Goal: Task Accomplishment & Management: Manage account settings

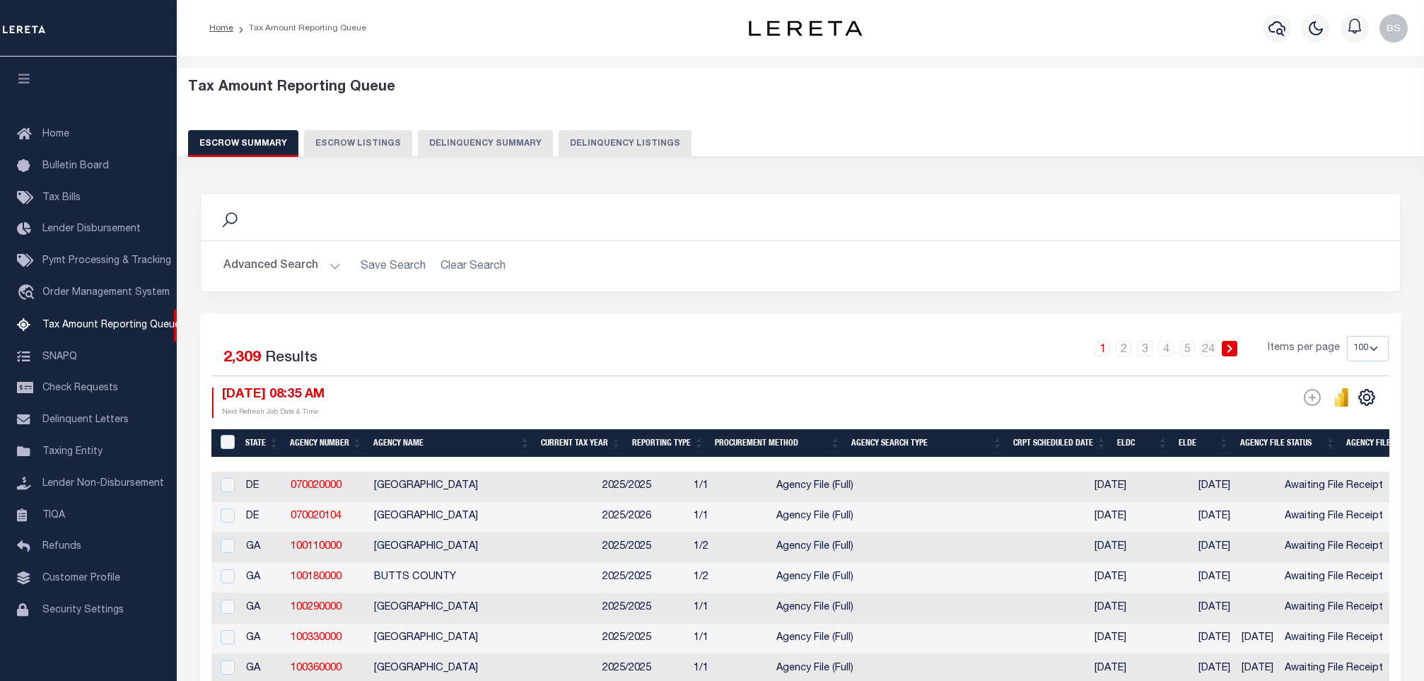
select select "100"
click at [603, 143] on button "Delinquency Listings" at bounding box center [625, 143] width 133 height 27
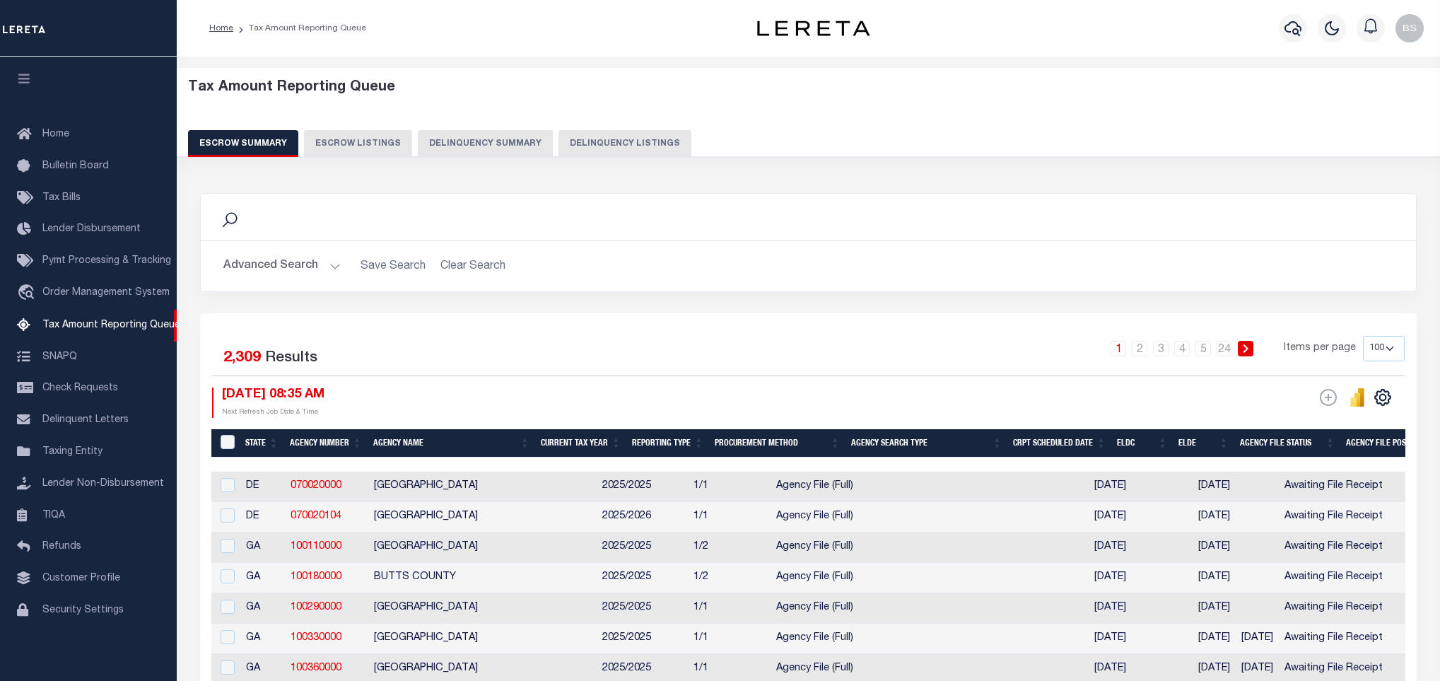
select select "100"
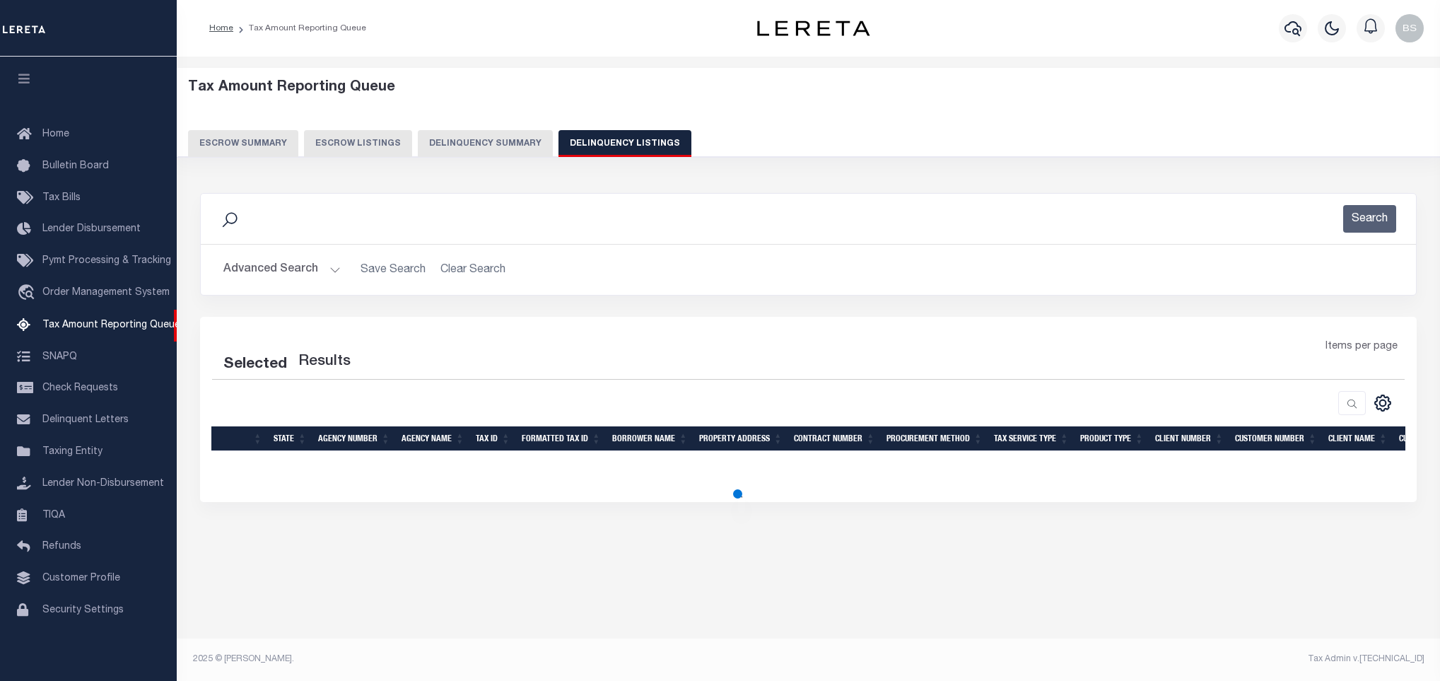
select select "100"
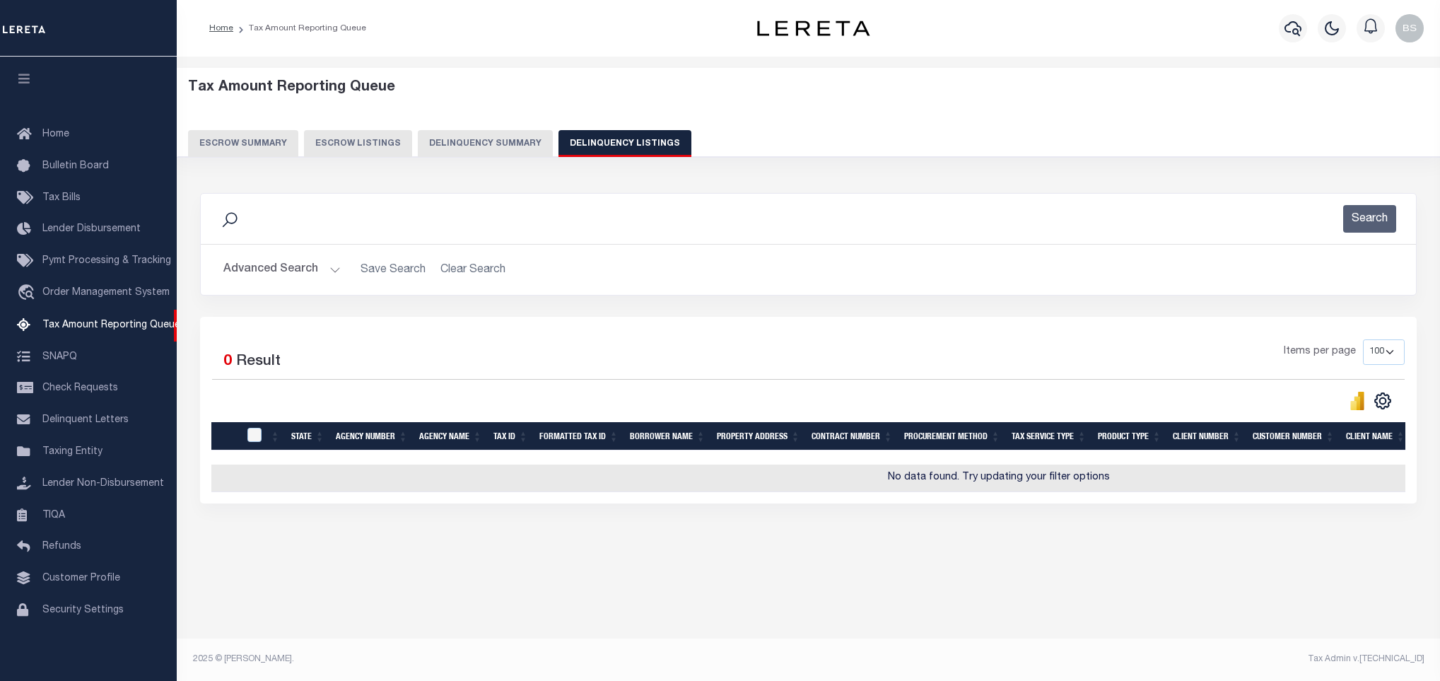
click at [287, 274] on button "Advanced Search" at bounding box center [281, 270] width 117 height 28
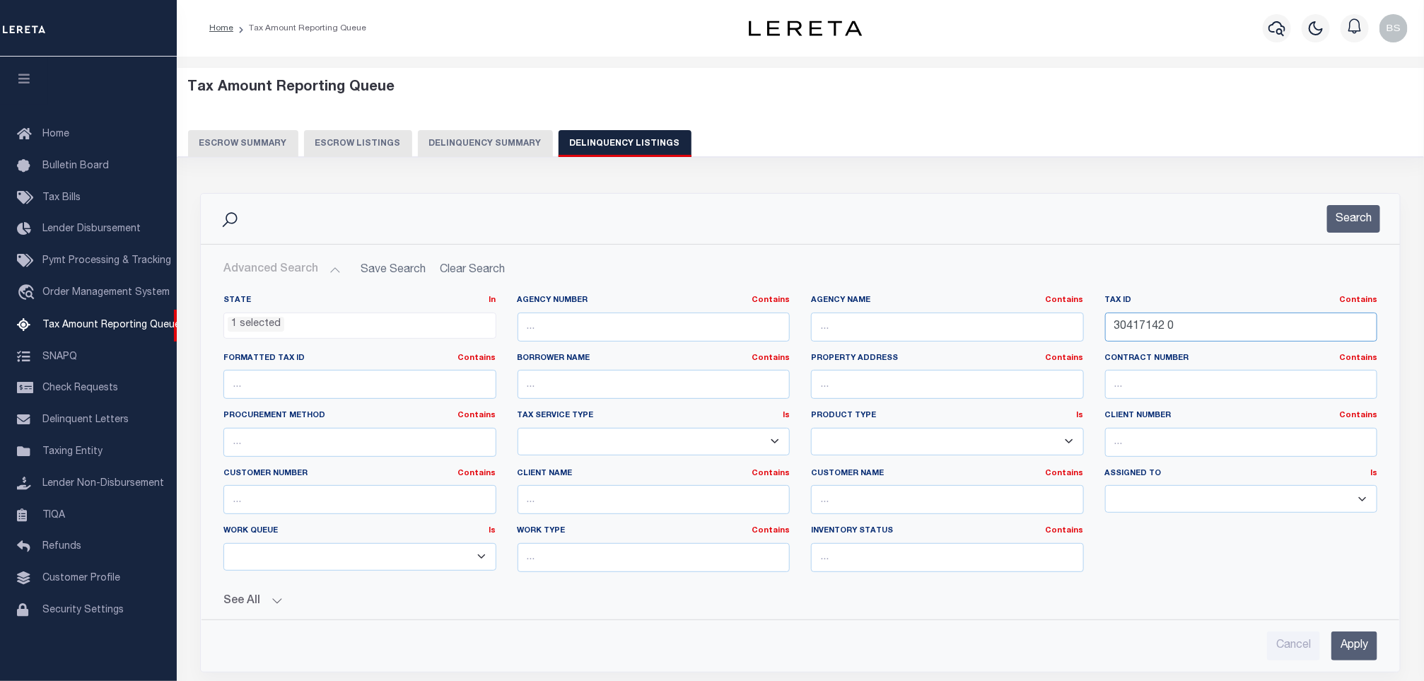
drag, startPoint x: 1182, startPoint y: 329, endPoint x: 1012, endPoint y: 325, distance: 170.5
click at [1013, 325] on div "State In In AK AL AR AZ CA CO CT DC DE FL GA GU HI IA ID IL IN KS KY LA MA MD M…" at bounding box center [800, 439] width 1175 height 288
paste input "4"
type input "30417144 0"
click at [1352, 223] on button "Search" at bounding box center [1353, 219] width 53 height 28
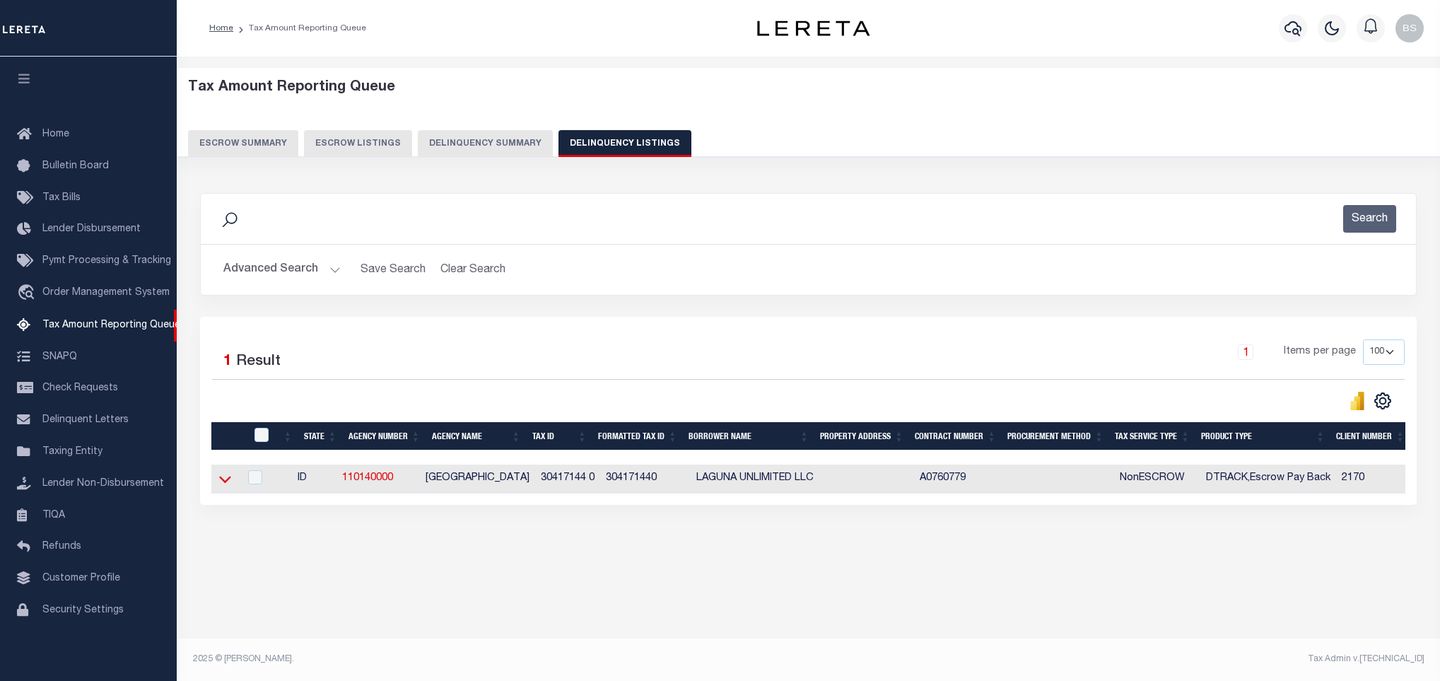
click at [221, 484] on icon at bounding box center [225, 480] width 12 height 7
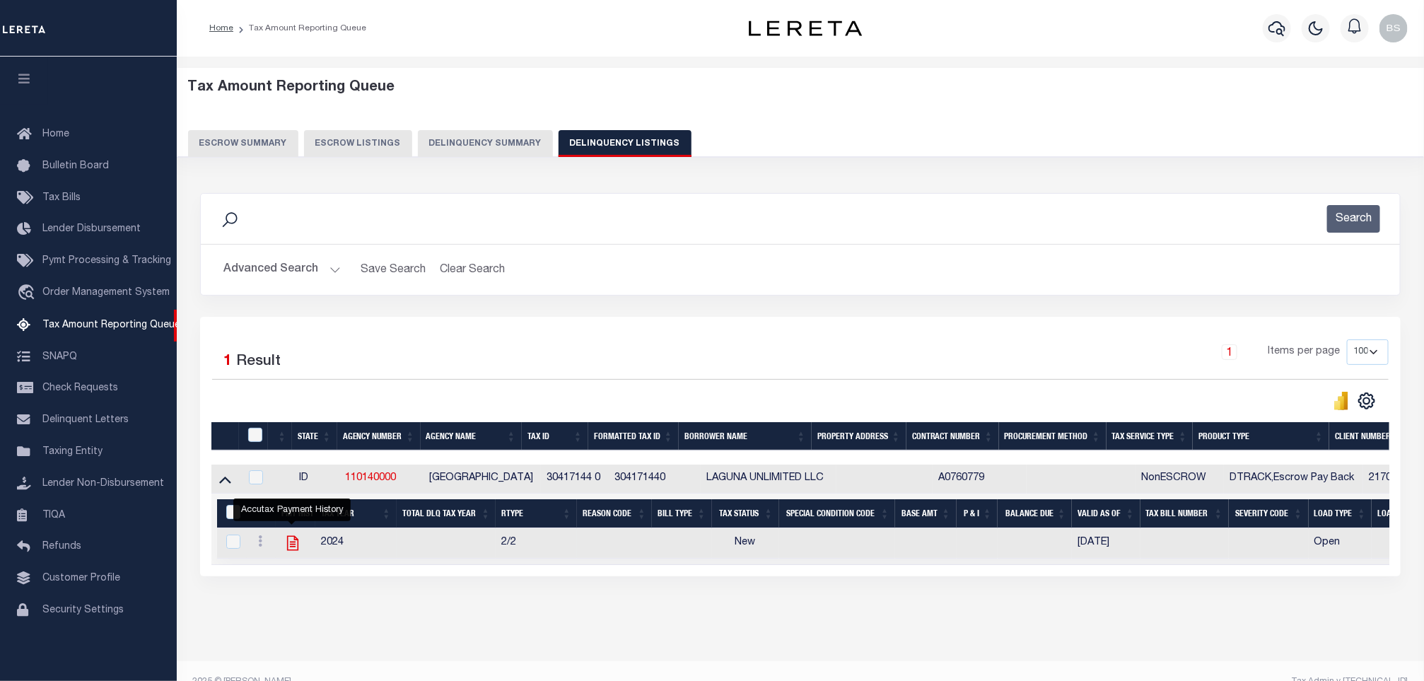
click at [288, 546] on icon "" at bounding box center [293, 543] width 18 height 18
click at [288, 521] on div "Accutax Payment History" at bounding box center [291, 509] width 117 height 23
checkbox input "true"
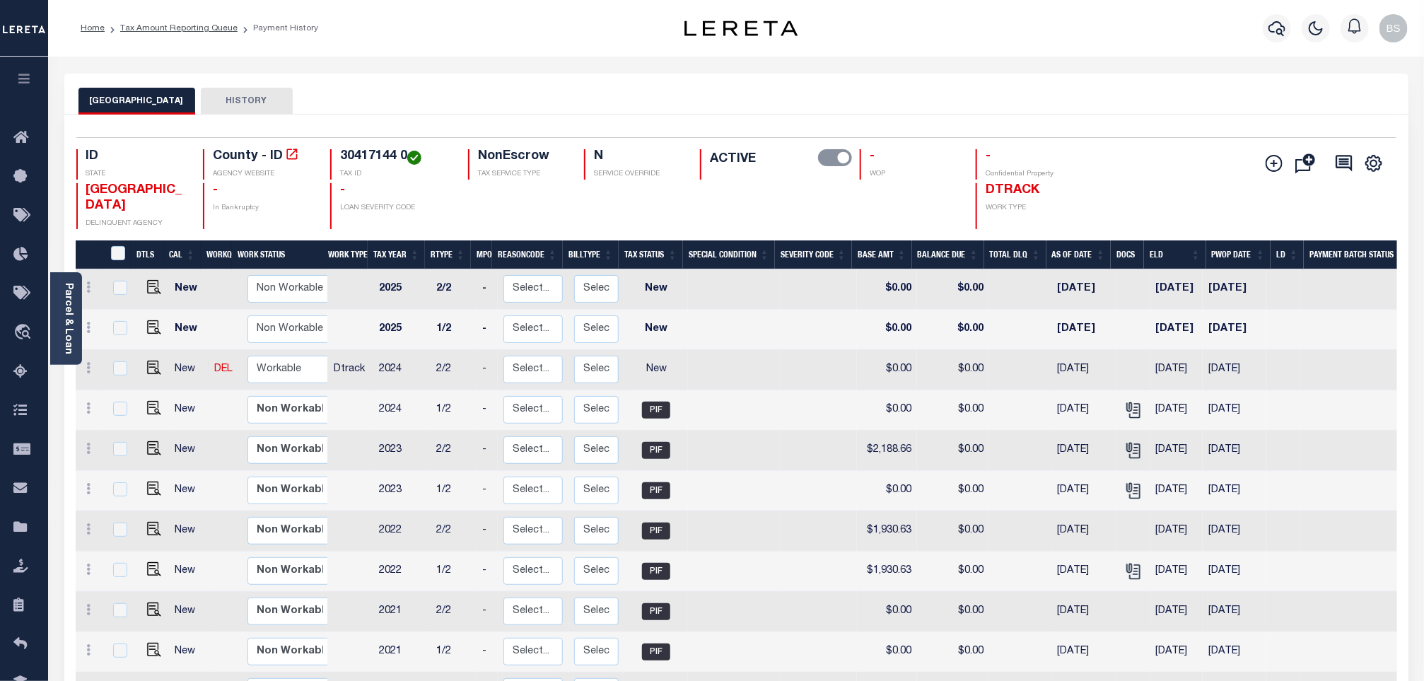
click at [968, 598] on td "$0.00" at bounding box center [953, 612] width 72 height 40
checkbox input "false"
click at [942, 98] on div "CANYON COUNTY HISTORY" at bounding box center [736, 101] width 1316 height 26
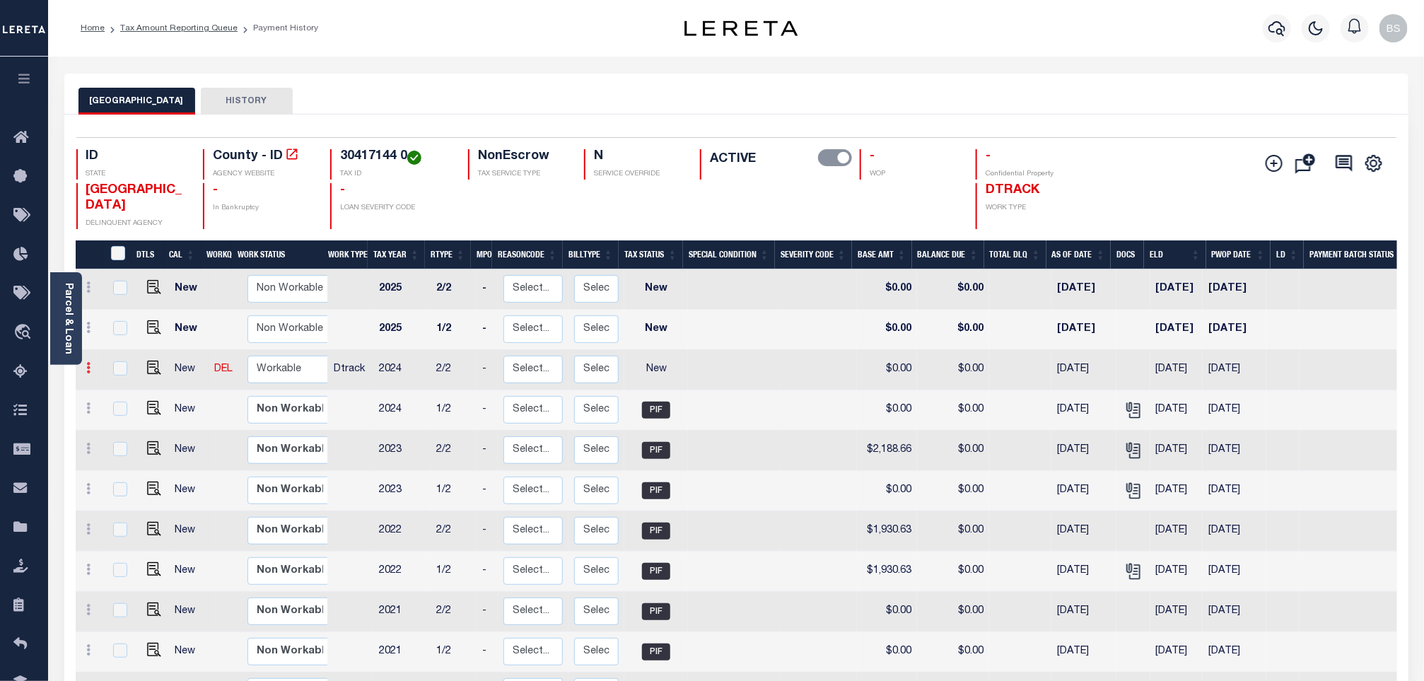
click at [90, 371] on icon at bounding box center [89, 367] width 4 height 11
click at [119, 424] on img at bounding box center [123, 416] width 14 height 15
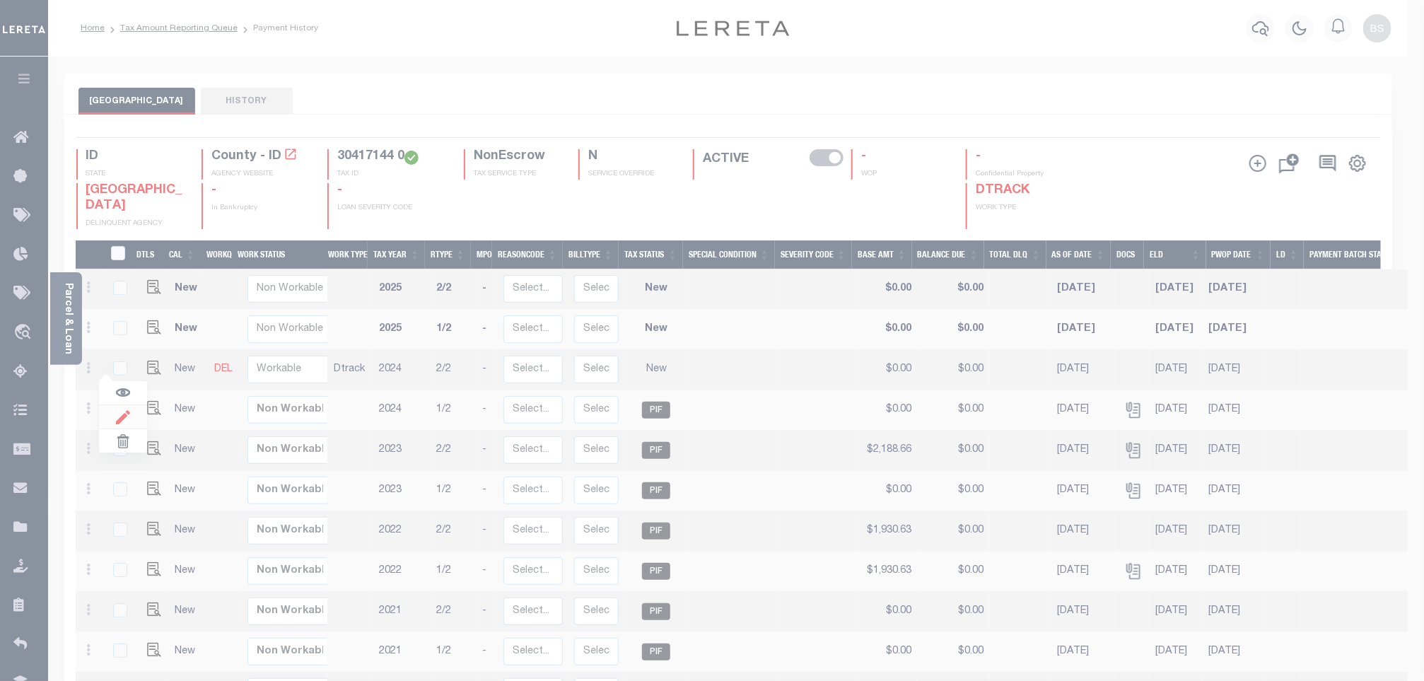
select select "NW2"
type input "$0.00"
type input "[DATE]"
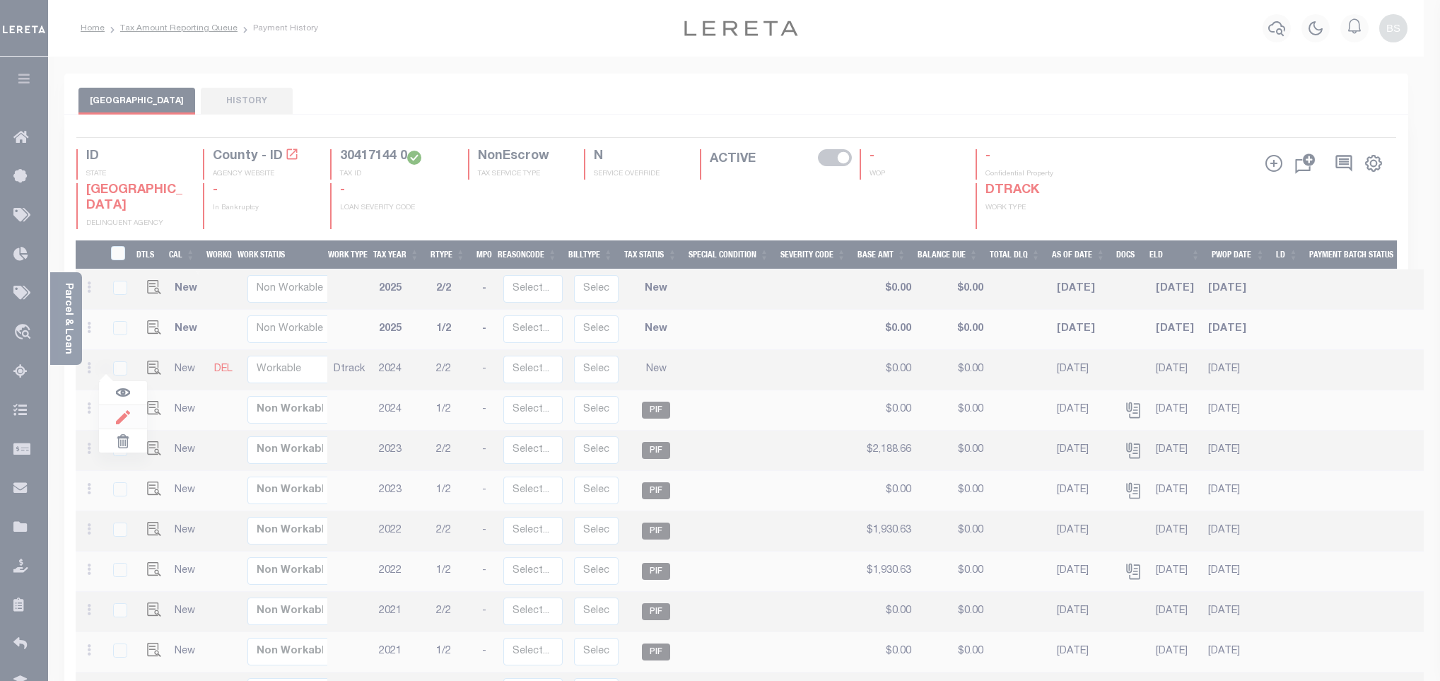
type input "$0.00"
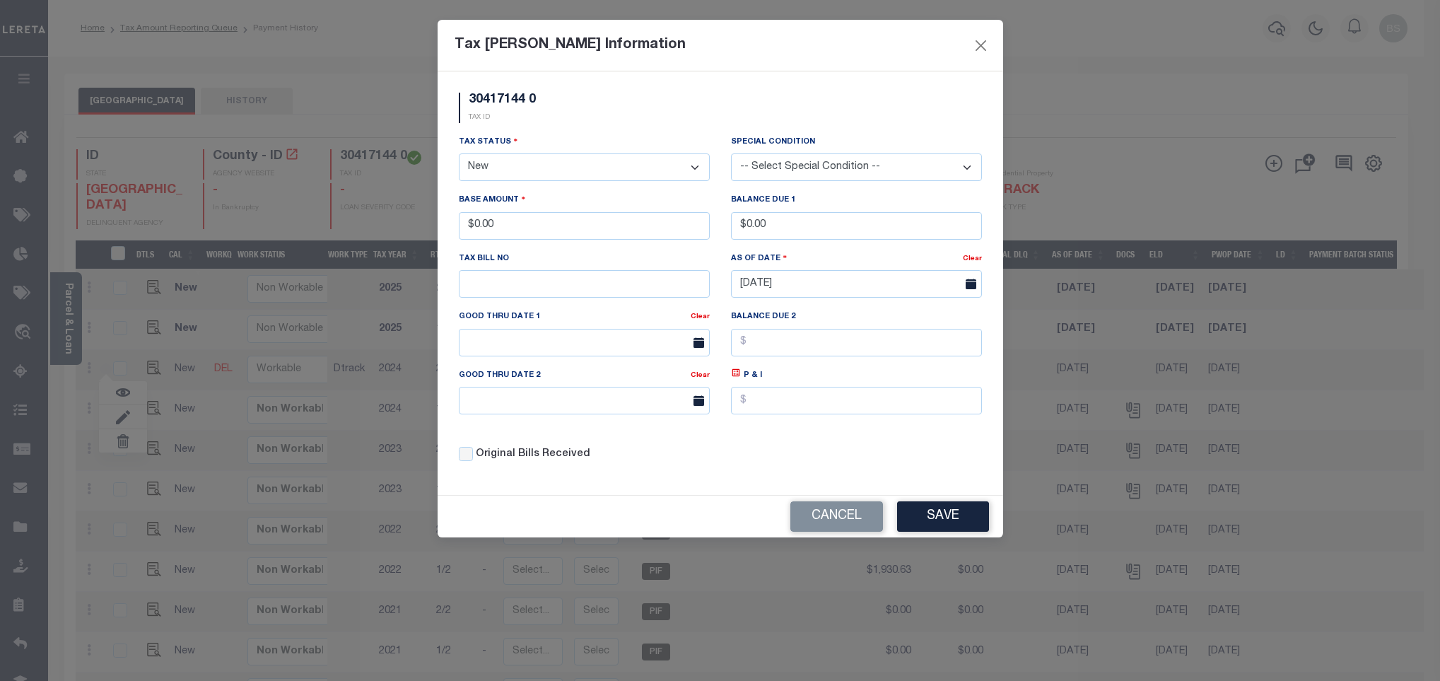
click at [547, 162] on select "- Select Status - Open Due/Unpaid Paid Incomplete No Tax Due Internal Refund Pr…" at bounding box center [584, 167] width 251 height 28
click at [522, 162] on select "- Select Status - Open Due/Unpaid Paid Incomplete No Tax Due Internal Refund Pr…" at bounding box center [584, 167] width 251 height 28
select select "PYD"
click at [459, 155] on select "- Select Status - Open Due/Unpaid Paid Incomplete No Tax Due Internal Refund Pr…" at bounding box center [584, 167] width 251 height 28
drag, startPoint x: 518, startPoint y: 233, endPoint x: 419, endPoint y: 209, distance: 102.7
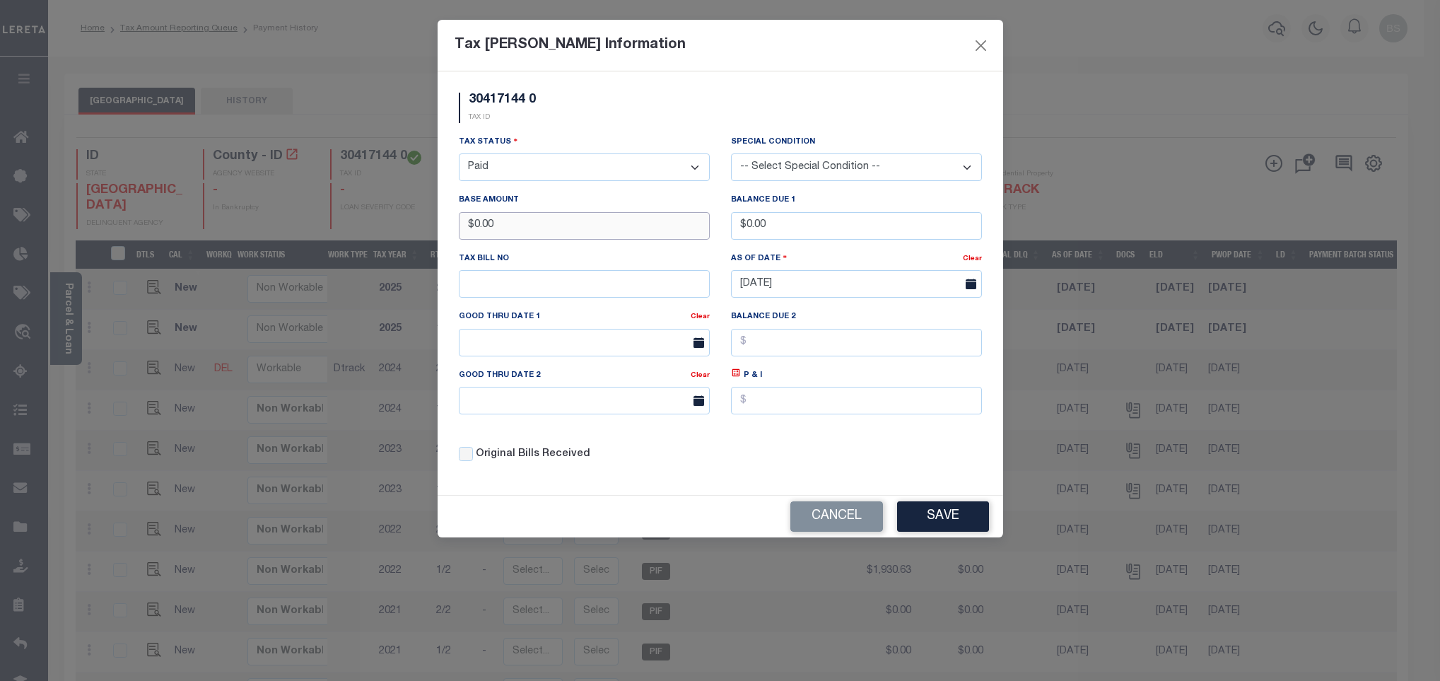
click at [418, 210] on div "Tax Bill Amount Information 30417144 0 TAX ID Installment: TaxID: 30417144 0 Ta…" at bounding box center [720, 340] width 1440 height 681
type input "$2,105.96"
click at [943, 532] on button "Save" at bounding box center [943, 516] width 92 height 30
click at [943, 532] on div "Cancel Save" at bounding box center [721, 517] width 566 height 42
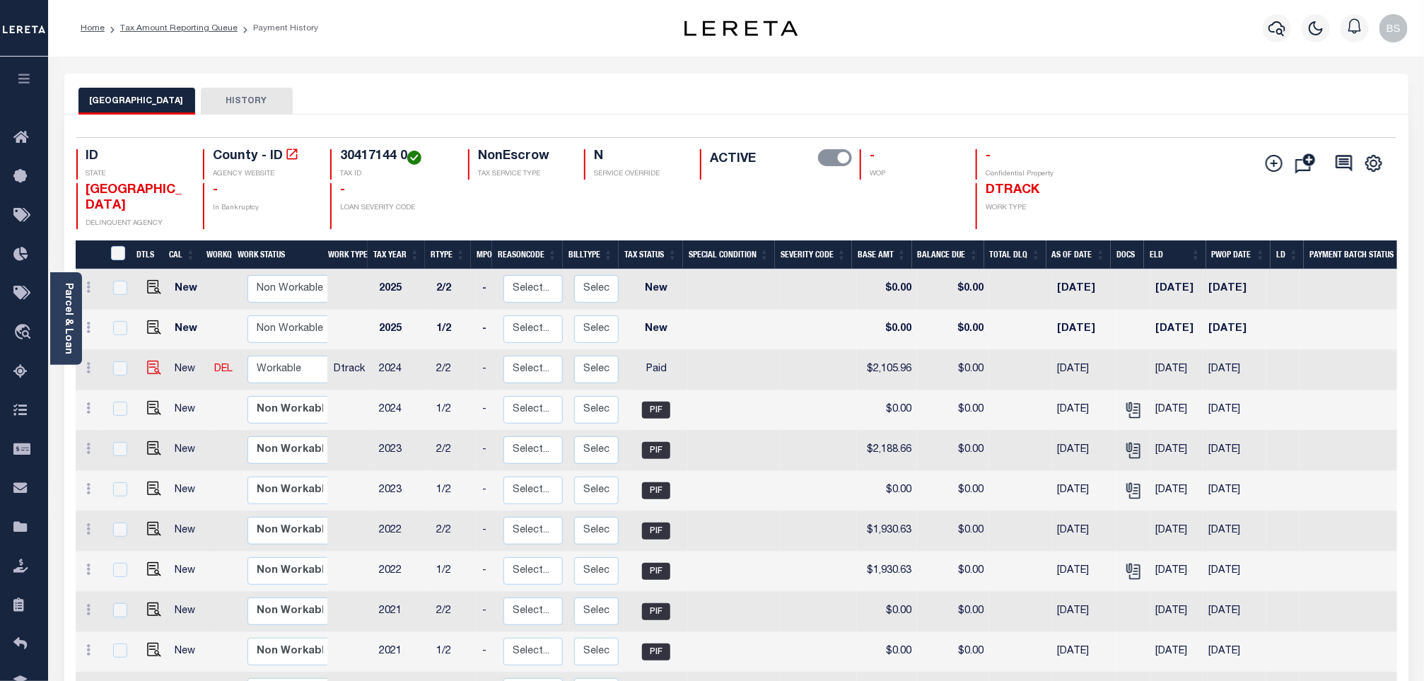
click at [153, 371] on img at bounding box center [154, 368] width 14 height 14
checkbox input "true"
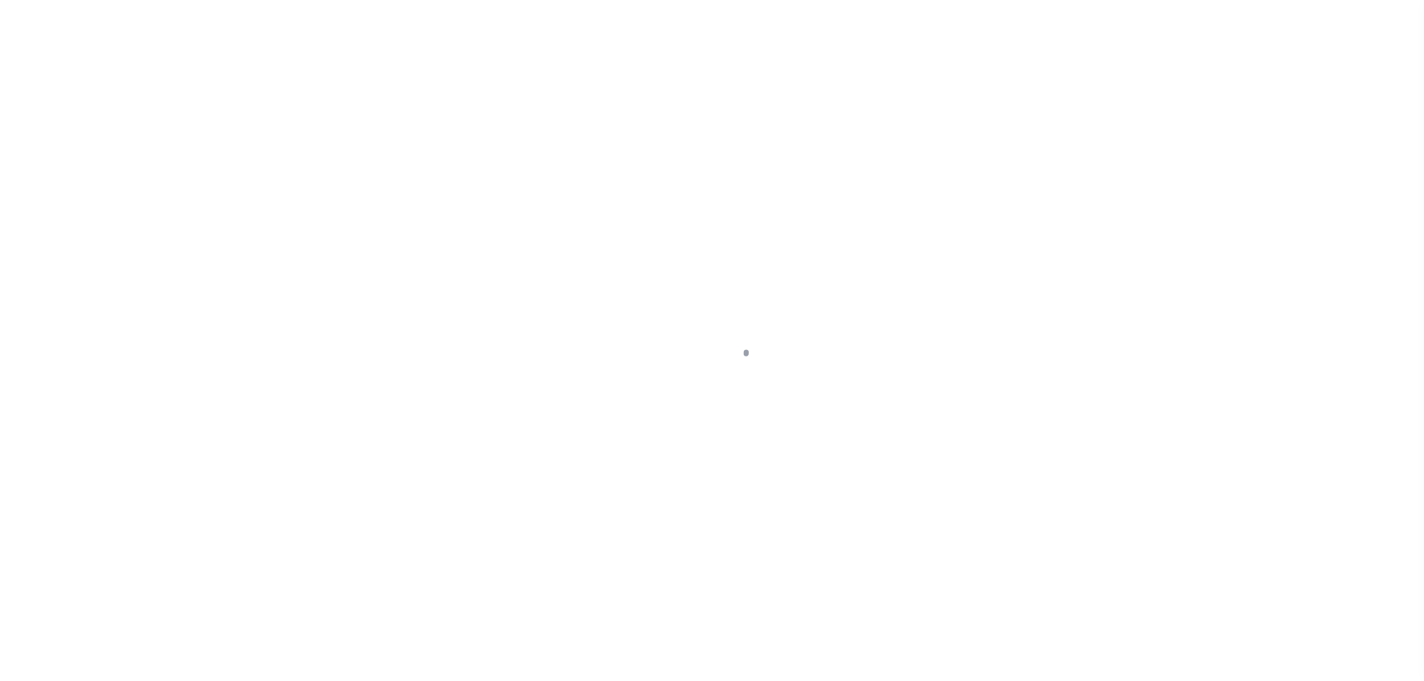
select select "PYD"
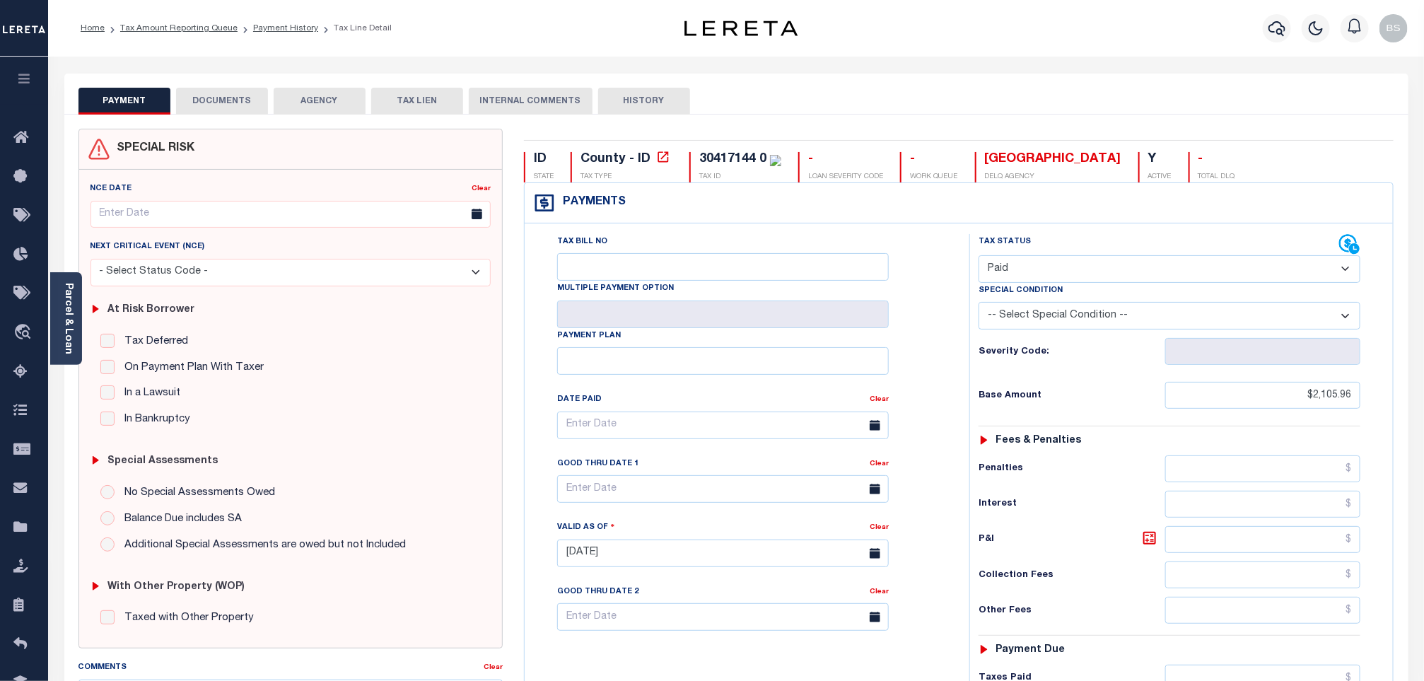
click at [196, 96] on button "DOCUMENTS" at bounding box center [222, 101] width 92 height 27
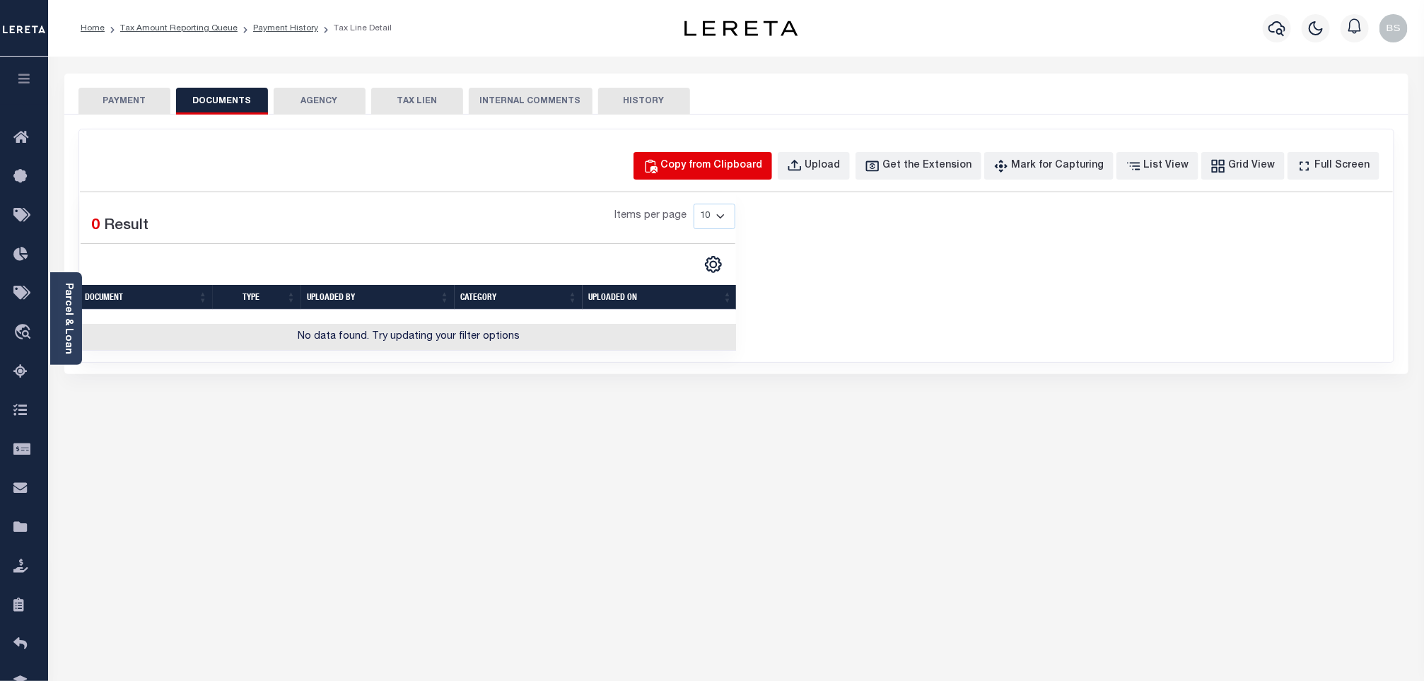
click at [718, 172] on div "Copy from Clipboard" at bounding box center [712, 166] width 102 height 16
select select "POP"
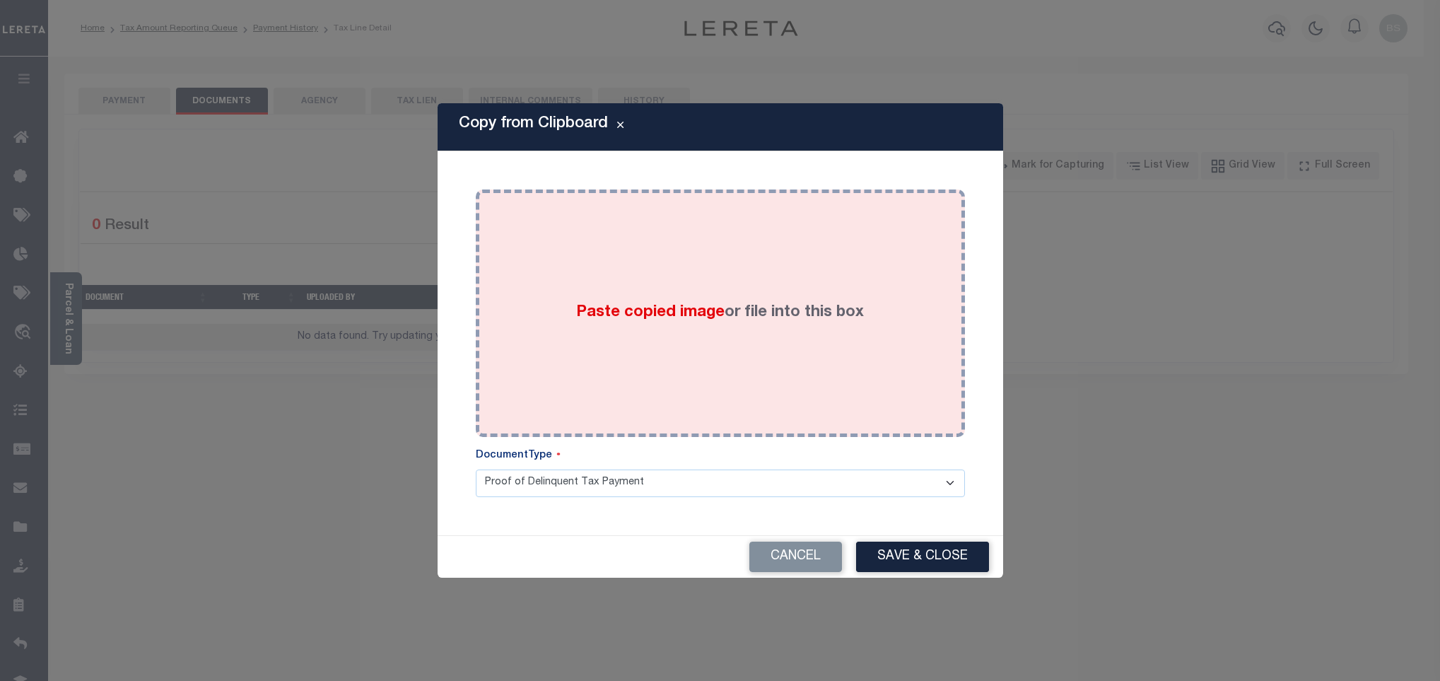
click at [694, 244] on div "Paste copied image or file into this box" at bounding box center [720, 313] width 468 height 226
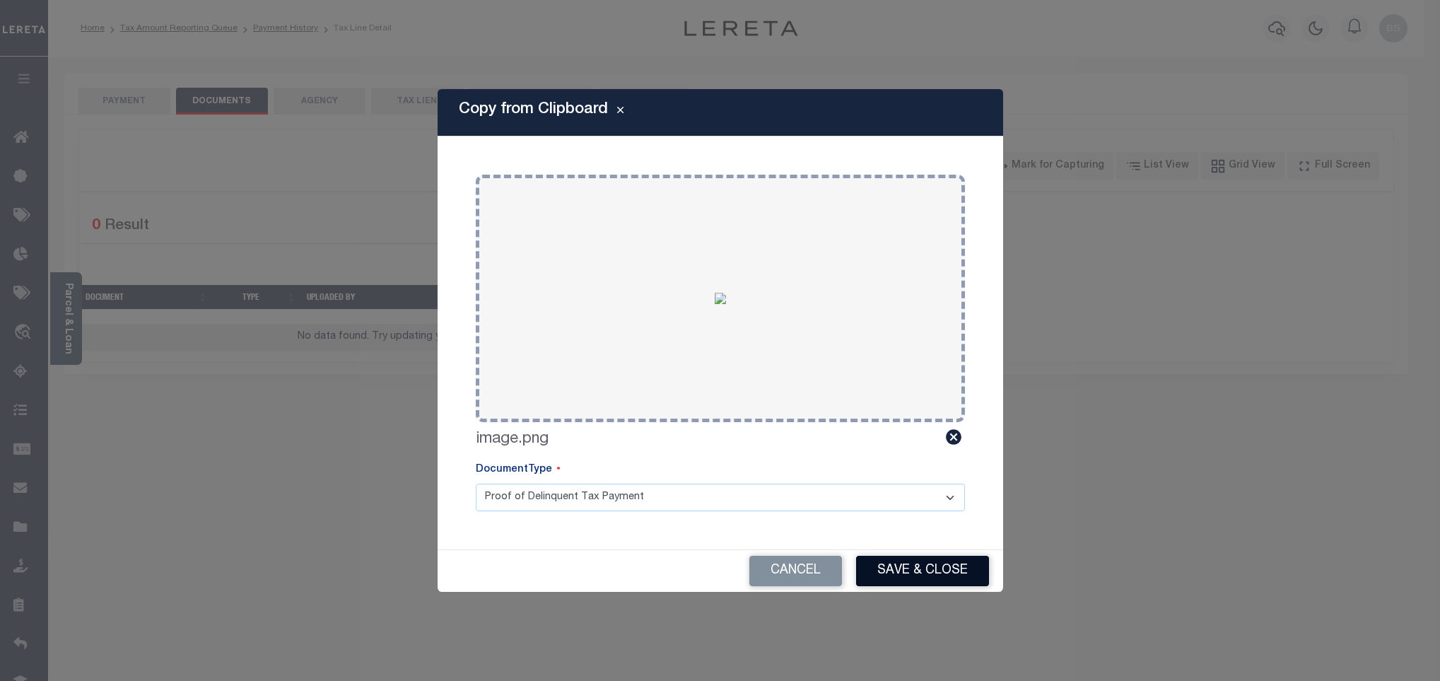
click at [923, 561] on button "Save & Close" at bounding box center [922, 571] width 133 height 30
click at [923, 561] on div "Cancel Save & Close" at bounding box center [721, 571] width 566 height 42
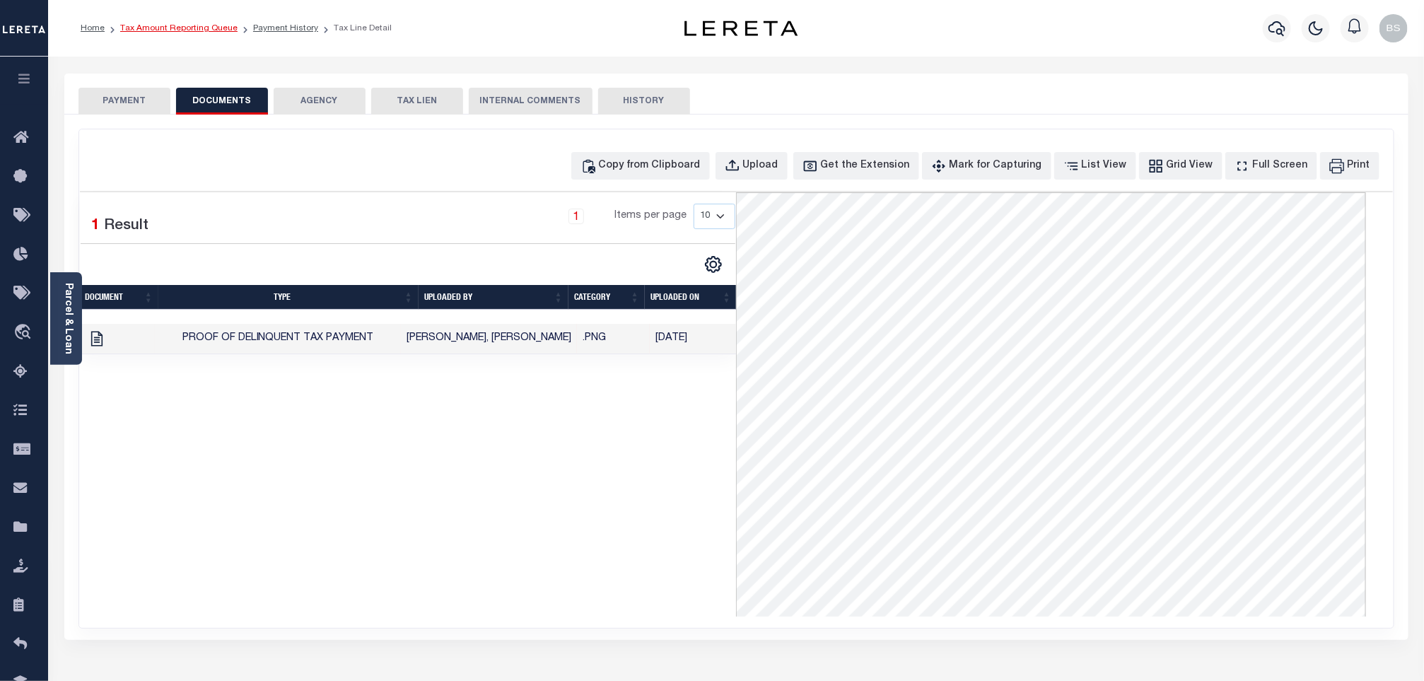
click at [163, 24] on link "Tax Amount Reporting Queue" at bounding box center [178, 28] width 117 height 8
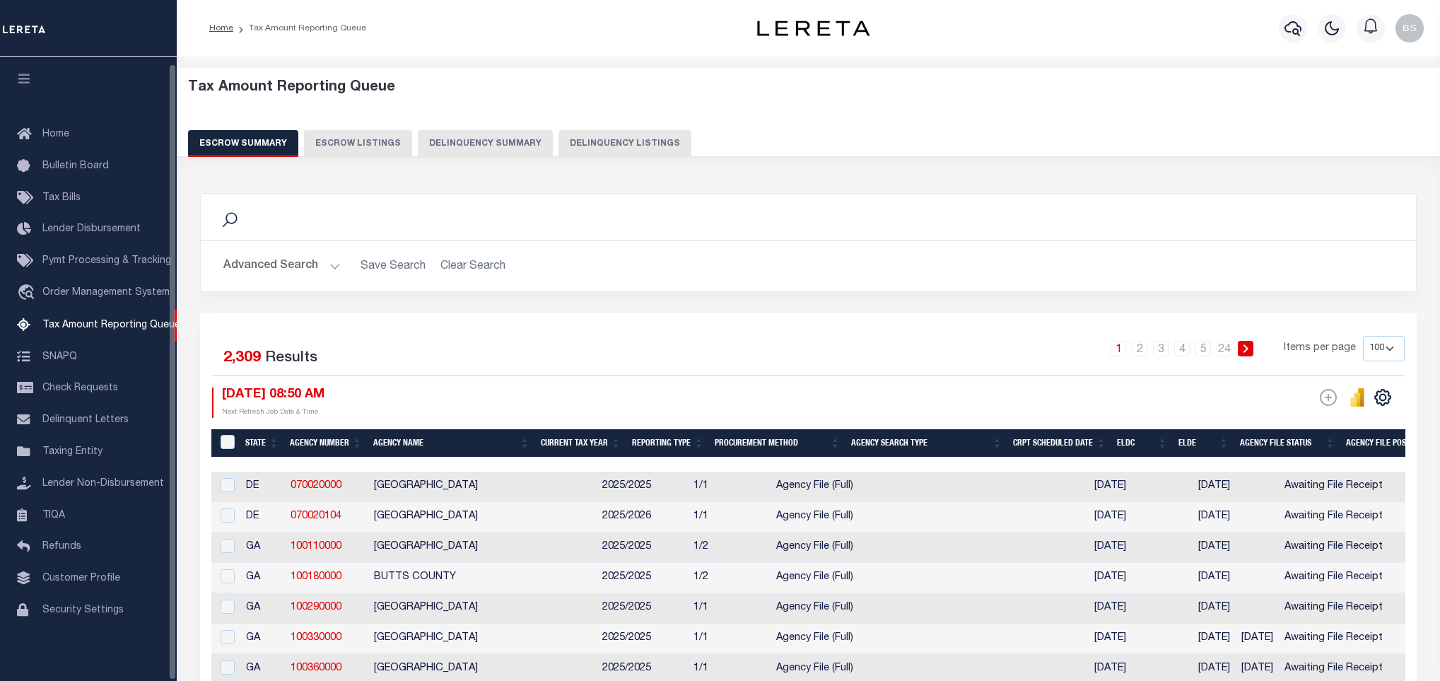
select select "100"
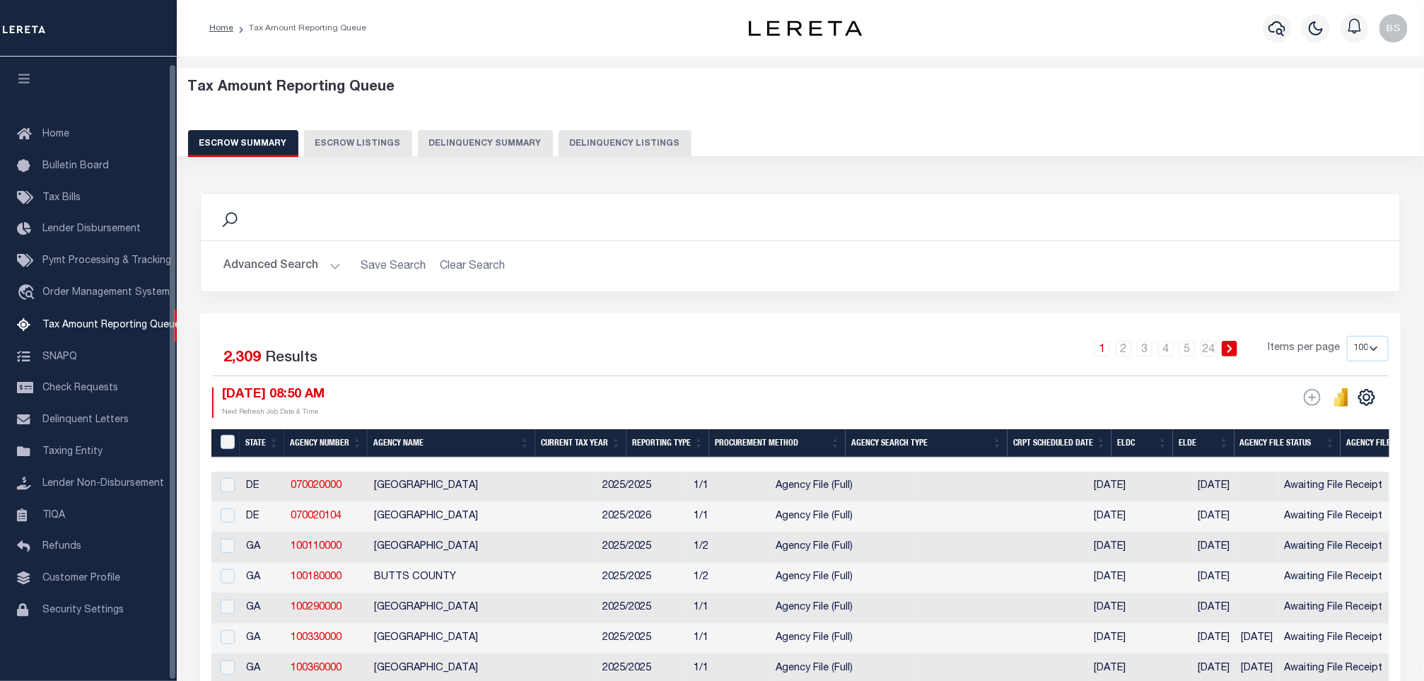
scroll to position [7, 0]
click at [662, 130] on button "Delinquency Listings" at bounding box center [625, 143] width 133 height 27
select select "100"
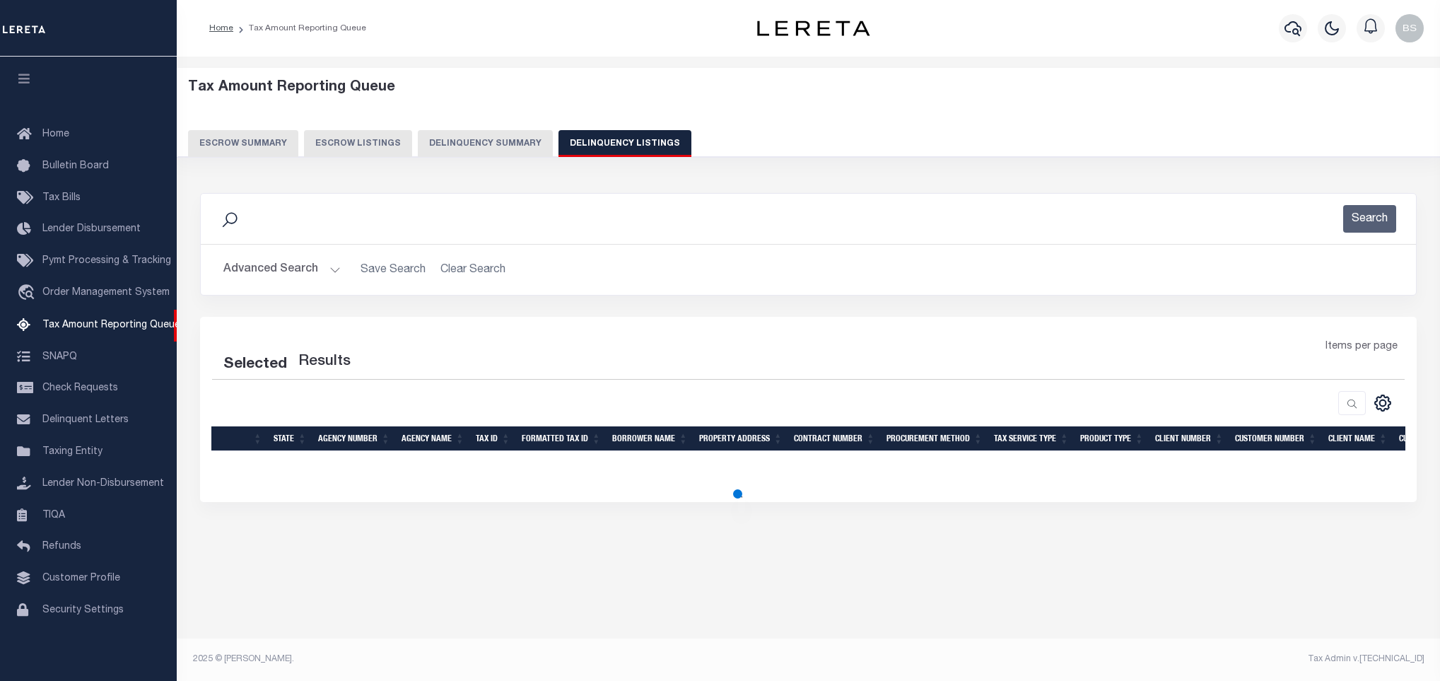
select select "100"
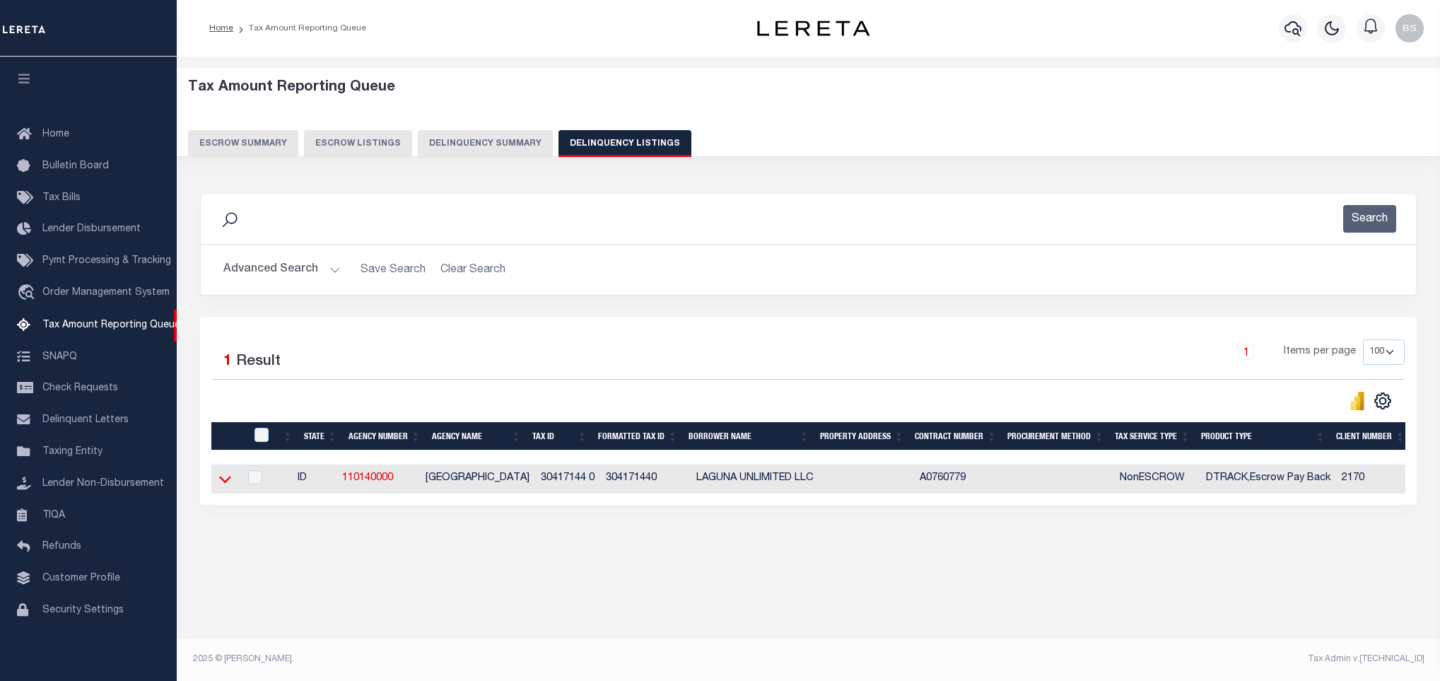
click at [223, 484] on icon at bounding box center [225, 480] width 12 height 7
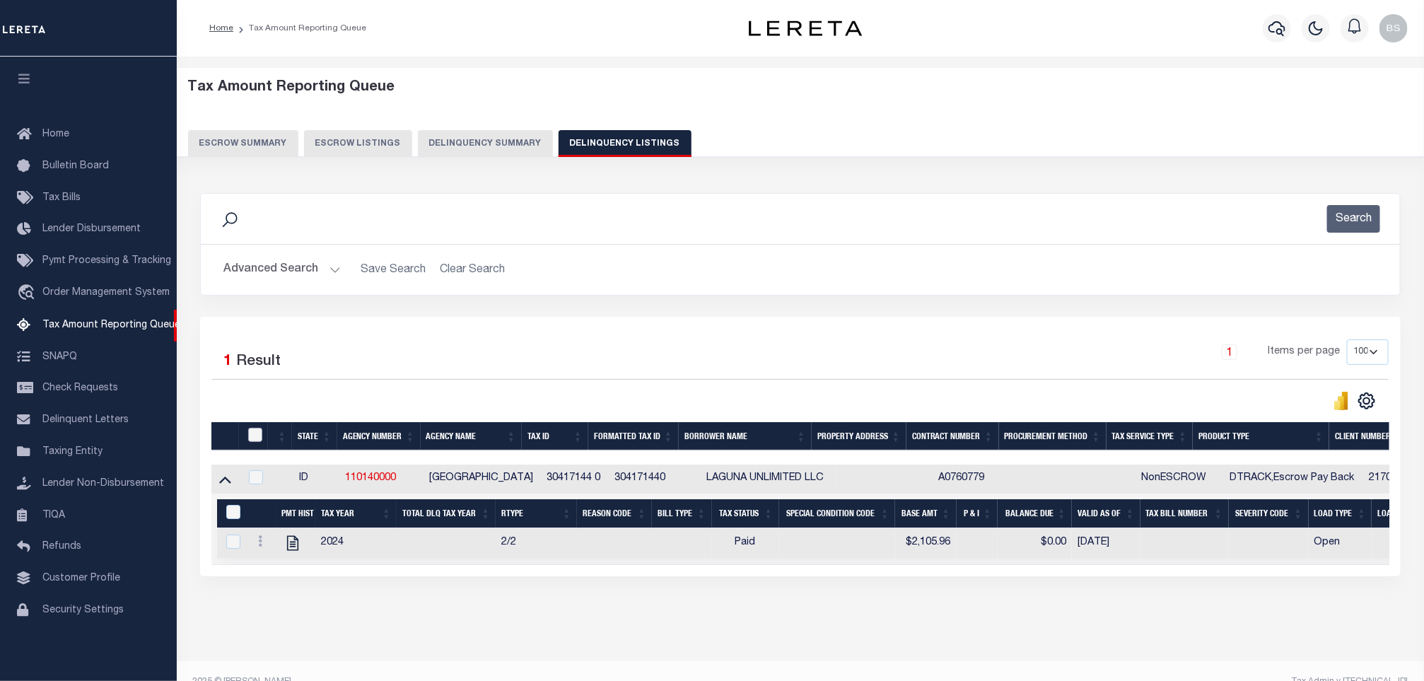
click at [259, 437] on input "checkbox" at bounding box center [255, 435] width 14 height 14
checkbox input "true"
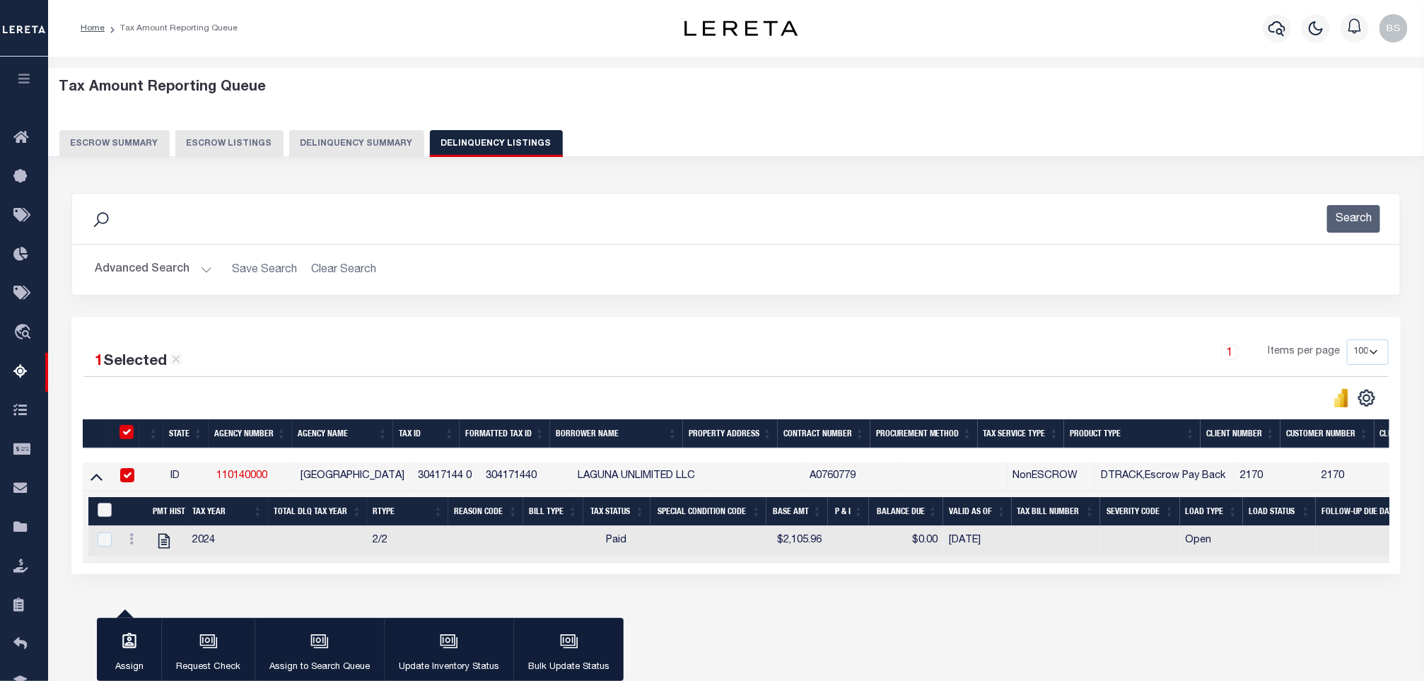
click at [98, 512] on input "&nbsp;" at bounding box center [105, 510] width 14 height 14
checkbox input "true"
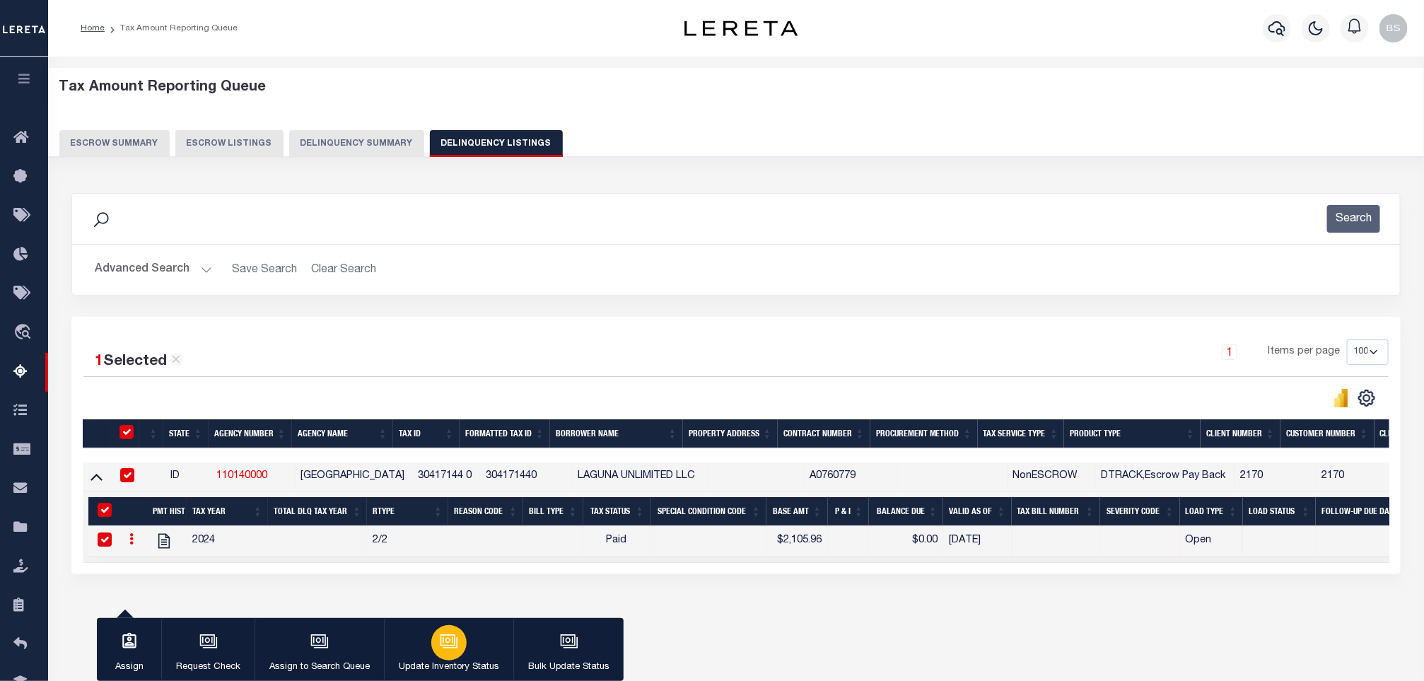
click at [443, 638] on icon "button" at bounding box center [448, 640] width 11 height 6
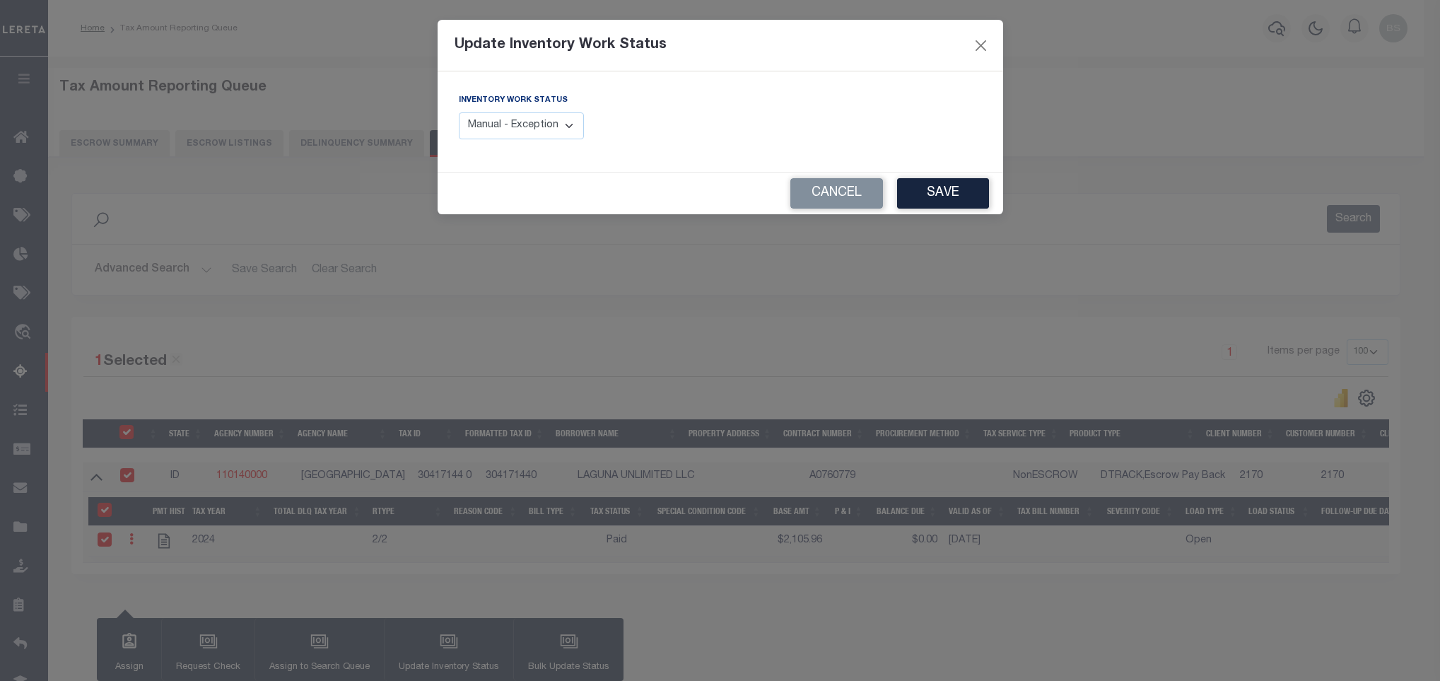
click at [526, 122] on select "Manual - Exception Pended - Awaiting Search Late Add Exception Completed" at bounding box center [522, 126] width 126 height 28
select select "4"
click at [459, 113] on select "Manual - Exception Pended - Awaiting Search Late Add Exception Completed" at bounding box center [522, 126] width 126 height 28
click at [951, 191] on button "Save" at bounding box center [943, 193] width 92 height 30
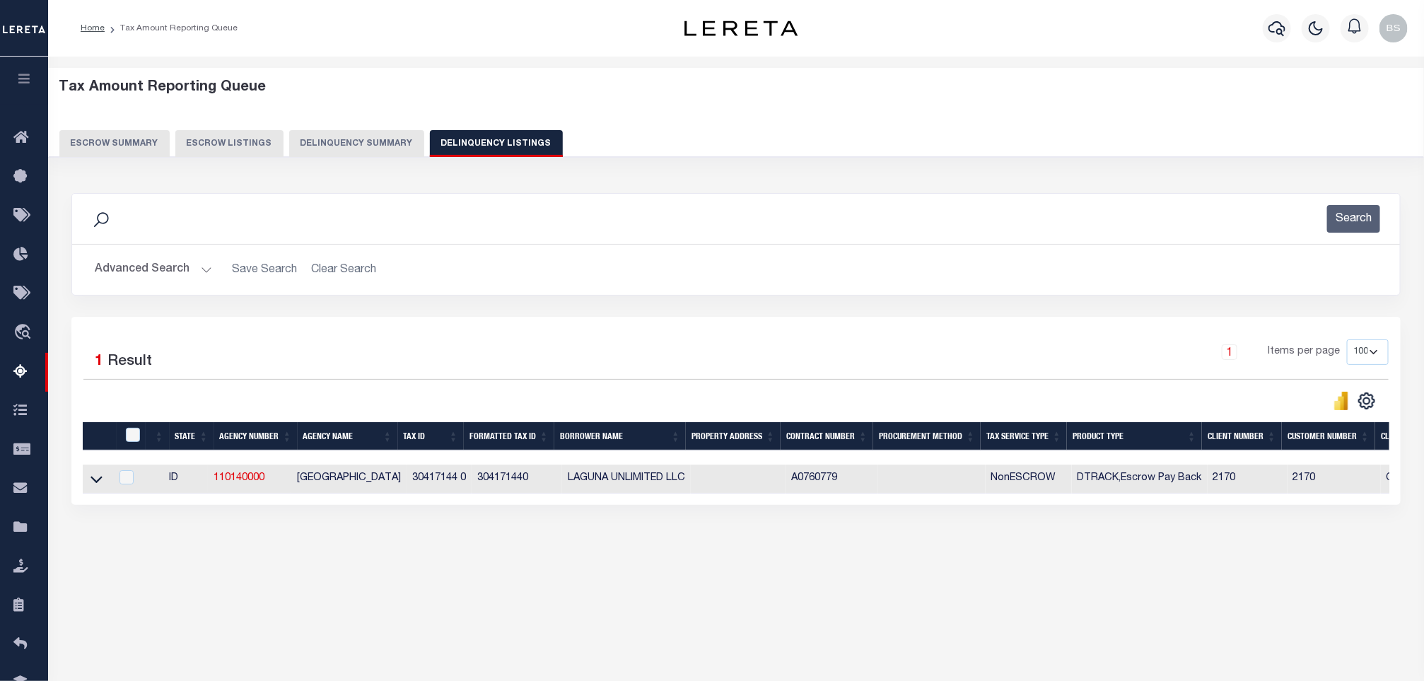
click at [136, 274] on button "Advanced Search" at bounding box center [153, 270] width 117 height 28
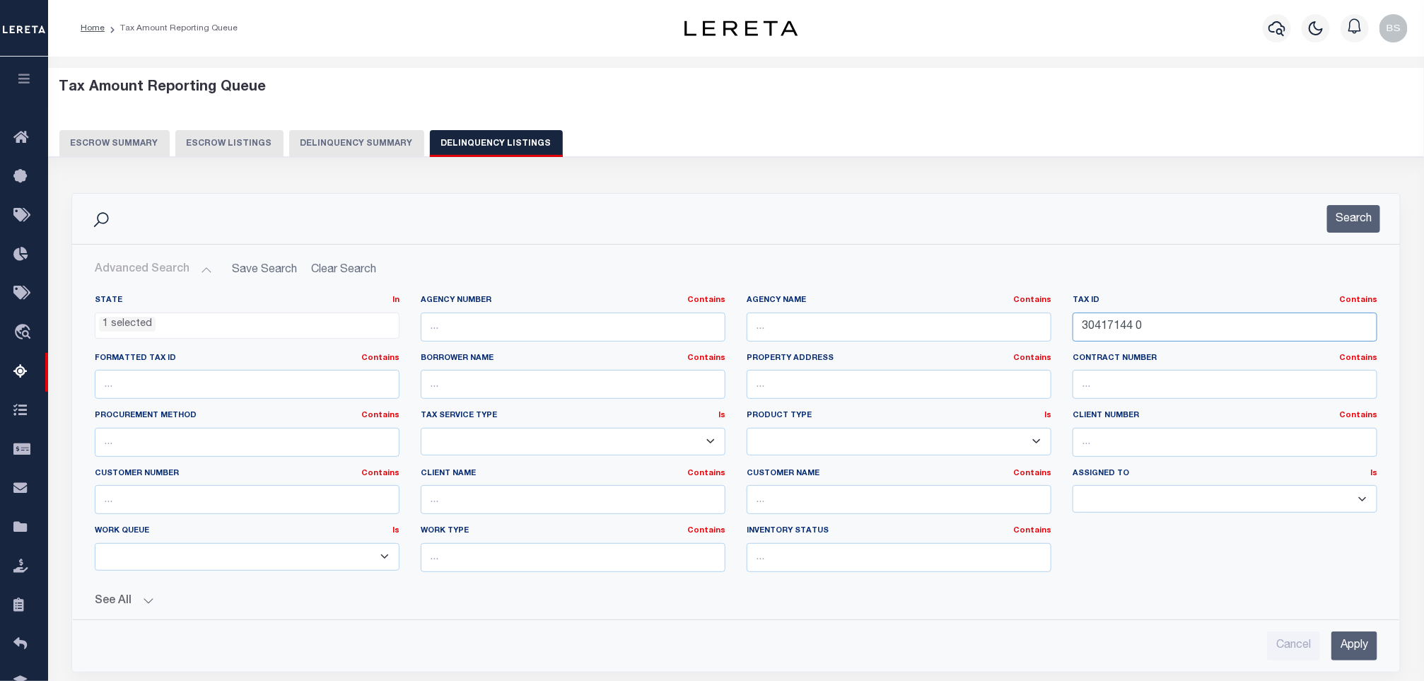
drag, startPoint x: 1088, startPoint y: 317, endPoint x: 1070, endPoint y: 313, distance: 18.9
click at [1013, 310] on div "State In In AK AL AR AZ CA CO CT DC DE FL GA GU HI IA ID IL IN KS KY LA MA MD M…" at bounding box center [736, 439] width 1304 height 288
paste input "6"
type input "30417146 0"
click at [1377, 219] on button "Search" at bounding box center [1353, 219] width 53 height 28
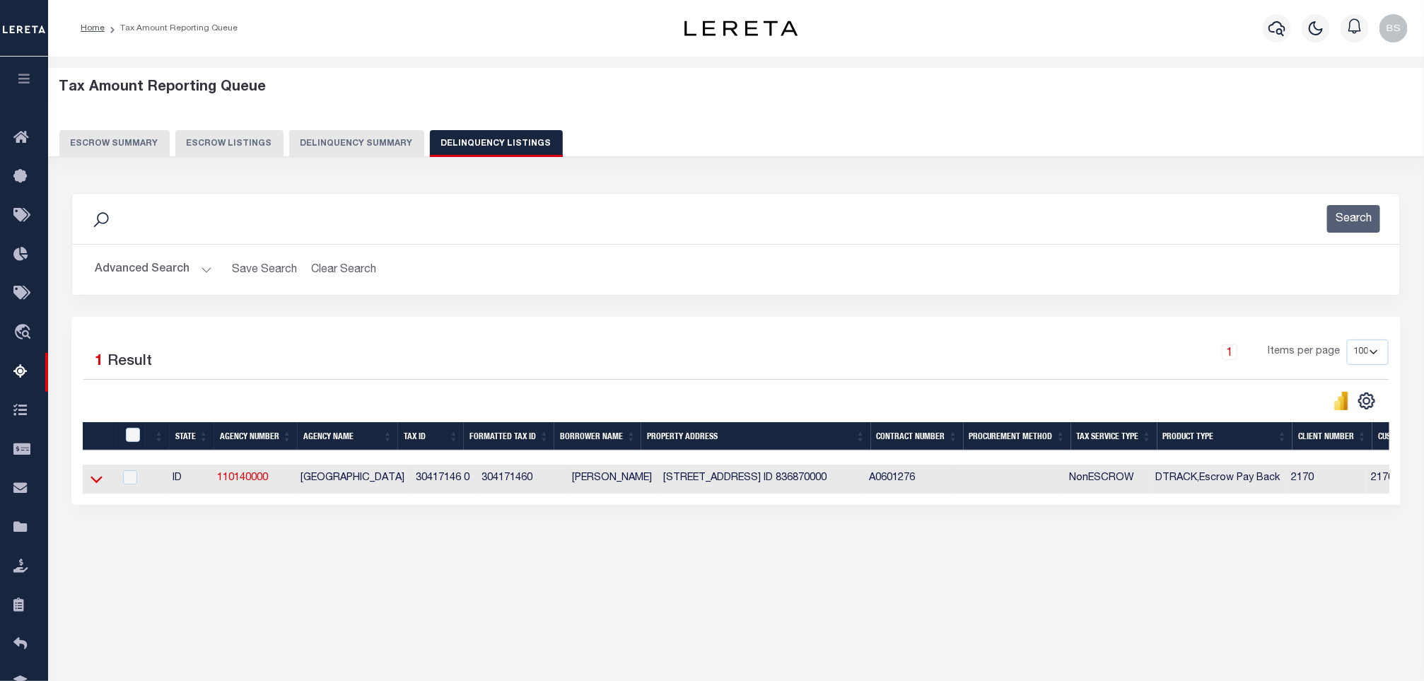
click at [96, 484] on icon at bounding box center [97, 479] width 12 height 15
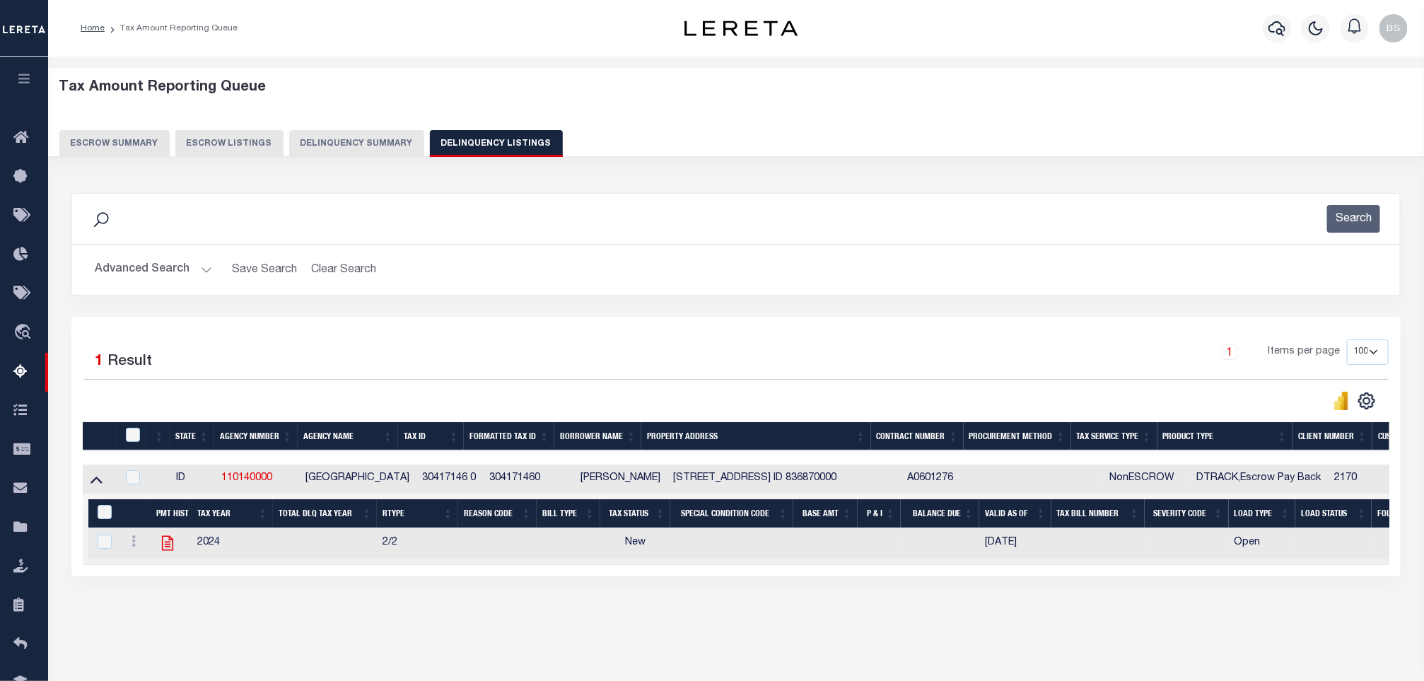
click at [162, 543] on icon at bounding box center [167, 543] width 11 height 15
checkbox input "true"
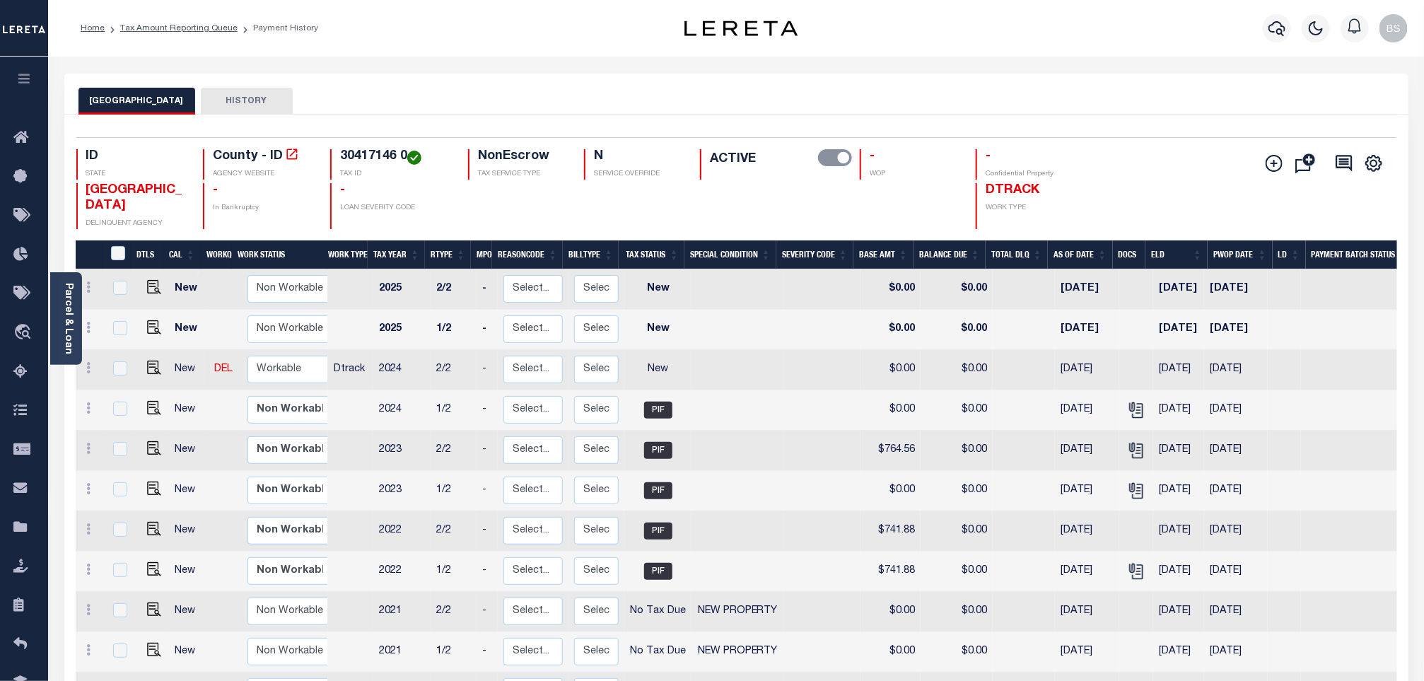
click at [89, 372] on icon at bounding box center [89, 367] width 4 height 11
click at [122, 419] on img at bounding box center [123, 416] width 14 height 15
select select "NW2"
type input "$0.00"
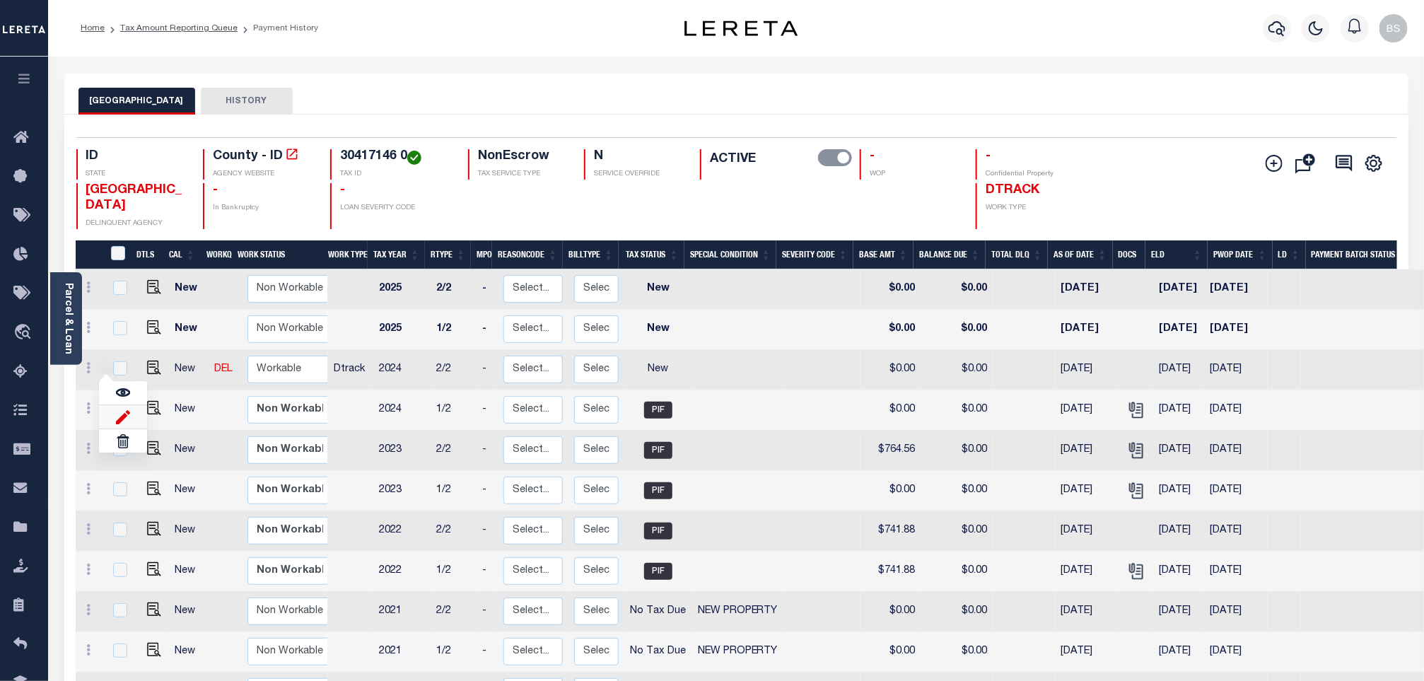
type input "[DATE]"
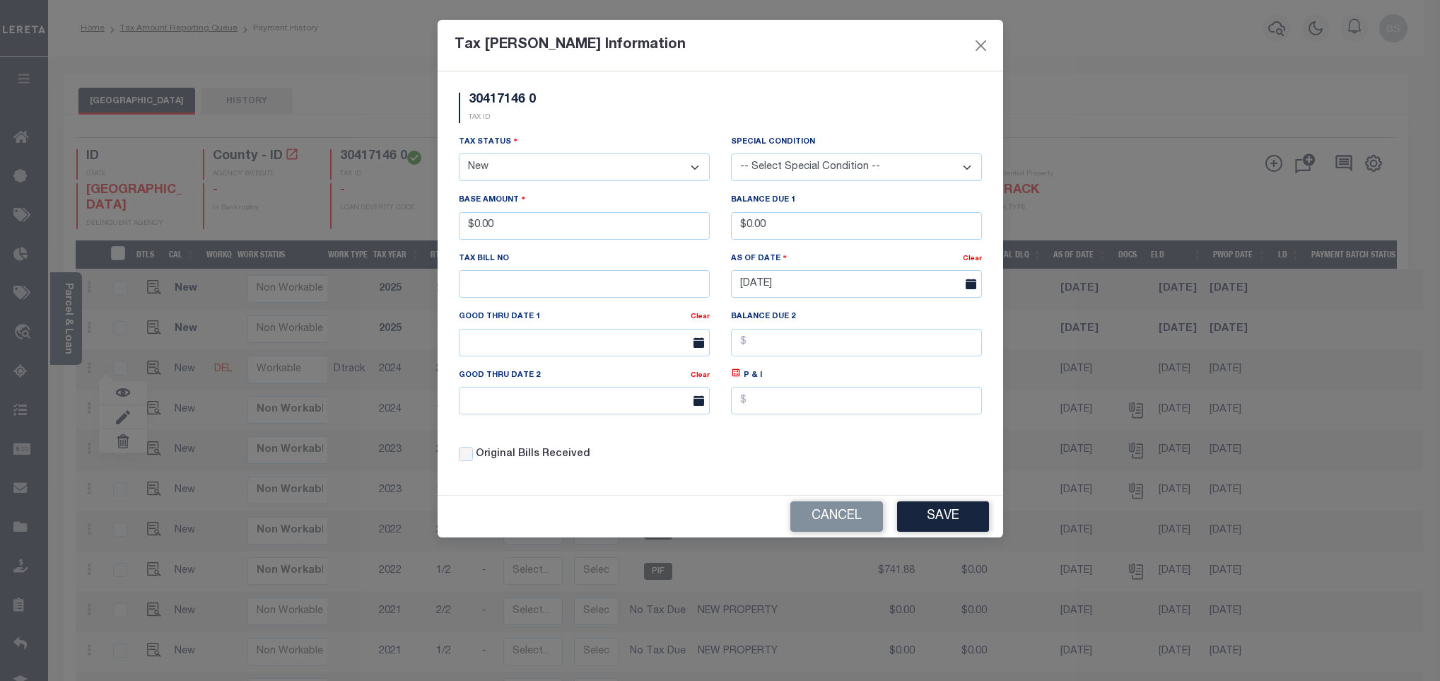
click at [531, 174] on select "- Select Status - Open Due/Unpaid Paid Incomplete No Tax Due Internal Refund Pr…" at bounding box center [584, 167] width 251 height 28
click at [520, 173] on select "- Select Status - Open Due/Unpaid Paid Incomplete No Tax Due Internal Refund Pr…" at bounding box center [584, 167] width 251 height 28
select select "PYD"
click at [459, 155] on select "- Select Status - Open Due/Unpaid Paid Incomplete No Tax Due Internal Refund Pr…" at bounding box center [584, 167] width 251 height 28
drag, startPoint x: 527, startPoint y: 227, endPoint x: 380, endPoint y: 226, distance: 147.1
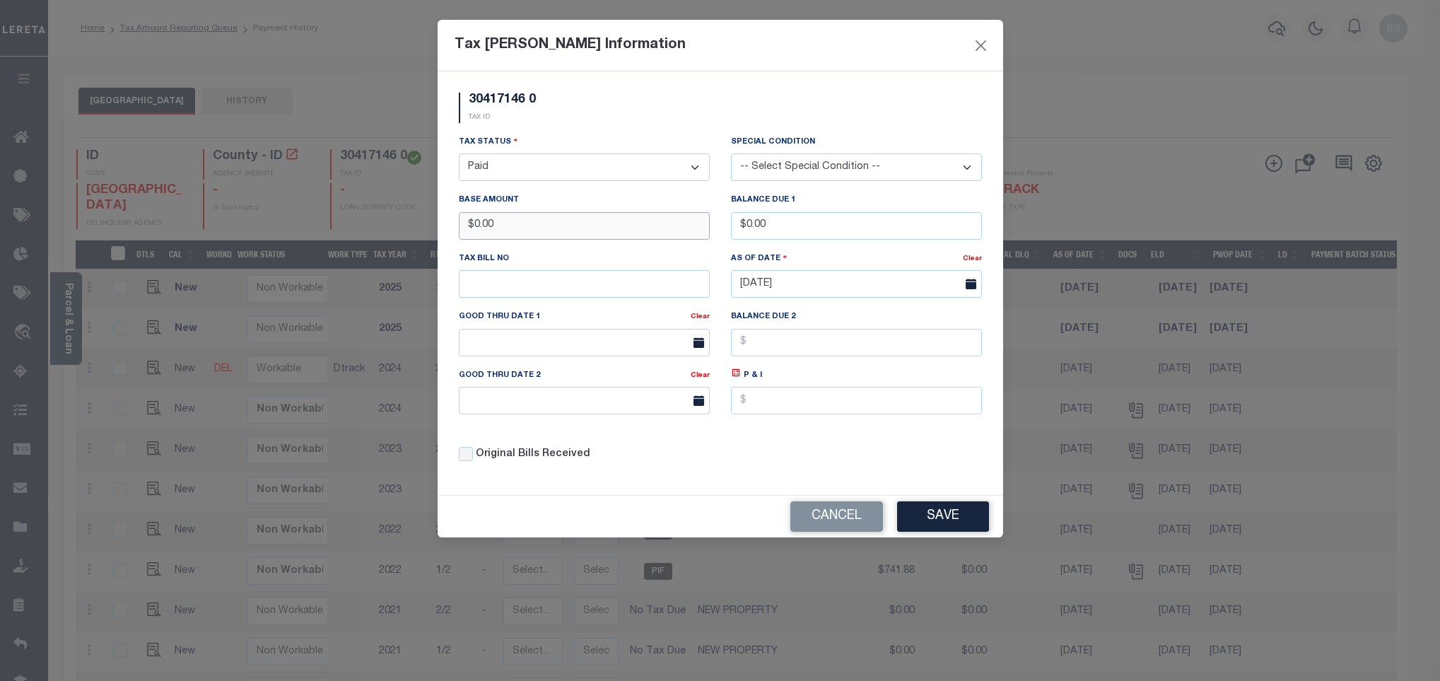
click at [369, 226] on div "Tax [PERSON_NAME] Information 30417146 0 TAX ID Installment: TaxID: 30417146 0 …" at bounding box center [720, 340] width 1440 height 681
type input "$735.69"
click at [948, 524] on button "Save" at bounding box center [943, 516] width 92 height 30
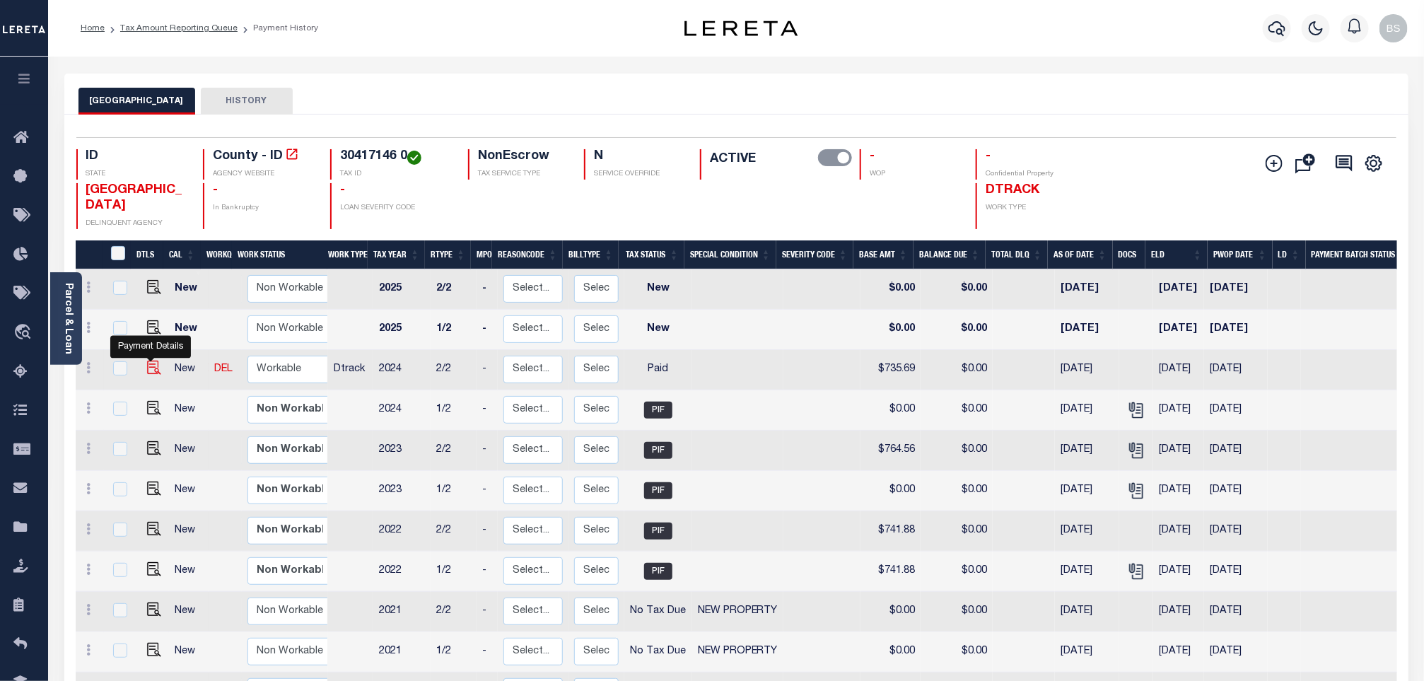
click at [153, 371] on img at bounding box center [154, 368] width 14 height 14
checkbox input "true"
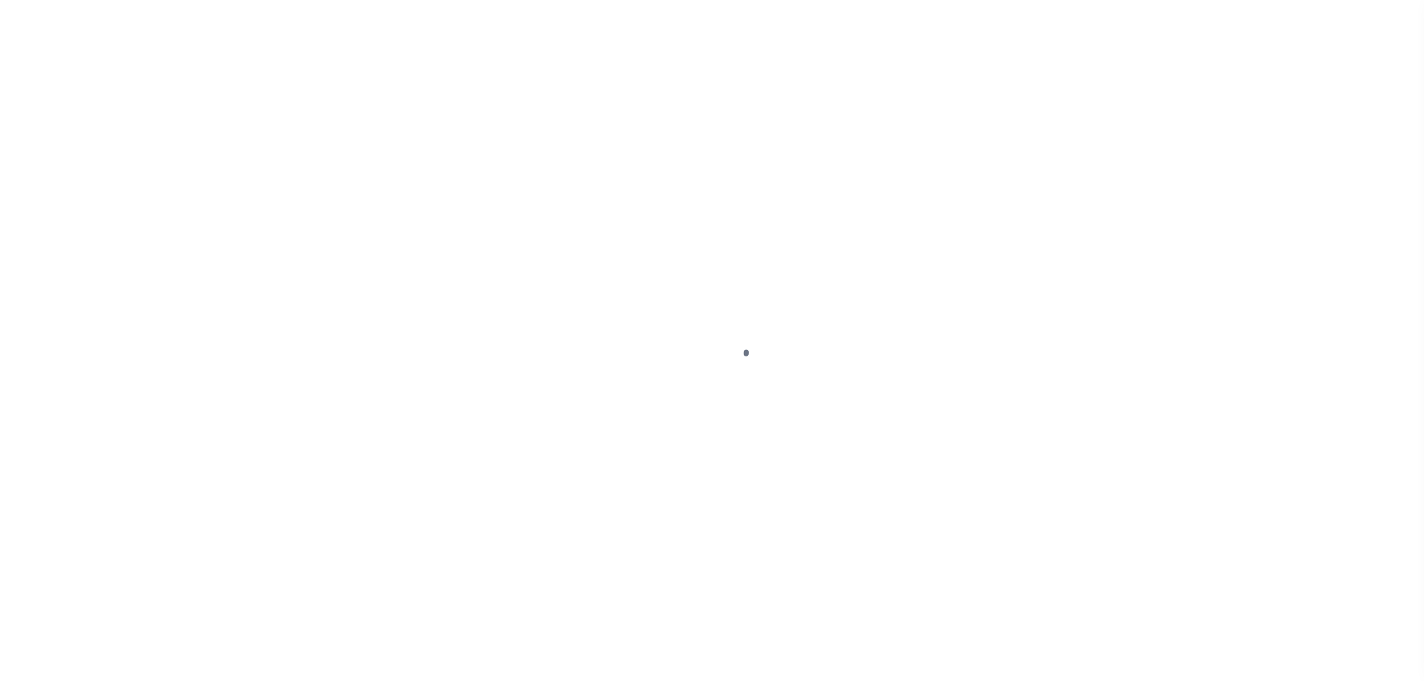
select select "PYD"
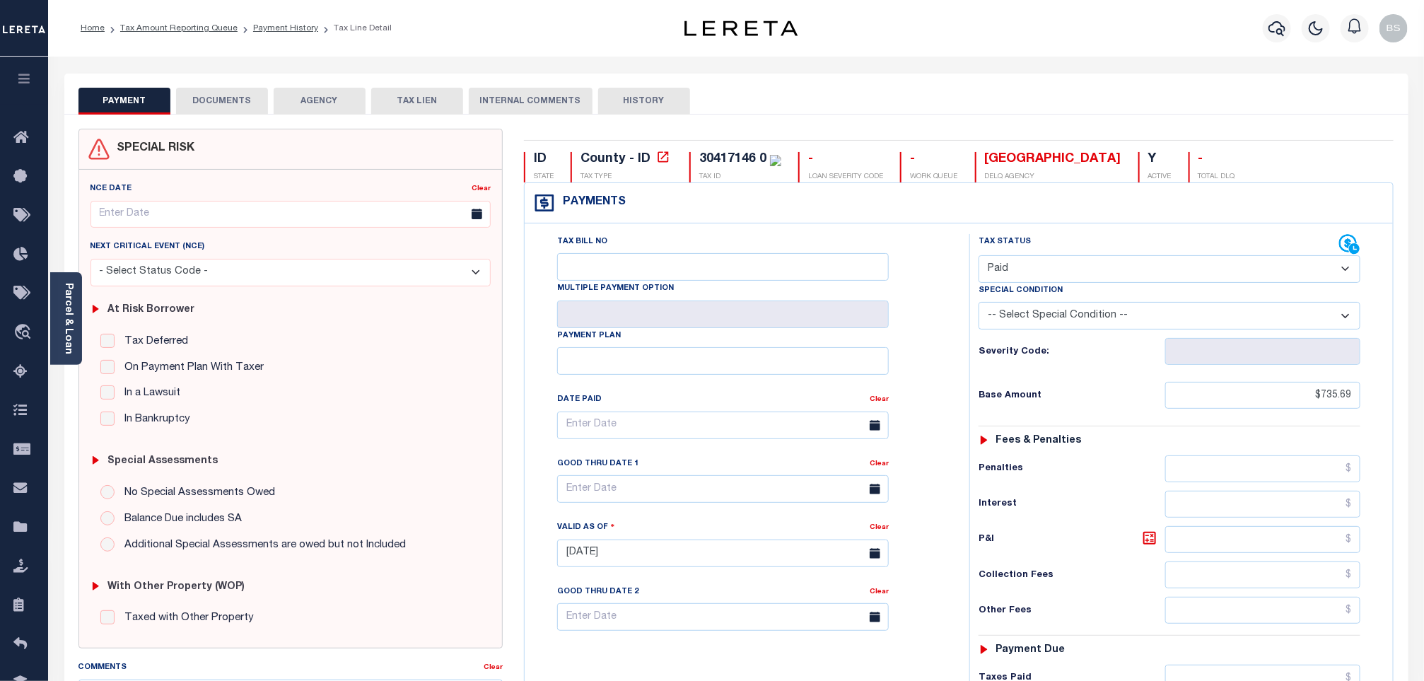
click at [221, 94] on button "DOCUMENTS" at bounding box center [222, 101] width 92 height 27
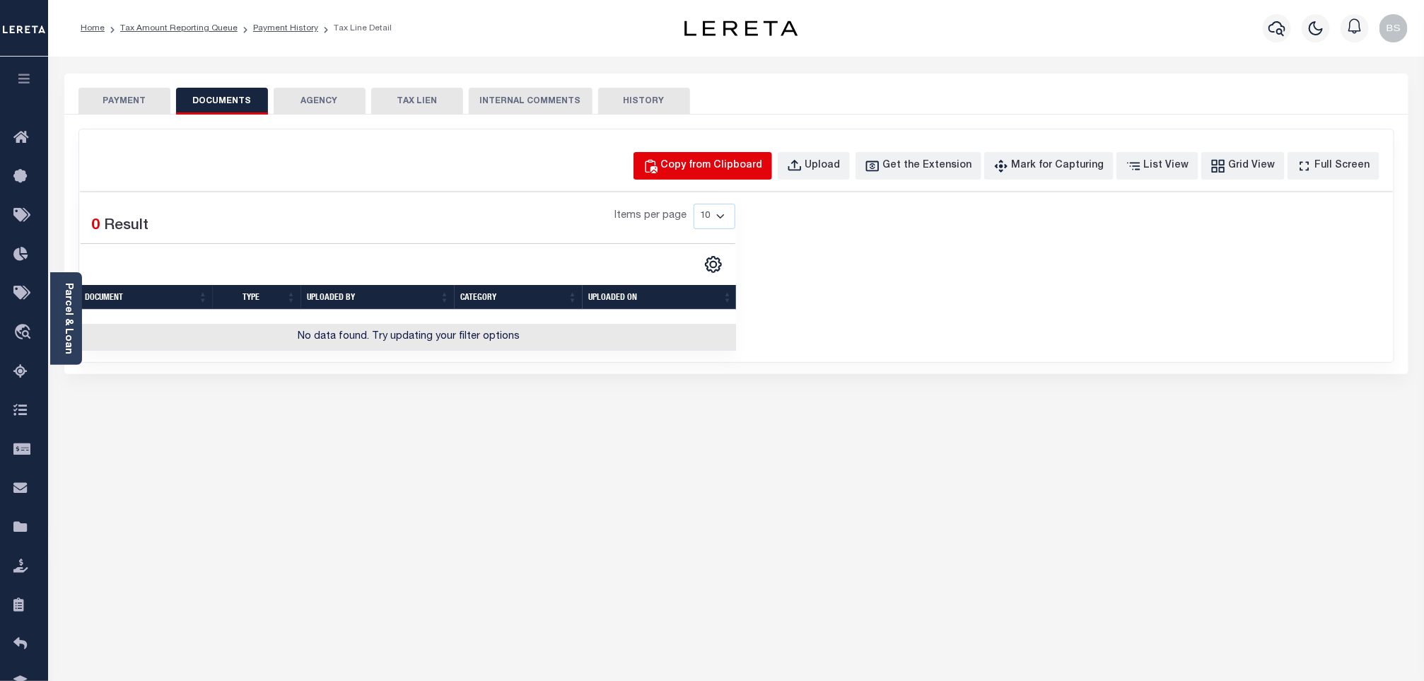
click at [706, 166] on div "Copy from Clipboard" at bounding box center [712, 166] width 102 height 16
select select "POP"
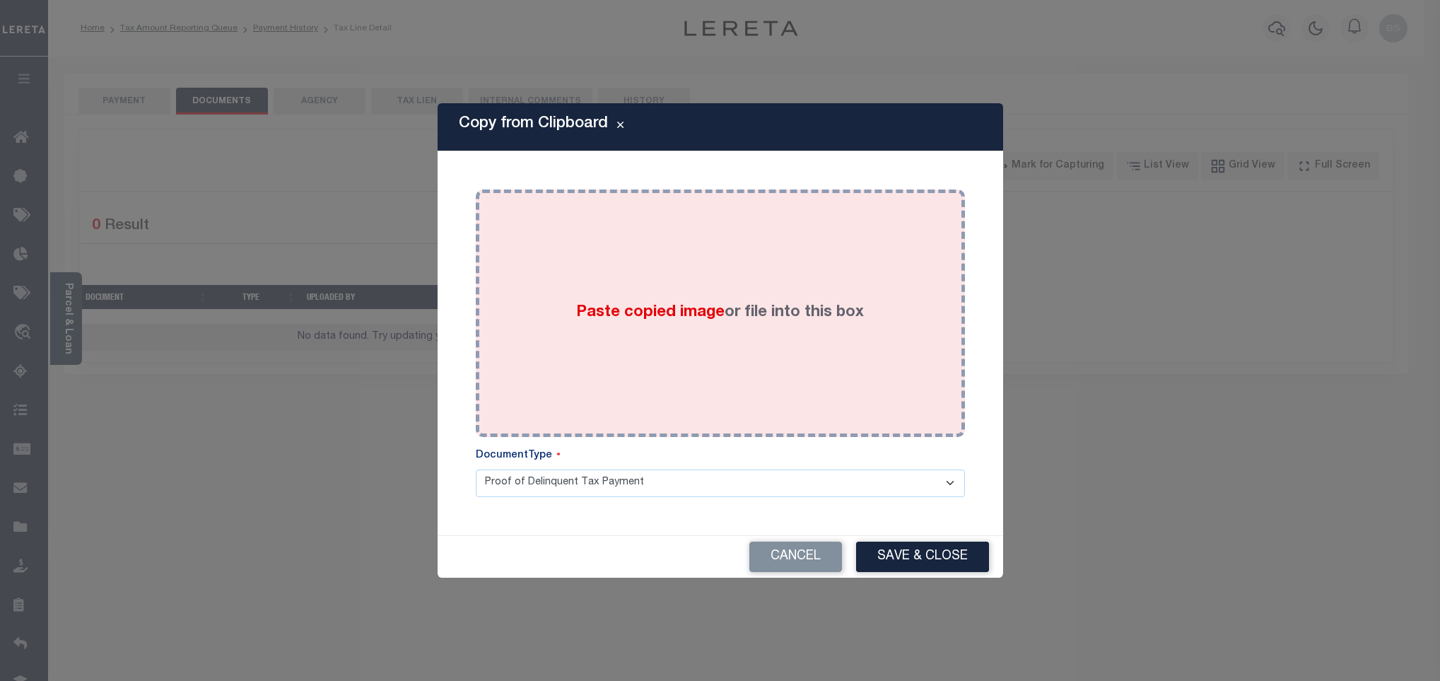
click at [673, 230] on div "Paste copied image or file into this box" at bounding box center [720, 313] width 468 height 226
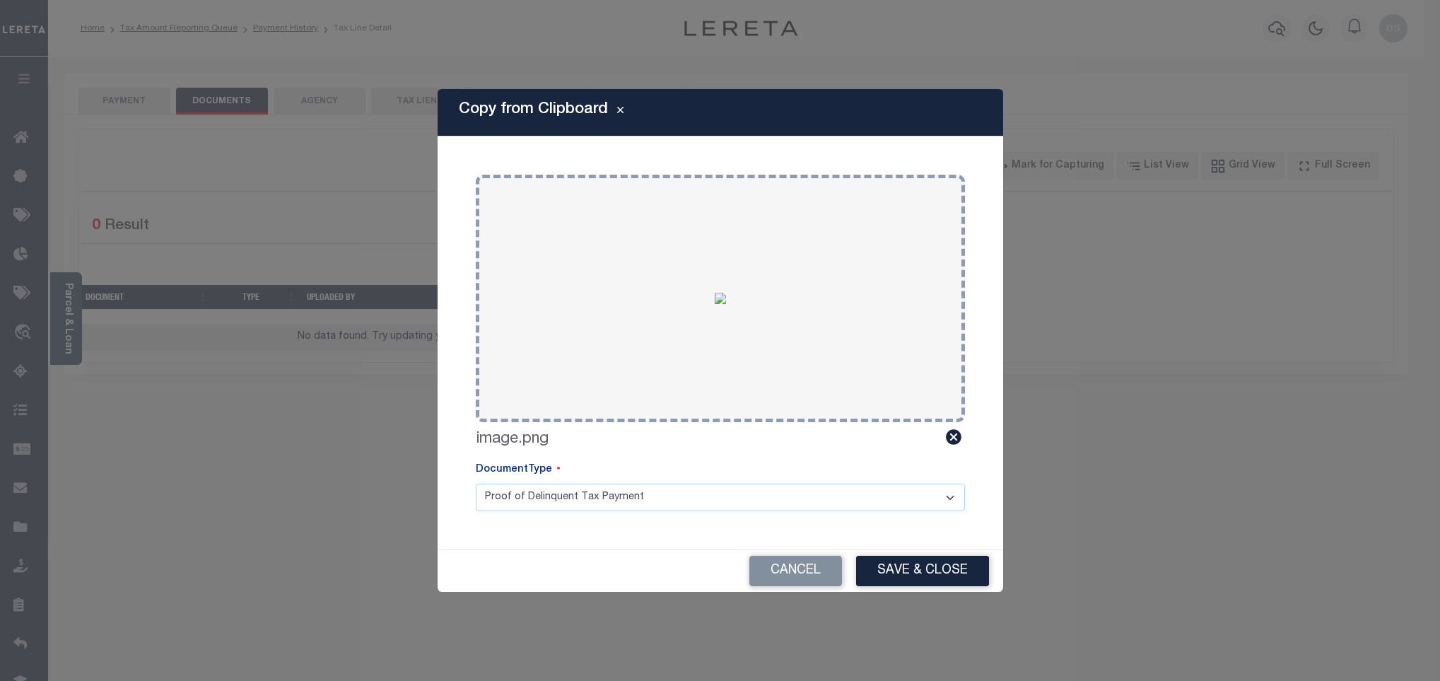
click at [914, 569] on button "Save & Close" at bounding box center [922, 571] width 133 height 30
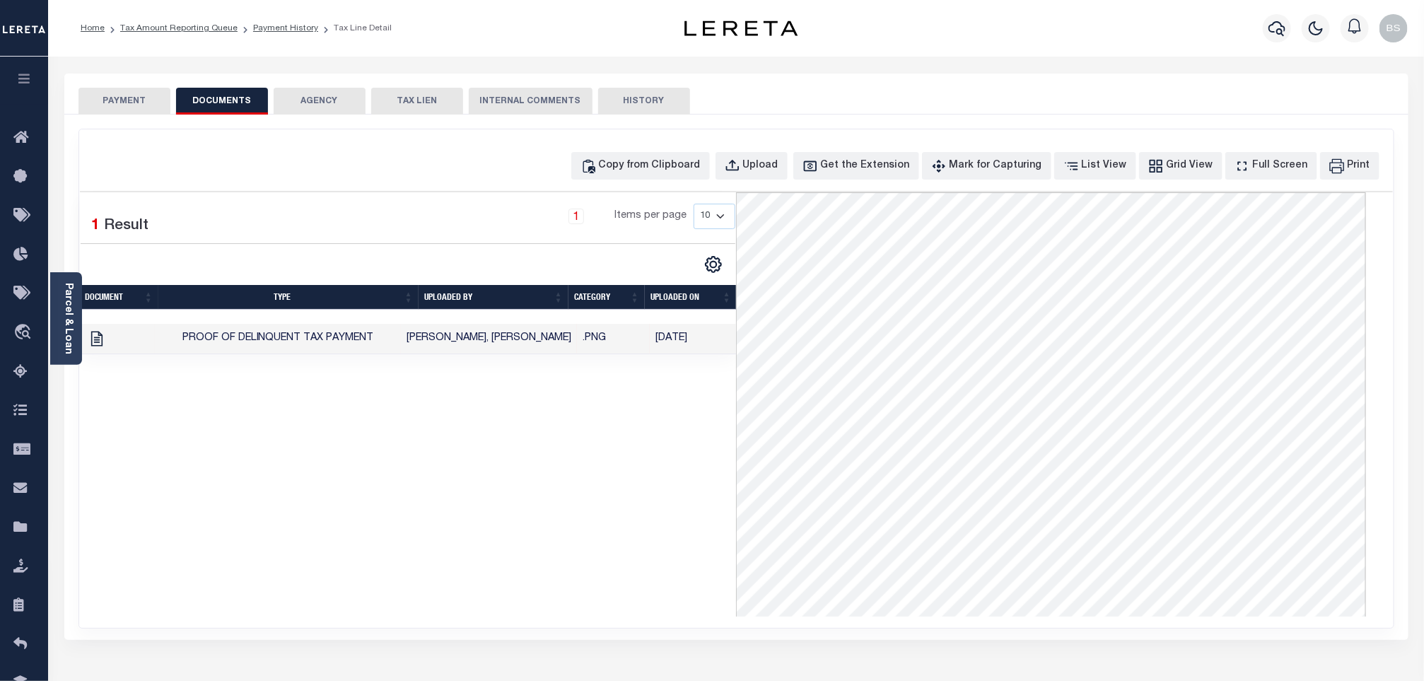
drag, startPoint x: 1083, startPoint y: 33, endPoint x: 198, endPoint y: 34, distance: 884.6
click at [198, 34] on li "Tax Amount Reporting Queue" at bounding box center [171, 28] width 133 height 13
click at [198, 28] on link "Tax Amount Reporting Queue" at bounding box center [178, 28] width 117 height 8
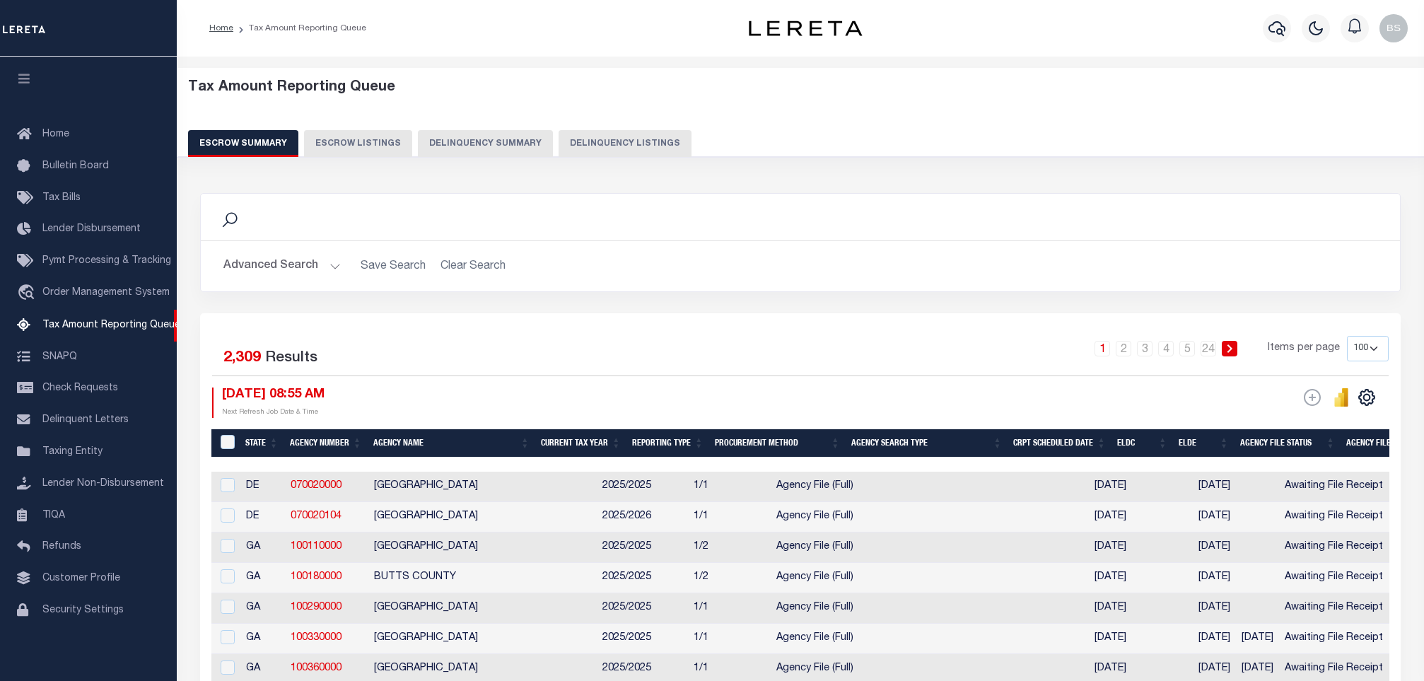
select select "100"
click at [585, 128] on div "Tax Amount Reporting Queue Escrow Summary Escrow Listings Delinquency Summary" at bounding box center [800, 118] width 1225 height 78
click at [605, 151] on button "Delinquency Listings" at bounding box center [625, 143] width 133 height 27
select select "100"
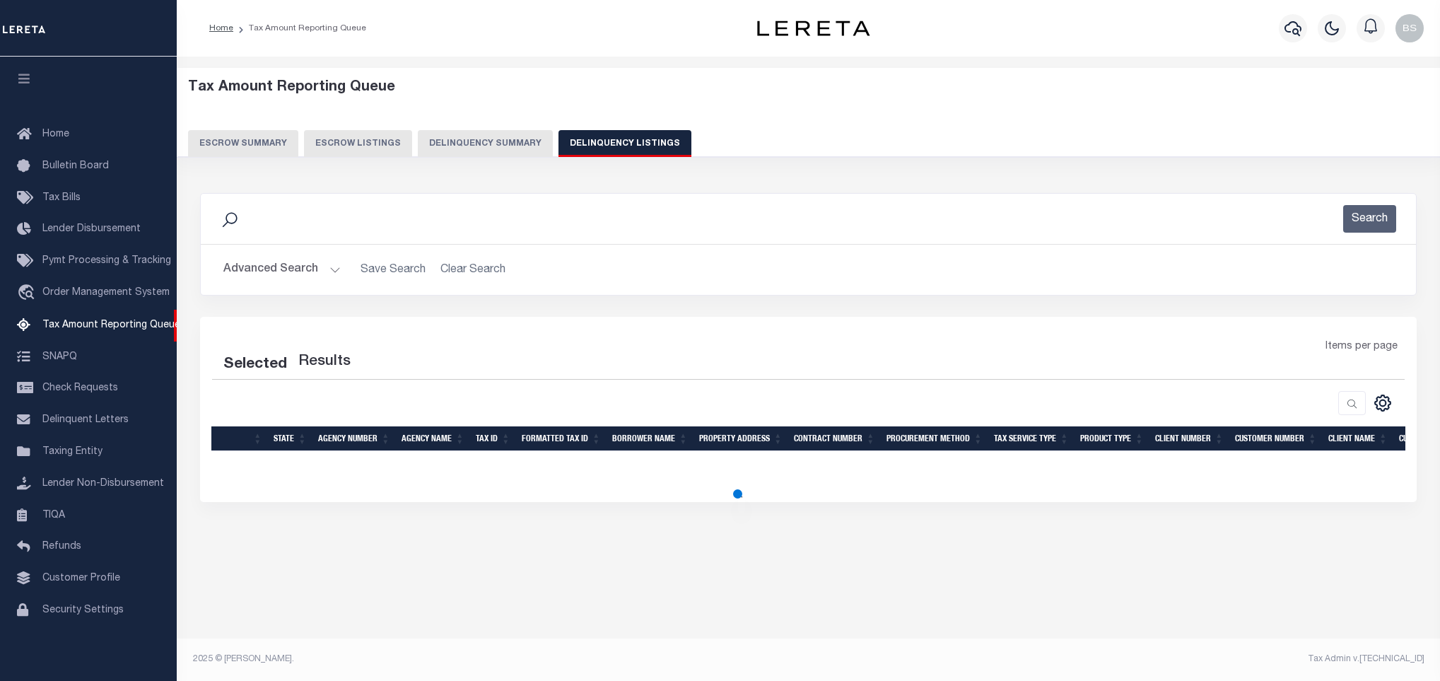
select select "100"
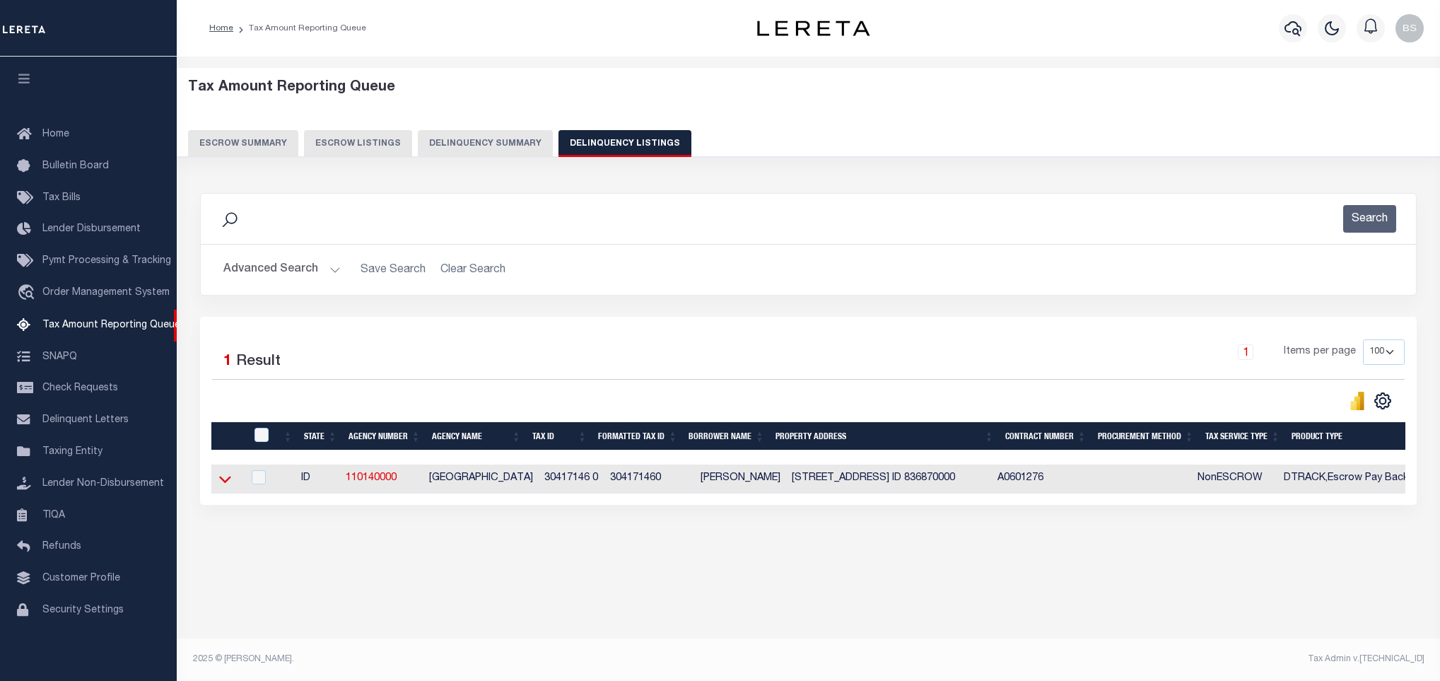
click at [226, 486] on icon at bounding box center [225, 479] width 12 height 15
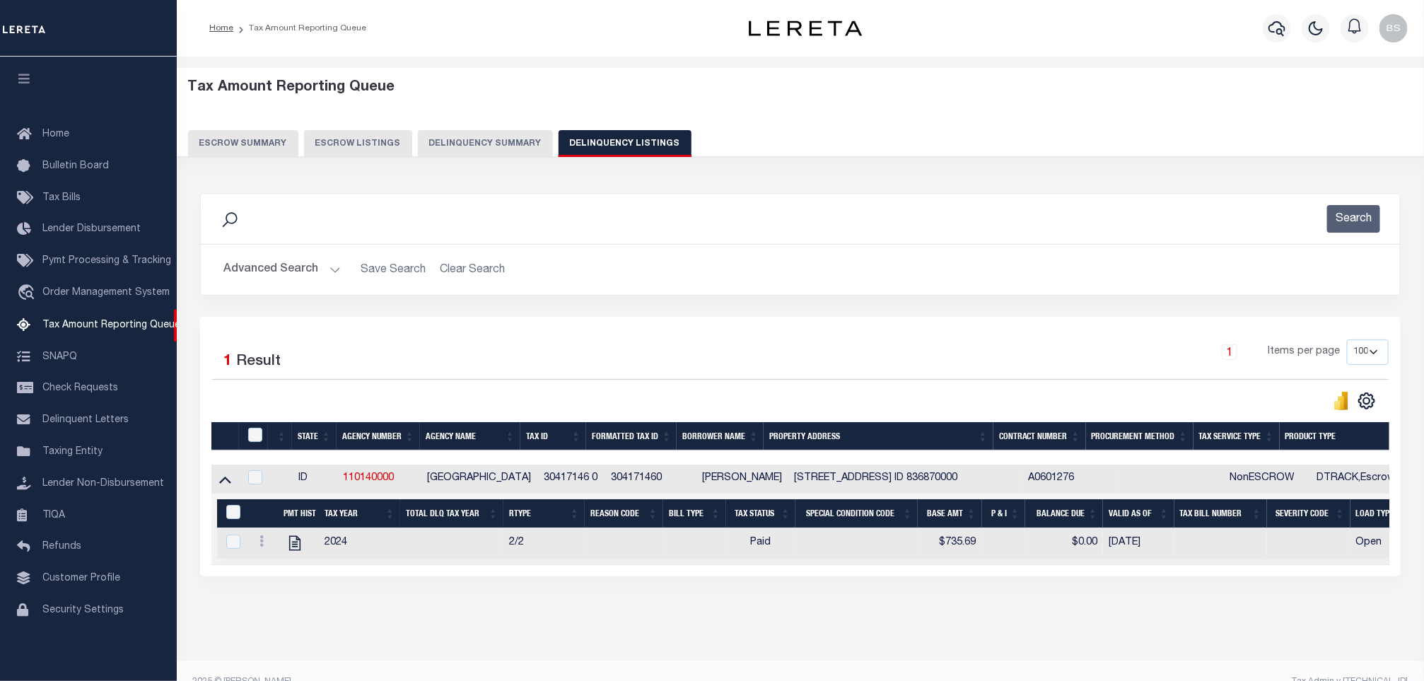
click at [247, 443] on div at bounding box center [256, 436] width 23 height 16
click at [255, 442] on input "checkbox" at bounding box center [255, 435] width 14 height 14
checkbox input "true"
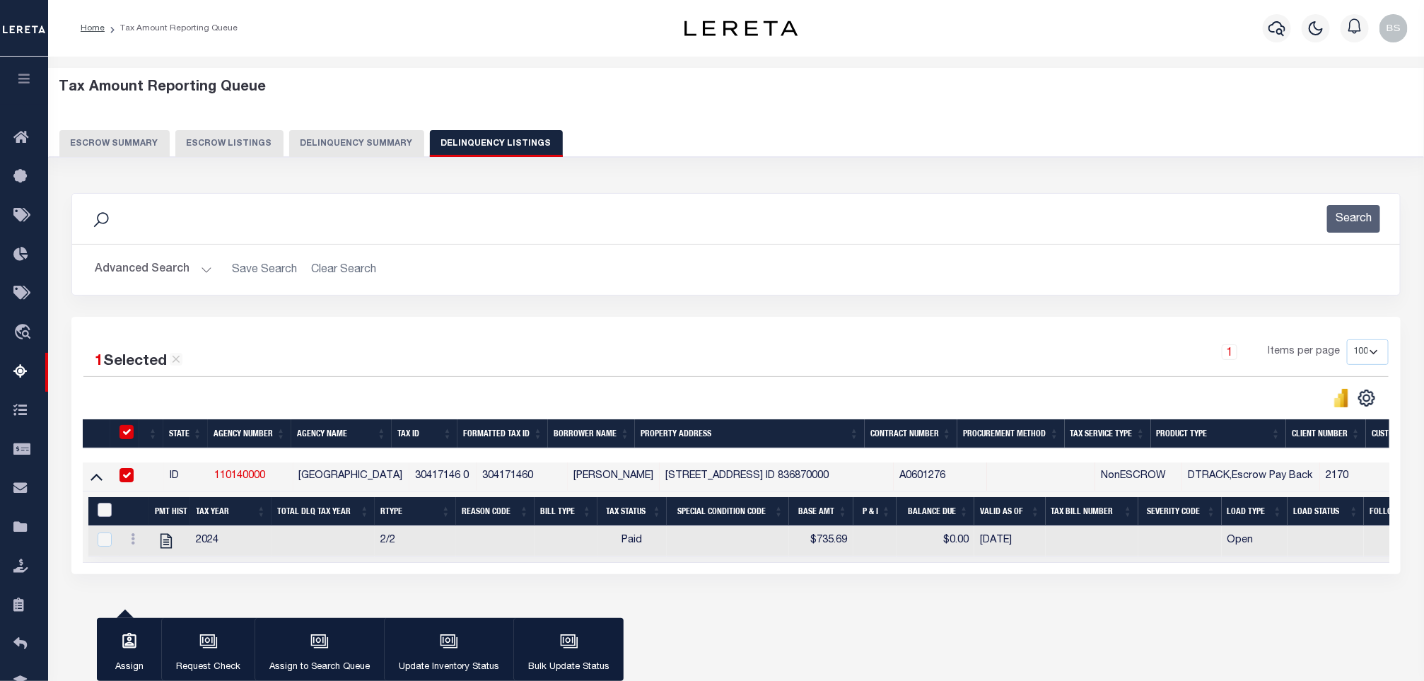
click at [98, 516] on input "&nbsp;" at bounding box center [105, 510] width 14 height 14
checkbox input "true"
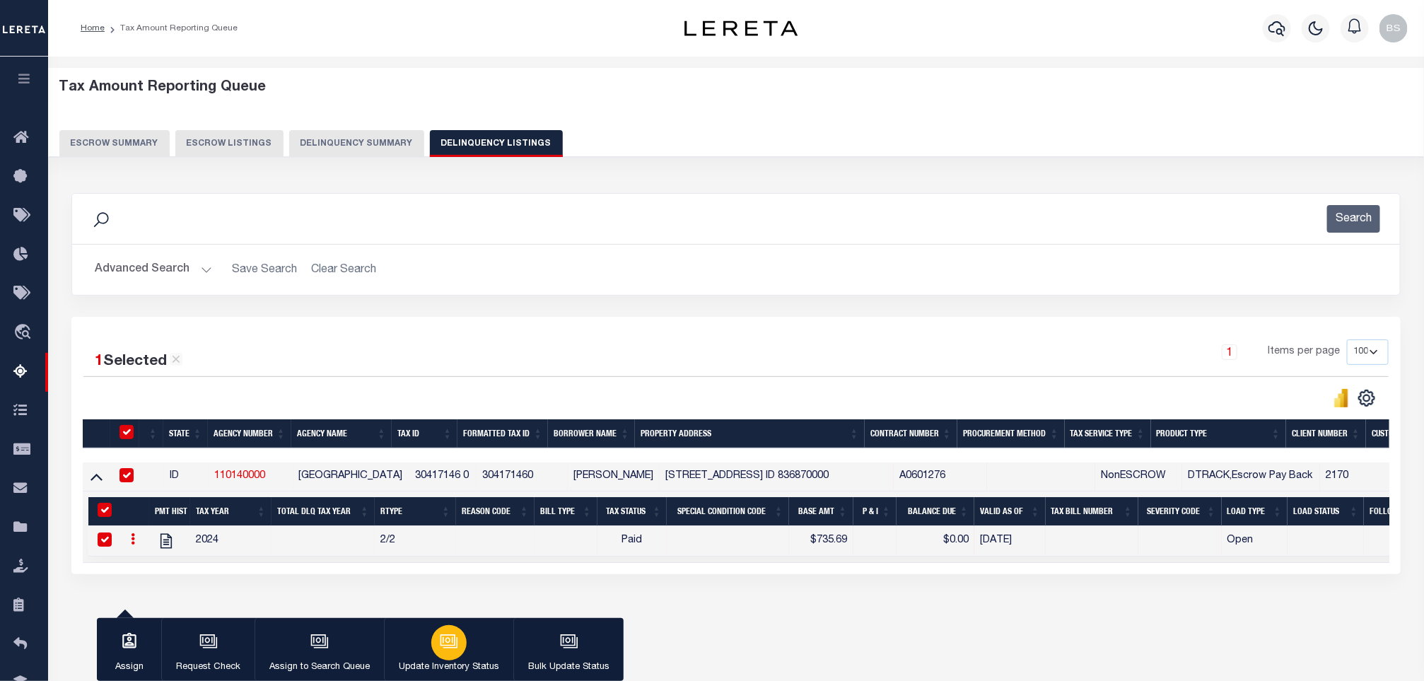
click at [441, 646] on icon "button" at bounding box center [448, 639] width 15 height 11
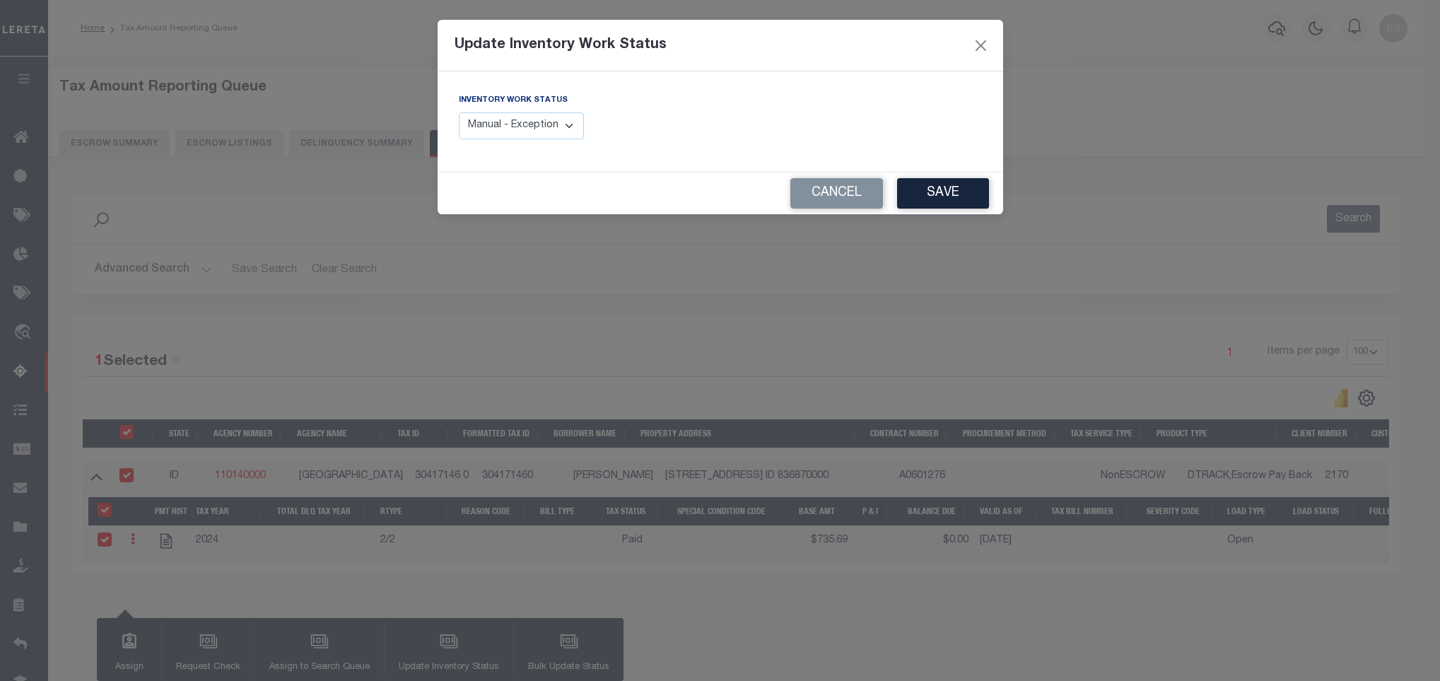
click at [518, 122] on select "Manual - Exception Pended - Awaiting Search Late Add Exception Completed" at bounding box center [522, 126] width 126 height 28
select select "4"
click at [459, 113] on select "Manual - Exception Pended - Awaiting Search Late Add Exception Completed" at bounding box center [522, 126] width 126 height 28
click at [946, 196] on button "Save" at bounding box center [943, 193] width 92 height 30
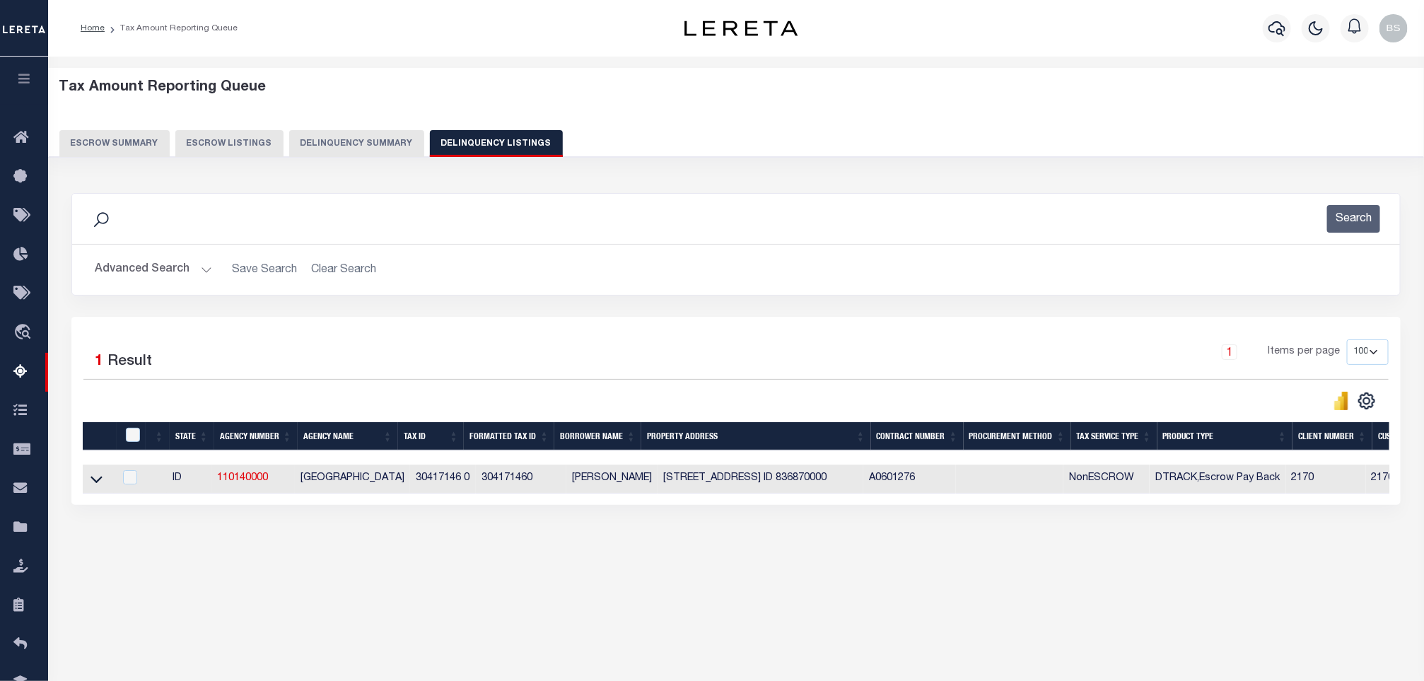
click at [175, 276] on button "Advanced Search" at bounding box center [153, 270] width 117 height 28
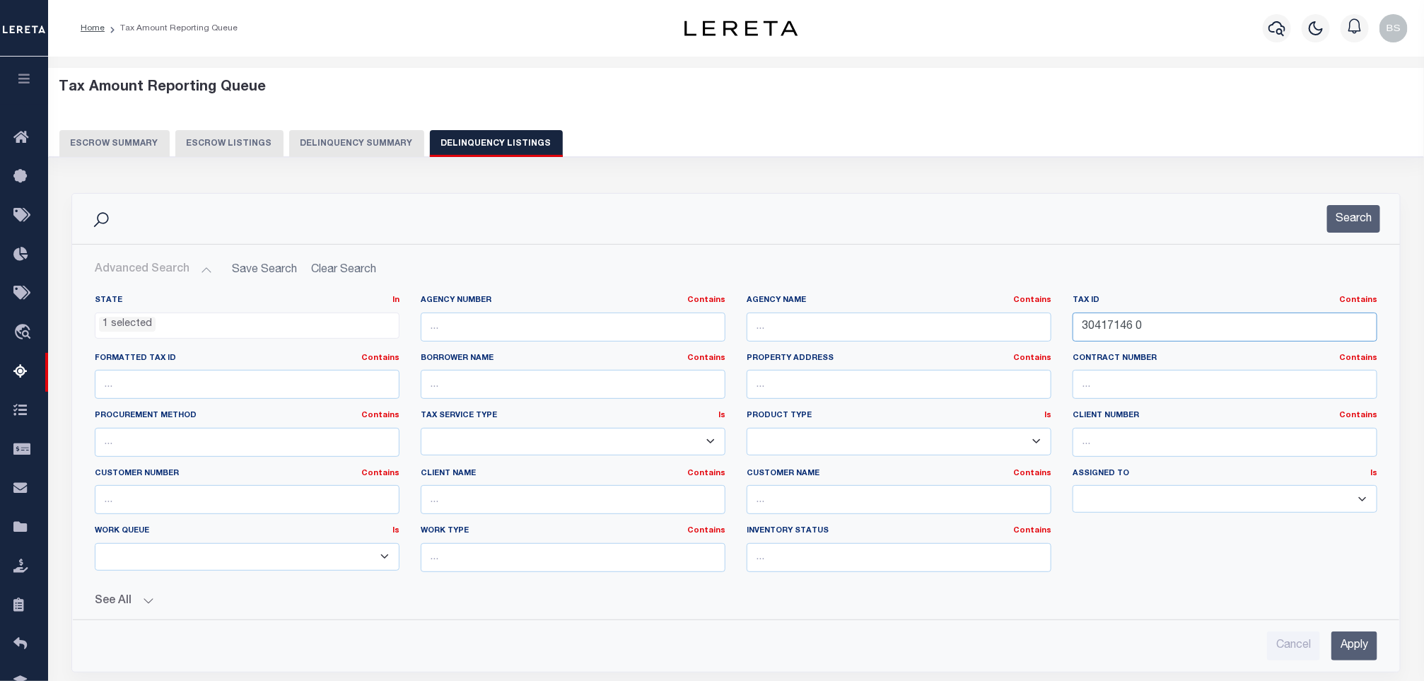
drag, startPoint x: 1155, startPoint y: 329, endPoint x: 1083, endPoint y: 317, distance: 73.1
click at [1086, 315] on input "30417146 0" at bounding box center [1225, 327] width 305 height 29
type input "3"
paste input "30417147 0"
type input "30417147 0"
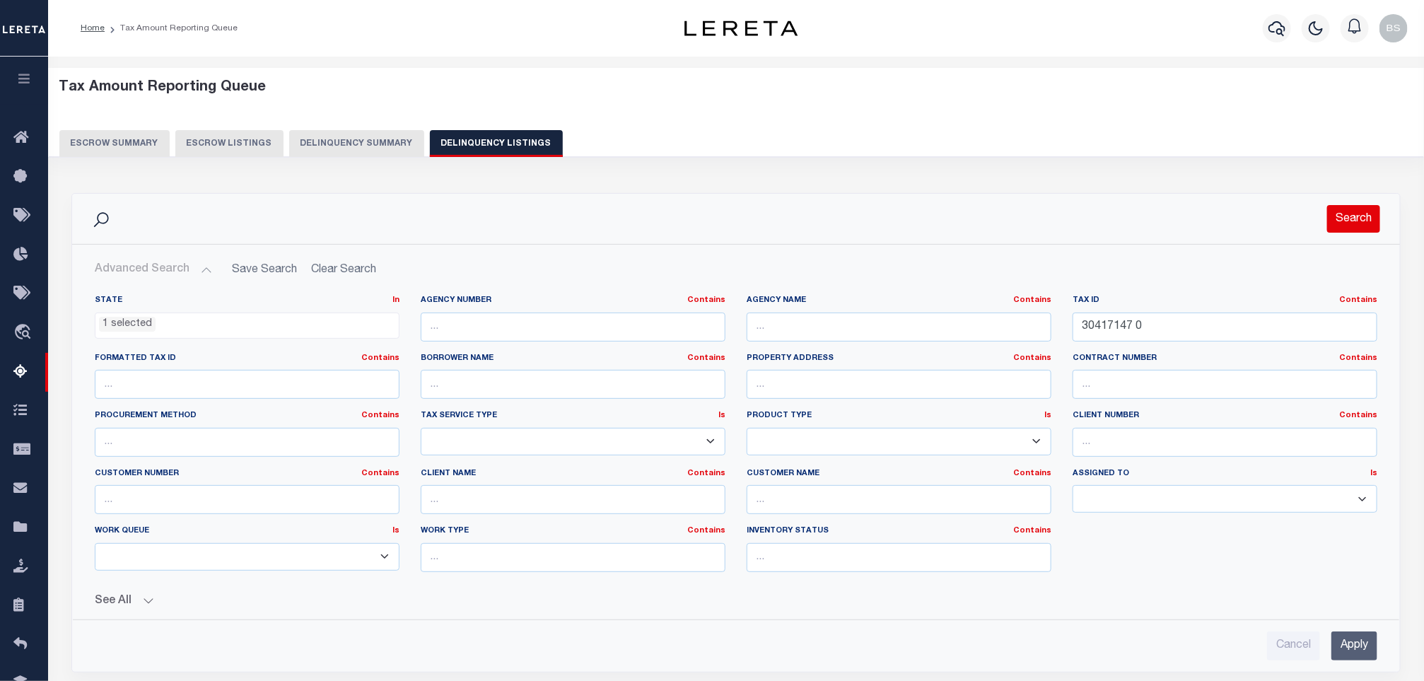
click at [1348, 225] on button "Search" at bounding box center [1353, 219] width 53 height 28
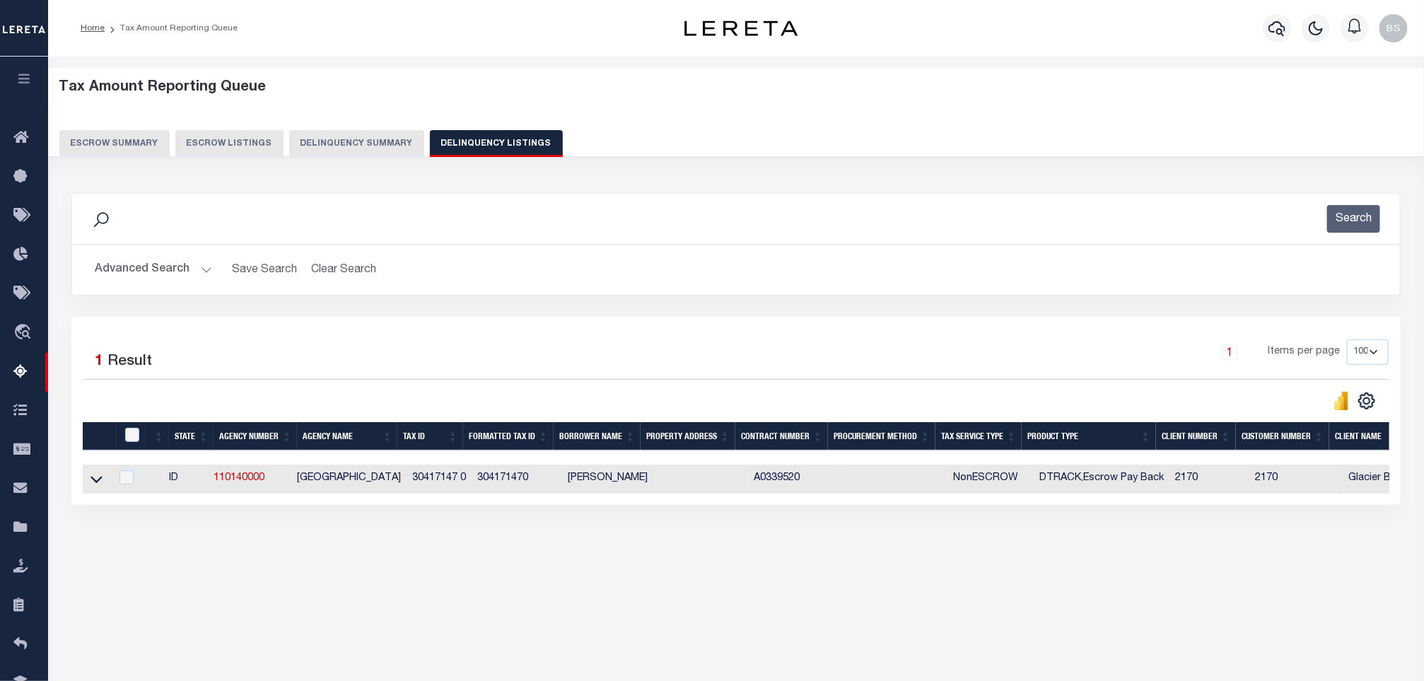
click at [89, 483] on link at bounding box center [96, 478] width 16 height 10
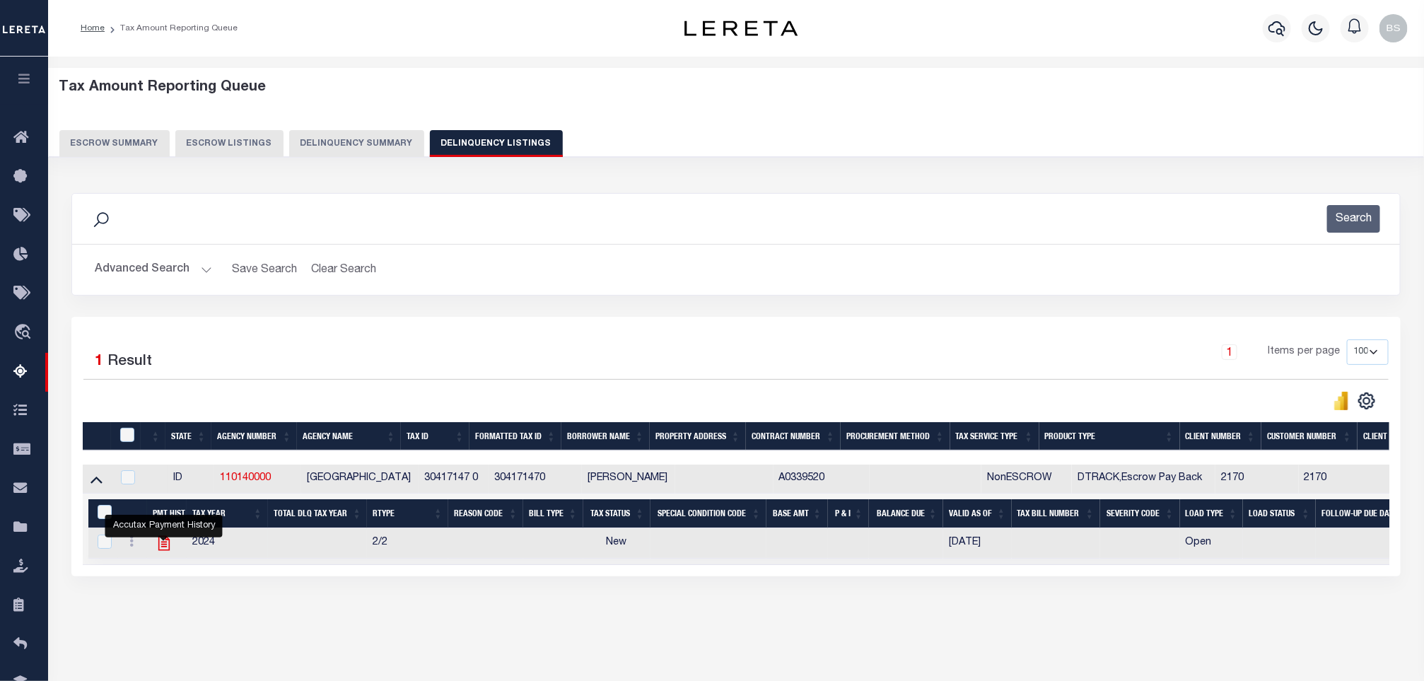
click at [160, 552] on icon "" at bounding box center [164, 543] width 18 height 18
checkbox input "false"
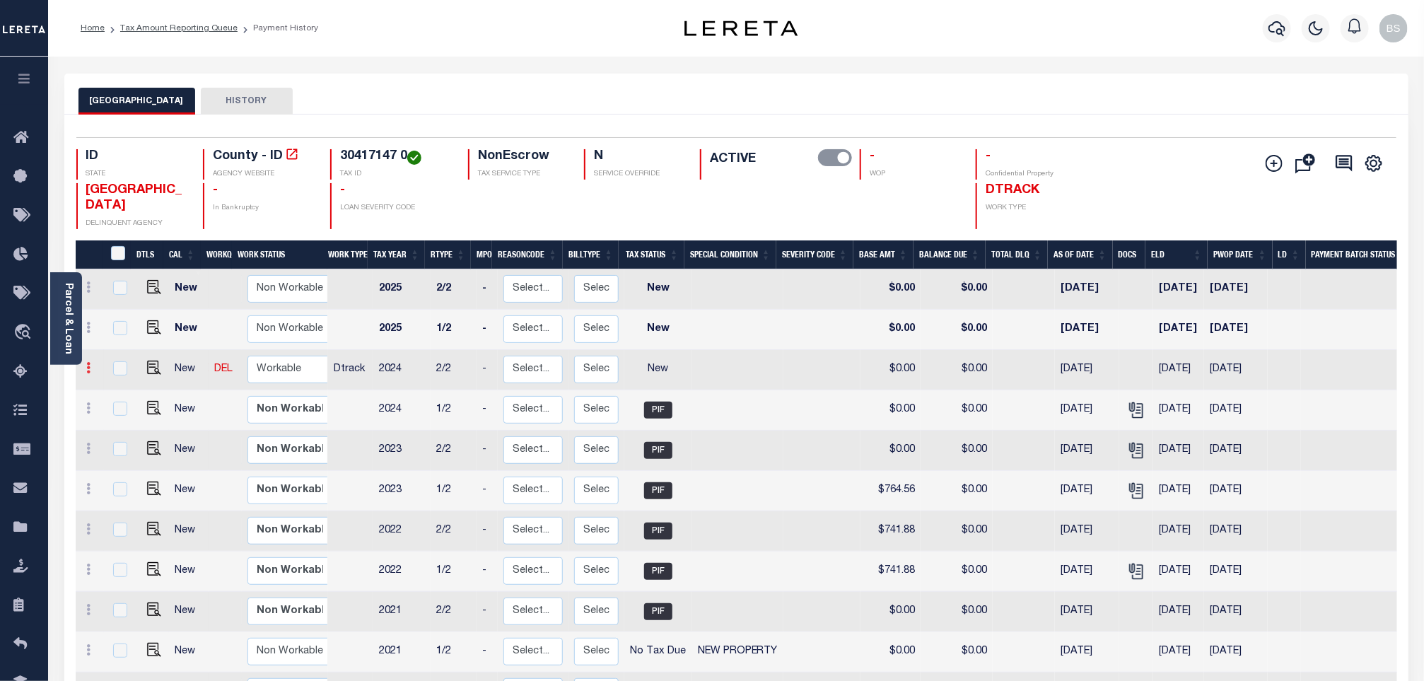
click at [92, 366] on link at bounding box center [89, 369] width 16 height 11
click at [123, 424] on img at bounding box center [123, 416] width 14 height 15
select select "NW2"
type input "$0.00"
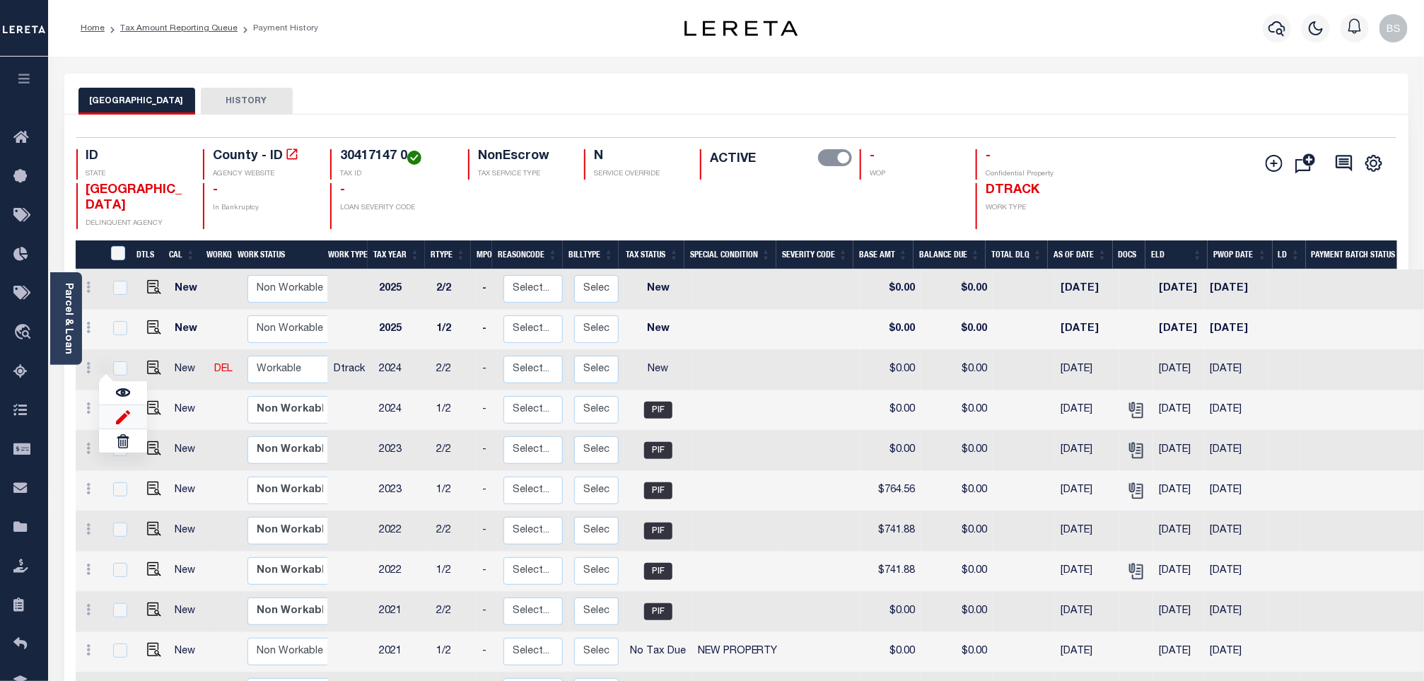
type input "[DATE]"
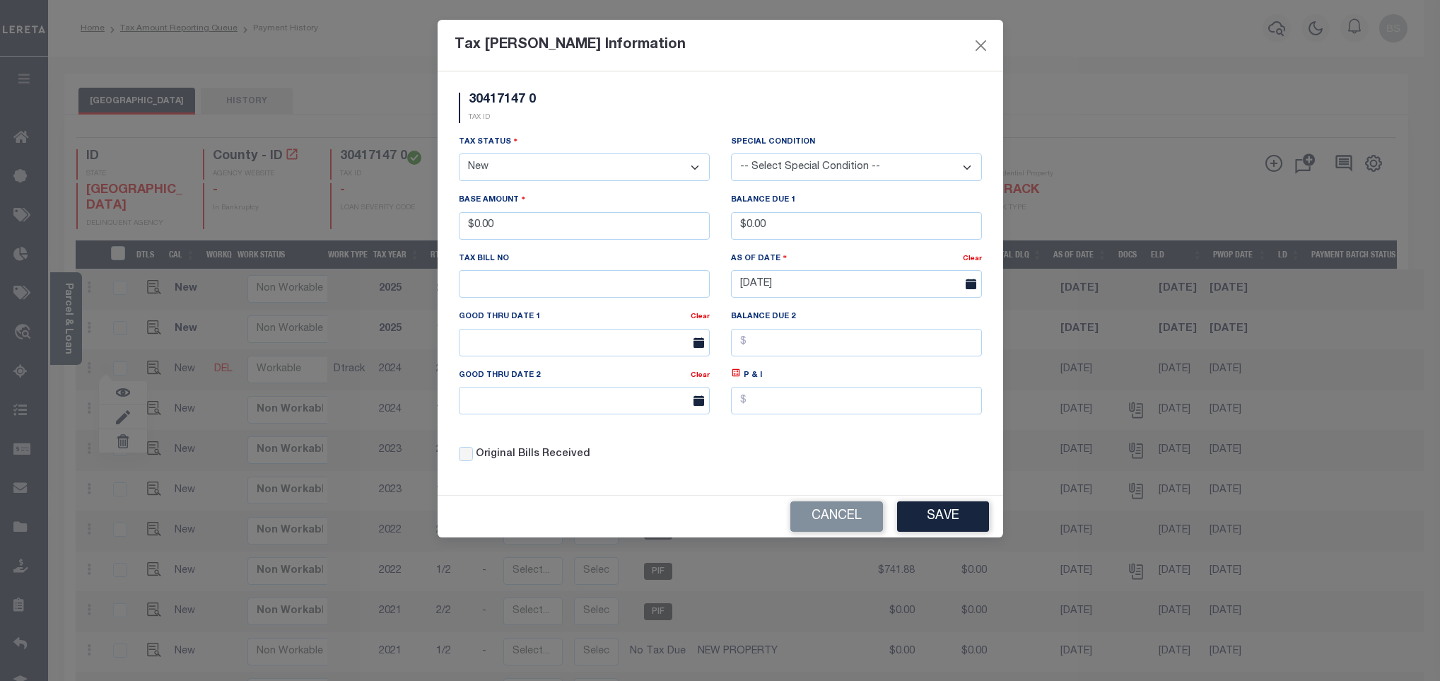
click at [515, 170] on select "- Select Status - Open Due/Unpaid Paid Incomplete No Tax Due Internal Refund Pr…" at bounding box center [584, 167] width 251 height 28
click at [513, 168] on select "- Select Status - Open Due/Unpaid Paid Incomplete No Tax Due Internal Refund Pr…" at bounding box center [584, 167] width 251 height 28
select select "PYD"
click at [459, 155] on select "- Select Status - Open Due/Unpaid Paid Incomplete No Tax Due Internal Refund Pr…" at bounding box center [584, 167] width 251 height 28
drag, startPoint x: 514, startPoint y: 225, endPoint x: 463, endPoint y: 226, distance: 50.9
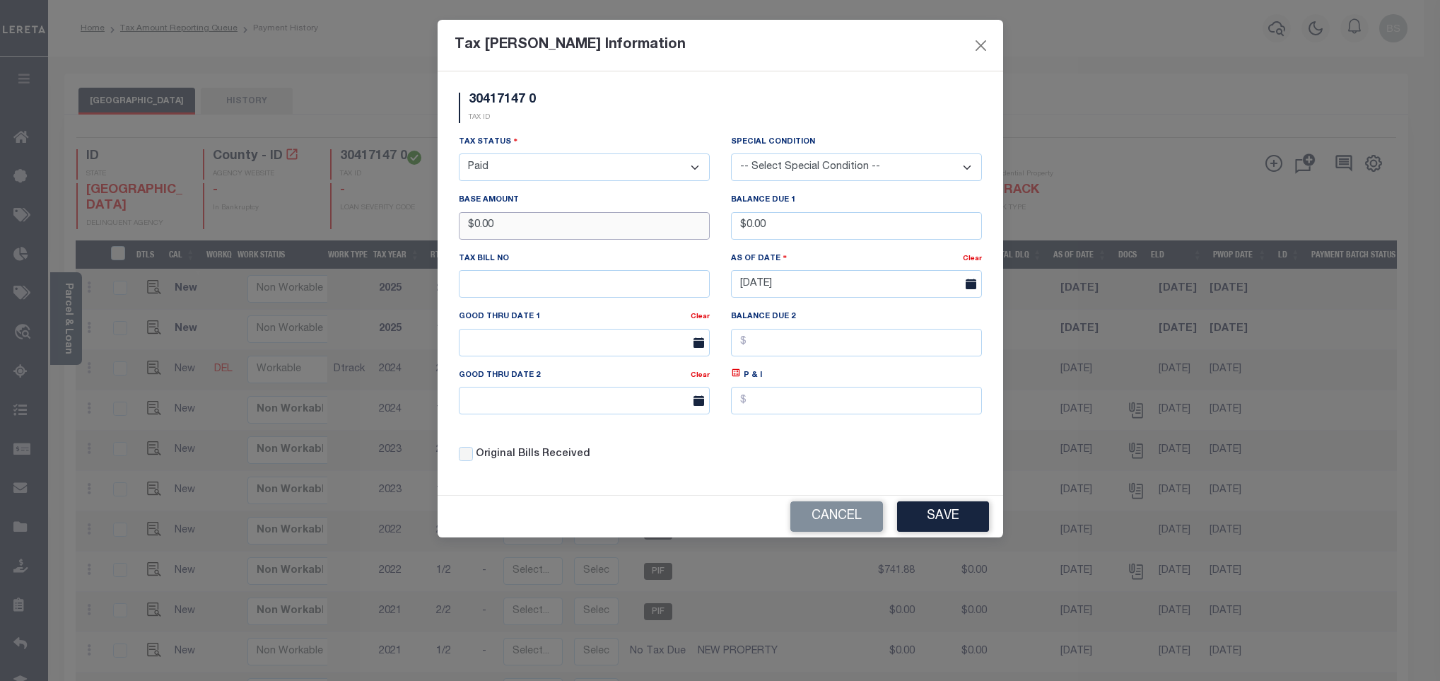
click at [463, 226] on input "$0.00" at bounding box center [584, 226] width 251 height 28
type input "$735.69"
click at [940, 518] on button "Save" at bounding box center [943, 516] width 92 height 30
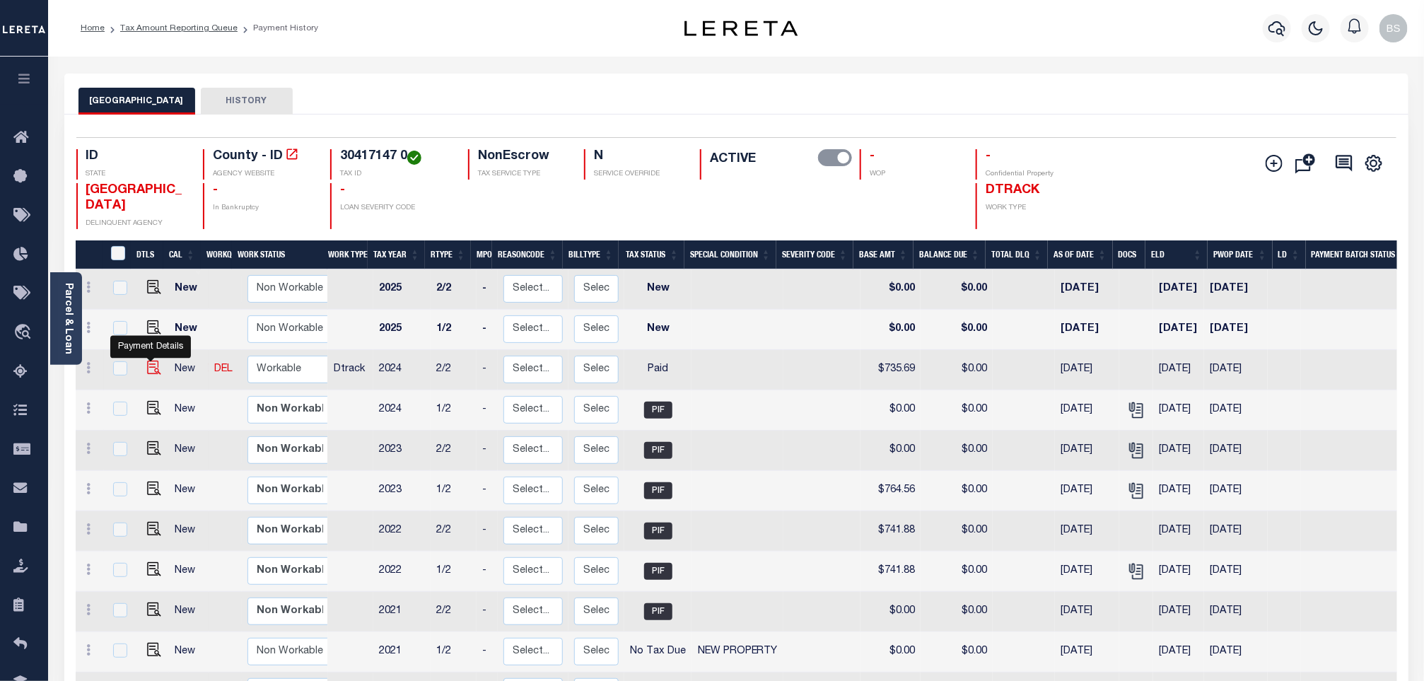
click at [148, 374] on img at bounding box center [154, 368] width 14 height 14
checkbox input "true"
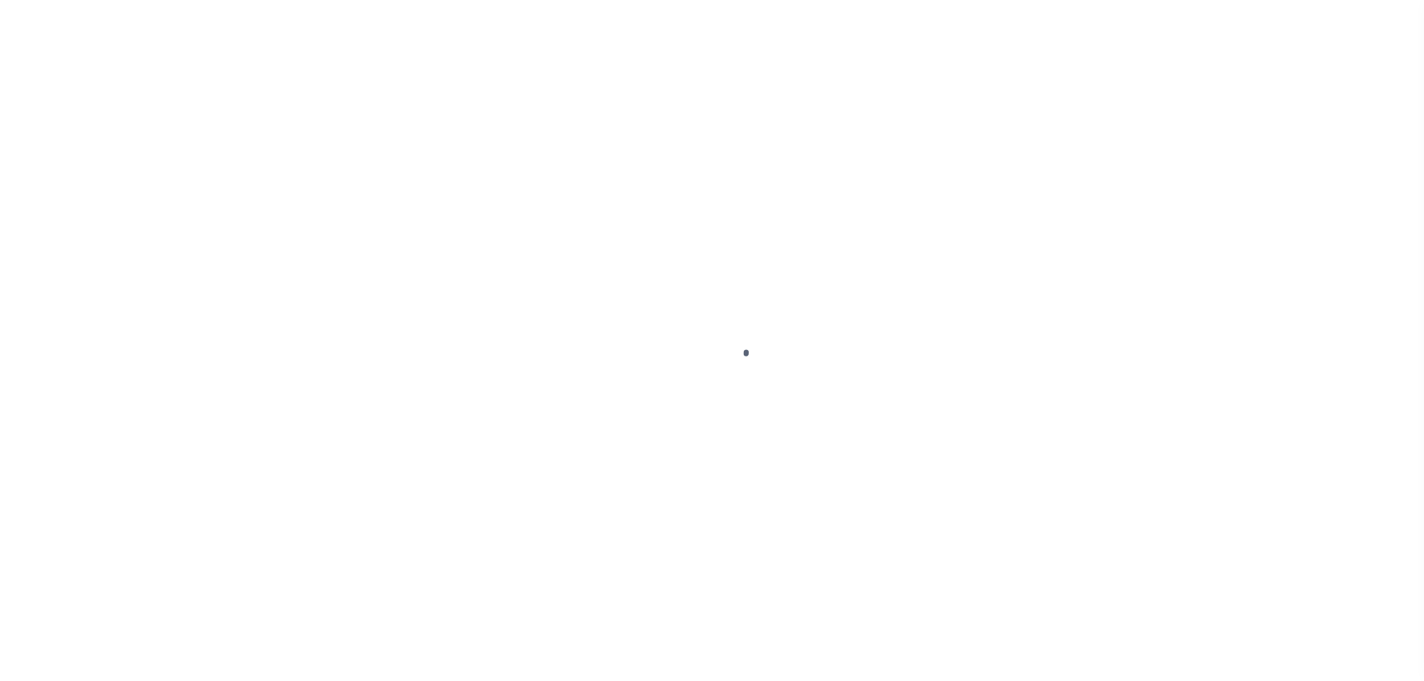
select select "PYD"
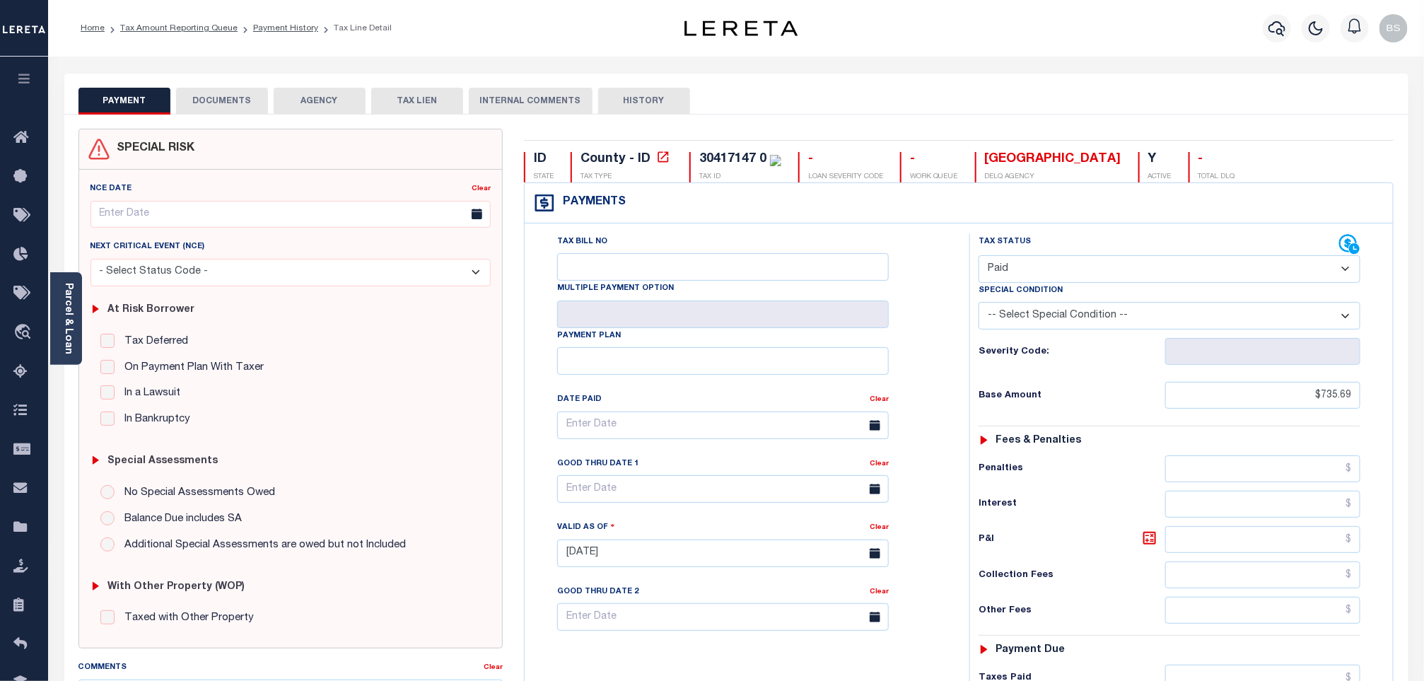
click at [216, 113] on button "DOCUMENTS" at bounding box center [222, 101] width 92 height 27
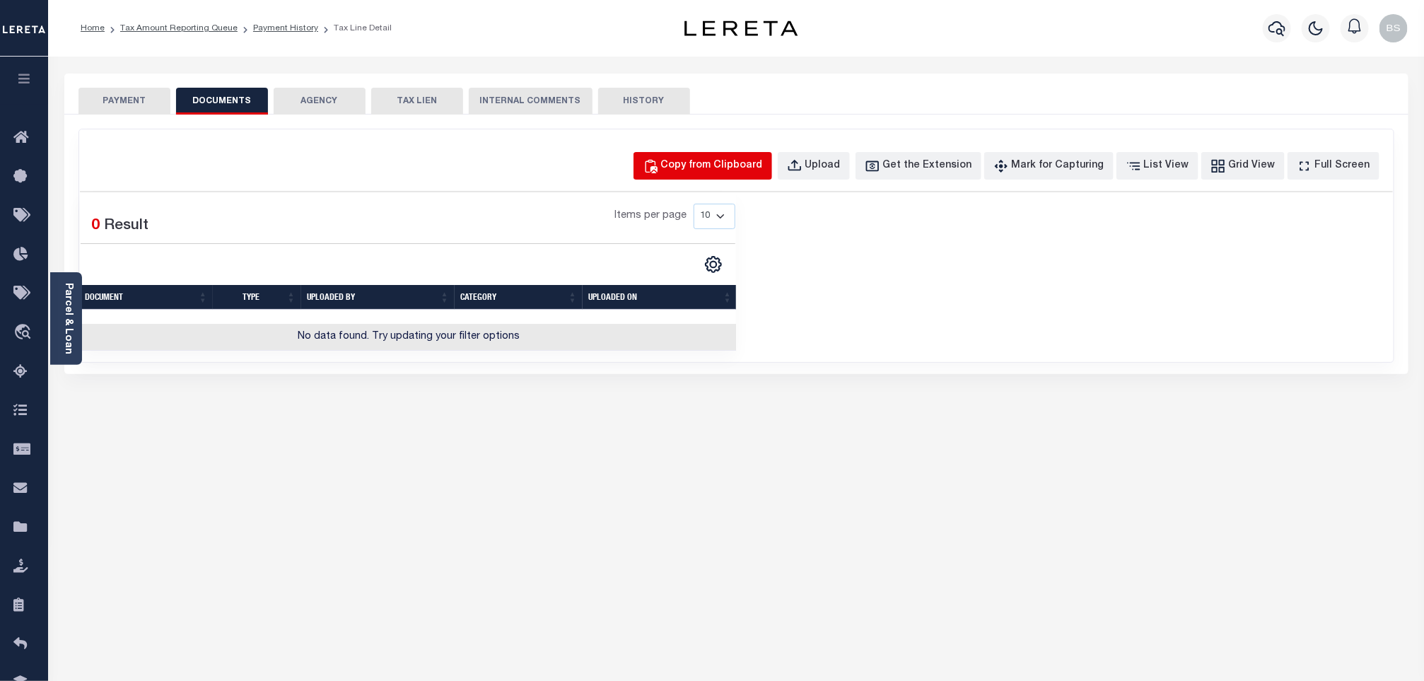
click at [722, 185] on div "Copy from Clipboard Upload Get the Extension Mark for Capturing Got it List Vie…" at bounding box center [736, 245] width 1314 height 233
click at [722, 172] on div "Copy from Clipboard" at bounding box center [712, 166] width 102 height 16
select select "POP"
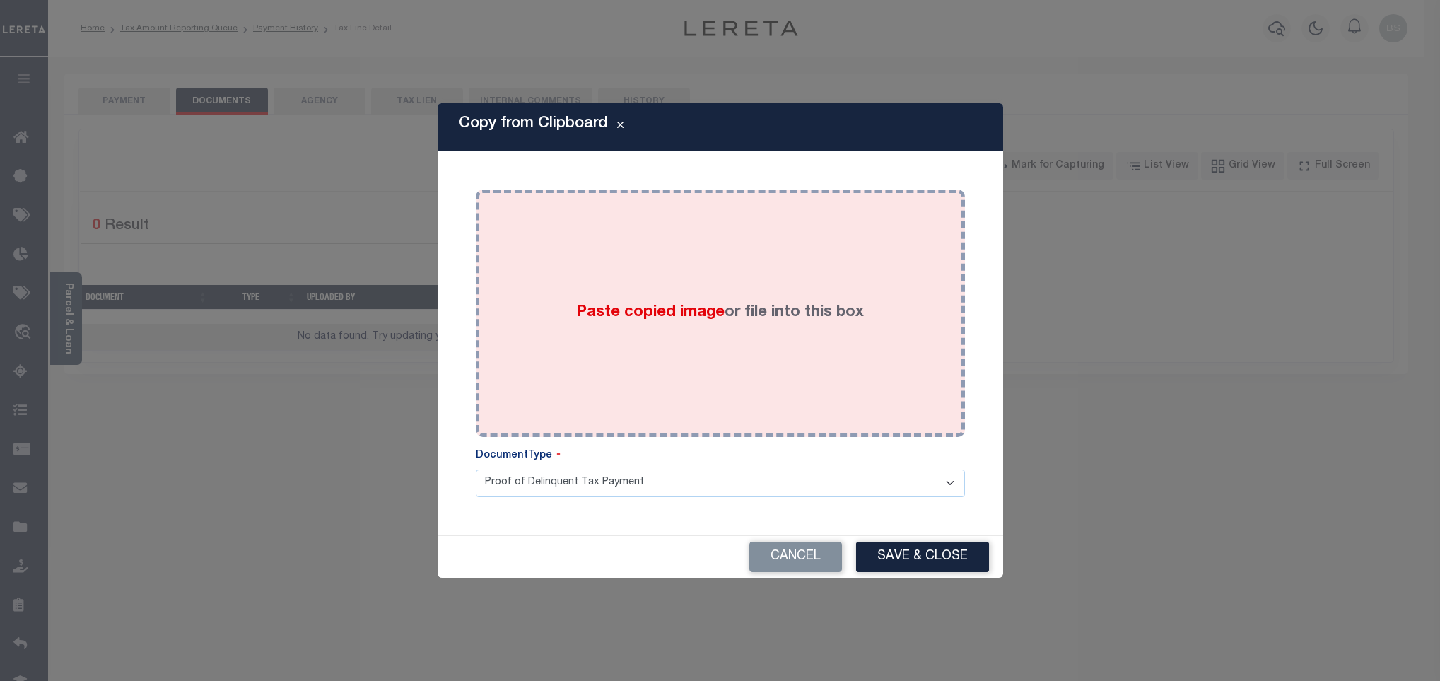
click at [715, 289] on div "Paste copied image or file into this box" at bounding box center [720, 313] width 468 height 226
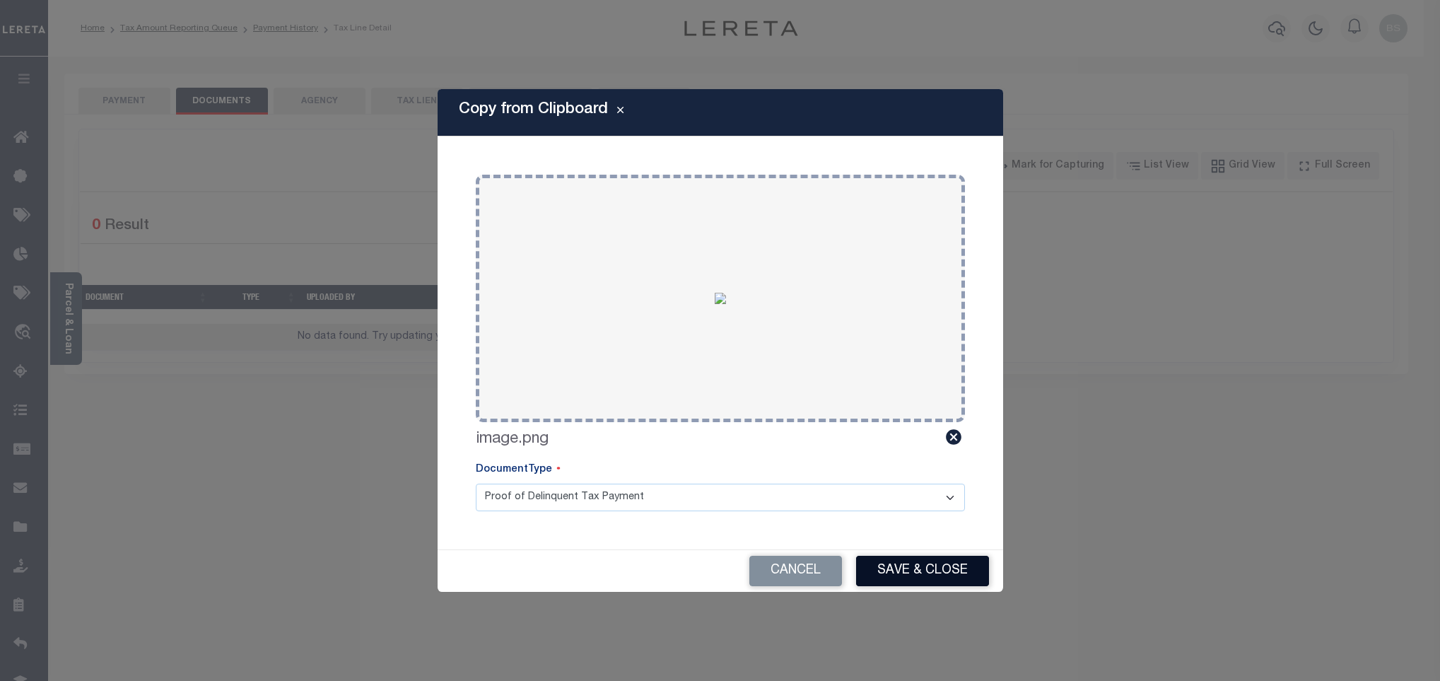
click at [914, 579] on button "Save & Close" at bounding box center [922, 571] width 133 height 30
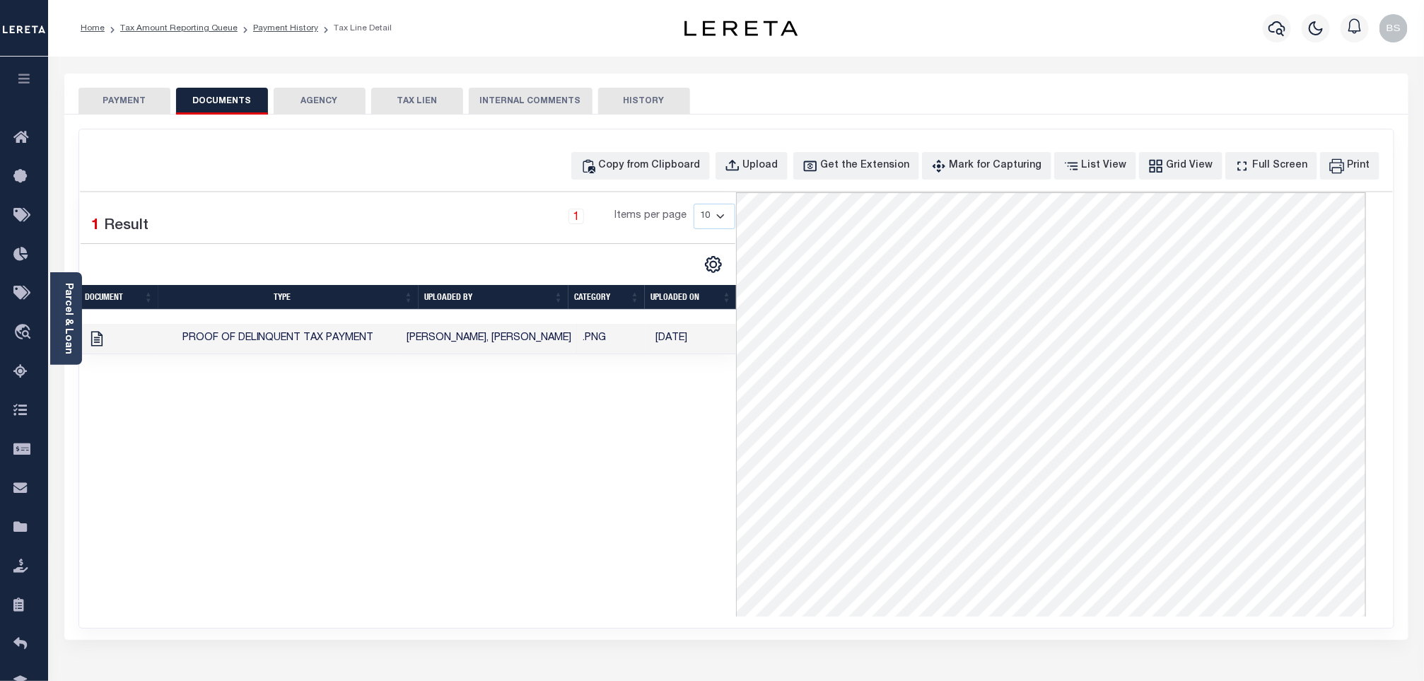
click at [194, 34] on li "Tax Amount Reporting Queue" at bounding box center [171, 28] width 133 height 13
click at [191, 32] on link "Tax Amount Reporting Queue" at bounding box center [178, 28] width 117 height 8
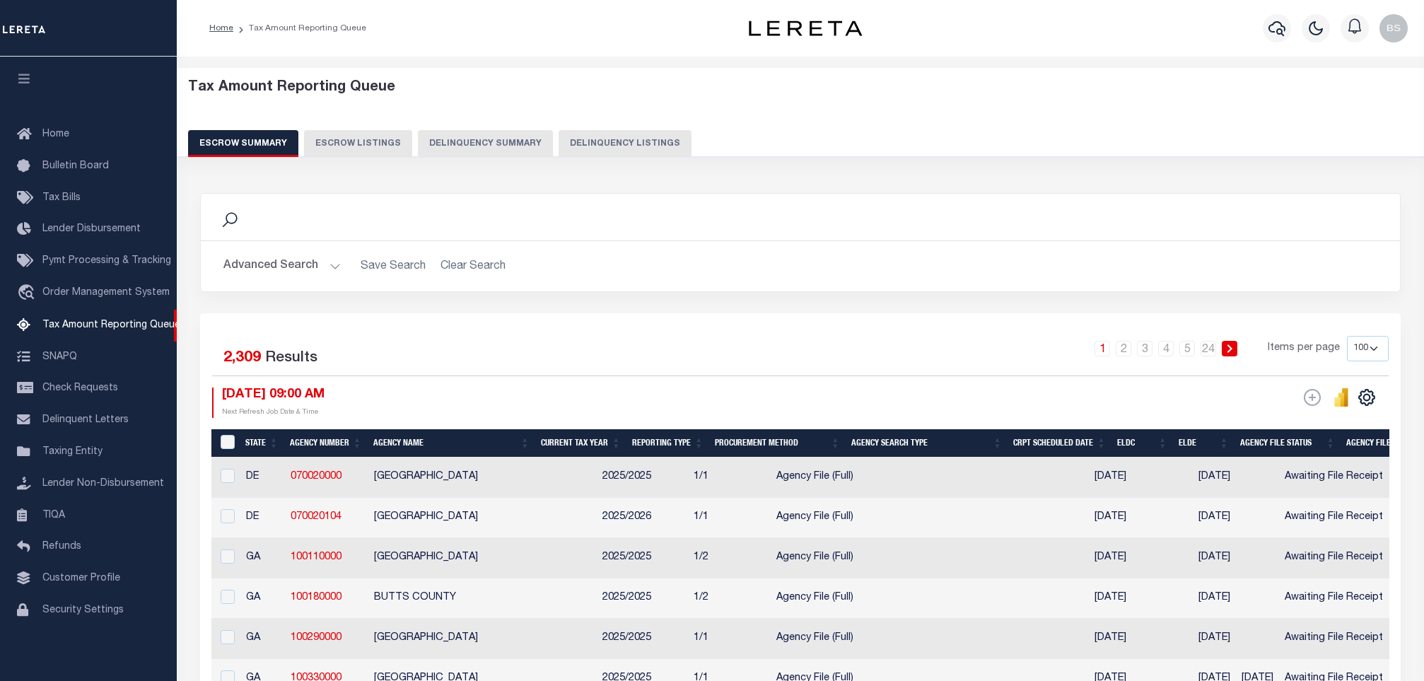
select select "100"
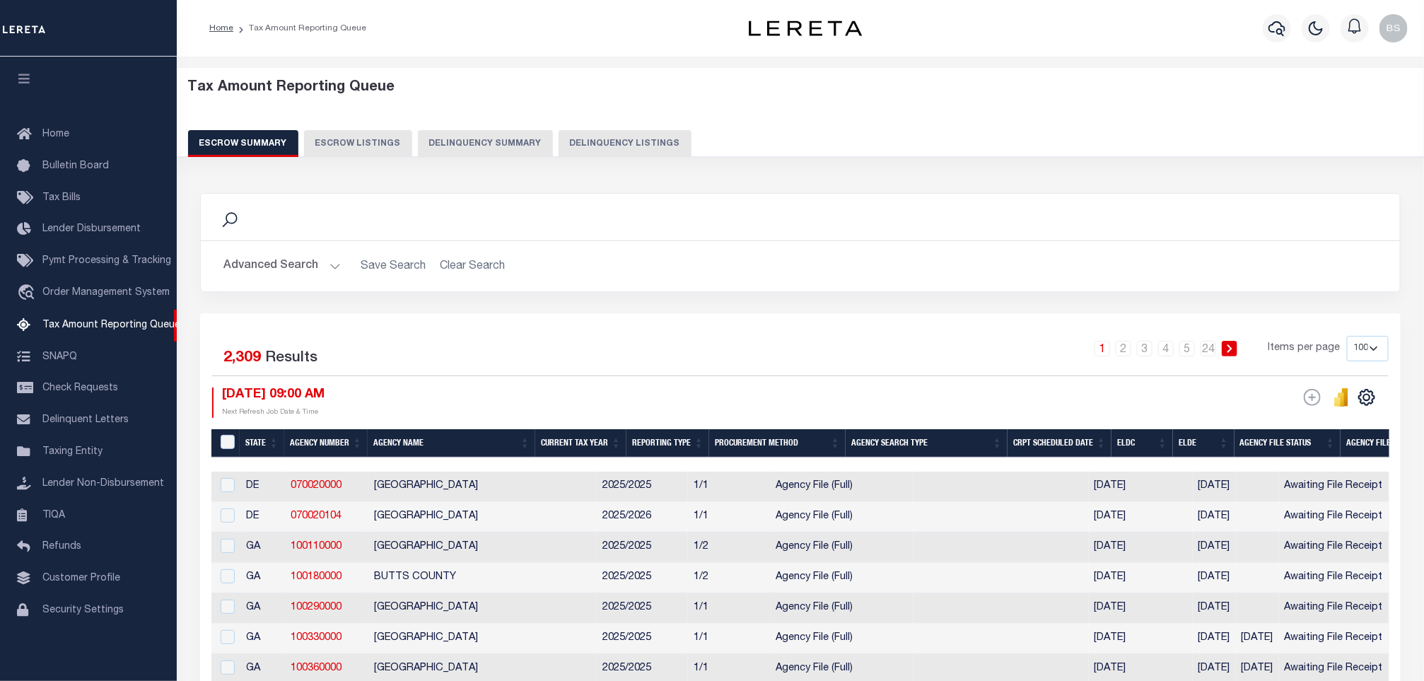
click at [599, 142] on button "Delinquency Listings" at bounding box center [625, 143] width 133 height 27
select select "100"
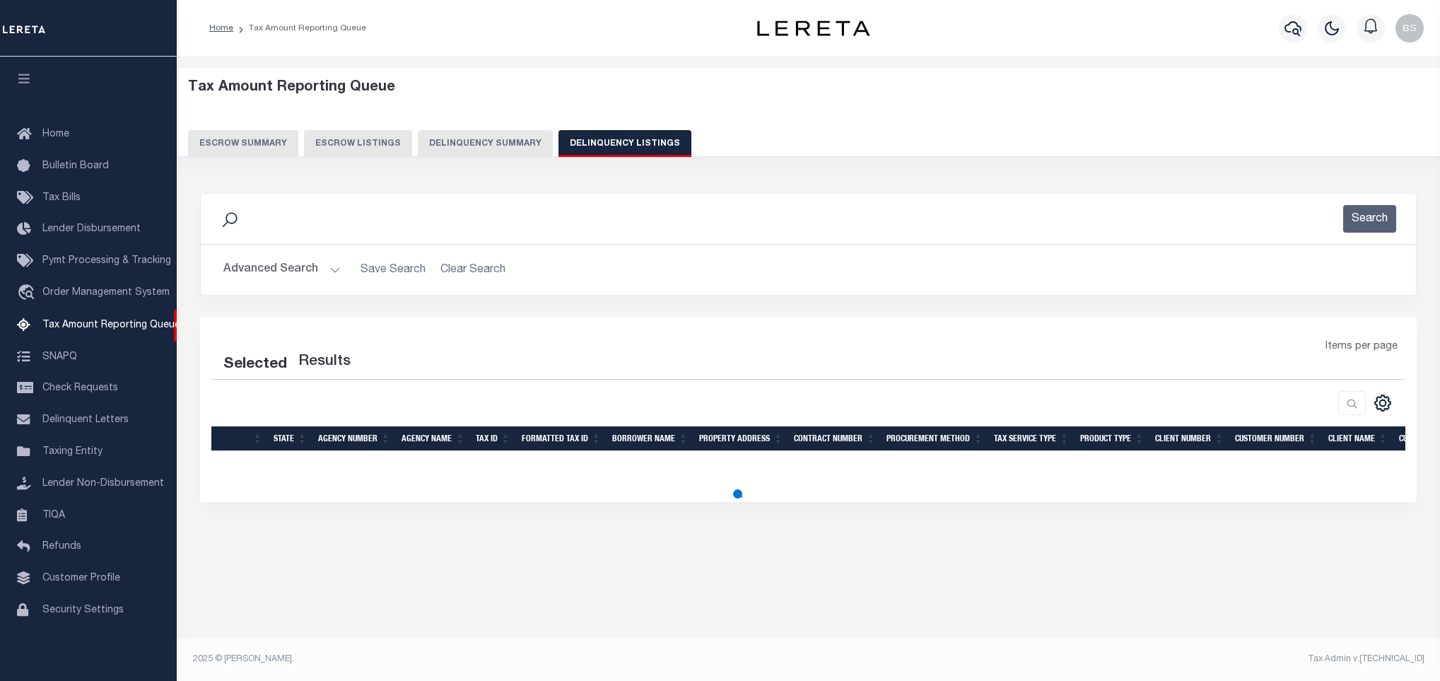
select select "100"
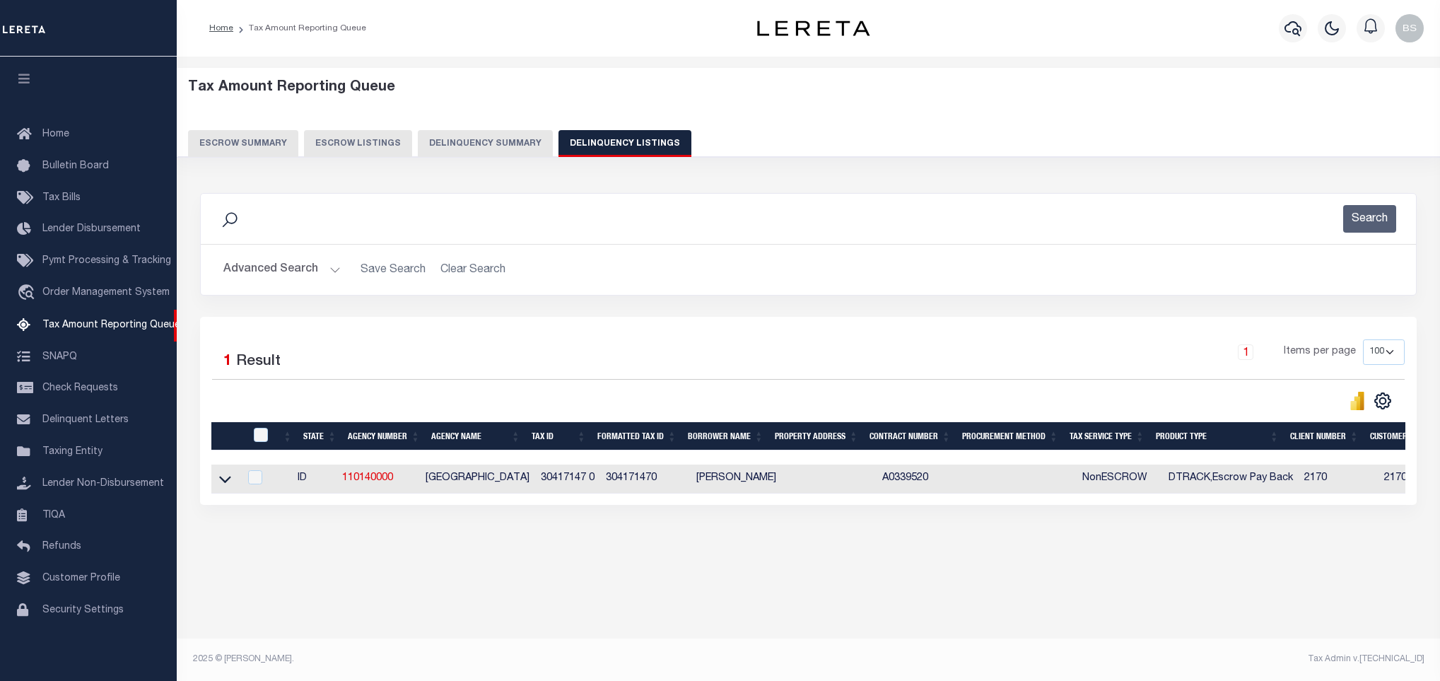
click at [231, 483] on link at bounding box center [225, 478] width 16 height 10
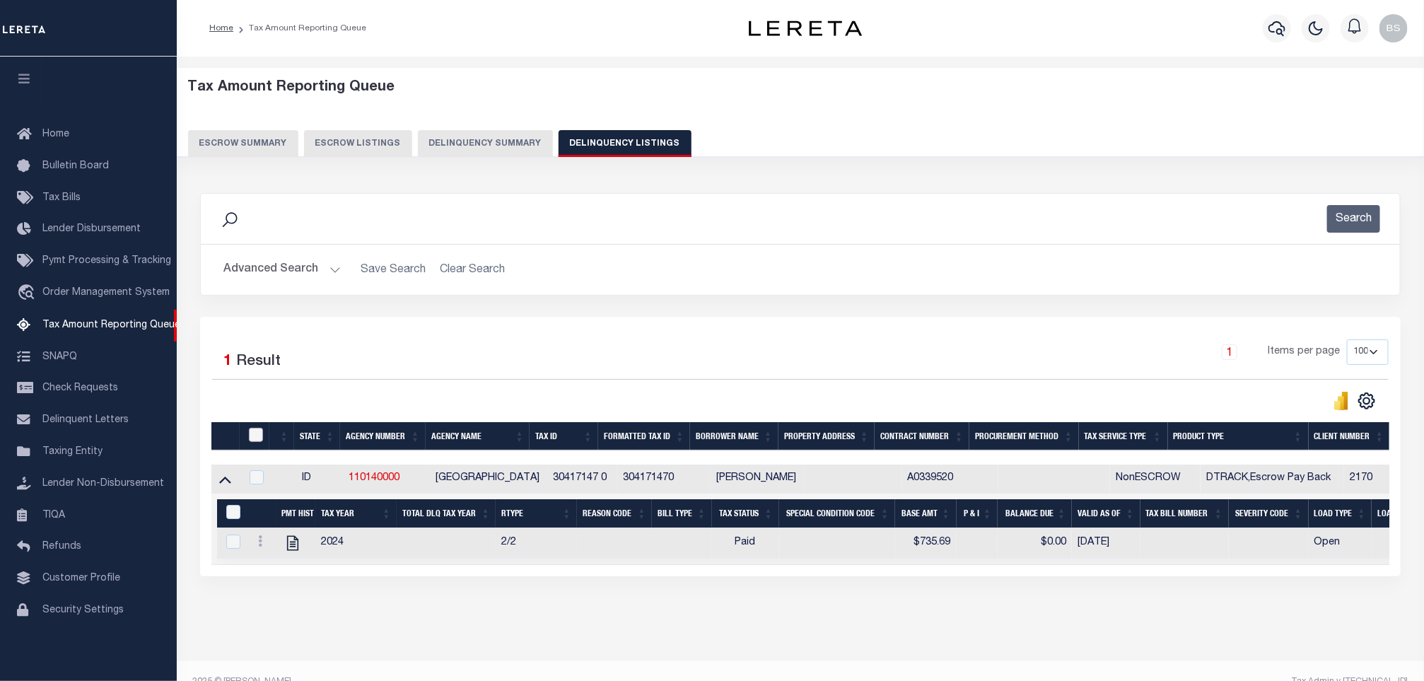
click at [253, 440] on input "checkbox" at bounding box center [256, 435] width 14 height 14
checkbox input "true"
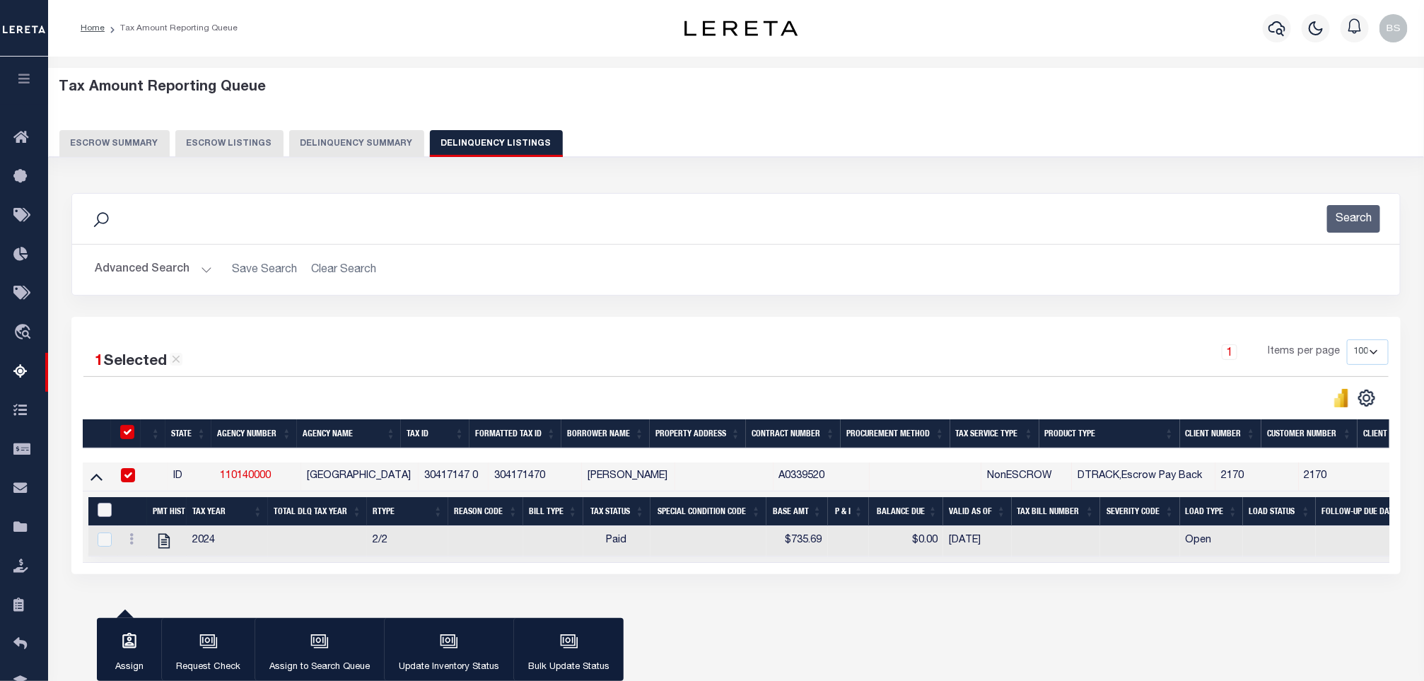
click at [106, 513] on input "&nbsp;" at bounding box center [105, 510] width 14 height 14
checkbox input "true"
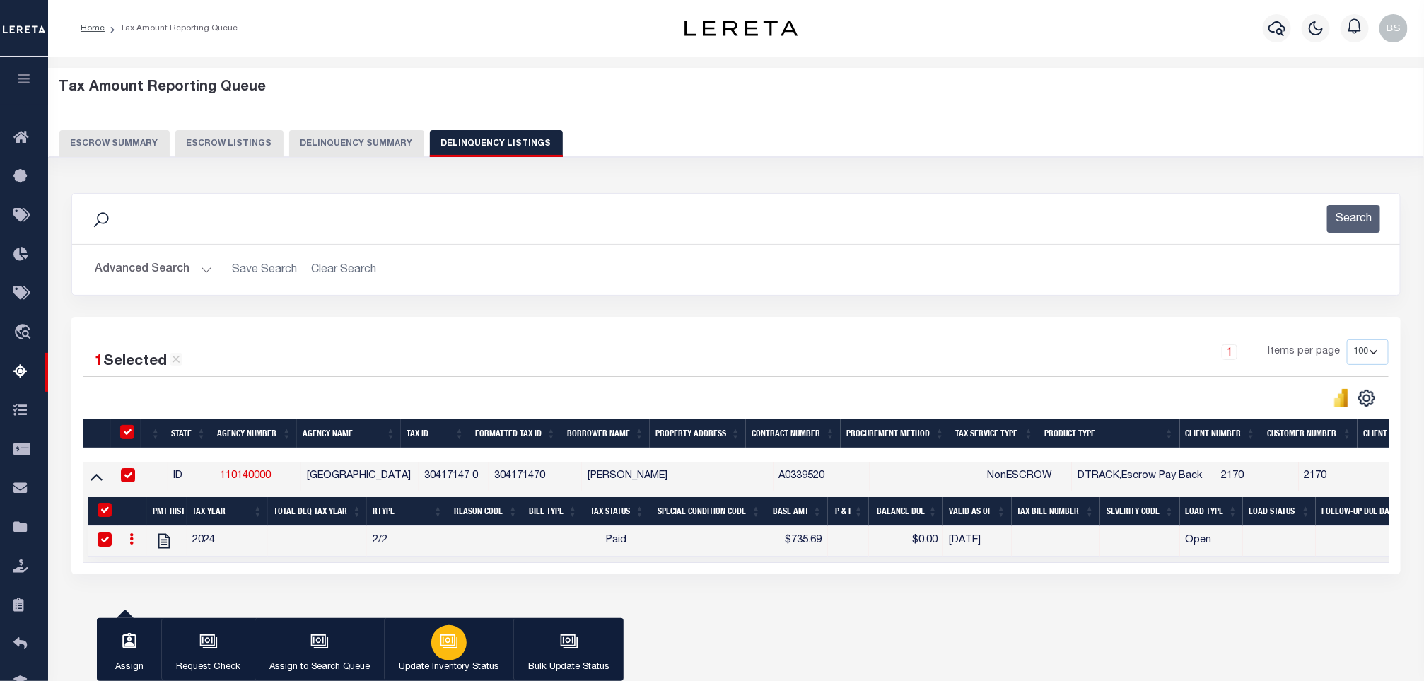
click at [457, 645] on div "button" at bounding box center [448, 642] width 35 height 35
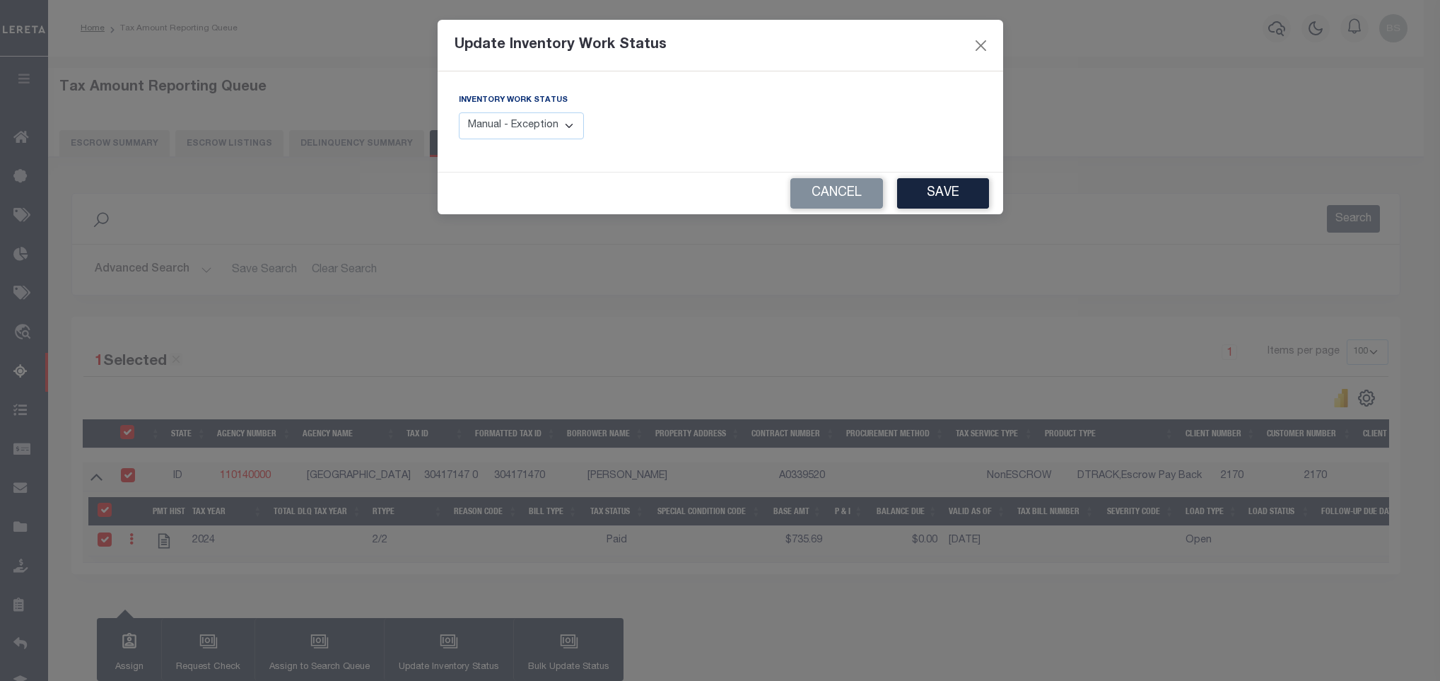
click at [562, 132] on select "Manual - Exception Pended - Awaiting Search Late Add Exception Completed" at bounding box center [522, 126] width 126 height 28
select select "4"
click at [459, 113] on select "Manual - Exception Pended - Awaiting Search Late Add Exception Completed" at bounding box center [522, 126] width 126 height 28
click at [952, 191] on button "Save" at bounding box center [943, 193] width 92 height 30
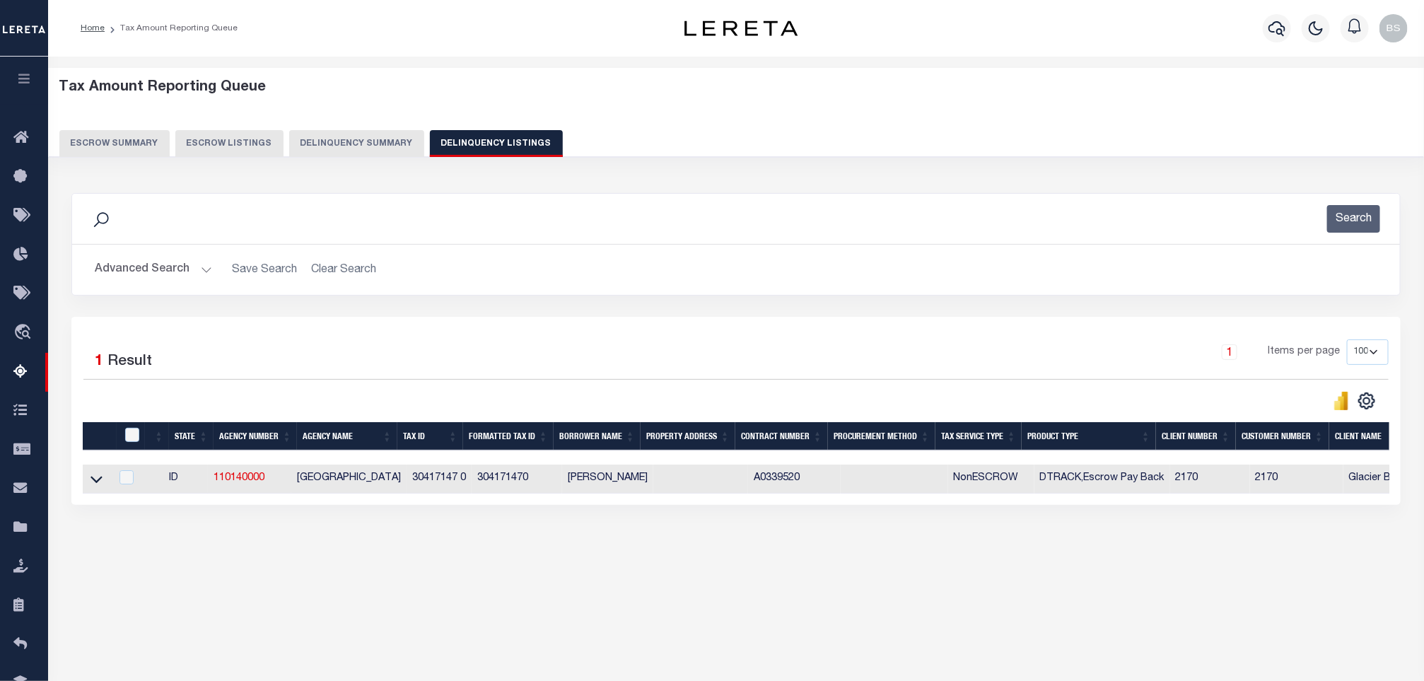
click at [160, 267] on button "Advanced Search" at bounding box center [153, 270] width 117 height 28
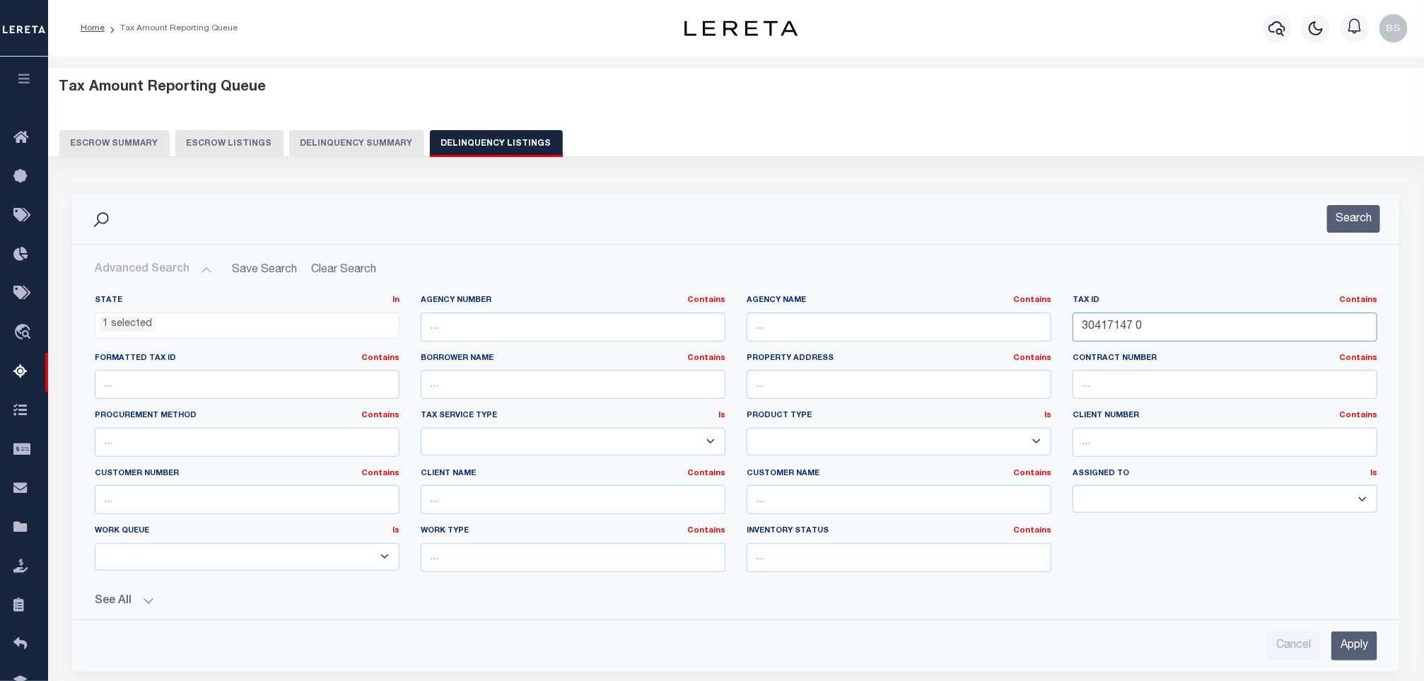
drag, startPoint x: 1188, startPoint y: 332, endPoint x: 991, endPoint y: 310, distance: 197.7
click at [995, 310] on div "State In In AK AL AR AZ CA CO CT DC DE FL GA GU HI IA ID IL IN KS KY LA MA MD M…" at bounding box center [736, 439] width 1304 height 288
paste input "9"
type input "30417149 0"
click at [1369, 223] on button "Search" at bounding box center [1353, 219] width 53 height 28
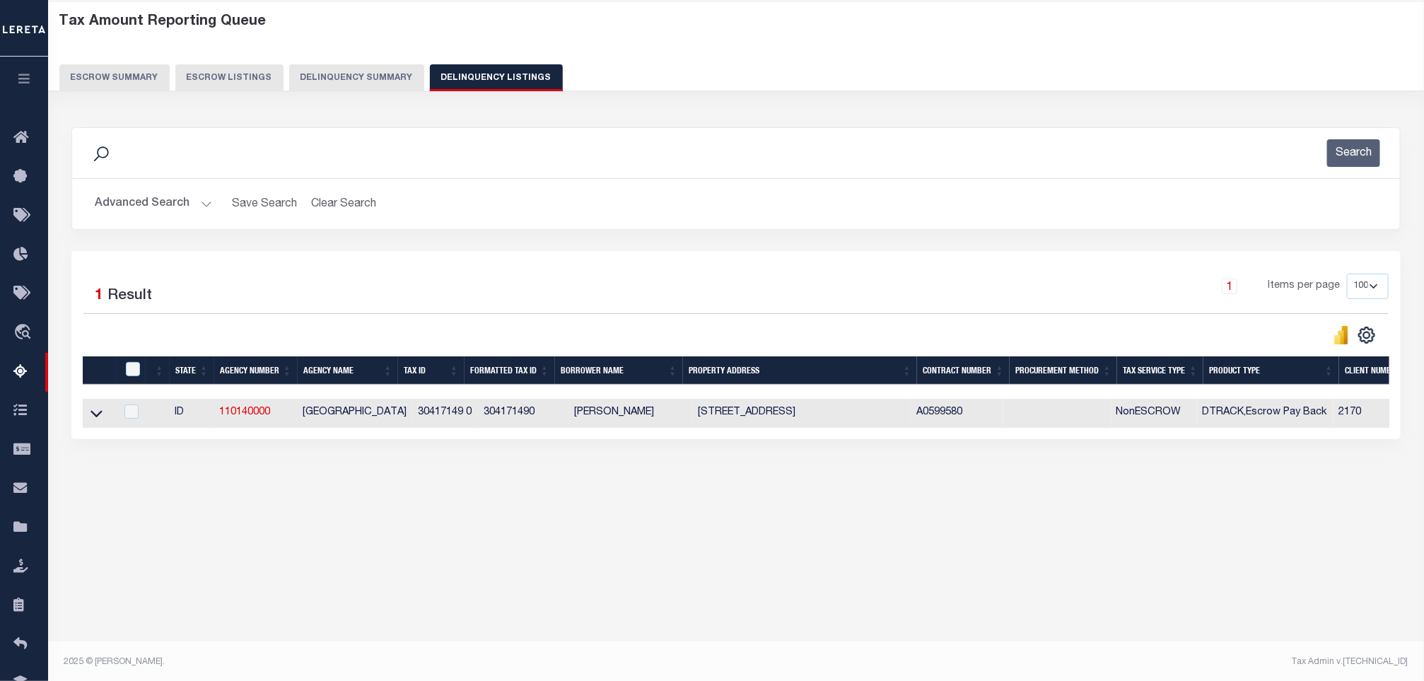
scroll to position [69, 0]
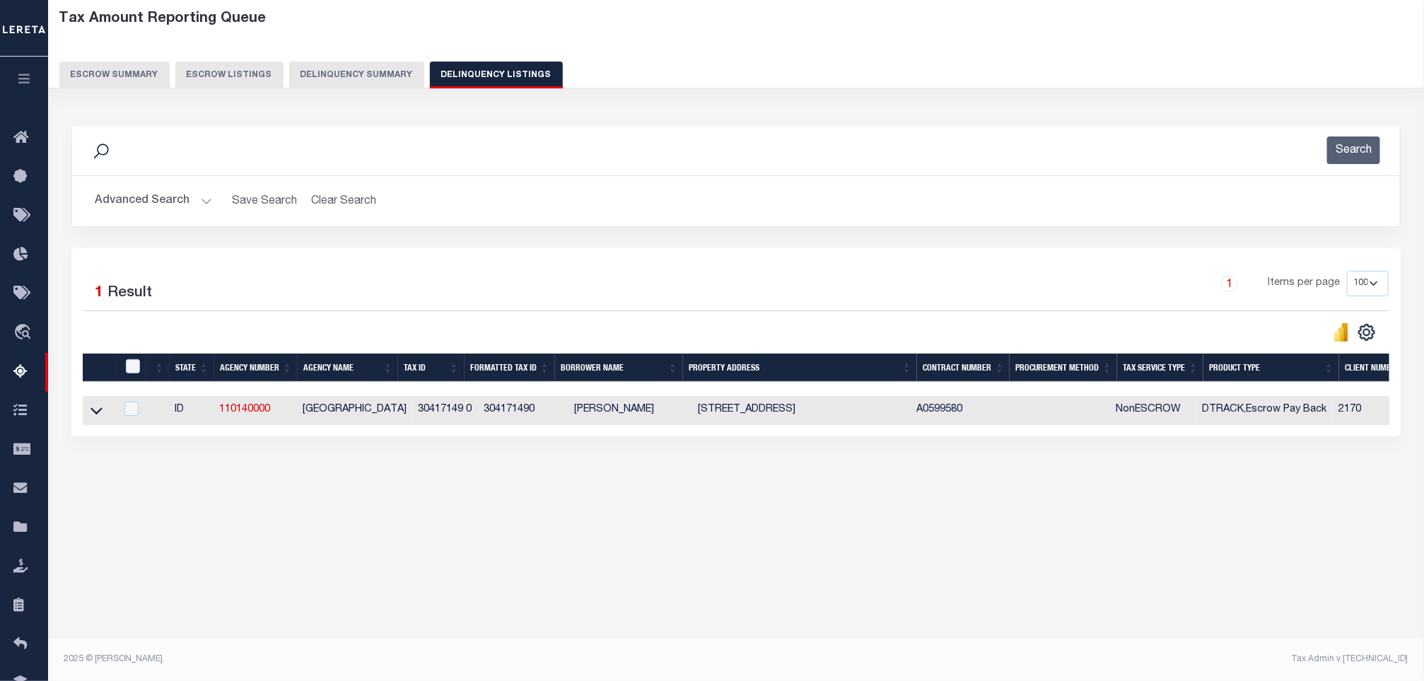
drag, startPoint x: 98, startPoint y: 419, endPoint x: 348, endPoint y: 423, distance: 249.6
click at [98, 415] on icon at bounding box center [97, 411] width 12 height 7
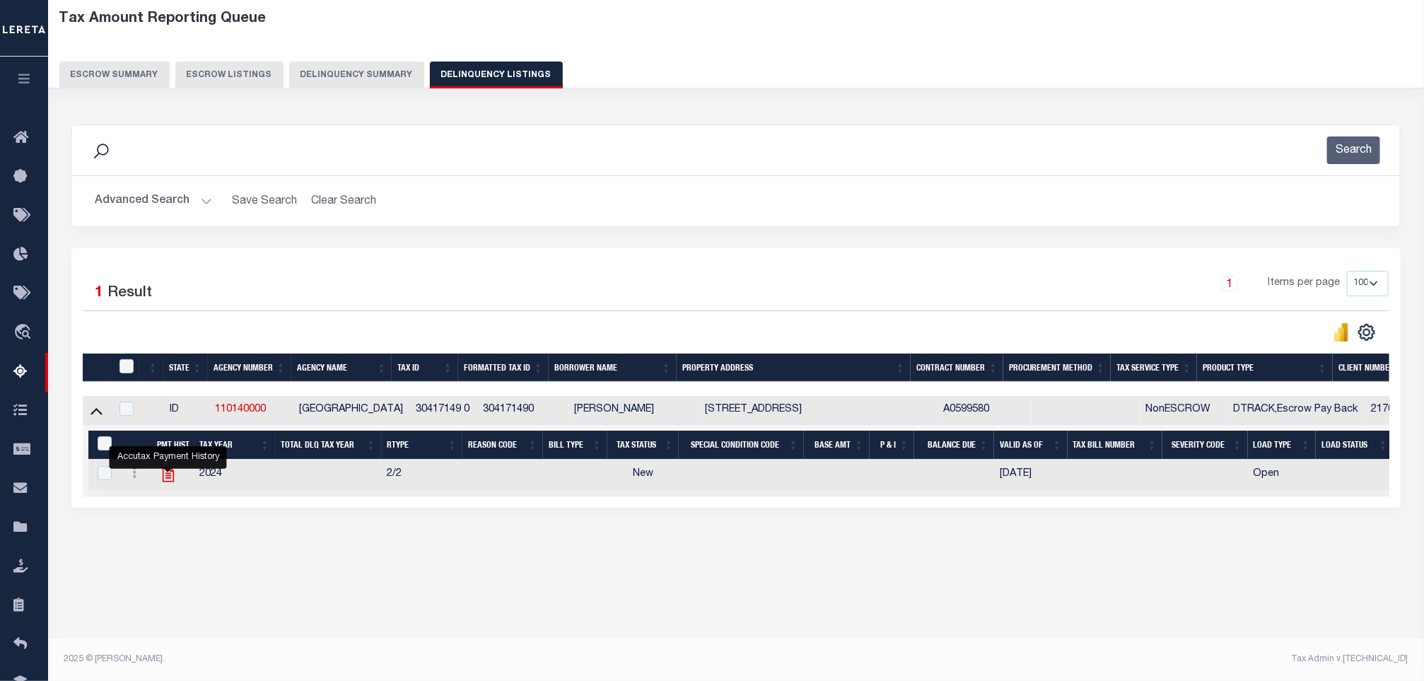
click at [163, 477] on icon "" at bounding box center [168, 474] width 11 height 15
checkbox input "true"
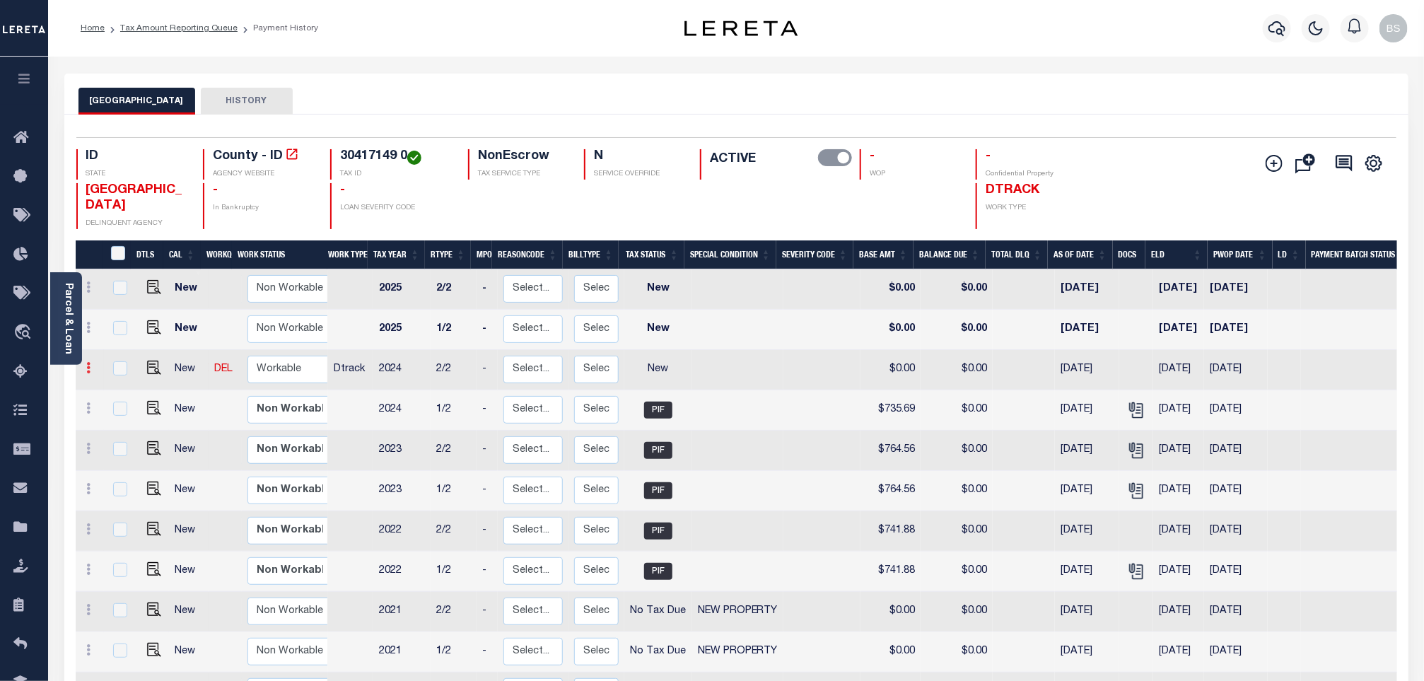
click at [85, 375] on link at bounding box center [89, 369] width 16 height 11
click at [126, 414] on link at bounding box center [123, 416] width 48 height 23
select select "NW2"
type input "$0.00"
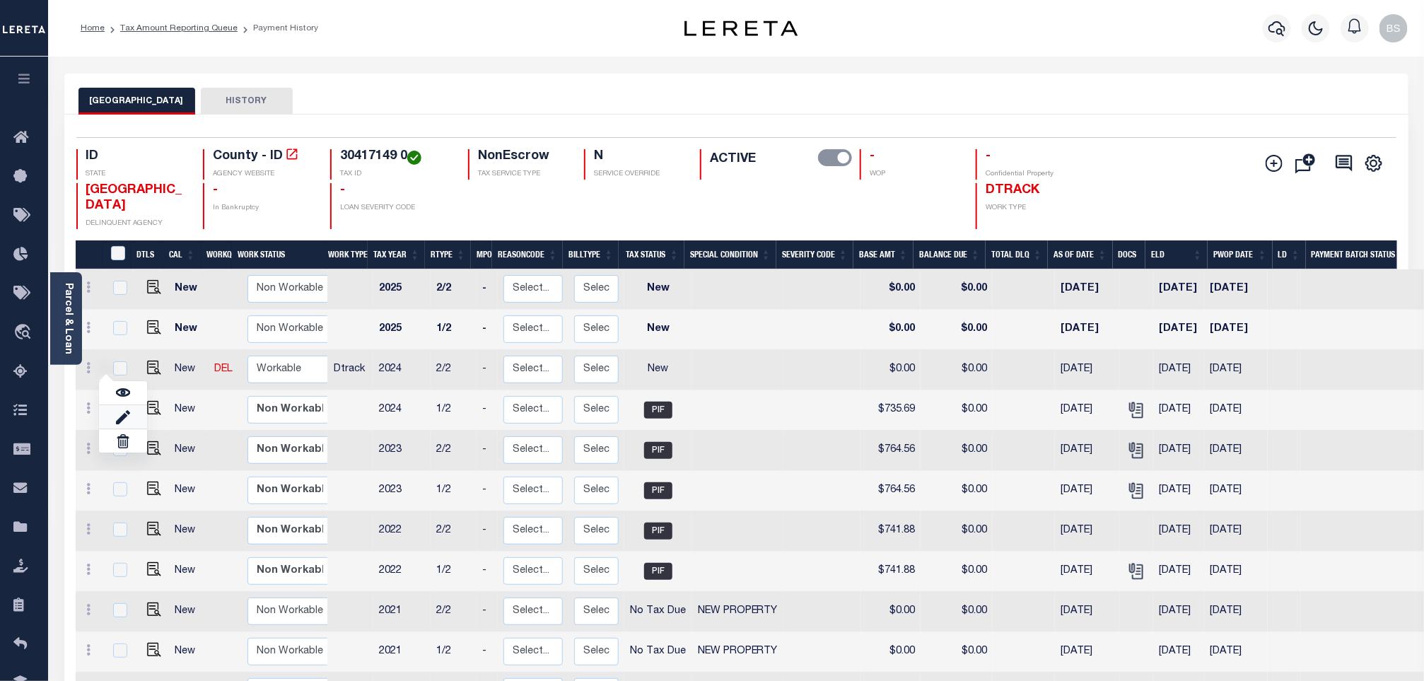
type input "[DATE]"
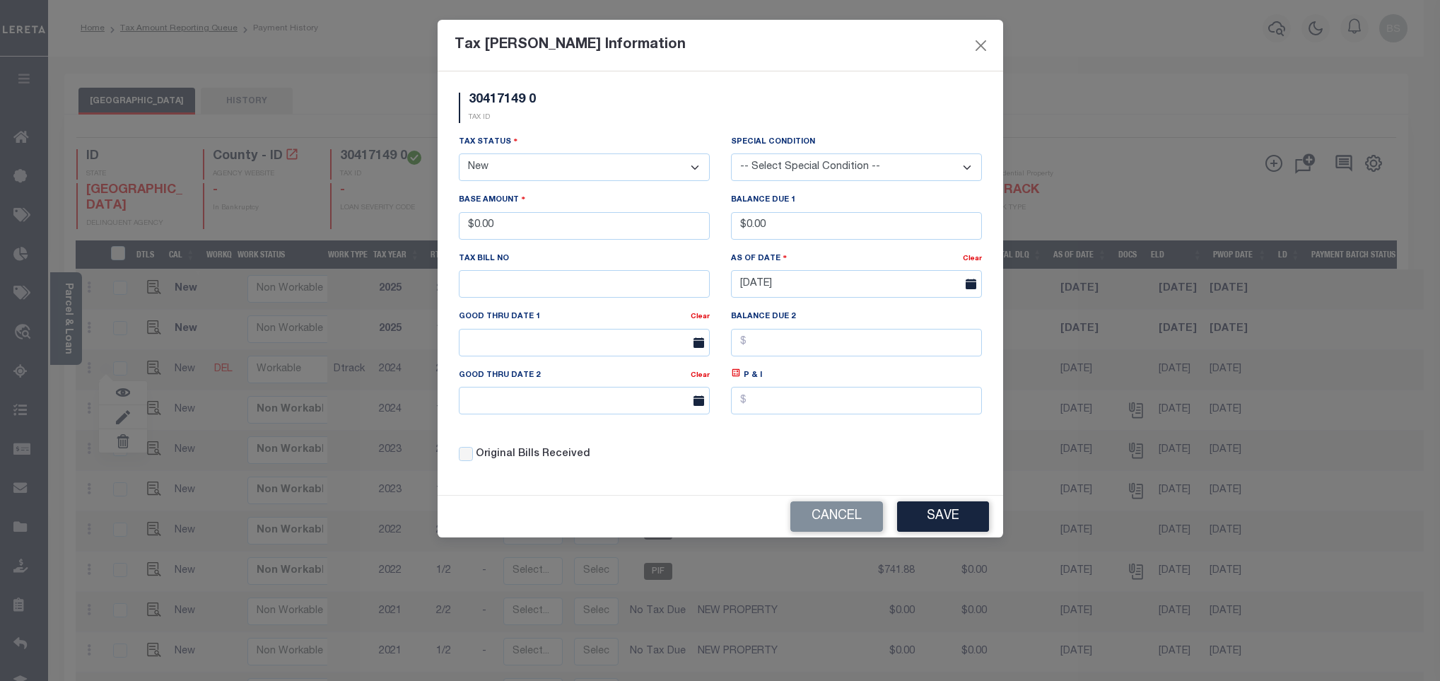
click at [556, 164] on select "- Select Status - Open Due/Unpaid Paid Incomplete No Tax Due Internal Refund Pr…" at bounding box center [584, 167] width 251 height 28
click at [552, 164] on select "- Select Status - Open Due/Unpaid Paid Incomplete No Tax Due Internal Refund Pr…" at bounding box center [584, 167] width 251 height 28
select select "PYD"
click at [459, 155] on select "- Select Status - Open Due/Unpaid Paid Incomplete No Tax Due Internal Refund Pr…" at bounding box center [584, 167] width 251 height 28
drag, startPoint x: 473, startPoint y: 209, endPoint x: 462, endPoint y: 206, distance: 11.0
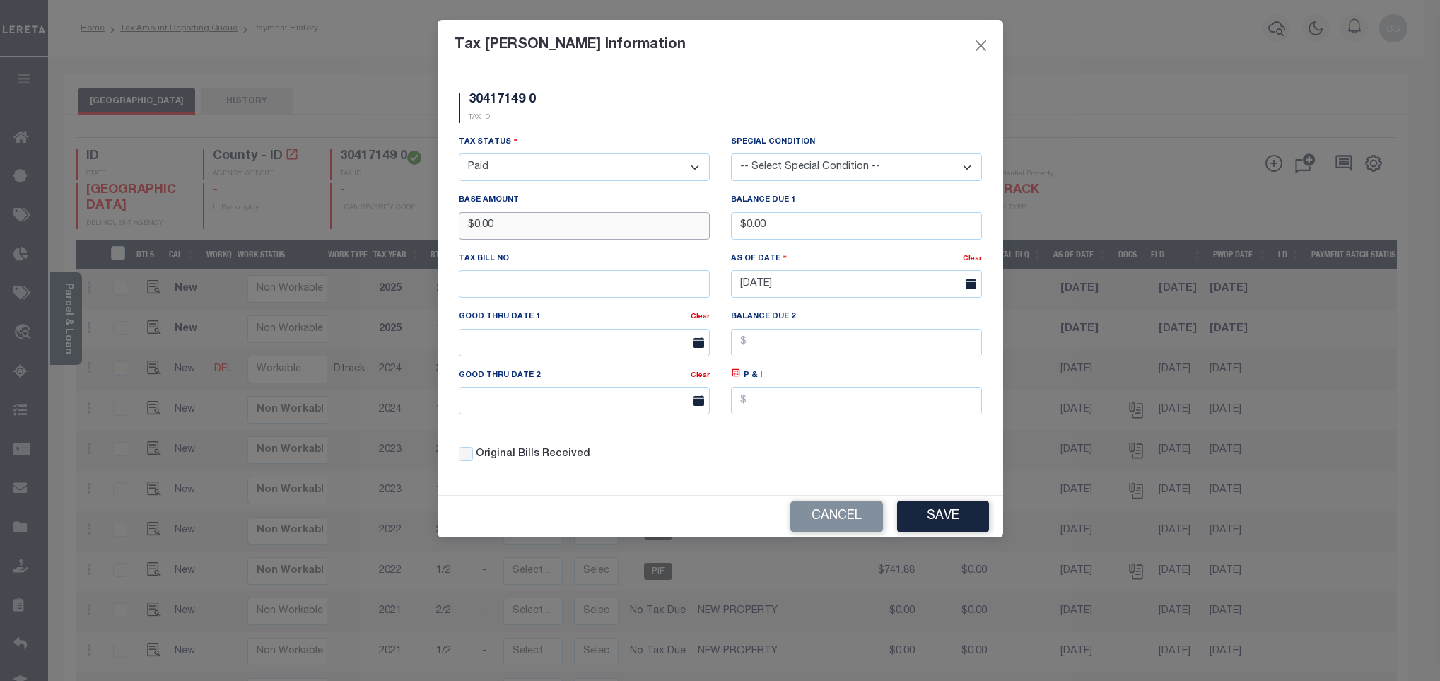
click at [462, 206] on div "Base Amount $0.00" at bounding box center [584, 215] width 251 height 47
type input "$735.69"
click at [951, 510] on button "Save" at bounding box center [943, 516] width 92 height 30
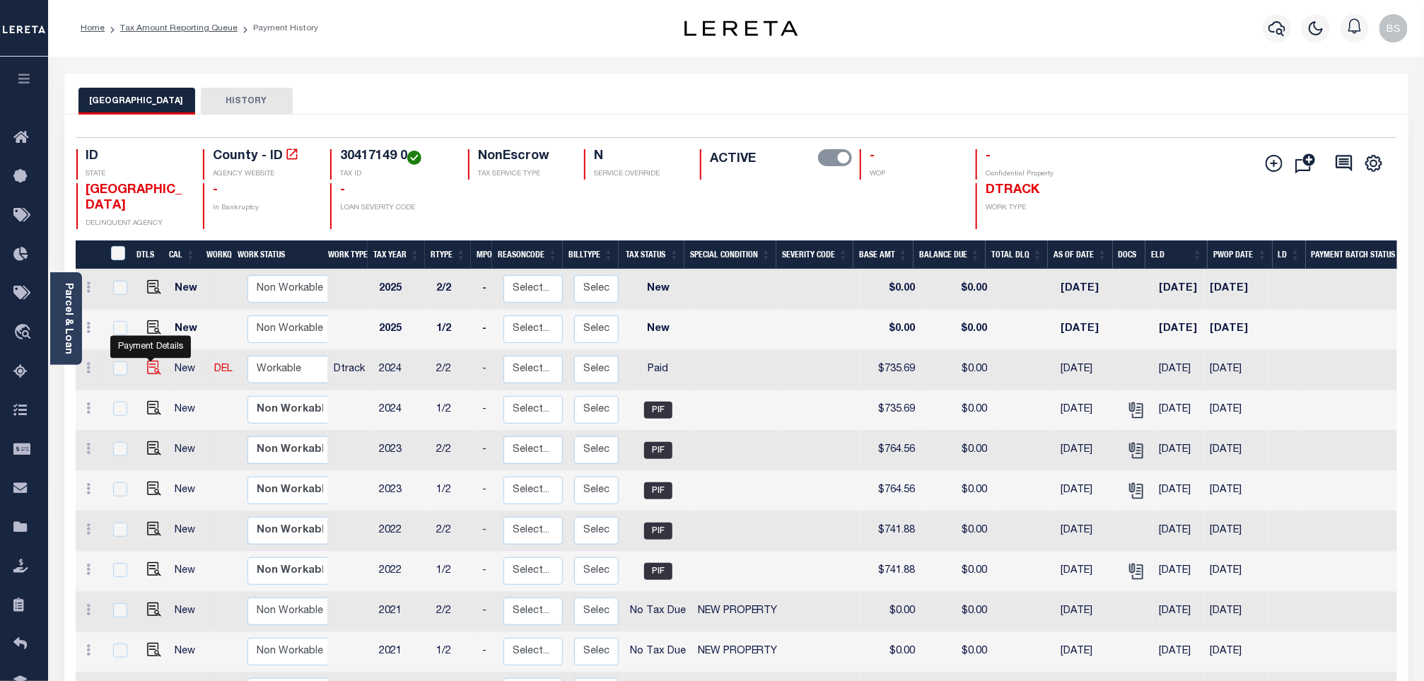
click at [147, 369] on img at bounding box center [154, 368] width 14 height 14
checkbox input "true"
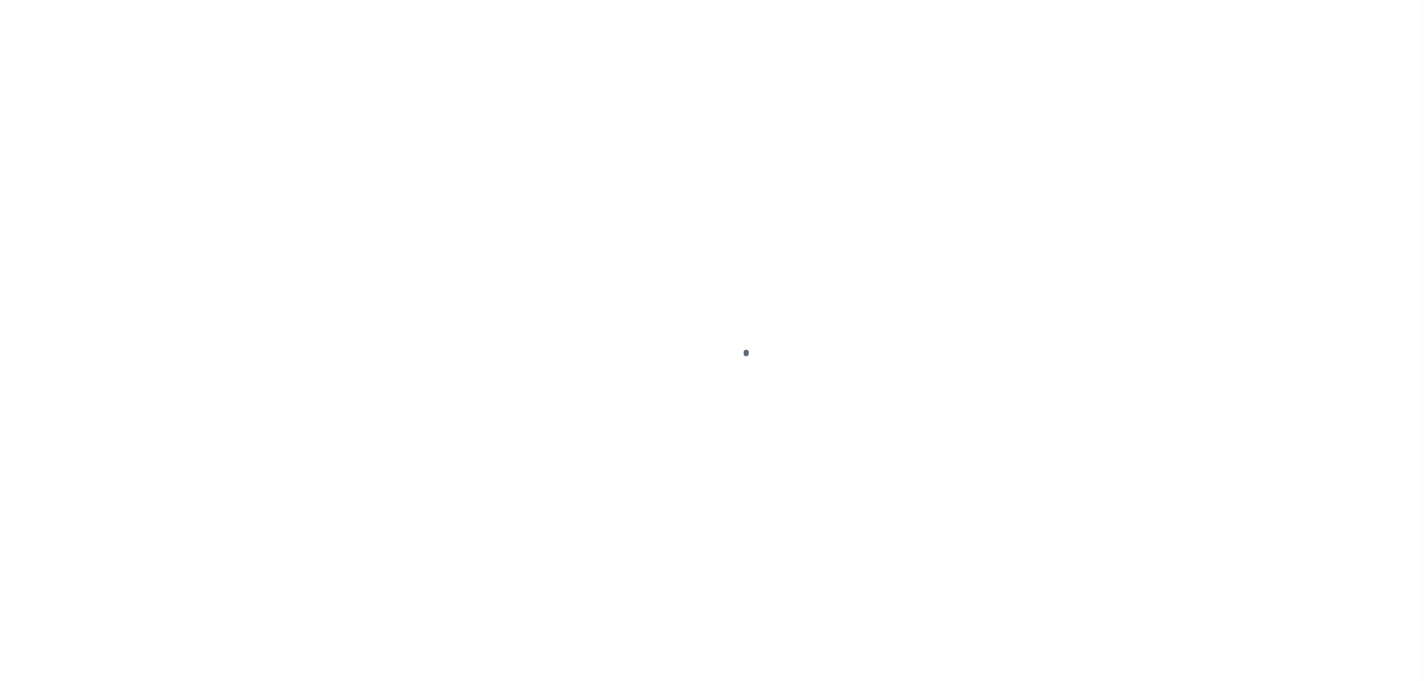
select select "PYD"
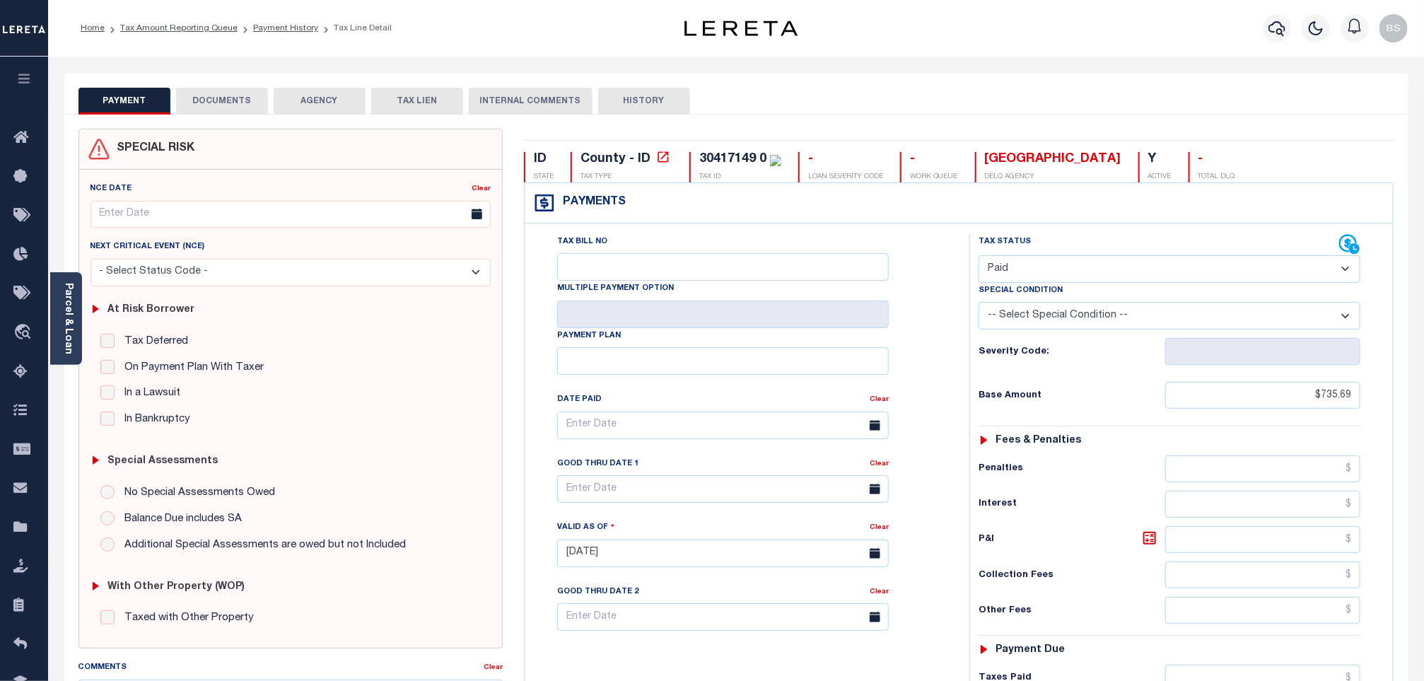
click at [219, 105] on button "DOCUMENTS" at bounding box center [222, 101] width 92 height 27
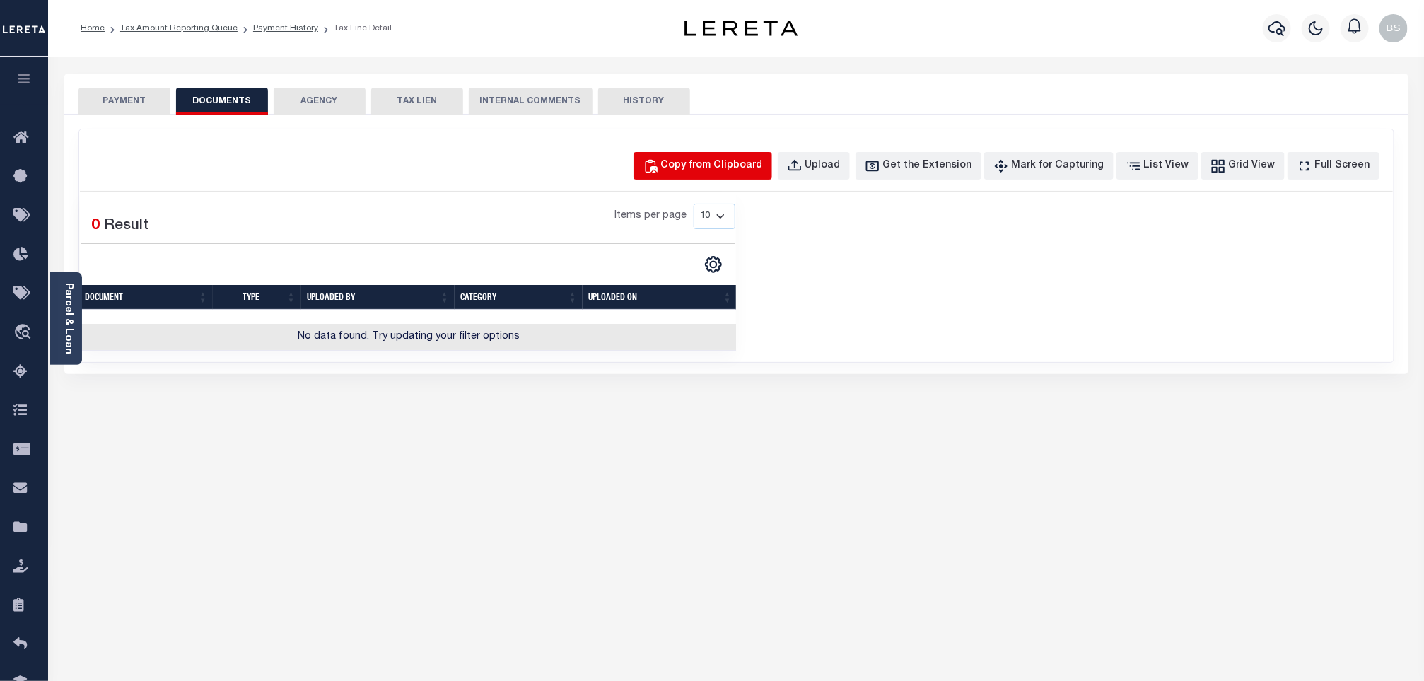
click at [725, 158] on div "Copy from Clipboard" at bounding box center [712, 166] width 102 height 16
select select "POP"
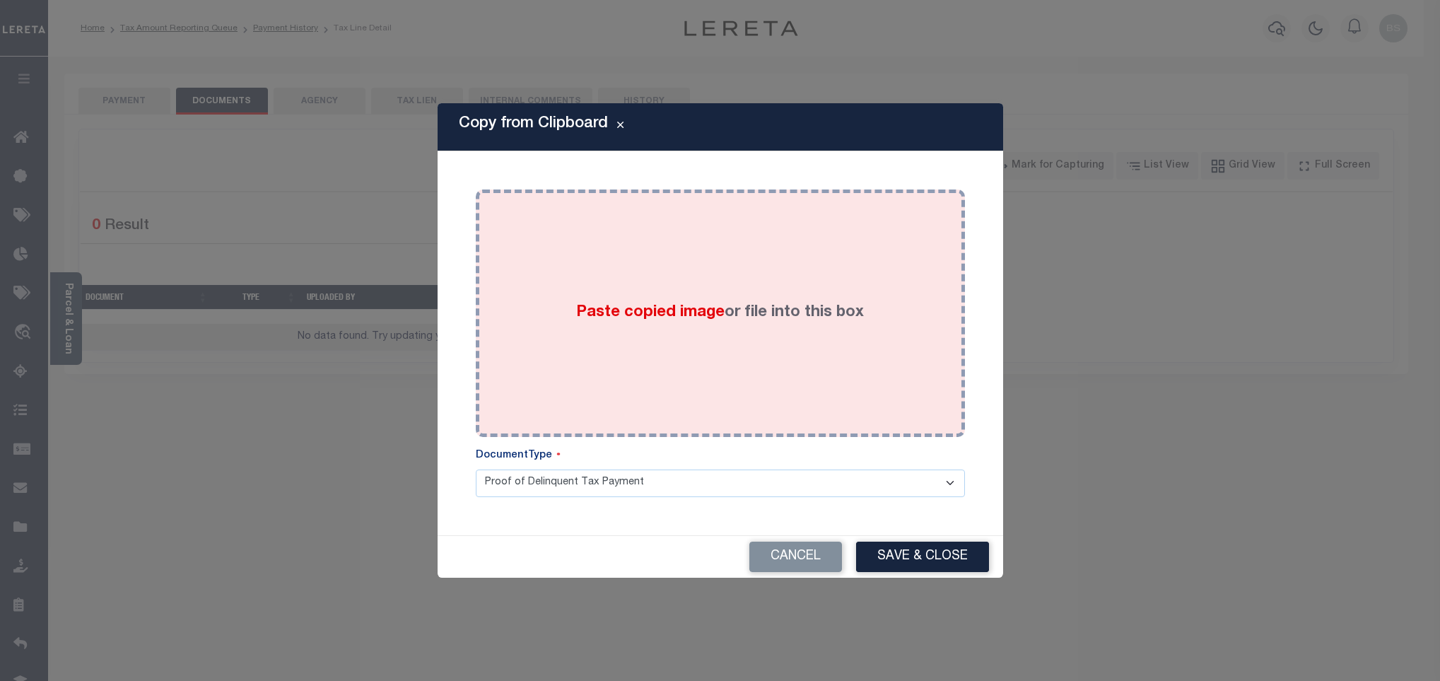
click at [685, 261] on div "Paste copied image or file into this box" at bounding box center [720, 313] width 468 height 226
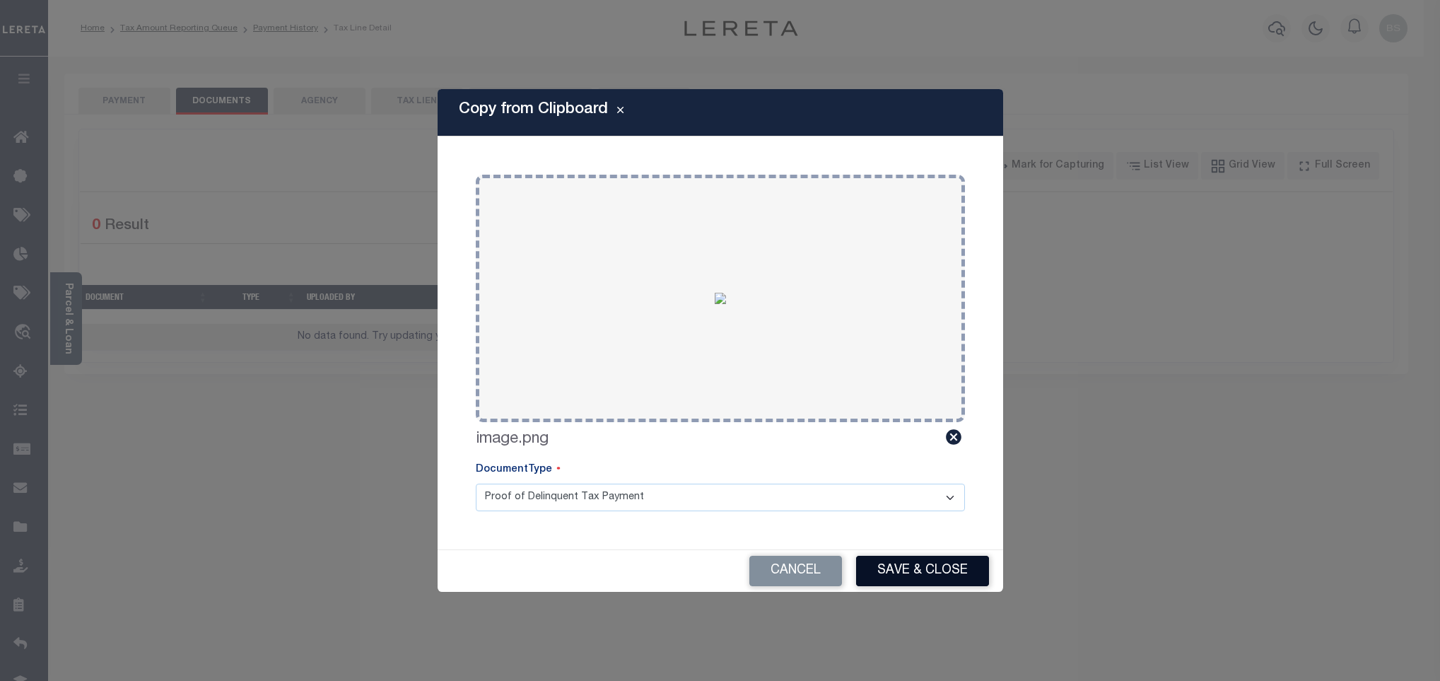
click at [912, 567] on button "Save & Close" at bounding box center [922, 571] width 133 height 30
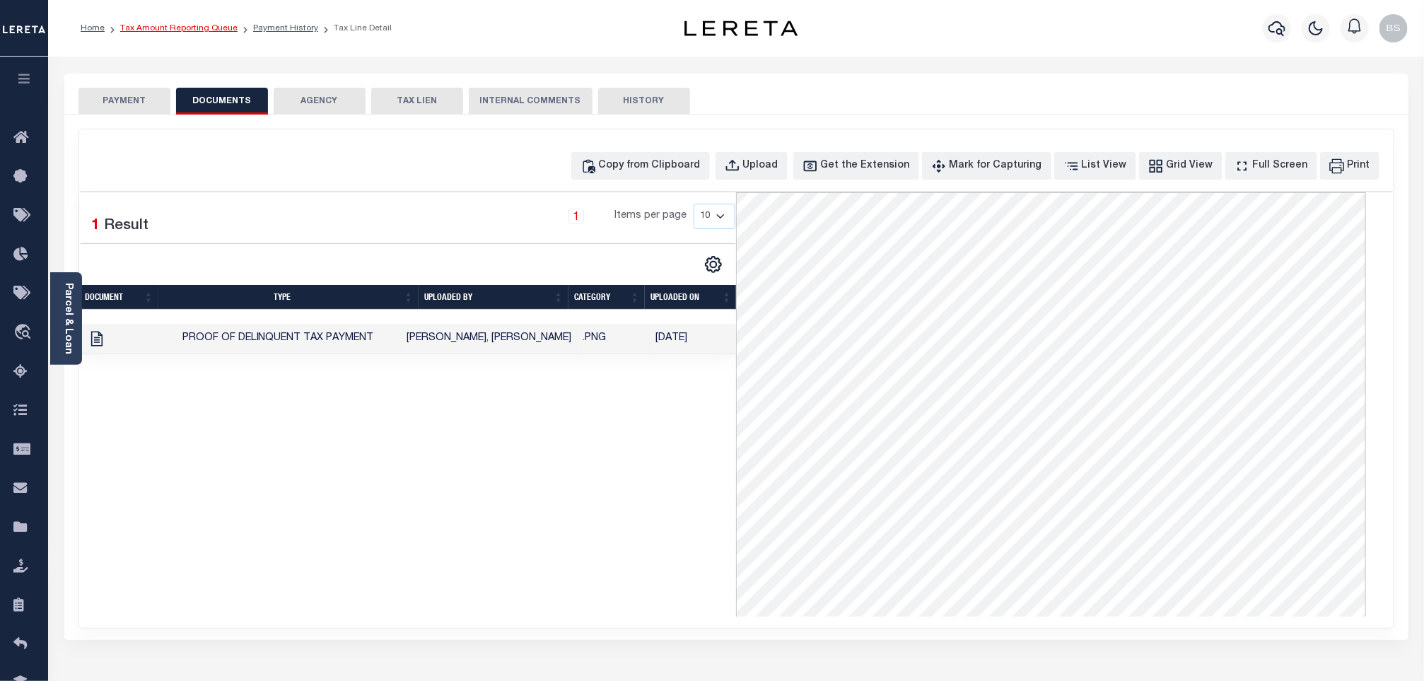
click at [215, 24] on link "Tax Amount Reporting Queue" at bounding box center [178, 28] width 117 height 8
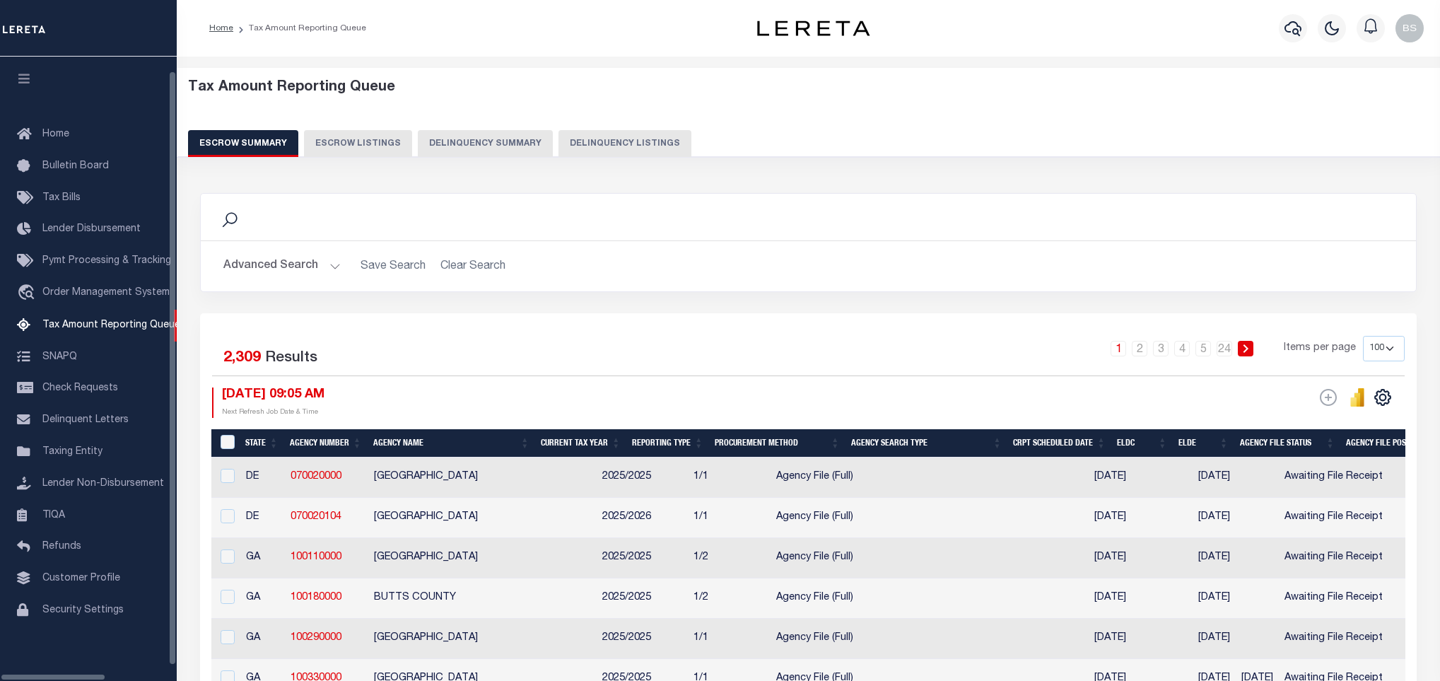
click at [559, 139] on button "Delinquency Listings" at bounding box center [625, 143] width 133 height 27
select select "100"
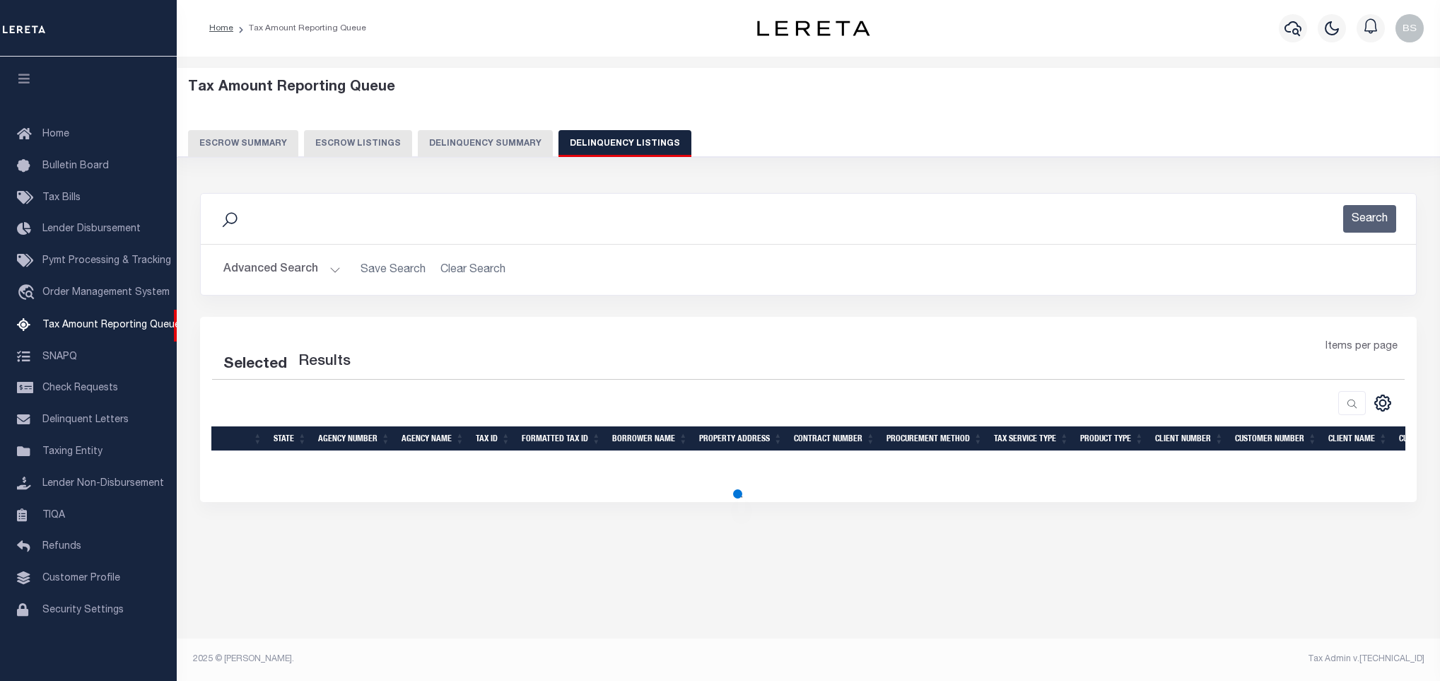
select select "100"
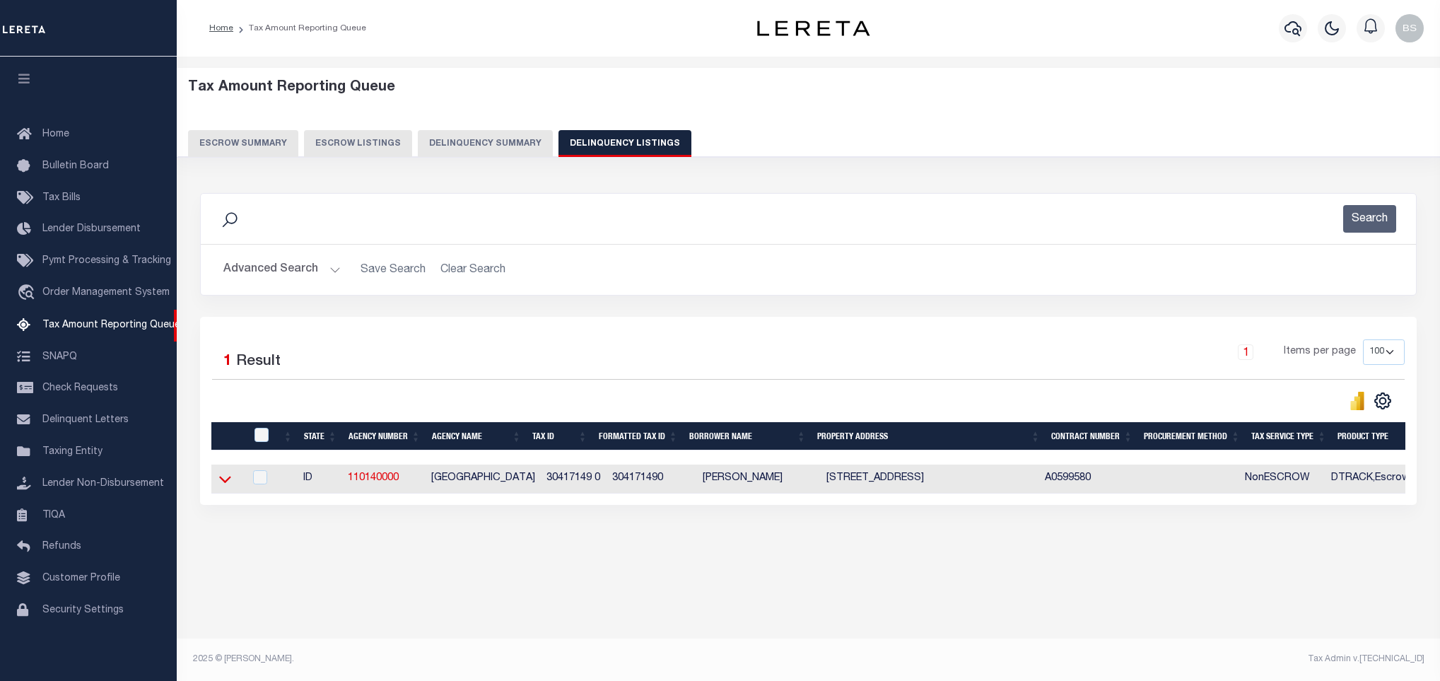
click at [221, 482] on icon at bounding box center [225, 479] width 12 height 15
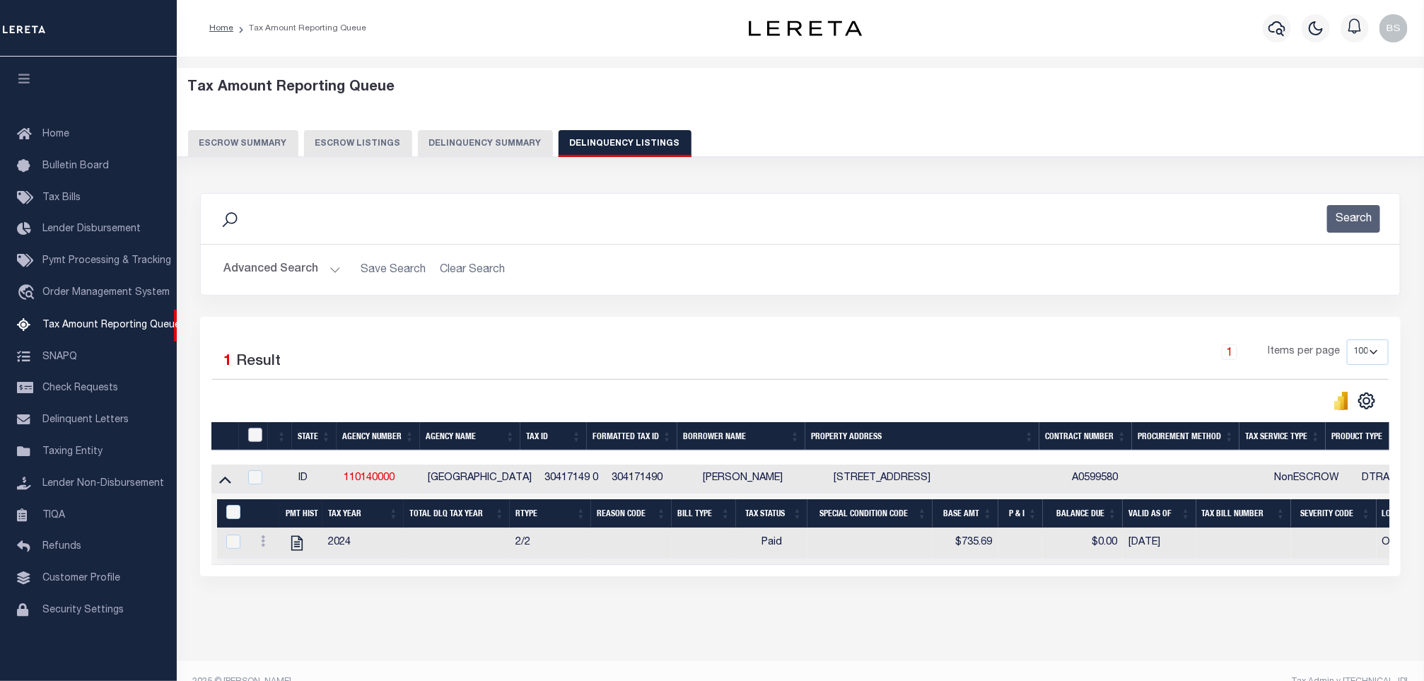
click at [255, 442] on input "checkbox" at bounding box center [255, 435] width 14 height 14
checkbox input "true"
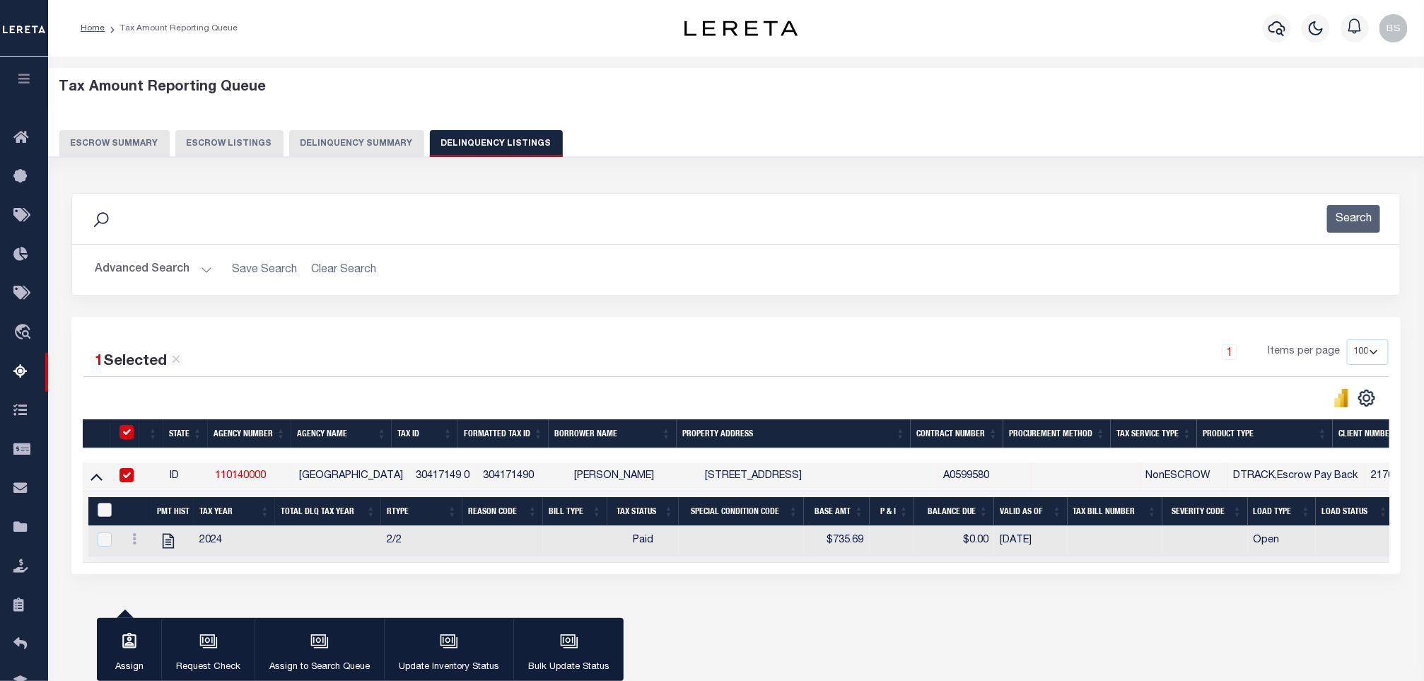
click at [110, 514] on input "&nbsp;" at bounding box center [105, 510] width 14 height 14
checkbox input "true"
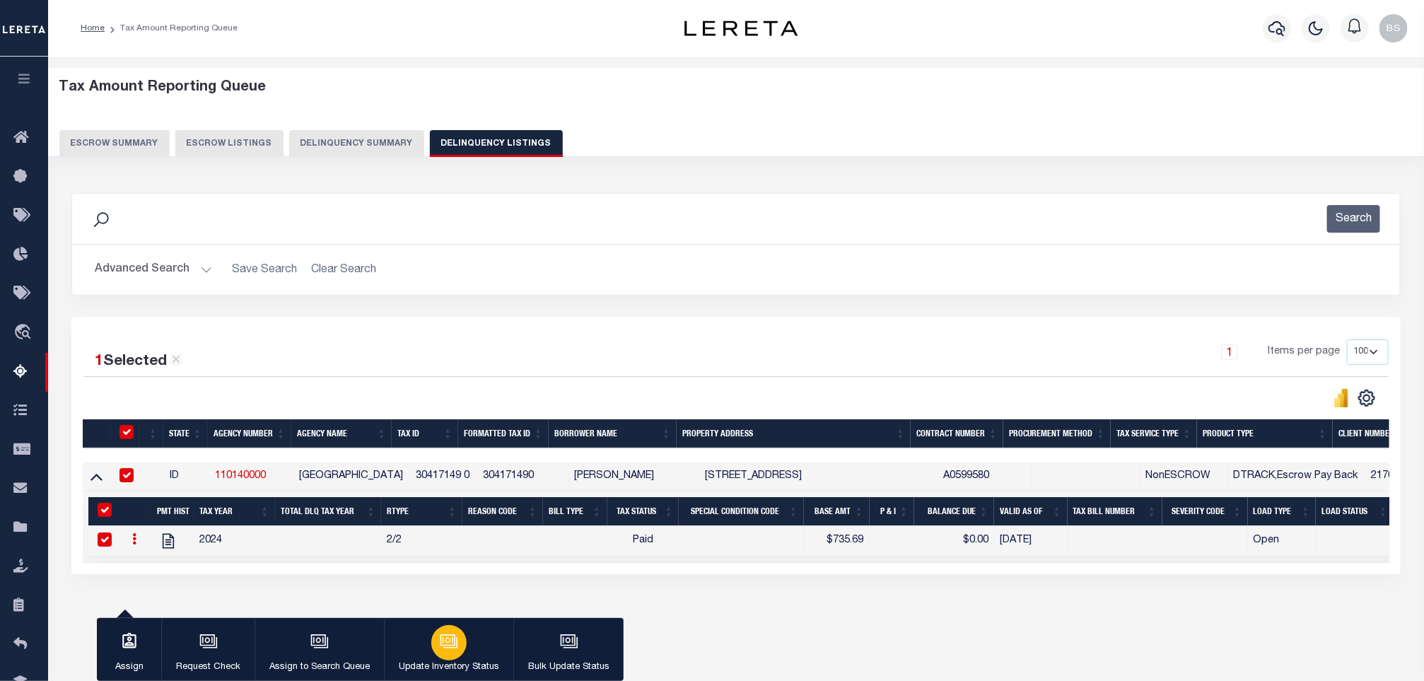
click at [431, 641] on div "button" at bounding box center [448, 642] width 35 height 35
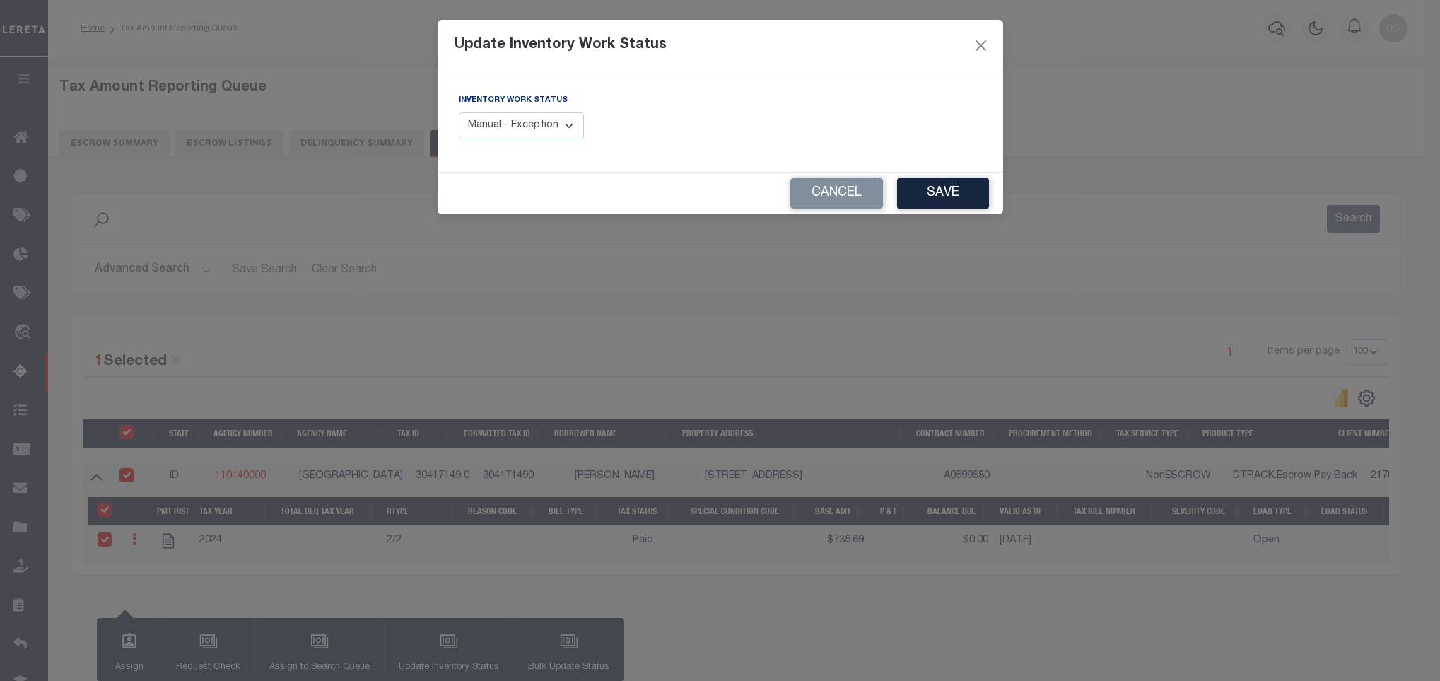
click at [513, 132] on select "Manual - Exception Pended - Awaiting Search Late Add Exception Completed" at bounding box center [522, 126] width 126 height 28
select select "4"
click at [459, 113] on select "Manual - Exception Pended - Awaiting Search Late Add Exception Completed" at bounding box center [522, 126] width 126 height 28
click at [955, 180] on button "Save" at bounding box center [943, 193] width 92 height 30
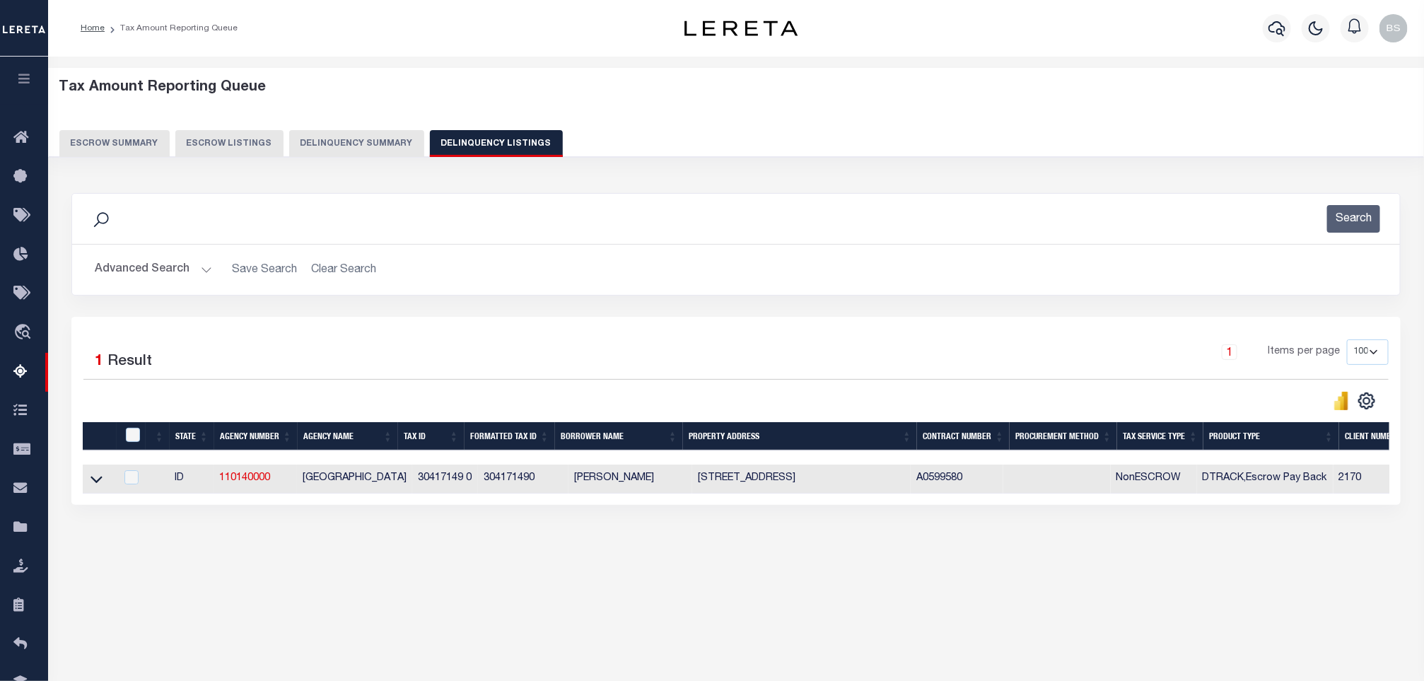
click at [170, 272] on button "Advanced Search" at bounding box center [153, 270] width 117 height 28
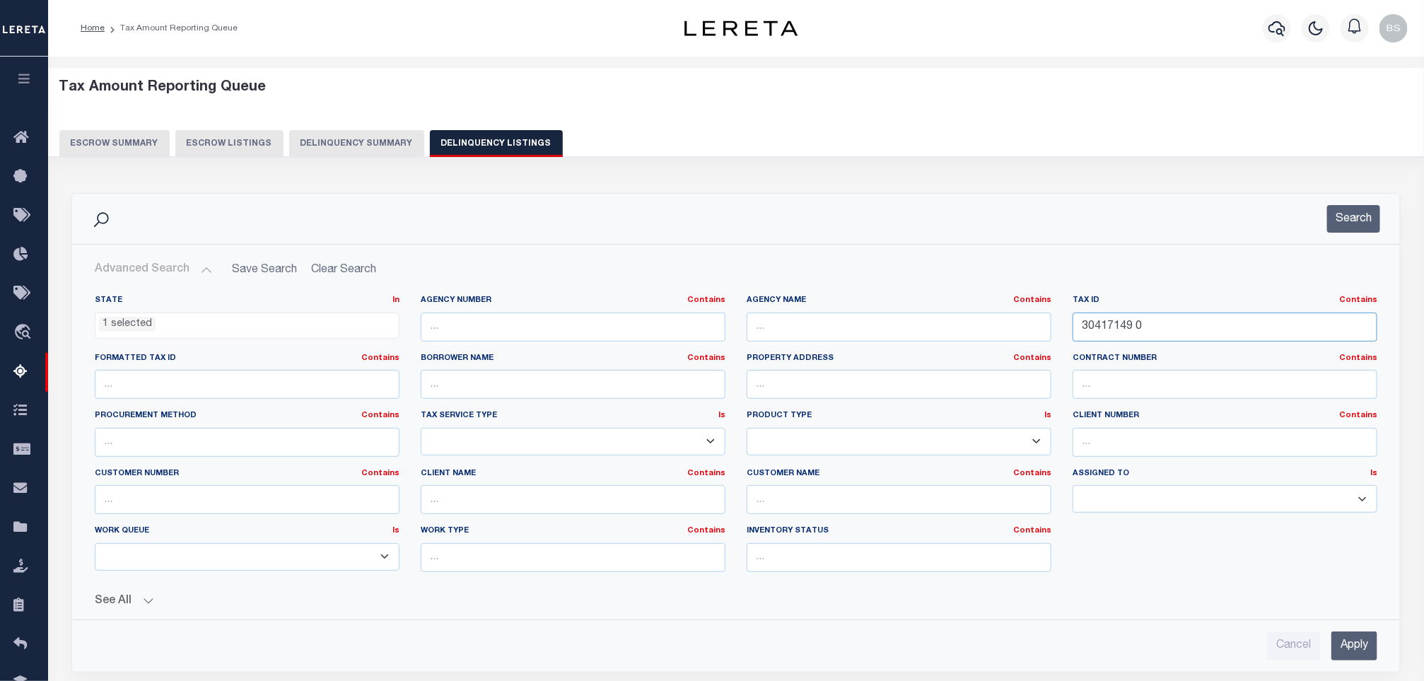
drag, startPoint x: 1196, startPoint y: 329, endPoint x: 1069, endPoint y: 325, distance: 127.3
click at [1070, 327] on div "Tax ID Contains Contains Is 30417149 0" at bounding box center [1225, 324] width 326 height 58
paste input "50"
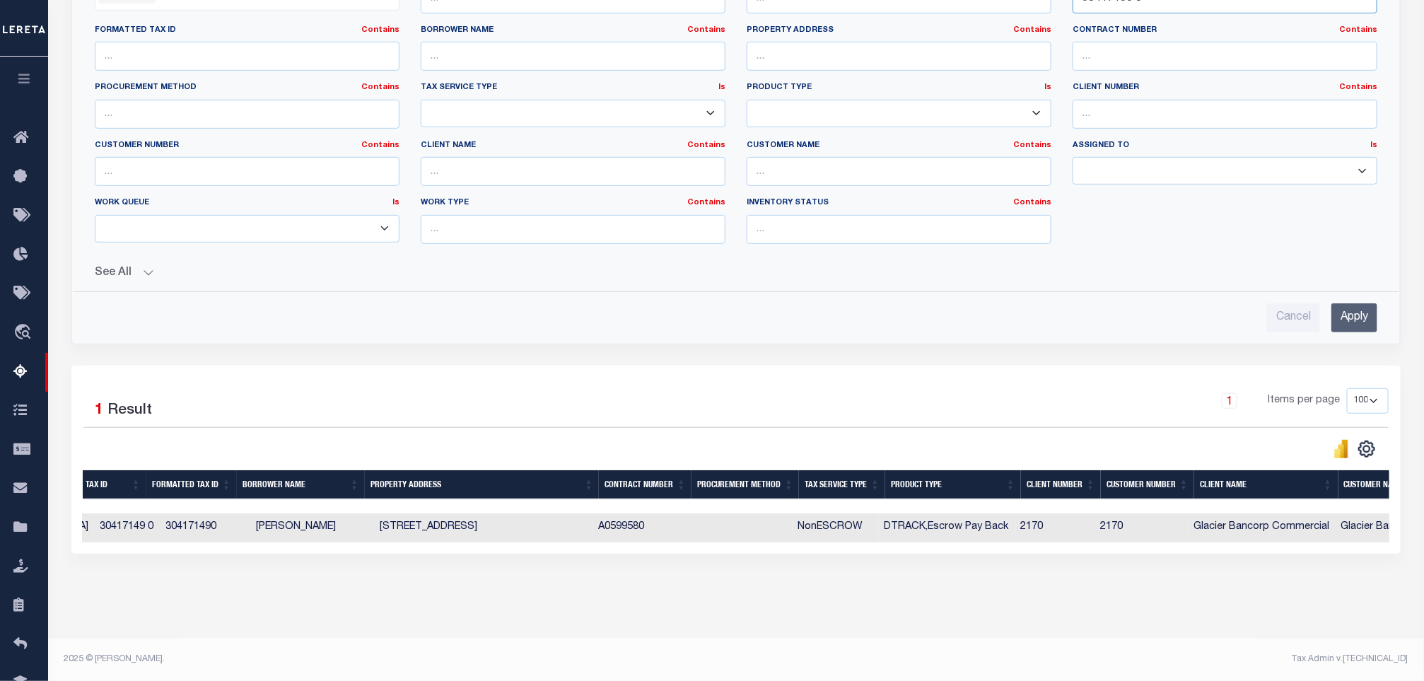
scroll to position [0, 238]
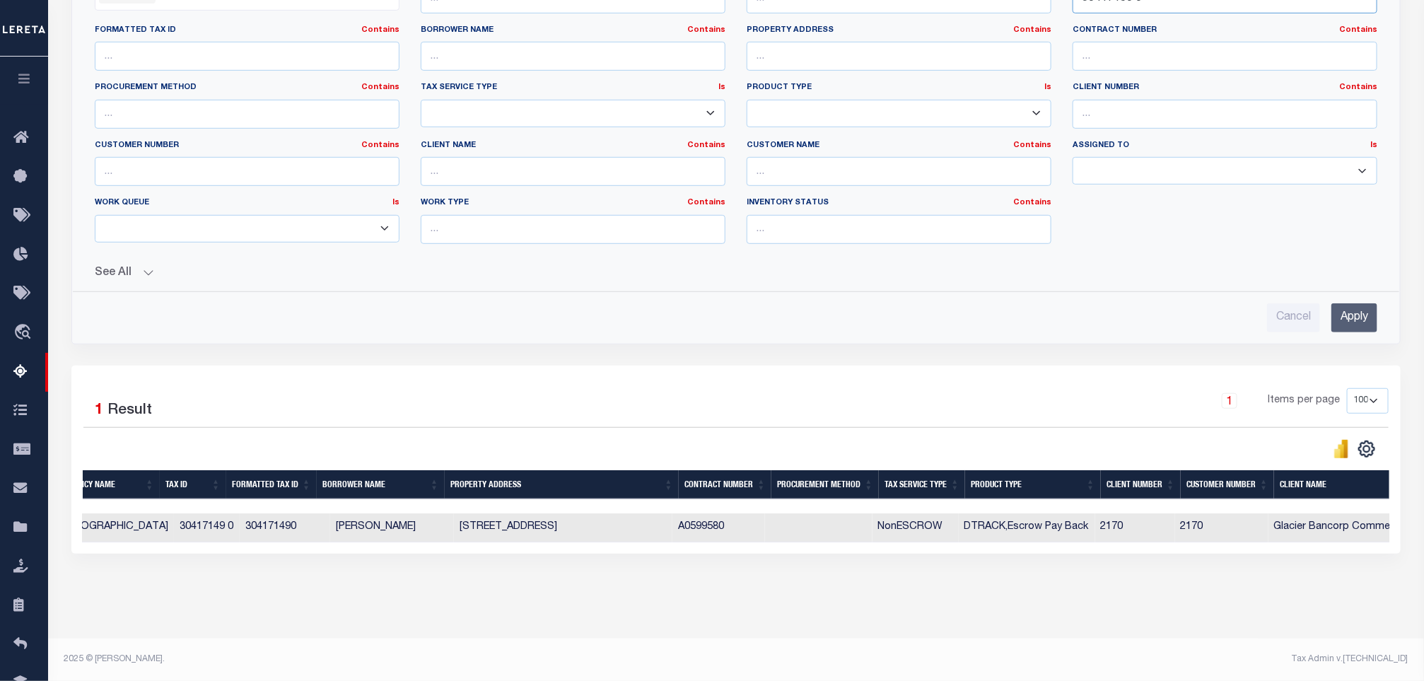
type input "30417150 0"
click at [1351, 292] on div "Cancel Apply" at bounding box center [735, 312] width 1305 height 40
click at [1358, 303] on input "Apply" at bounding box center [1354, 317] width 46 height 29
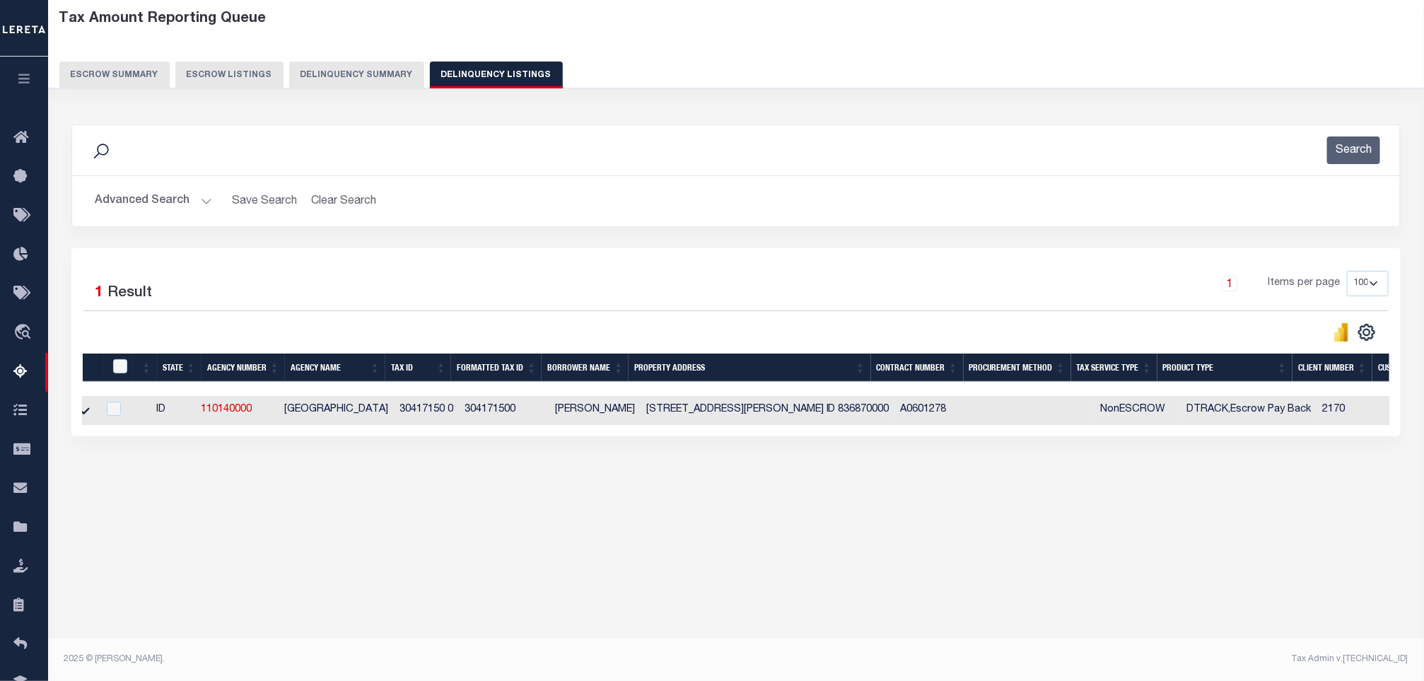
scroll to position [0, 0]
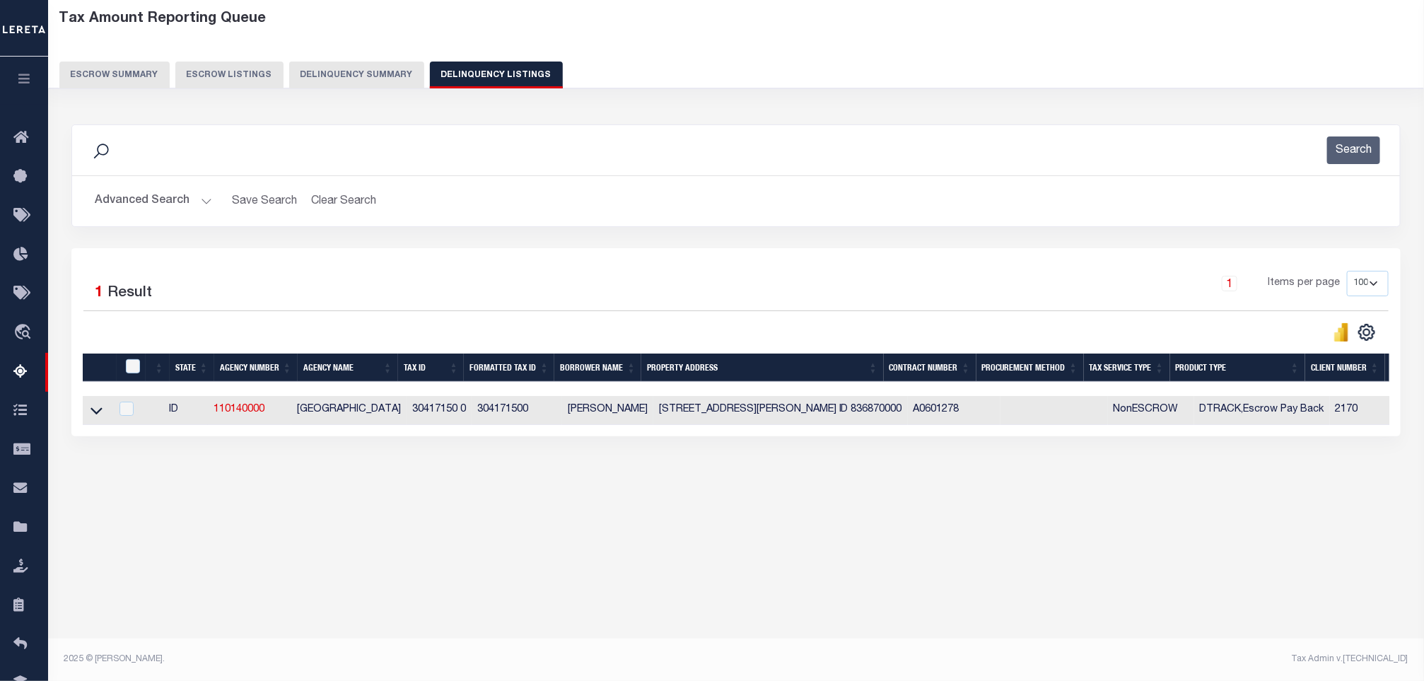
click at [104, 412] on link at bounding box center [96, 409] width 16 height 10
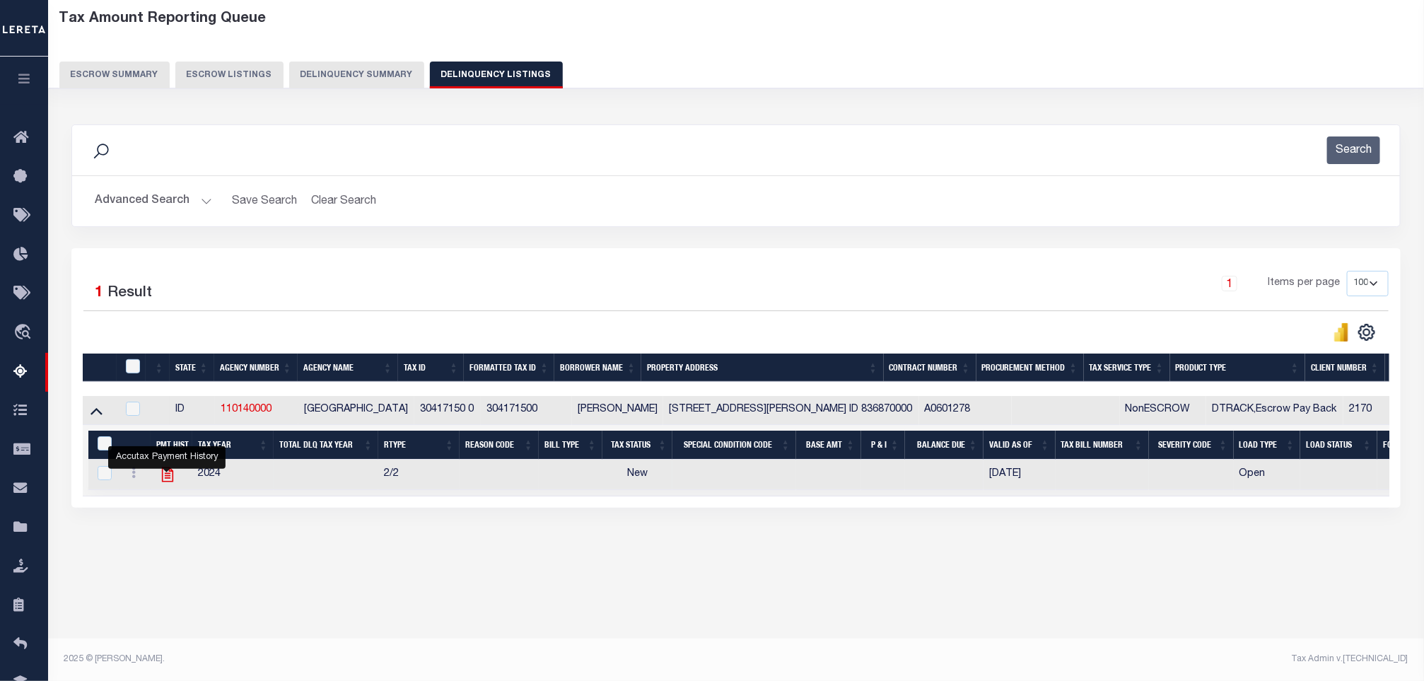
click at [170, 474] on icon "" at bounding box center [167, 474] width 18 height 18
checkbox input "true"
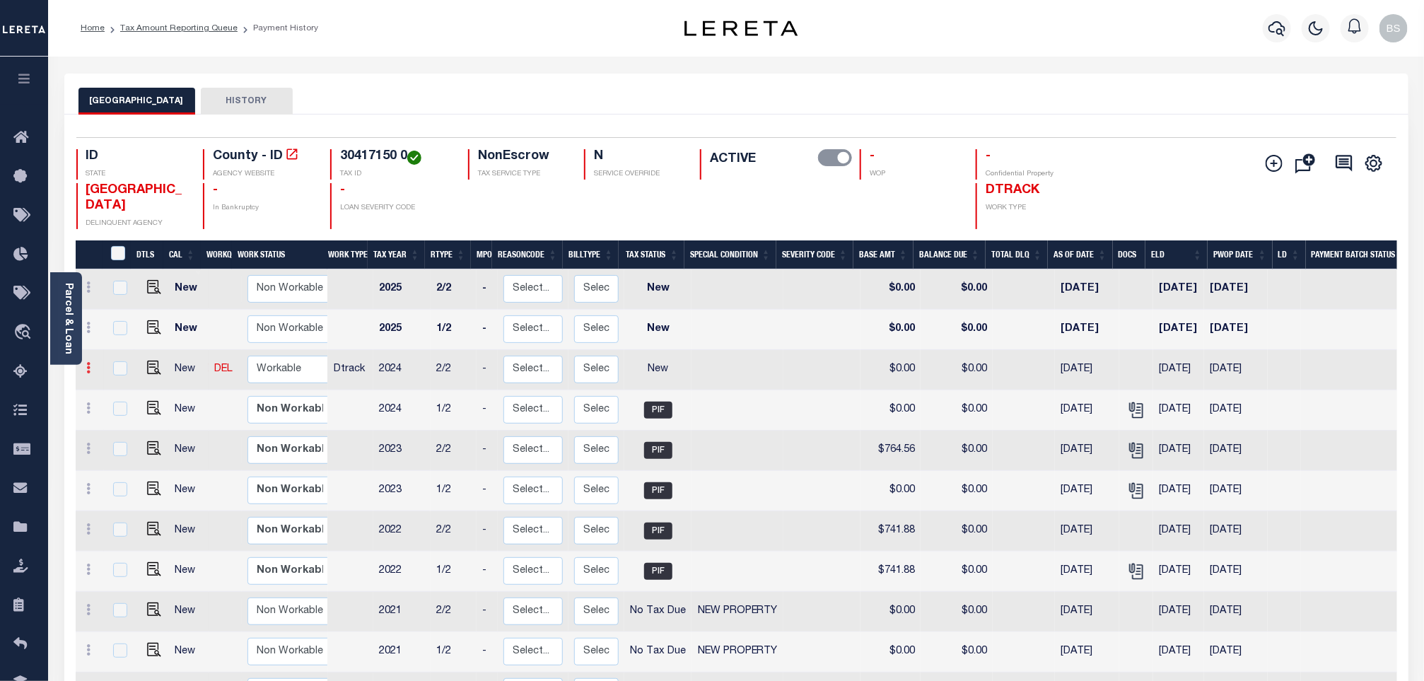
click at [91, 370] on link at bounding box center [89, 369] width 16 height 11
click at [121, 418] on img at bounding box center [123, 416] width 14 height 15
select select "NW2"
type input "$0.00"
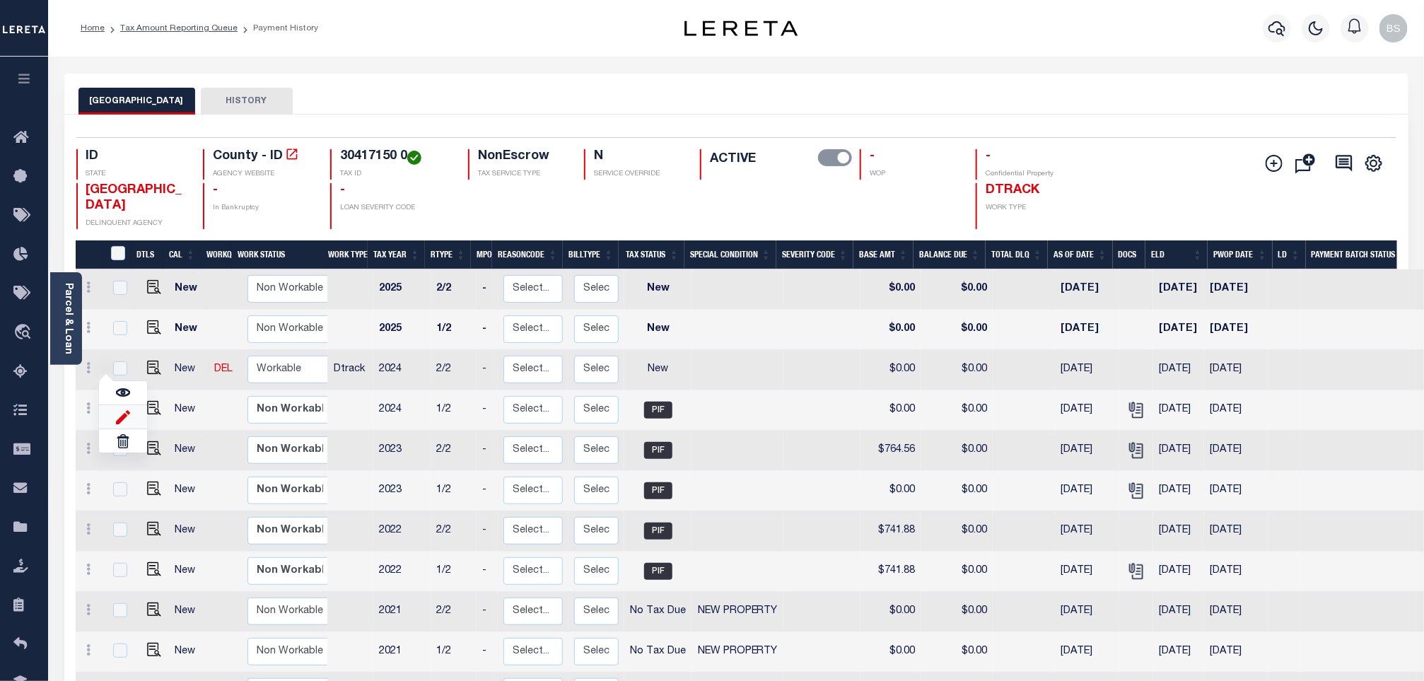
type input "[DATE]"
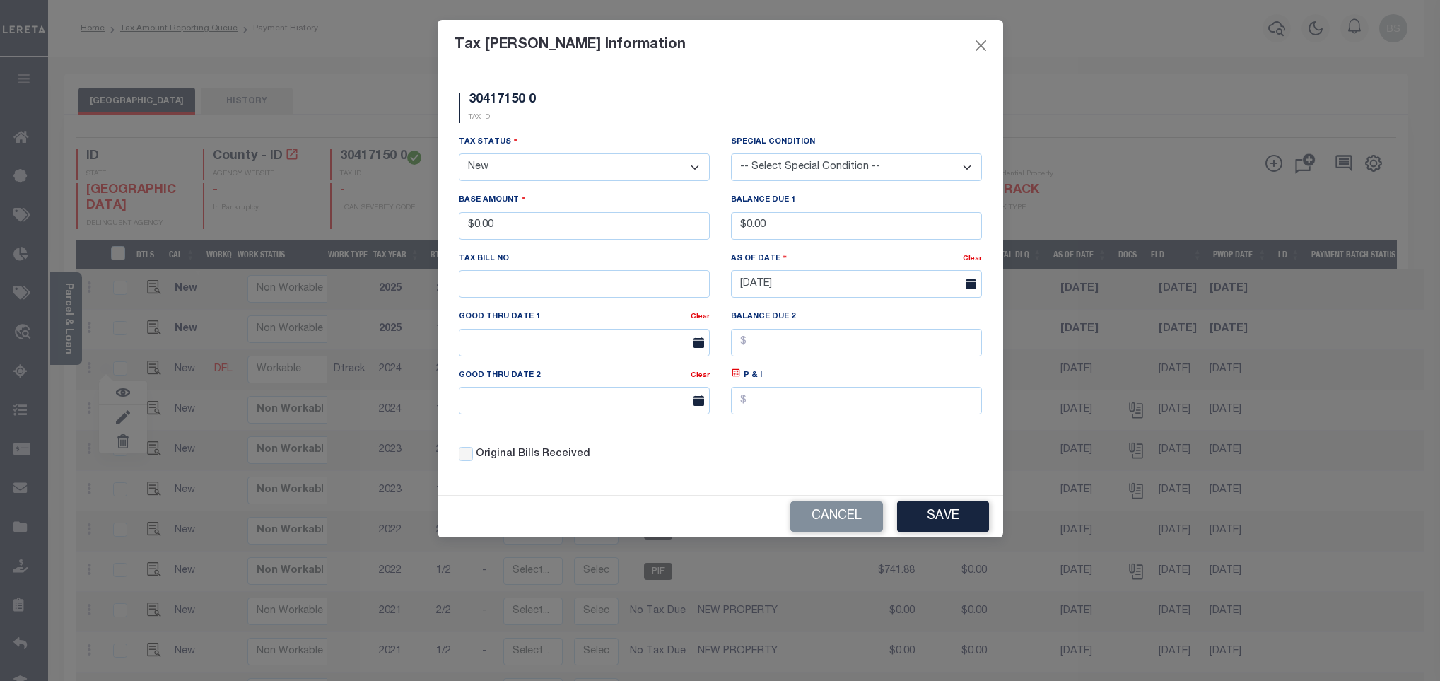
click at [515, 168] on select "- Select Status - Open Due/Unpaid Paid Incomplete No Tax Due Internal Refund Pr…" at bounding box center [584, 167] width 251 height 28
select select "PYD"
click at [459, 155] on select "- Select Status - Open Due/Unpaid Paid Incomplete No Tax Due Internal Refund Pr…" at bounding box center [584, 167] width 251 height 28
drag, startPoint x: 531, startPoint y: 227, endPoint x: 461, endPoint y: 218, distance: 70.5
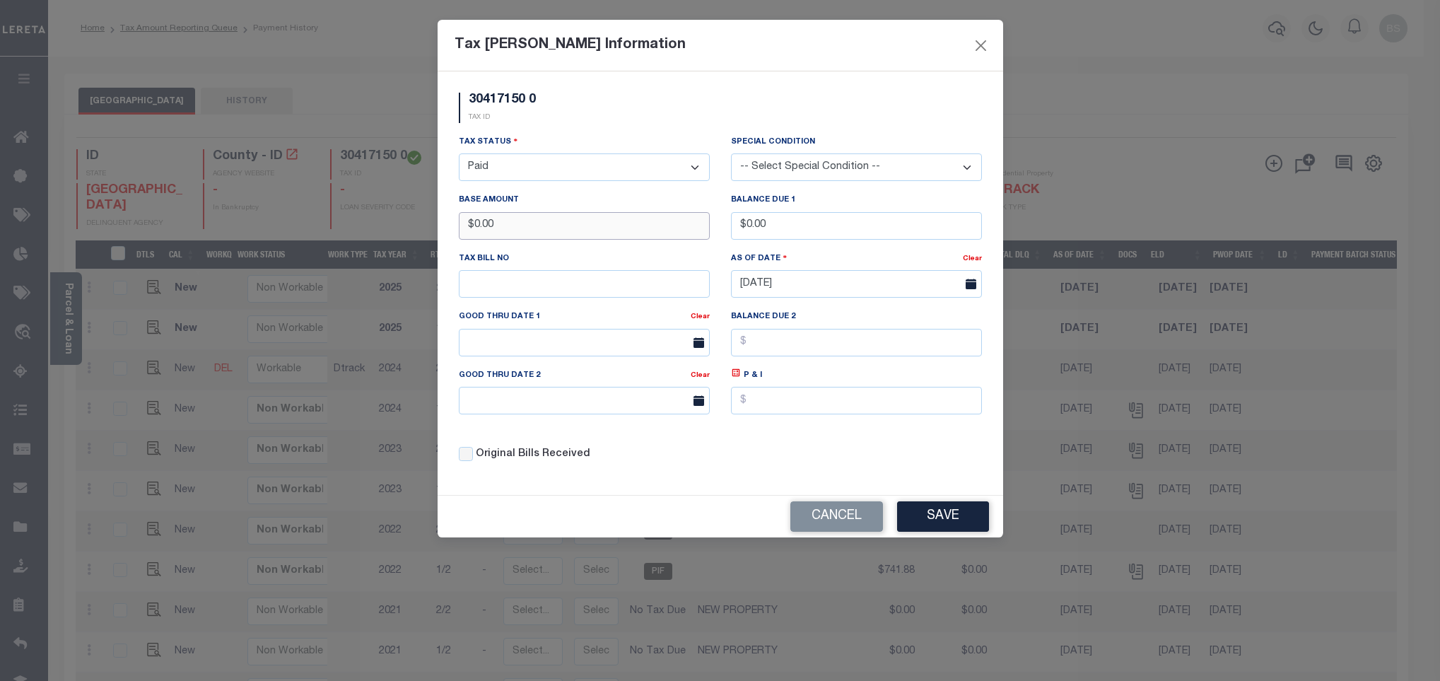
click at [461, 218] on input "$0.00" at bounding box center [584, 226] width 251 height 28
type input "$735.69"
click at [948, 520] on button "Save" at bounding box center [943, 516] width 92 height 30
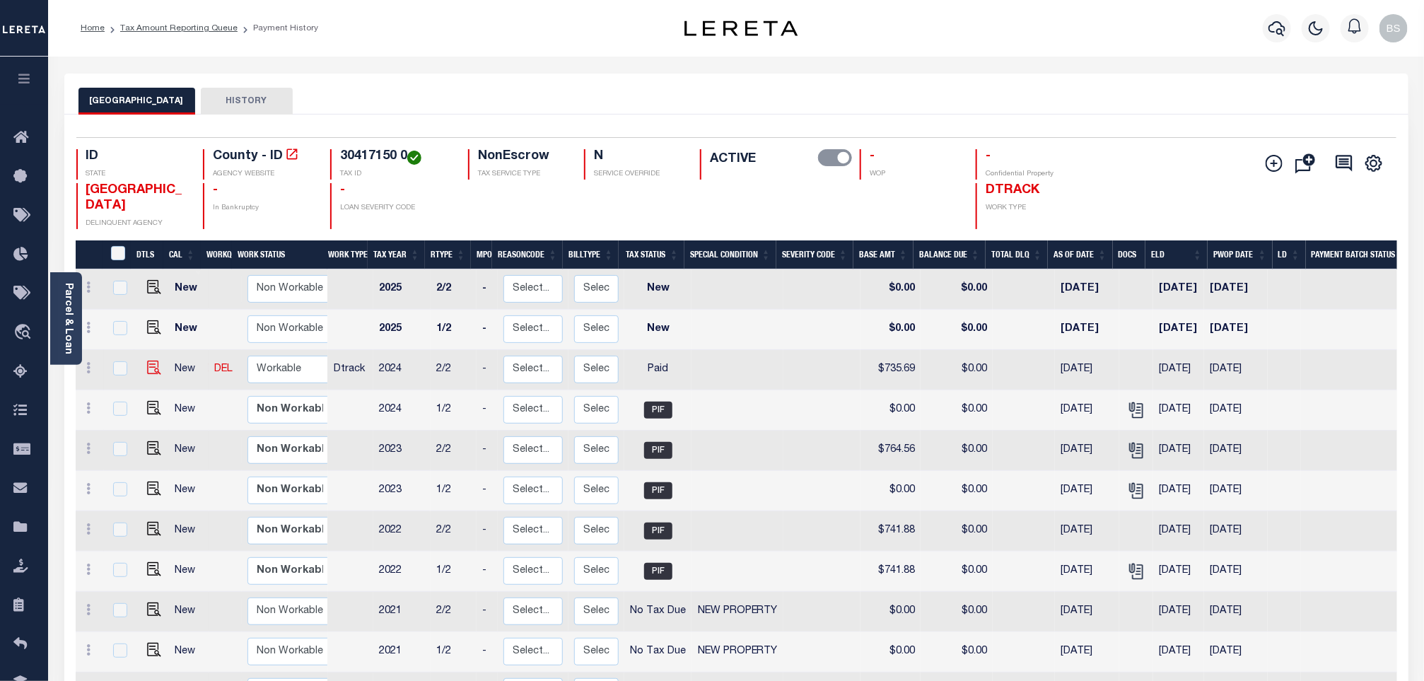
click at [149, 370] on img at bounding box center [154, 368] width 14 height 14
checkbox input "false"
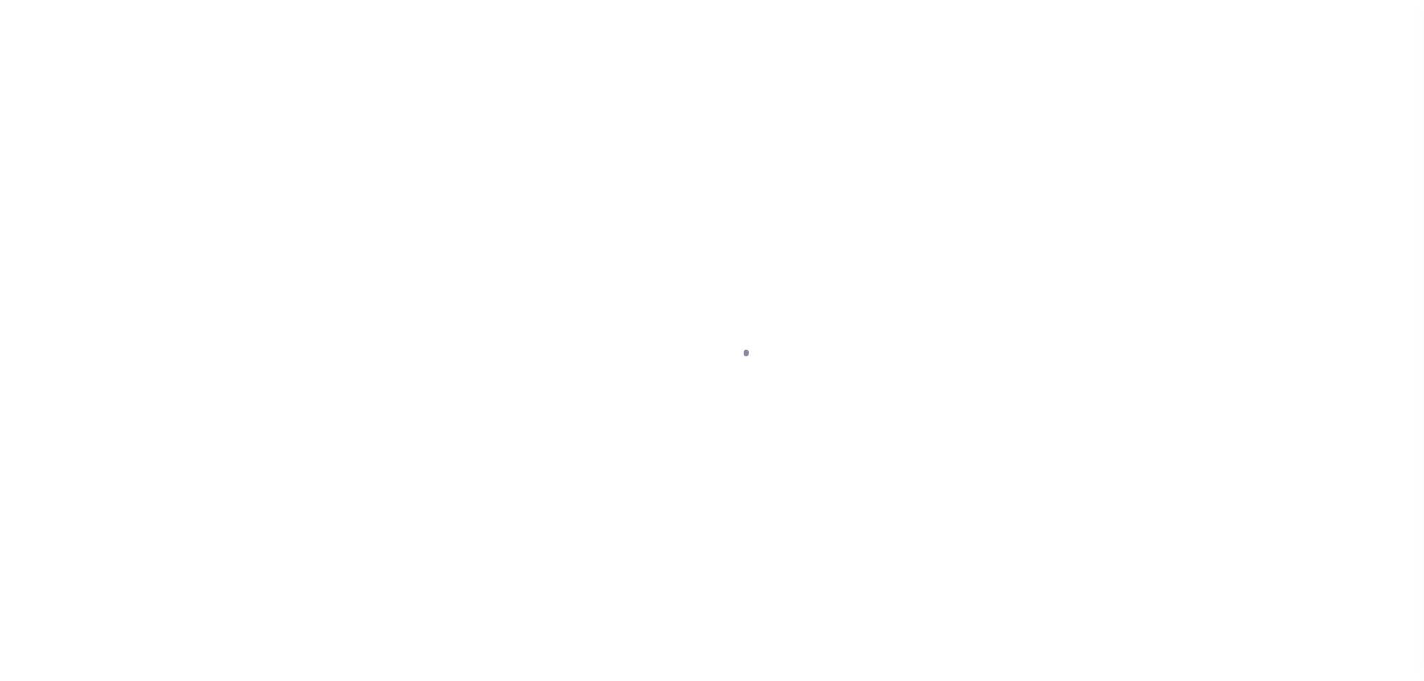
select select "PYD"
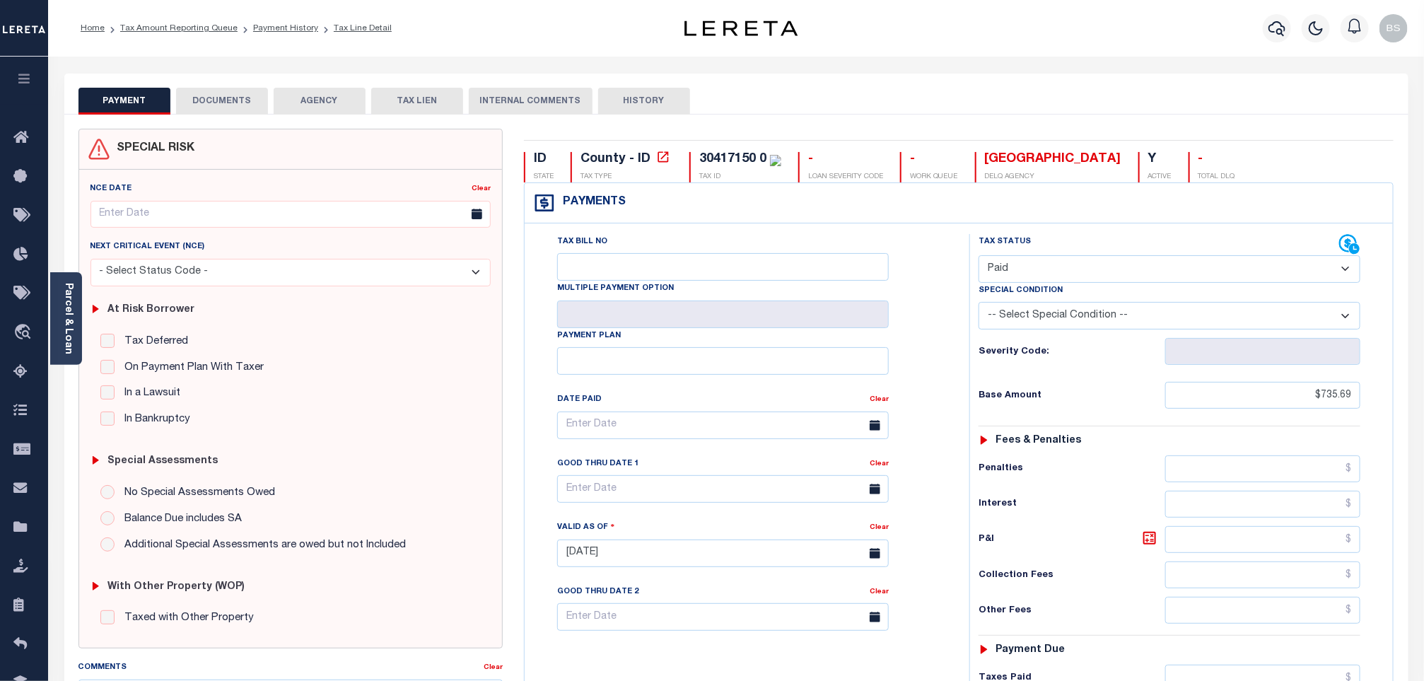
click at [238, 102] on button "DOCUMENTS" at bounding box center [222, 101] width 92 height 27
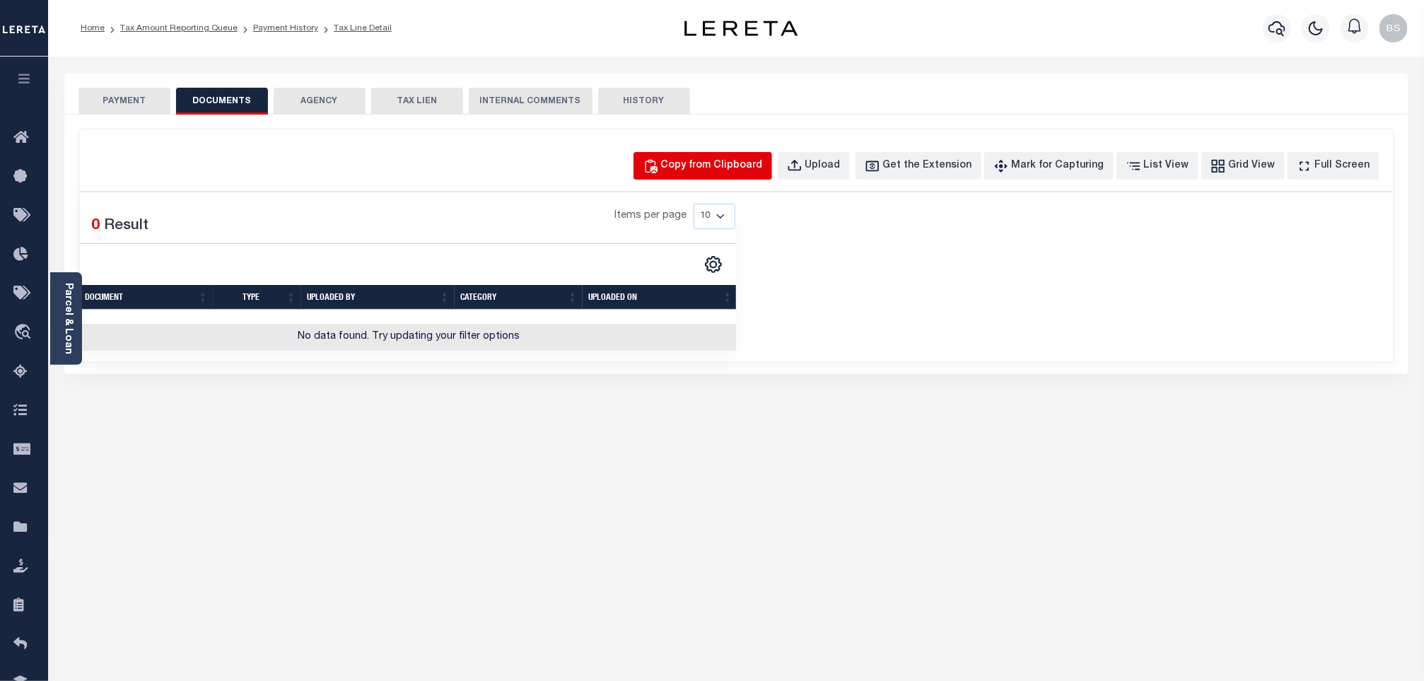
click at [703, 168] on div "Copy from Clipboard" at bounding box center [712, 166] width 102 height 16
select select "POP"
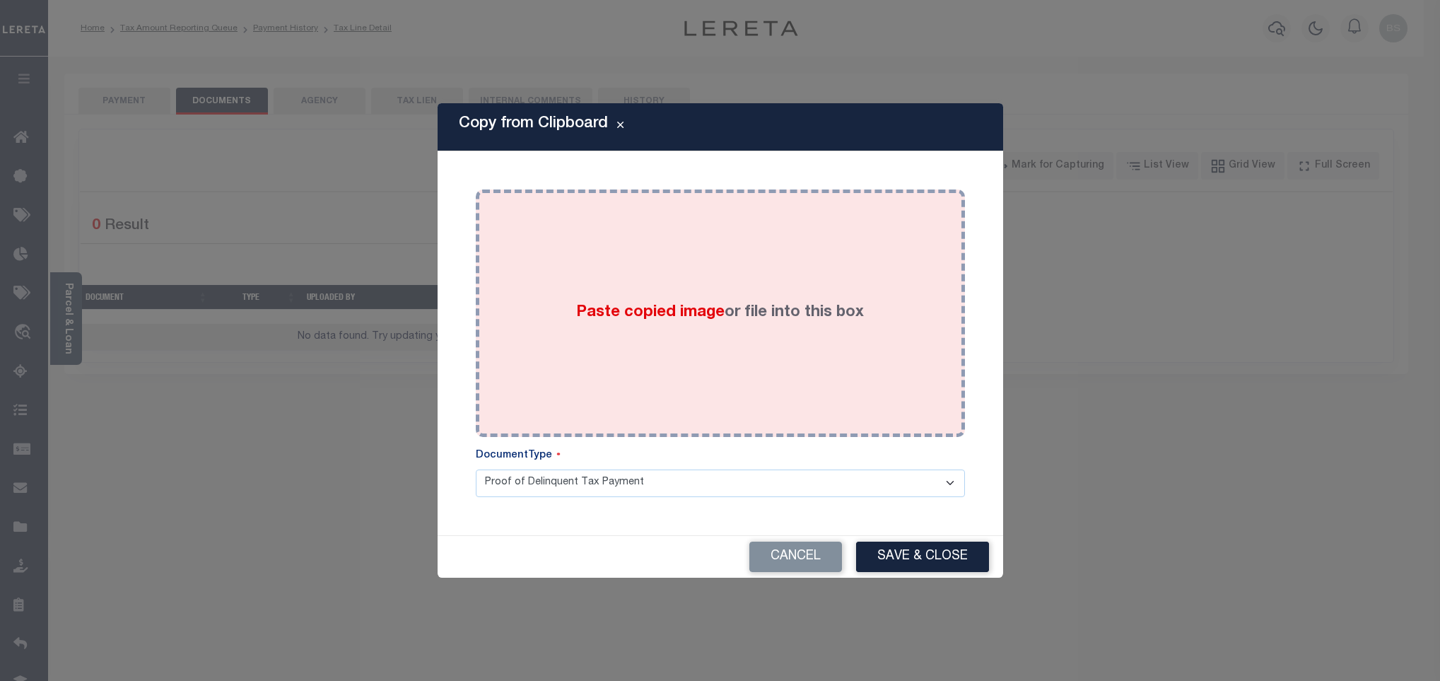
click at [619, 233] on div "Paste copied image or file into this box" at bounding box center [720, 313] width 468 height 226
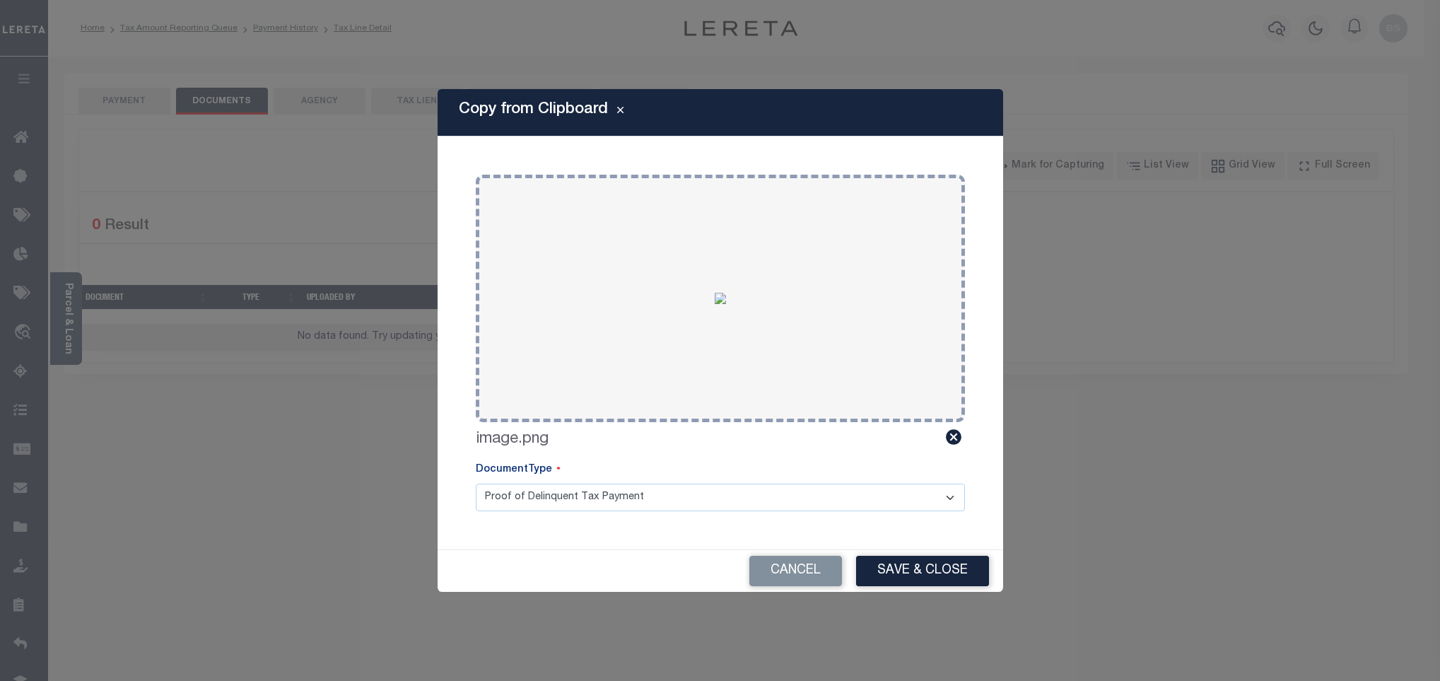
click at [895, 565] on button "Save & Close" at bounding box center [922, 571] width 133 height 30
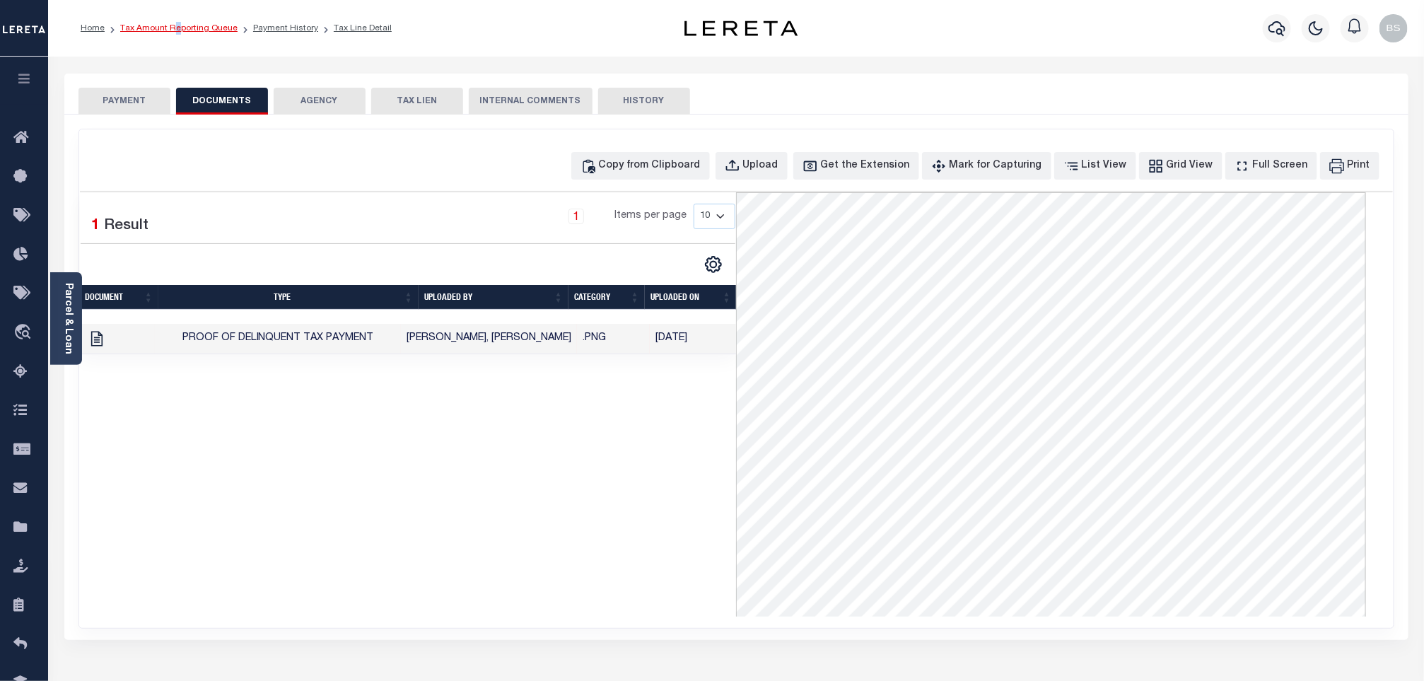
drag, startPoint x: 172, startPoint y: 41, endPoint x: 178, endPoint y: 30, distance: 13.0
click at [176, 33] on ol "Home Tax Amount Reporting Queue Payment History Tax Line Detail" at bounding box center [236, 28] width 334 height 30
click at [174, 30] on link "Tax Amount Reporting Queue" at bounding box center [178, 28] width 117 height 8
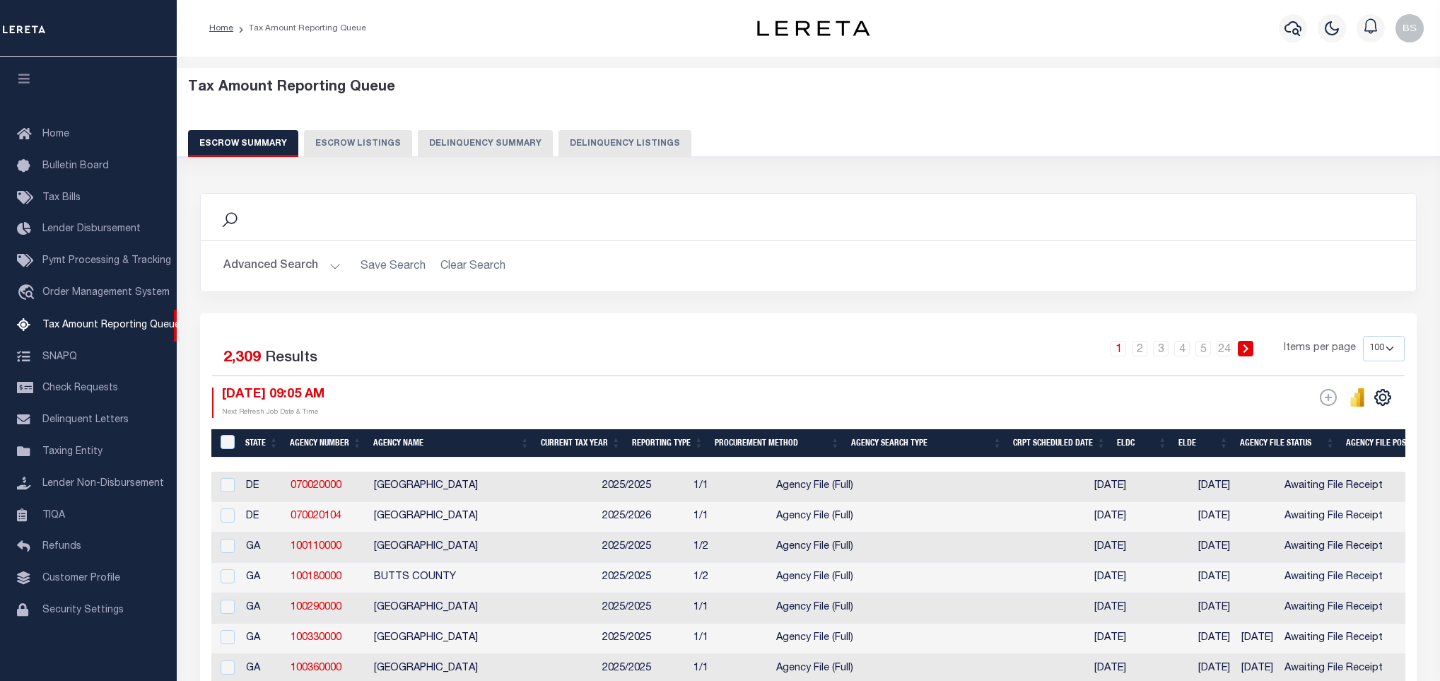
click at [535, 148] on button "Delinquency Summary" at bounding box center [485, 143] width 135 height 27
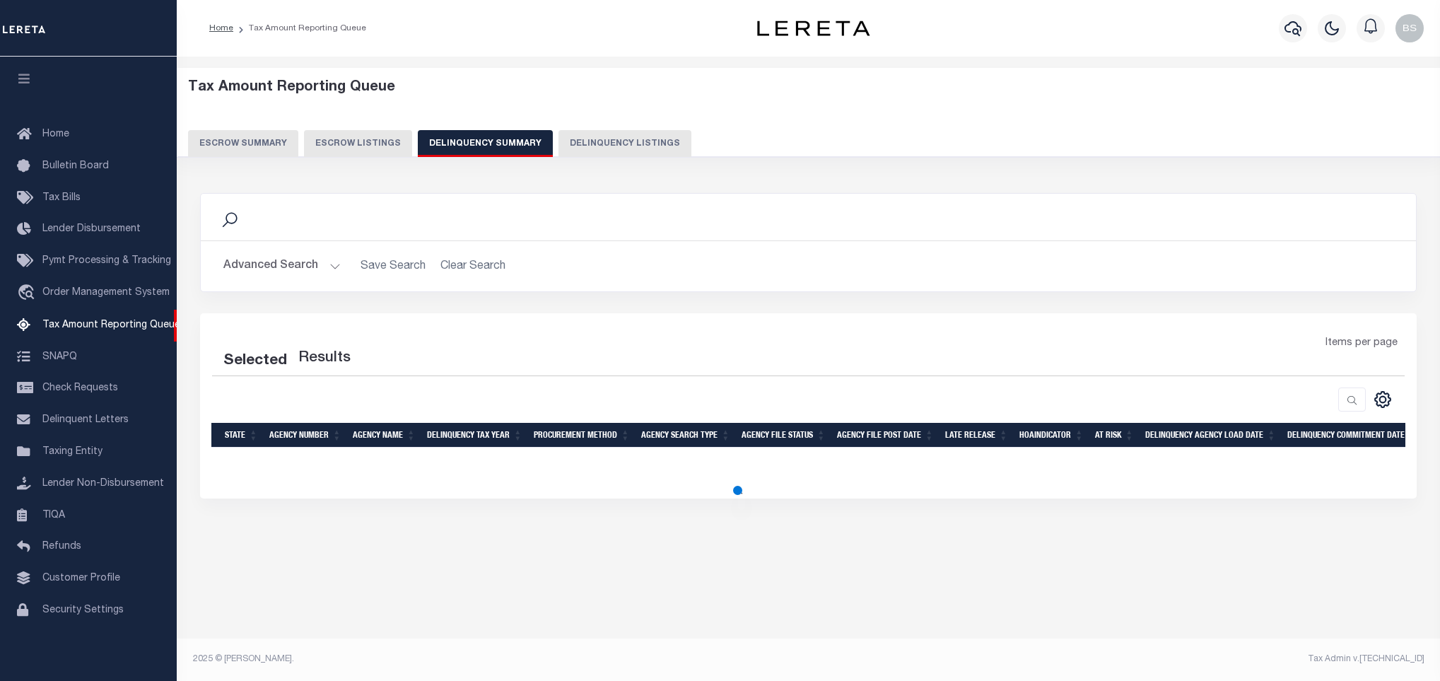
click at [573, 143] on button "Delinquency Listings" at bounding box center [625, 143] width 133 height 27
select select "100"
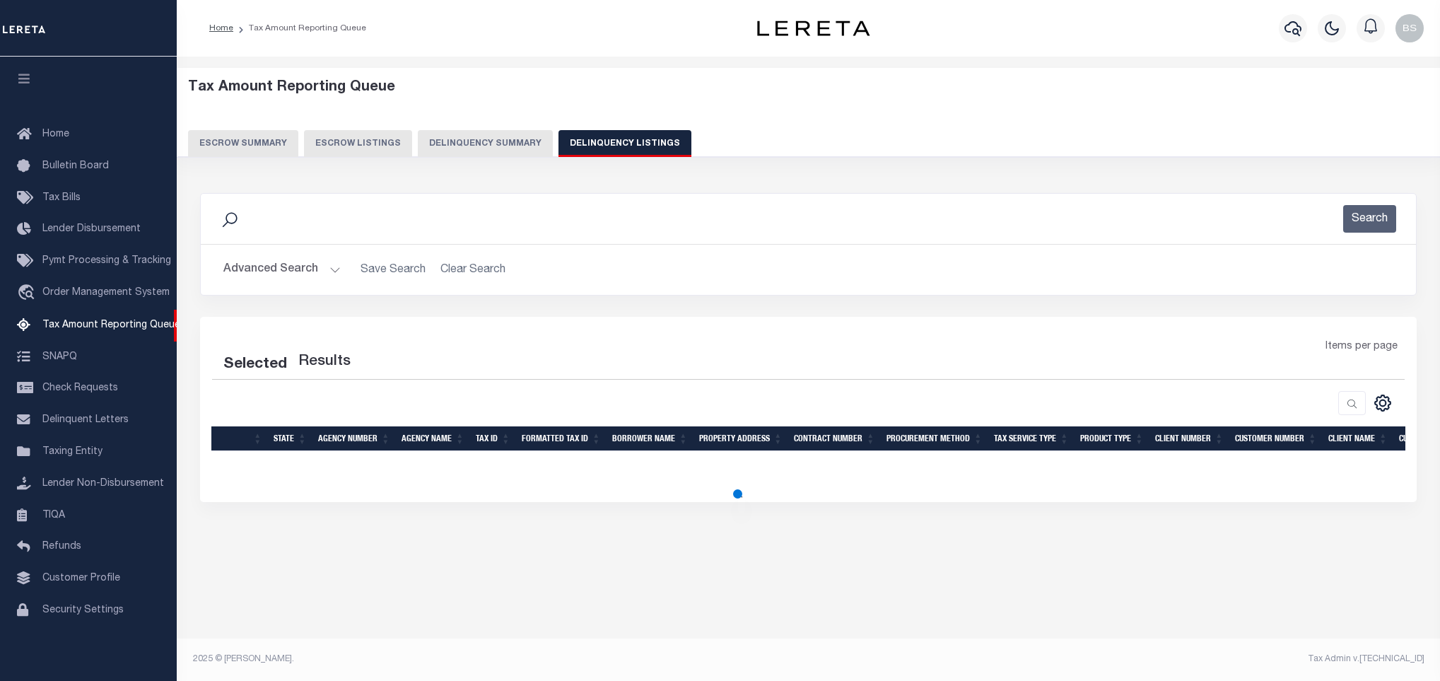
select select "100"
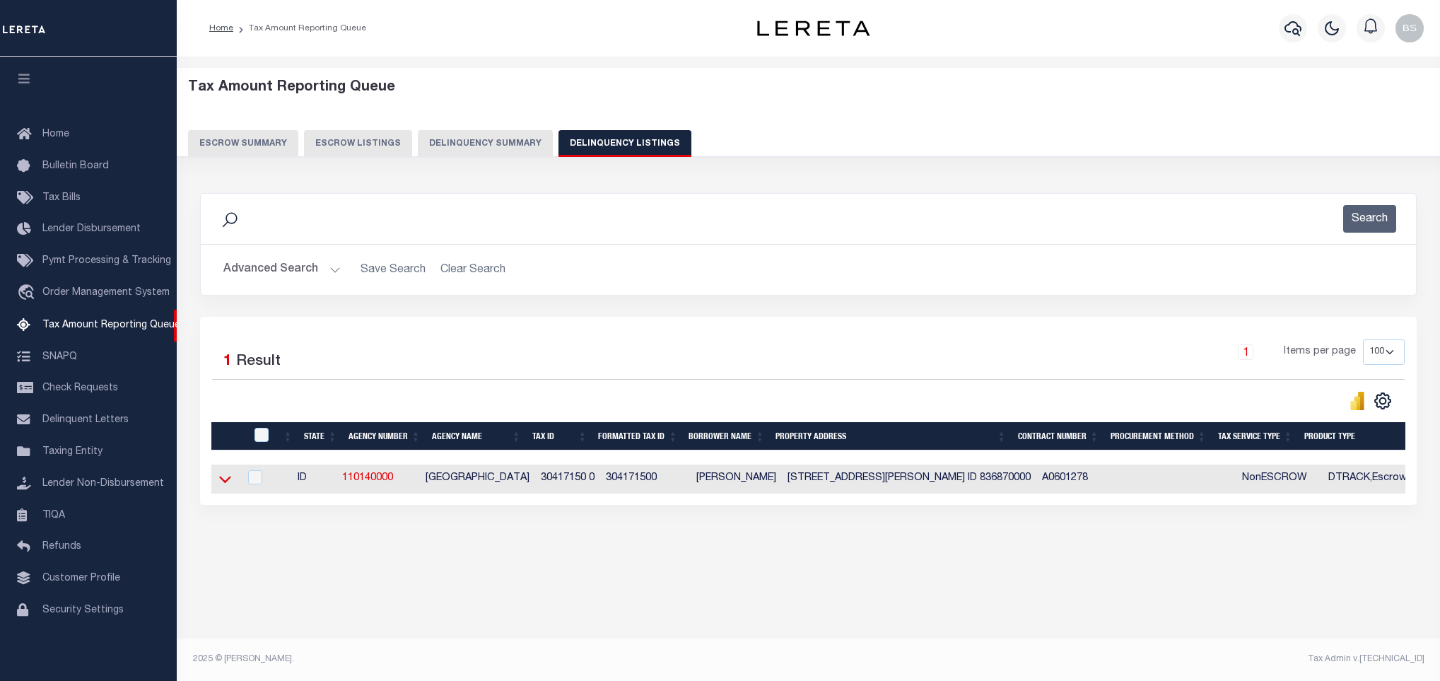
click at [227, 486] on icon at bounding box center [225, 479] width 12 height 15
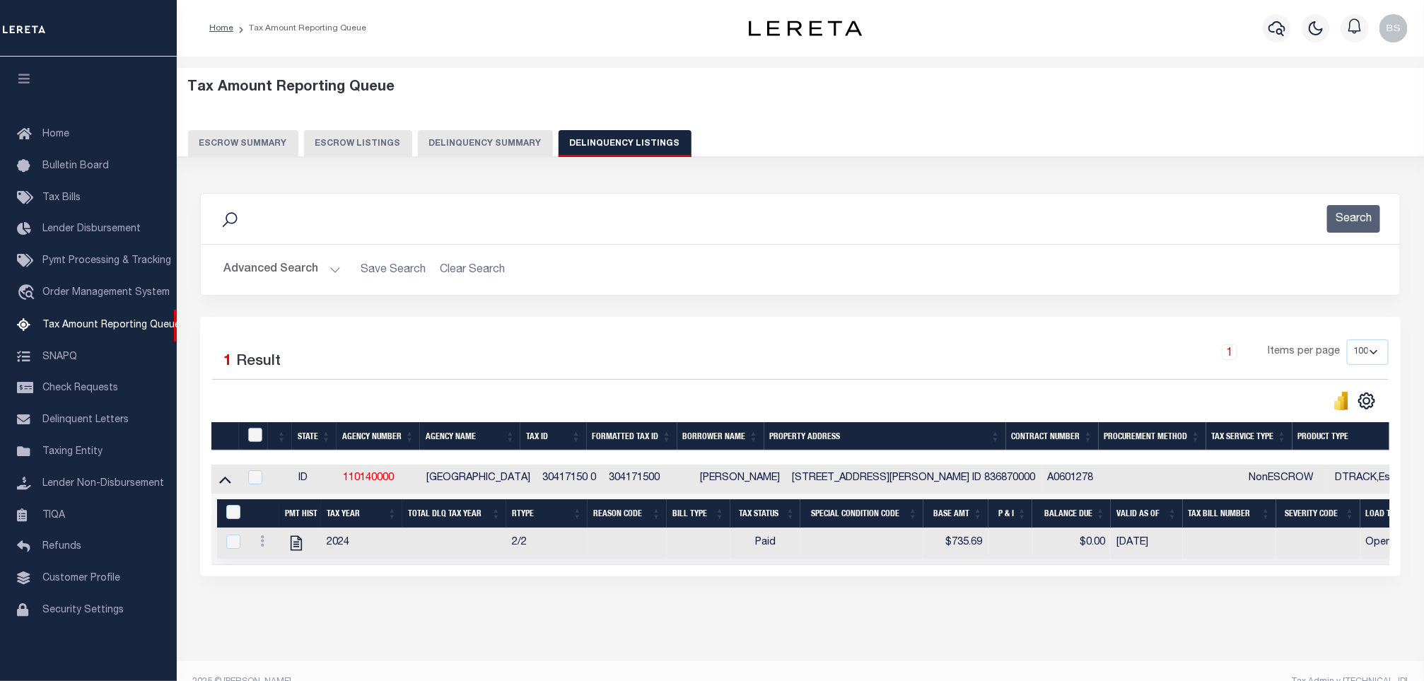
click at [259, 442] on input "checkbox" at bounding box center [255, 435] width 14 height 14
checkbox input "true"
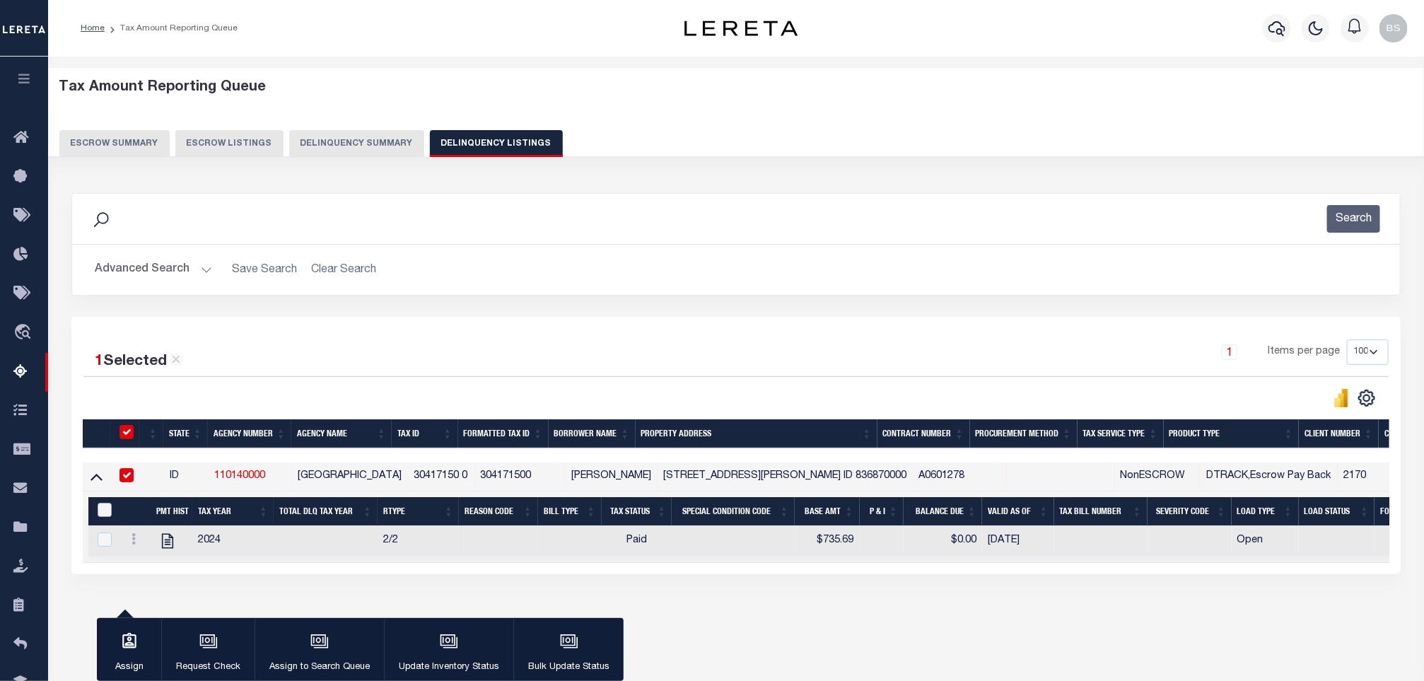
click at [106, 507] on input "&nbsp;" at bounding box center [105, 510] width 14 height 14
checkbox input "true"
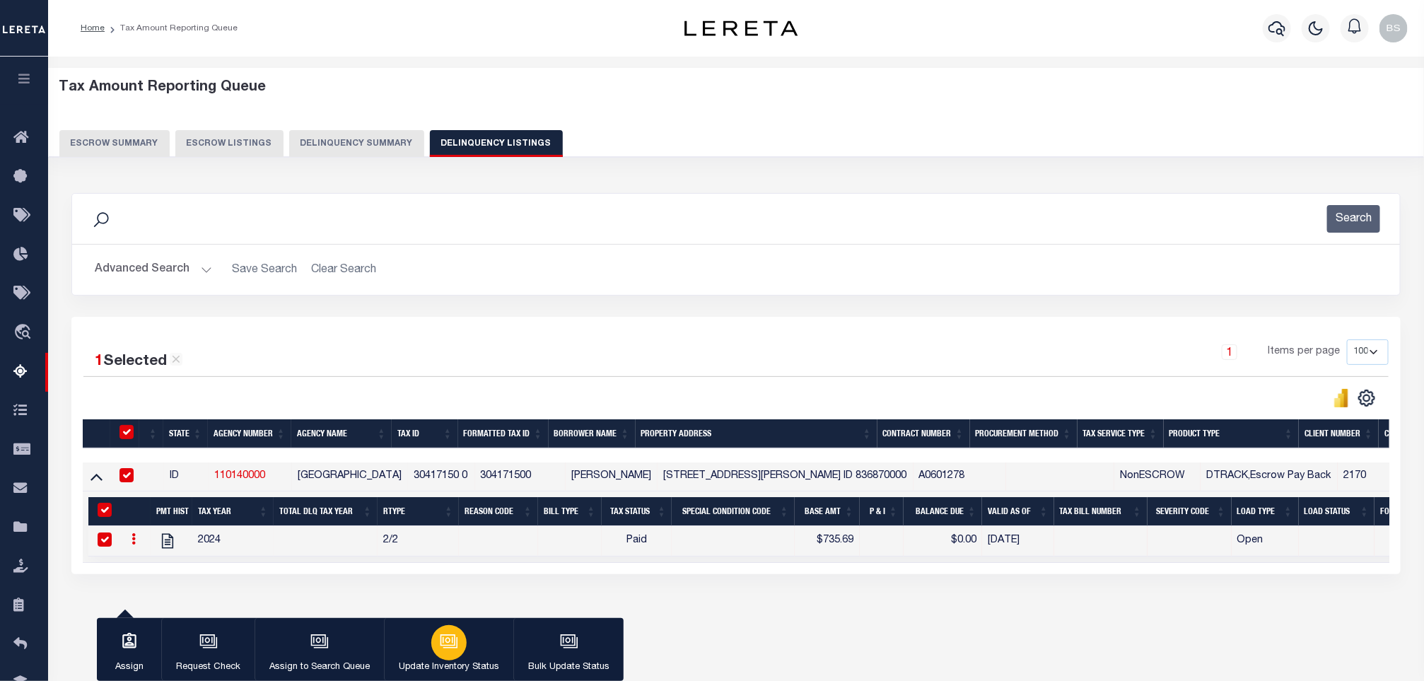
click at [441, 633] on icon "button" at bounding box center [449, 641] width 18 height 18
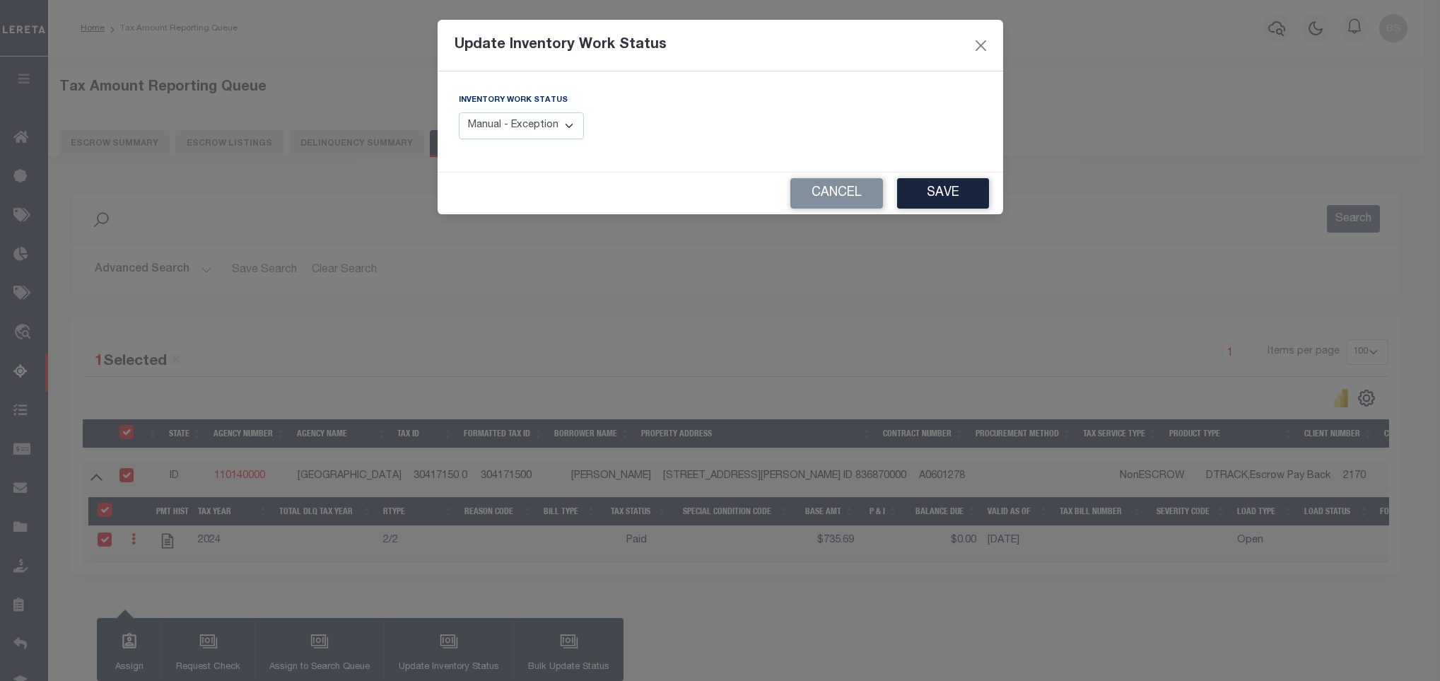
click at [543, 132] on select "Manual - Exception Pended - Awaiting Search Late Add Exception Completed" at bounding box center [522, 126] width 126 height 28
select select "4"
click at [459, 113] on select "Manual - Exception Pended - Awaiting Search Late Add Exception Completed" at bounding box center [522, 126] width 126 height 28
click at [955, 199] on button "Save" at bounding box center [943, 193] width 92 height 30
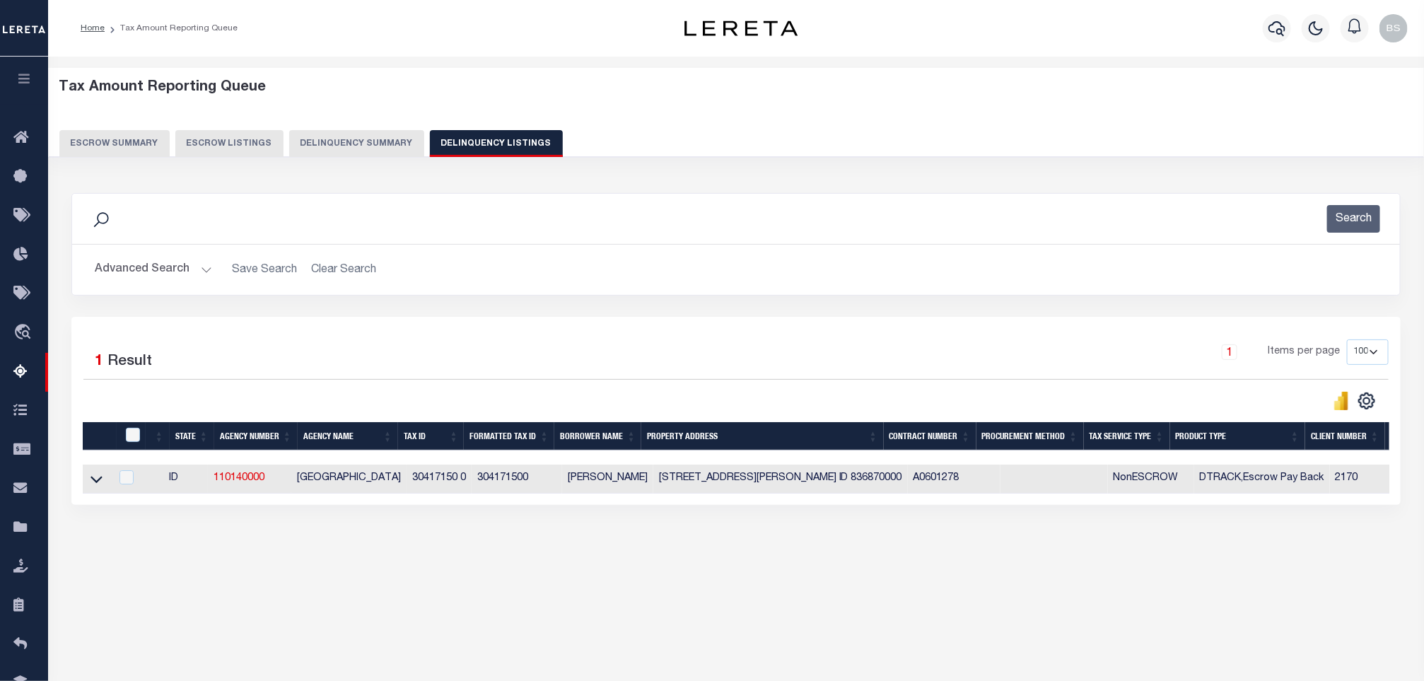
click at [162, 272] on button "Advanced Search" at bounding box center [153, 270] width 117 height 28
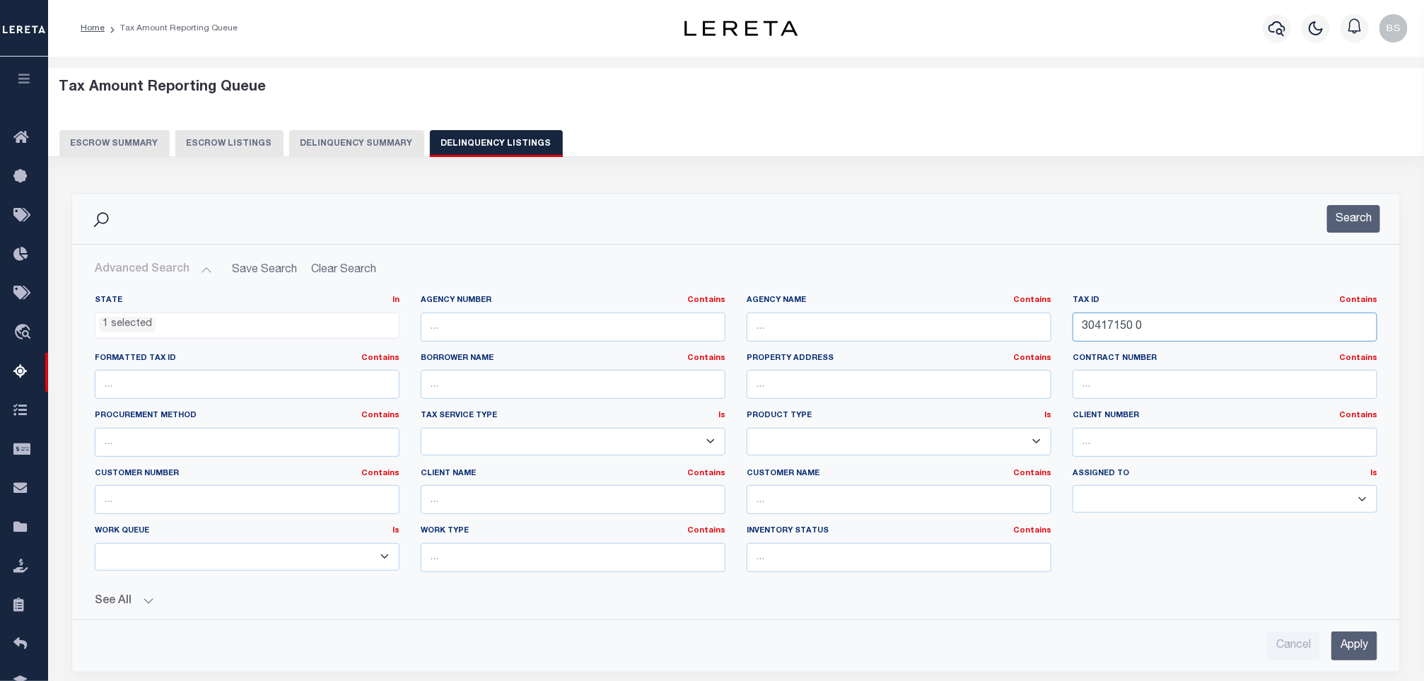
drag, startPoint x: 1158, startPoint y: 319, endPoint x: 1063, endPoint y: 310, distance: 95.2
click at [1063, 310] on div "Tax ID Contains Contains Is 30417150 0" at bounding box center [1225, 324] width 326 height 58
paste input "1"
type input "30417151 0"
click at [1345, 223] on button "Search" at bounding box center [1353, 219] width 53 height 28
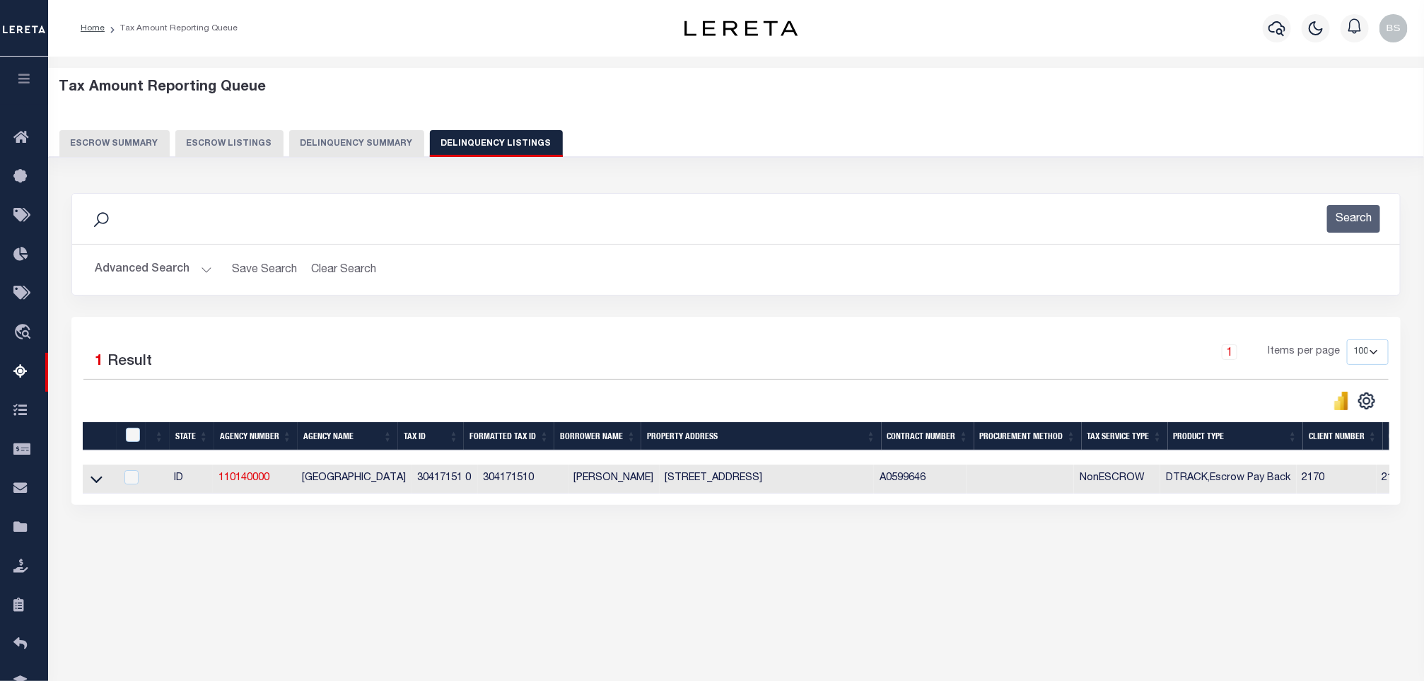
click at [164, 268] on button "Advanced Search" at bounding box center [153, 270] width 117 height 28
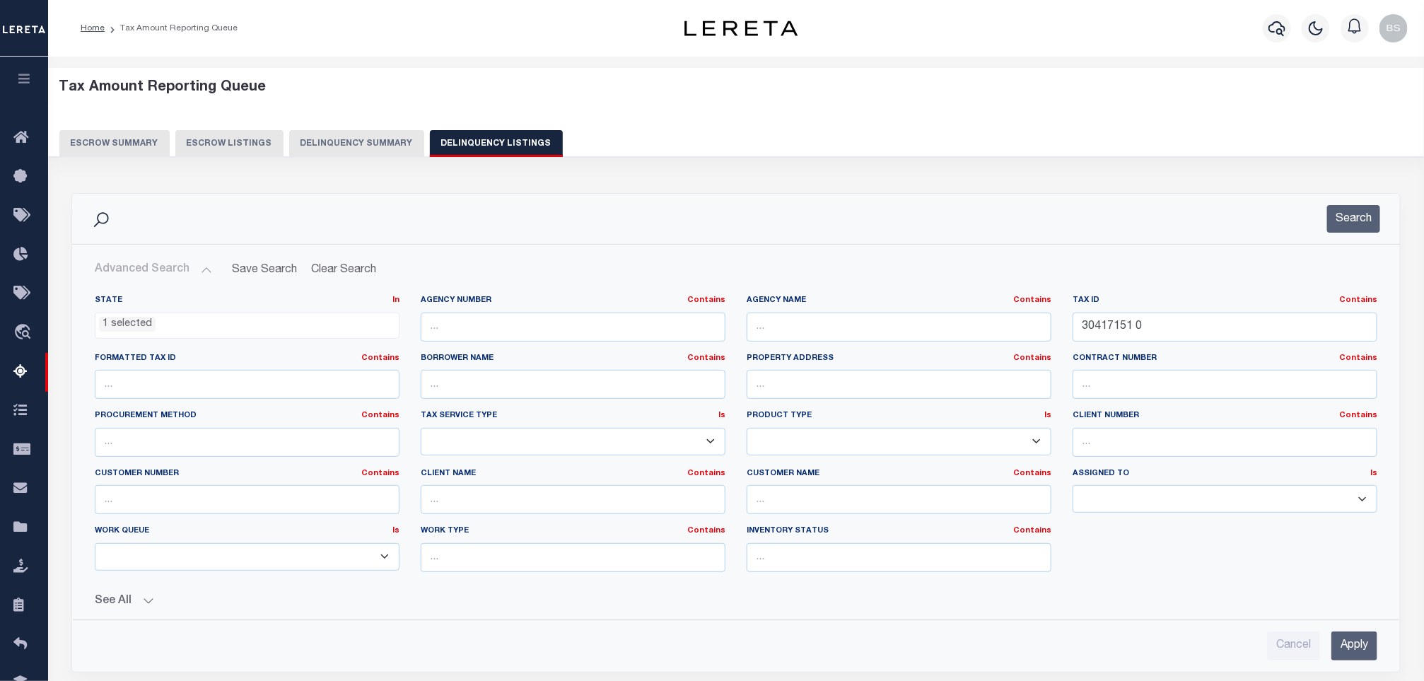
click at [160, 272] on button "Advanced Search" at bounding box center [153, 270] width 117 height 28
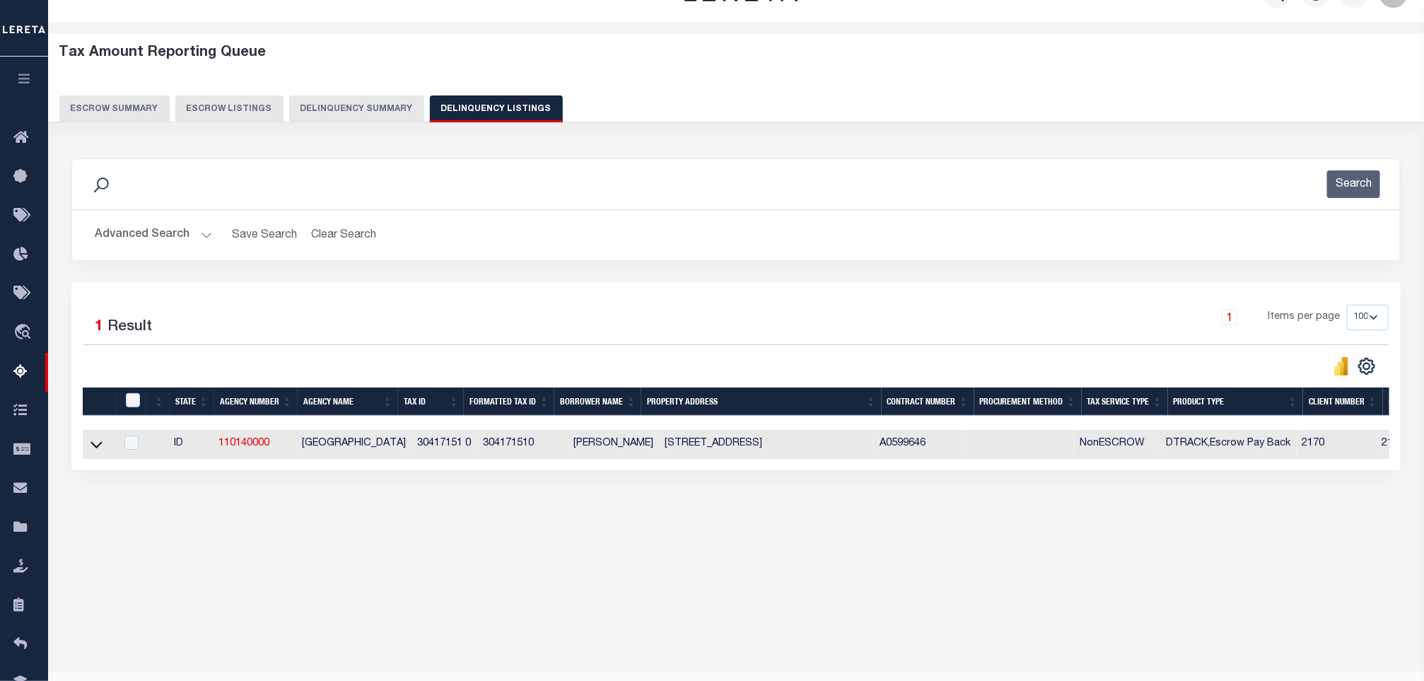
scroll to position [69, 0]
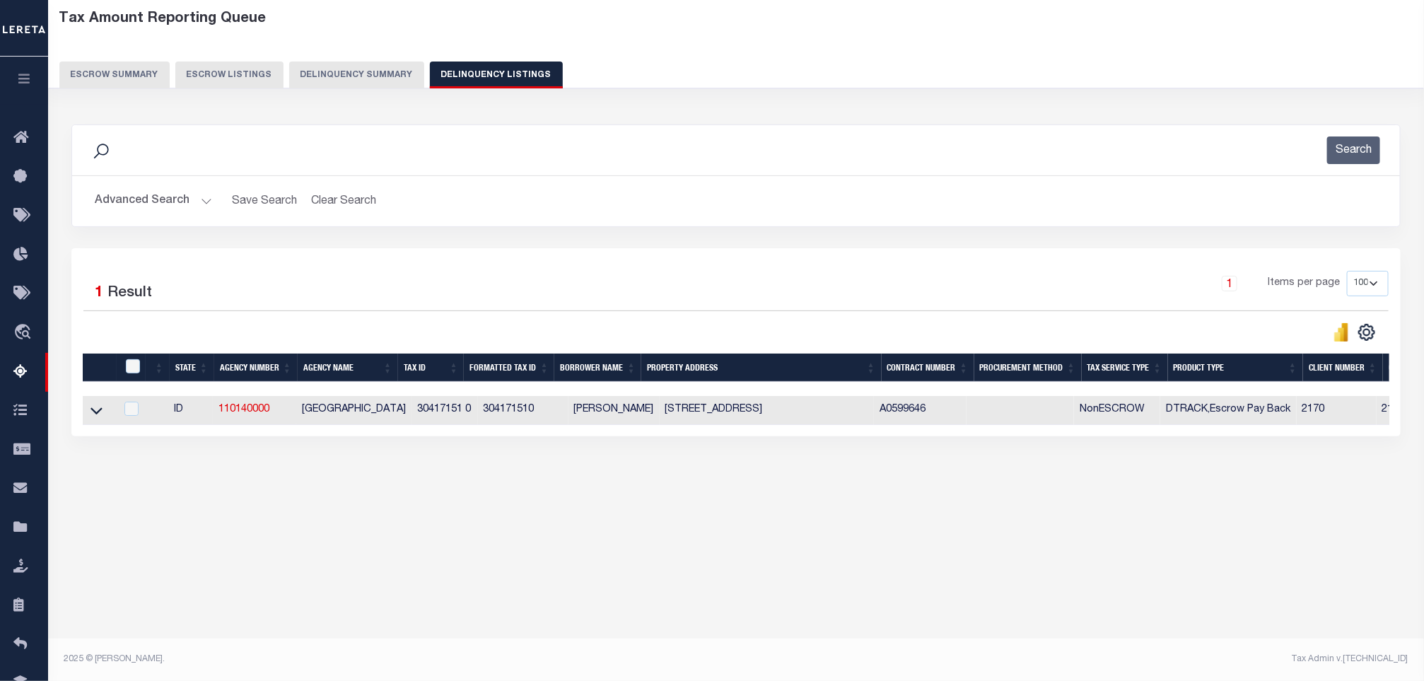
drag, startPoint x: 845, startPoint y: 443, endPoint x: 1182, endPoint y: 446, distance: 336.6
click at [1260, 436] on div "1 Selected 1 Result 1 Items per page 10 25 50 100 500" at bounding box center [735, 342] width 1329 height 188
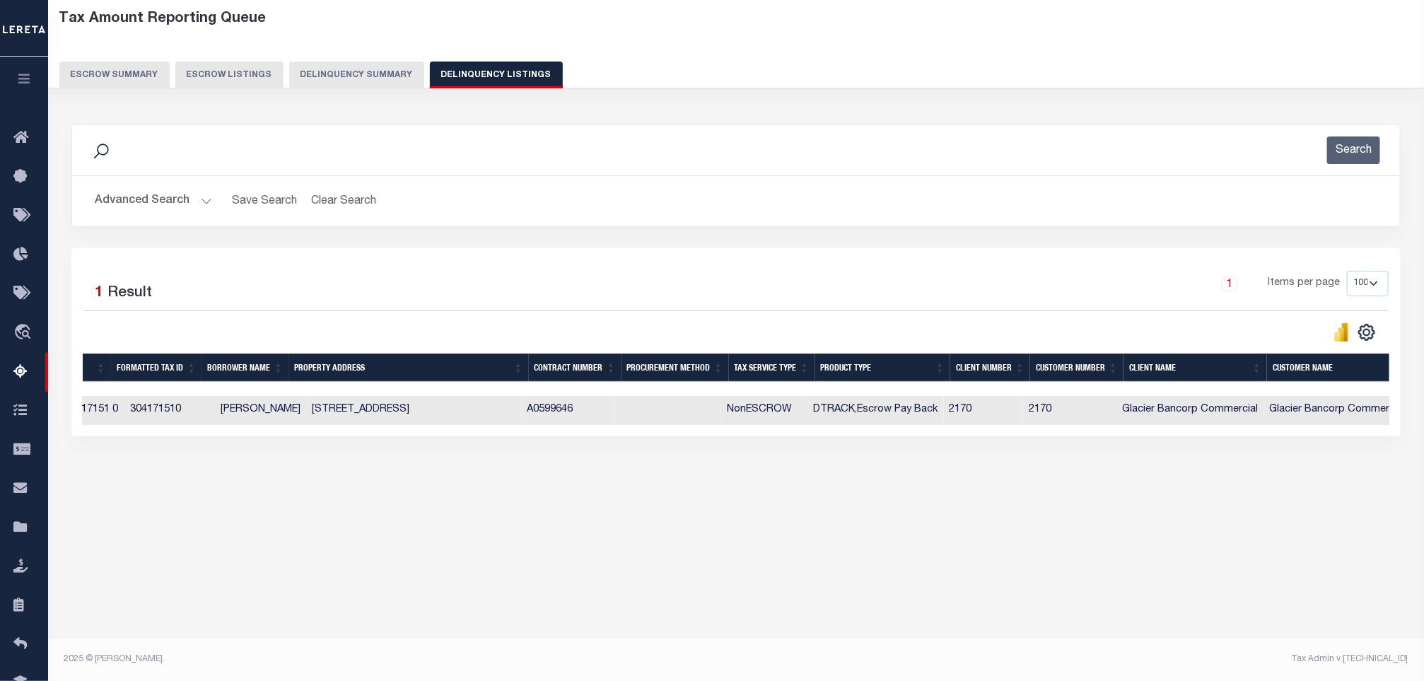
scroll to position [0, 0]
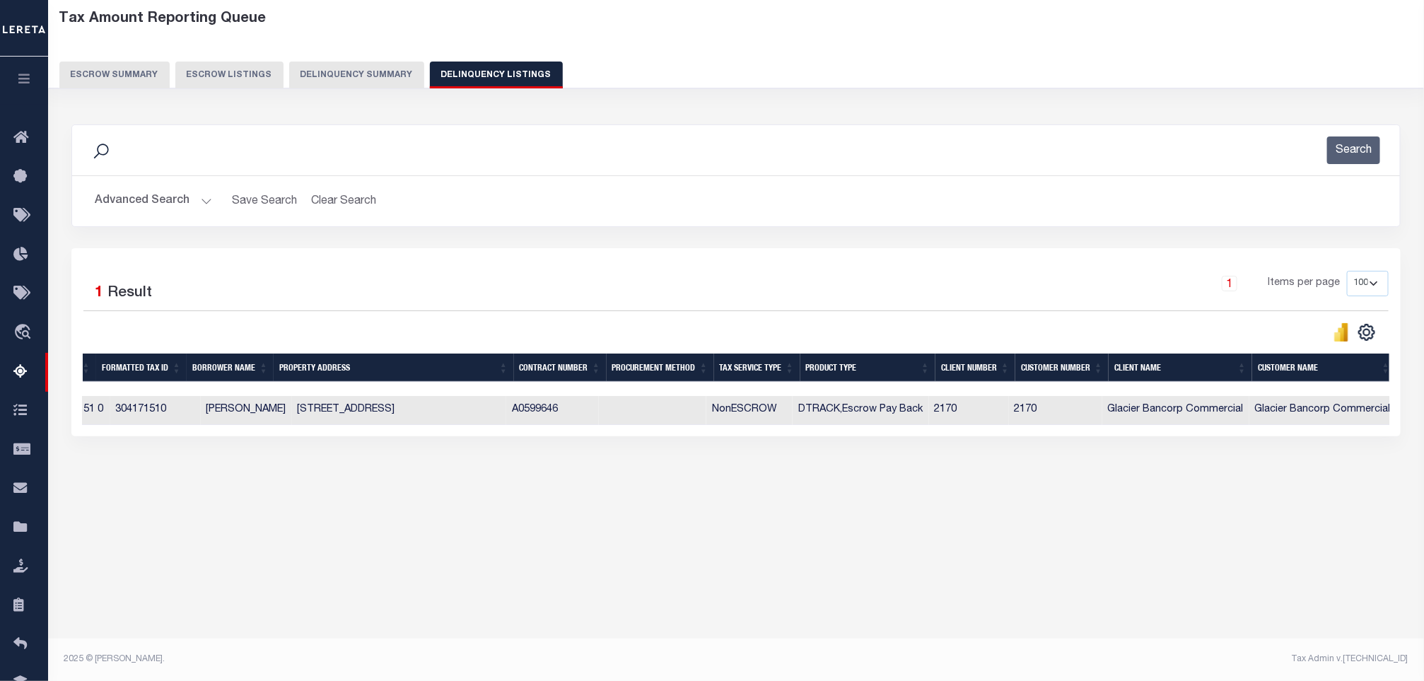
click div "Tax Amount Reporting Queue Escrow Summary Escrow Listings In"
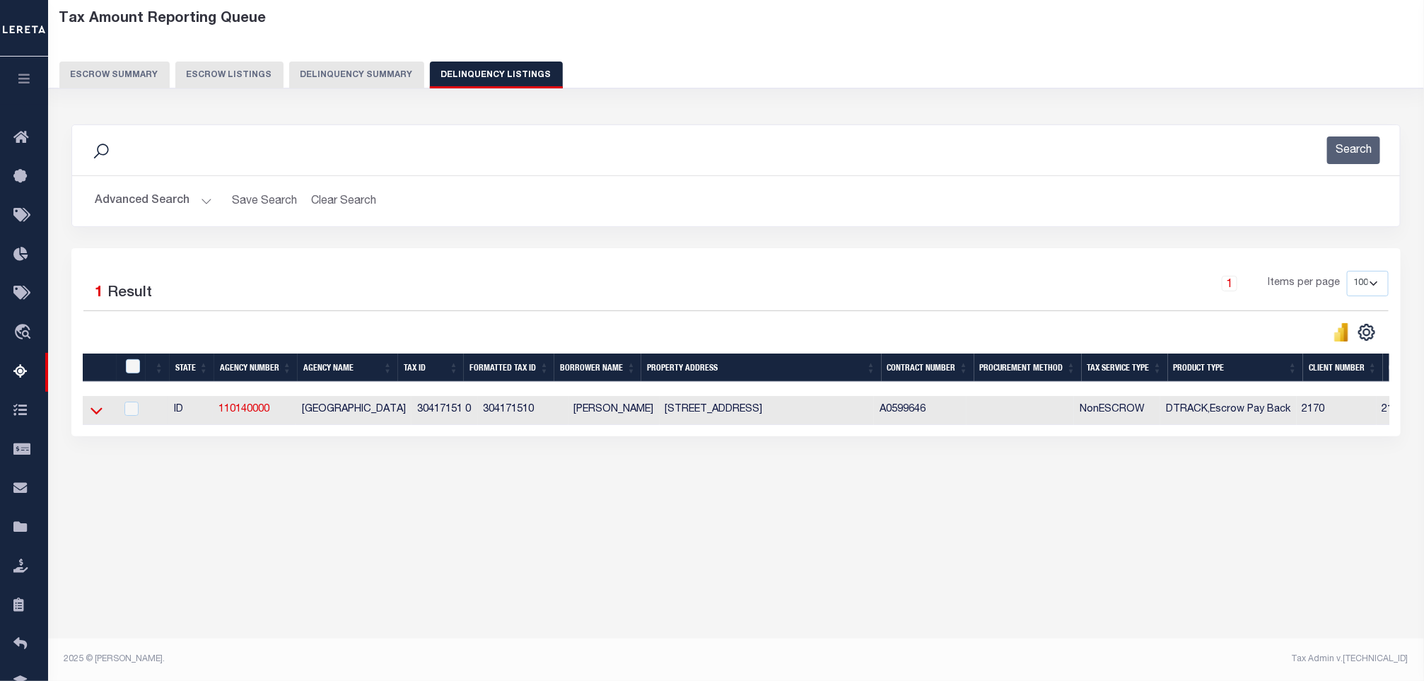
click icon
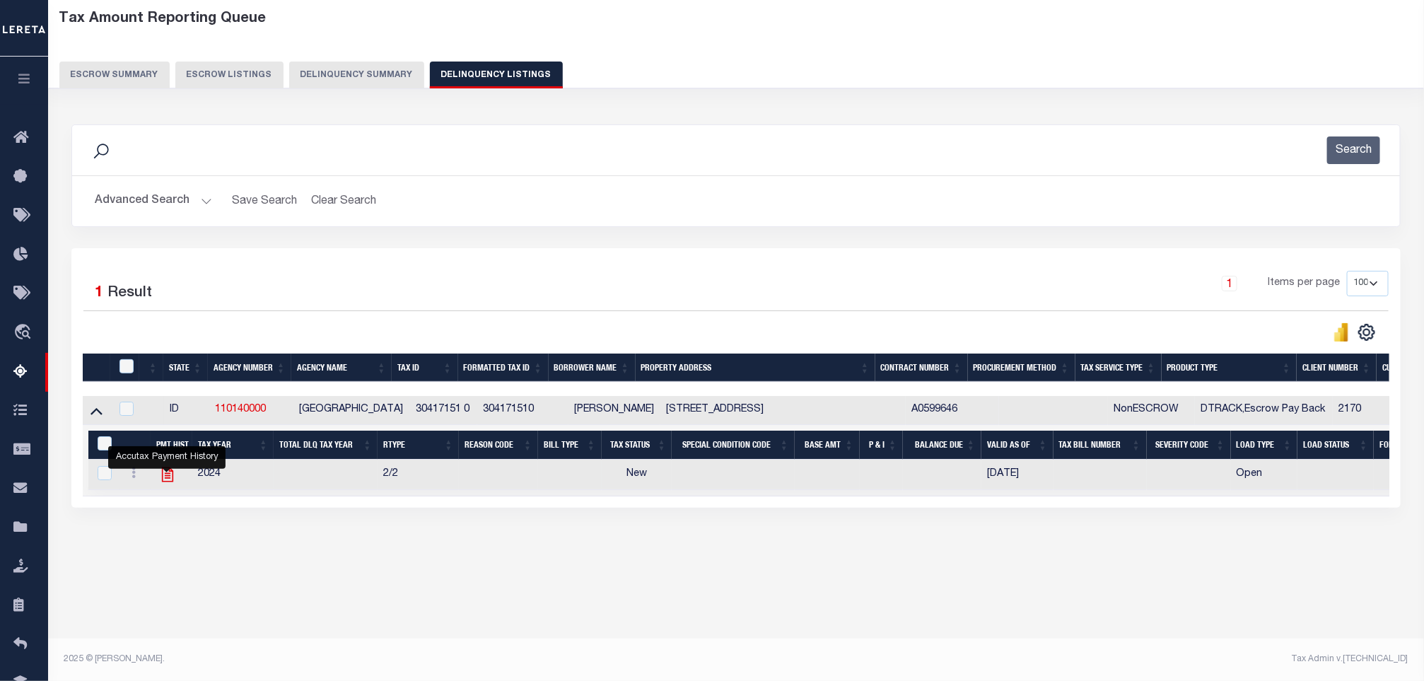
click icon ""
checkbox input "true"
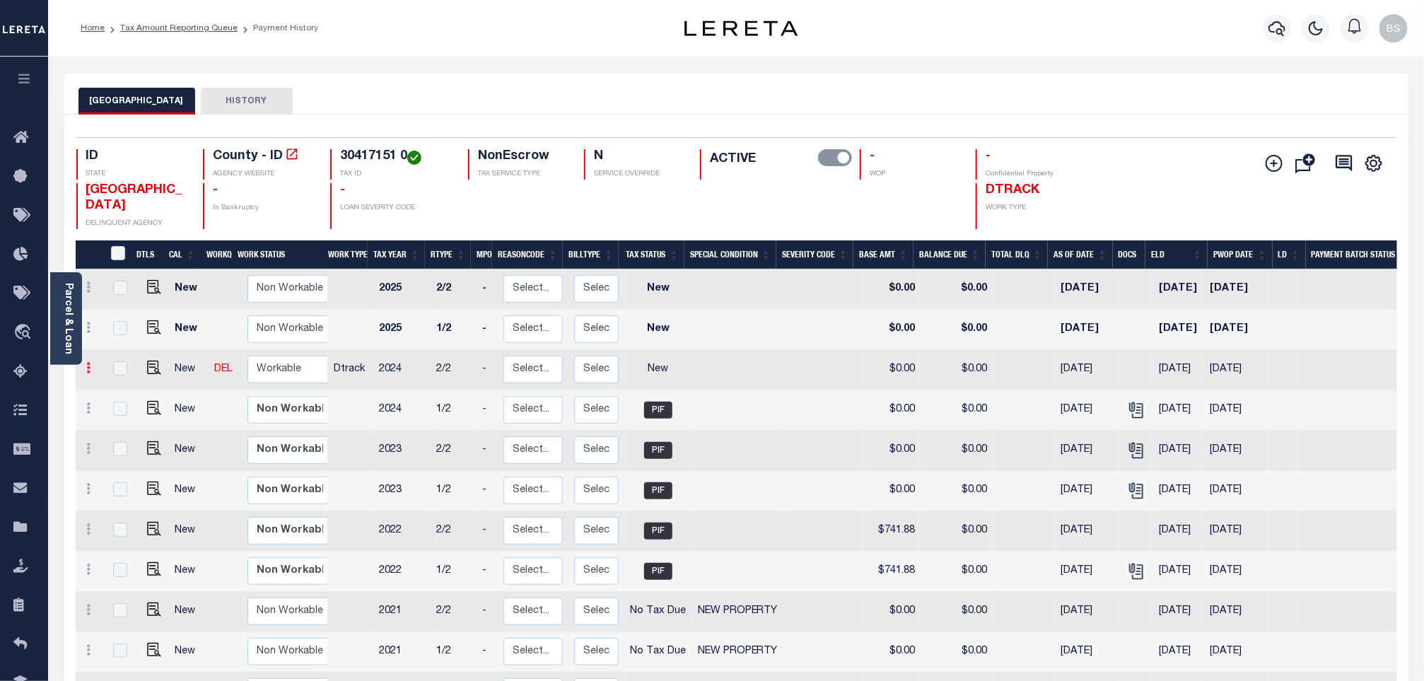
click at [87, 373] on icon at bounding box center [89, 367] width 4 height 11
click at [121, 419] on img at bounding box center [123, 416] width 14 height 15
select select "NW2"
type input "$0.00"
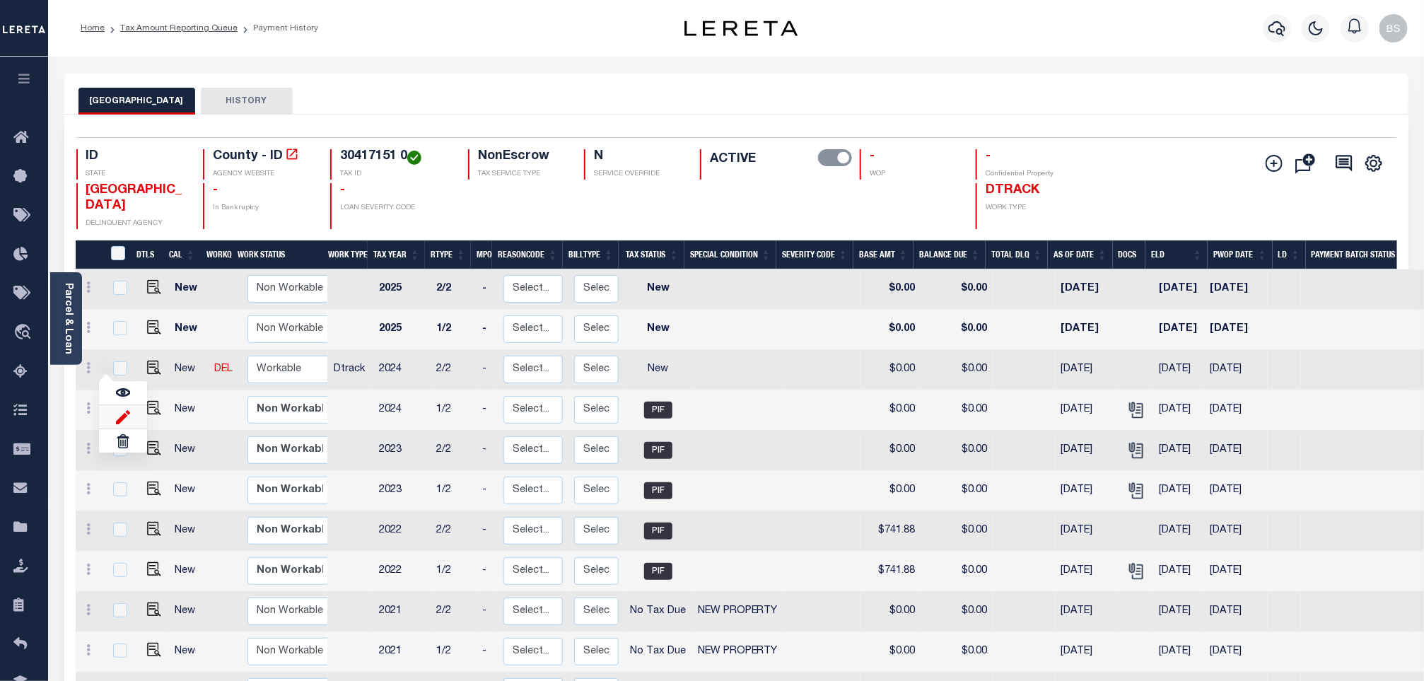
type input "[DATE]"
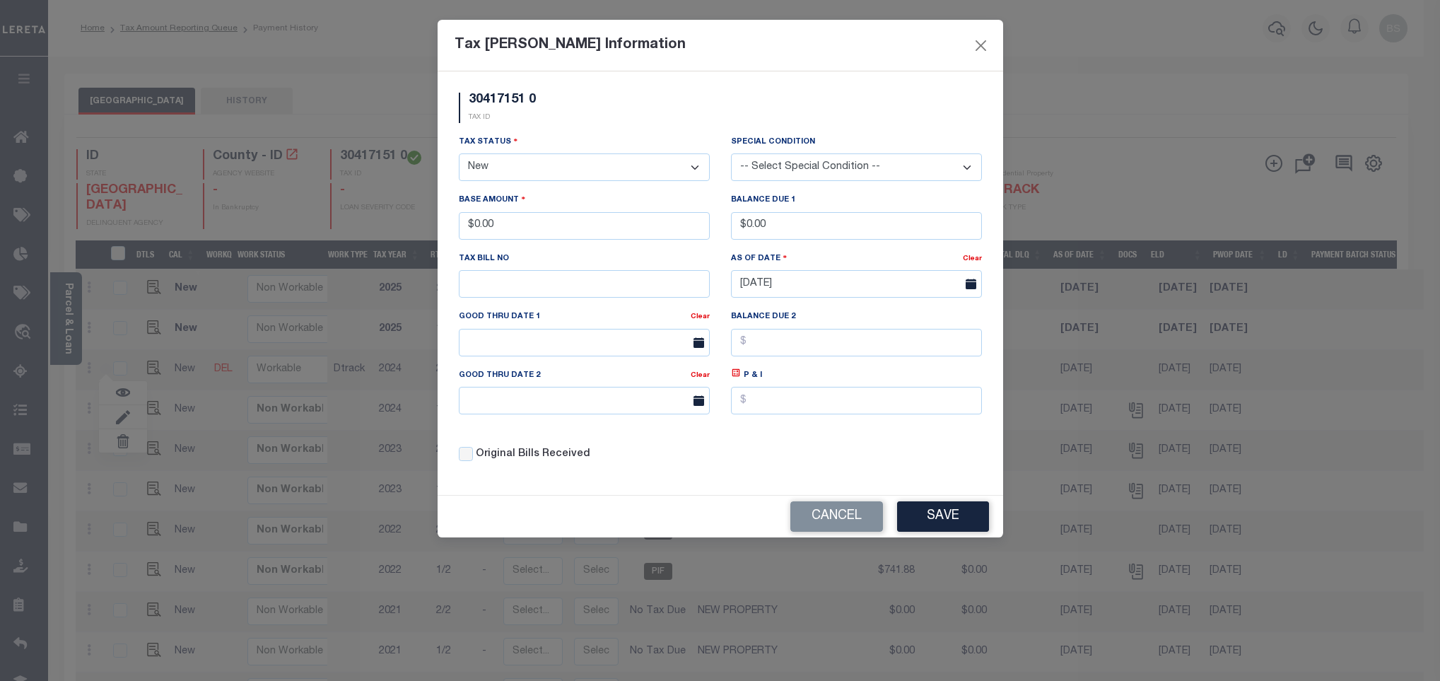
click at [552, 175] on select "- Select Status - Open Due/Unpaid Paid Incomplete No Tax Due Internal Refund Pr…" at bounding box center [584, 167] width 251 height 28
click at [550, 174] on select "- Select Status - Open Due/Unpaid Paid Incomplete No Tax Due Internal Refund Pr…" at bounding box center [584, 167] width 251 height 28
select select "PYD"
click at [459, 155] on select "- Select Status - Open Due/Unpaid Paid Incomplete No Tax Due Internal Refund Pr…" at bounding box center [584, 167] width 251 height 28
drag, startPoint x: 523, startPoint y: 230, endPoint x: 471, endPoint y: 229, distance: 51.6
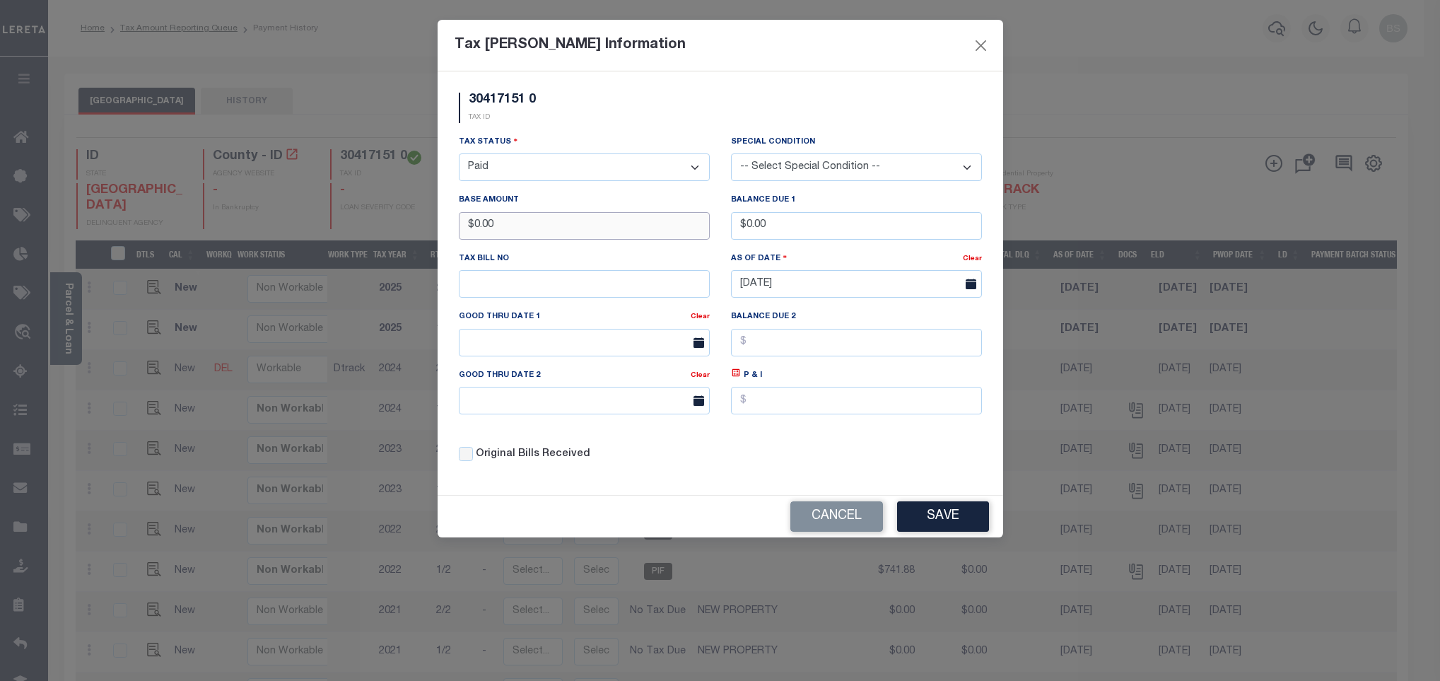
click at [471, 229] on input "$0.00" at bounding box center [584, 226] width 251 height 28
type input "$743.04"
click at [938, 522] on button "Save" at bounding box center [943, 516] width 92 height 30
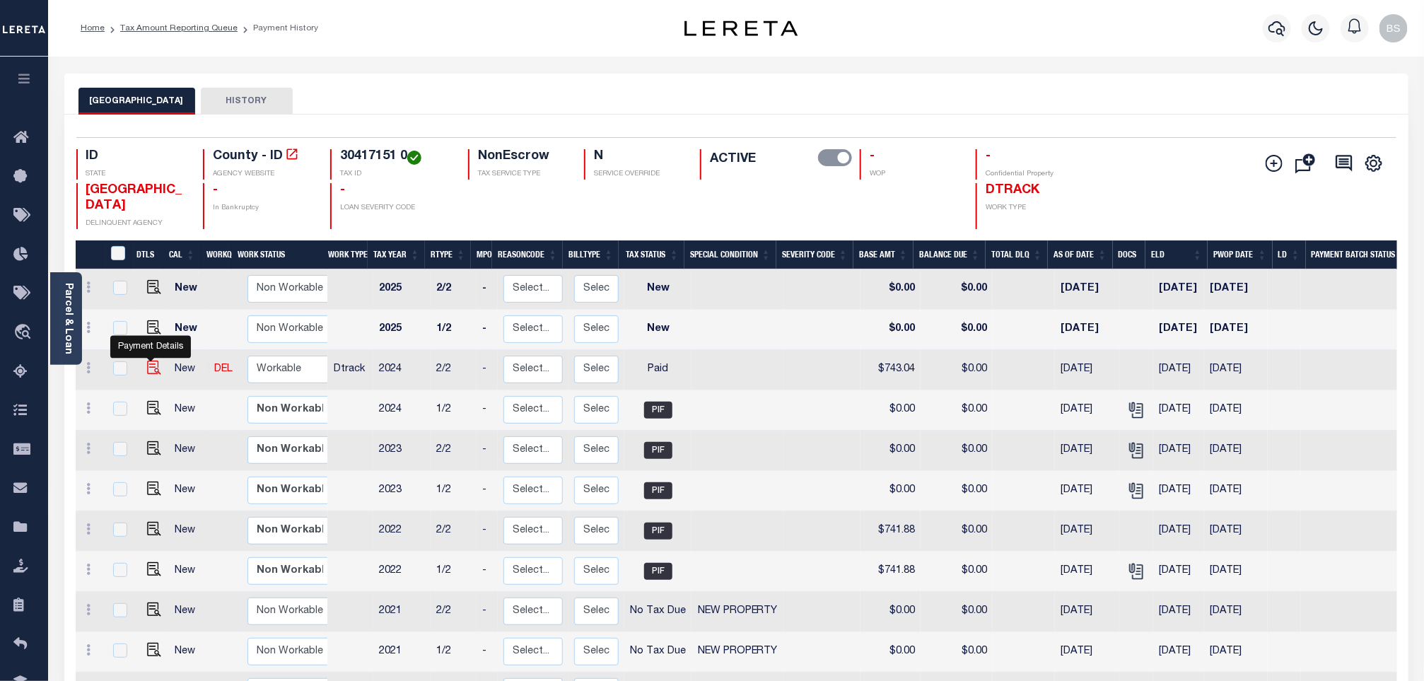
click at [151, 372] on img at bounding box center [154, 368] width 14 height 14
checkbox input "true"
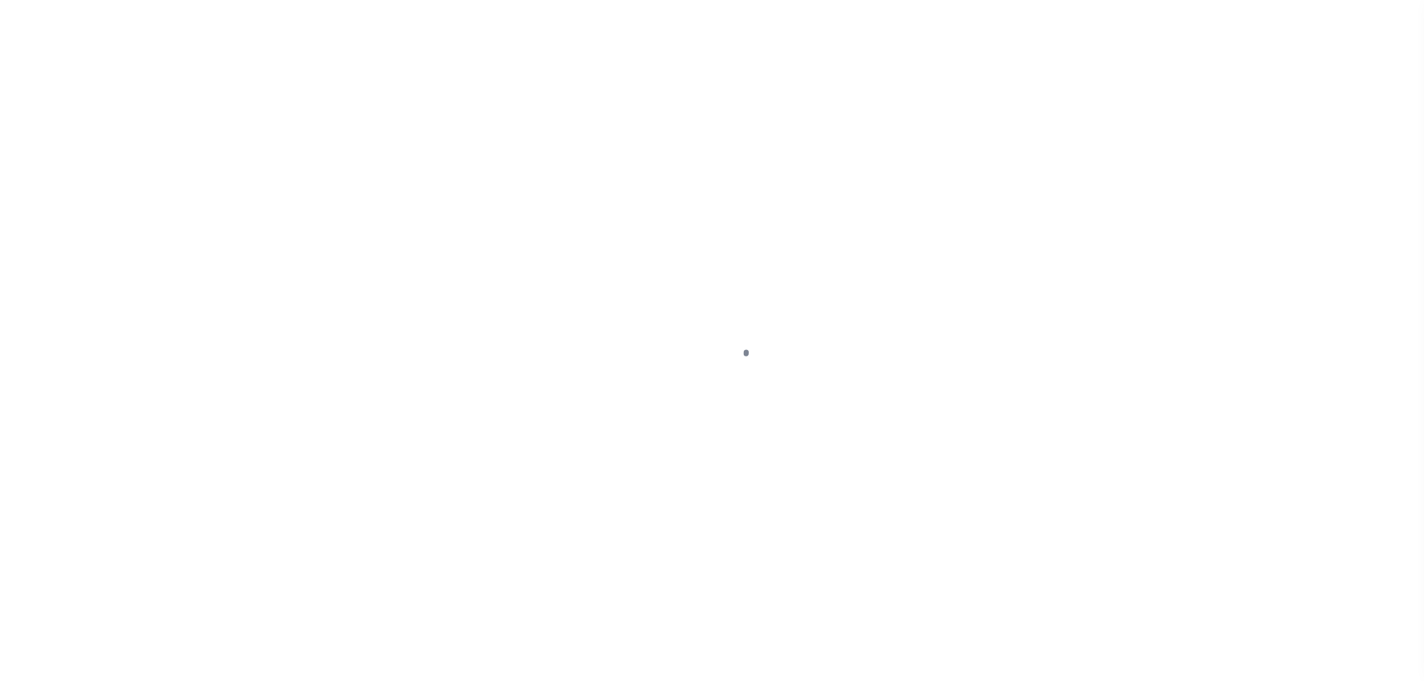
select select "PYD"
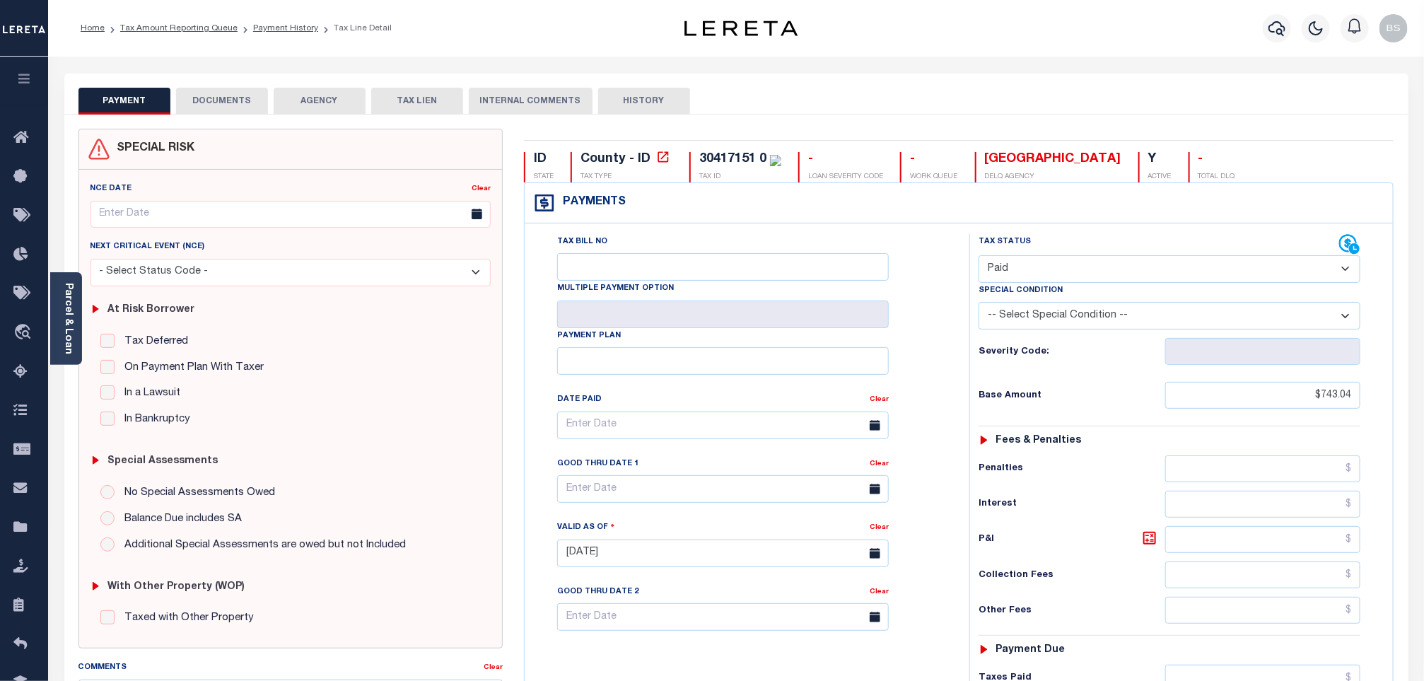
click at [218, 105] on button "DOCUMENTS" at bounding box center [222, 101] width 92 height 27
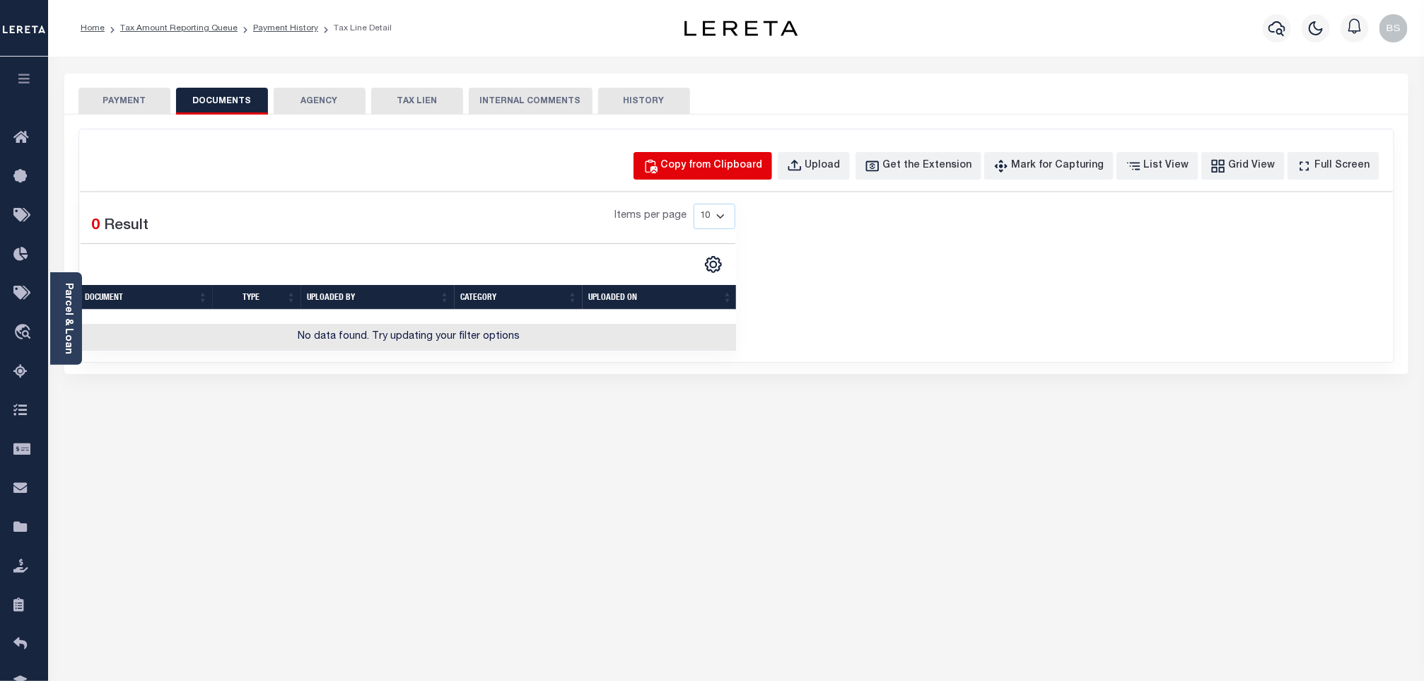
click at [730, 168] on div "Copy from Clipboard" at bounding box center [712, 166] width 102 height 16
select select "POP"
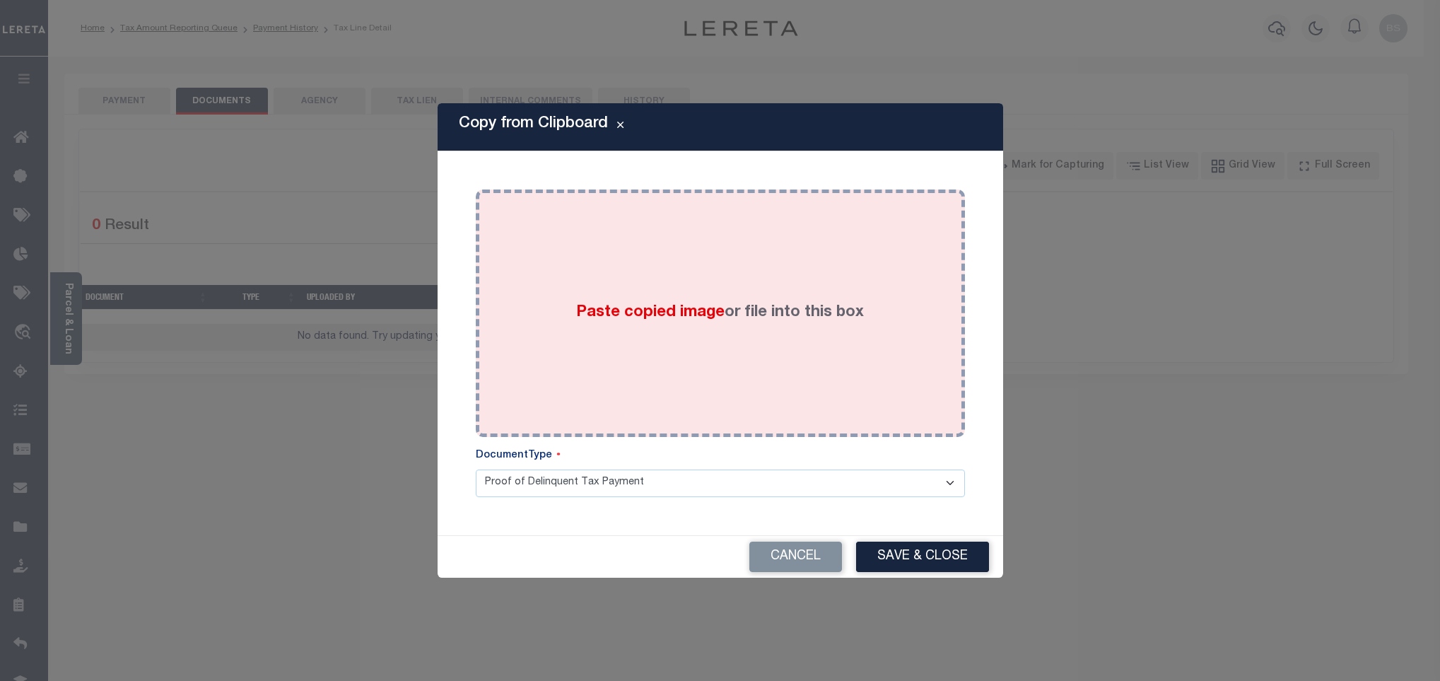
click at [773, 255] on div "Paste copied image or file into this box" at bounding box center [720, 313] width 468 height 226
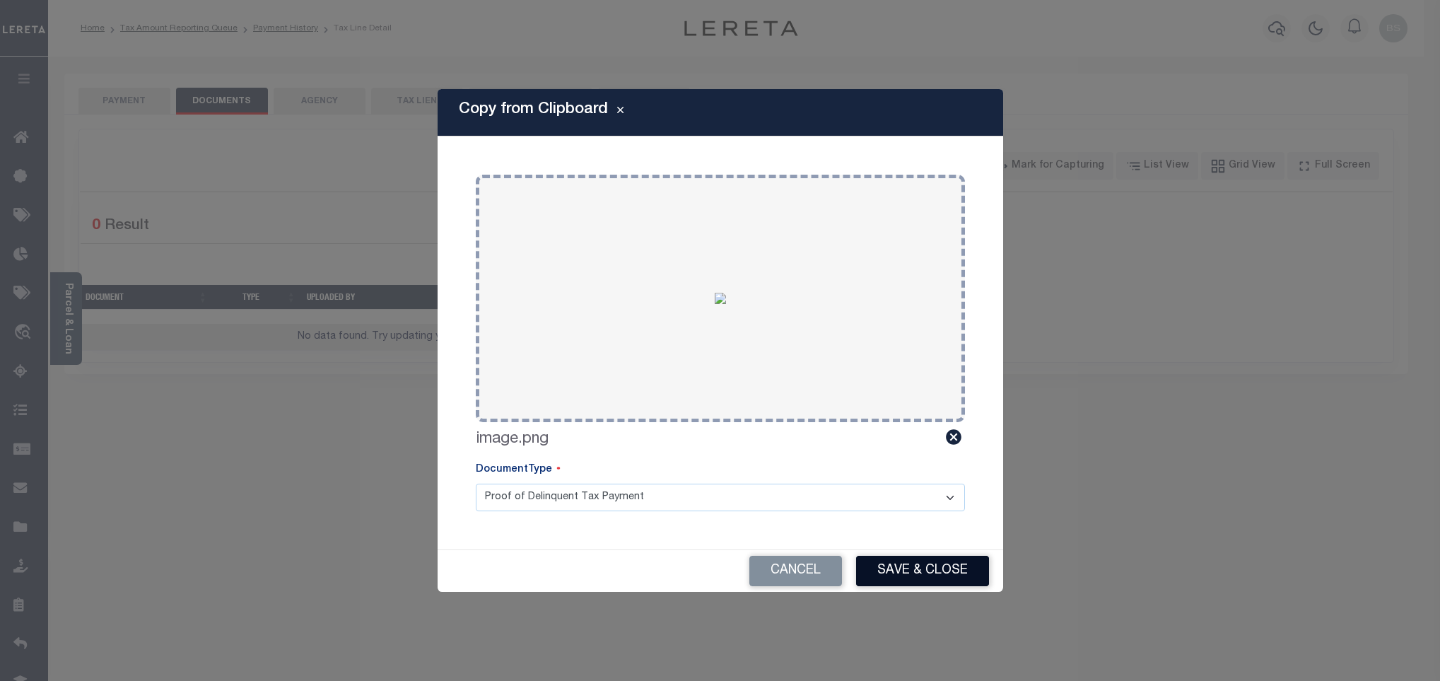
click at [898, 561] on button "Save & Close" at bounding box center [922, 571] width 133 height 30
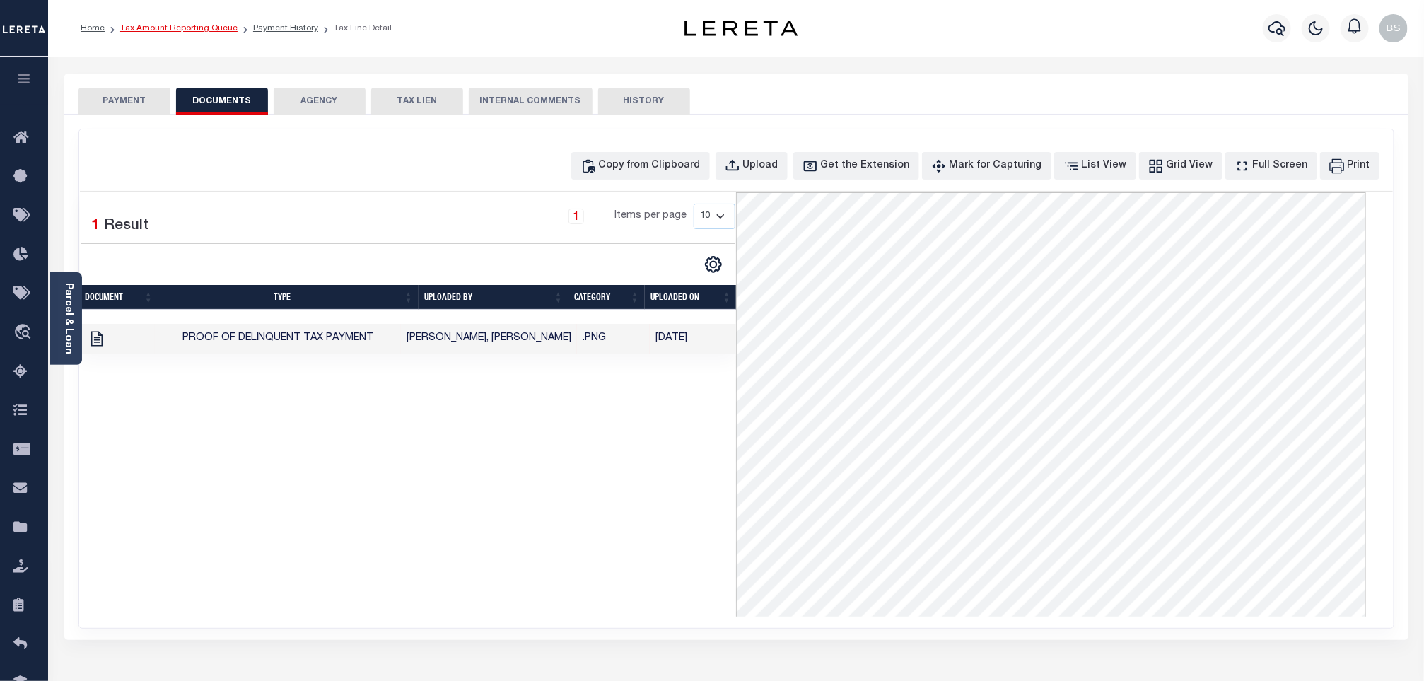
click at [189, 25] on link "Tax Amount Reporting Queue" at bounding box center [178, 28] width 117 height 8
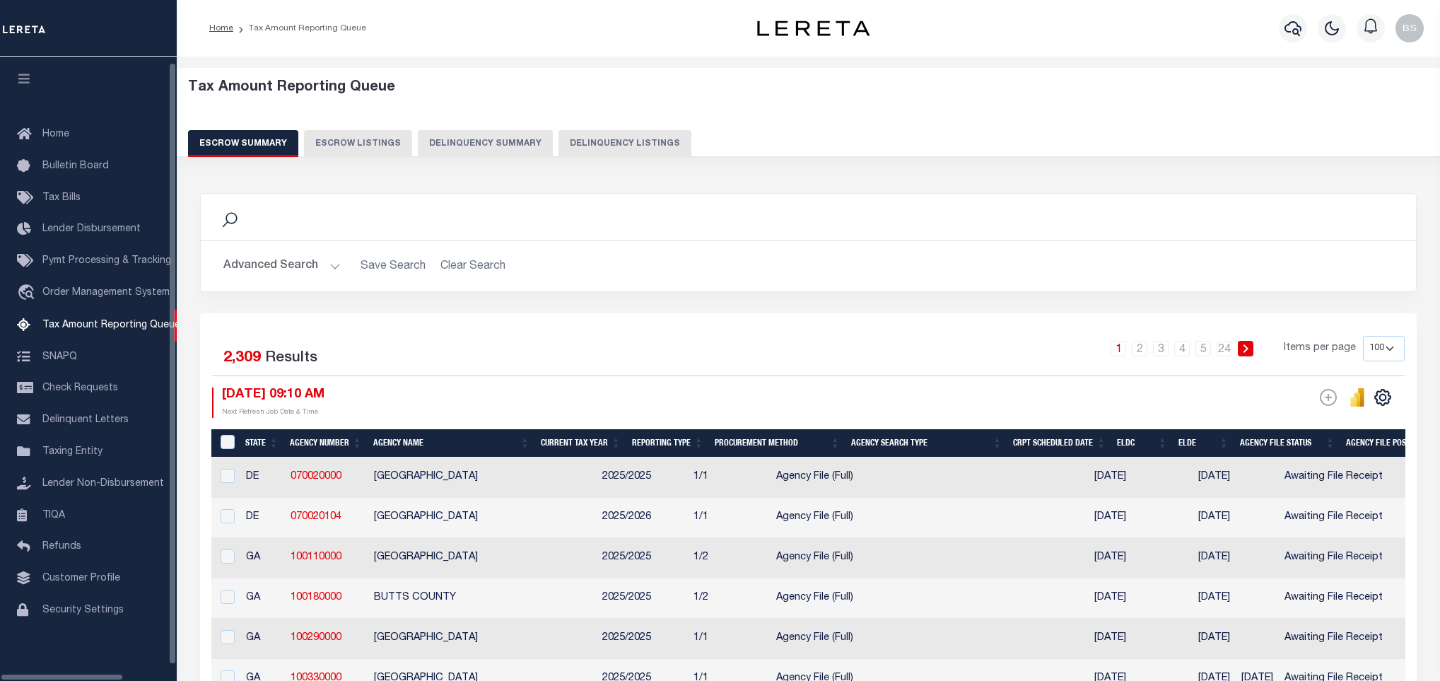
select select "100"
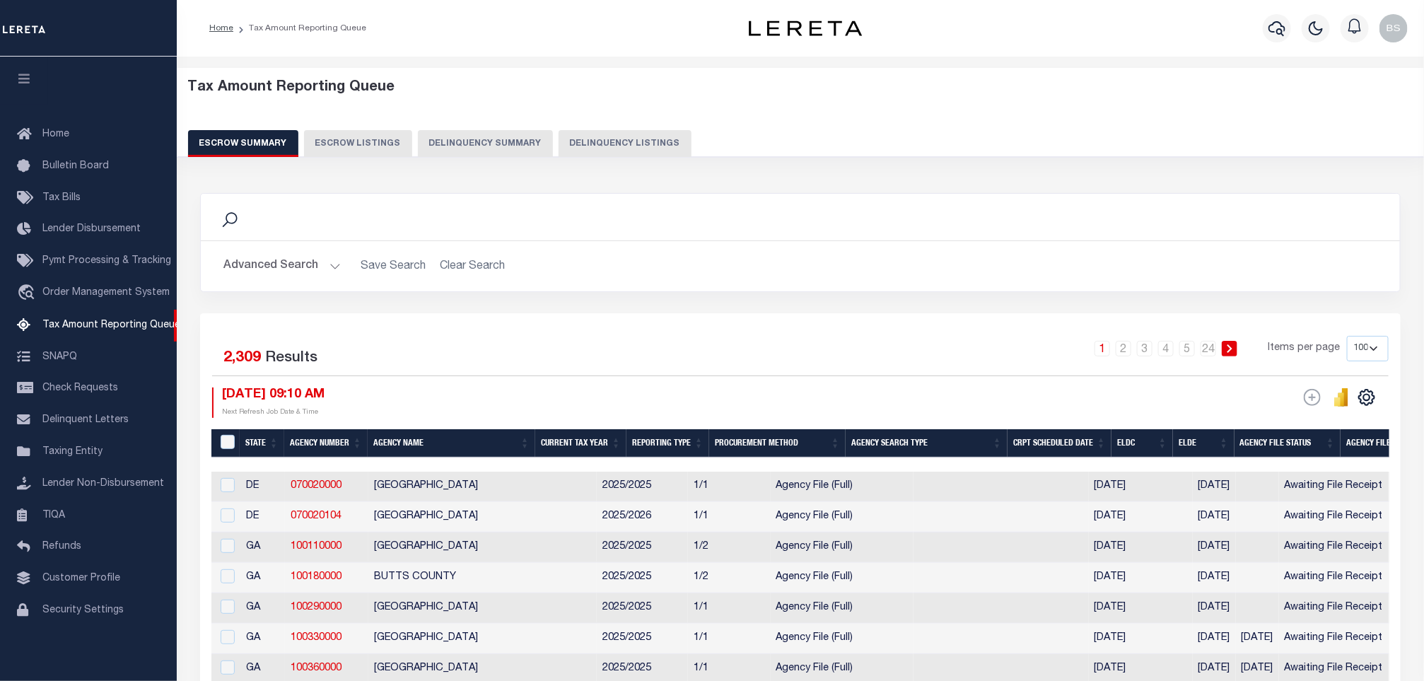
click at [646, 146] on button "Delinquency Listings" at bounding box center [625, 143] width 133 height 27
select select "100"
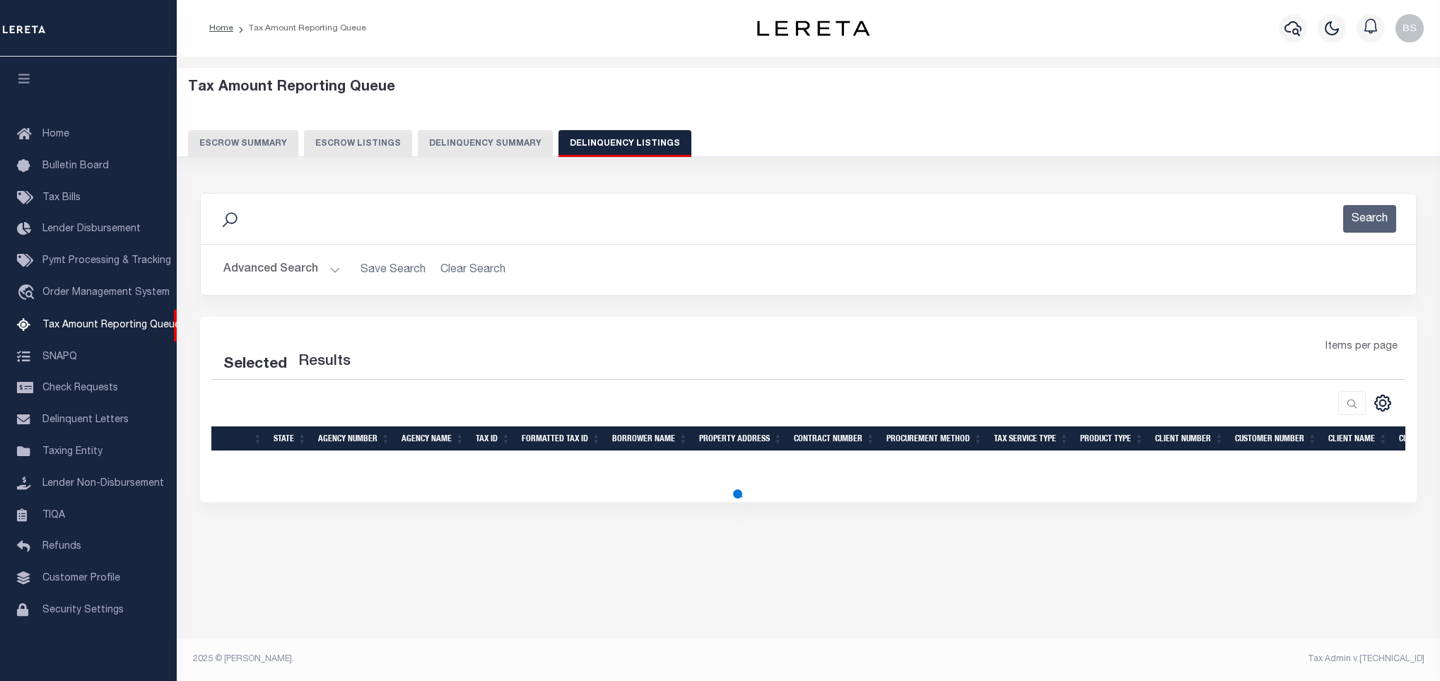
select select "100"
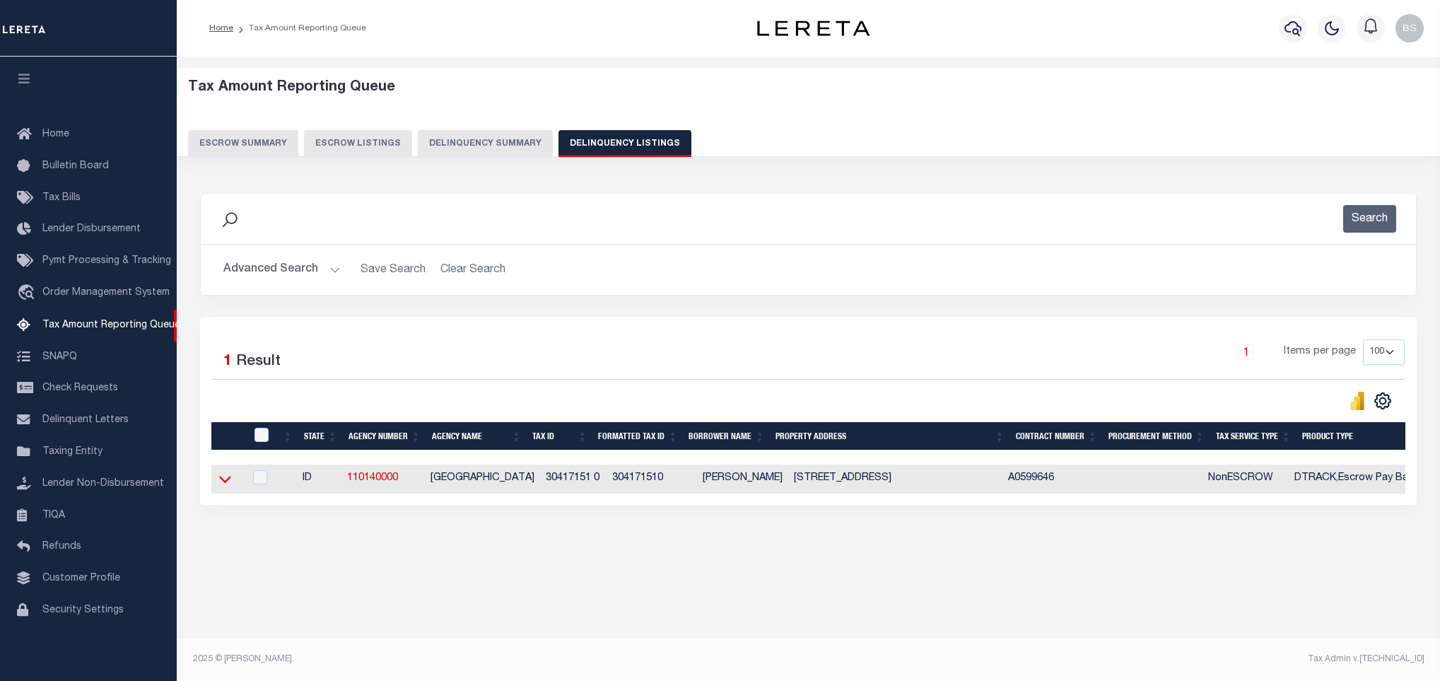
click at [226, 486] on icon at bounding box center [225, 479] width 12 height 15
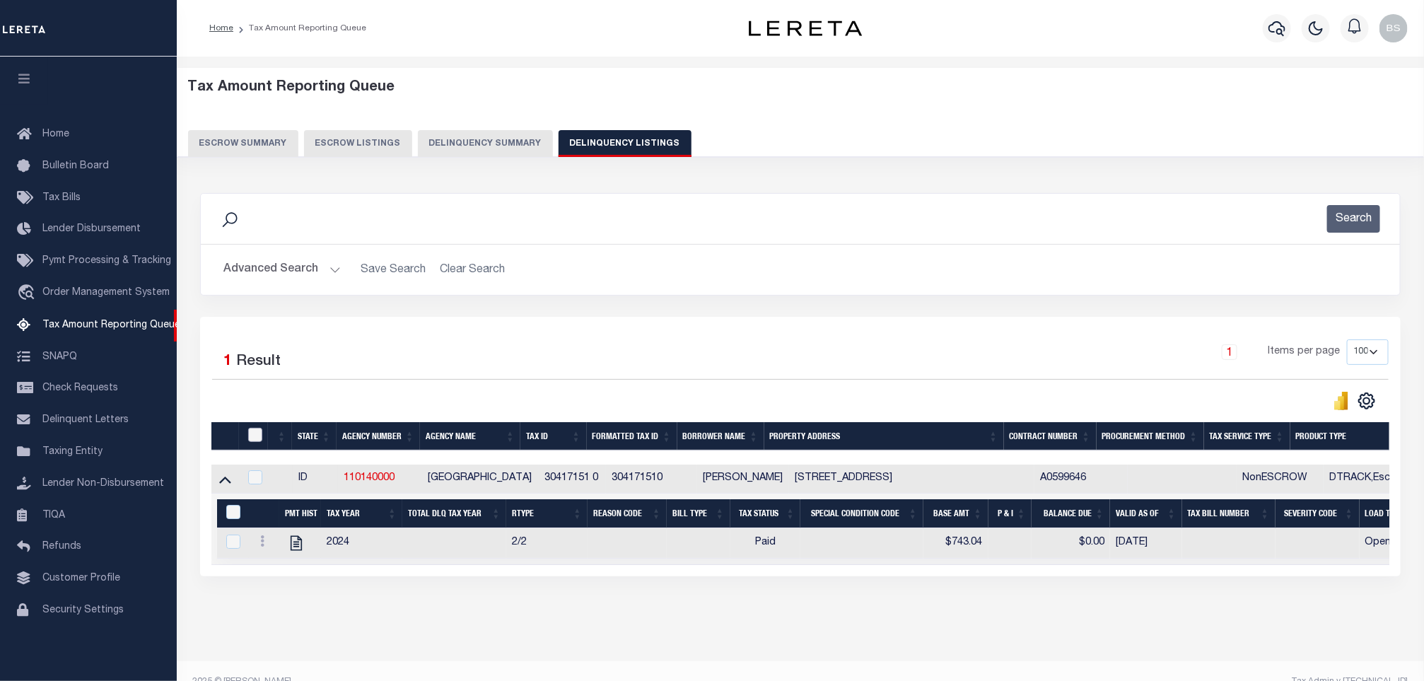
click at [257, 440] on input "checkbox" at bounding box center [255, 435] width 14 height 14
checkbox input "true"
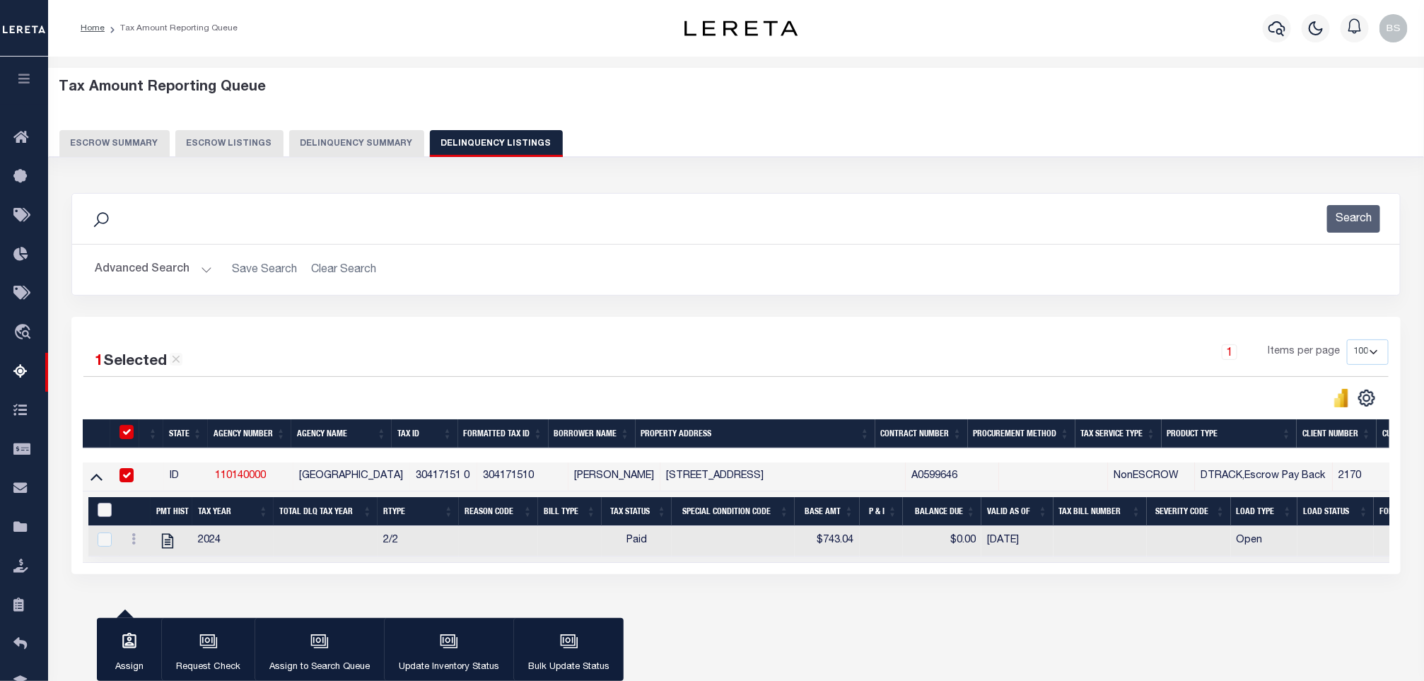
click at [107, 512] on input "&nbsp;" at bounding box center [105, 510] width 14 height 14
checkbox input "true"
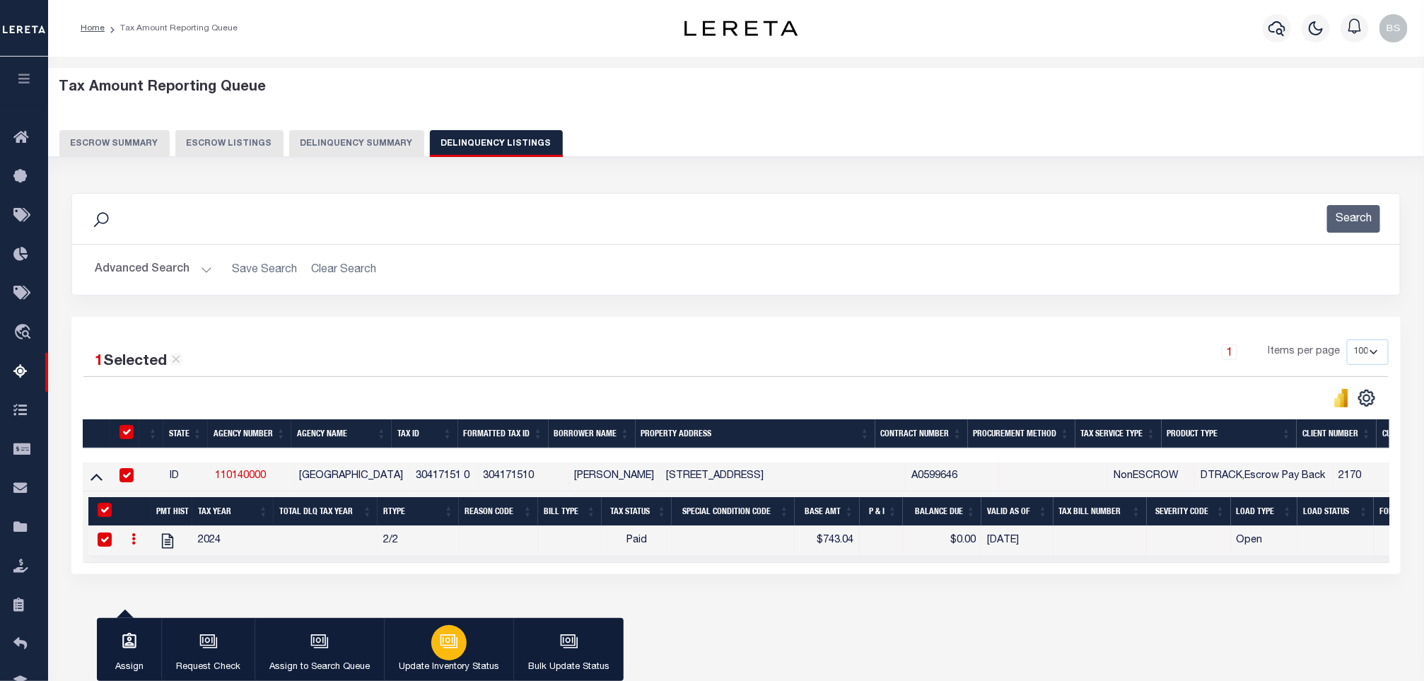
click at [450, 626] on div "button" at bounding box center [448, 642] width 35 height 35
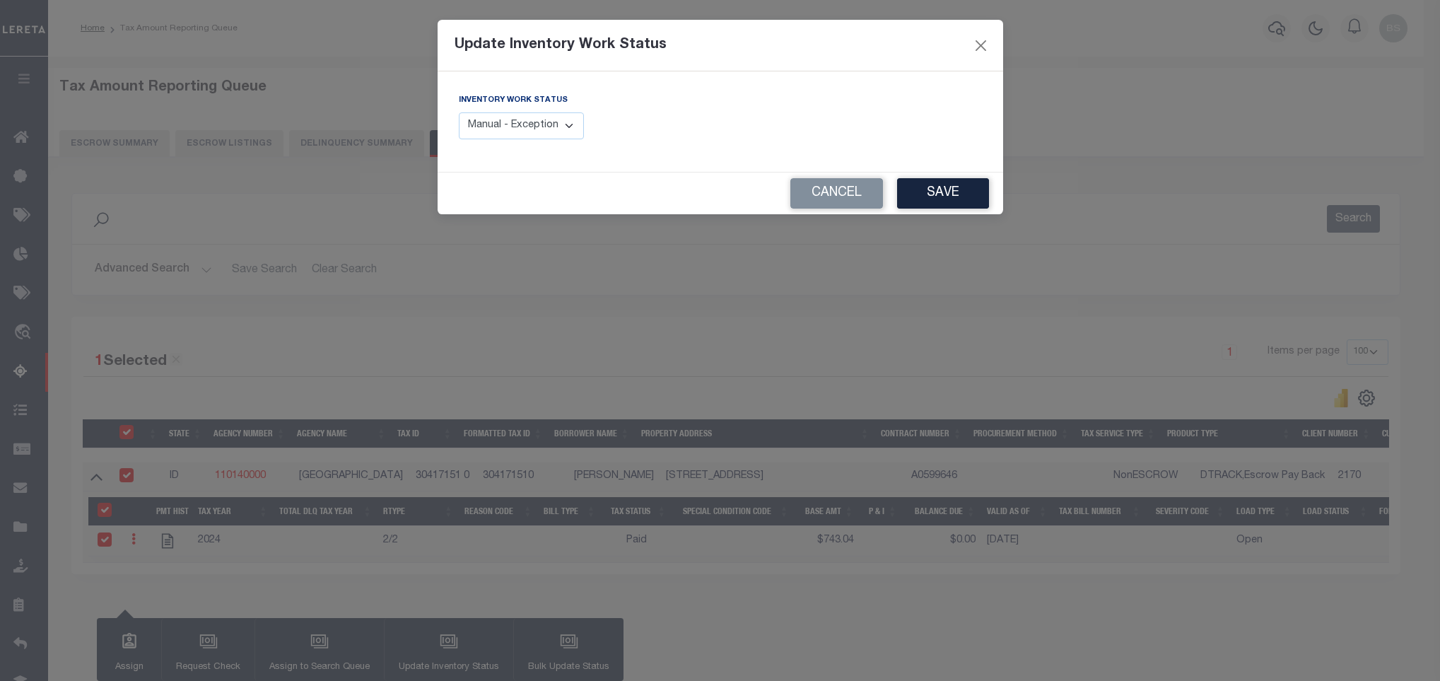
click at [505, 119] on select "Manual - Exception Pended - Awaiting Search Late Add Exception Completed" at bounding box center [522, 126] width 126 height 28
select select "4"
click at [459, 113] on select "Manual - Exception Pended - Awaiting Search Late Add Exception Completed" at bounding box center [522, 126] width 126 height 28
click at [968, 194] on button "Save" at bounding box center [943, 193] width 92 height 30
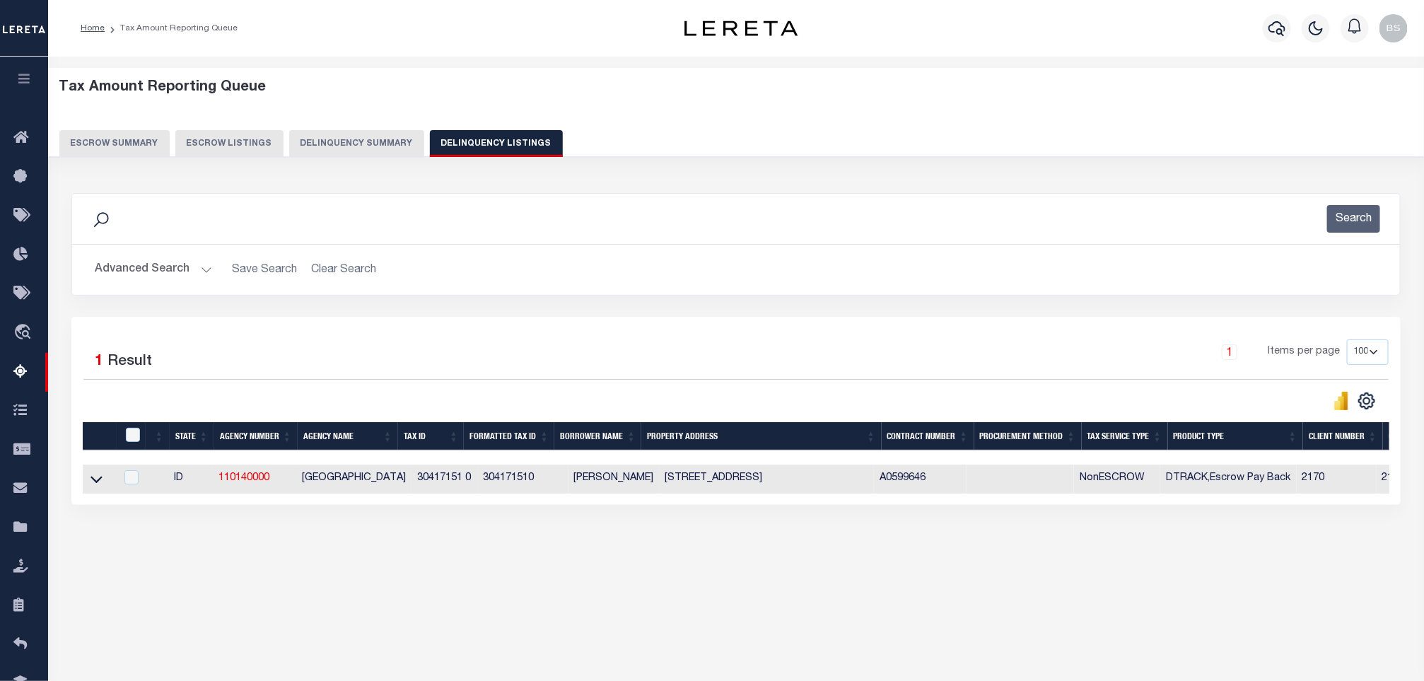
click at [132, 289] on div "Advanced Search Save Search Clear Search tblassign_wrapper_dynamictable_____Def…" at bounding box center [736, 270] width 1328 height 50
click at [134, 269] on button "Advanced Search" at bounding box center [153, 270] width 117 height 28
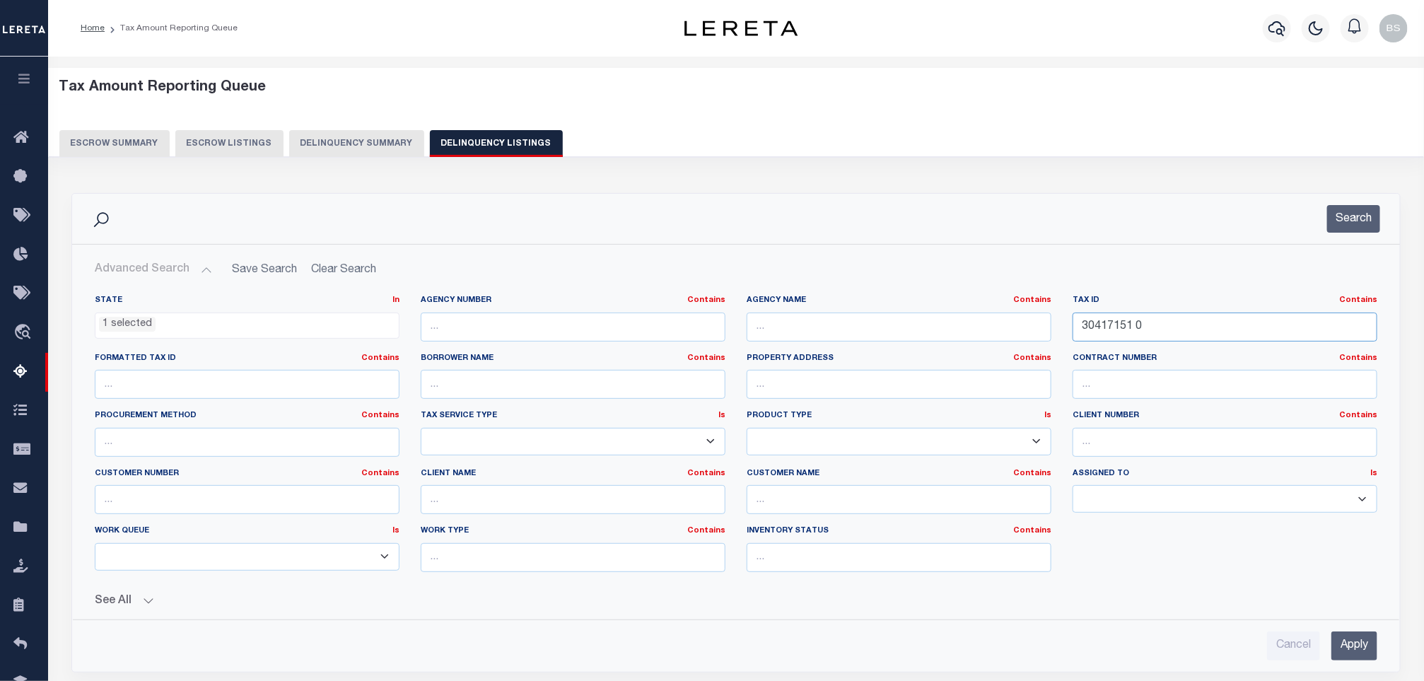
drag, startPoint x: 1193, startPoint y: 325, endPoint x: 1014, endPoint y: 327, distance: 178.9
click at [1015, 327] on div "State In In AK AL AR AZ CA CO CT DC DE FL GA GU HI IA ID IL IN KS KY LA MA MD M…" at bounding box center [736, 439] width 1304 height 288
paste input "2"
type input "30417152 0"
click at [1339, 213] on button "Search" at bounding box center [1353, 219] width 53 height 28
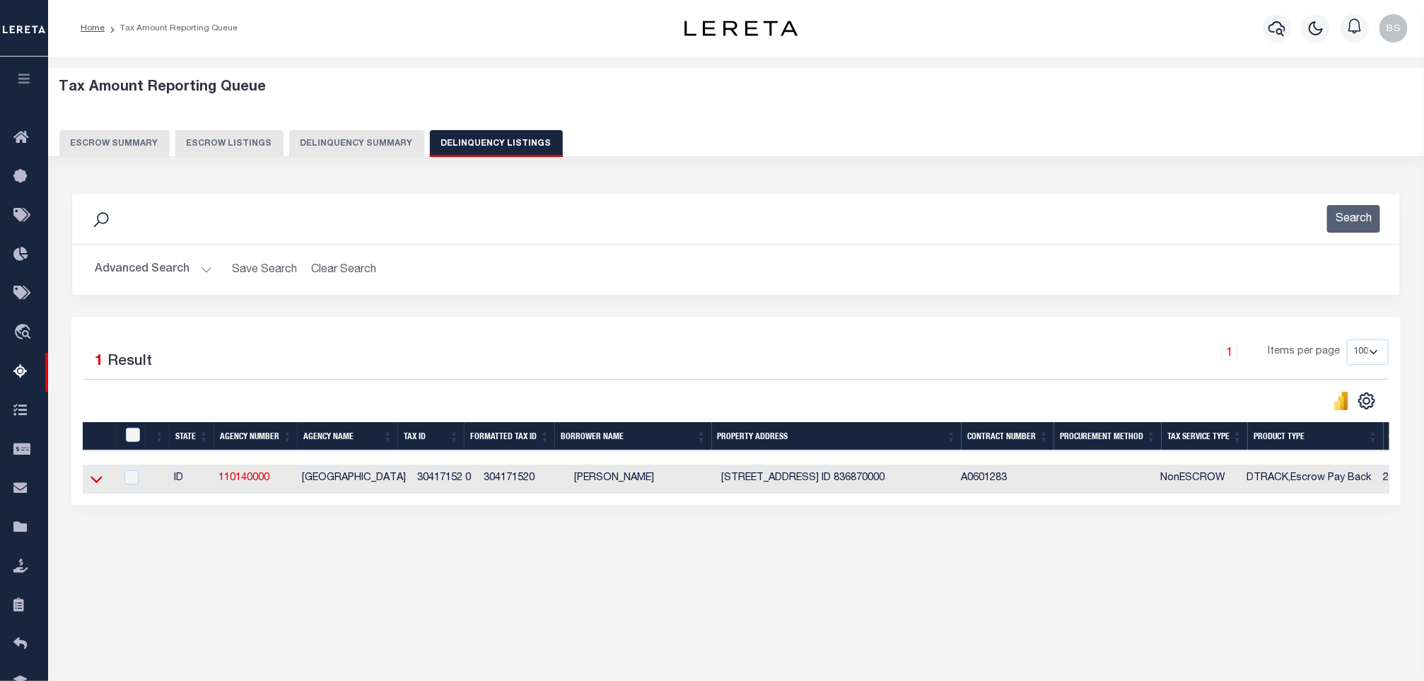
click at [94, 484] on icon at bounding box center [97, 479] width 12 height 15
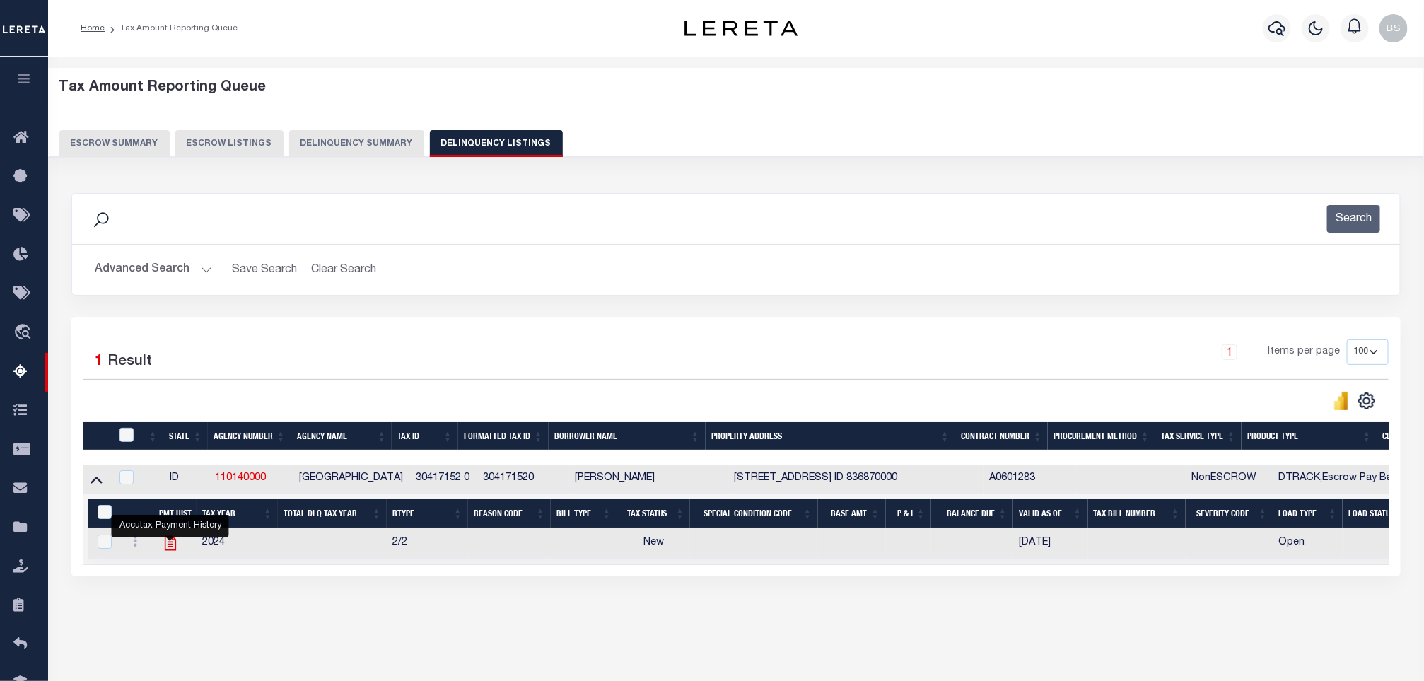
click at [170, 551] on icon "" at bounding box center [170, 543] width 11 height 15
checkbox input "true"
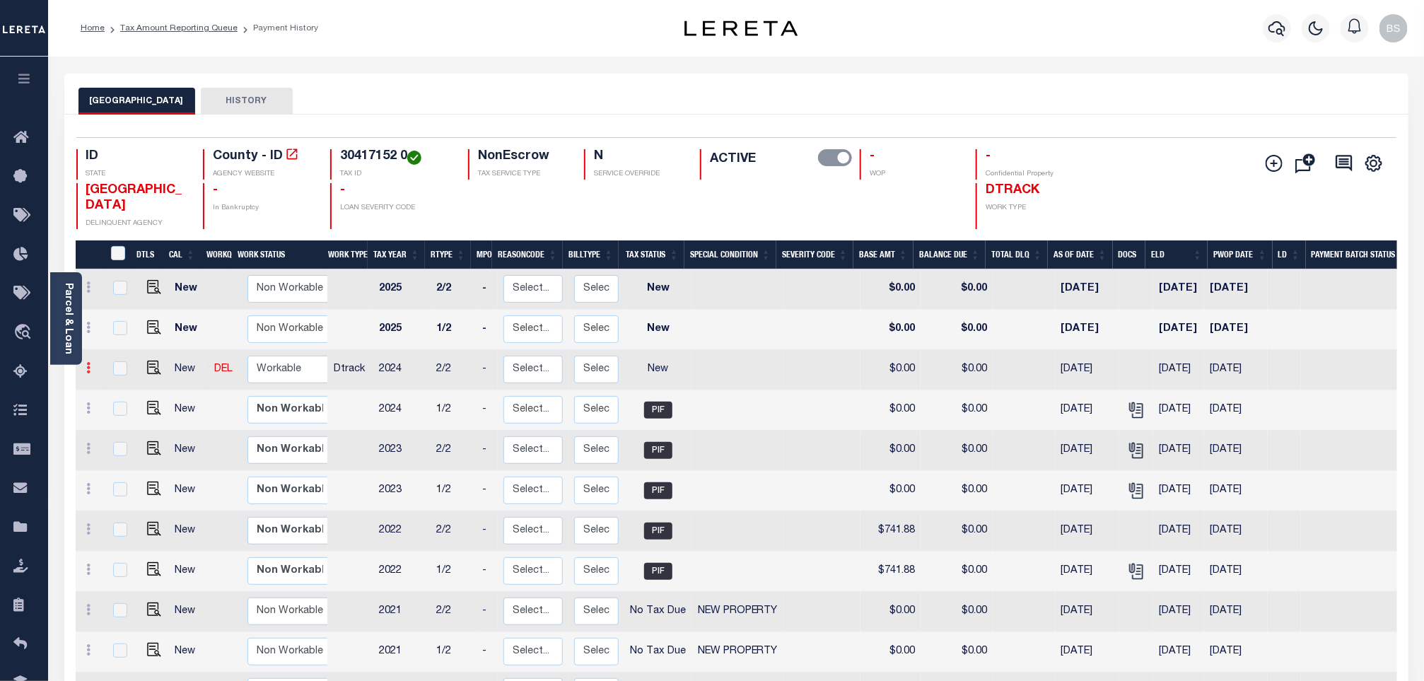
click at [87, 373] on icon at bounding box center [89, 367] width 4 height 11
click at [119, 424] on img at bounding box center [123, 416] width 14 height 15
select select "NW2"
type input "$0.00"
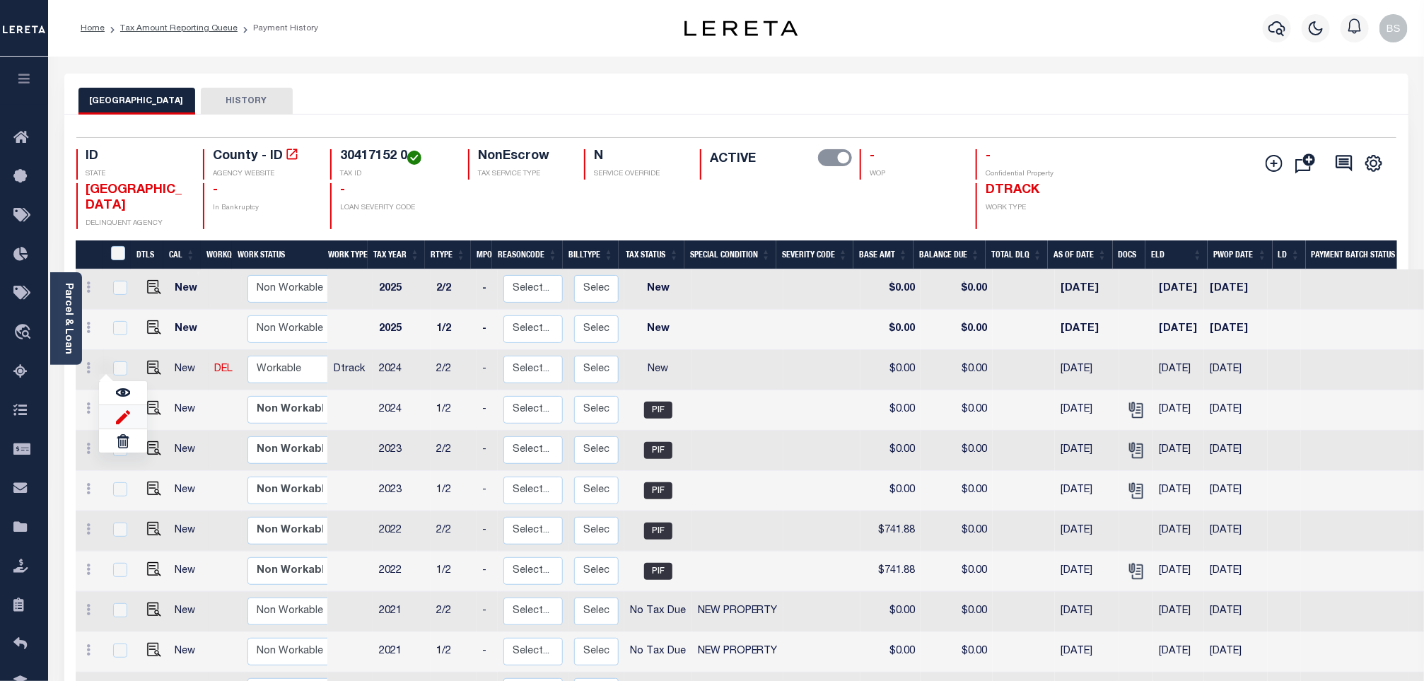
type input "[DATE]"
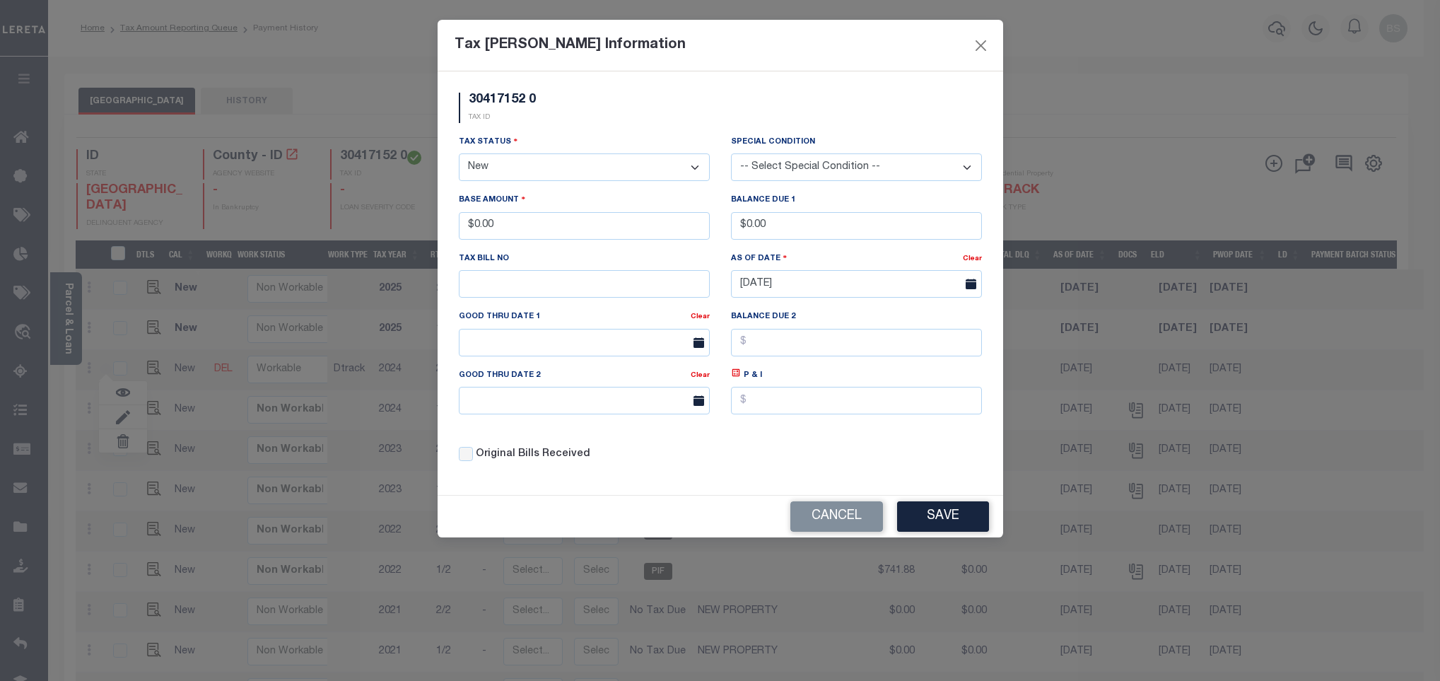
click at [809, 121] on div "30417152 0 TAX ID" at bounding box center [720, 114] width 544 height 42
click at [567, 170] on select "- Select Status - Open Due/Unpaid Paid Incomplete No Tax Due Internal Refund Pr…" at bounding box center [584, 167] width 251 height 28
select select "PYD"
click at [459, 155] on select "- Select Status - Open Due/Unpaid Paid Incomplete No Tax Due Internal Refund Pr…" at bounding box center [584, 167] width 251 height 28
drag, startPoint x: 518, startPoint y: 234, endPoint x: 465, endPoint y: 226, distance: 54.4
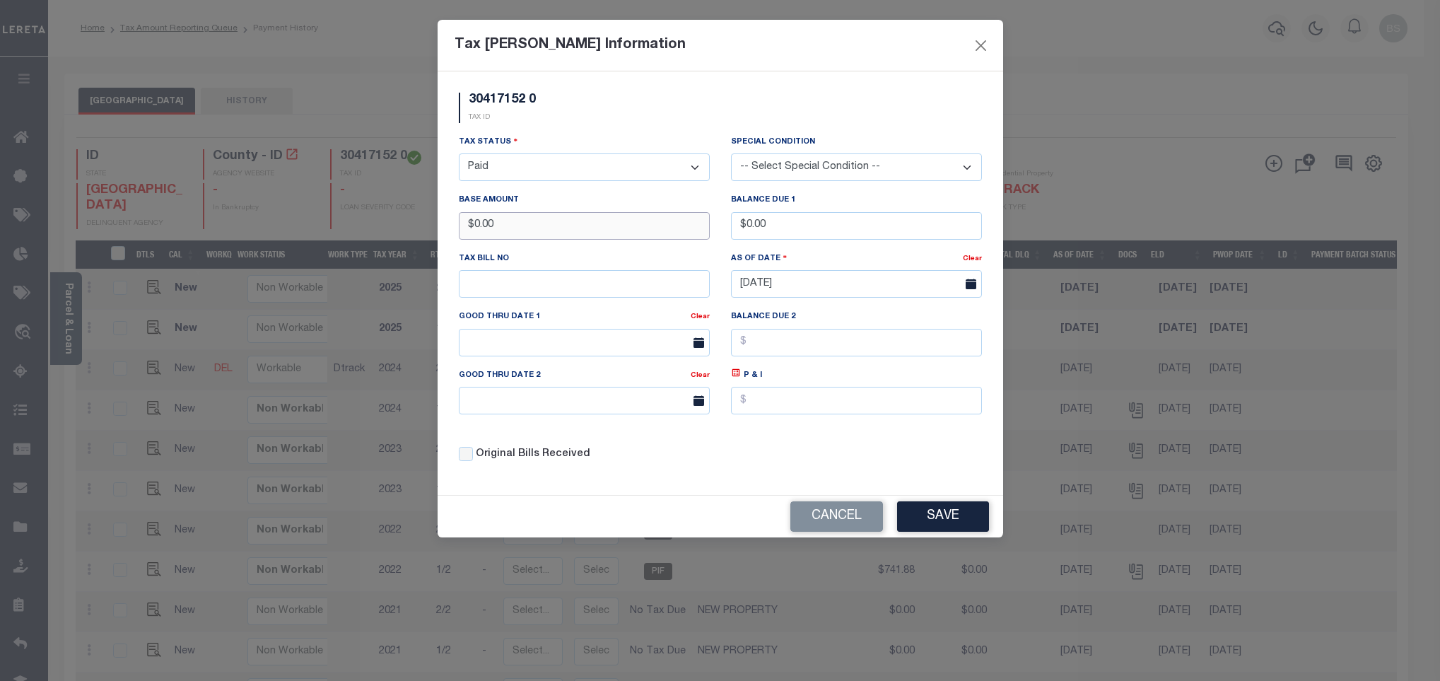
click at [465, 226] on input "$0.00" at bounding box center [584, 226] width 251 height 28
type input "$735.69"
click at [933, 531] on button "Save" at bounding box center [943, 516] width 92 height 30
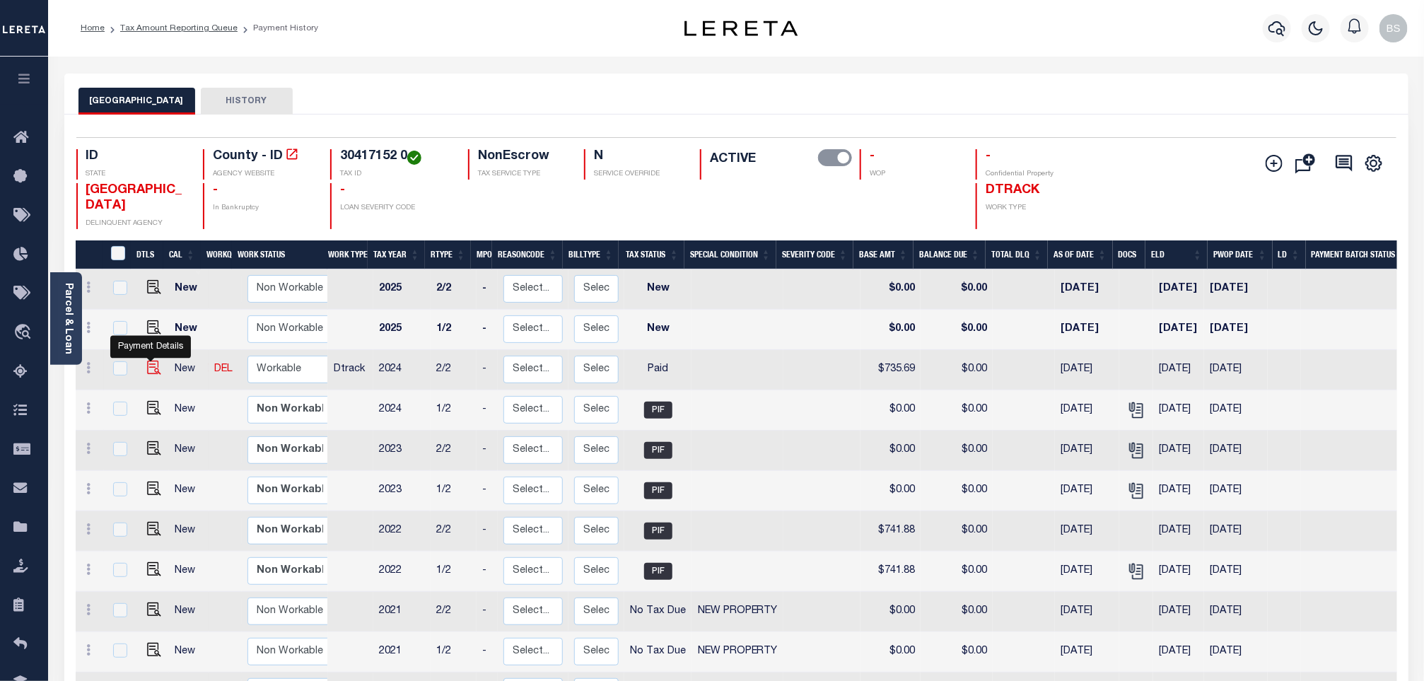
click at [155, 372] on img at bounding box center [154, 368] width 14 height 14
checkbox input "true"
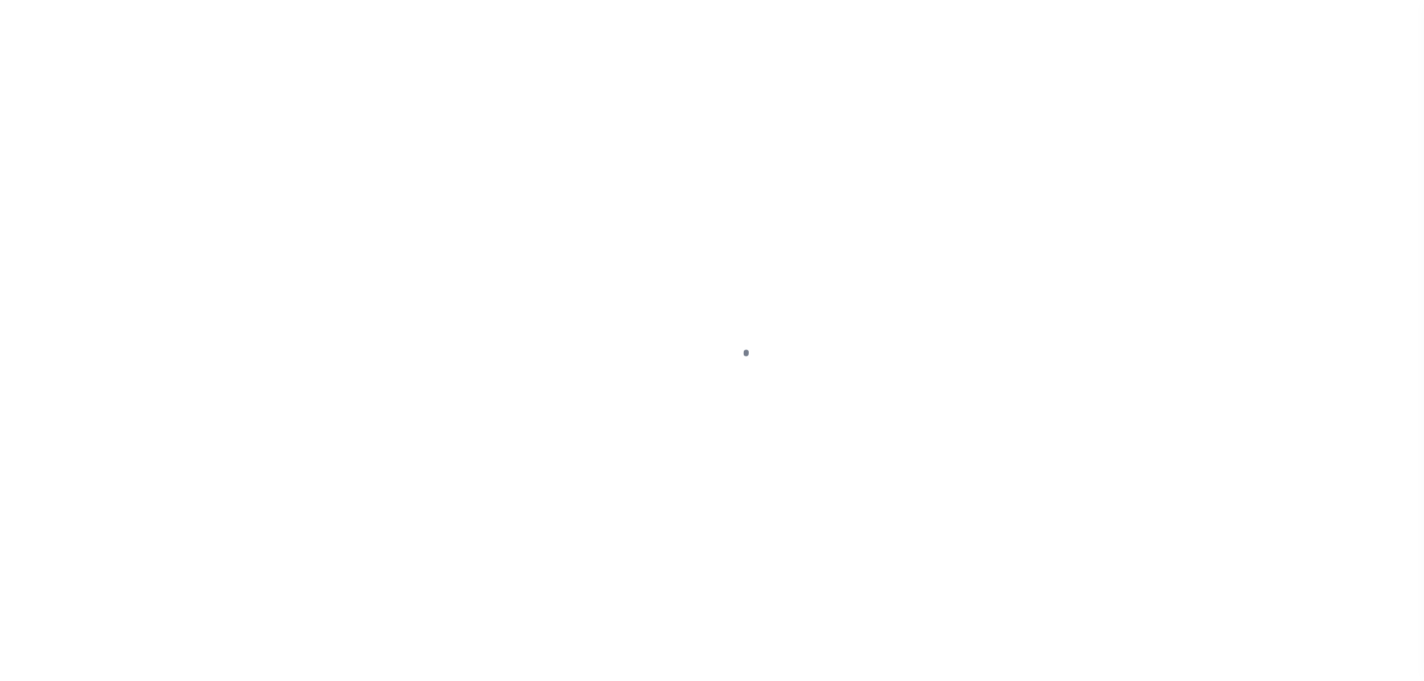
select select "PYD"
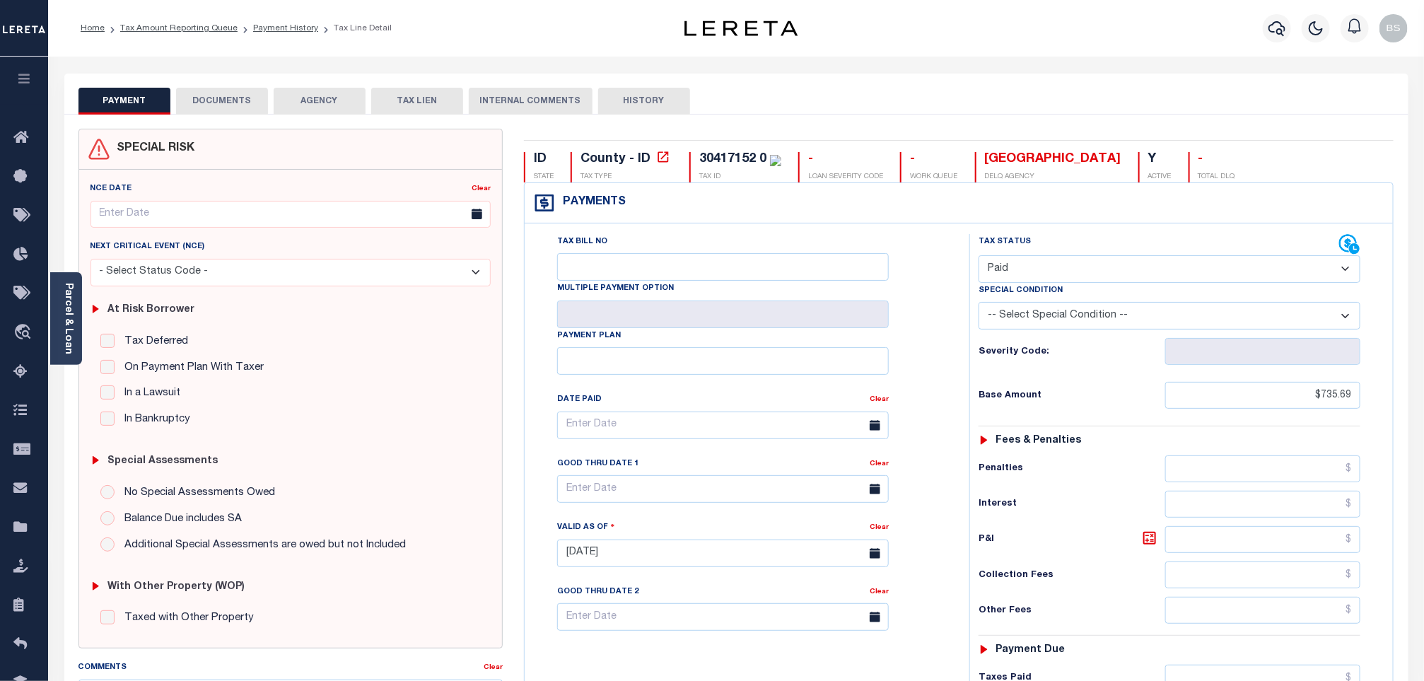
click at [228, 100] on button "DOCUMENTS" at bounding box center [222, 101] width 92 height 27
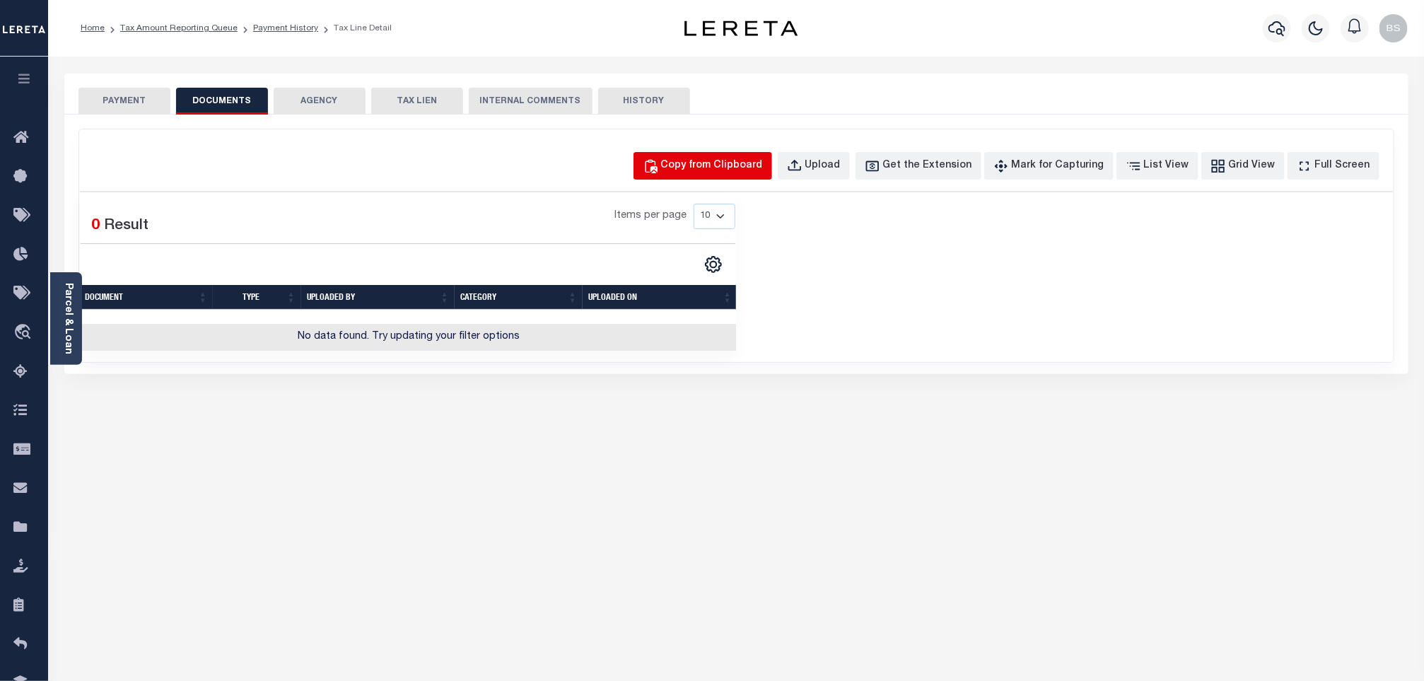
click at [699, 170] on div "Copy from Clipboard" at bounding box center [712, 166] width 102 height 16
select select "POP"
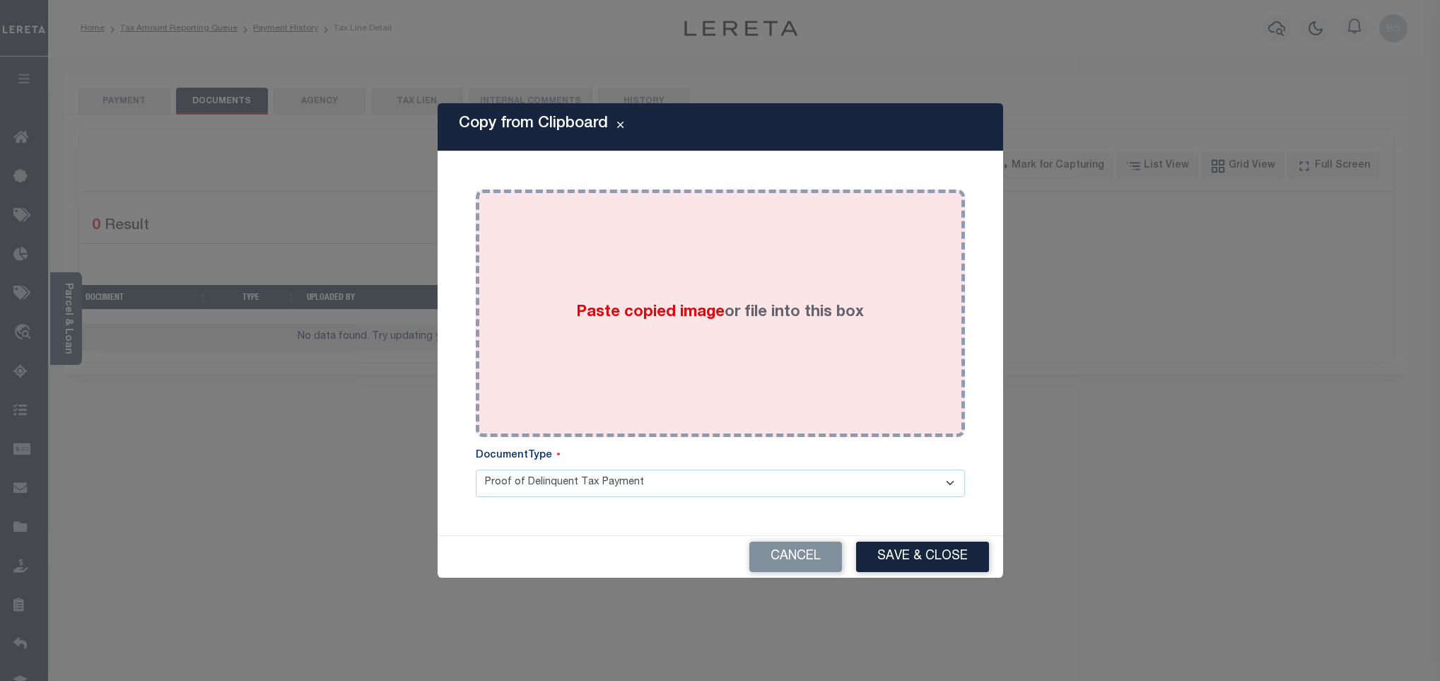
click at [675, 223] on div "Paste copied image or file into this box" at bounding box center [720, 313] width 468 height 226
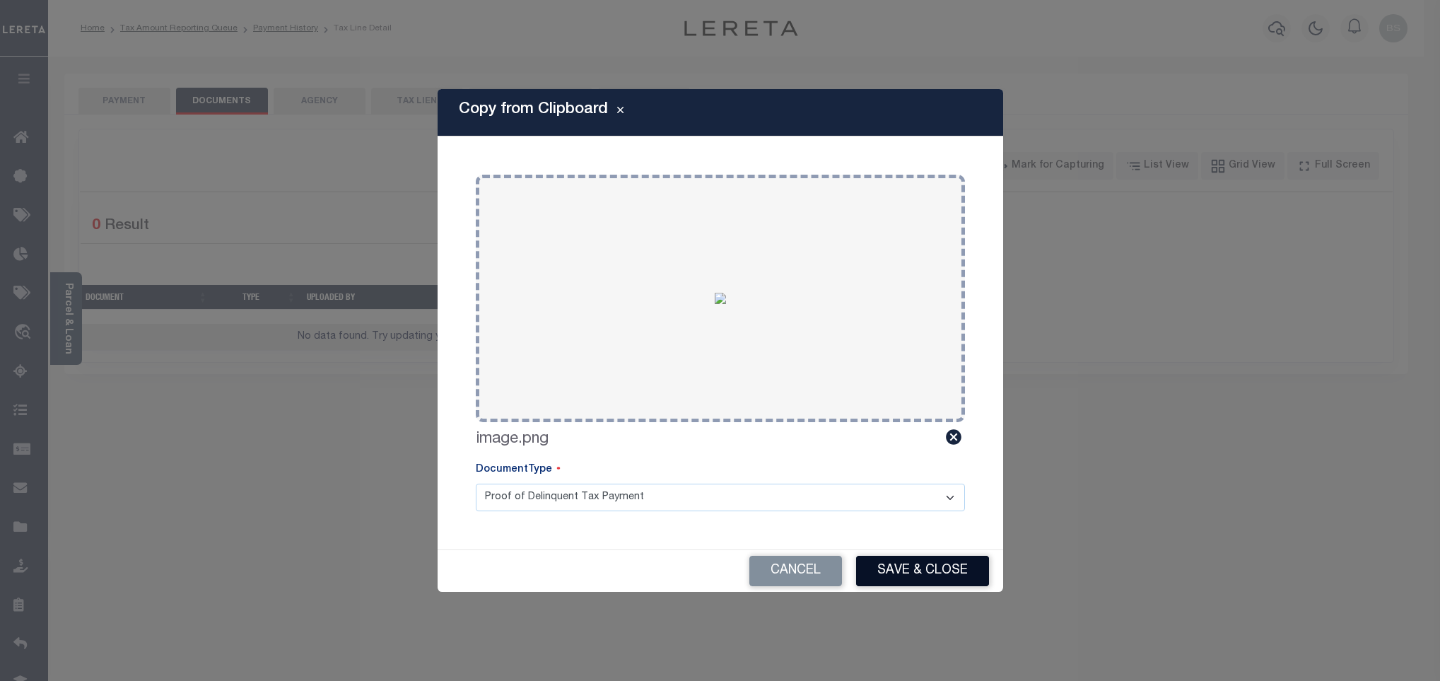
click at [897, 562] on button "Save & Close" at bounding box center [922, 571] width 133 height 30
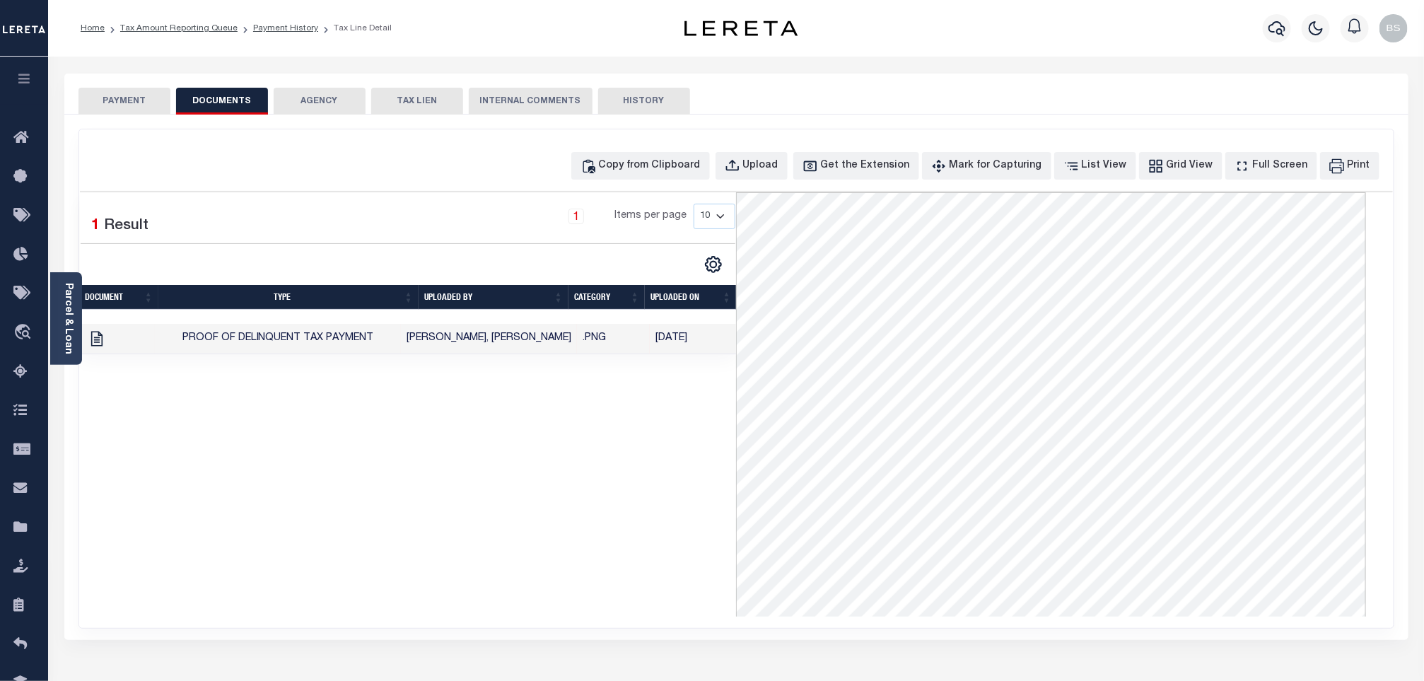
click at [219, 11] on div "Home Tax Amount Reporting Queue Payment History Tax Line Detail Profile" at bounding box center [736, 28] width 1376 height 57
click at [189, 30] on link "Tax Amount Reporting Queue" at bounding box center [178, 28] width 117 height 8
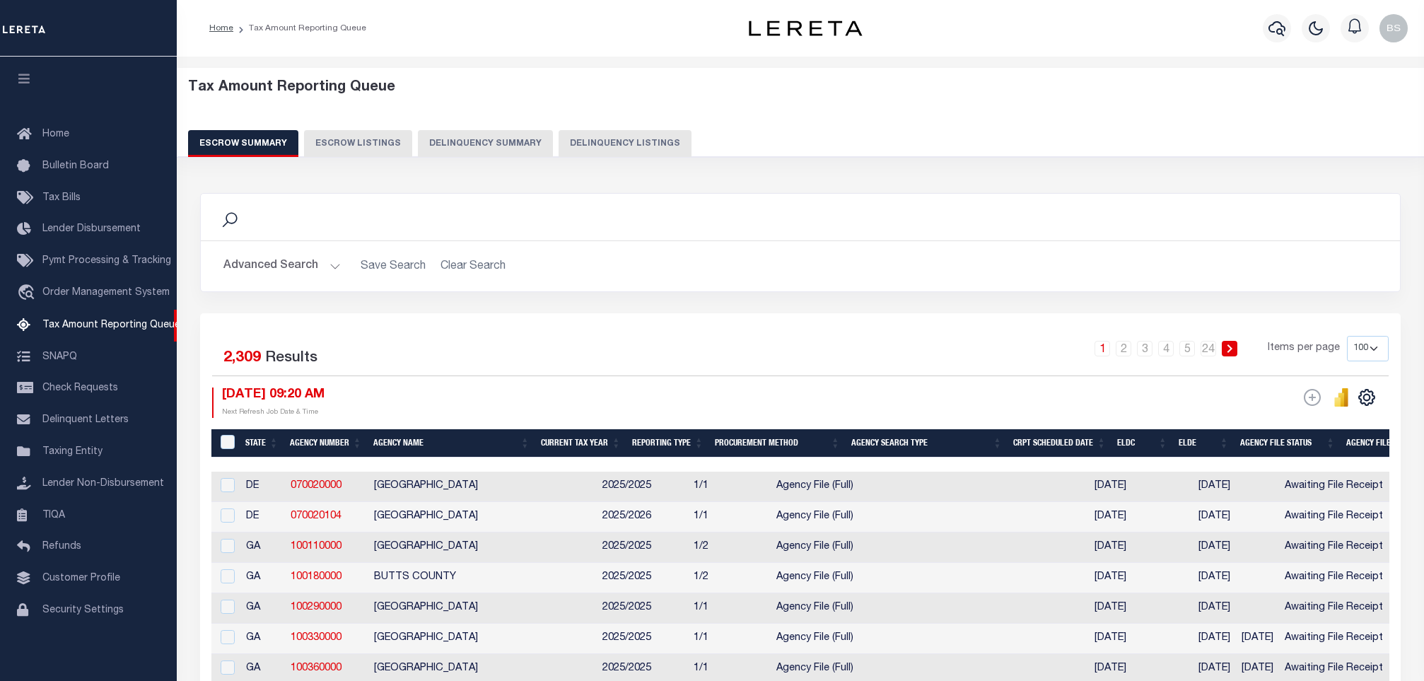
select select "100"
click at [614, 146] on button "Delinquency Listings" at bounding box center [625, 143] width 133 height 27
select select "100"
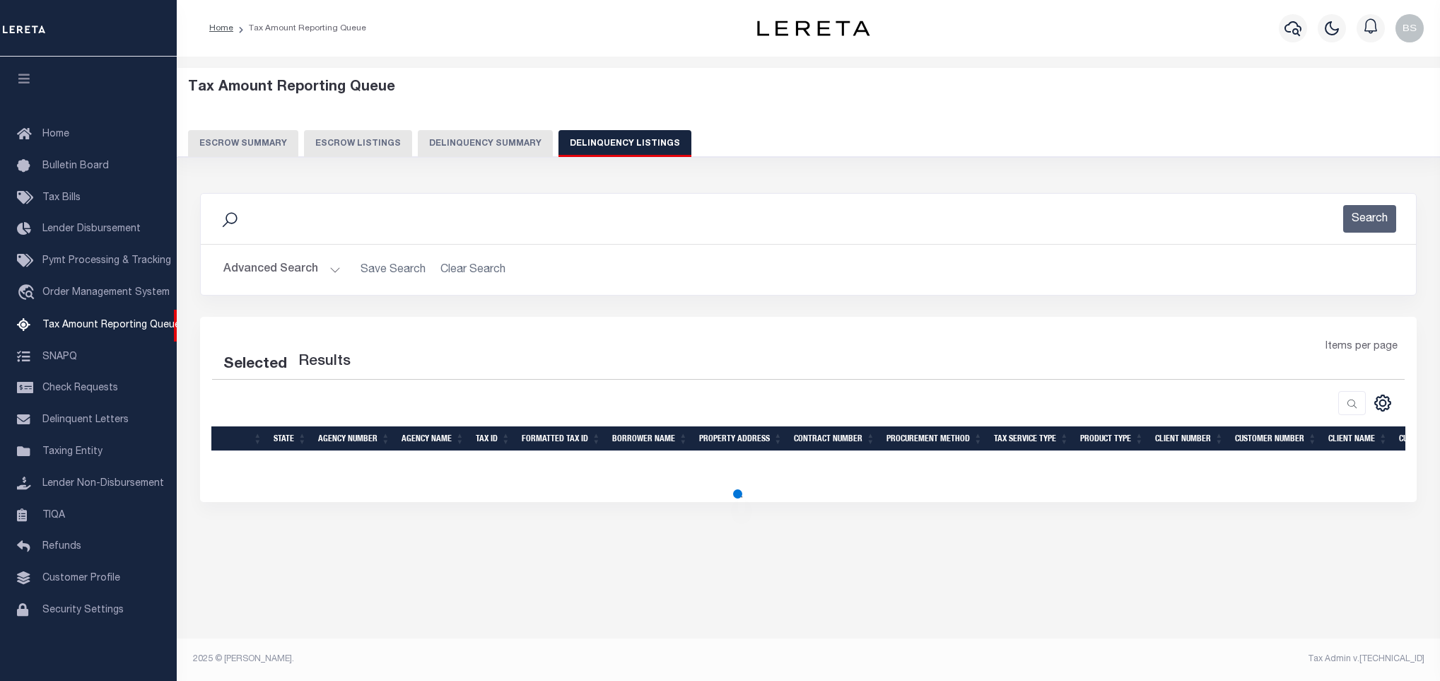
select select "100"
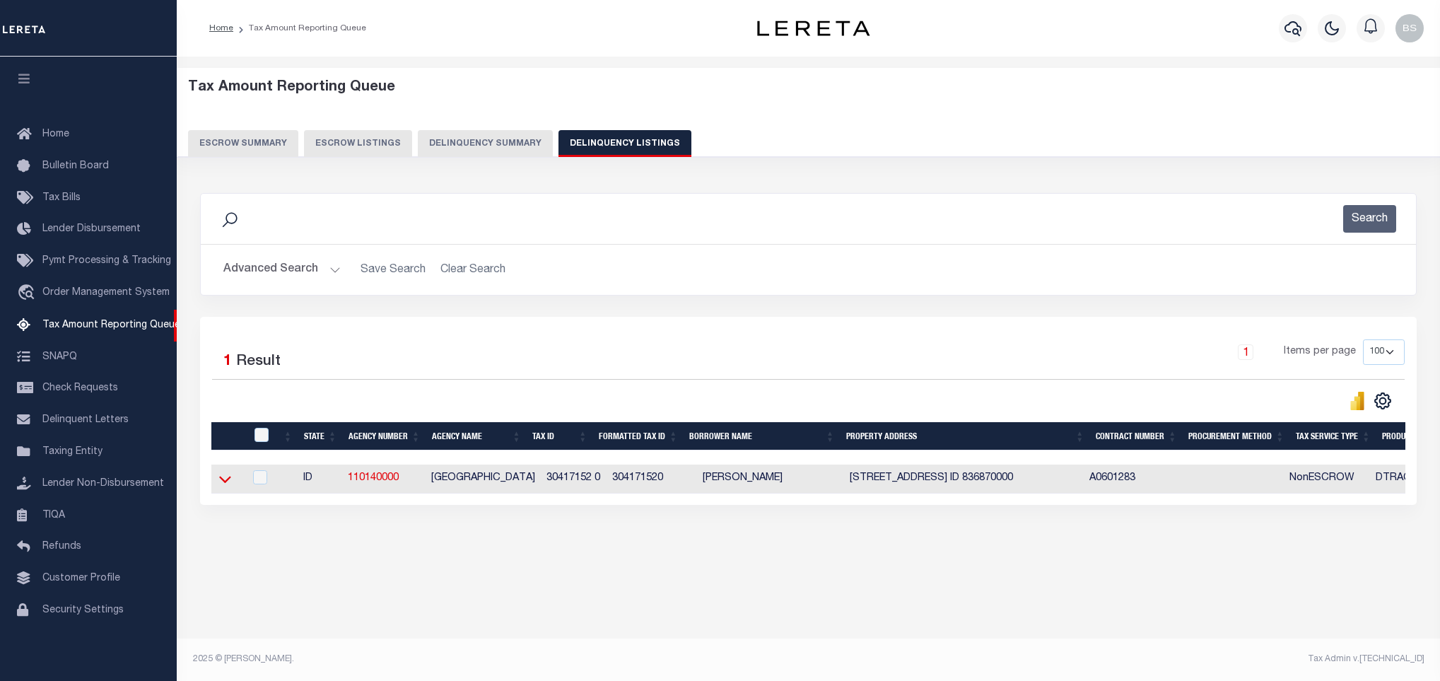
click at [223, 484] on icon at bounding box center [225, 480] width 12 height 7
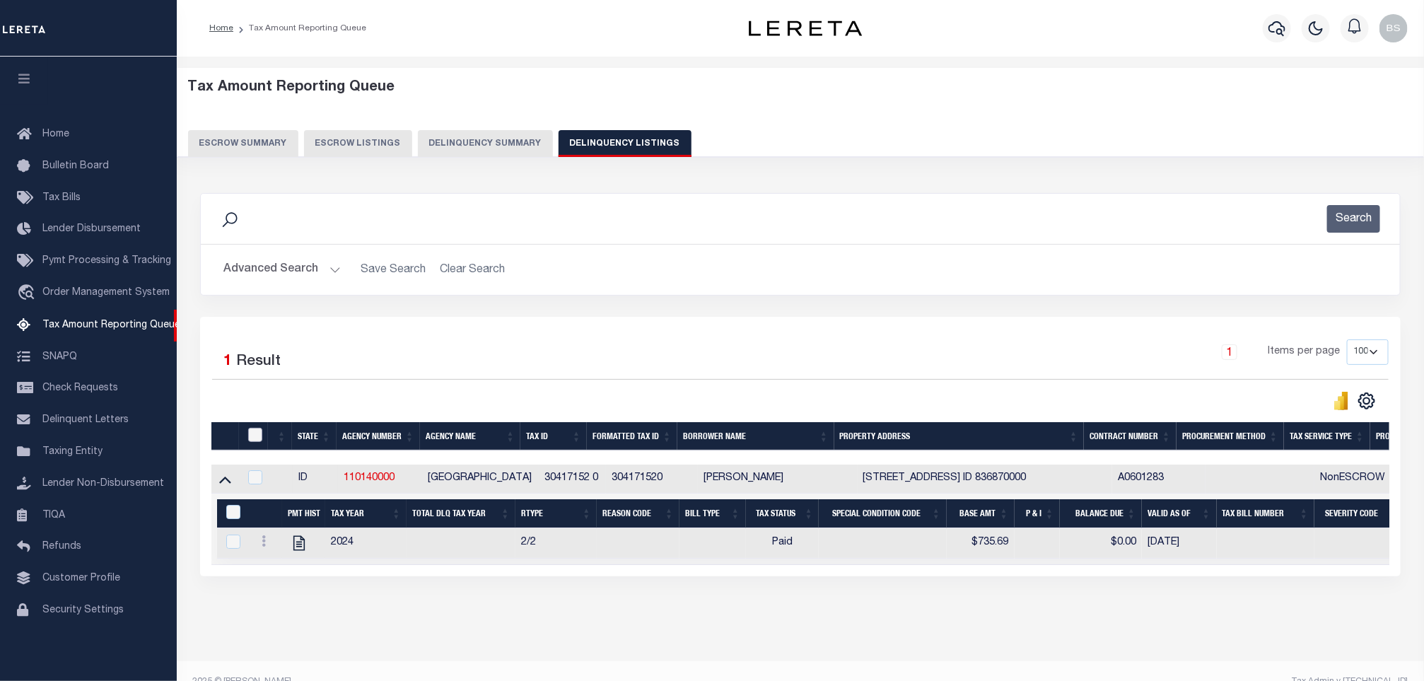
click at [253, 437] on input "checkbox" at bounding box center [255, 435] width 14 height 14
checkbox input "true"
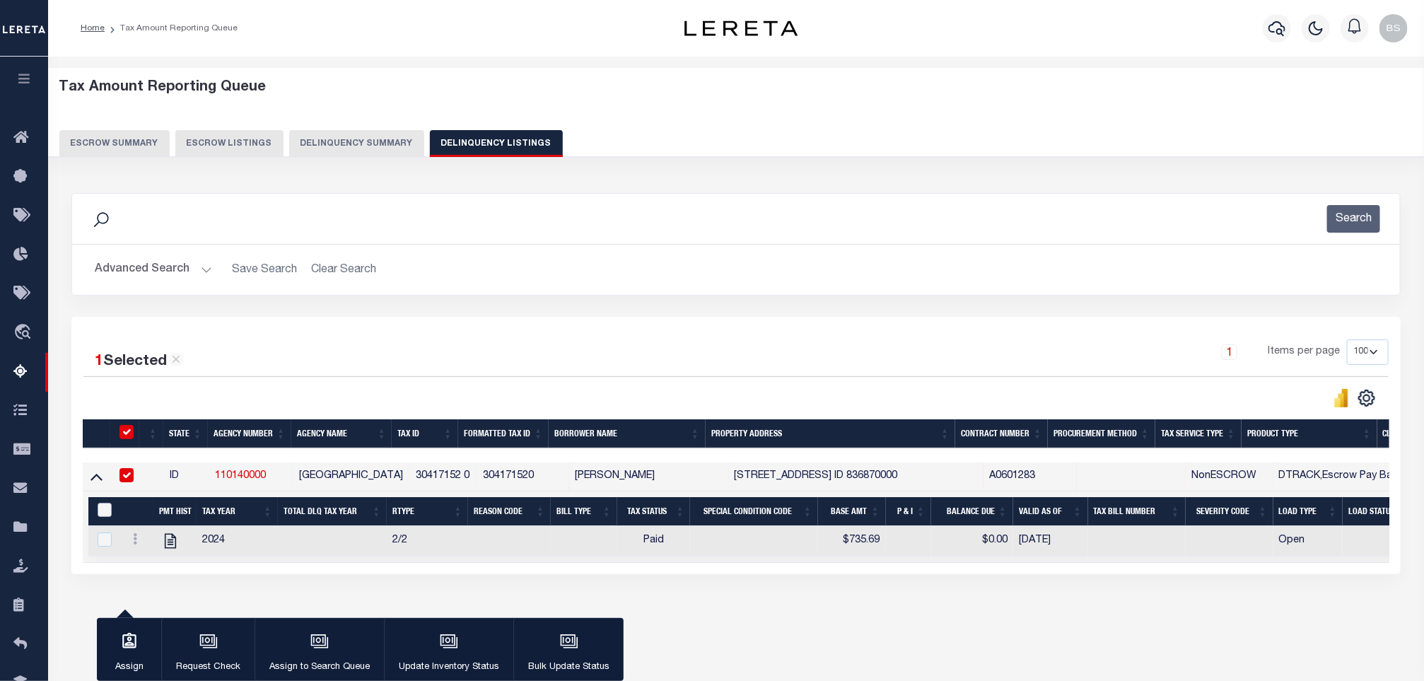
click at [102, 517] on input "&nbsp;" at bounding box center [105, 510] width 14 height 14
checkbox input "true"
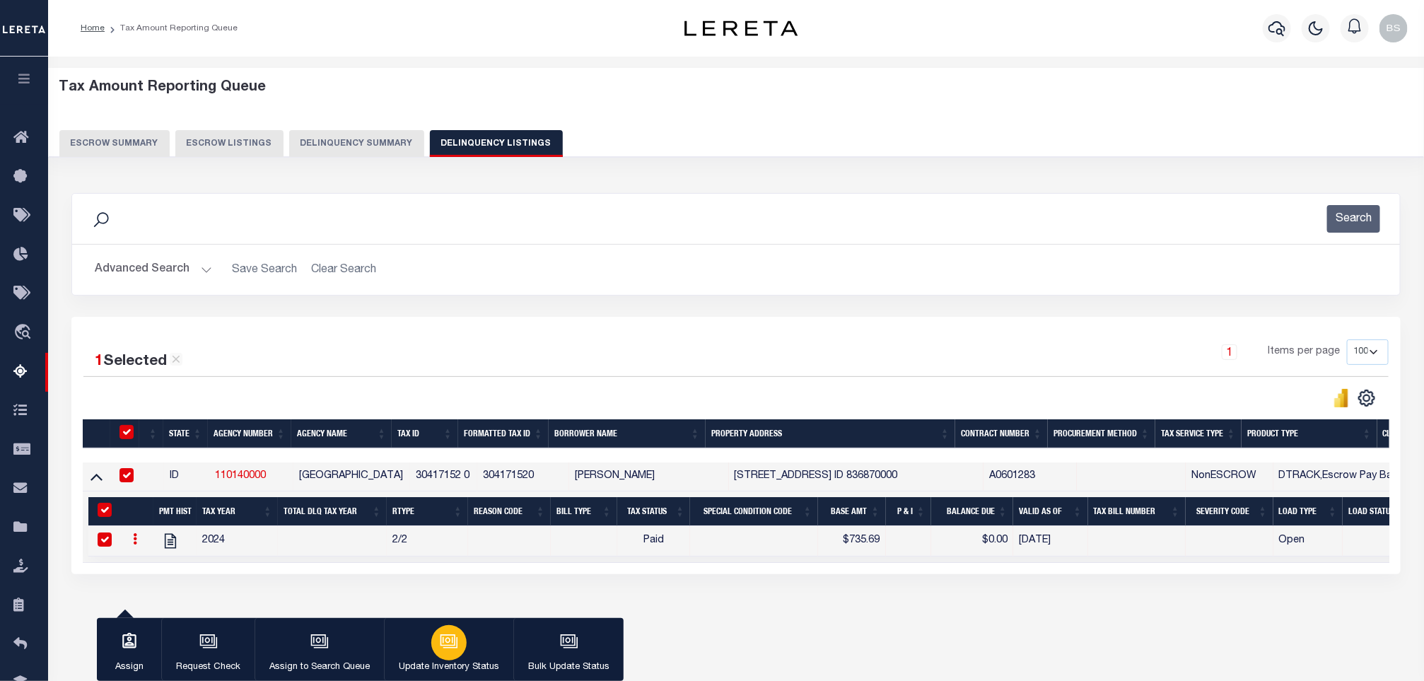
click at [431, 633] on button "Update Inventory Status" at bounding box center [448, 650] width 129 height 64
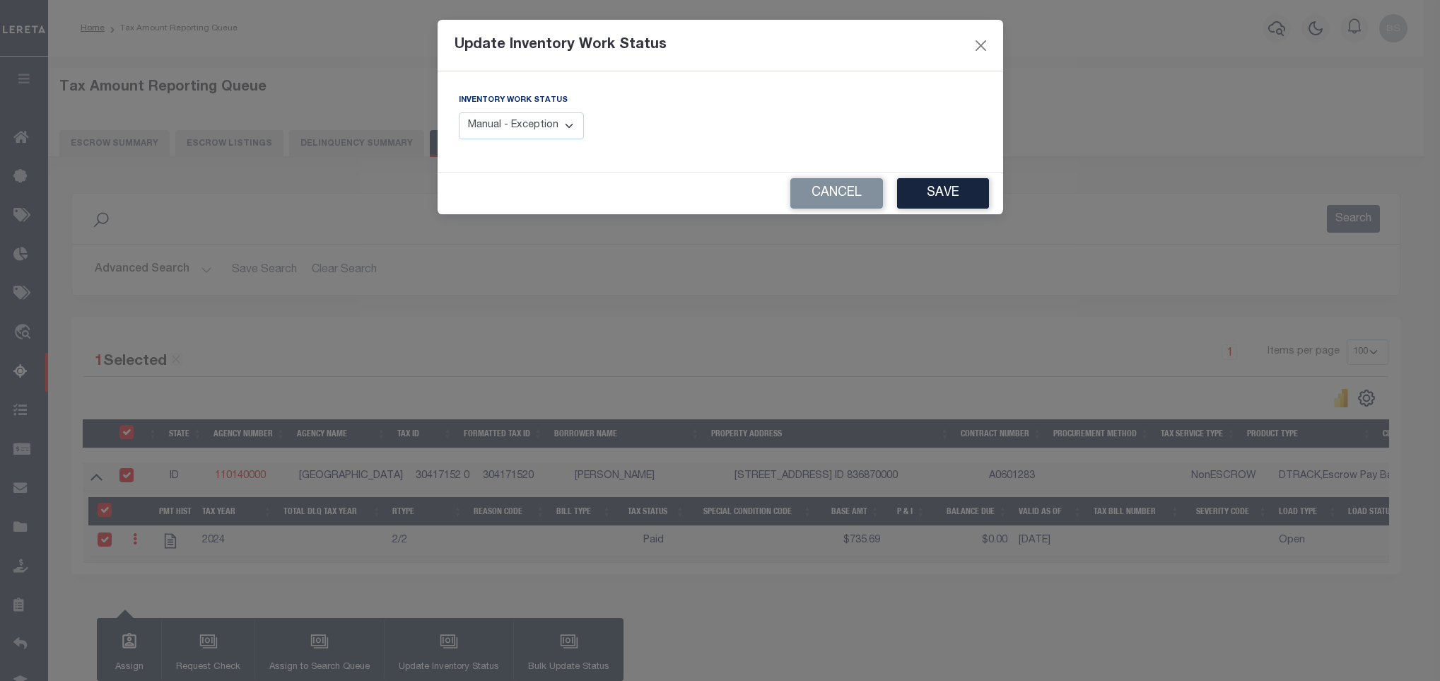
click at [509, 122] on select "Manual - Exception Pended - Awaiting Search Late Add Exception Completed" at bounding box center [522, 126] width 126 height 28
select select "4"
click at [459, 113] on select "Manual - Exception Pended - Awaiting Search Late Add Exception Completed" at bounding box center [522, 126] width 126 height 28
click at [948, 199] on button "Save" at bounding box center [943, 193] width 92 height 30
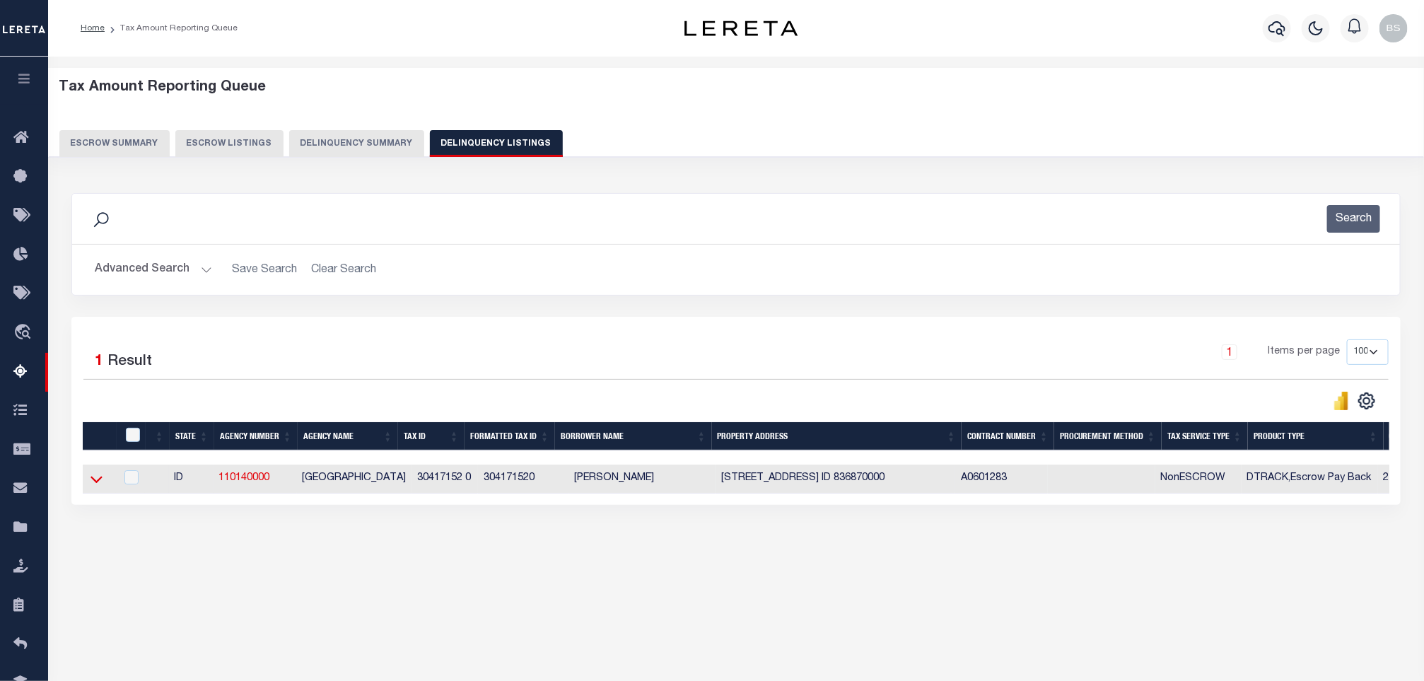
click at [98, 484] on icon at bounding box center [97, 480] width 12 height 7
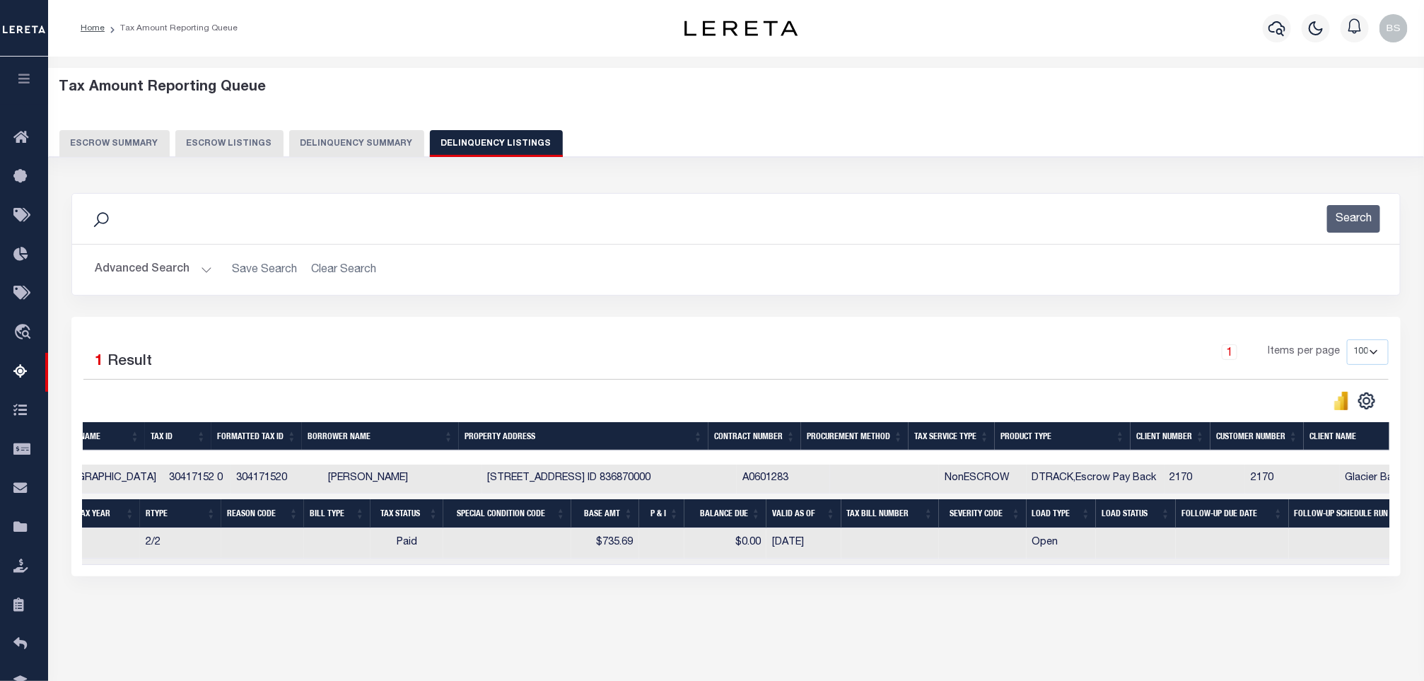
scroll to position [0, 41]
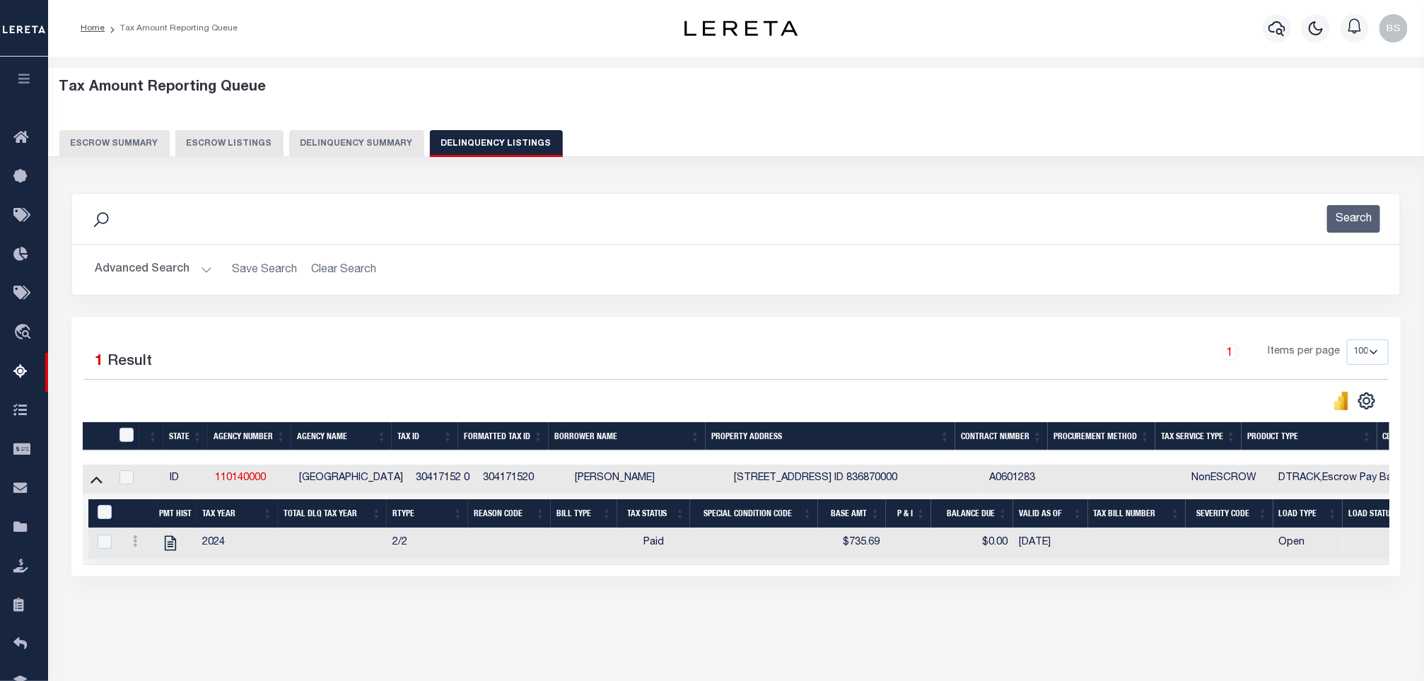
click at [146, 262] on button "Advanced Search" at bounding box center [153, 270] width 117 height 28
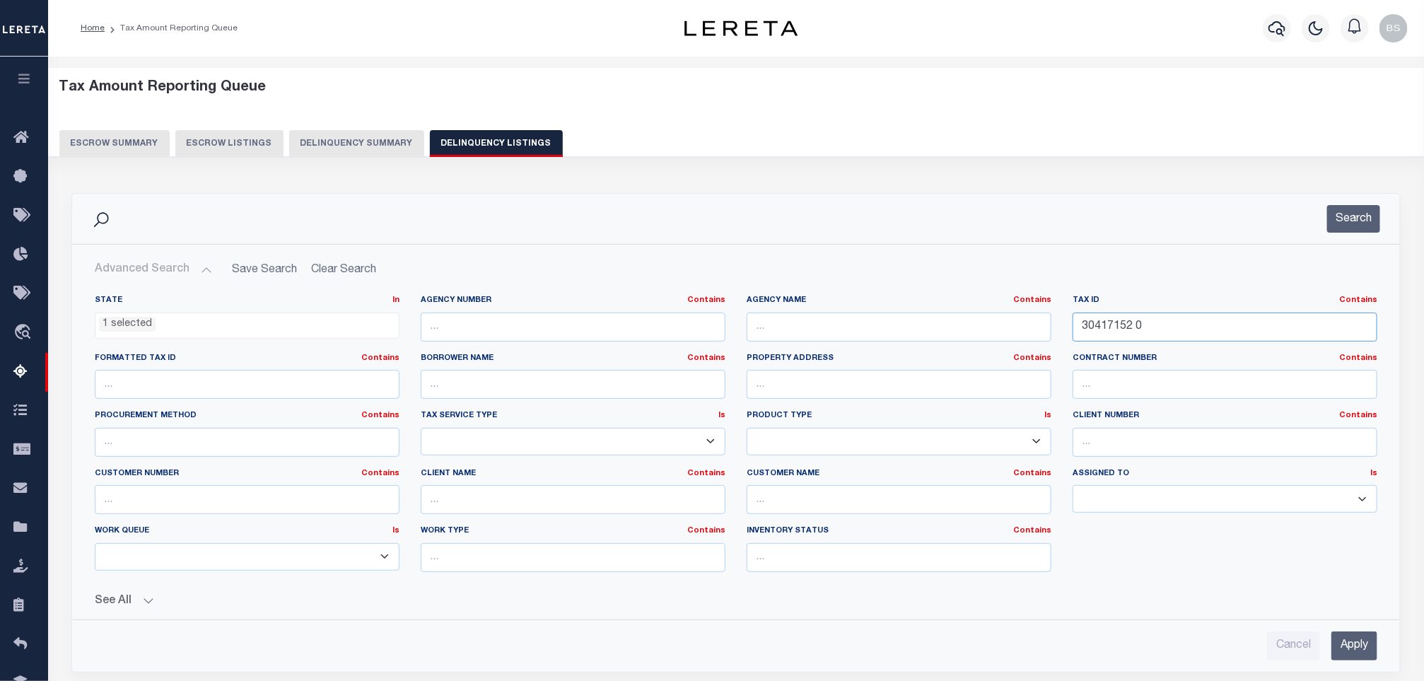
drag, startPoint x: 1137, startPoint y: 329, endPoint x: 1063, endPoint y: 327, distance: 73.6
click at [1063, 327] on div "Tax ID Contains Contains Is 30417152 0" at bounding box center [1225, 324] width 326 height 58
paste input "3"
type input "30417153 0"
click at [1350, 209] on button "Search" at bounding box center [1353, 219] width 53 height 28
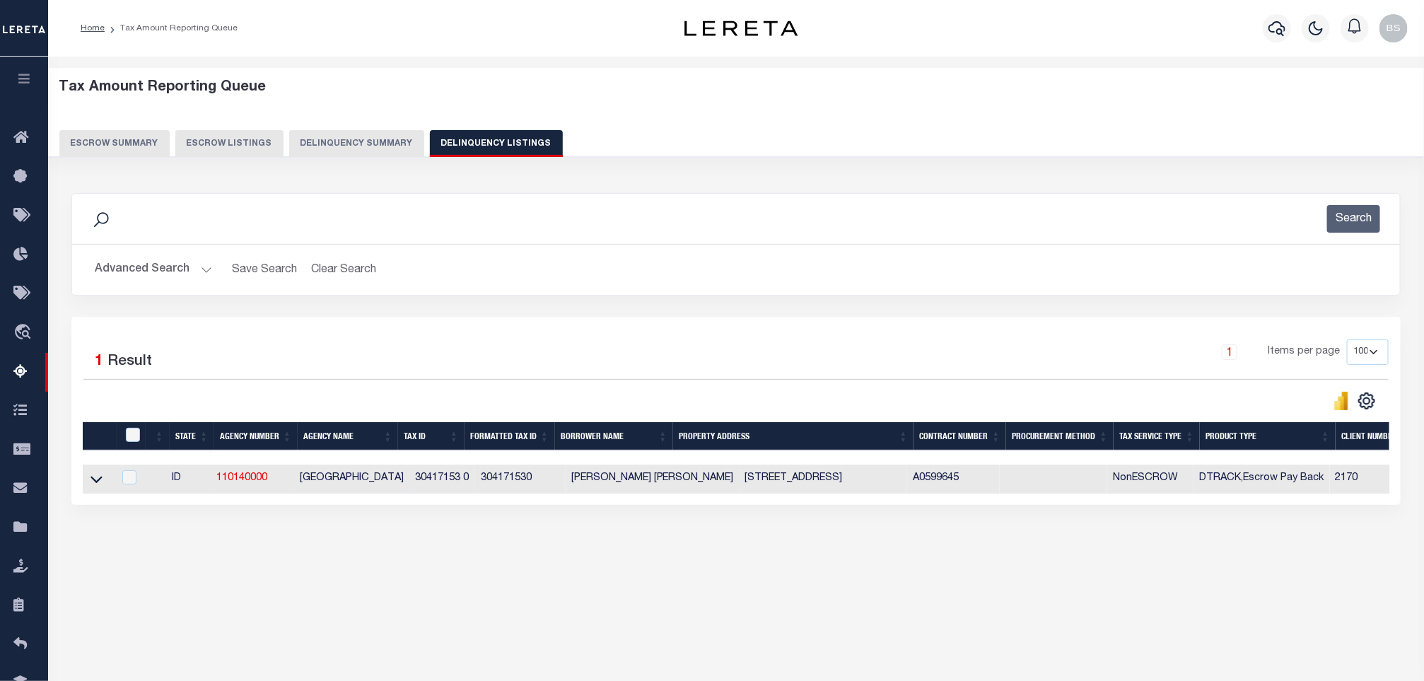
click at [98, 484] on icon at bounding box center [97, 480] width 12 height 7
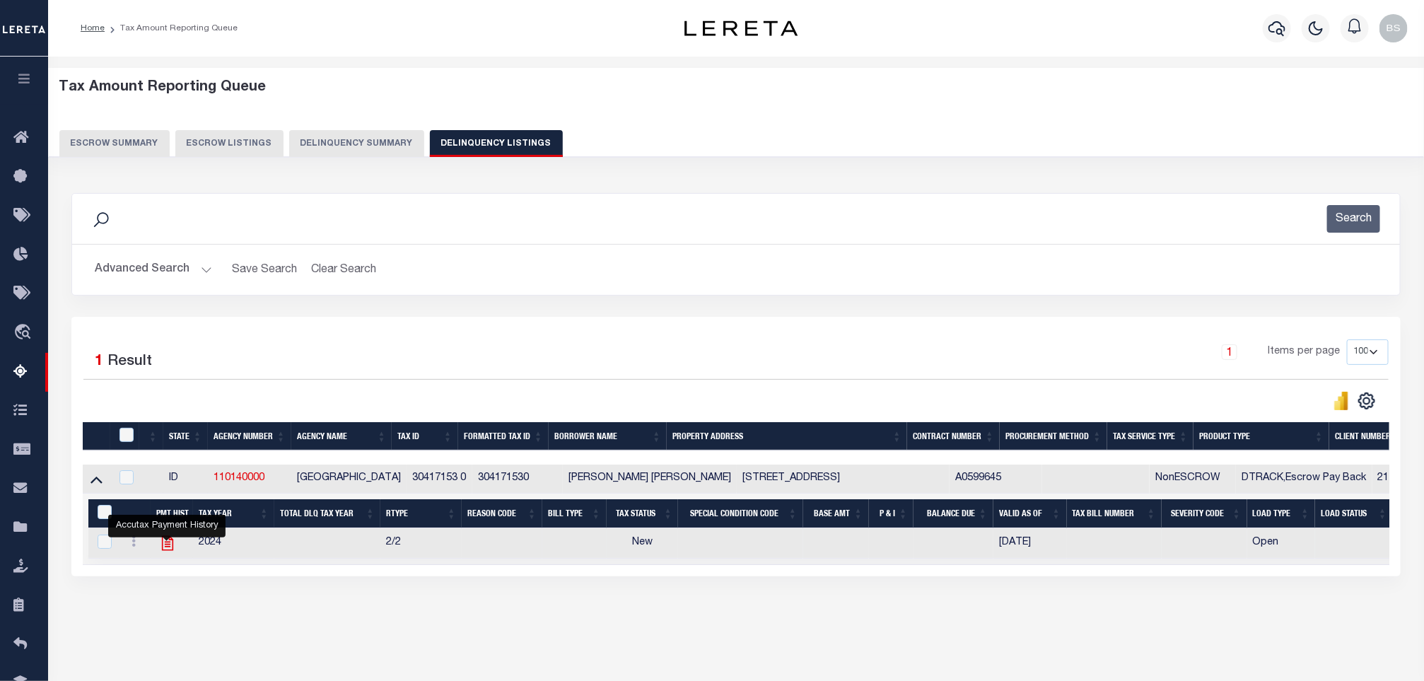
click at [163, 551] on icon "" at bounding box center [167, 543] width 11 height 15
checkbox input "true"
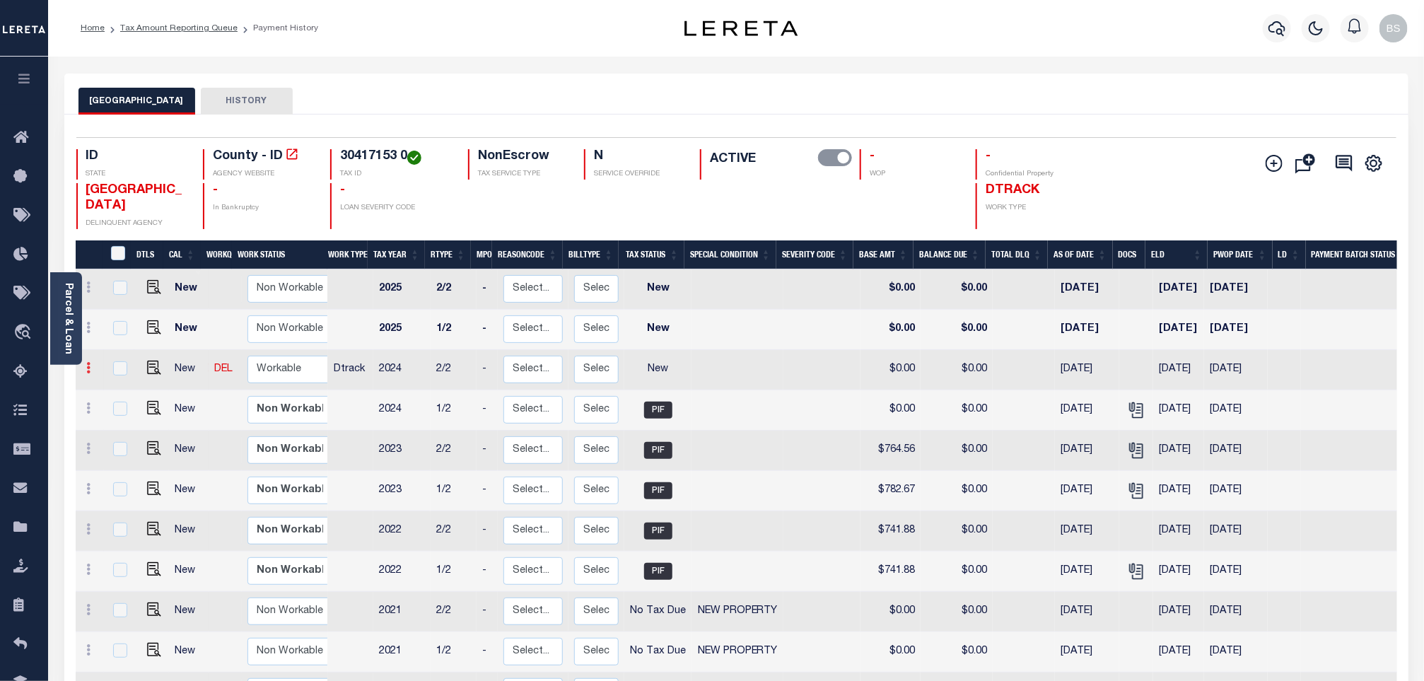
click at [87, 371] on icon at bounding box center [89, 367] width 4 height 11
click at [122, 420] on img at bounding box center [123, 416] width 14 height 15
select select "NW2"
type input "$0.00"
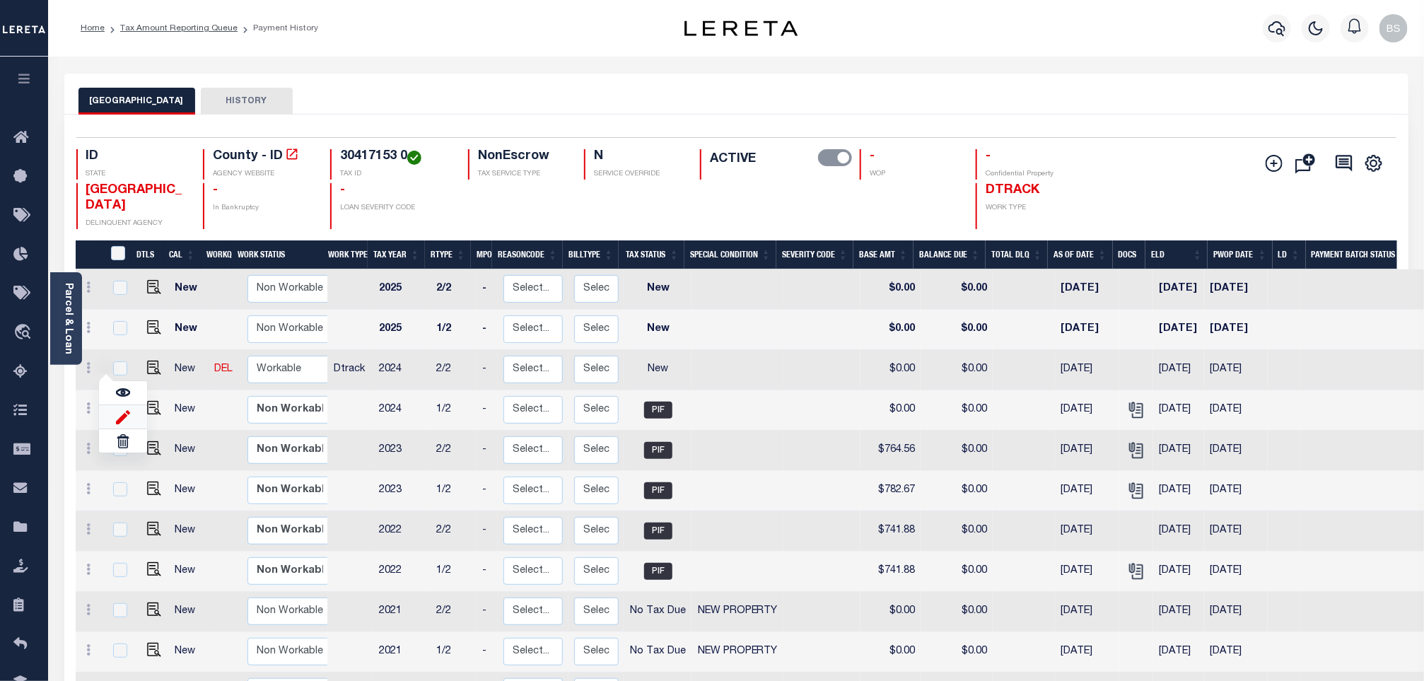
type input "[DATE]"
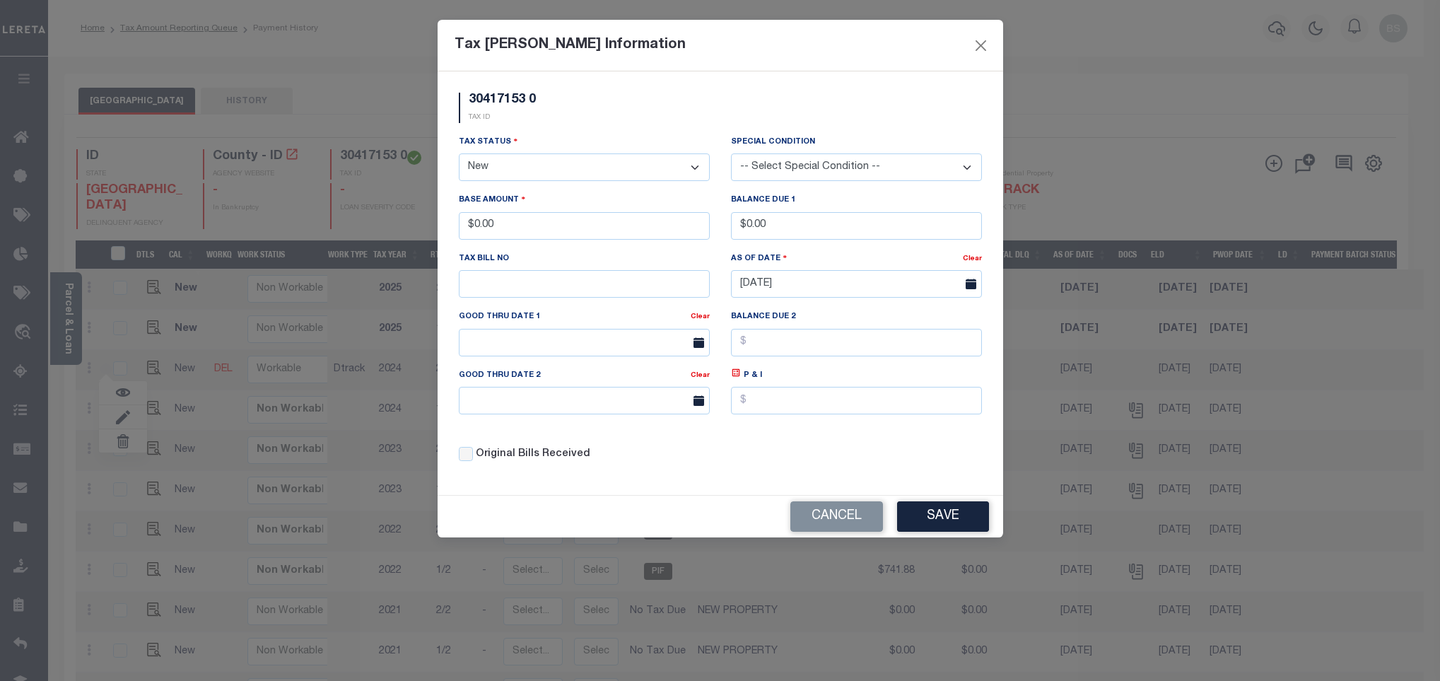
click at [796, 266] on div "As Of Date" at bounding box center [847, 261] width 232 height 20
drag, startPoint x: 626, startPoint y: 229, endPoint x: 469, endPoint y: 219, distance: 157.3
click at [471, 219] on input "$0.00" at bounding box center [584, 226] width 251 height 28
type input "$746.87"
click at [505, 165] on select "- Select Status - Open Due/Unpaid Paid Incomplete No Tax Due Internal Refund Pr…" at bounding box center [584, 167] width 251 height 28
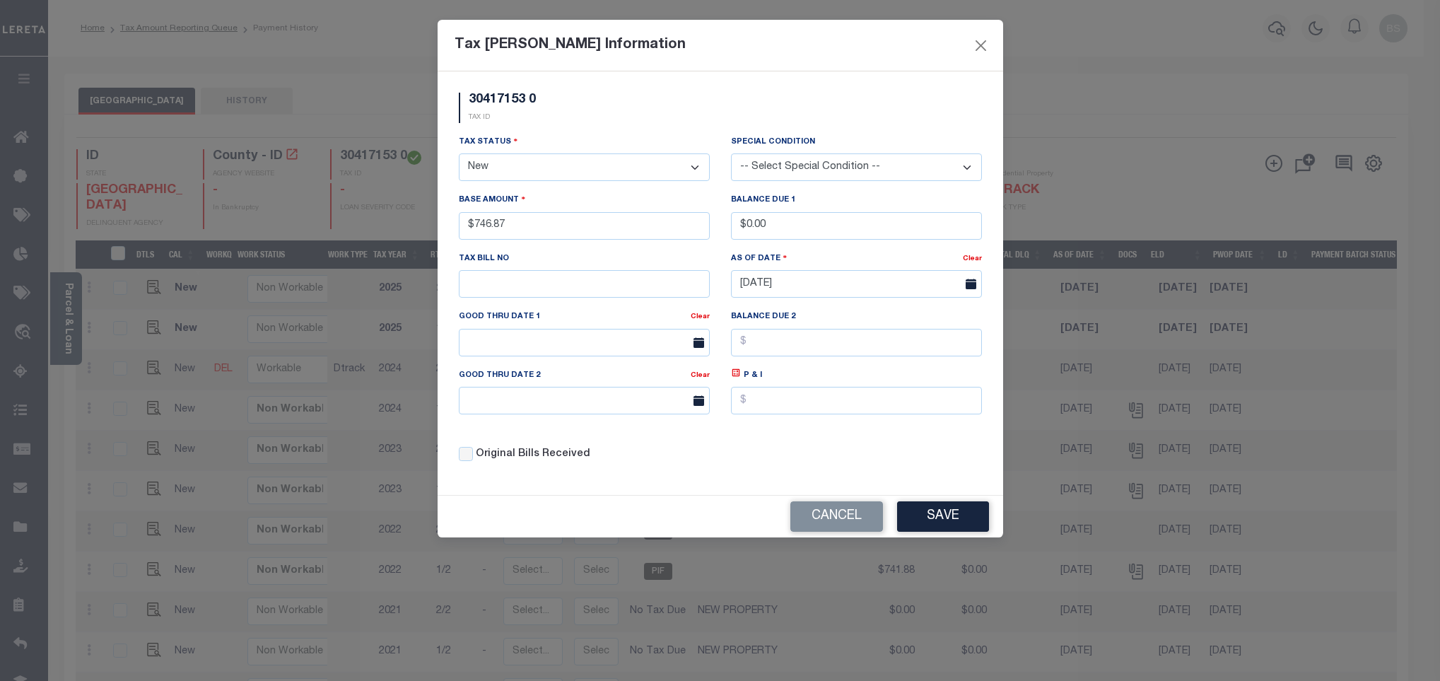
select select "PYD"
click at [459, 155] on select "- Select Status - Open Due/Unpaid Paid Incomplete No Tax Due Internal Refund Pr…" at bounding box center [584, 167] width 251 height 28
click at [948, 516] on button "Save" at bounding box center [943, 516] width 92 height 30
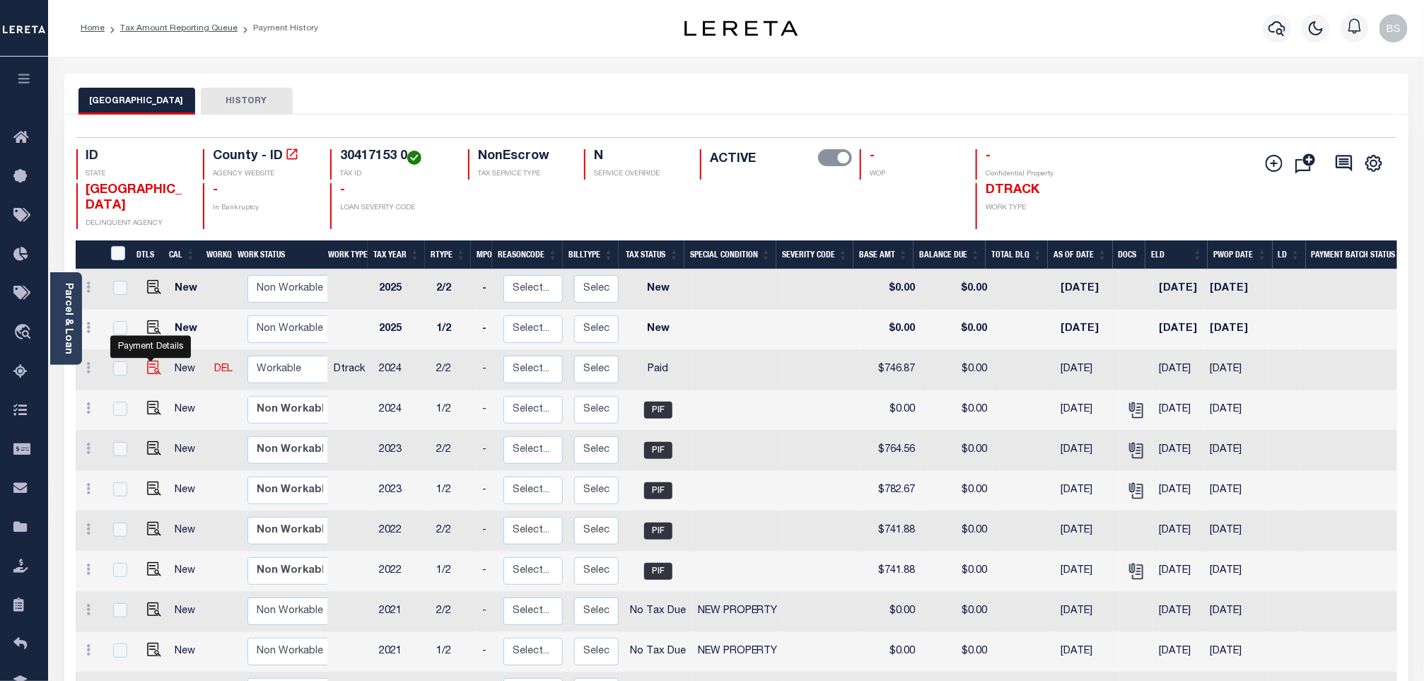
click at [151, 366] on img at bounding box center [154, 368] width 14 height 14
checkbox input "true"
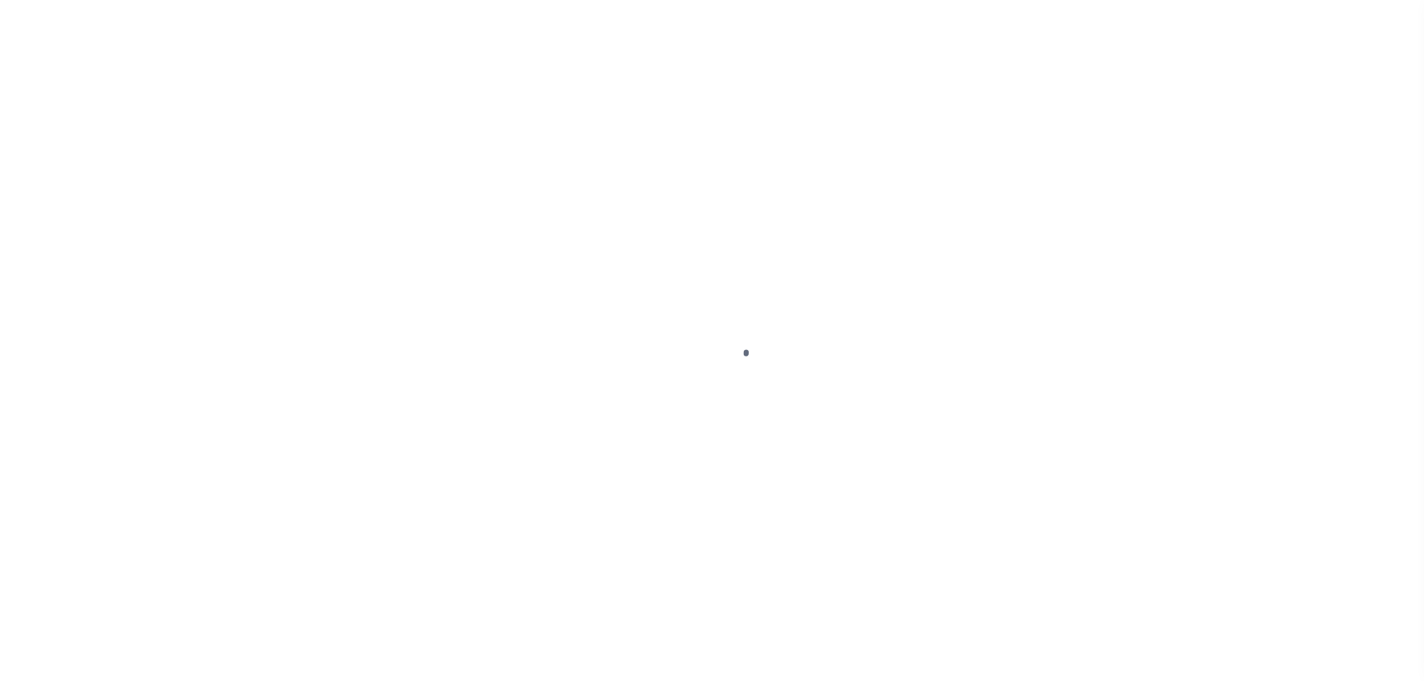
select select "PYD"
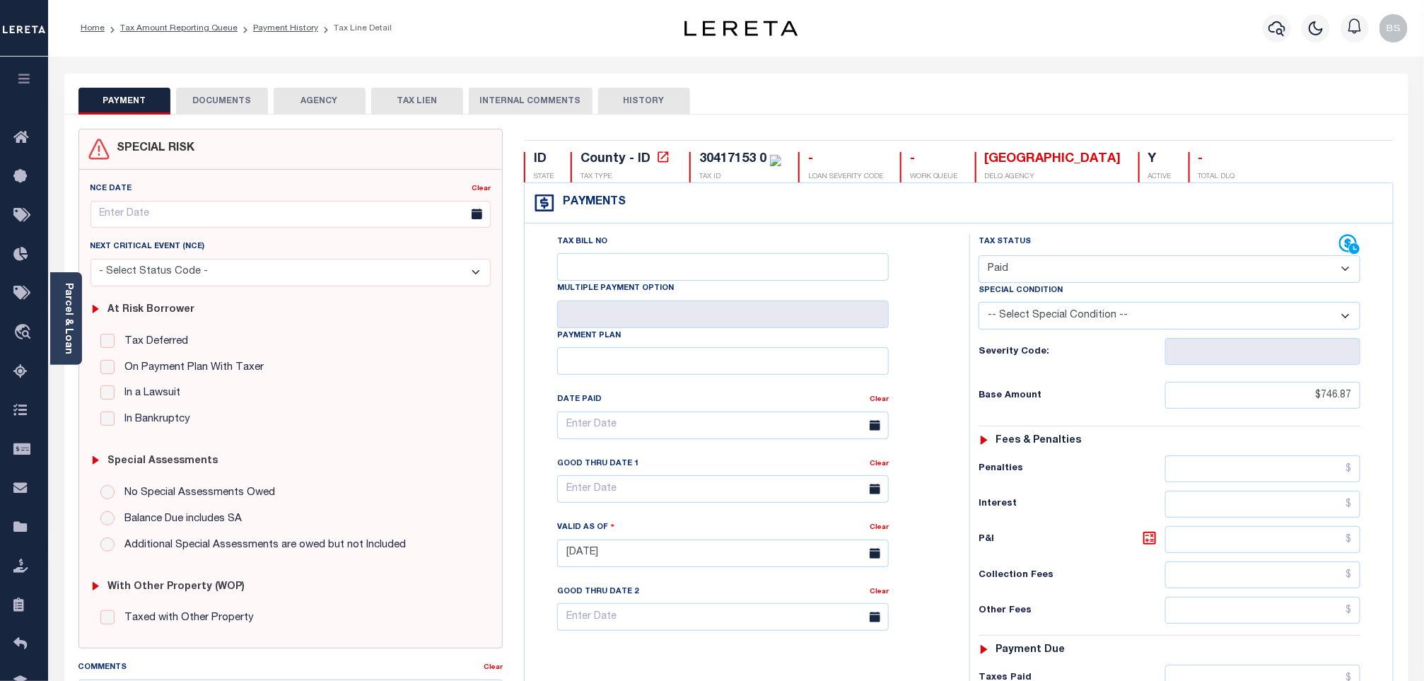
click at [225, 100] on button "DOCUMENTS" at bounding box center [222, 101] width 92 height 27
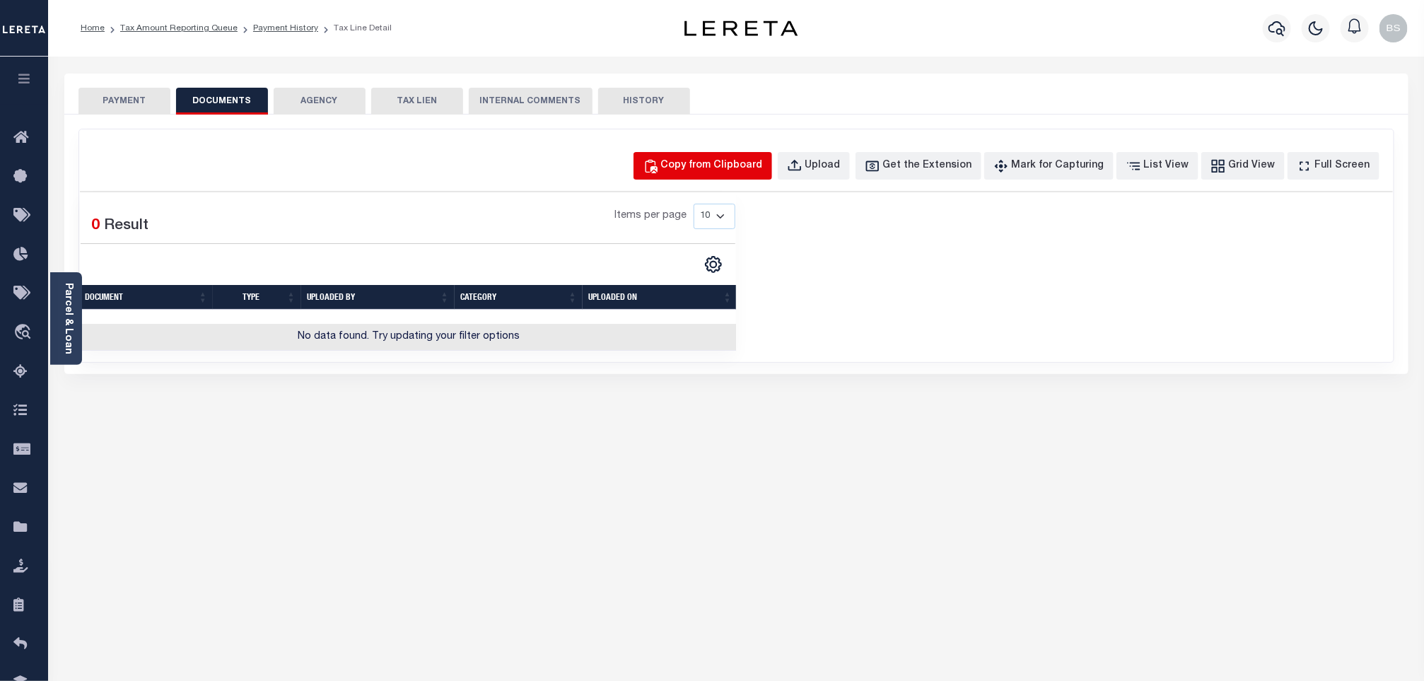
click at [709, 168] on div "Copy from Clipboard" at bounding box center [712, 166] width 102 height 16
select select "POP"
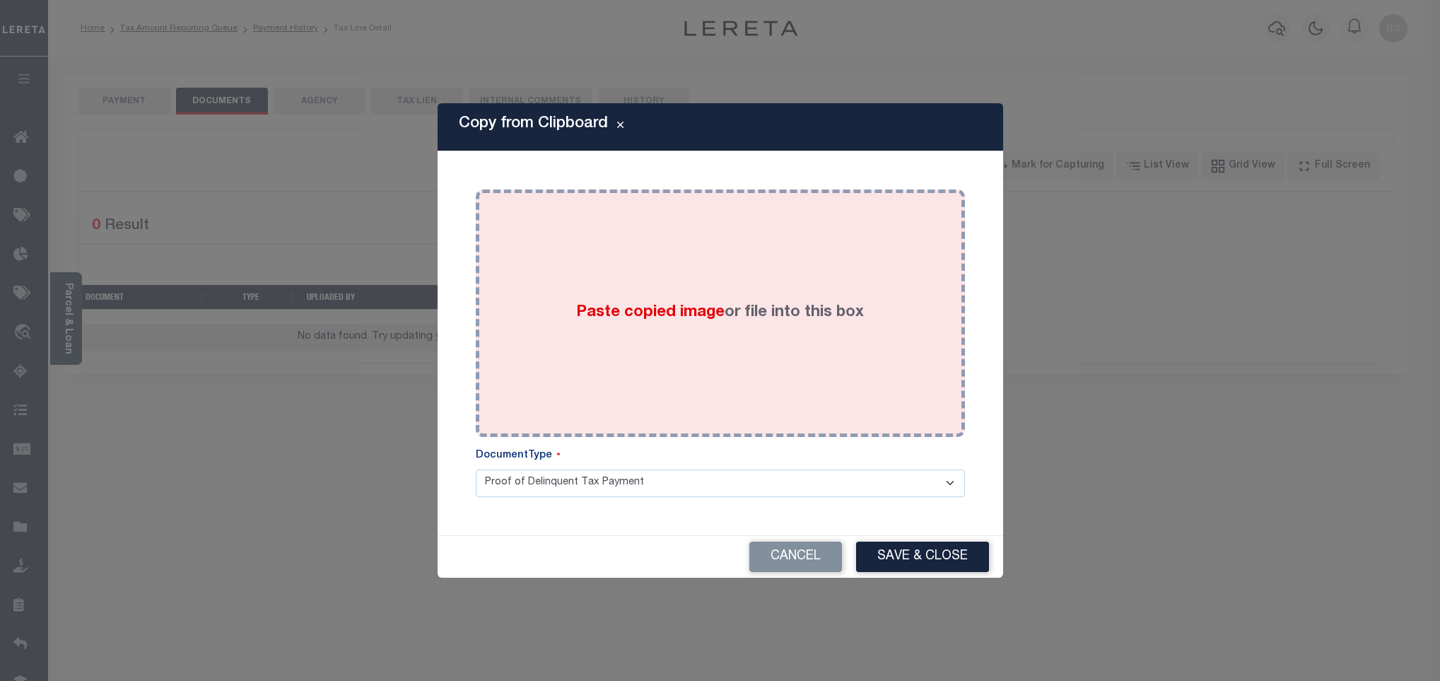
click at [692, 268] on div "Paste copied image or file into this box" at bounding box center [720, 313] width 468 height 226
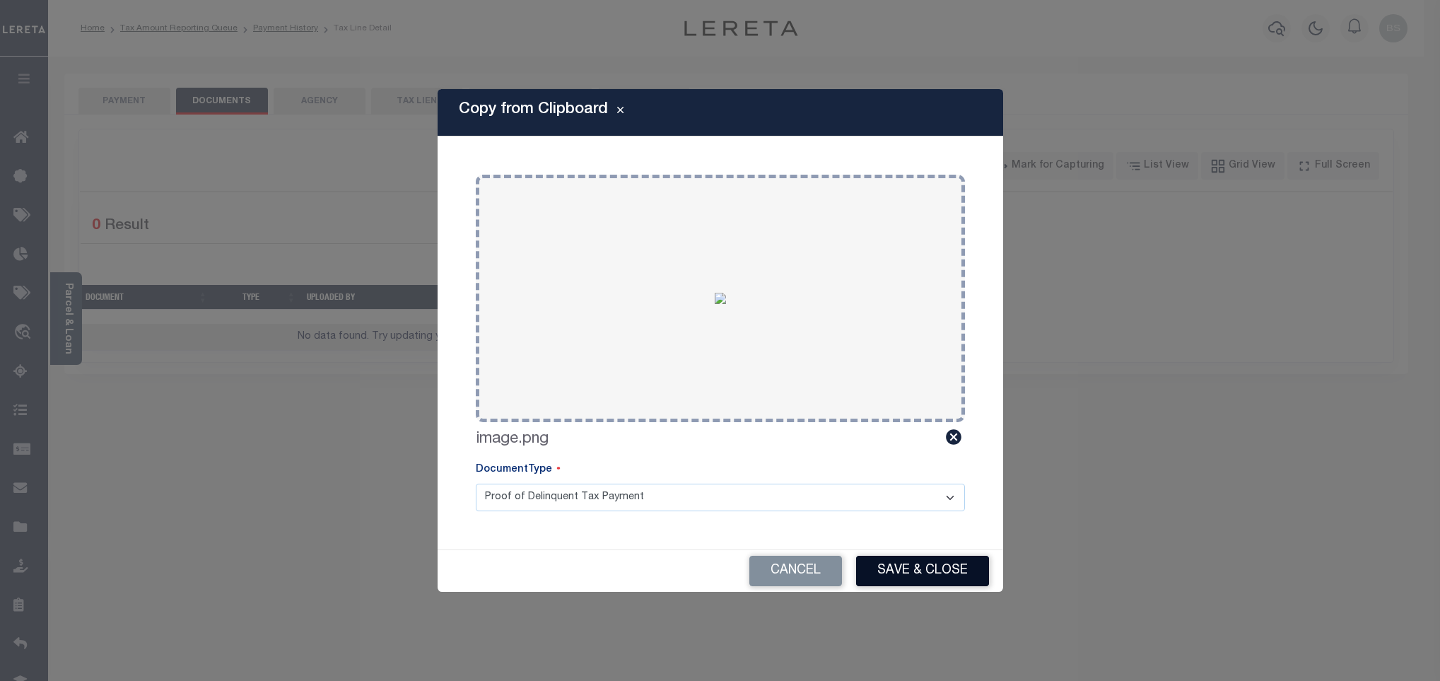
click at [870, 568] on button "Save & Close" at bounding box center [922, 571] width 133 height 30
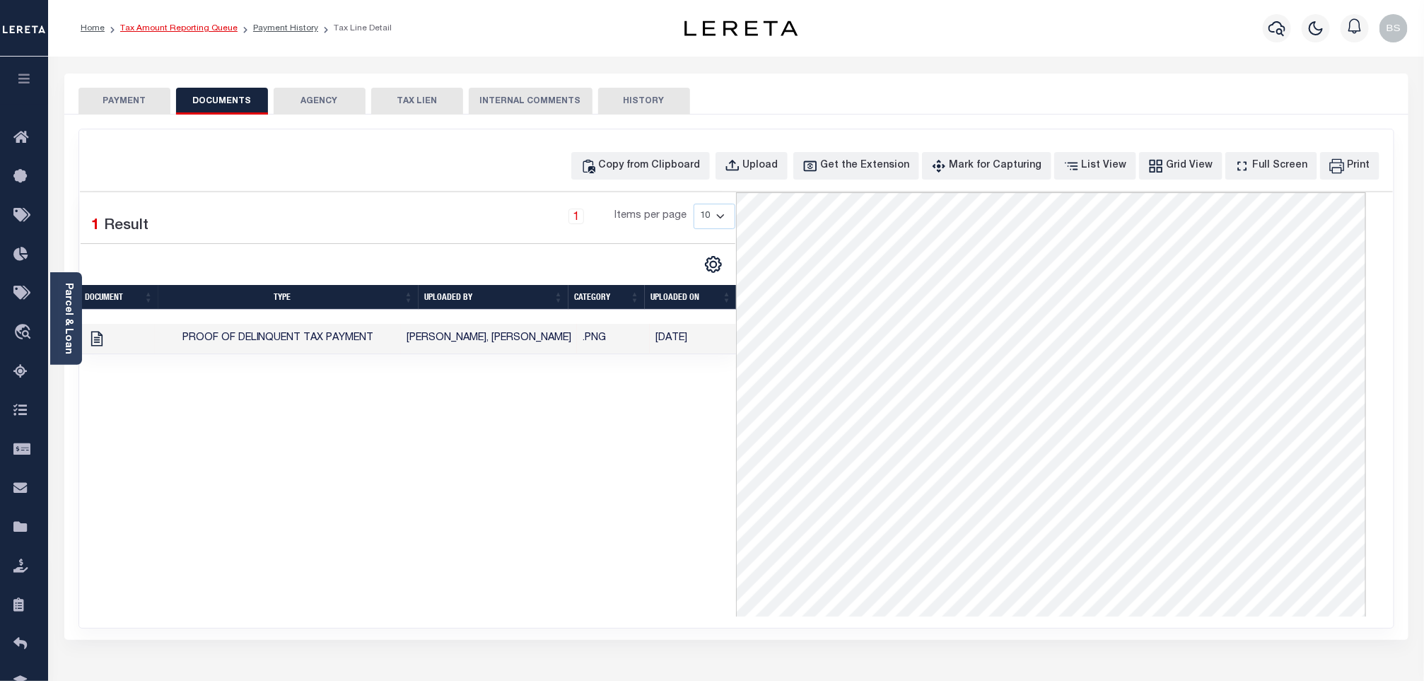
click at [204, 33] on link "Tax Amount Reporting Queue" at bounding box center [178, 28] width 117 height 8
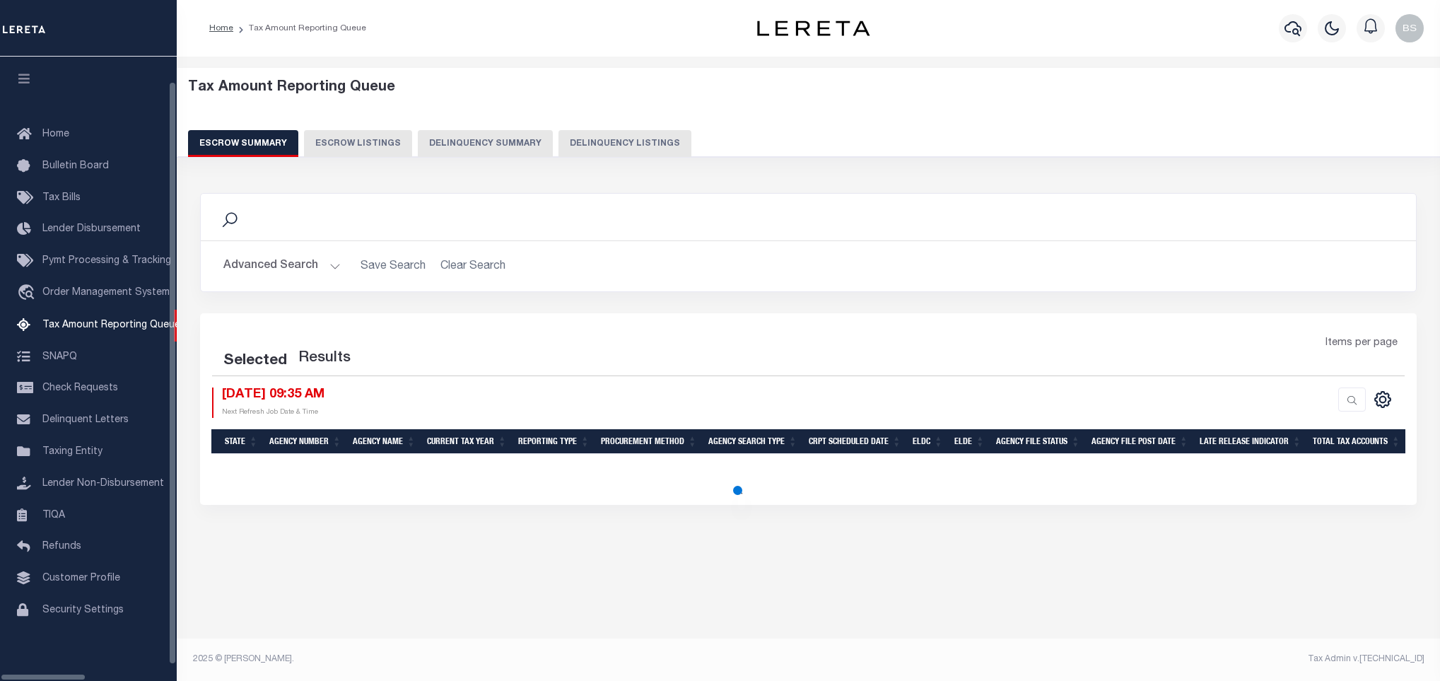
click at [571, 151] on button "Delinquency Listings" at bounding box center [625, 143] width 133 height 27
select select "100"
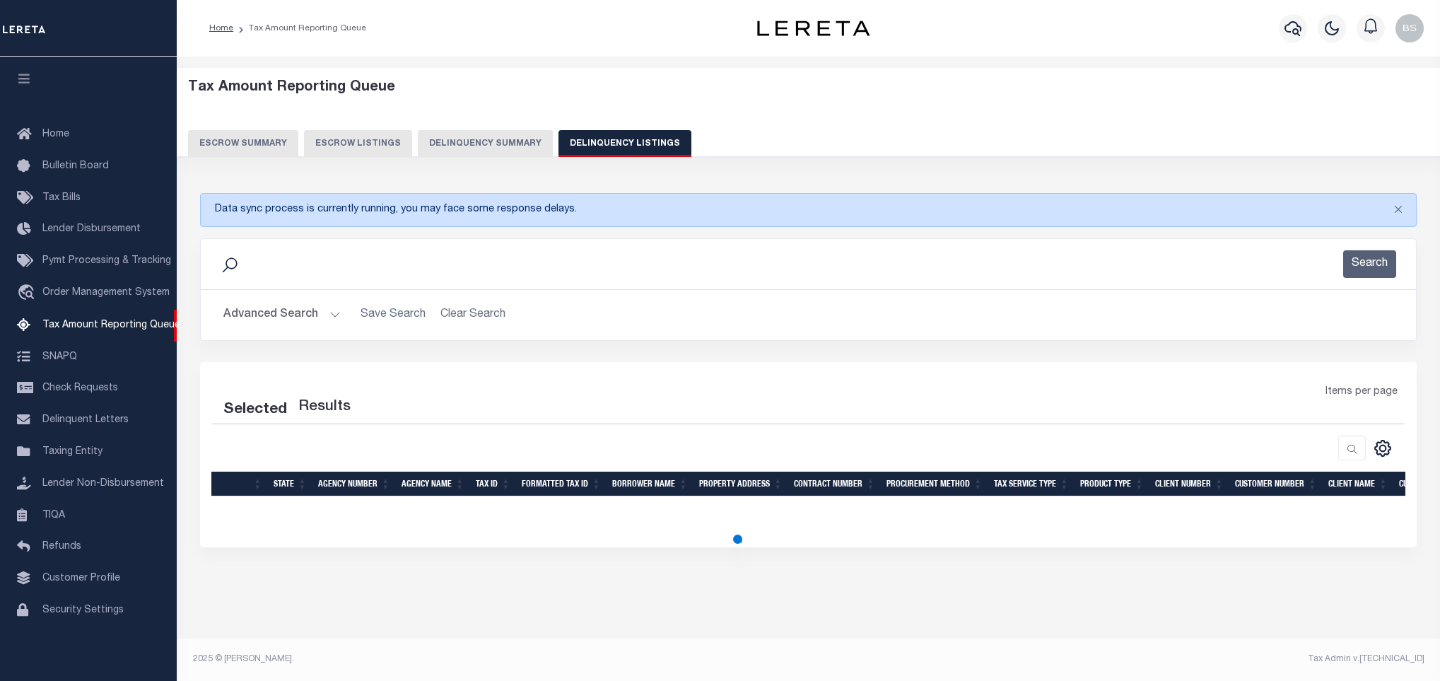
select select "100"
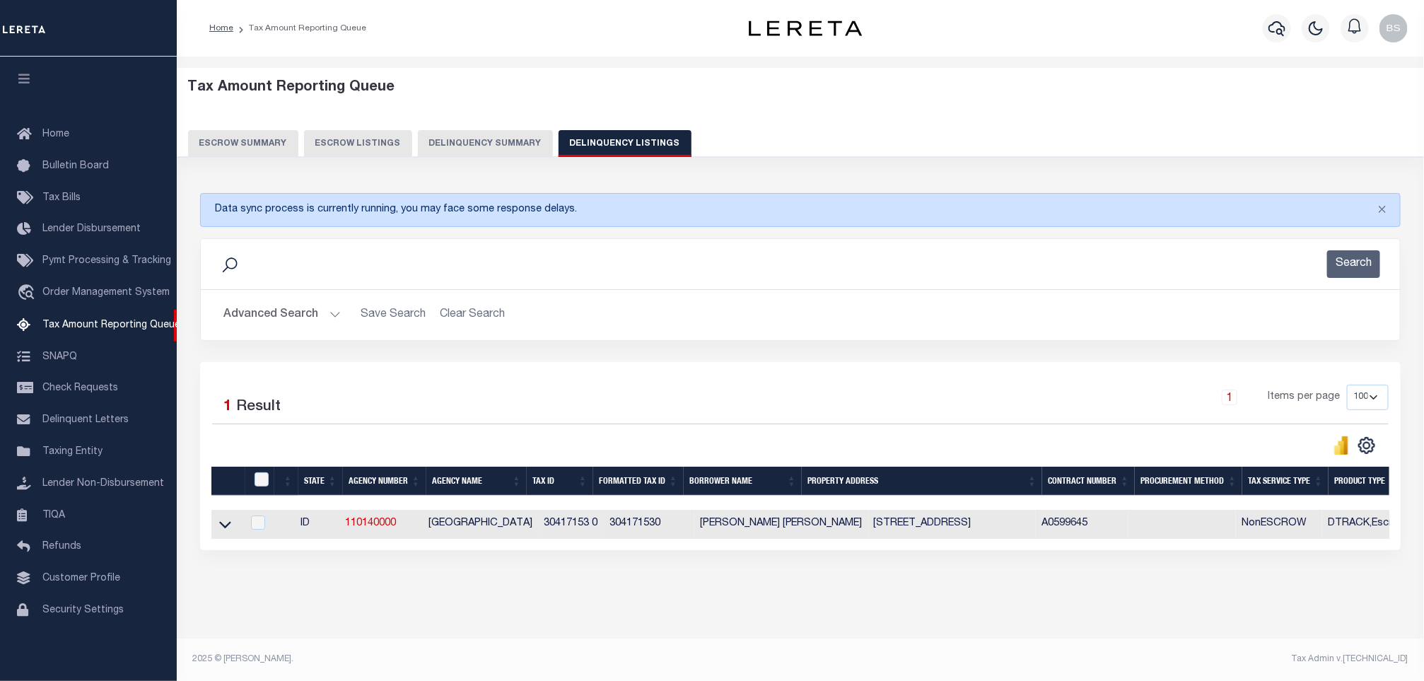
click at [225, 527] on icon at bounding box center [225, 524] width 12 height 15
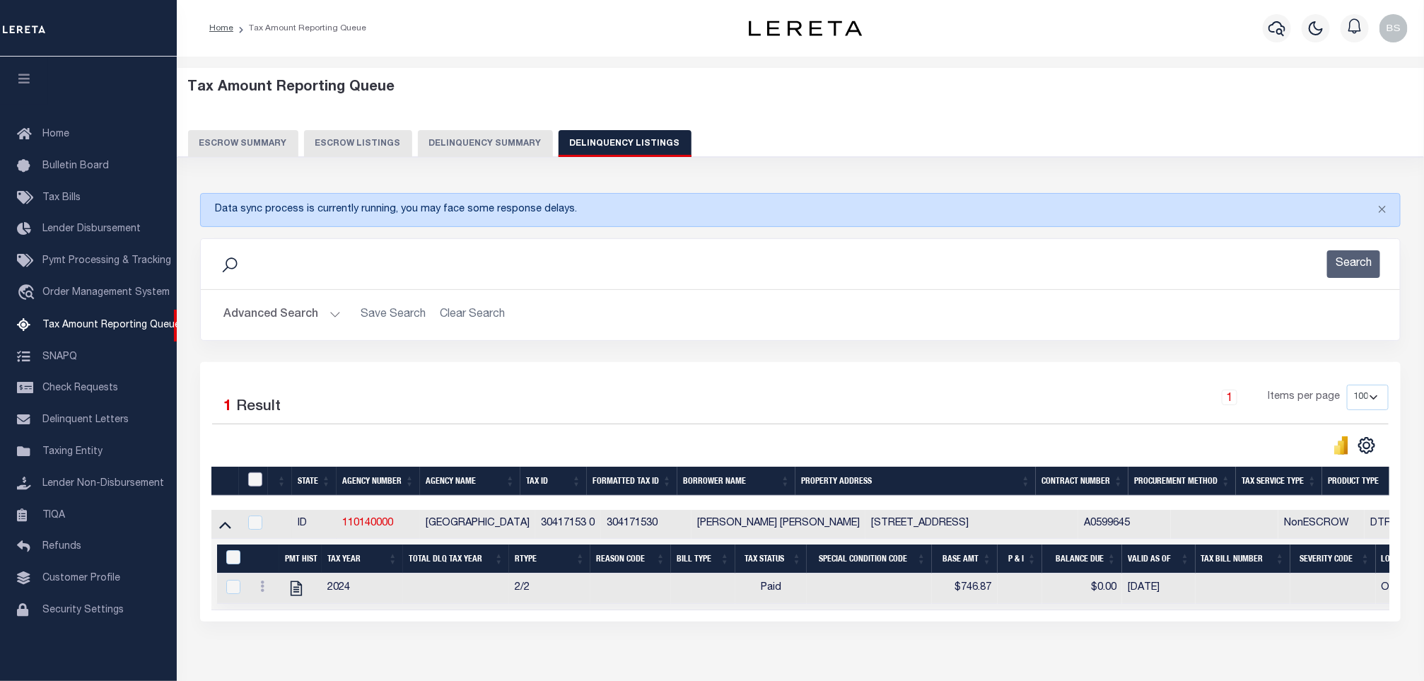
click at [257, 486] on input "checkbox" at bounding box center [255, 479] width 14 height 14
checkbox input "true"
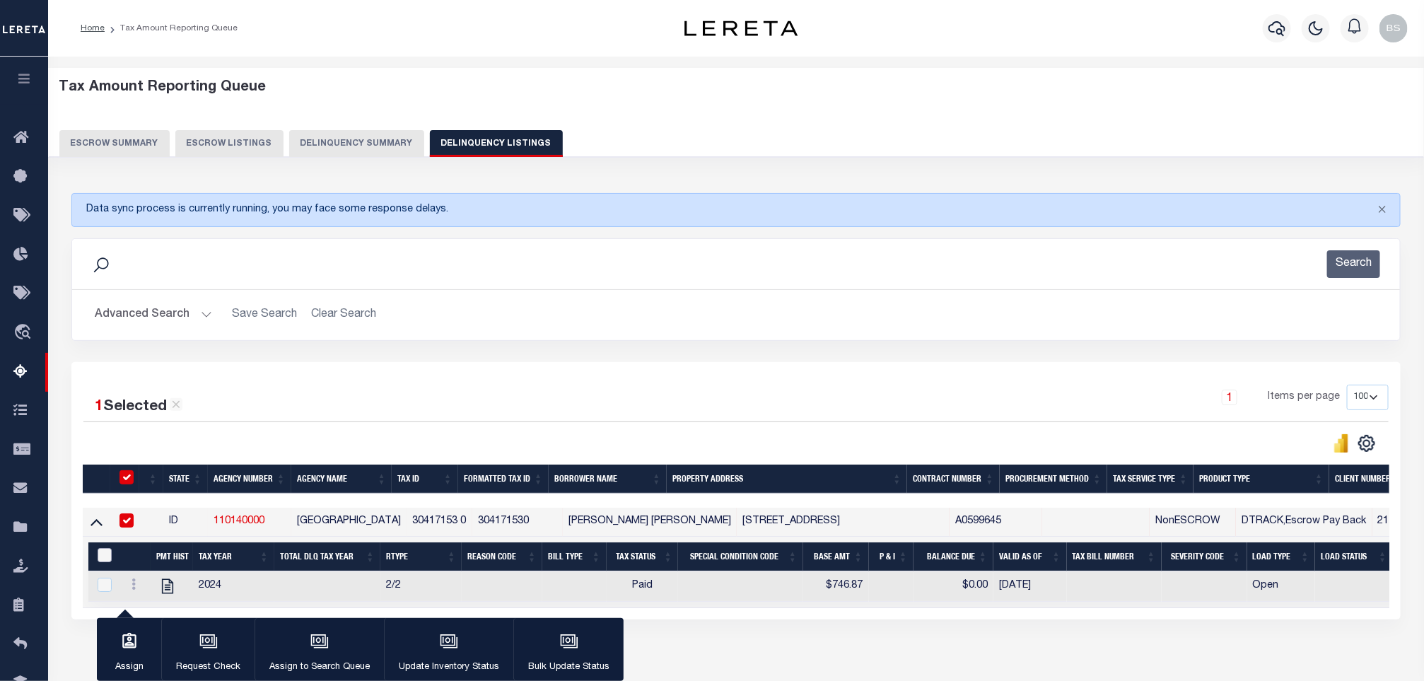
click at [106, 562] on input "&nbsp;" at bounding box center [105, 555] width 14 height 14
checkbox input "true"
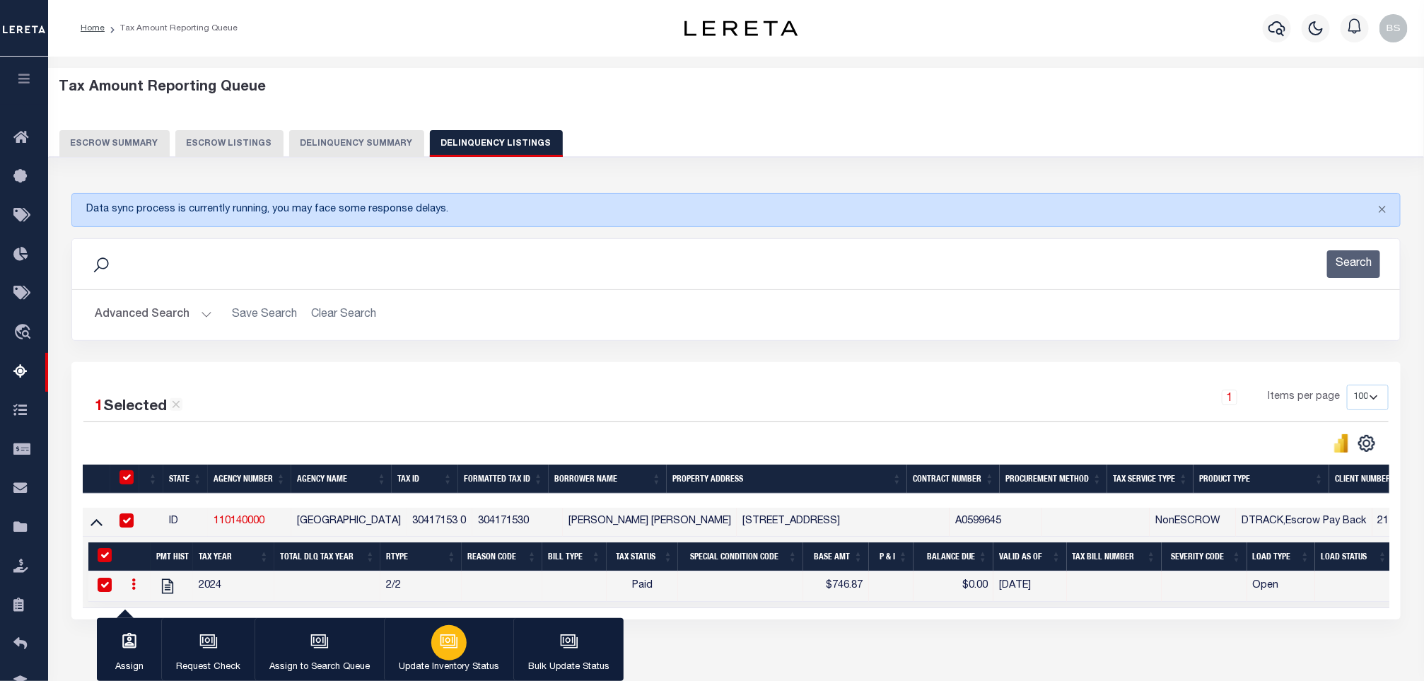
click at [433, 643] on div "button" at bounding box center [448, 642] width 35 height 35
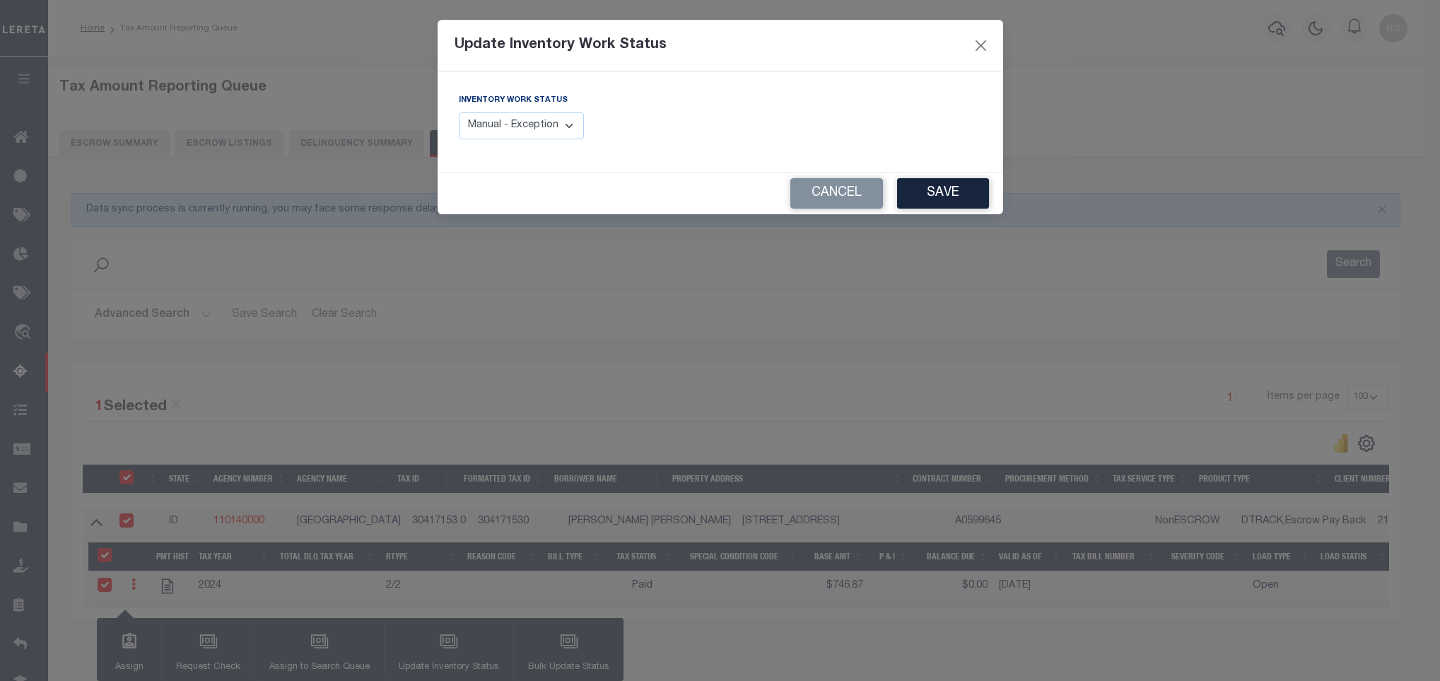
click at [554, 129] on select "Manual - Exception Pended - Awaiting Search Late Add Exception Completed" at bounding box center [522, 126] width 126 height 28
select select "4"
click at [459, 113] on select "Manual - Exception Pended - Awaiting Search Late Add Exception Completed" at bounding box center [522, 126] width 126 height 28
click at [955, 194] on button "Save" at bounding box center [943, 193] width 92 height 30
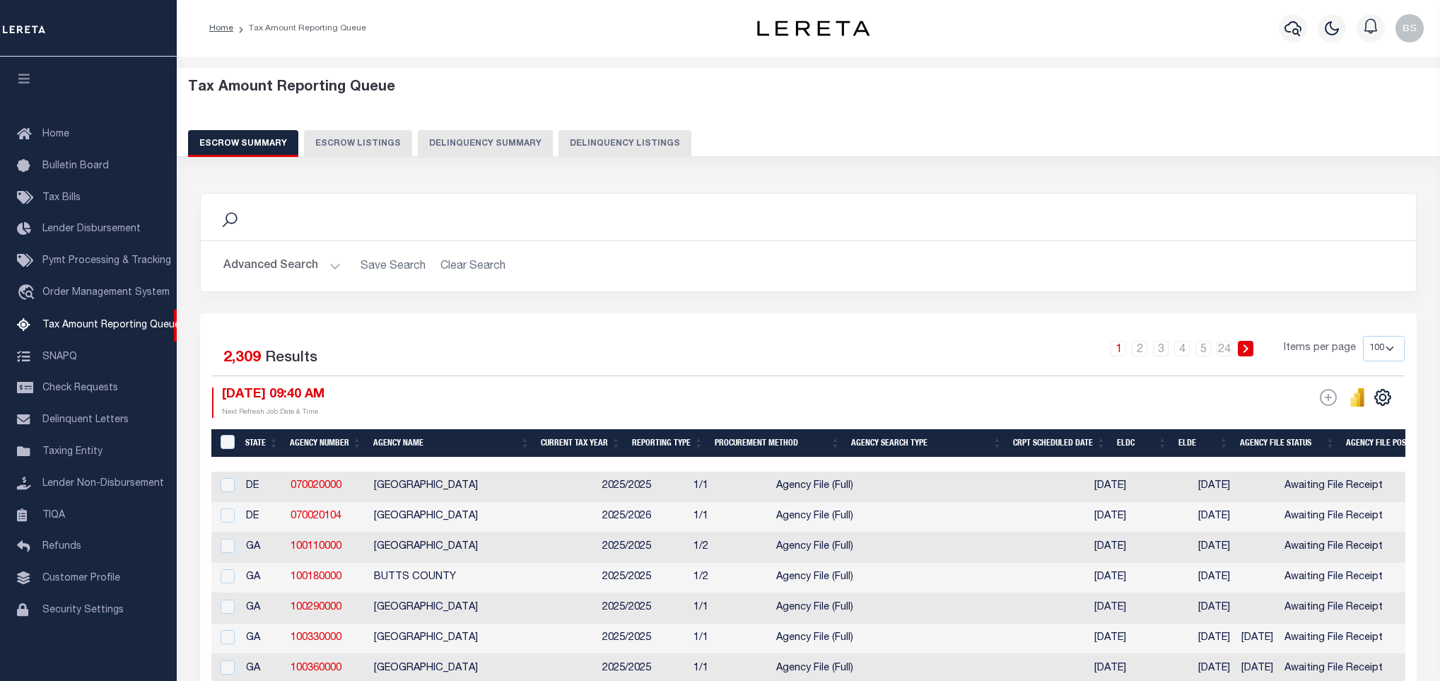
select select "100"
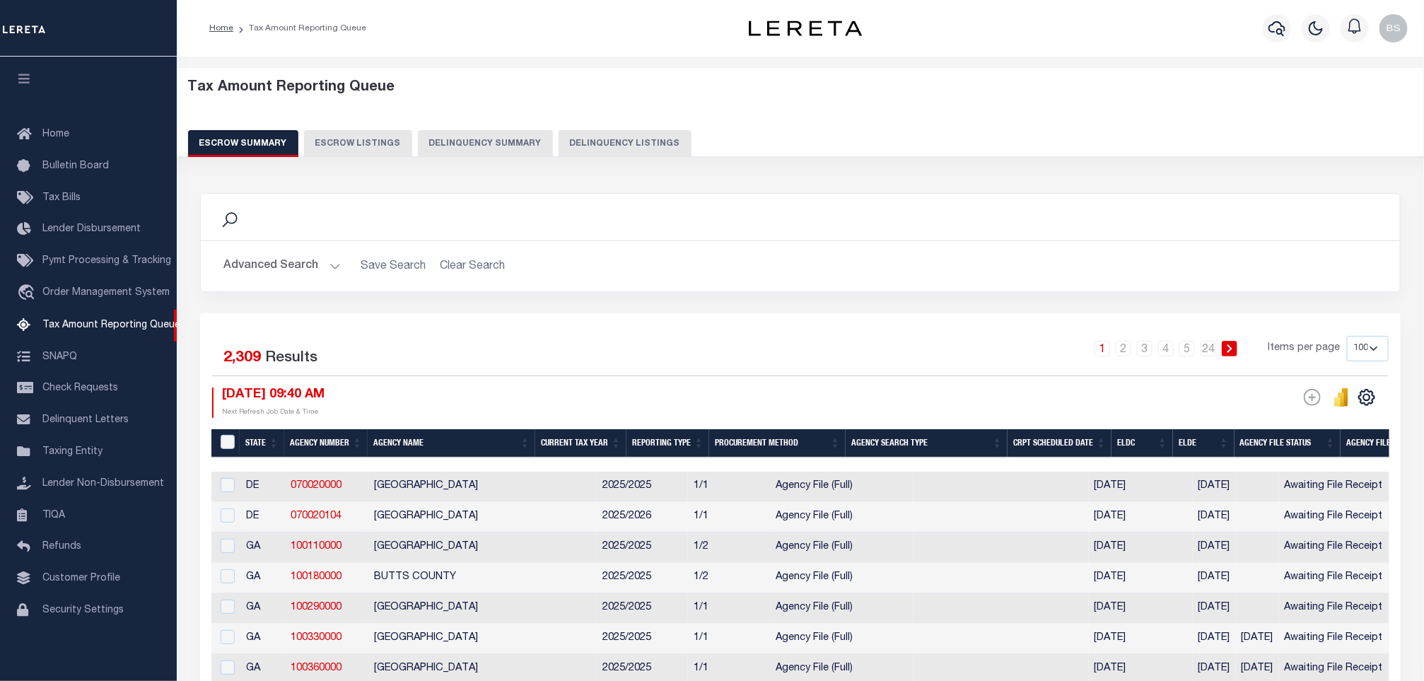
click at [605, 141] on button "Delinquency Listings" at bounding box center [625, 143] width 133 height 27
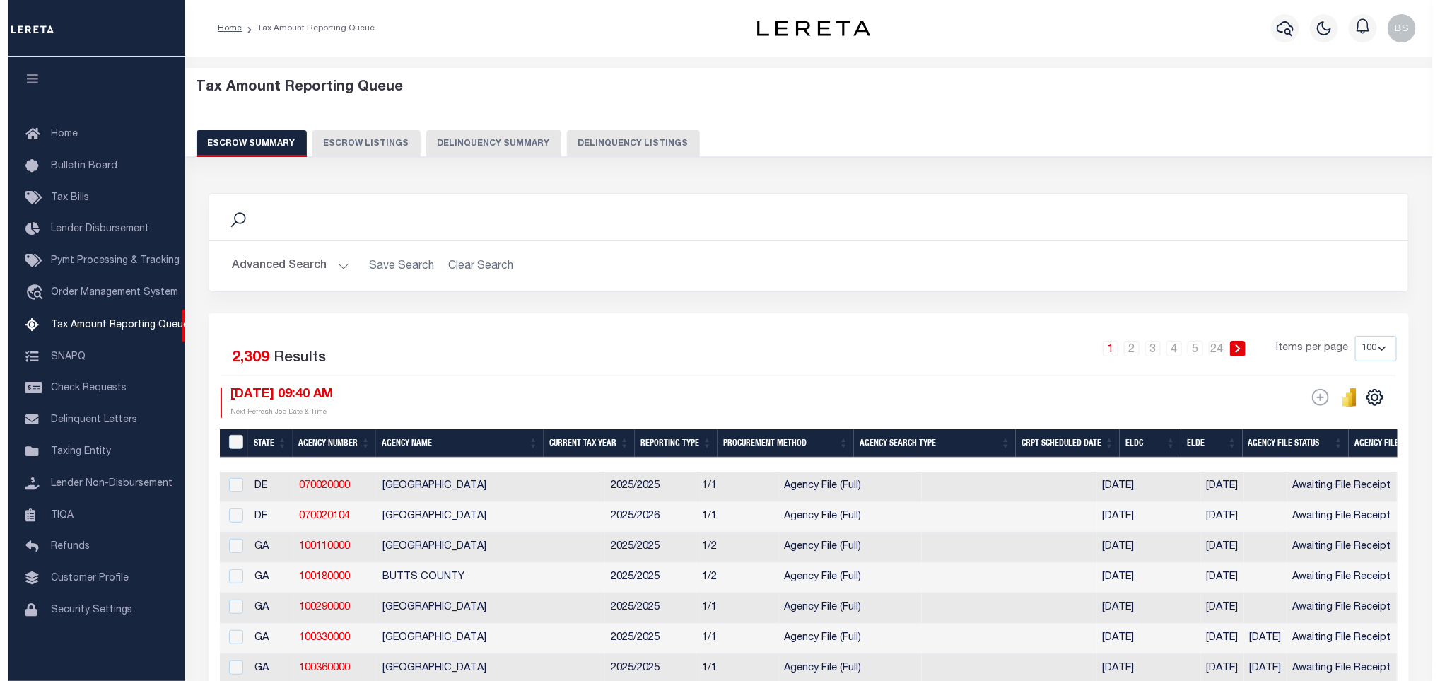
select select "100"
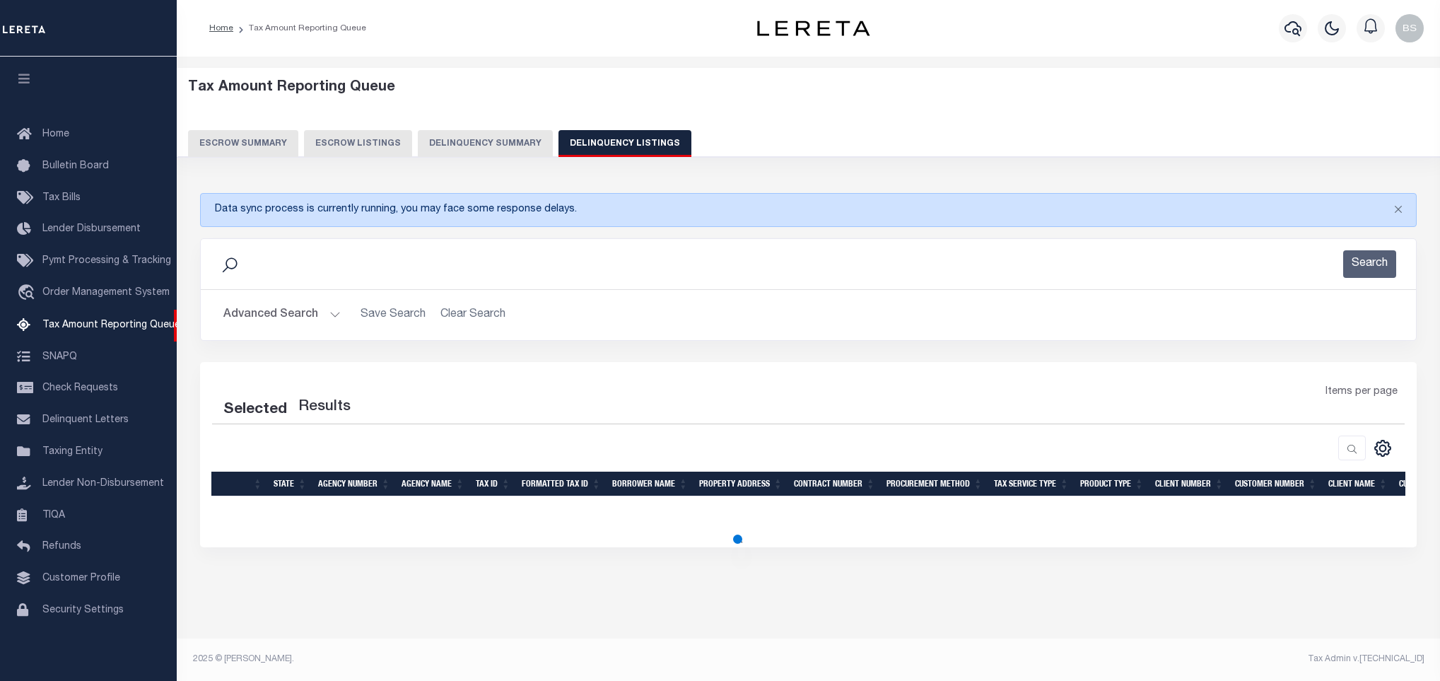
select select "100"
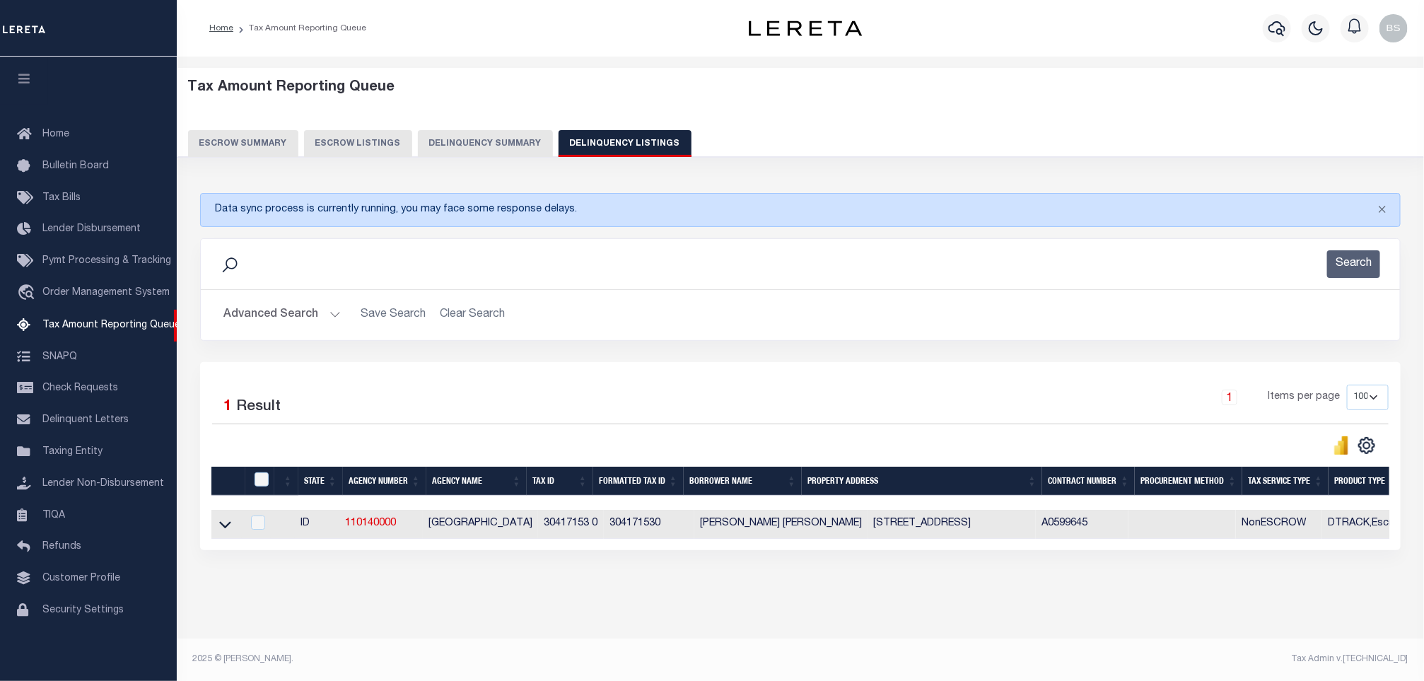
click at [274, 317] on button "Advanced Search" at bounding box center [281, 315] width 117 height 28
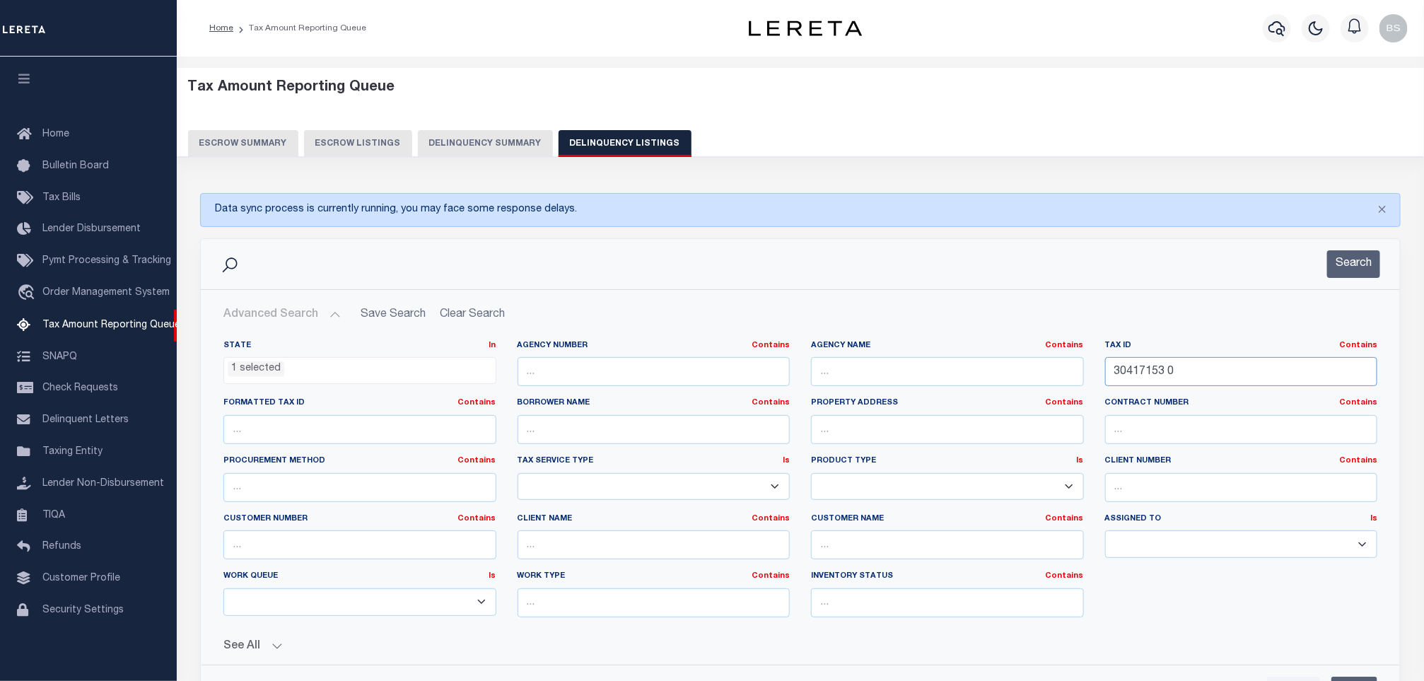
drag, startPoint x: 1186, startPoint y: 376, endPoint x: 1116, endPoint y: 369, distance: 70.4
click at [1116, 369] on input "30417153 0" at bounding box center [1241, 371] width 273 height 29
paste input "7"
type input "30417157 0"
click at [1336, 269] on button "Search" at bounding box center [1353, 264] width 53 height 28
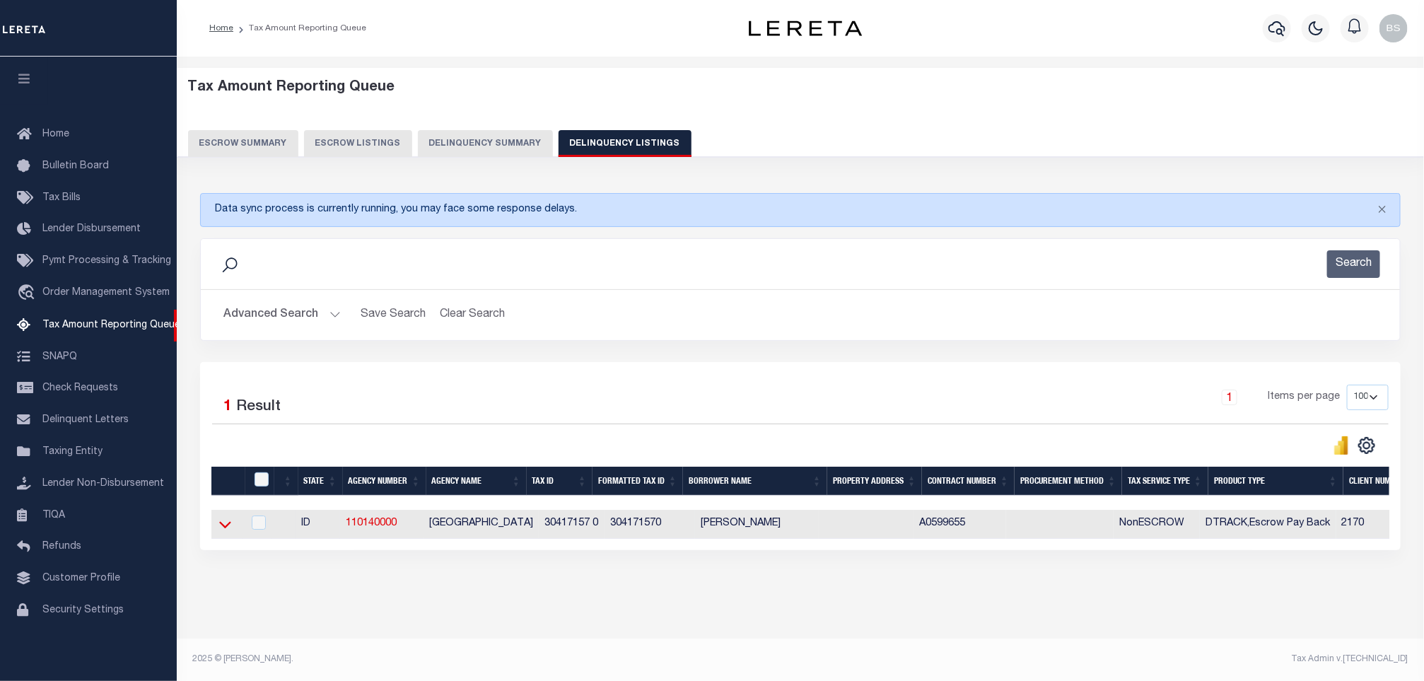
click at [223, 528] on icon at bounding box center [225, 524] width 12 height 7
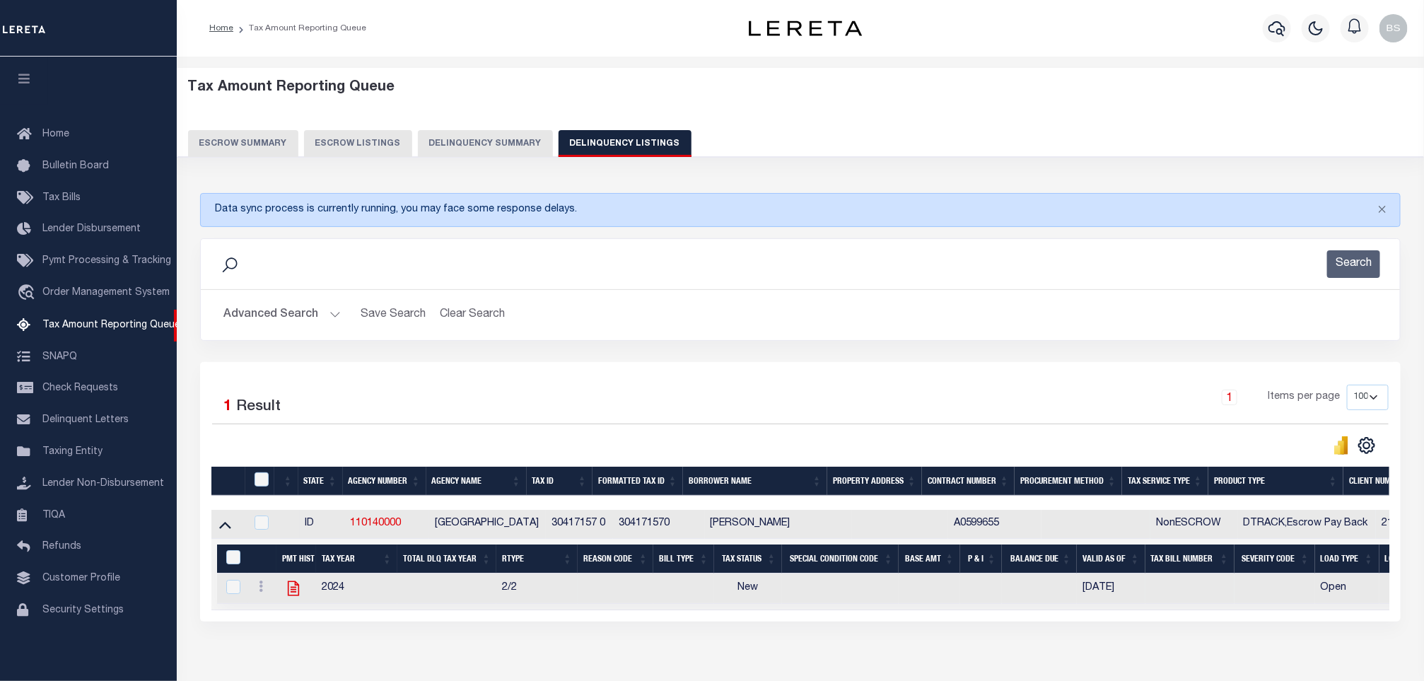
click at [293, 596] on icon at bounding box center [293, 588] width 18 height 18
checkbox input "true"
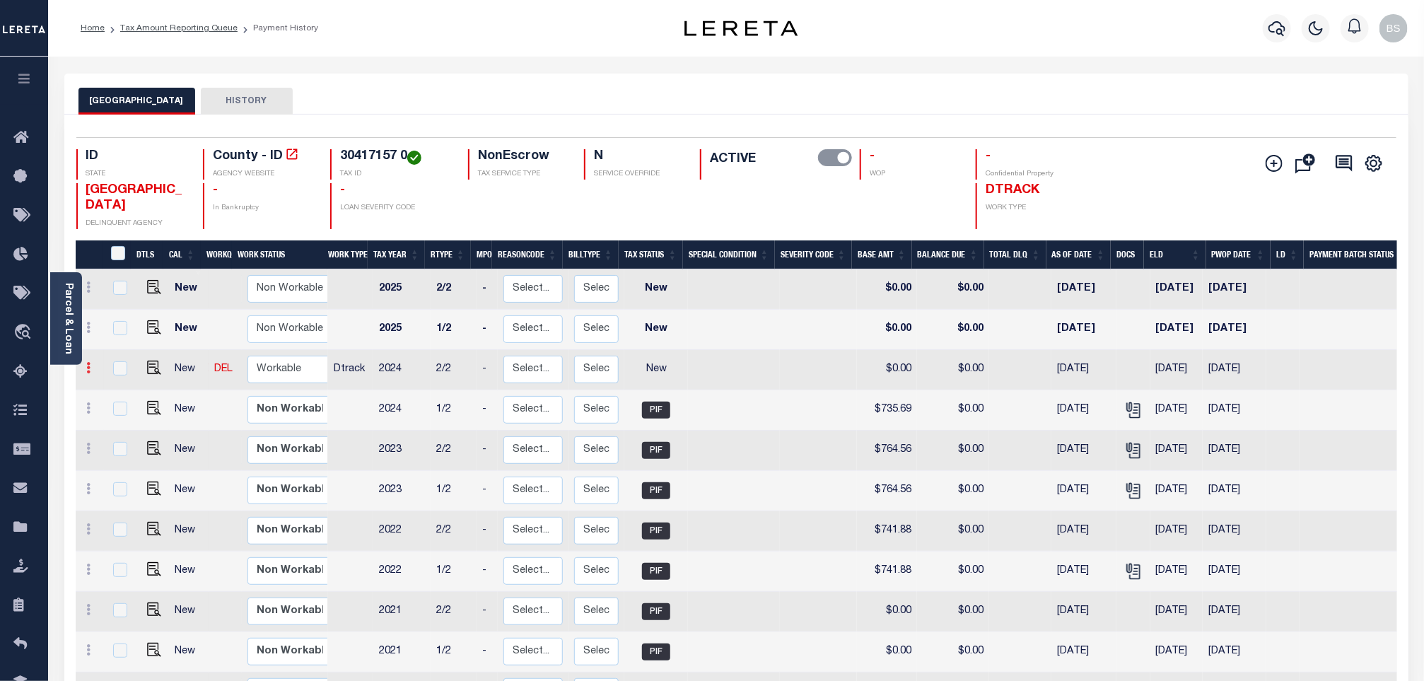
click at [92, 375] on link at bounding box center [89, 369] width 16 height 11
click at [122, 414] on link at bounding box center [123, 416] width 48 height 23
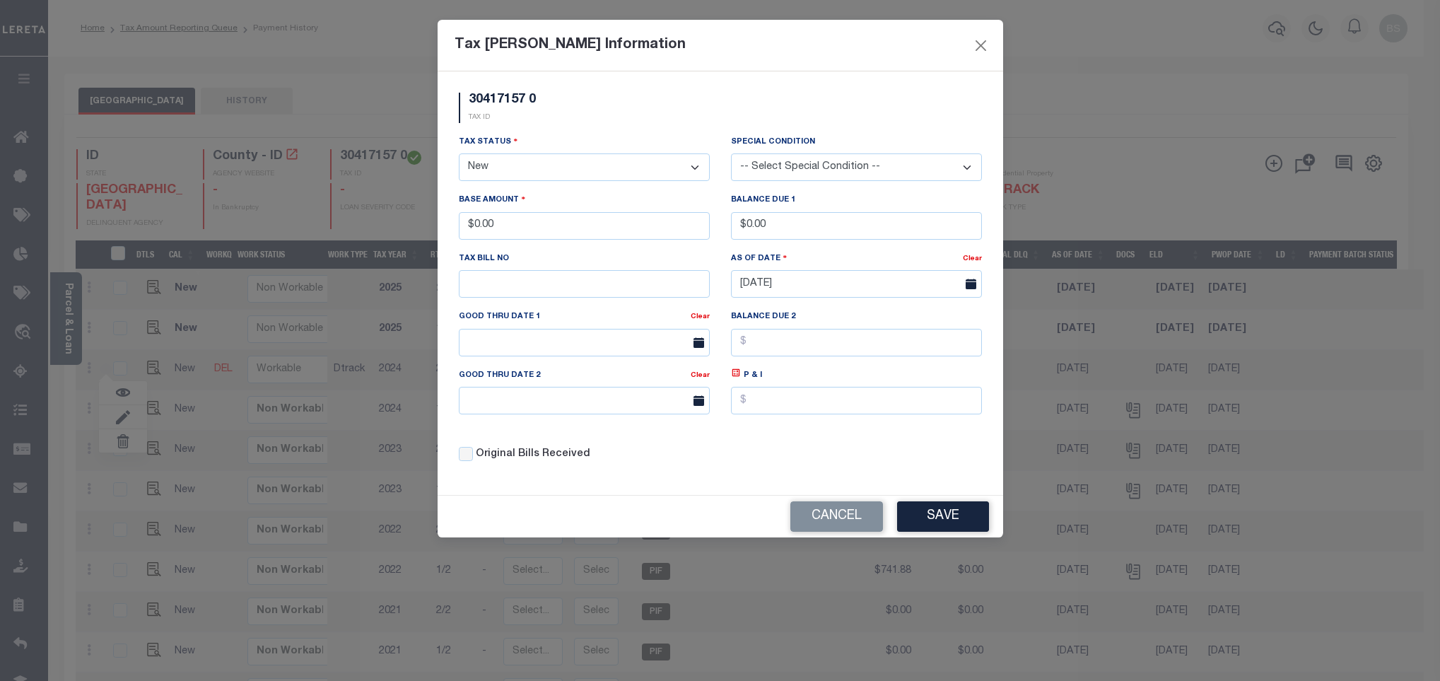
click at [498, 165] on select "- Select Status - Open Due/Unpaid Paid Incomplete No Tax Due Internal Refund Pr…" at bounding box center [584, 167] width 251 height 28
click at [493, 166] on select "- Select Status - Open Due/Unpaid Paid Incomplete No Tax Due Internal Refund Pr…" at bounding box center [584, 167] width 251 height 28
select select "PYD"
click at [459, 155] on select "- Select Status - Open Due/Unpaid Paid Incomplete No Tax Due Internal Refund Pr…" at bounding box center [584, 167] width 251 height 28
drag, startPoint x: 535, startPoint y: 223, endPoint x: 426, endPoint y: 236, distance: 109.6
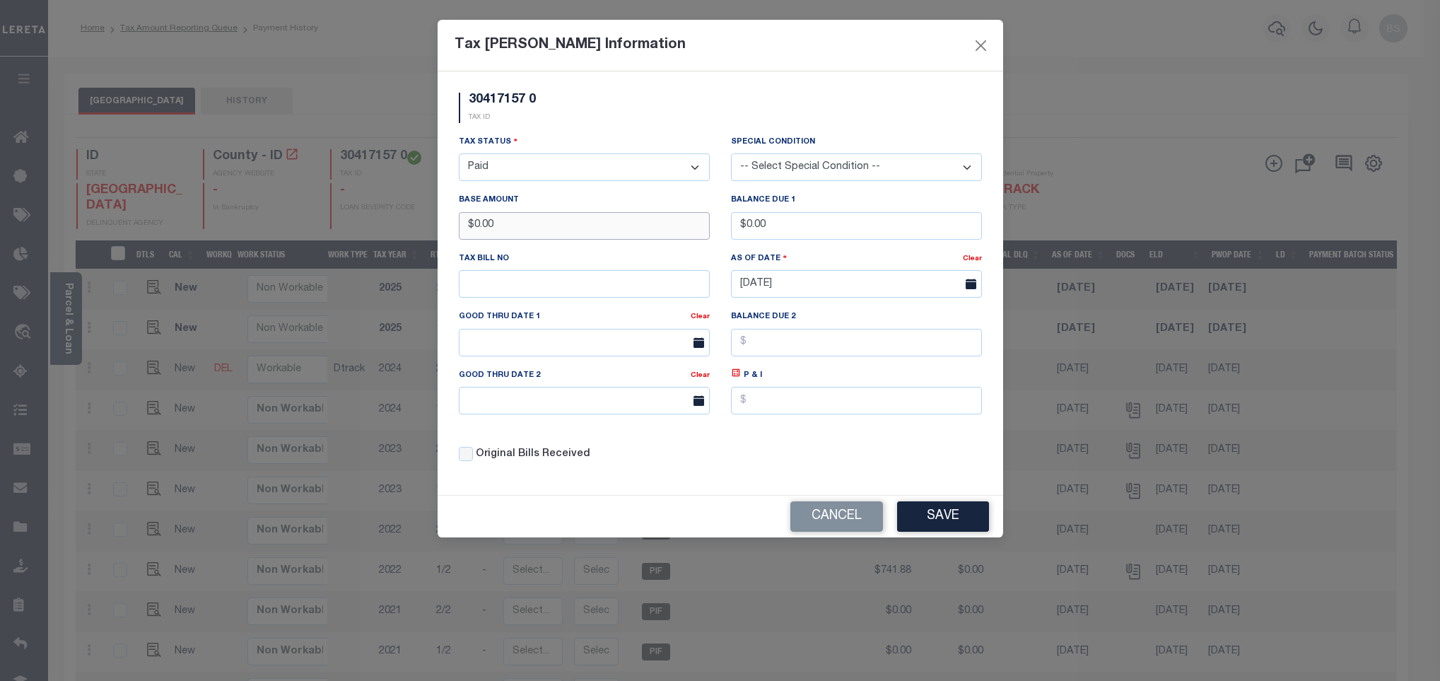
click at [426, 236] on div "Tax [PERSON_NAME] Information 30417157 0 TAX ID Installment: TaxID: 30417157 0 …" at bounding box center [720, 340] width 1440 height 681
drag, startPoint x: 537, startPoint y: 232, endPoint x: 496, endPoint y: 229, distance: 40.4
click at [600, 291] on div "Tax Status - Select Status - Open Due/Unpaid Paid Incomplete No Tax Due Interna…" at bounding box center [720, 303] width 544 height 339
drag, startPoint x: 496, startPoint y: 229, endPoint x: 465, endPoint y: 226, distance: 31.3
click at [465, 226] on input "$0.00" at bounding box center [584, 226] width 251 height 28
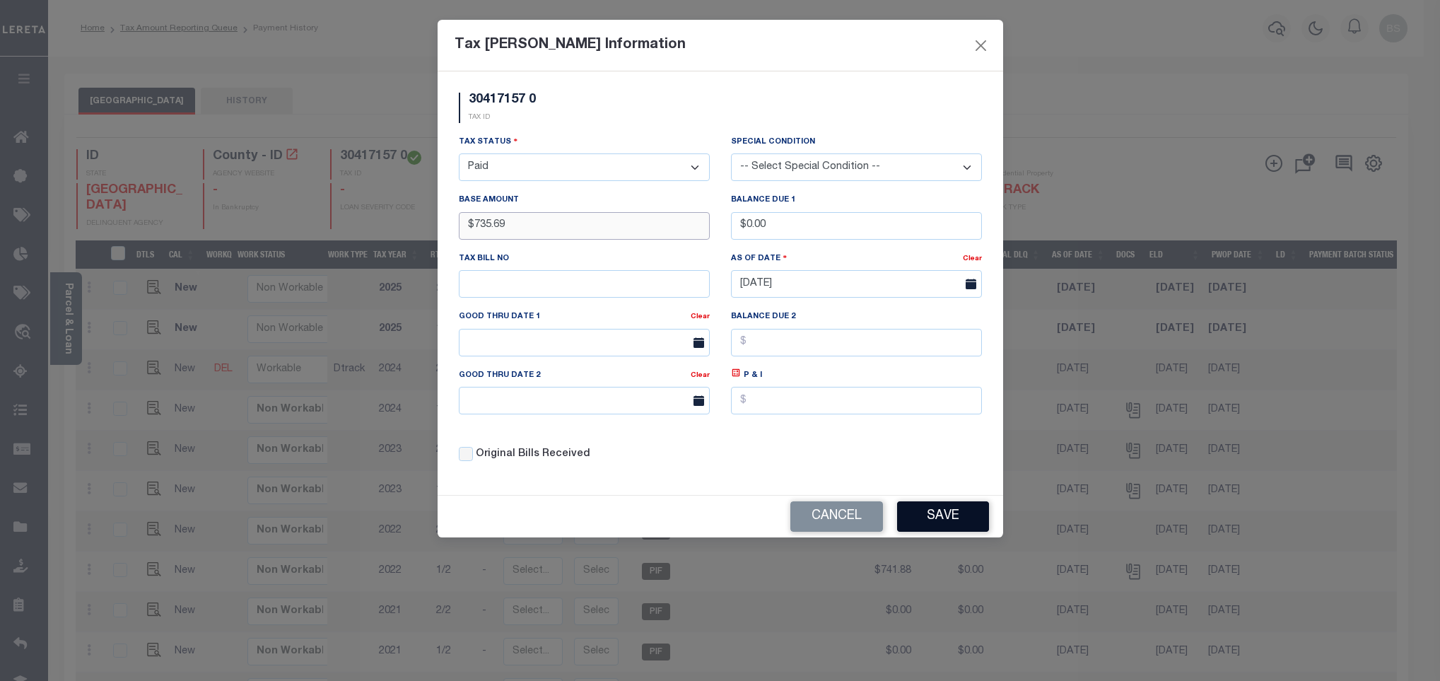
type input "$735.69"
click at [955, 532] on button "Save" at bounding box center [943, 516] width 92 height 30
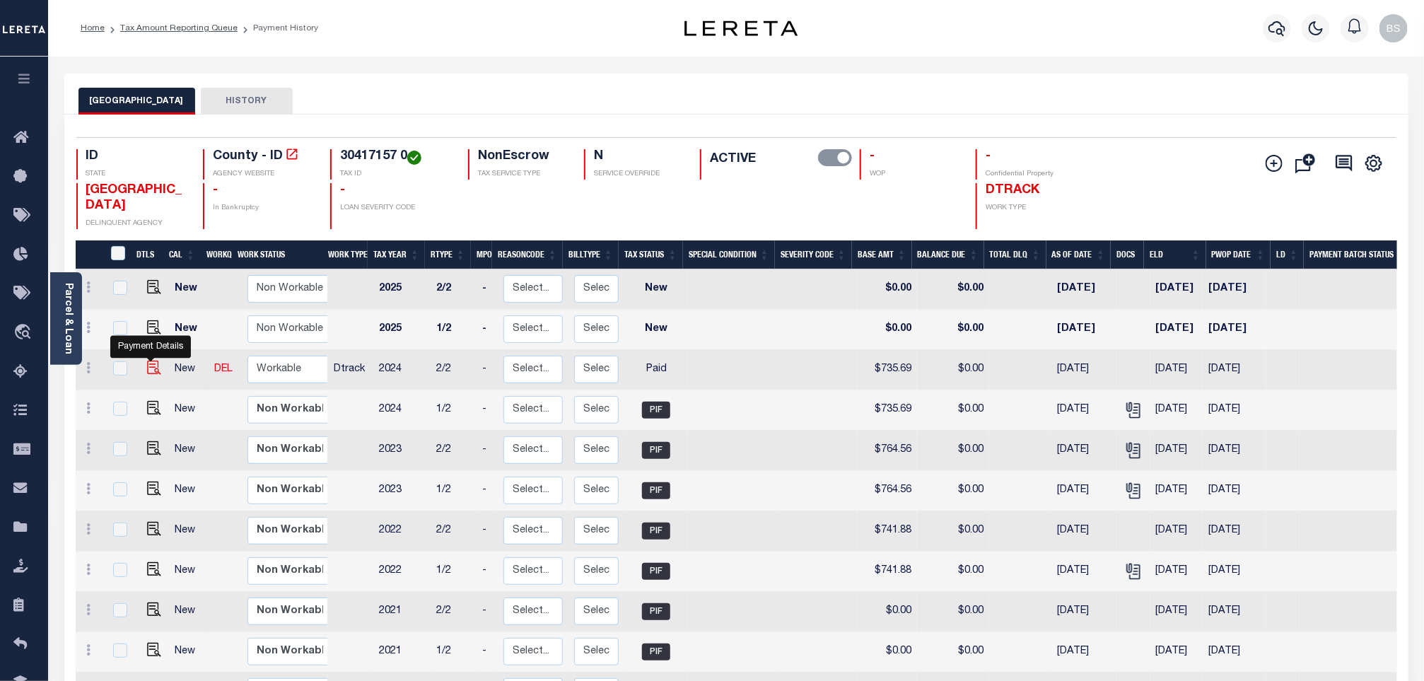
click at [151, 372] on img at bounding box center [154, 368] width 14 height 14
checkbox input "true"
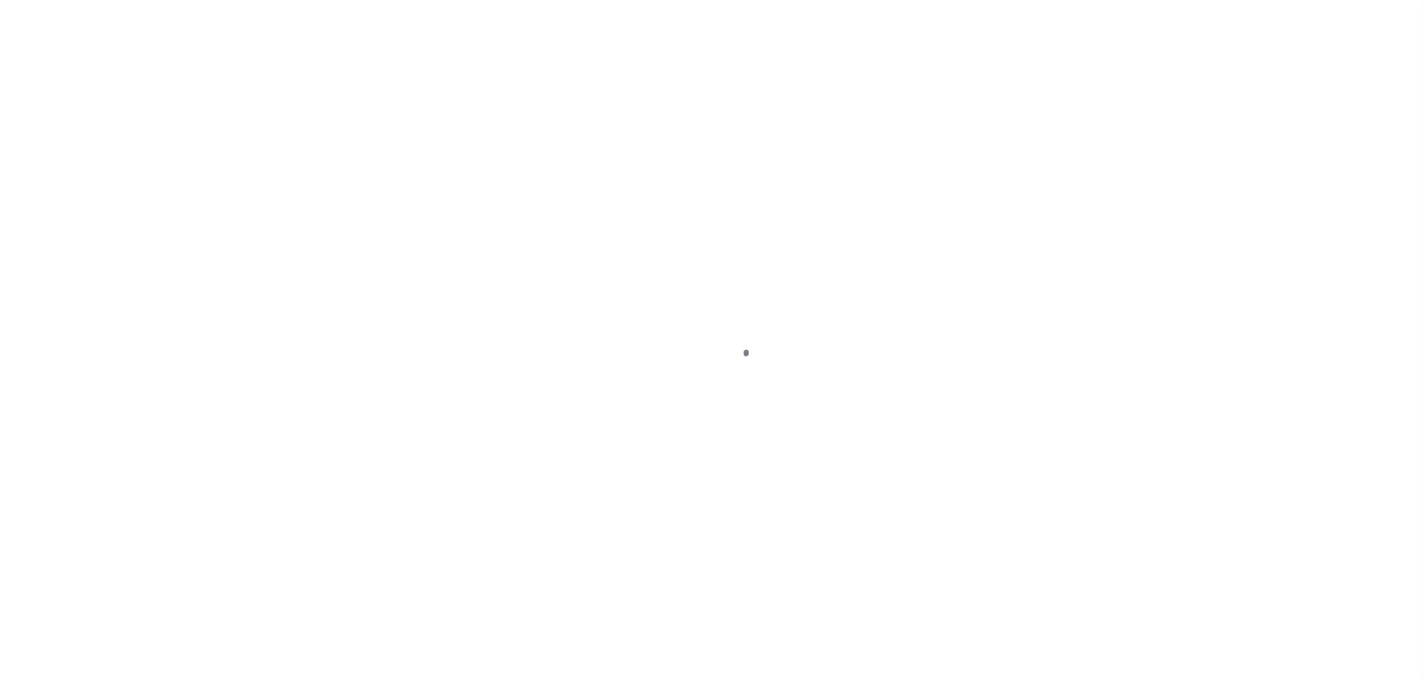
select select "PYD"
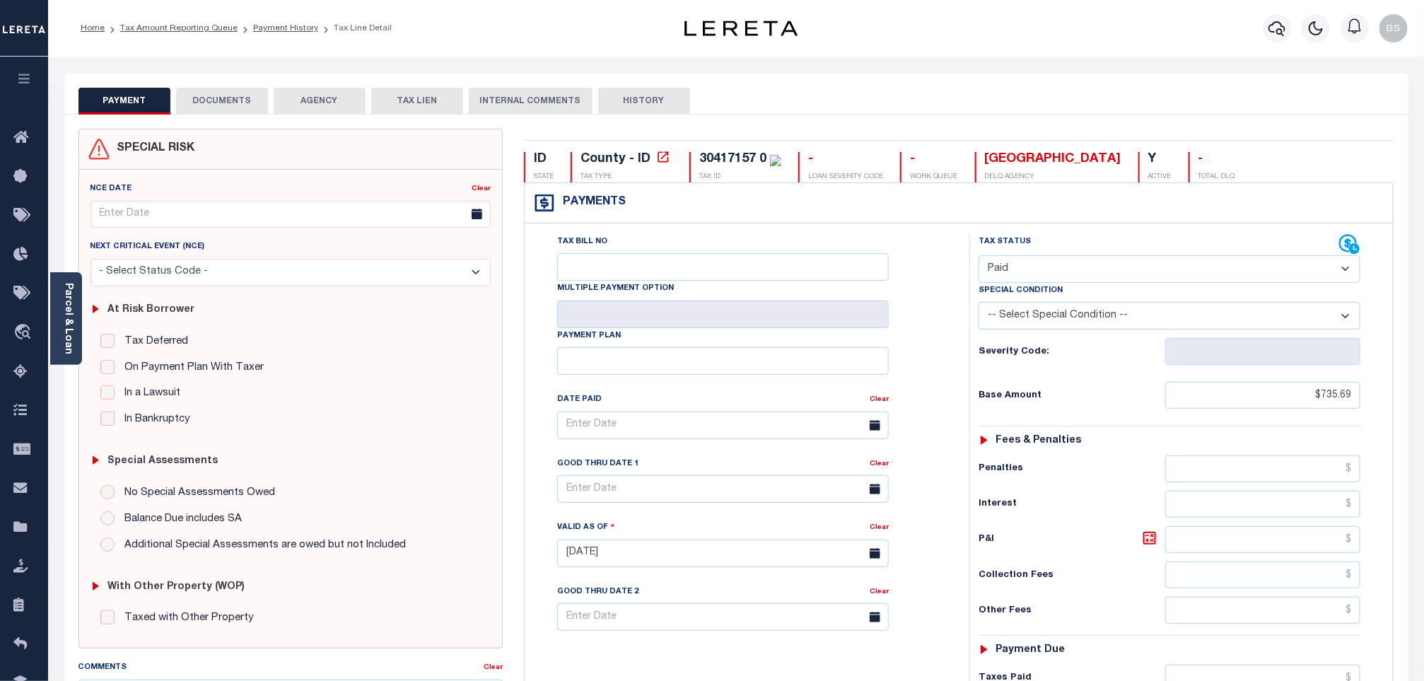
click at [223, 95] on button "DOCUMENTS" at bounding box center [222, 101] width 92 height 27
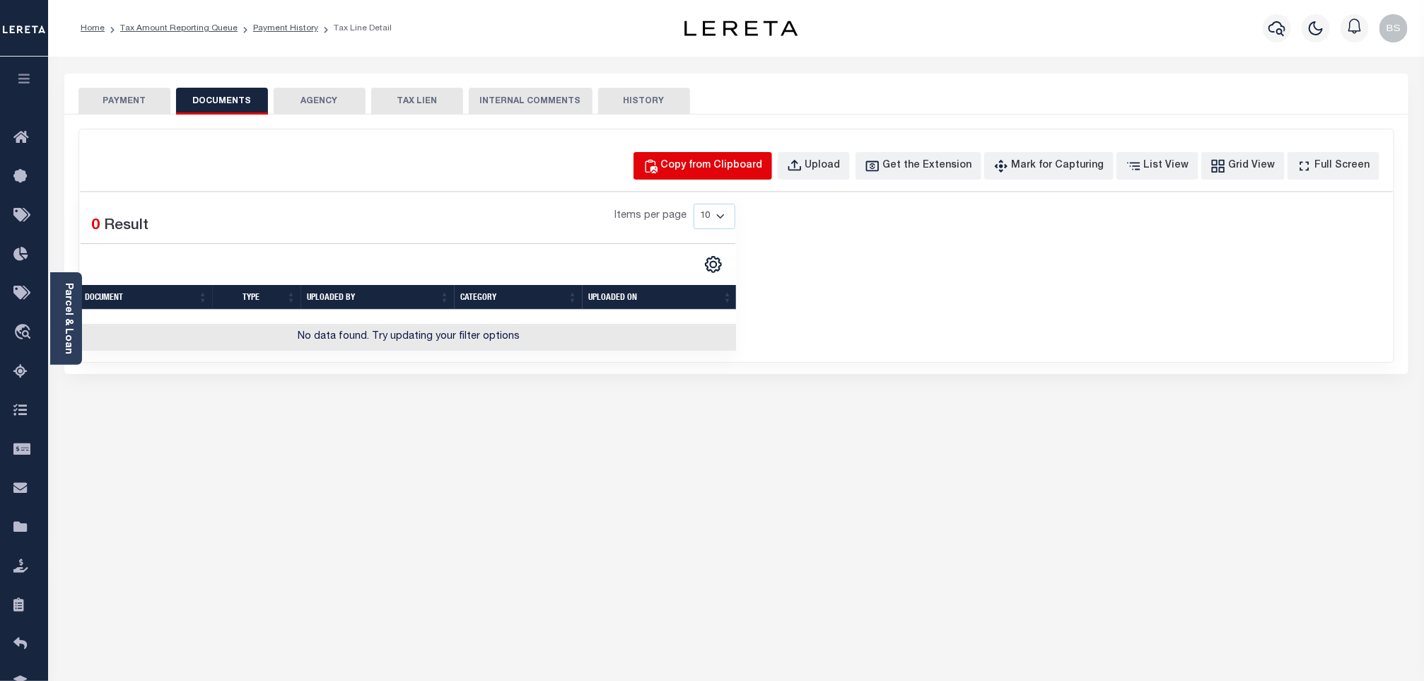
click at [700, 160] on div "Copy from Clipboard" at bounding box center [712, 166] width 102 height 16
select select "POP"
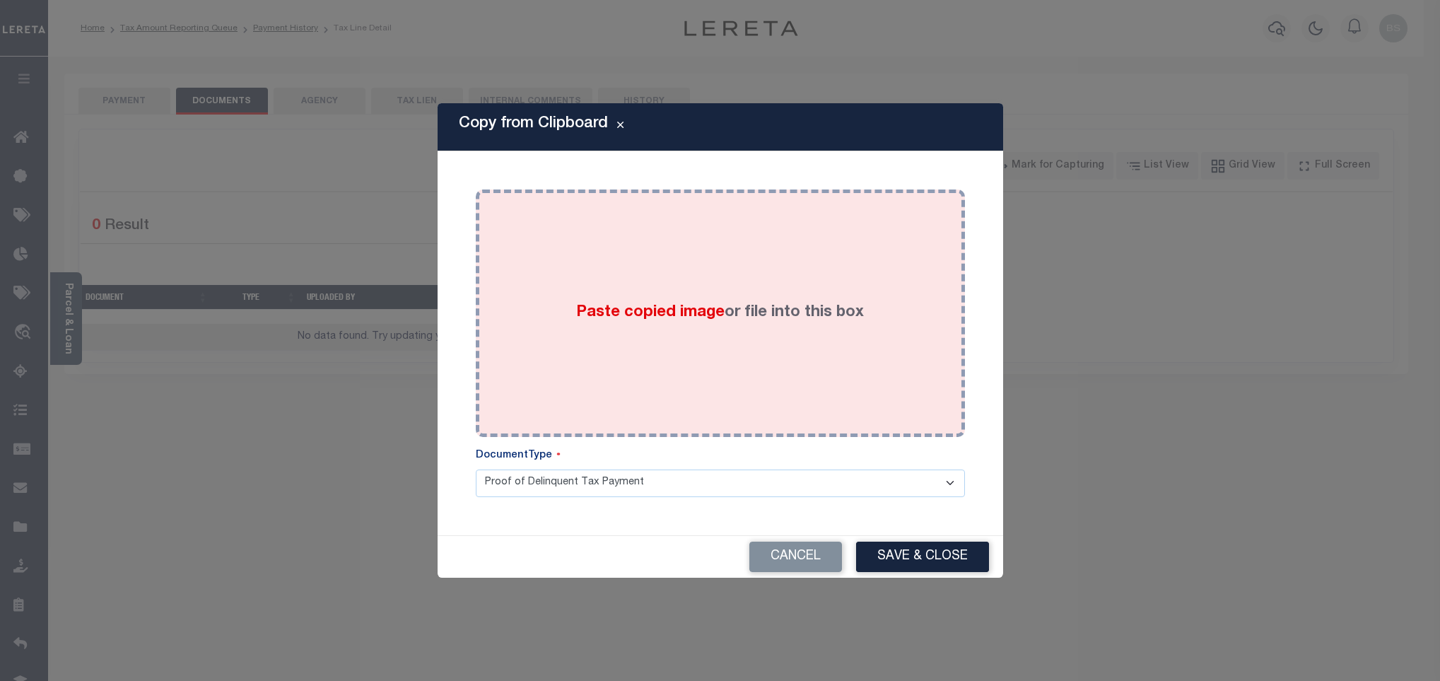
click at [738, 286] on div "Paste copied image or file into this box" at bounding box center [720, 313] width 468 height 226
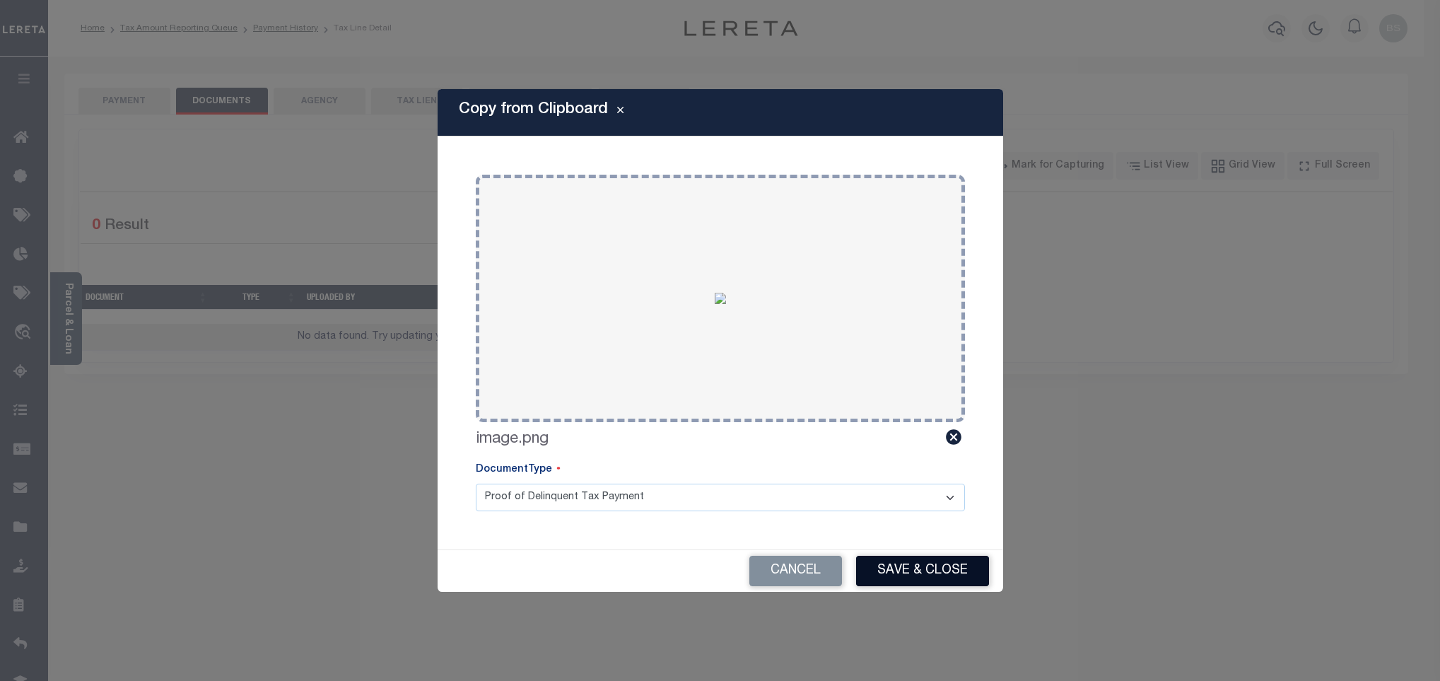
click at [911, 559] on button "Save & Close" at bounding box center [922, 571] width 133 height 30
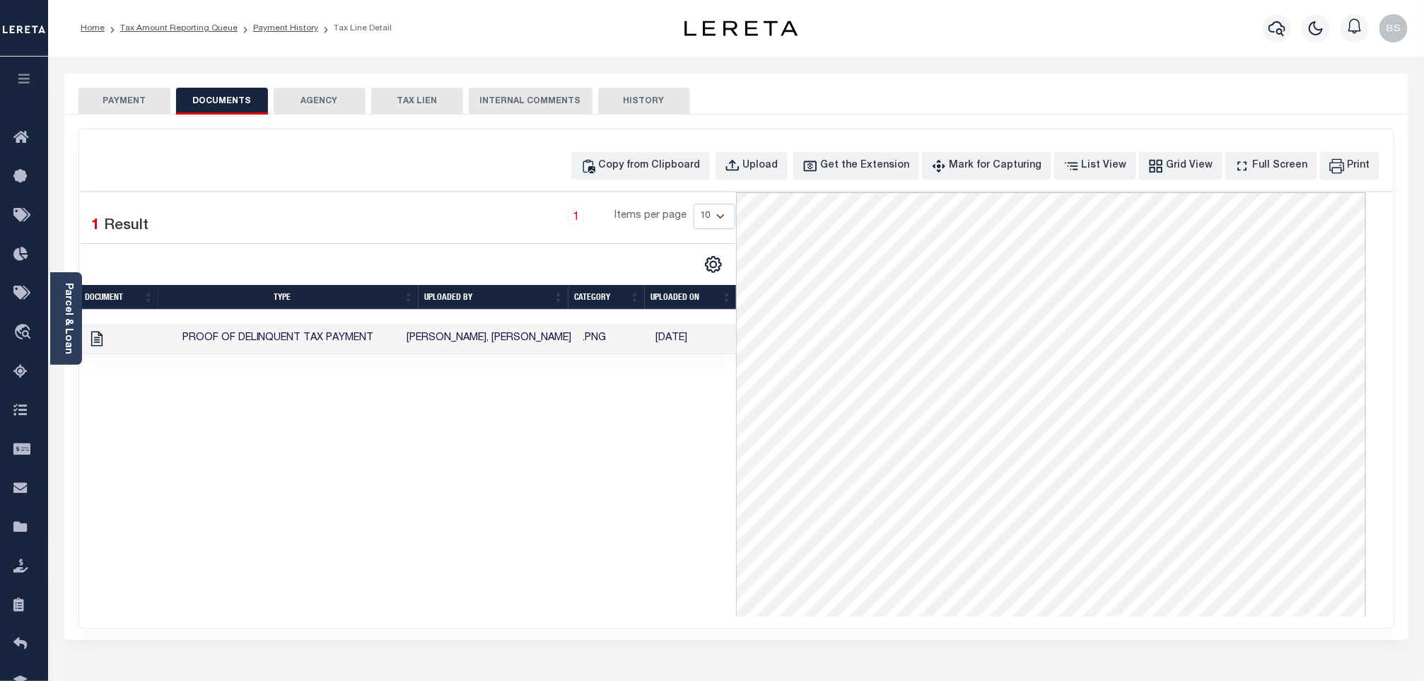
click at [209, 35] on ol "Home Tax Amount Reporting Queue Payment History Tax Line Detail" at bounding box center [236, 28] width 334 height 30
click at [202, 30] on link "Tax Amount Reporting Queue" at bounding box center [178, 28] width 117 height 8
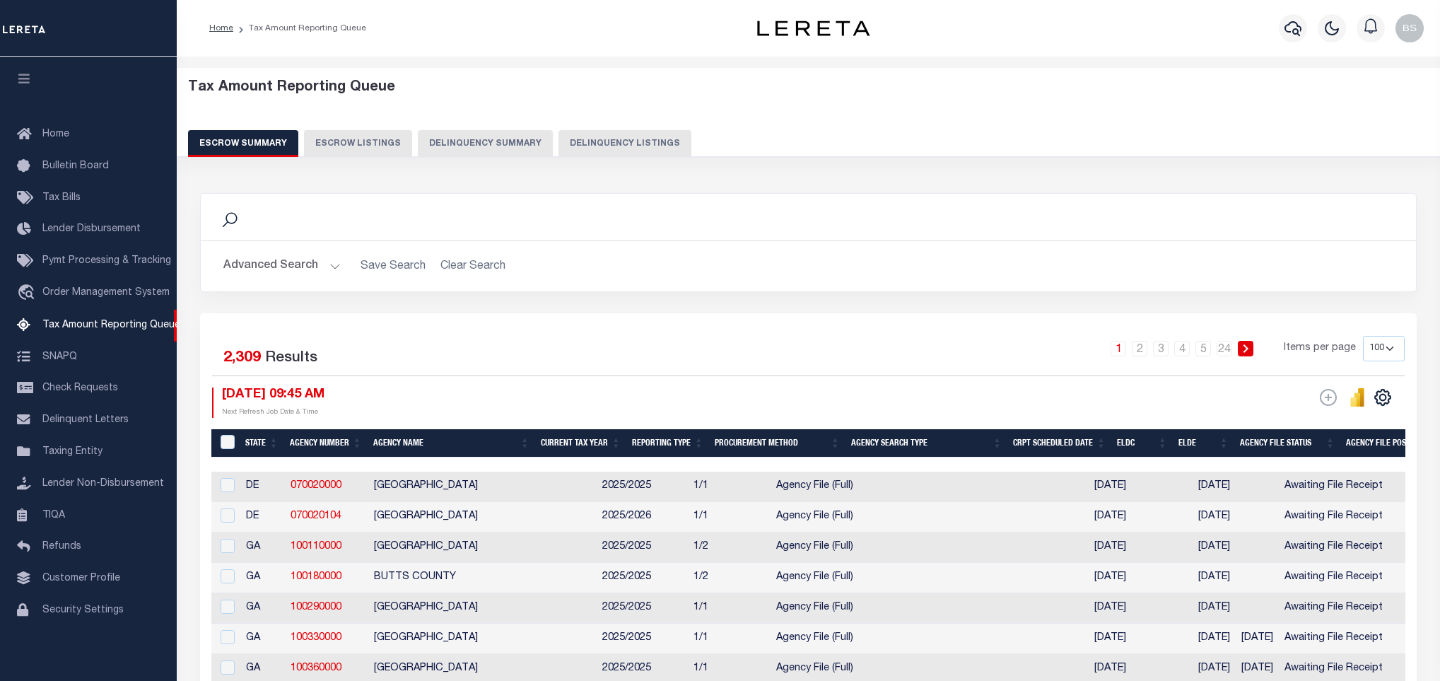
select select "100"
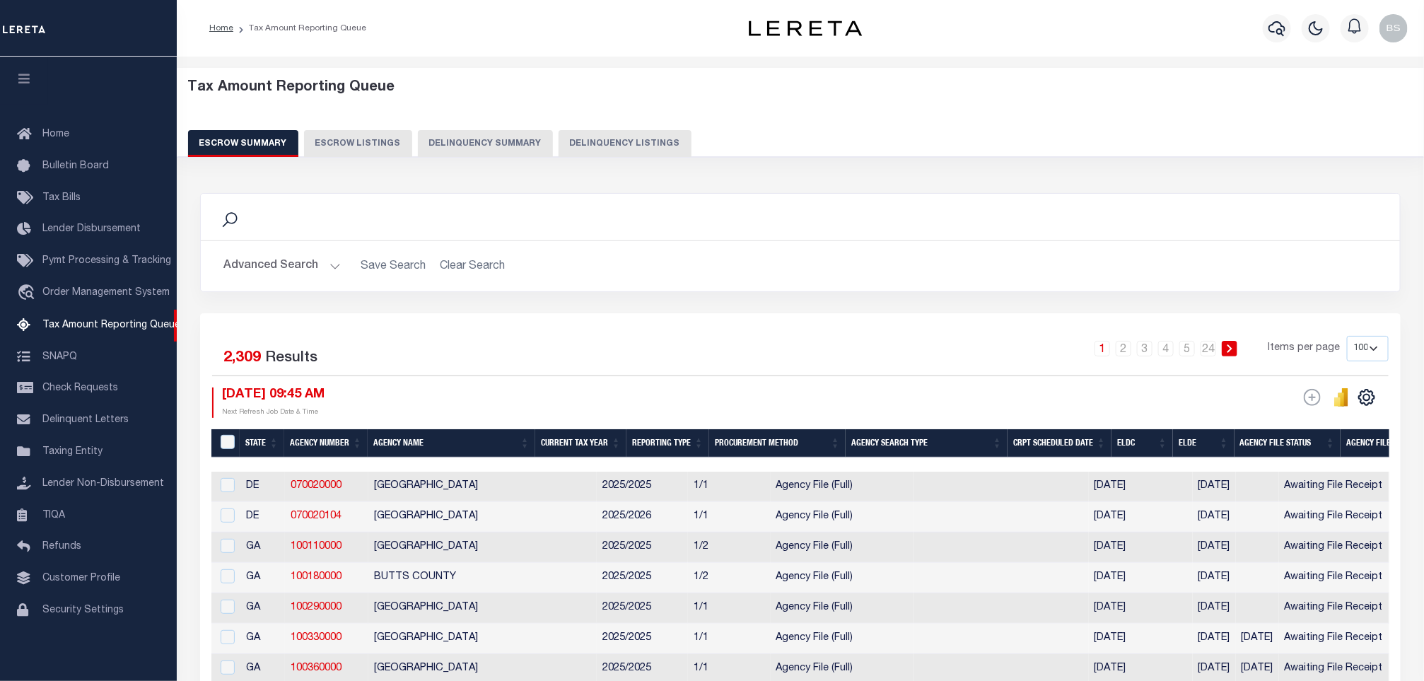
click at [593, 143] on button "Delinquency Listings" at bounding box center [625, 143] width 133 height 27
select select "100"
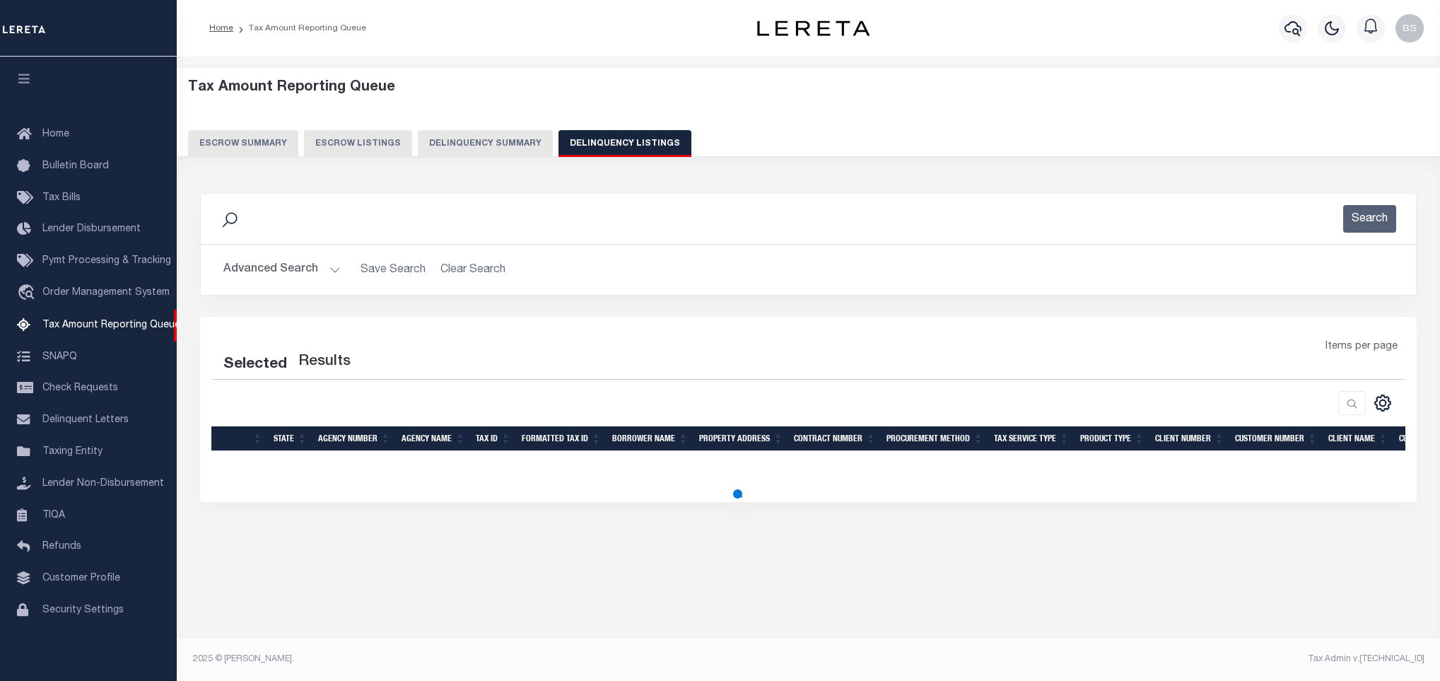
select select "100"
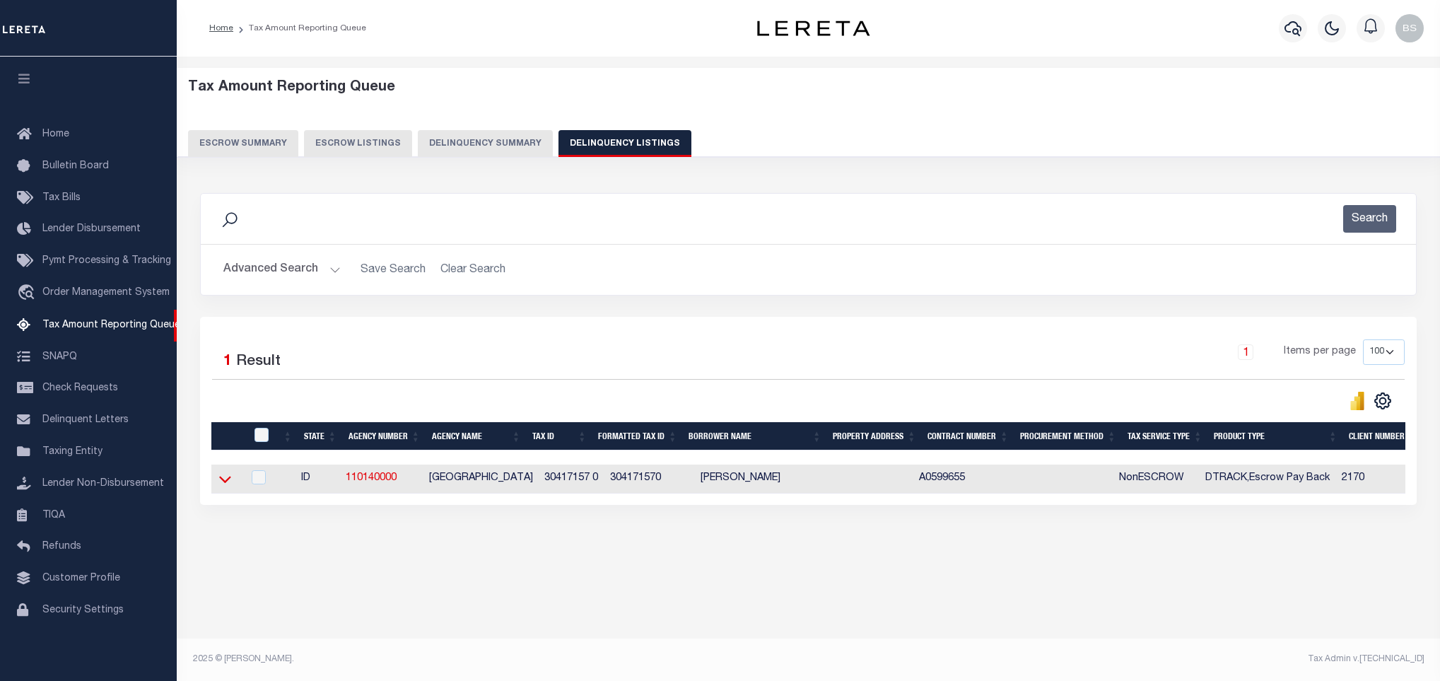
click at [227, 484] on icon at bounding box center [225, 480] width 12 height 7
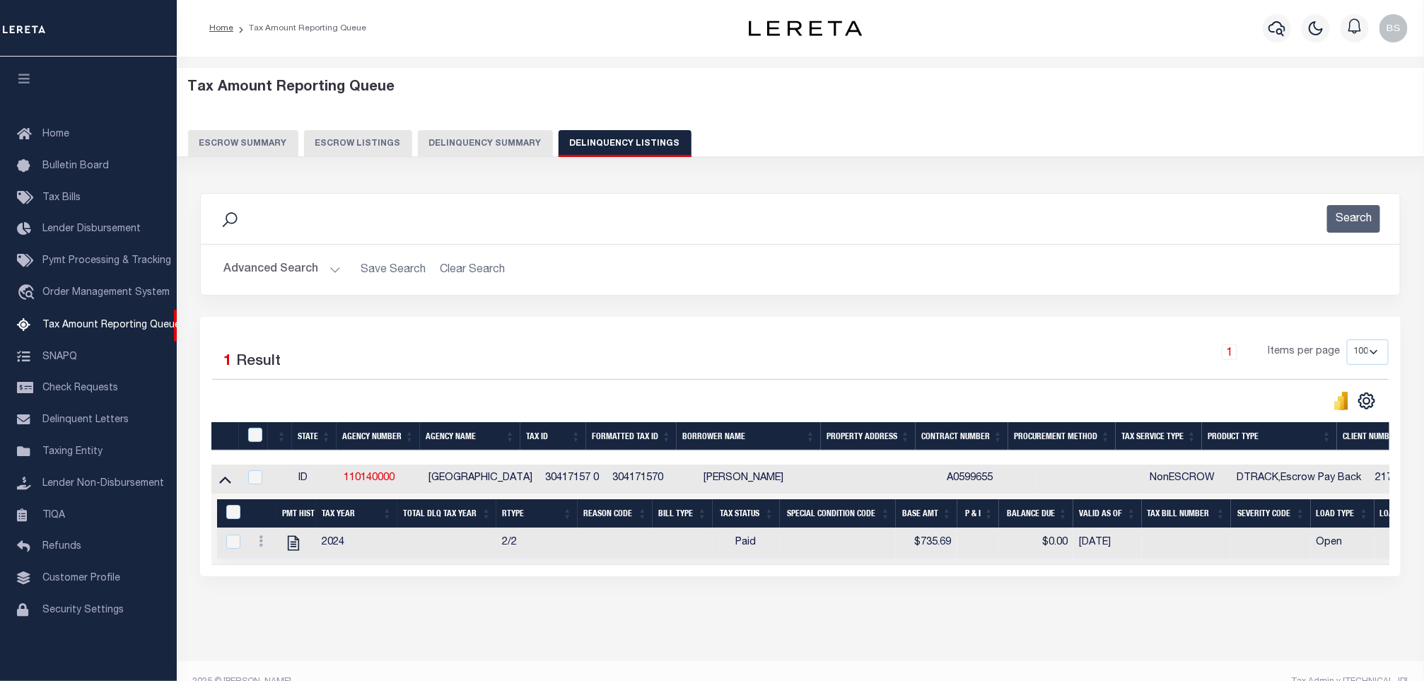
click at [250, 431] on th at bounding box center [253, 436] width 29 height 29
click at [251, 439] on input "checkbox" at bounding box center [255, 435] width 14 height 14
checkbox input "true"
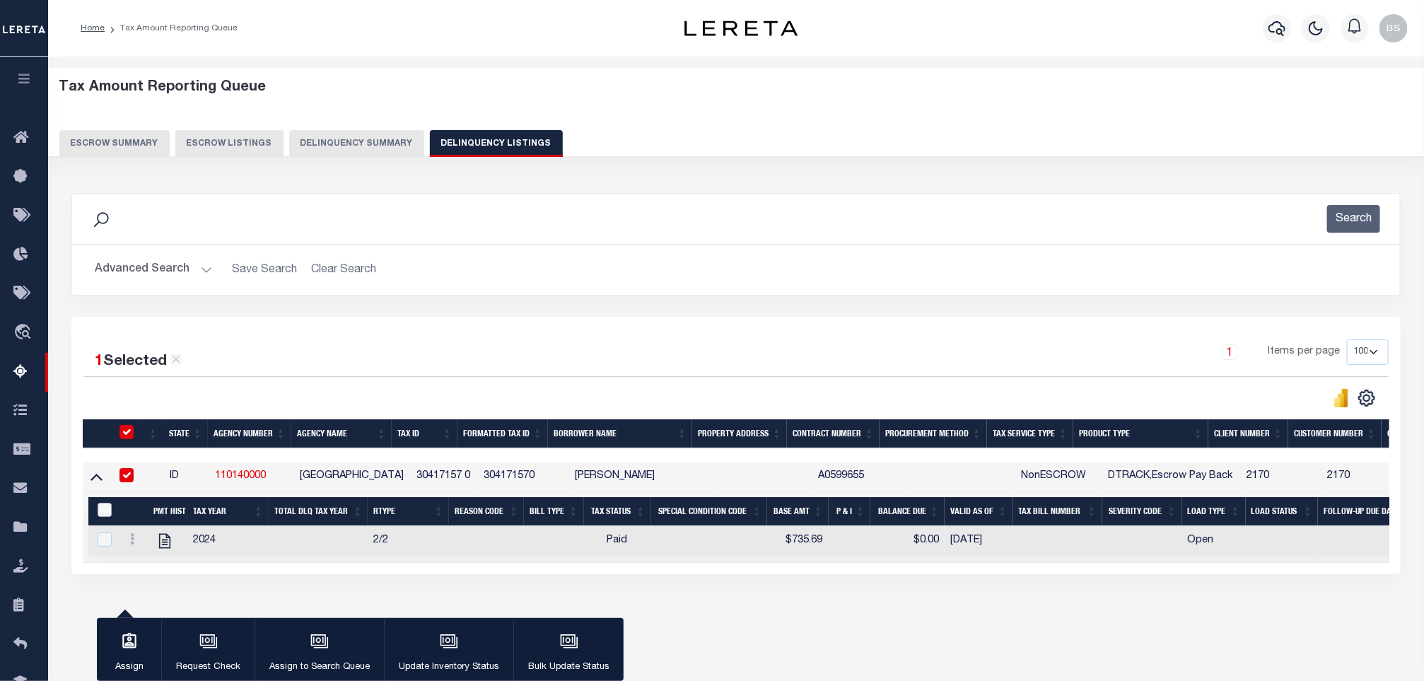
click at [106, 515] on input "&nbsp;" at bounding box center [105, 510] width 14 height 14
checkbox input "true"
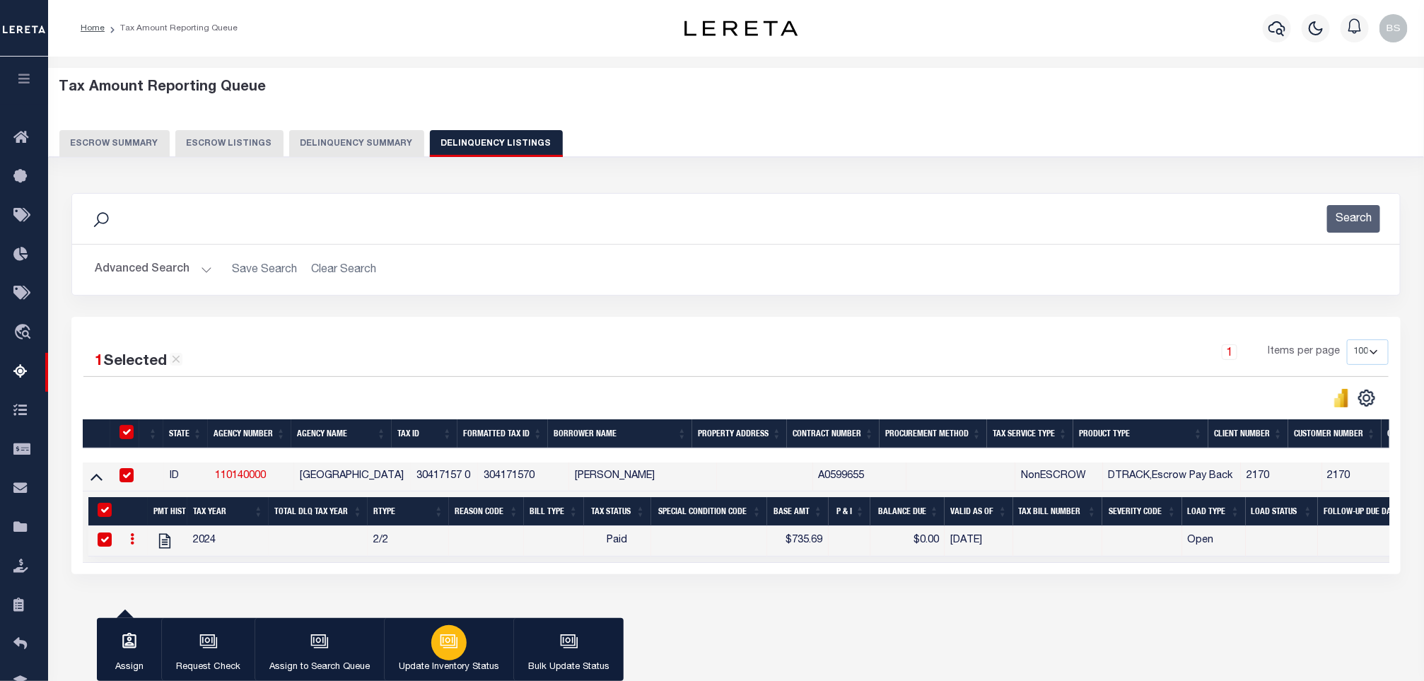
click at [458, 641] on div "button" at bounding box center [448, 642] width 35 height 35
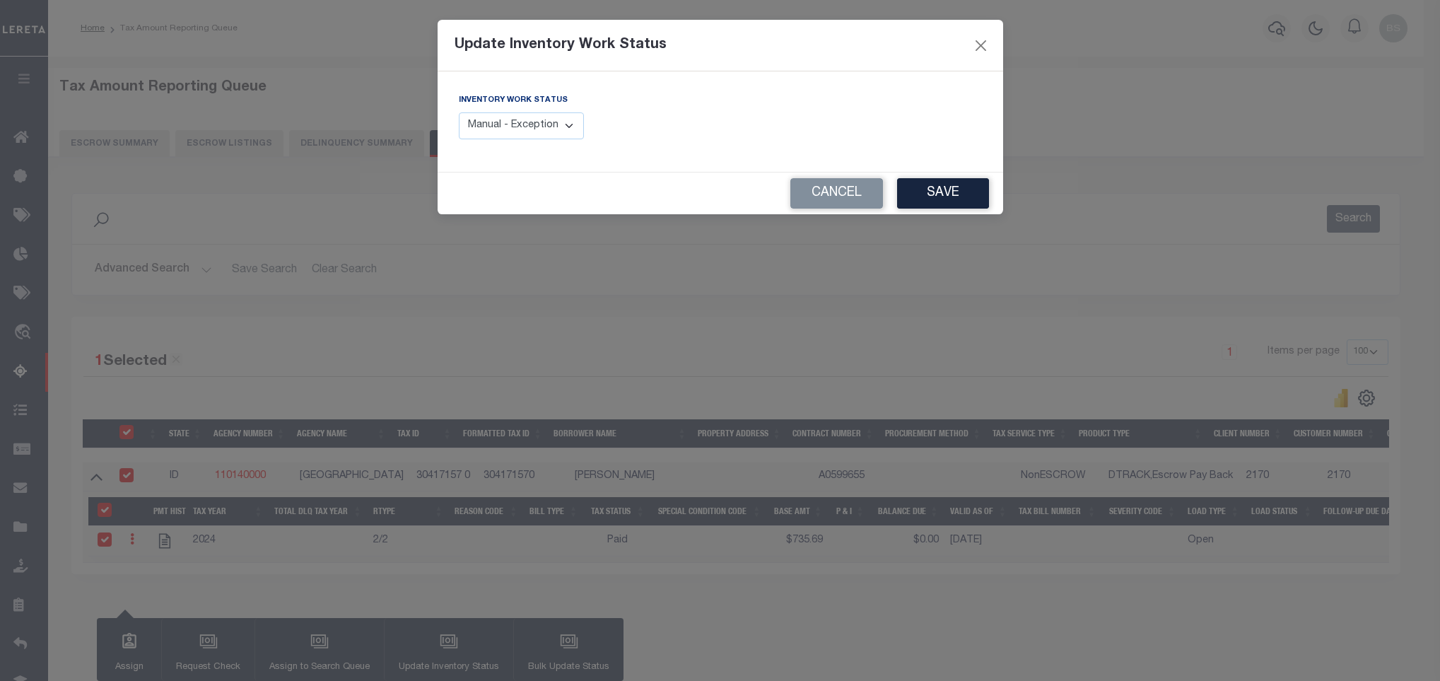
click at [554, 115] on select "Manual - Exception Pended - Awaiting Search Late Add Exception Completed" at bounding box center [522, 126] width 126 height 28
select select "4"
click at [459, 113] on select "Manual - Exception Pended - Awaiting Search Late Add Exception Completed" at bounding box center [522, 126] width 126 height 28
click at [950, 199] on button "Save" at bounding box center [943, 193] width 92 height 30
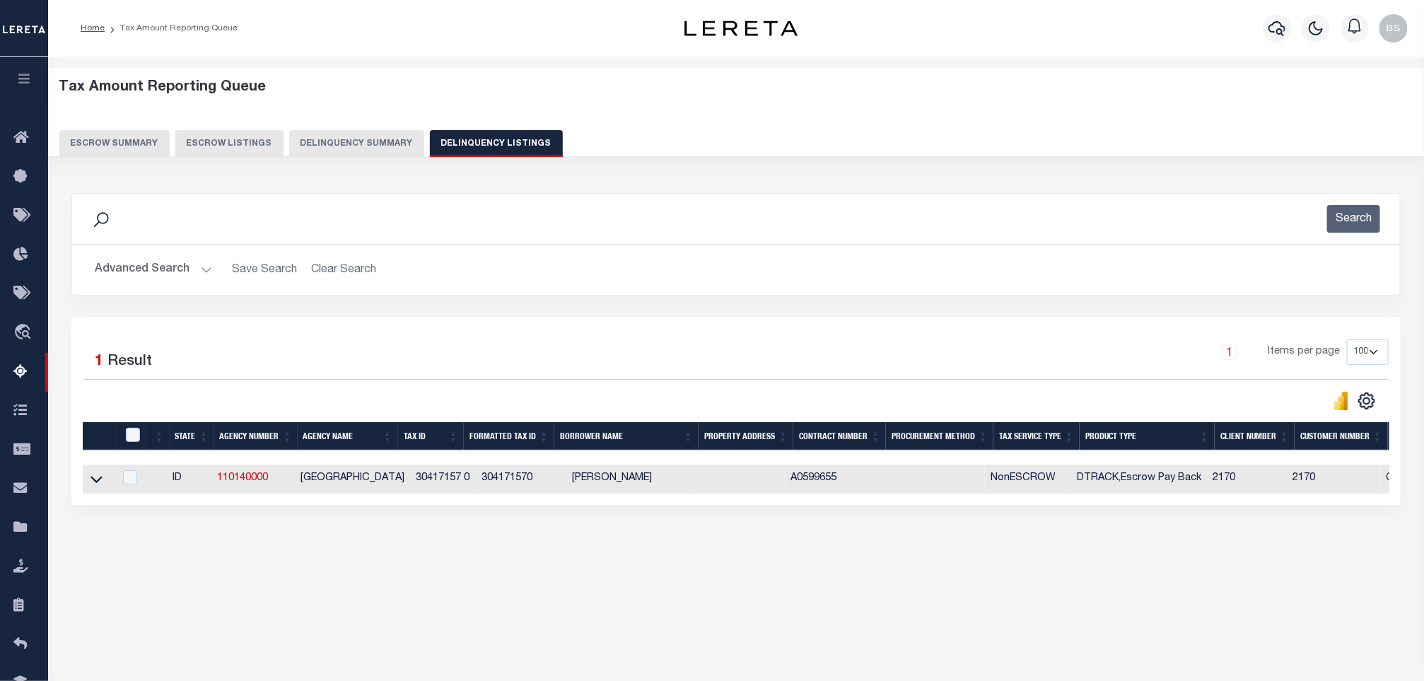
click at [156, 270] on button "Advanced Search" at bounding box center [153, 270] width 117 height 28
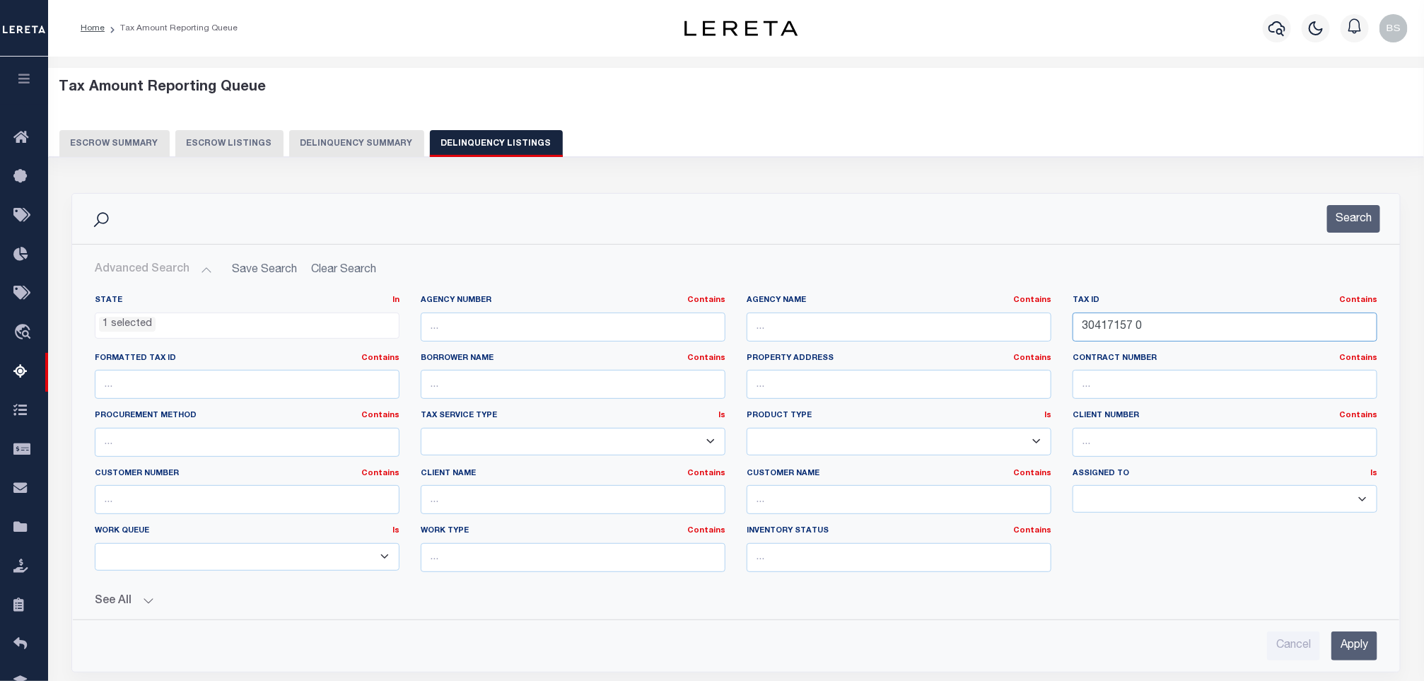
drag, startPoint x: 1167, startPoint y: 336, endPoint x: 1037, endPoint y: 329, distance: 130.3
click at [1038, 329] on div "State In In AK AL AR AZ CA CO CT DC DE FL GA GU HI IA ID IL IN KS KY LA MA MD M…" at bounding box center [736, 439] width 1304 height 288
paste input "8"
type input "30417158 0"
click at [1367, 216] on button "Search" at bounding box center [1353, 219] width 53 height 28
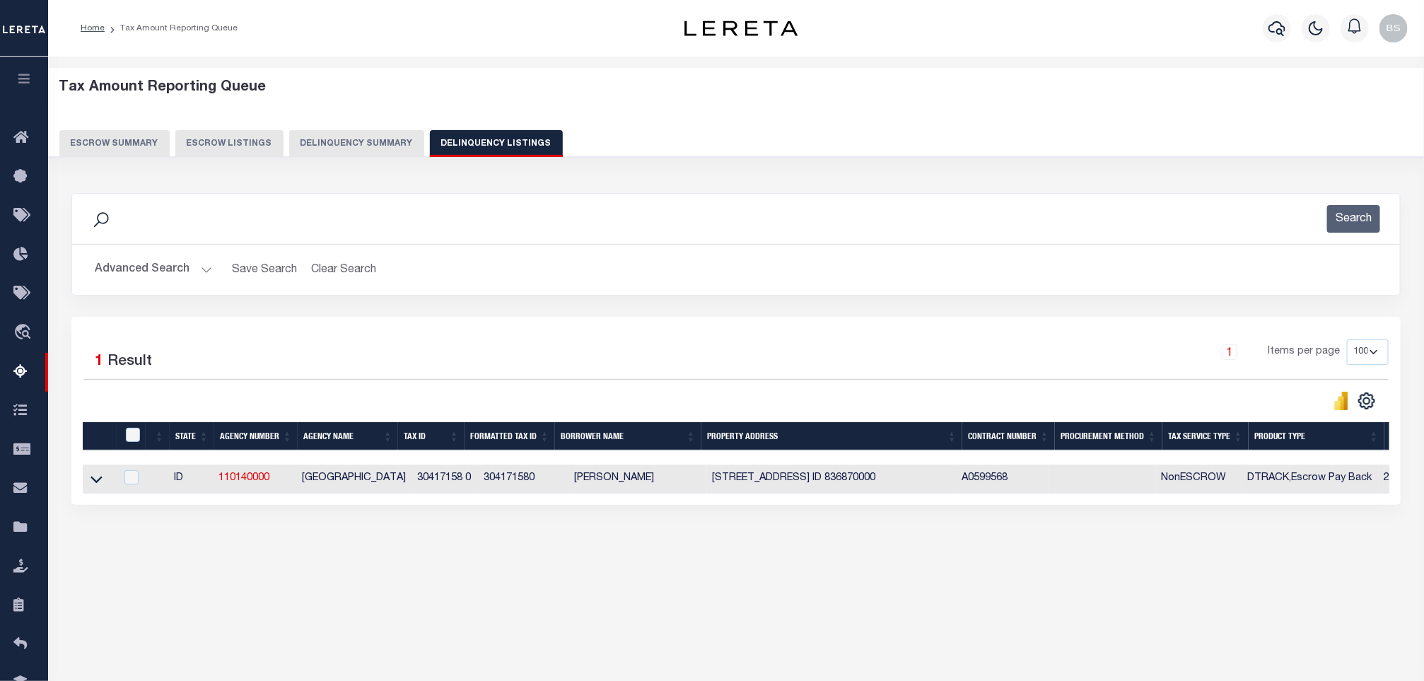
click at [103, 483] on link at bounding box center [96, 478] width 16 height 10
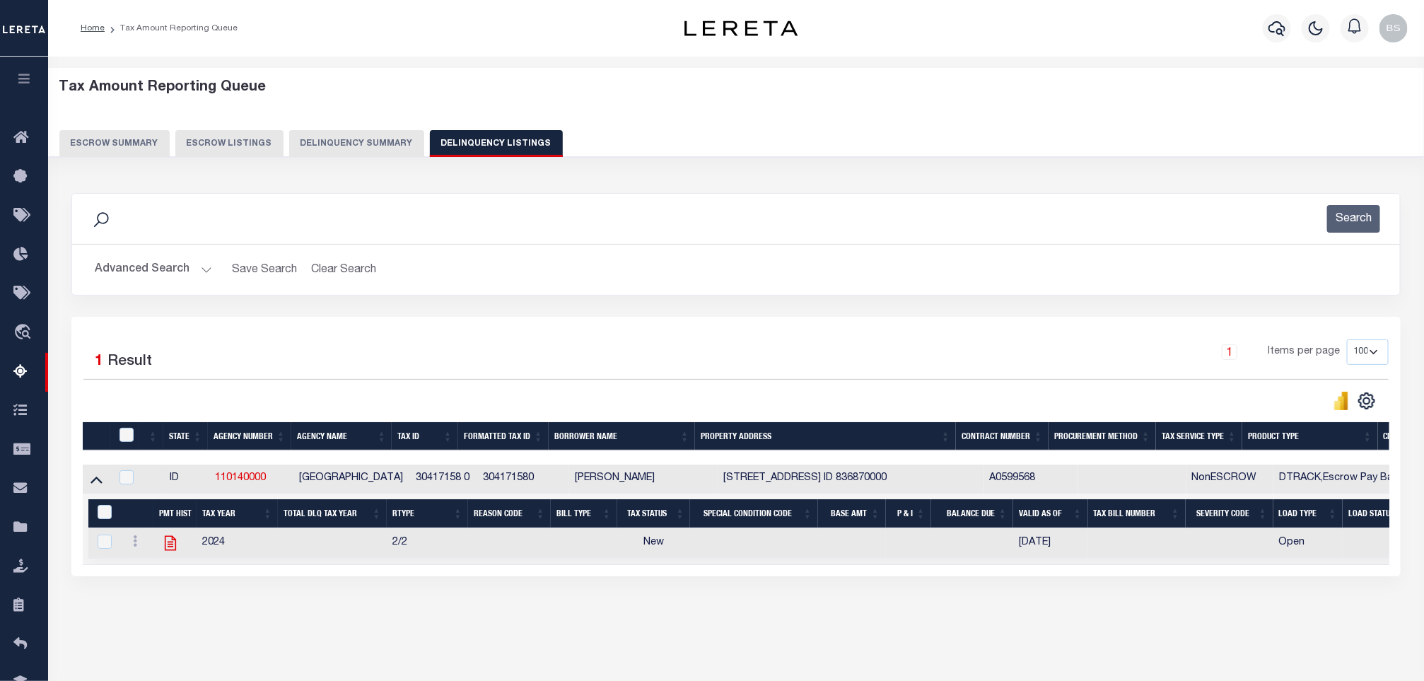
click at [173, 548] on icon at bounding box center [170, 543] width 18 height 18
checkbox input "true"
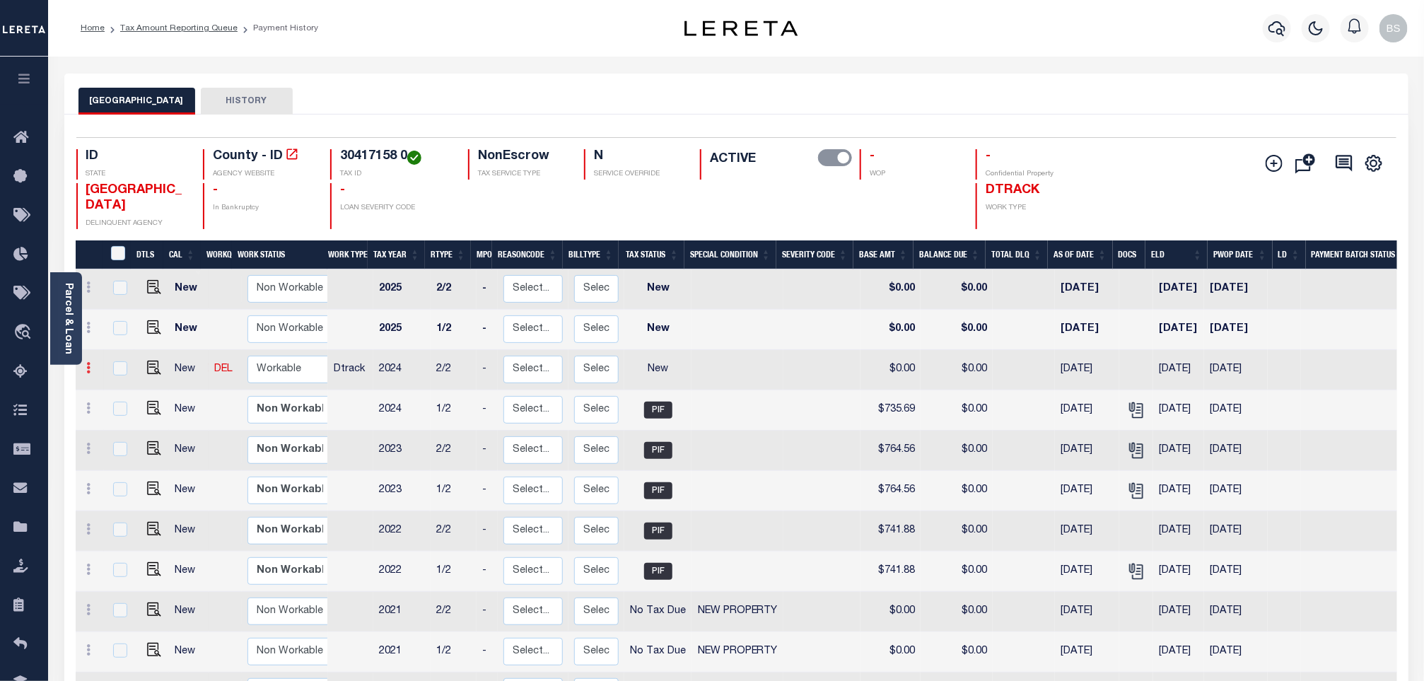
click at [92, 373] on link at bounding box center [89, 369] width 16 height 11
click at [121, 416] on img at bounding box center [123, 416] width 14 height 15
select select "NW2"
type input "$0.00"
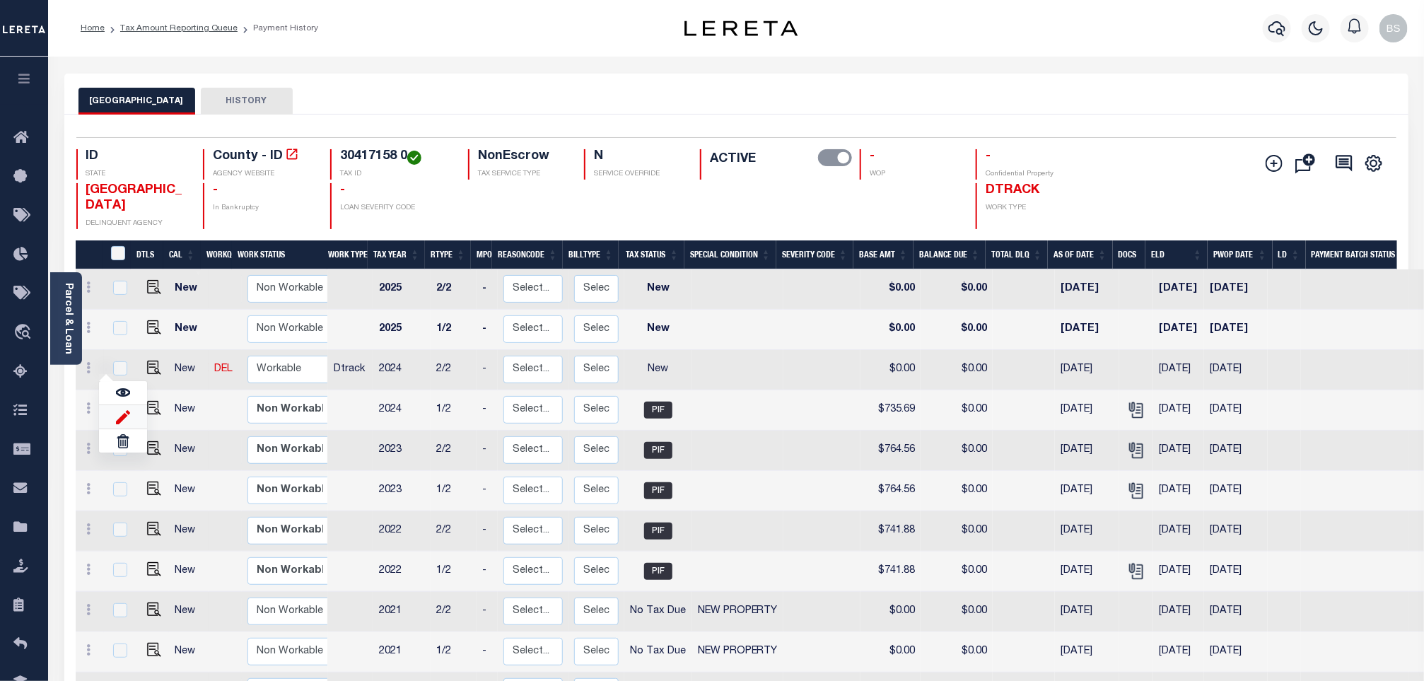
type input "[DATE]"
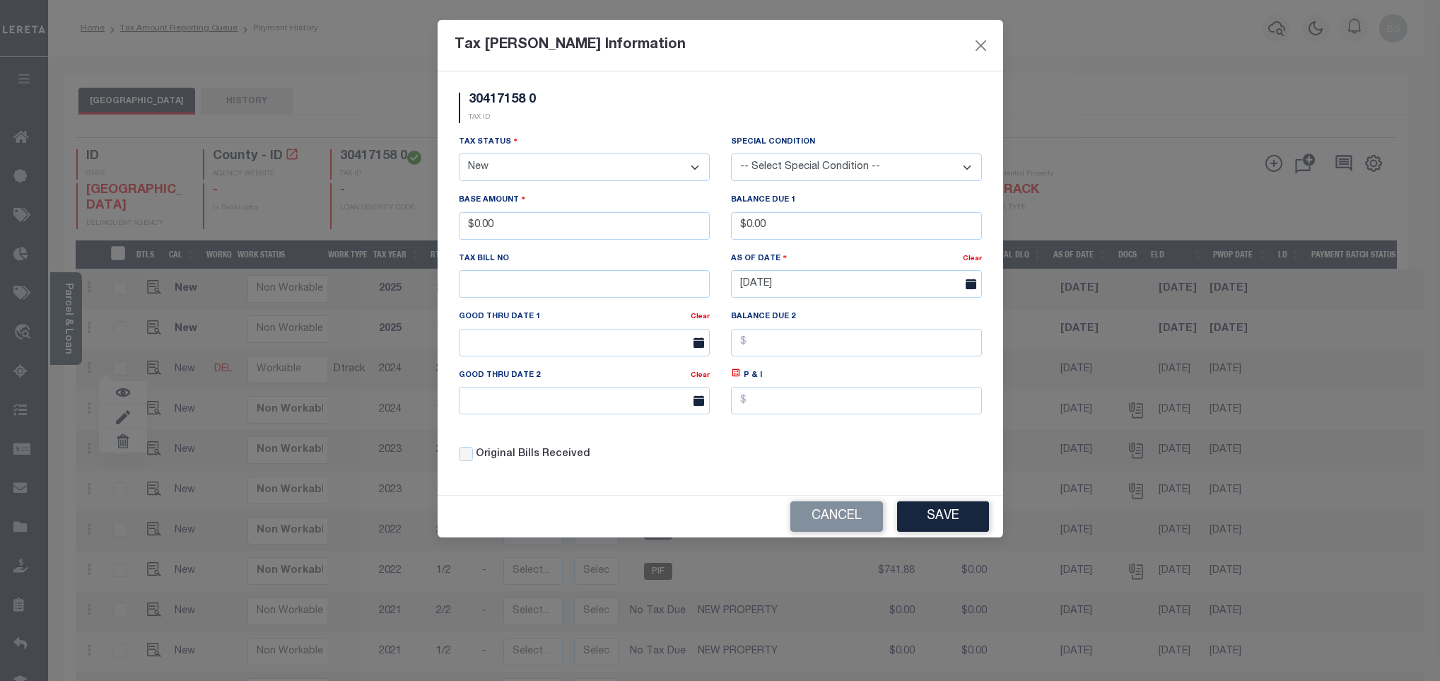
click at [498, 170] on select "- Select Status - Open Due/Unpaid Paid Incomplete No Tax Due Internal Refund Pr…" at bounding box center [584, 167] width 251 height 28
select select "PYD"
click at [459, 155] on select "- Select Status - Open Due/Unpaid Paid Incomplete No Tax Due Internal Refund Pr…" at bounding box center [584, 167] width 251 height 28
drag, startPoint x: 523, startPoint y: 234, endPoint x: 437, endPoint y: 231, distance: 85.6
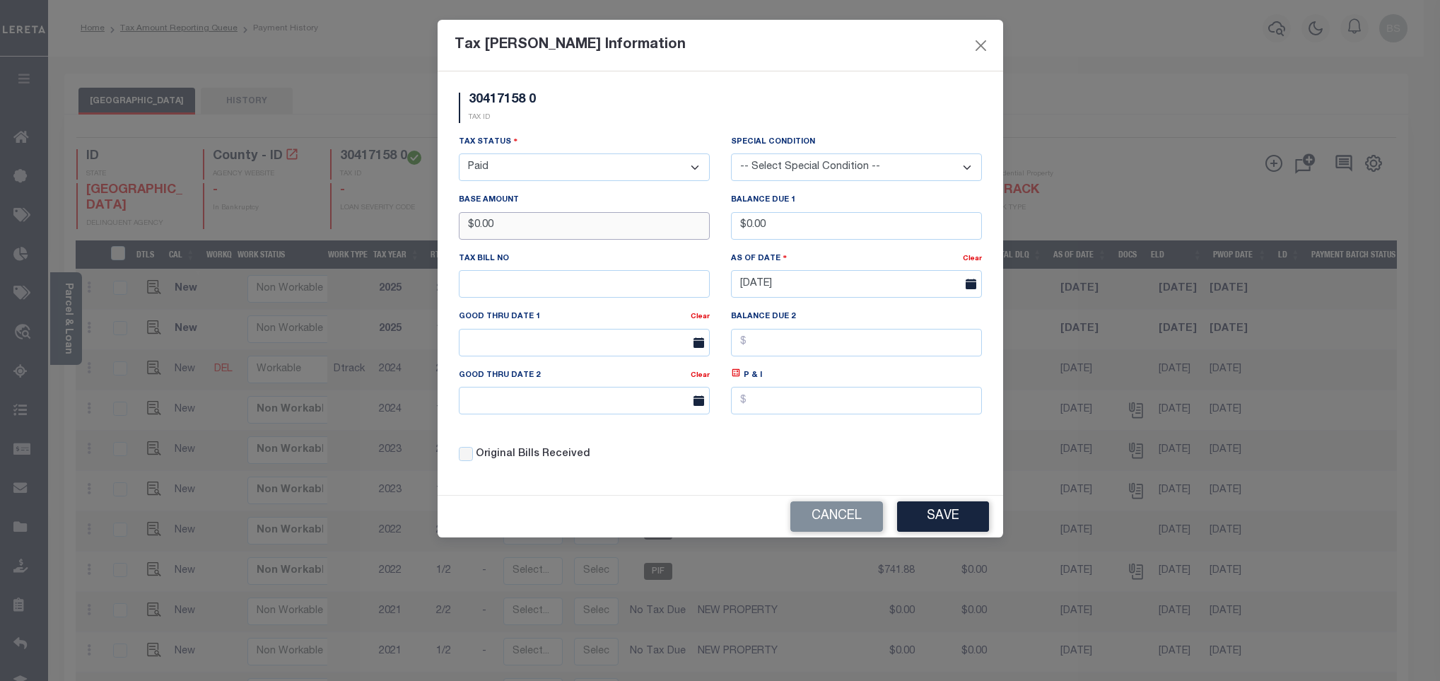
click at [438, 231] on div "30417158 0 TAX ID Installment: TaxID: 30417158 0 Tax Status" at bounding box center [721, 283] width 566 height 424
type input "$735.69"
click at [984, 525] on button "Save" at bounding box center [943, 516] width 92 height 30
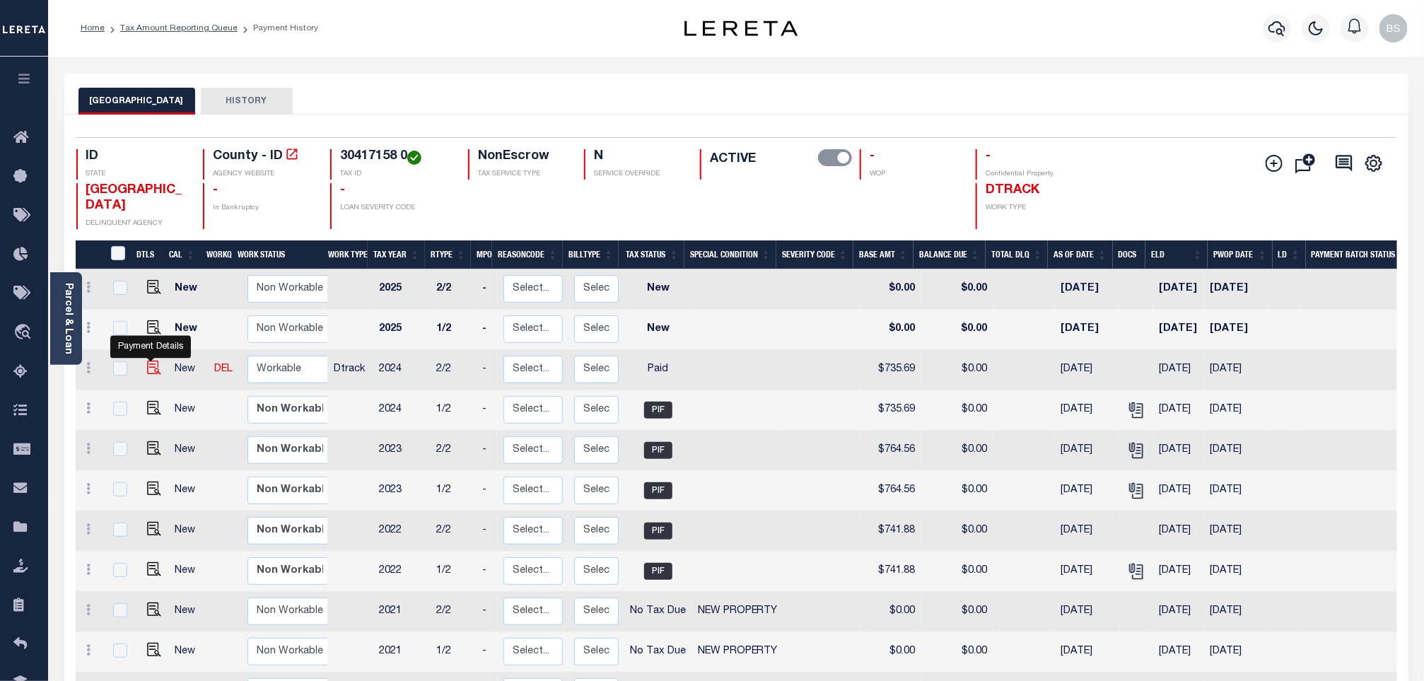
click at [153, 369] on img at bounding box center [154, 368] width 14 height 14
checkbox input "true"
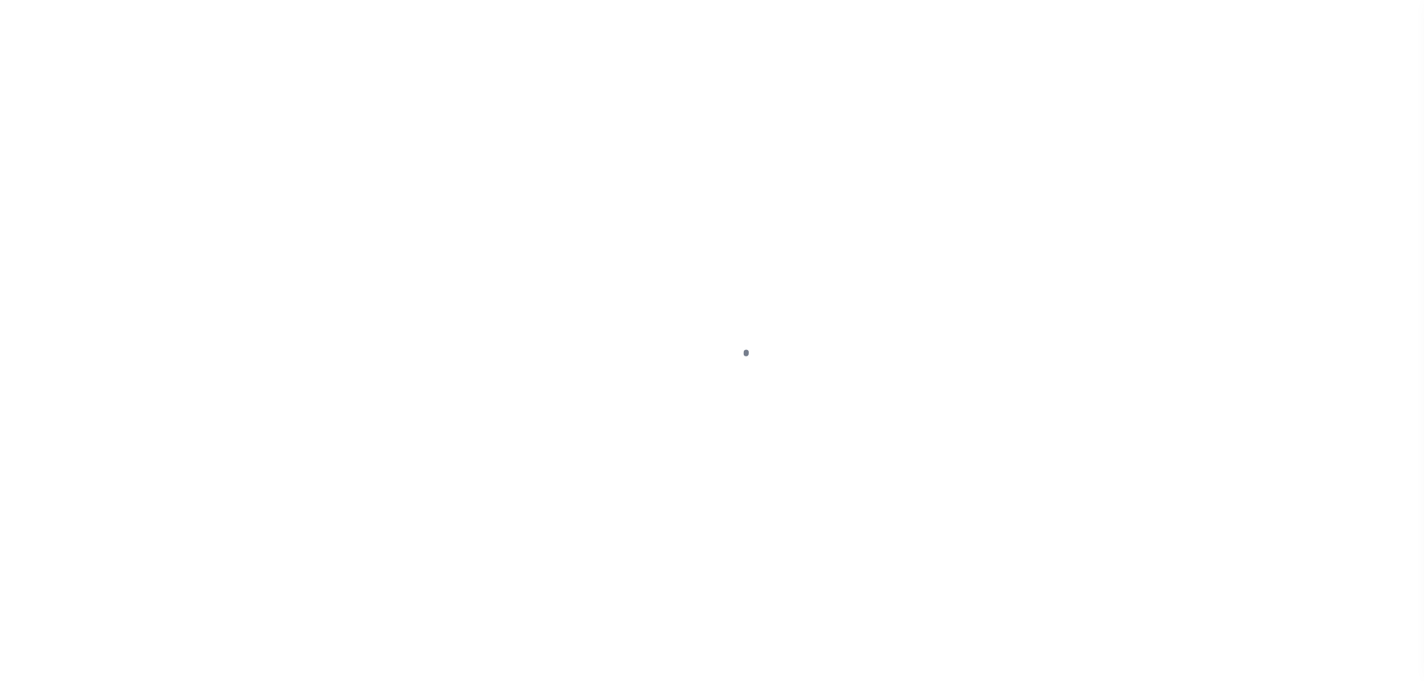
select select "PYD"
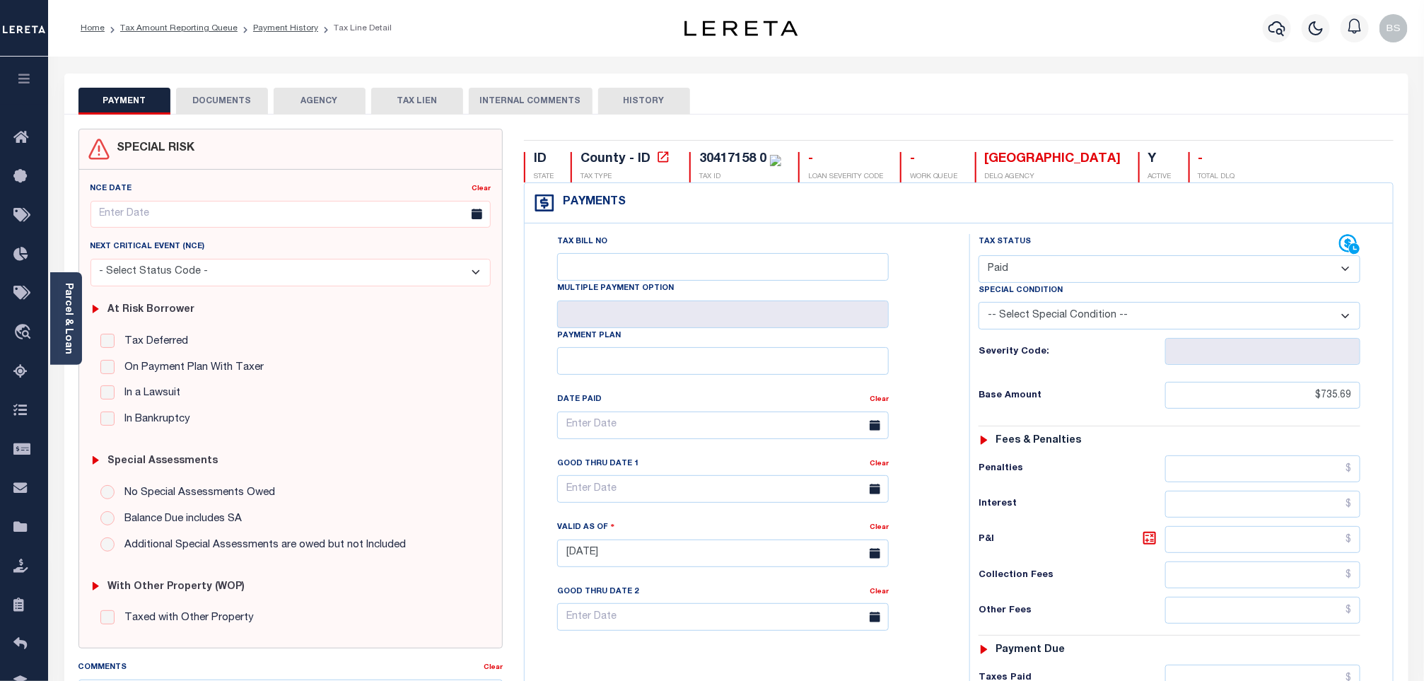
click at [218, 92] on button "DOCUMENTS" at bounding box center [222, 101] width 92 height 27
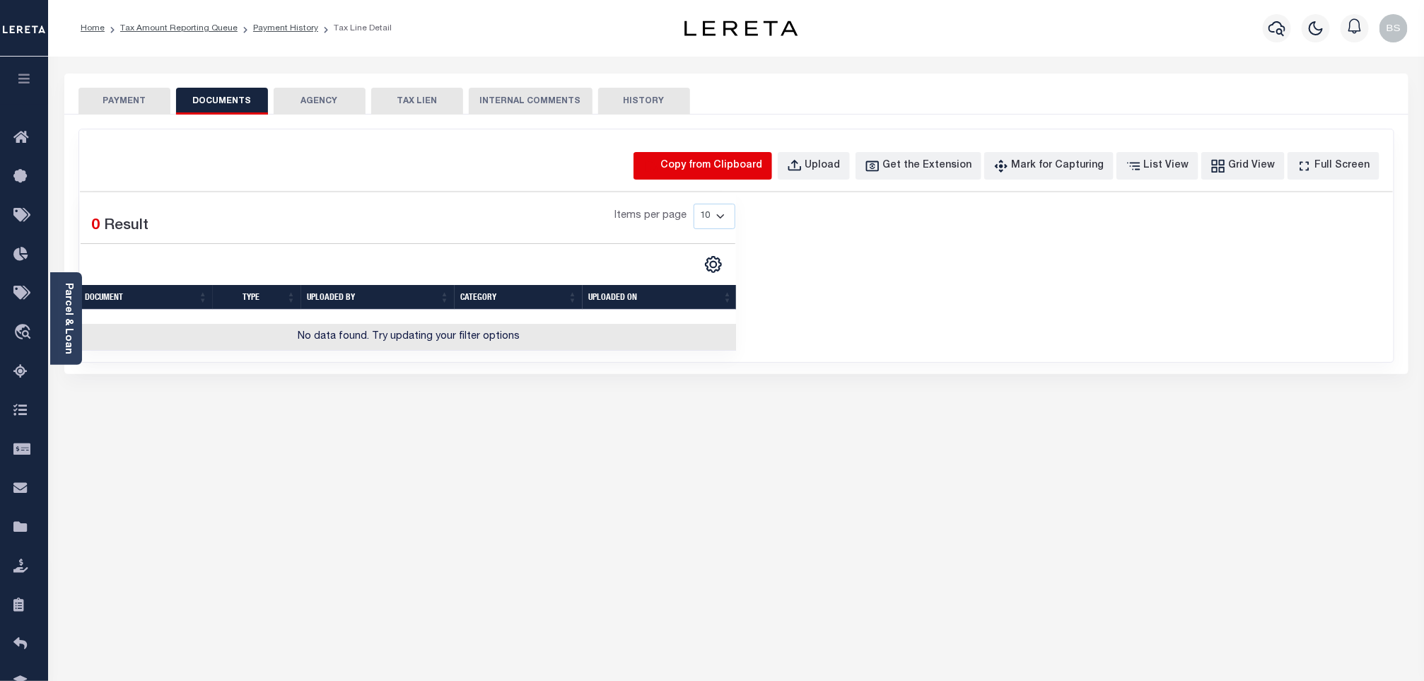
click at [658, 165] on icon "button" at bounding box center [651, 166] width 16 height 16
select select "POP"
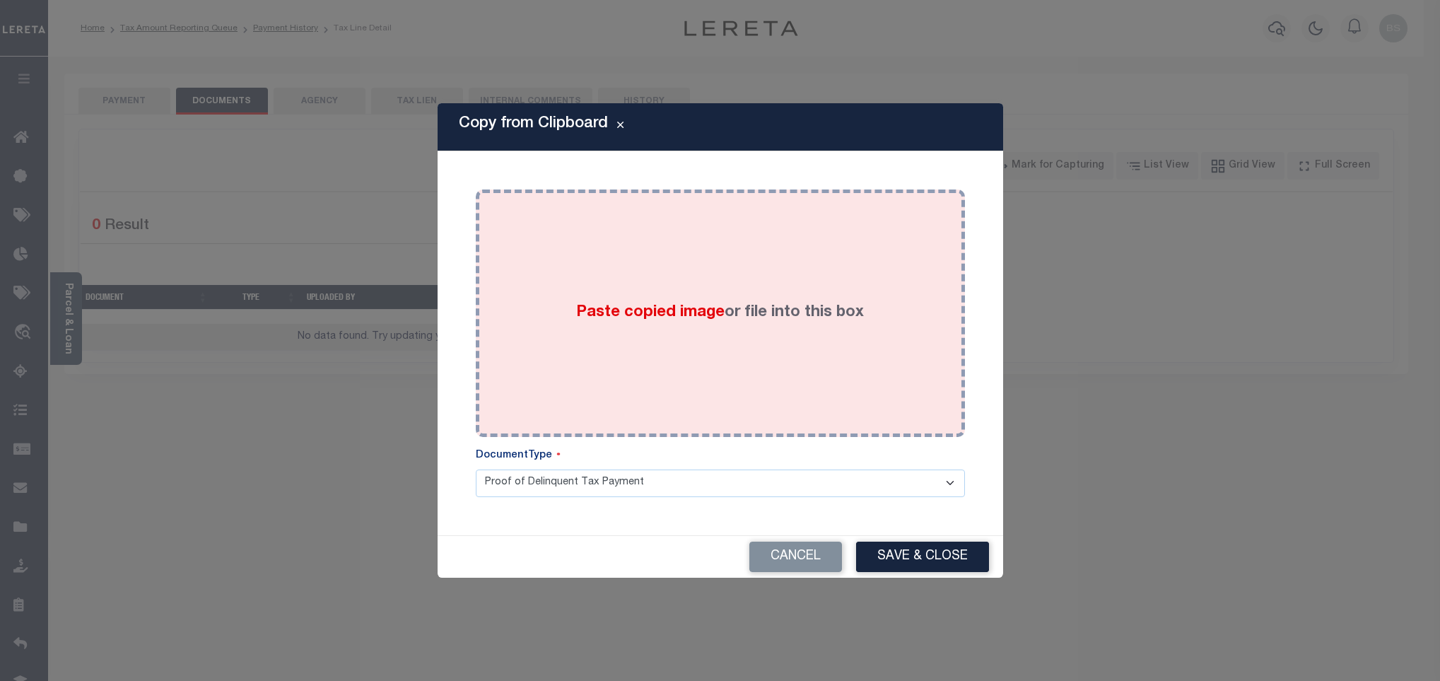
click at [636, 217] on div "Paste copied image or file into this box" at bounding box center [720, 313] width 468 height 226
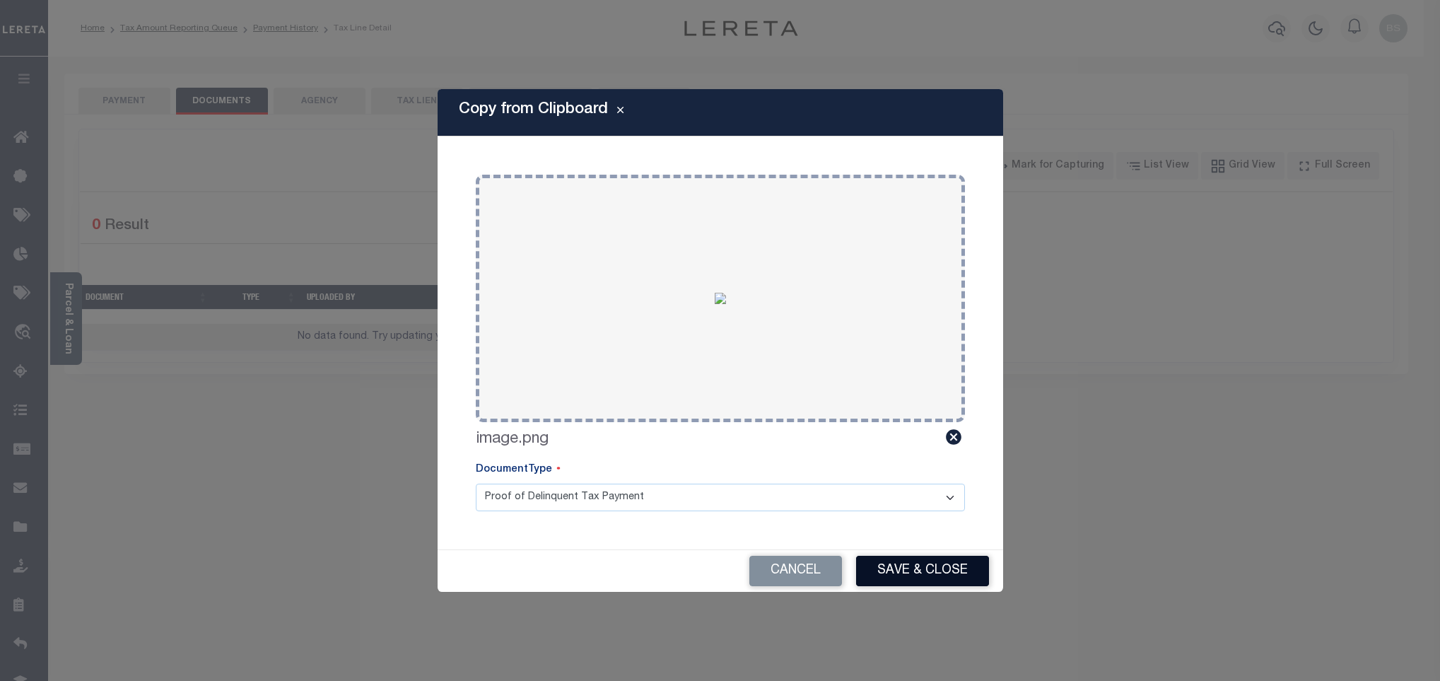
click at [923, 568] on button "Save & Close" at bounding box center [922, 571] width 133 height 30
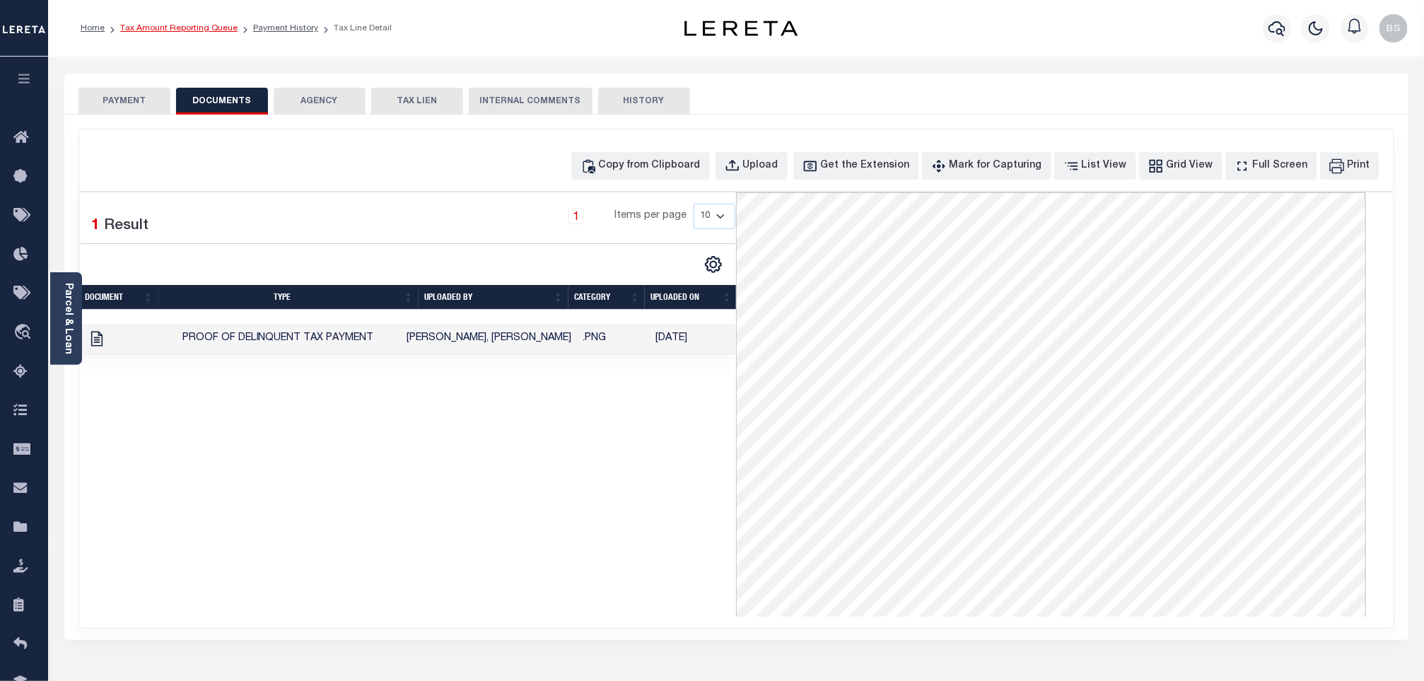
click at [187, 30] on link "Tax Amount Reporting Queue" at bounding box center [178, 28] width 117 height 8
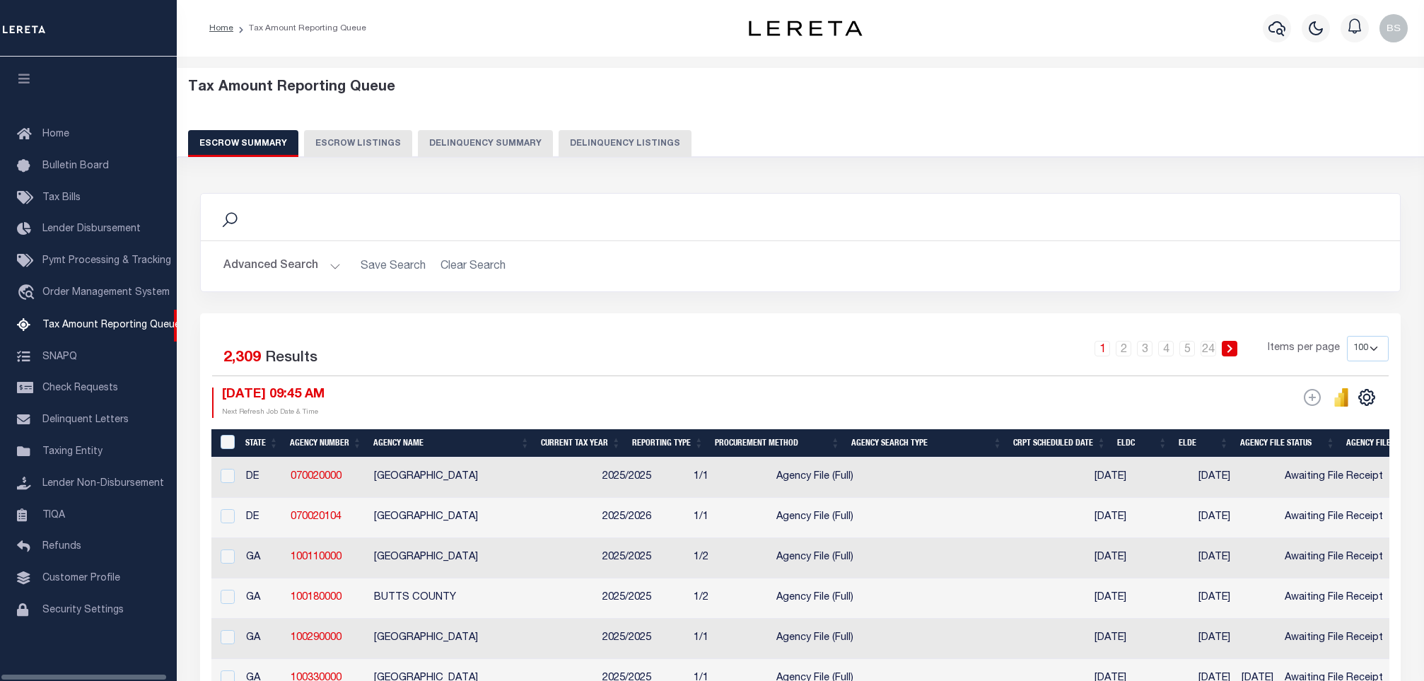
select select "100"
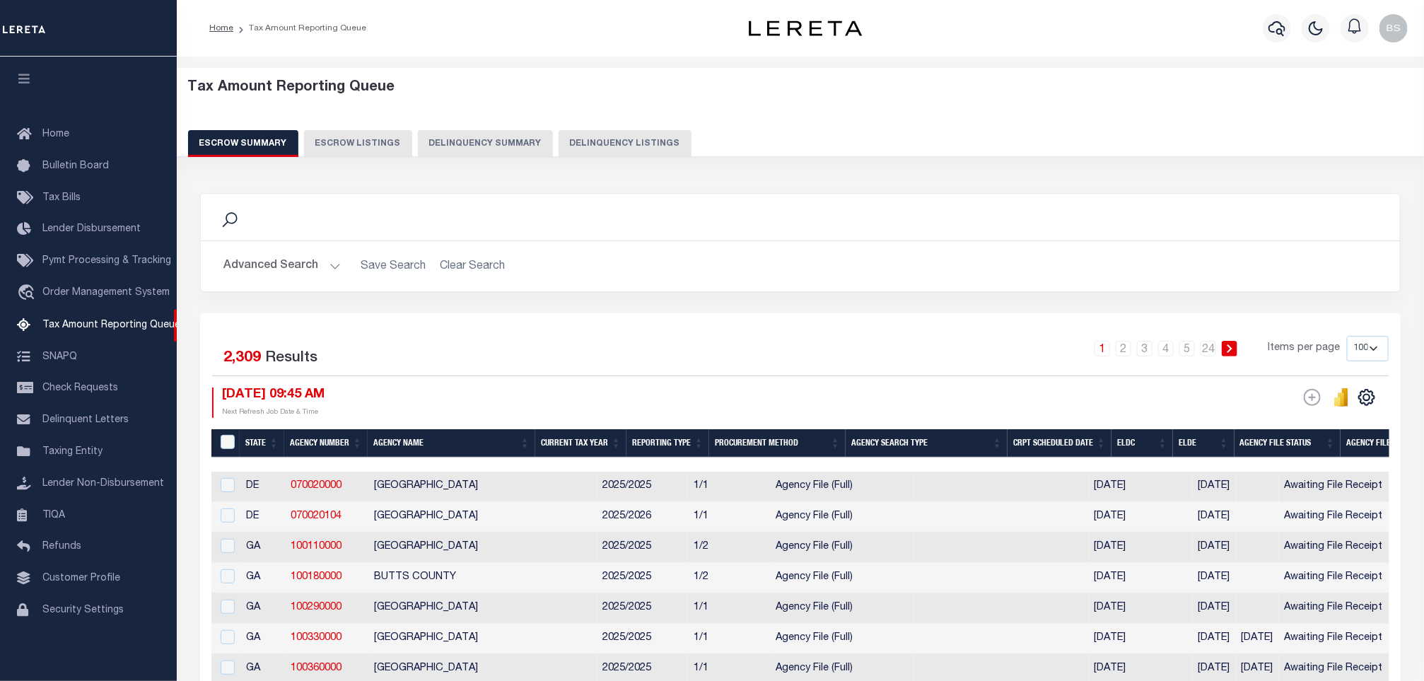
click at [601, 132] on button "Delinquency Listings" at bounding box center [625, 143] width 133 height 27
select select "100"
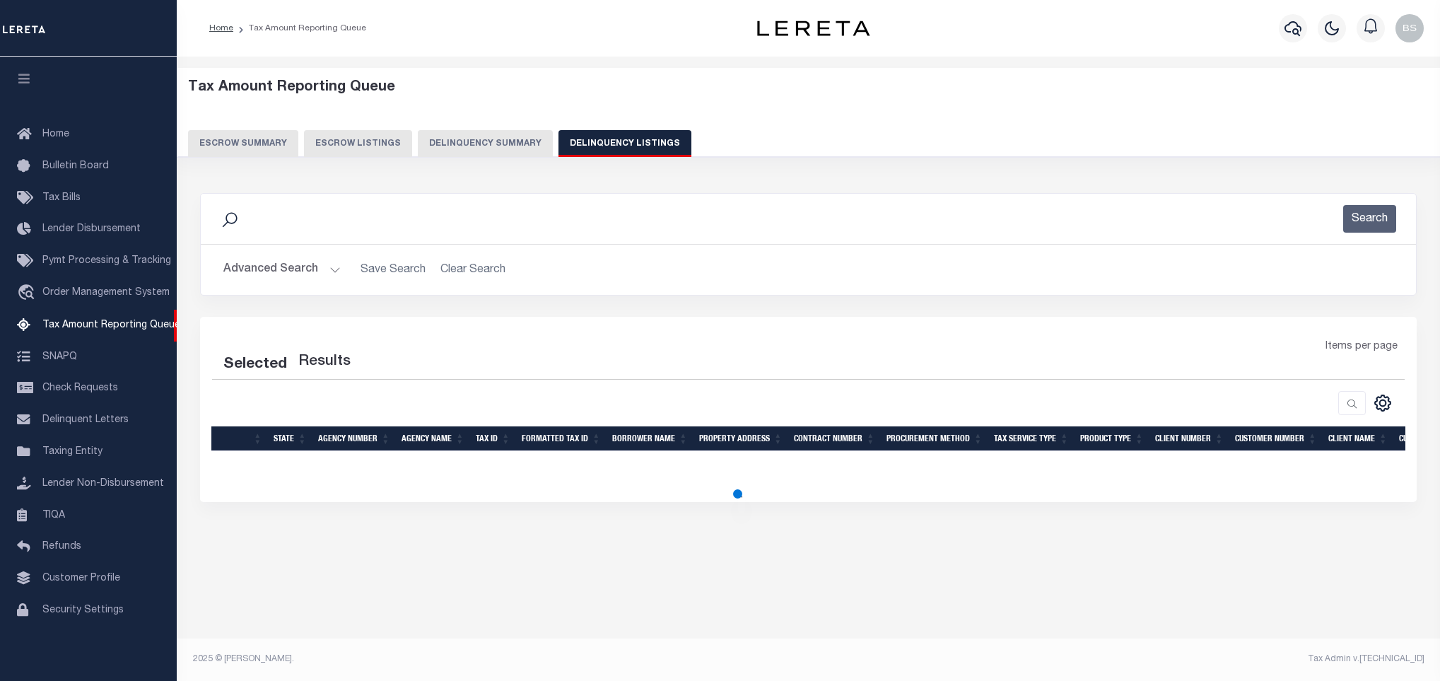
select select "100"
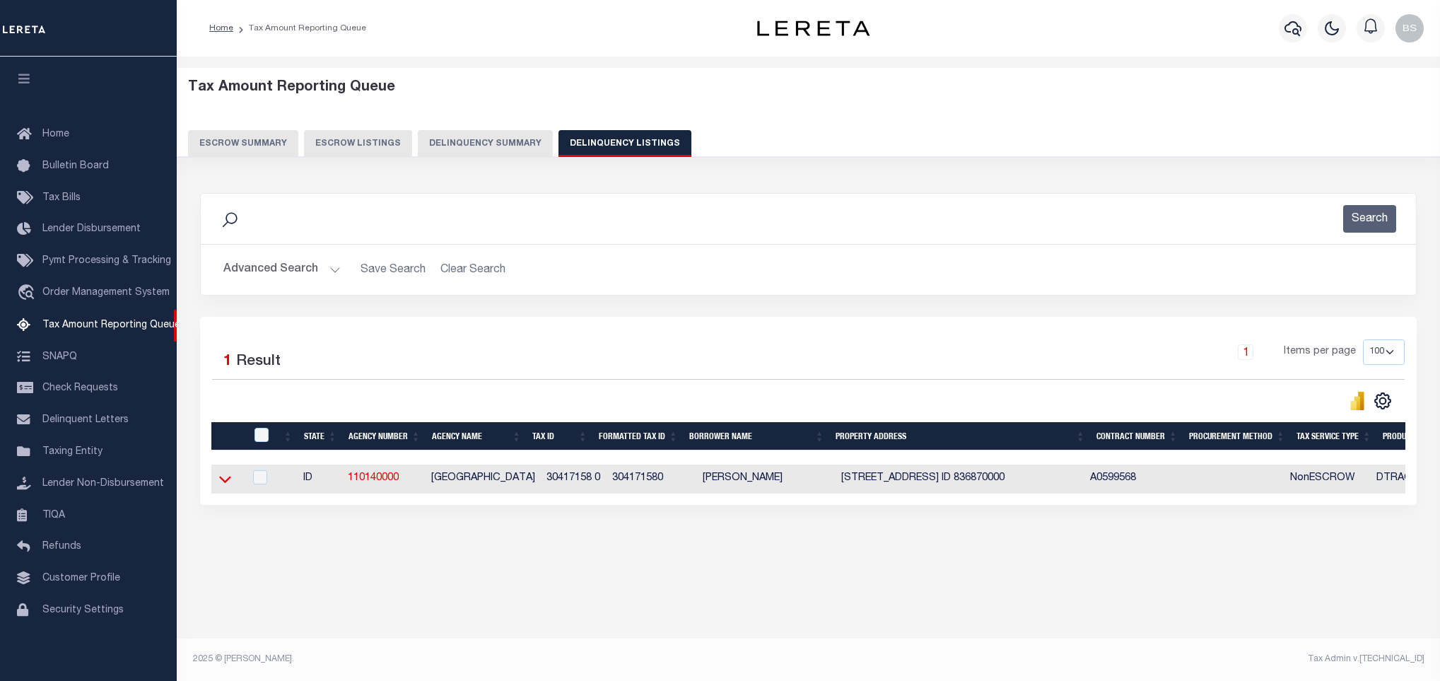
click at [226, 486] on icon at bounding box center [225, 479] width 12 height 15
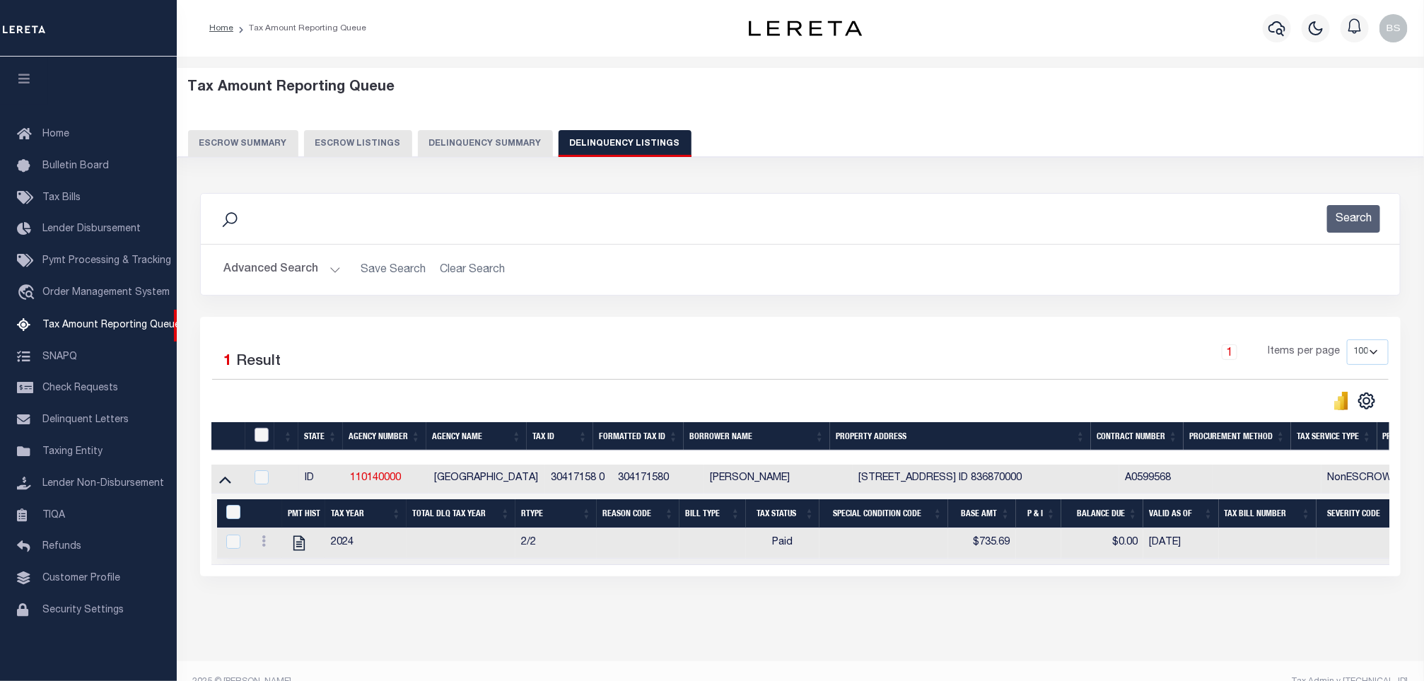
click at [259, 441] on input "checkbox" at bounding box center [262, 435] width 14 height 14
checkbox input "true"
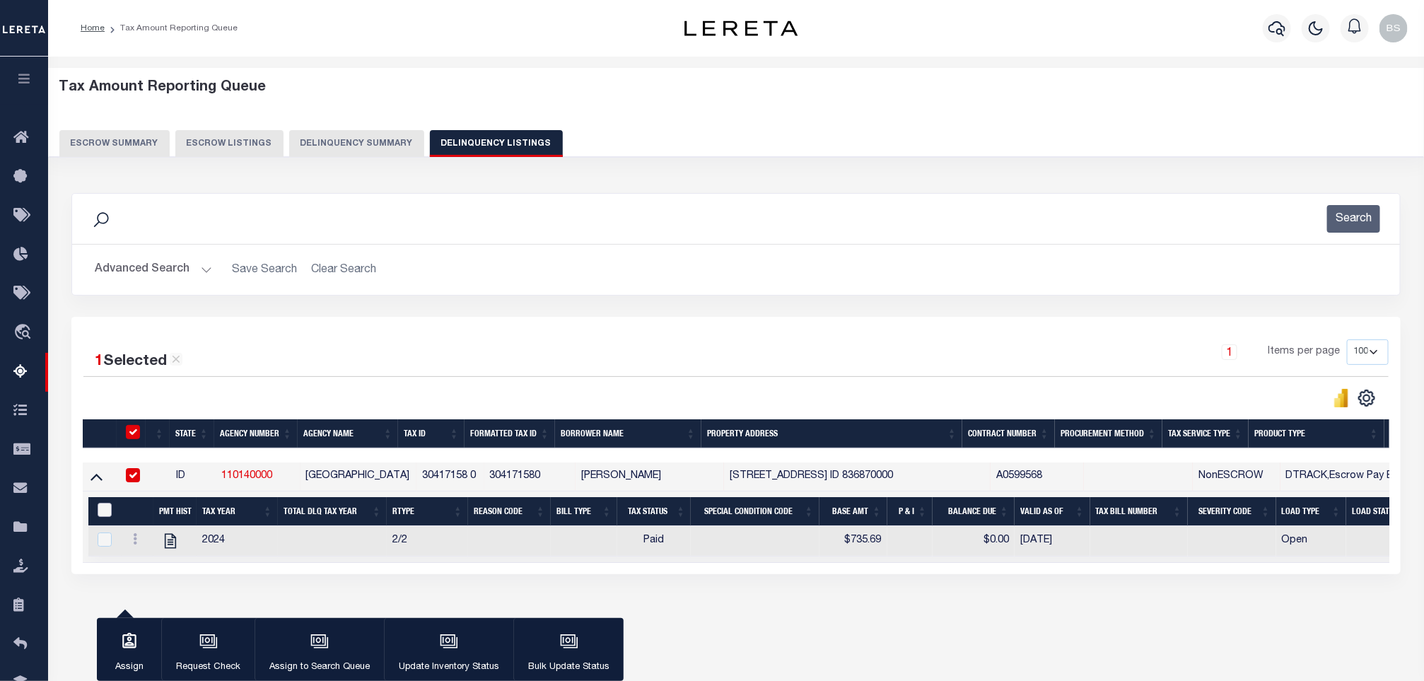
click at [107, 515] on input "&nbsp;" at bounding box center [105, 510] width 14 height 14
checkbox input "true"
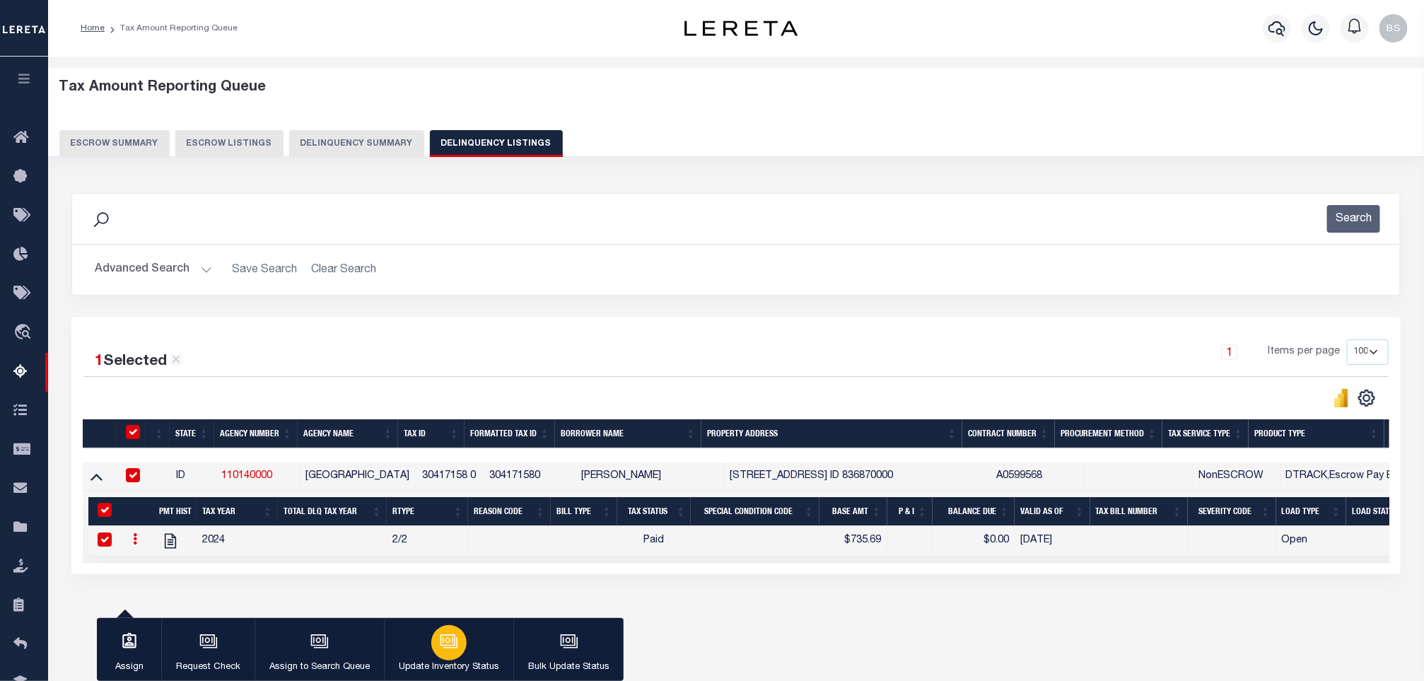
click at [438, 629] on div "button" at bounding box center [448, 642] width 35 height 35
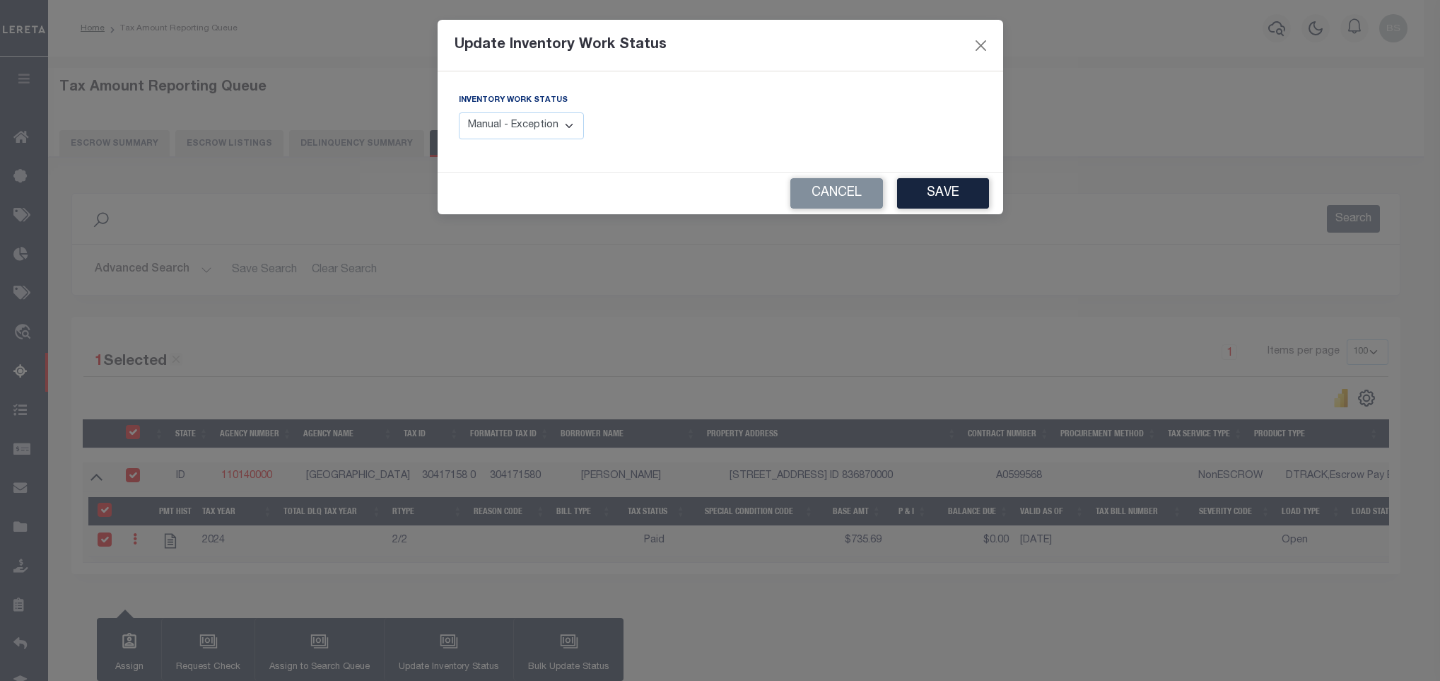
click at [497, 130] on select "Manual - Exception Pended - Awaiting Search Late Add Exception Completed" at bounding box center [522, 126] width 126 height 28
select select "4"
click at [459, 113] on select "Manual - Exception Pended - Awaiting Search Late Add Exception Completed" at bounding box center [522, 126] width 126 height 28
click at [931, 199] on button "Save" at bounding box center [943, 193] width 92 height 30
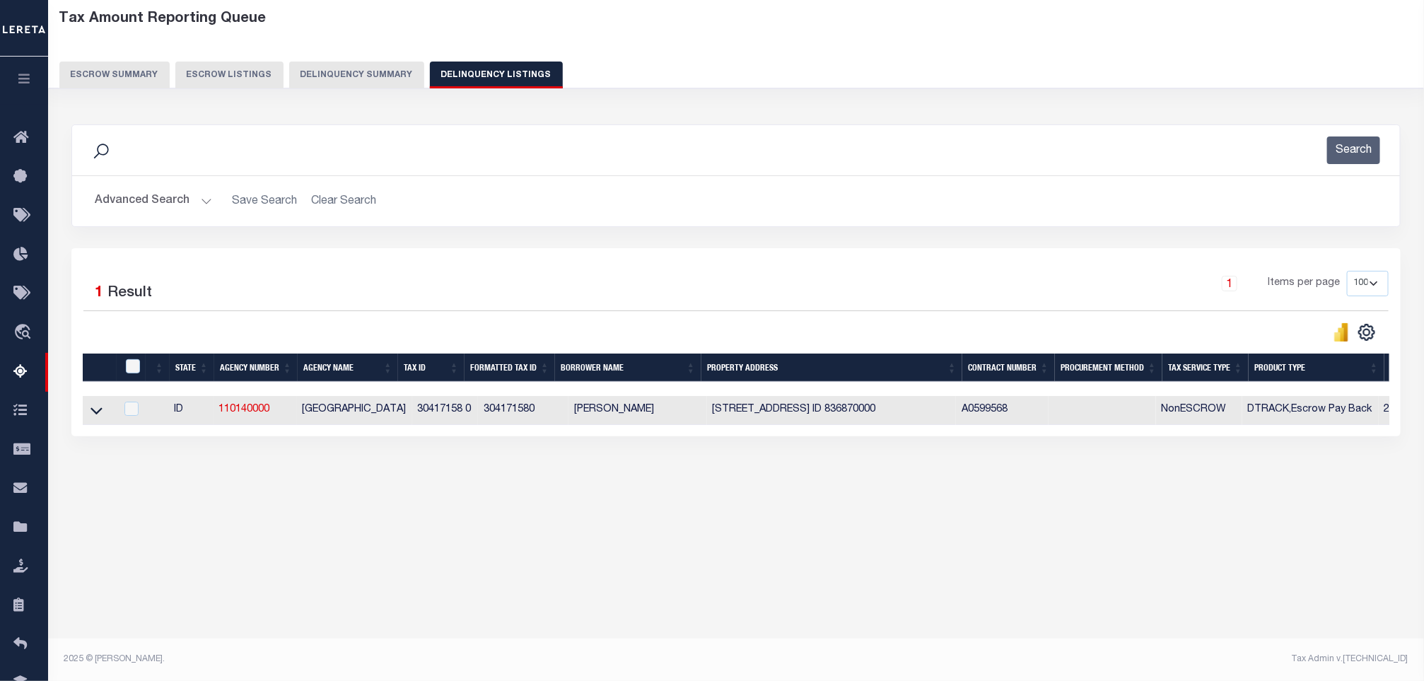
click at [161, 196] on button "Advanced Search" at bounding box center [153, 201] width 117 height 28
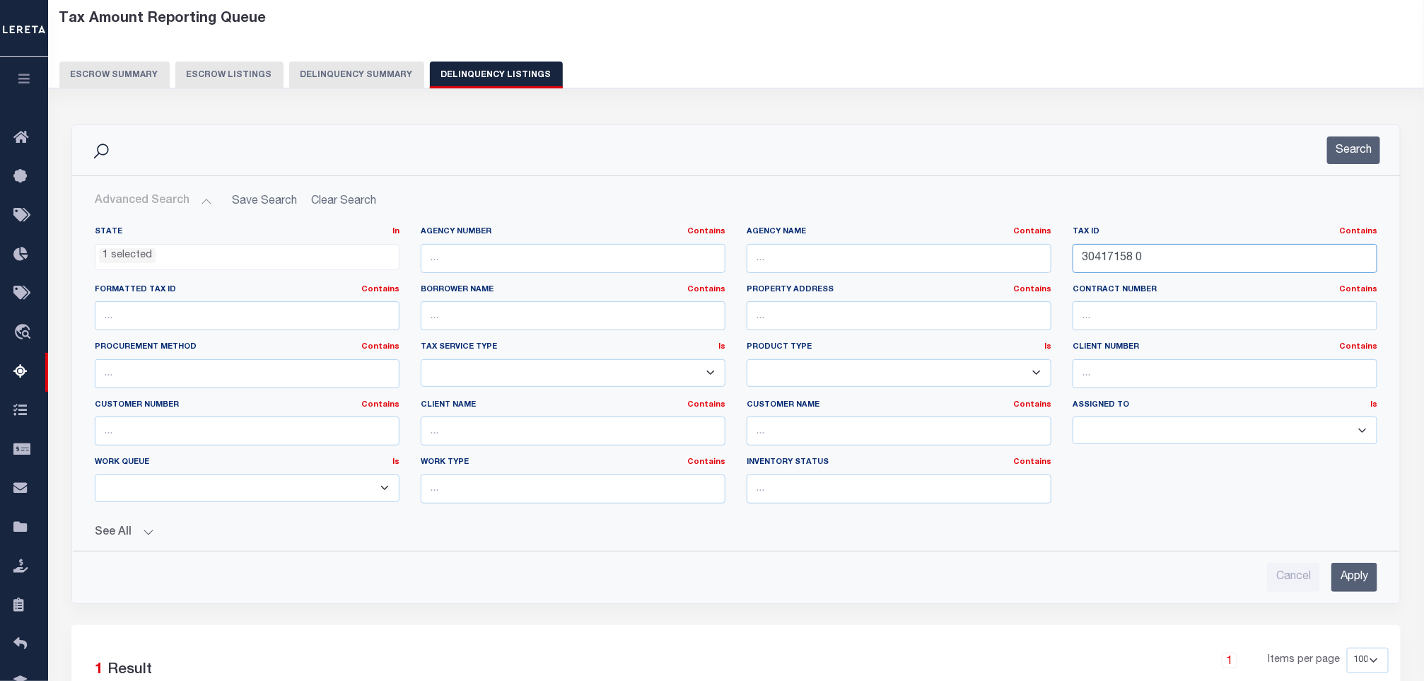
click at [1161, 244] on input "30417158 0" at bounding box center [1225, 258] width 305 height 29
click at [1167, 261] on input "30417158 0" at bounding box center [1225, 258] width 305 height 29
drag, startPoint x: 1167, startPoint y: 261, endPoint x: 1084, endPoint y: 257, distance: 82.8
click at [1084, 257] on input "30417158 0" at bounding box center [1225, 258] width 305 height 29
paste input "62"
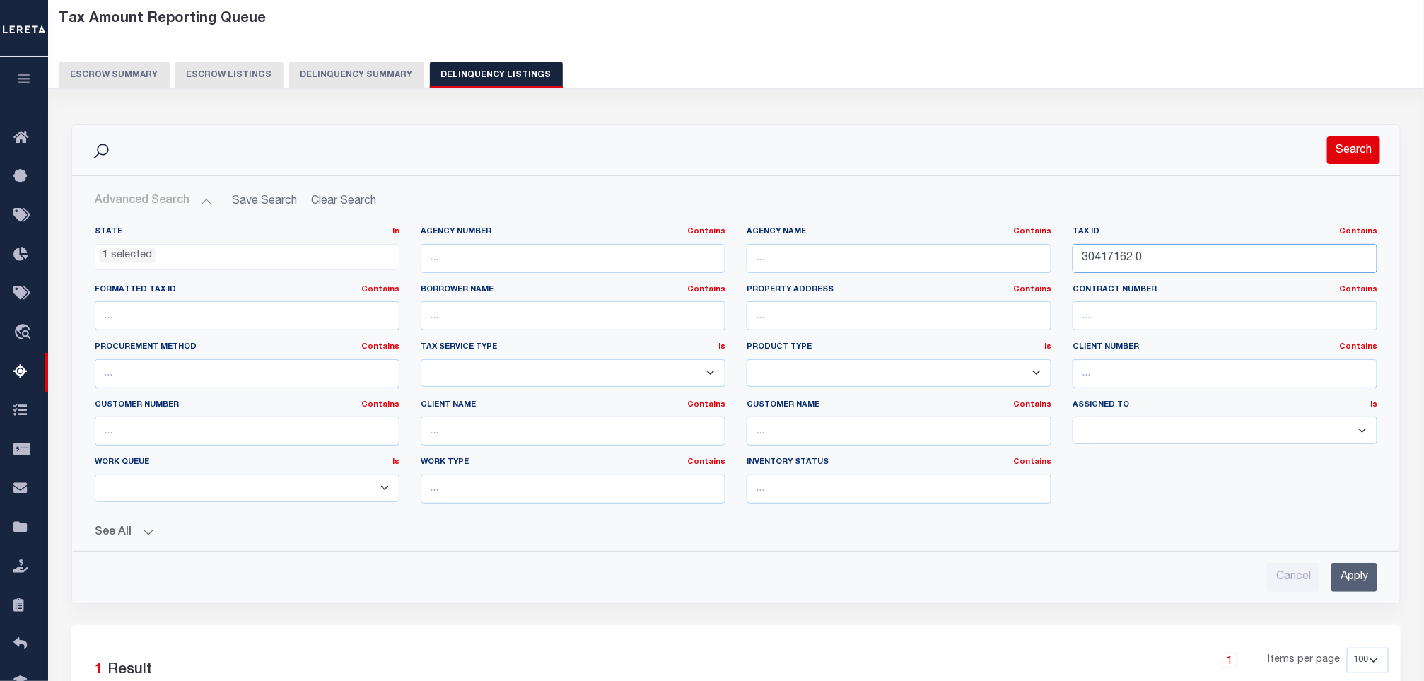
type input "30417162 0"
click at [1349, 143] on button "Search" at bounding box center [1353, 150] width 53 height 28
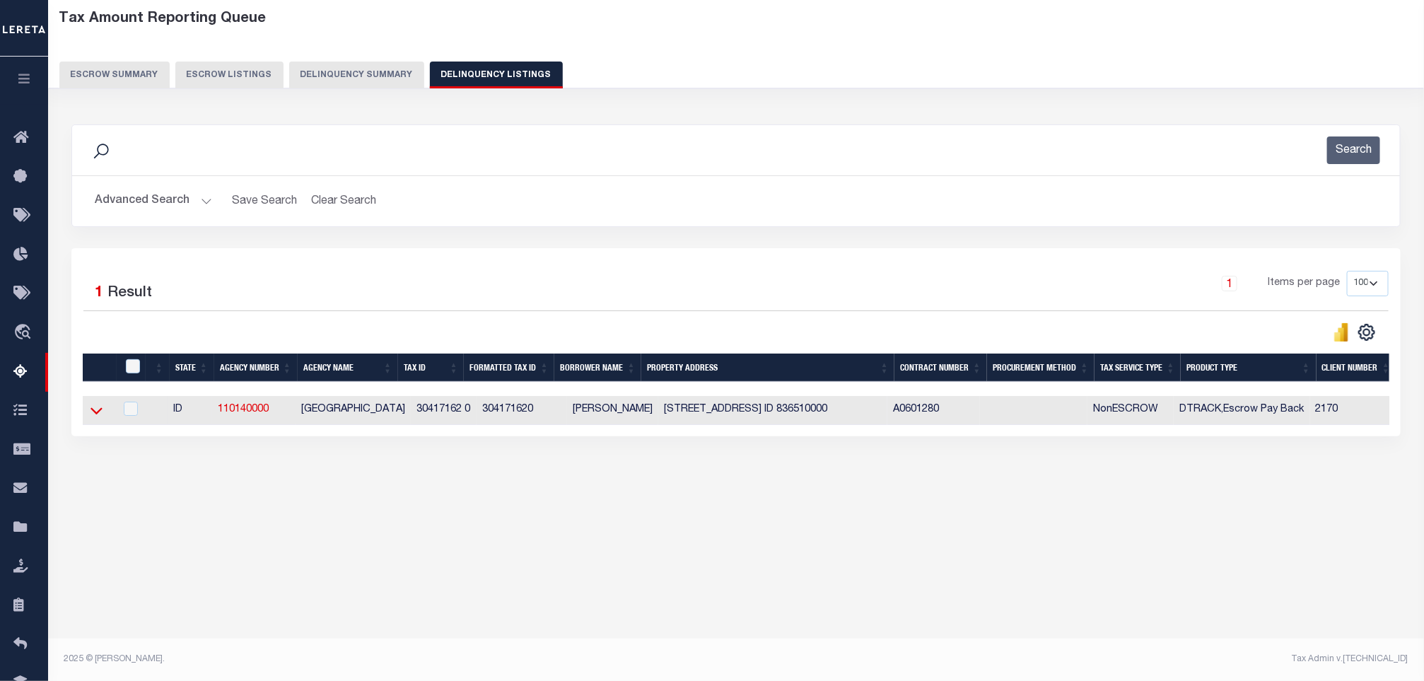
click at [98, 414] on icon at bounding box center [97, 410] width 12 height 15
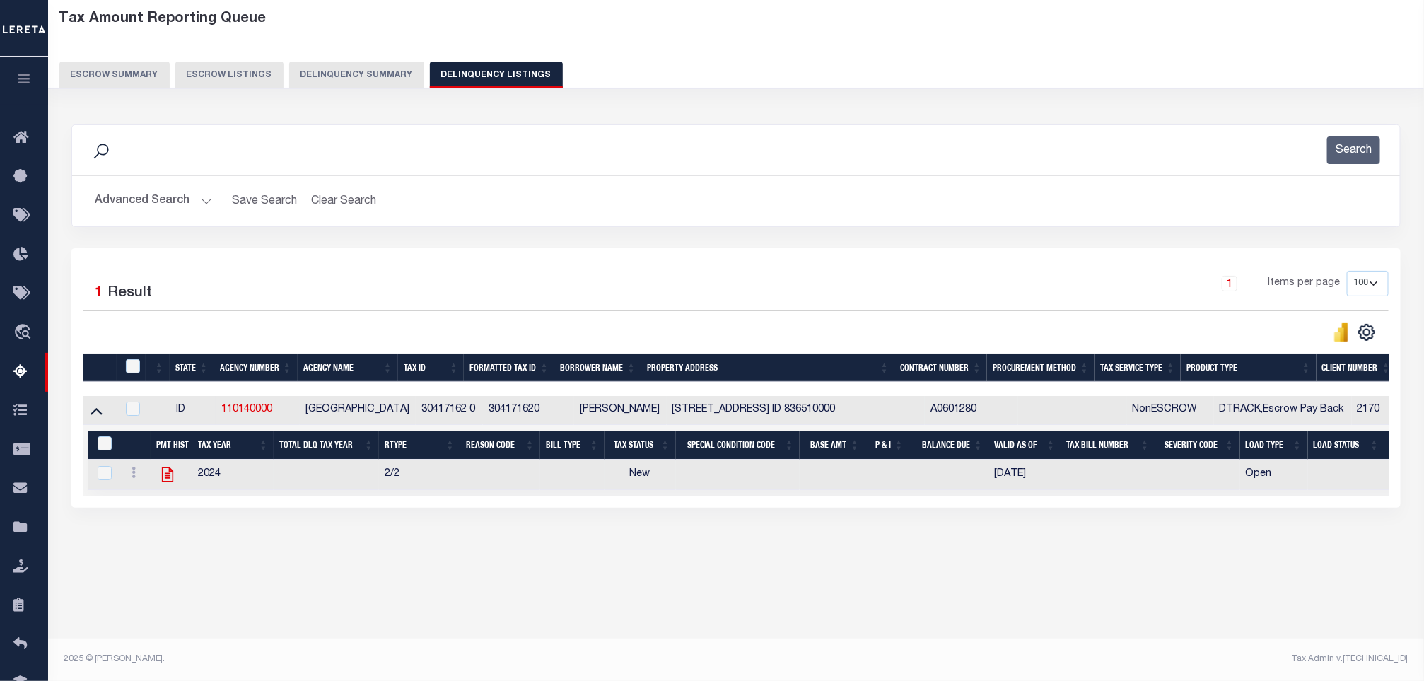
click at [163, 476] on icon at bounding box center [167, 474] width 18 height 18
checkbox input "true"
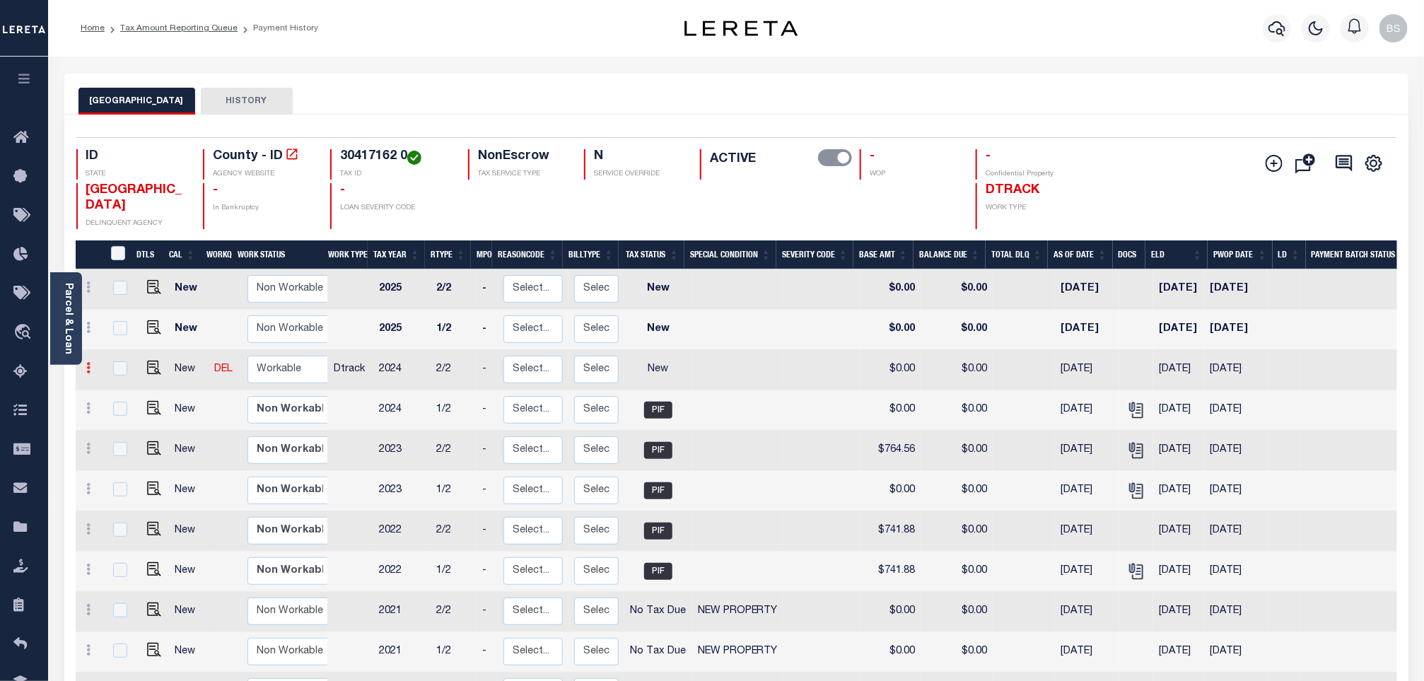
click at [90, 373] on icon at bounding box center [89, 367] width 4 height 11
click at [115, 416] on link at bounding box center [123, 416] width 48 height 23
select select "NW2"
type input "$0.00"
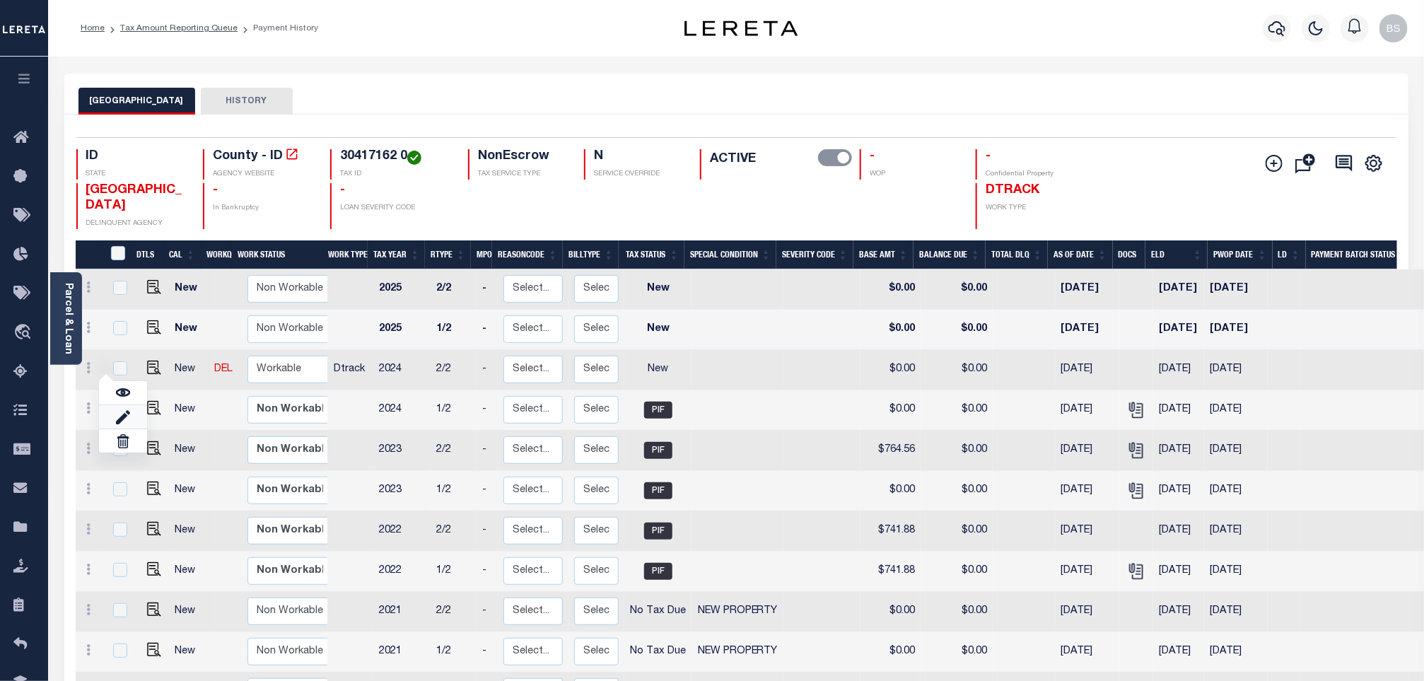
type input "[DATE]"
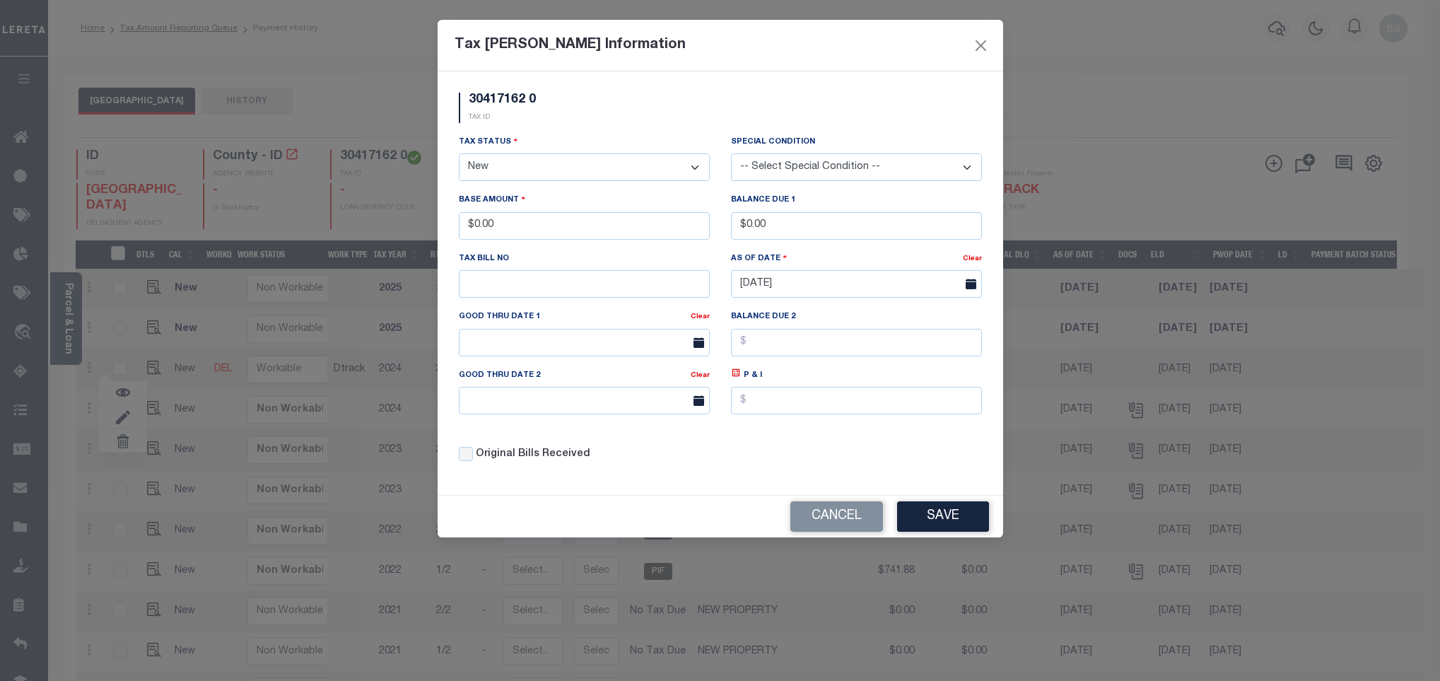
click at [507, 163] on select "- Select Status - Open Due/Unpaid Paid Incomplete No Tax Due Internal Refund Pr…" at bounding box center [584, 167] width 251 height 28
select select "PYD"
click at [459, 155] on select "- Select Status - Open Due/Unpaid Paid Incomplete No Tax Due Internal Refund Pr…" at bounding box center [584, 167] width 251 height 28
drag, startPoint x: 539, startPoint y: 223, endPoint x: 460, endPoint y: 210, distance: 79.5
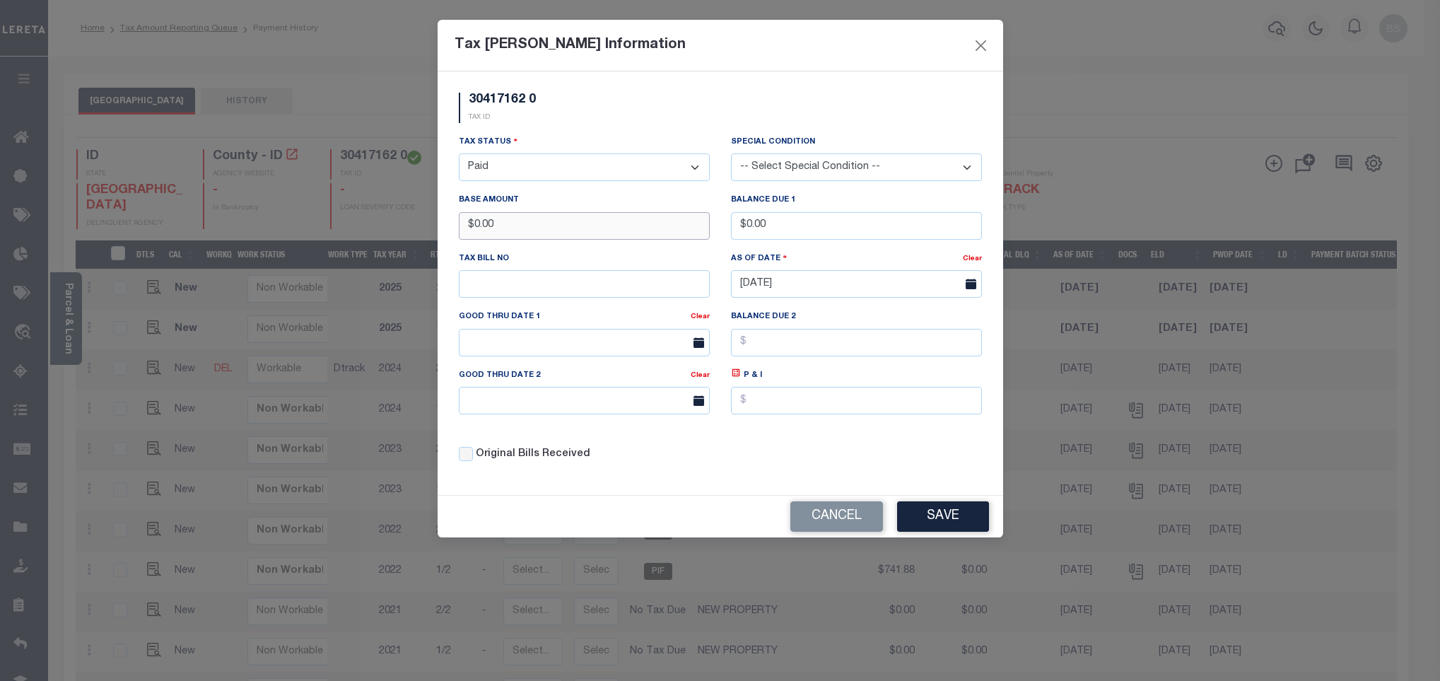
click at [460, 210] on div "Base Amount $0.00" at bounding box center [584, 215] width 251 height 47
drag, startPoint x: 549, startPoint y: 240, endPoint x: 454, endPoint y: 221, distance: 97.5
click at [454, 221] on div "Base Amount $0.00" at bounding box center [584, 221] width 272 height 58
type input "$735.69"
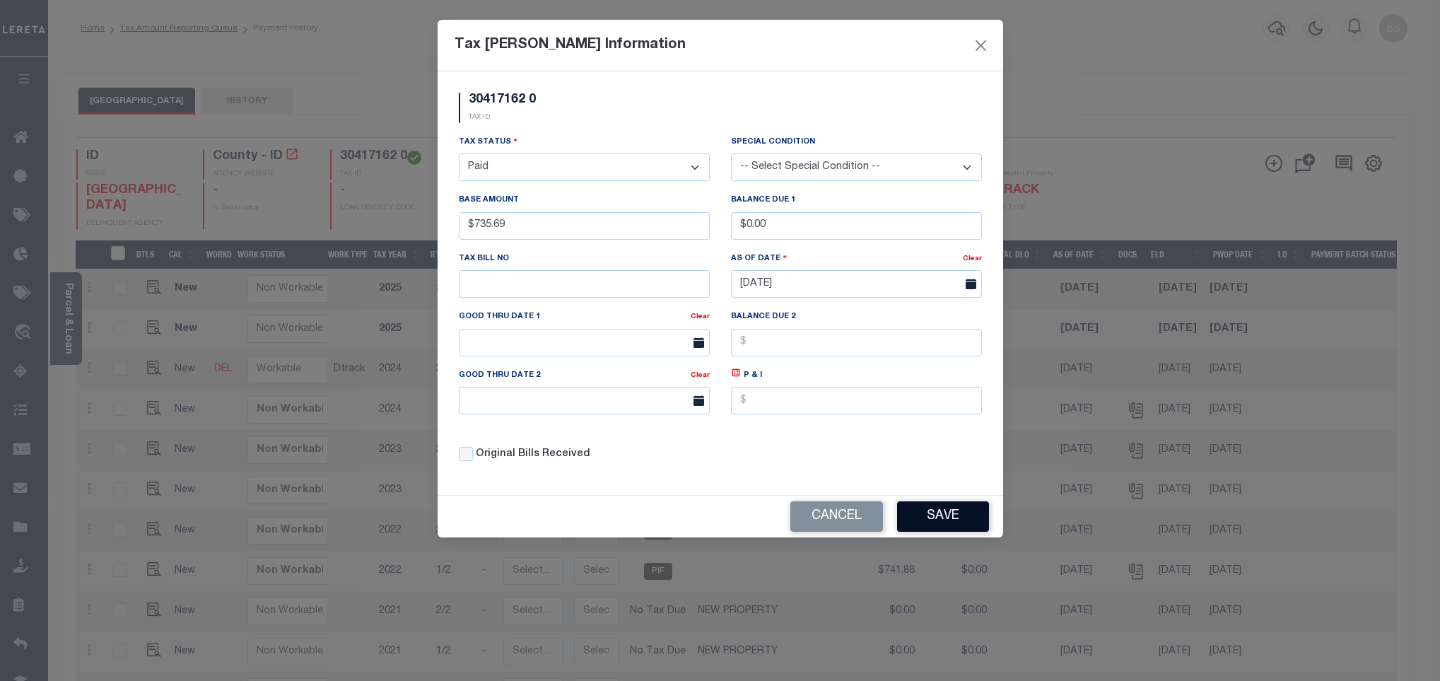
click at [916, 516] on button "Save" at bounding box center [943, 516] width 92 height 30
click at [916, 516] on div "Cancel Save" at bounding box center [721, 517] width 566 height 42
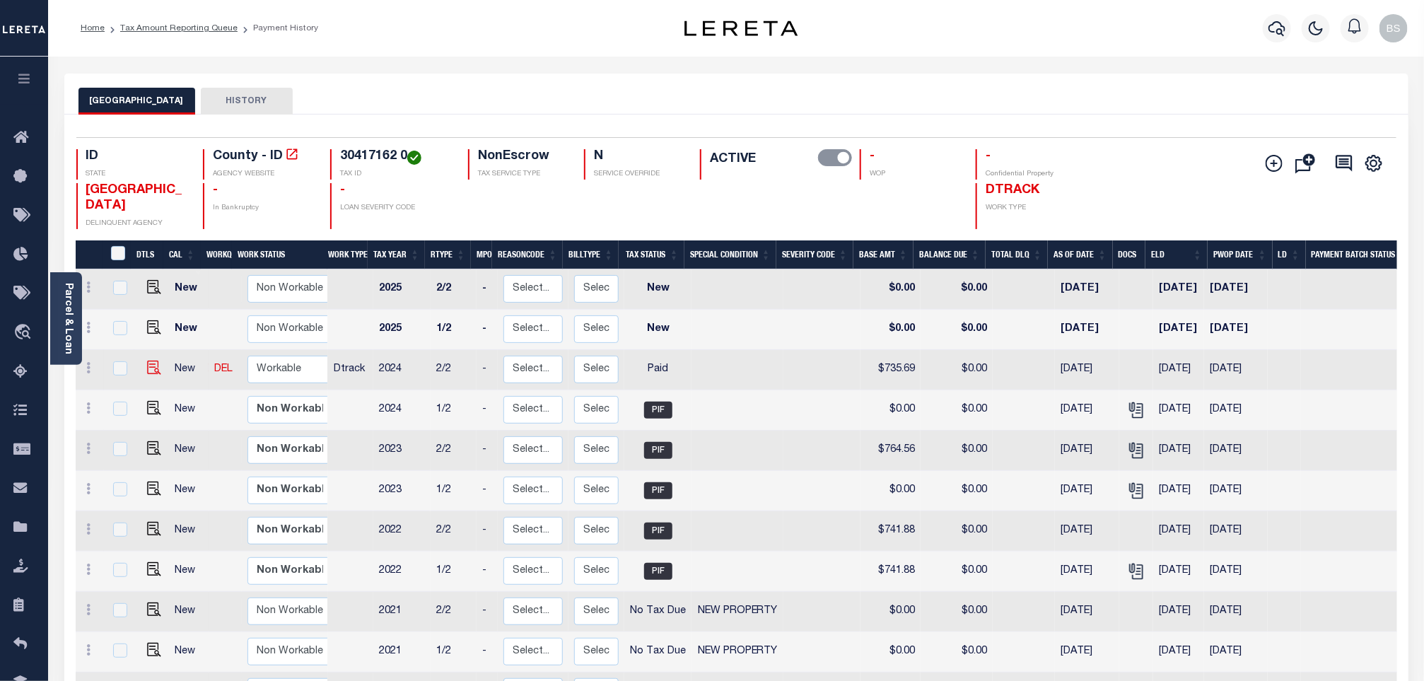
click at [149, 375] on img at bounding box center [154, 368] width 14 height 14
checkbox input "true"
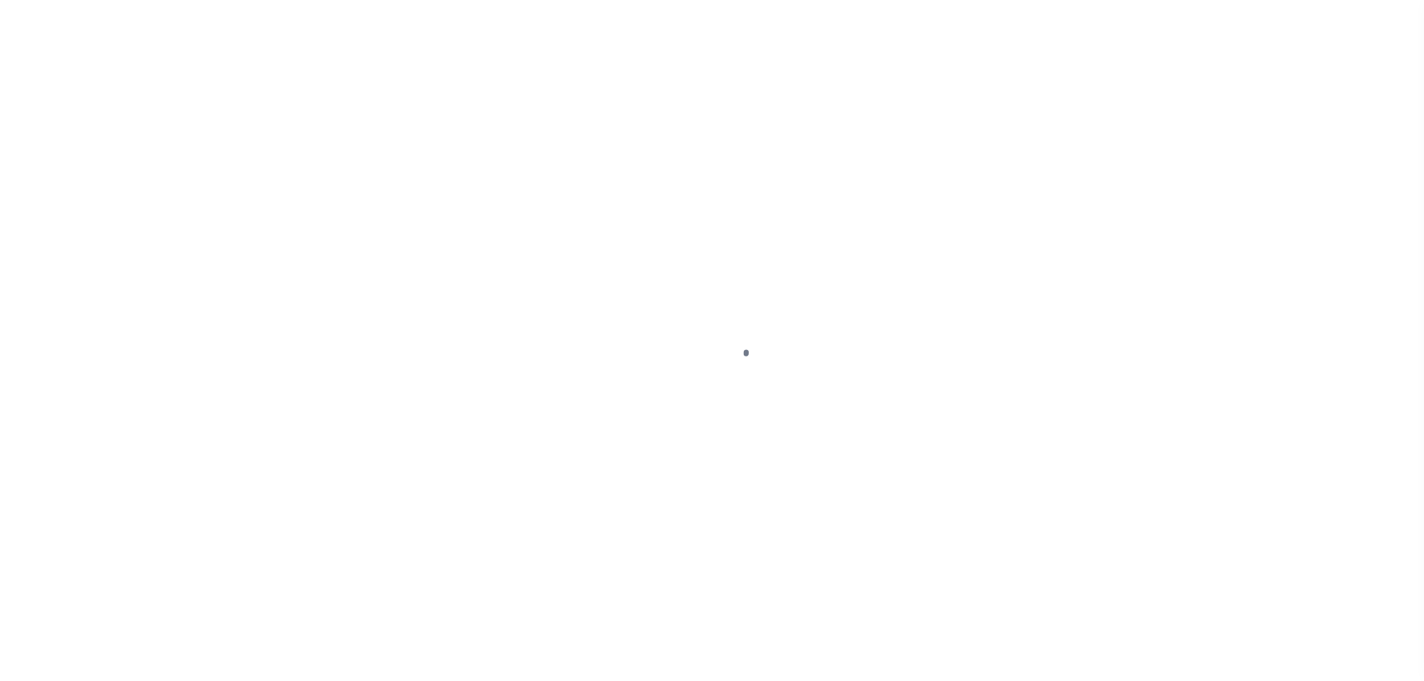
select select "PYD"
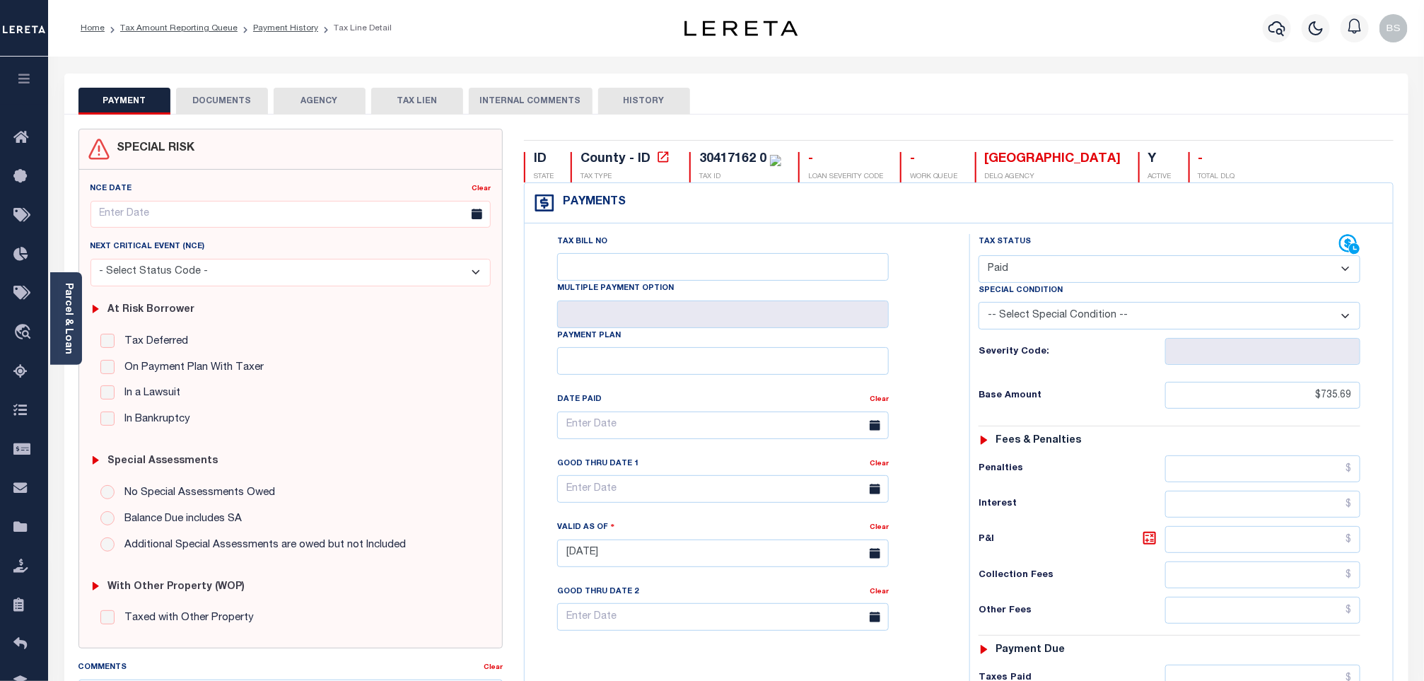
click at [227, 103] on button "DOCUMENTS" at bounding box center [222, 101] width 92 height 27
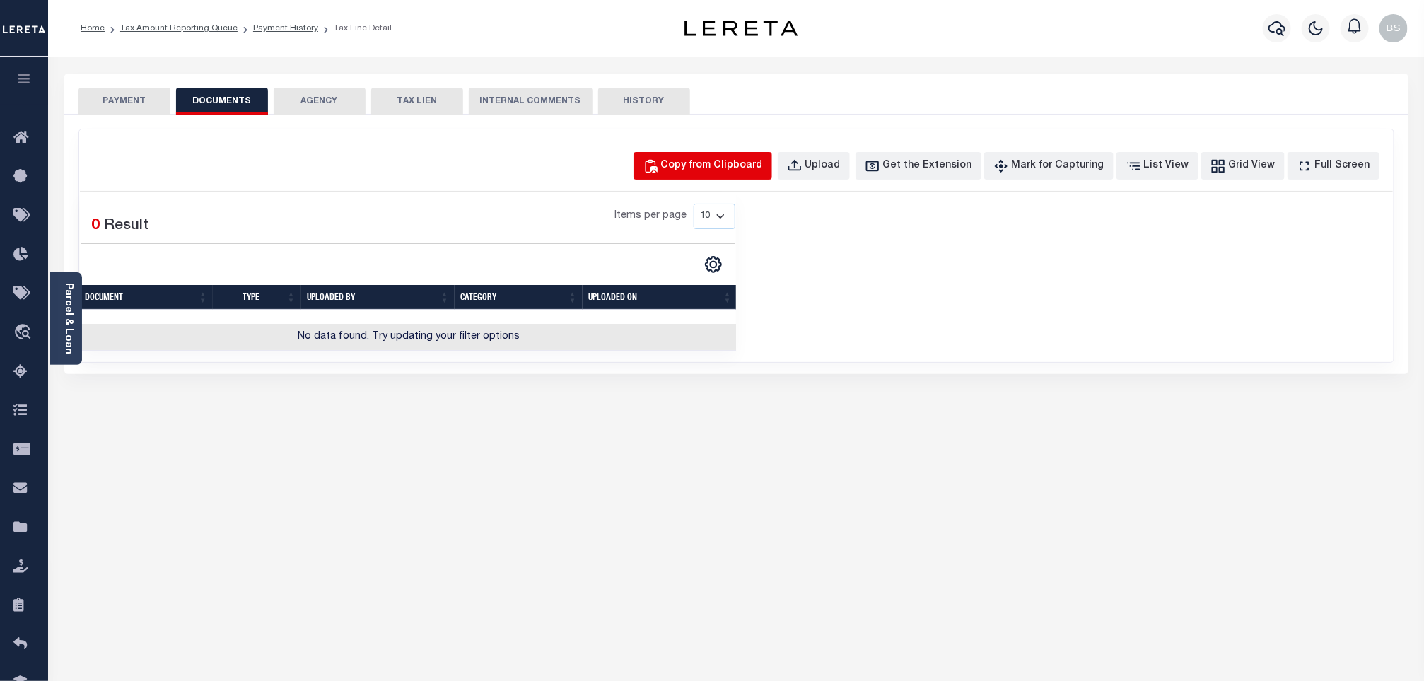
click at [720, 166] on div "Copy from Clipboard" at bounding box center [712, 166] width 102 height 16
select select "POP"
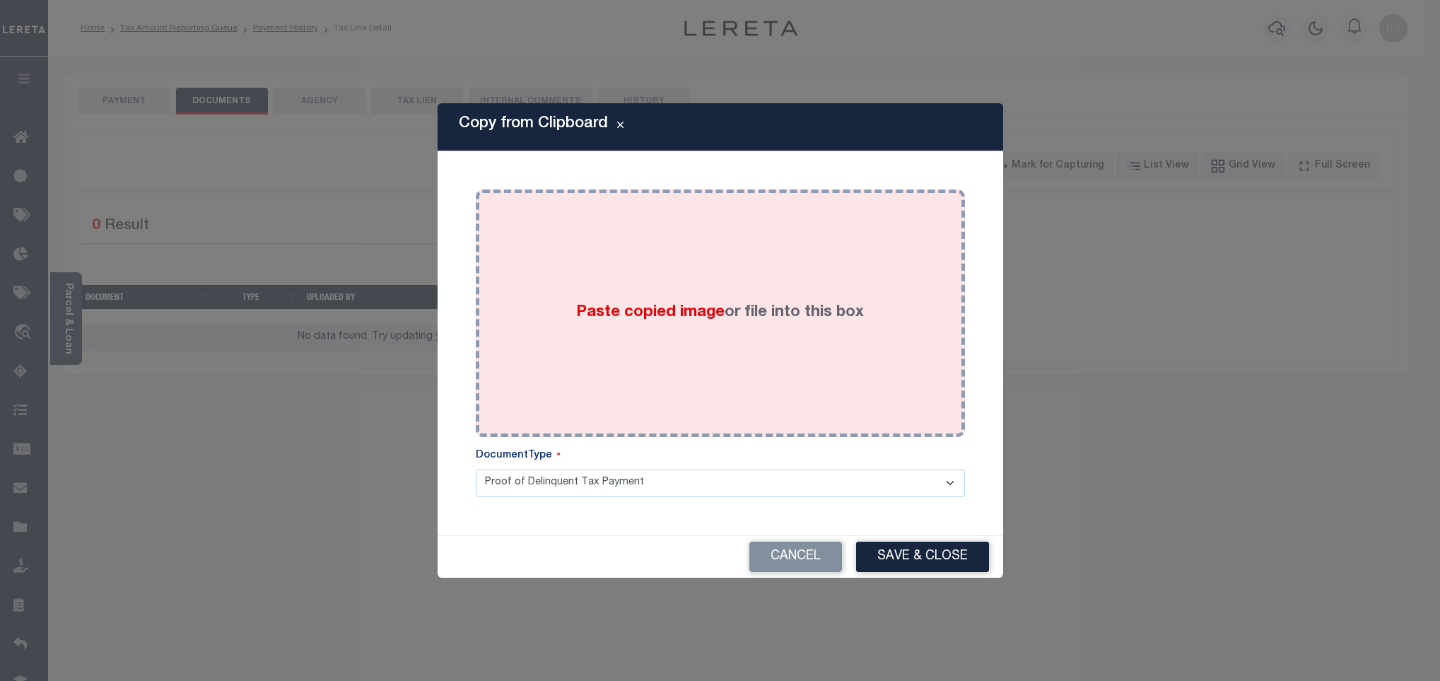
click at [669, 223] on div "Paste copied image or file into this box" at bounding box center [720, 313] width 468 height 226
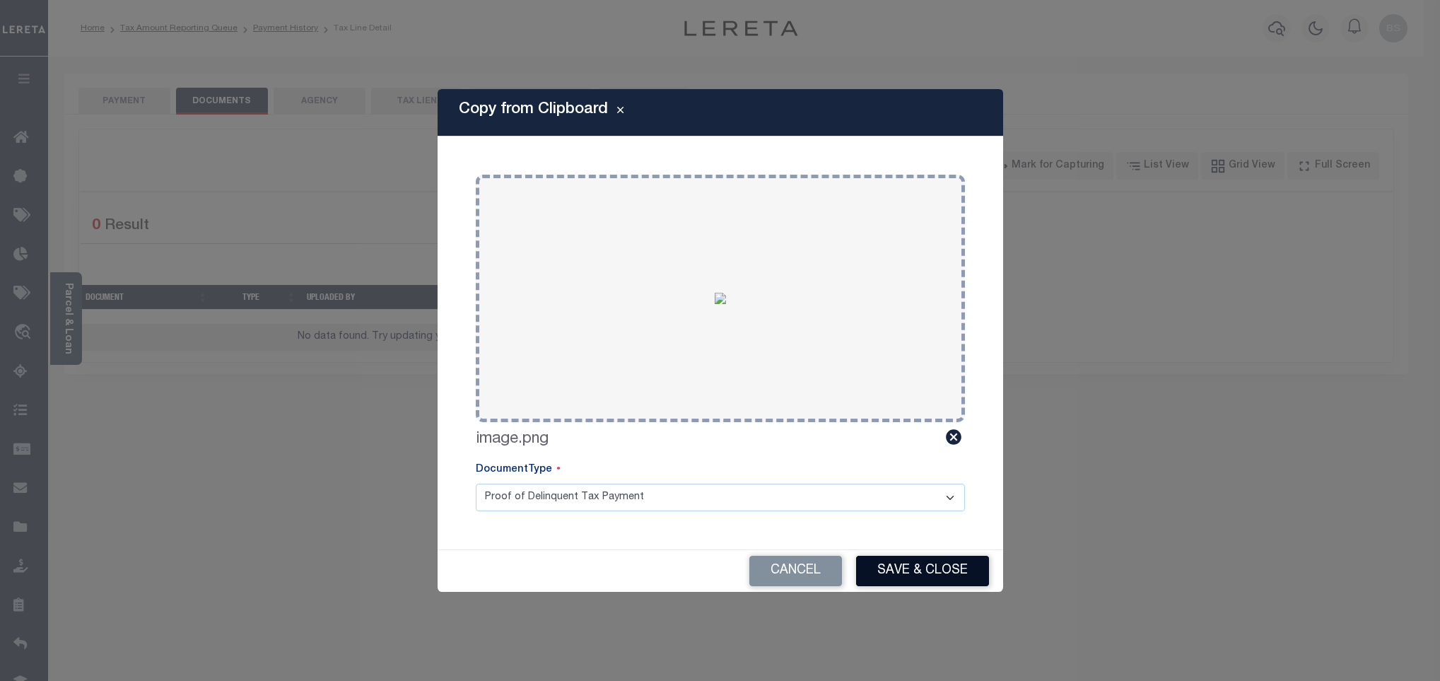
click at [932, 571] on button "Save & Close" at bounding box center [922, 571] width 133 height 30
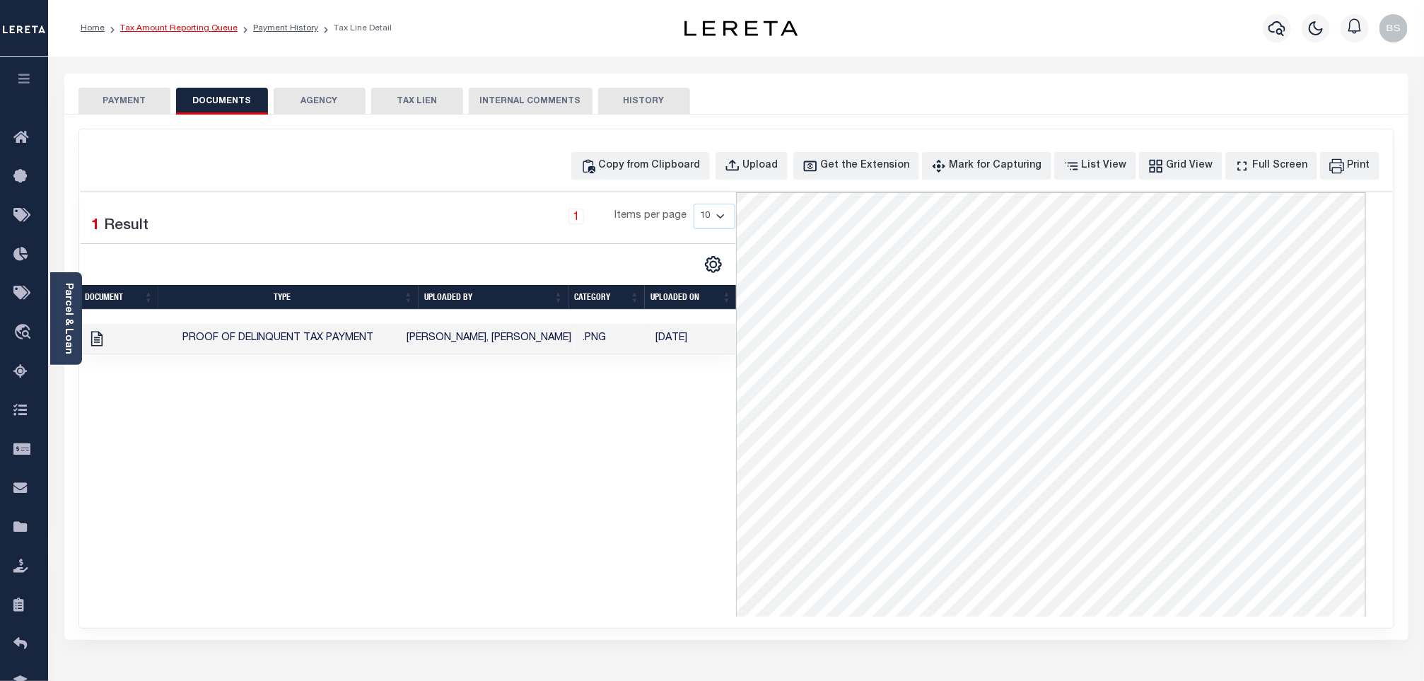
click at [195, 32] on link "Tax Amount Reporting Queue" at bounding box center [178, 28] width 117 height 8
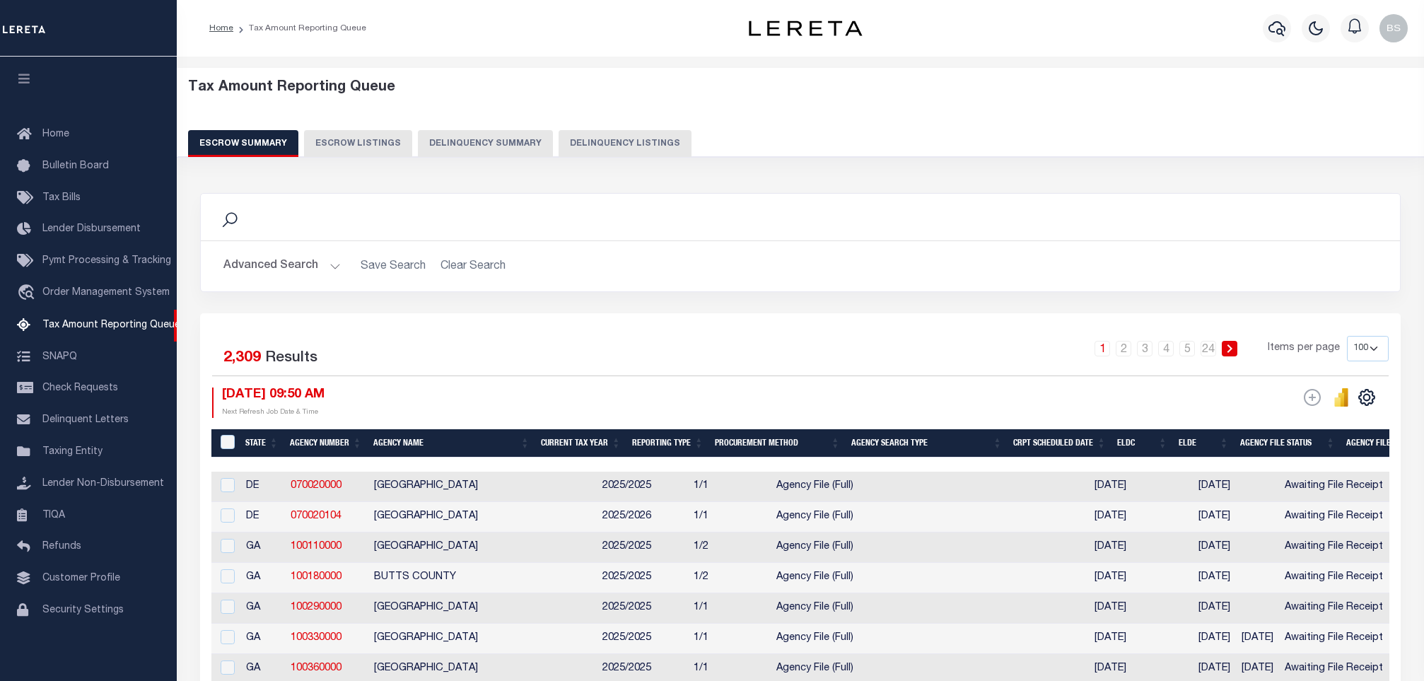
select select "100"
click at [616, 142] on button "Delinquency Listings" at bounding box center [625, 143] width 133 height 27
select select "100"
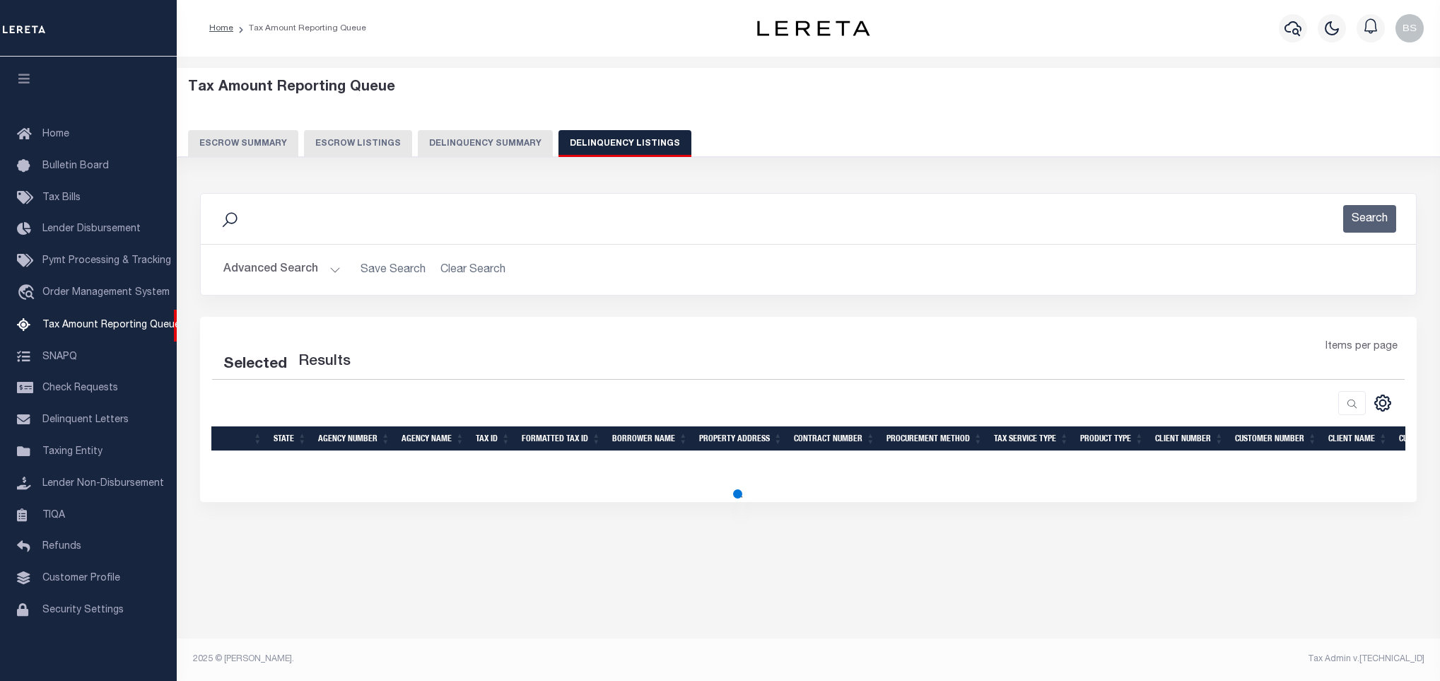
select select "100"
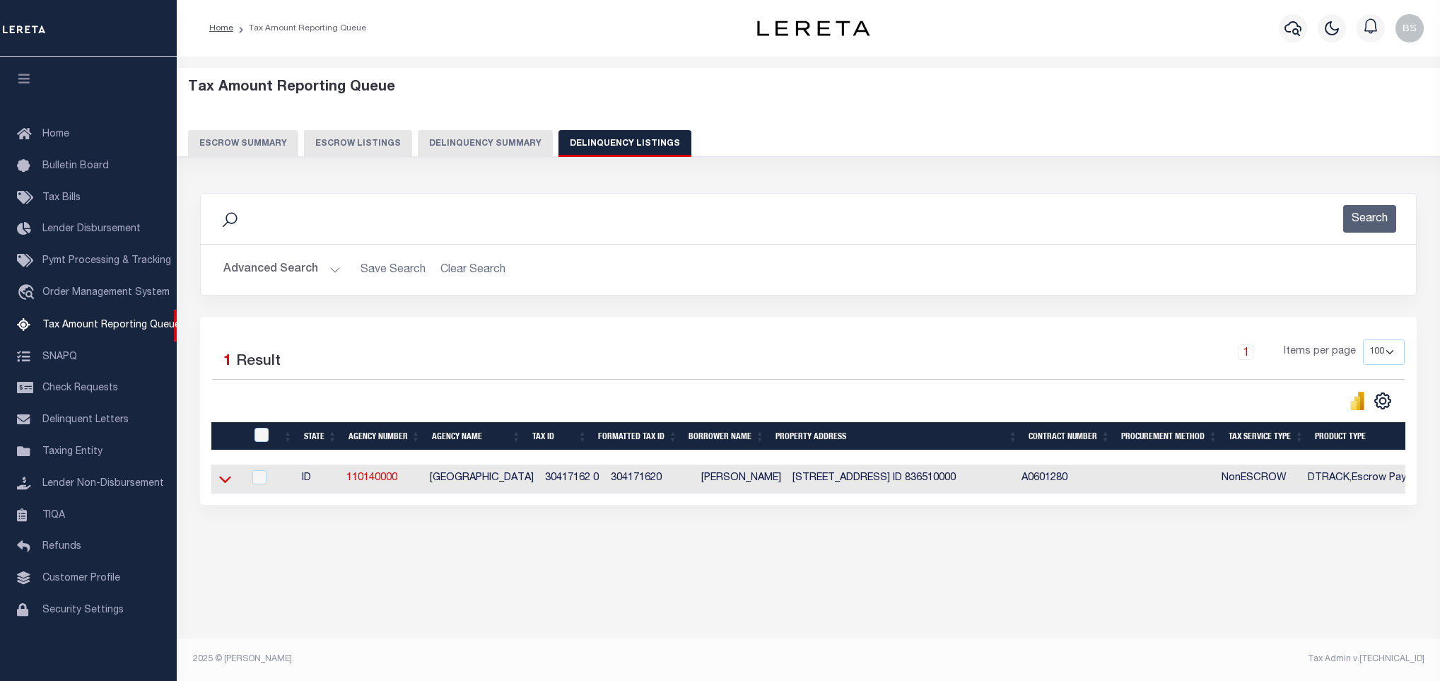
click at [219, 486] on icon at bounding box center [225, 479] width 12 height 15
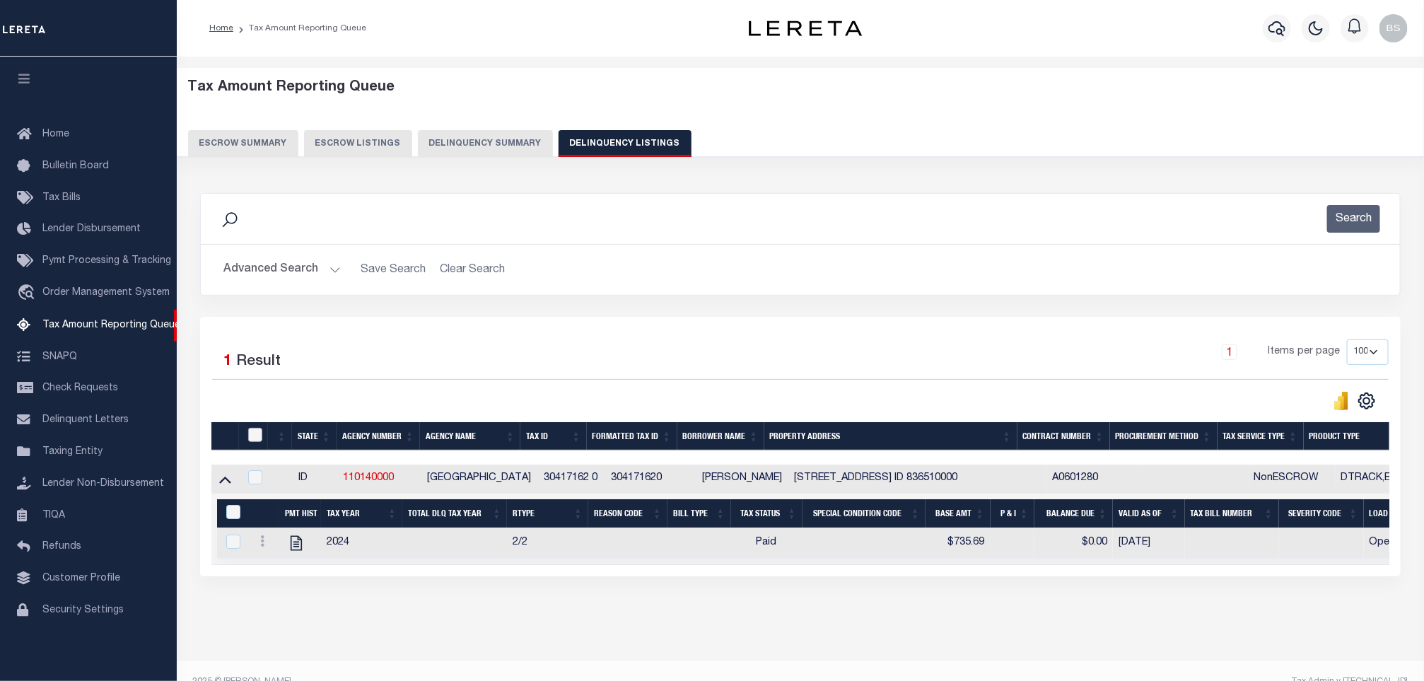
click at [257, 436] on input "checkbox" at bounding box center [255, 435] width 14 height 14
checkbox input "true"
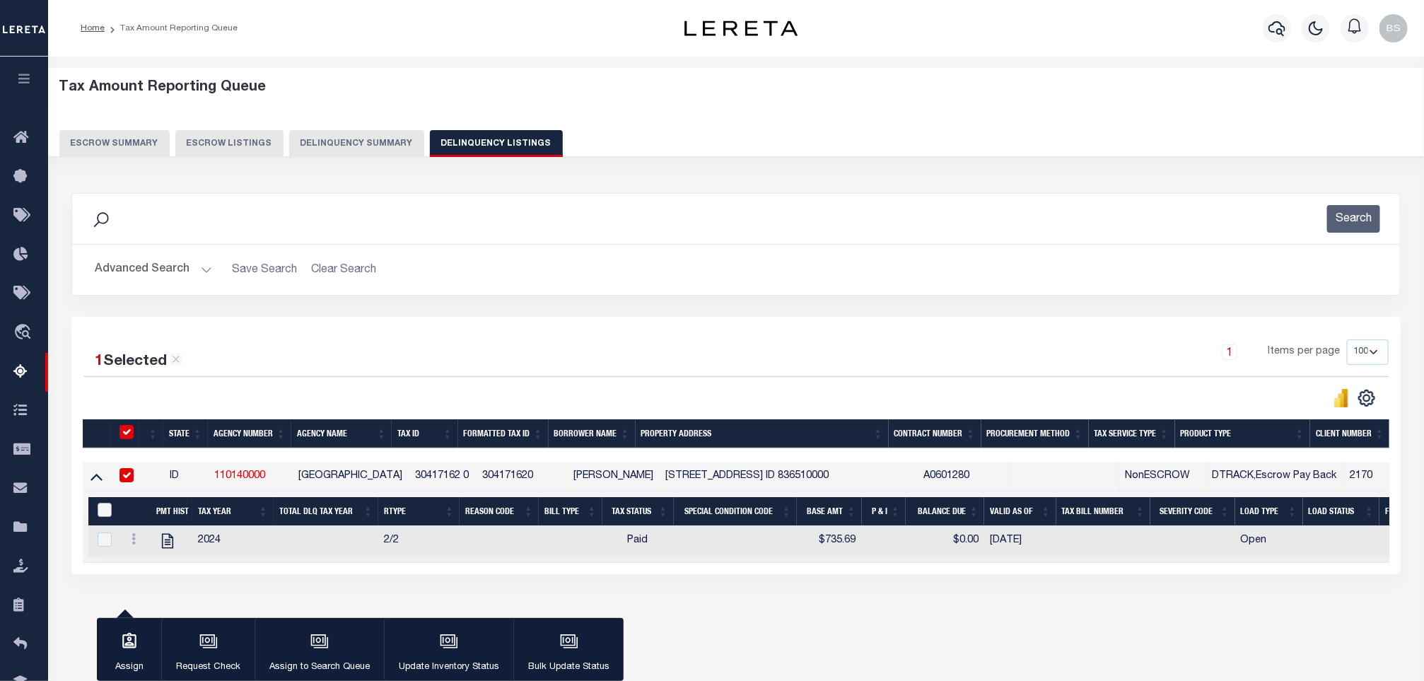
click at [106, 512] on input "&nbsp;" at bounding box center [105, 510] width 14 height 14
checkbox input "true"
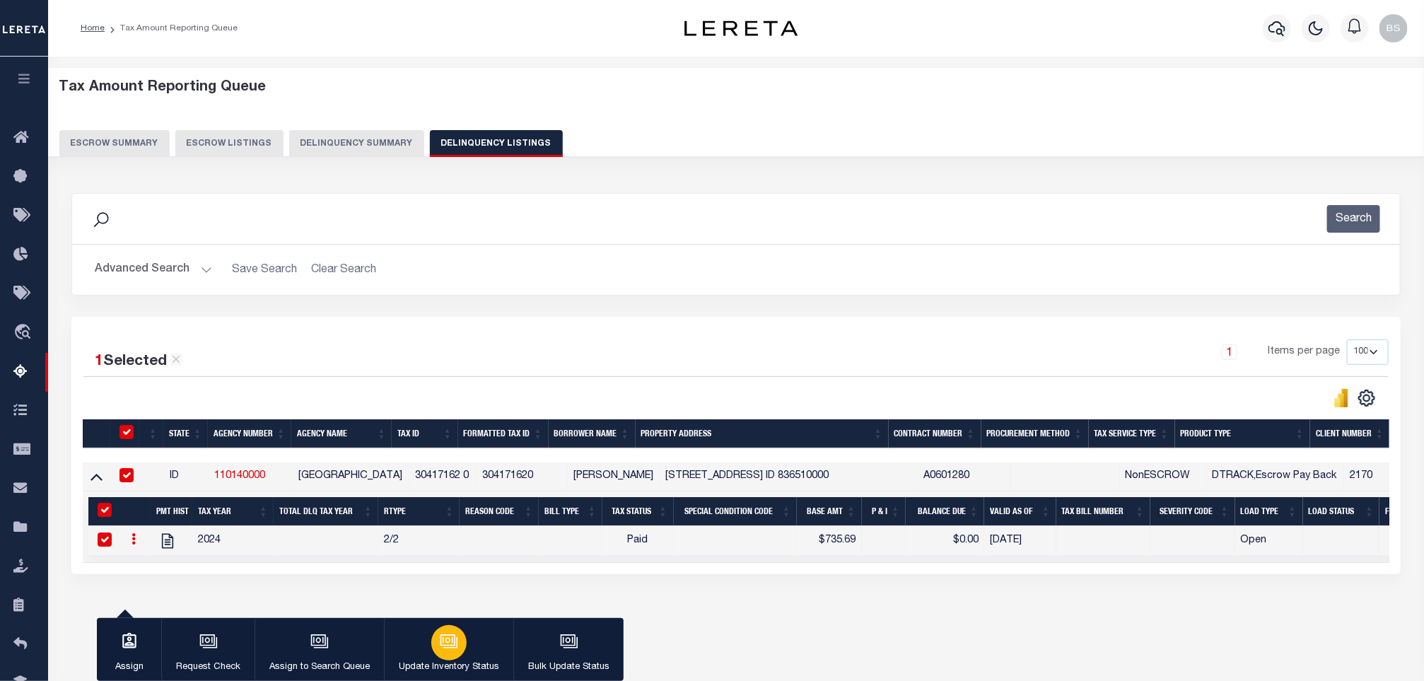
click at [467, 641] on button "Update Inventory Status" at bounding box center [448, 650] width 129 height 64
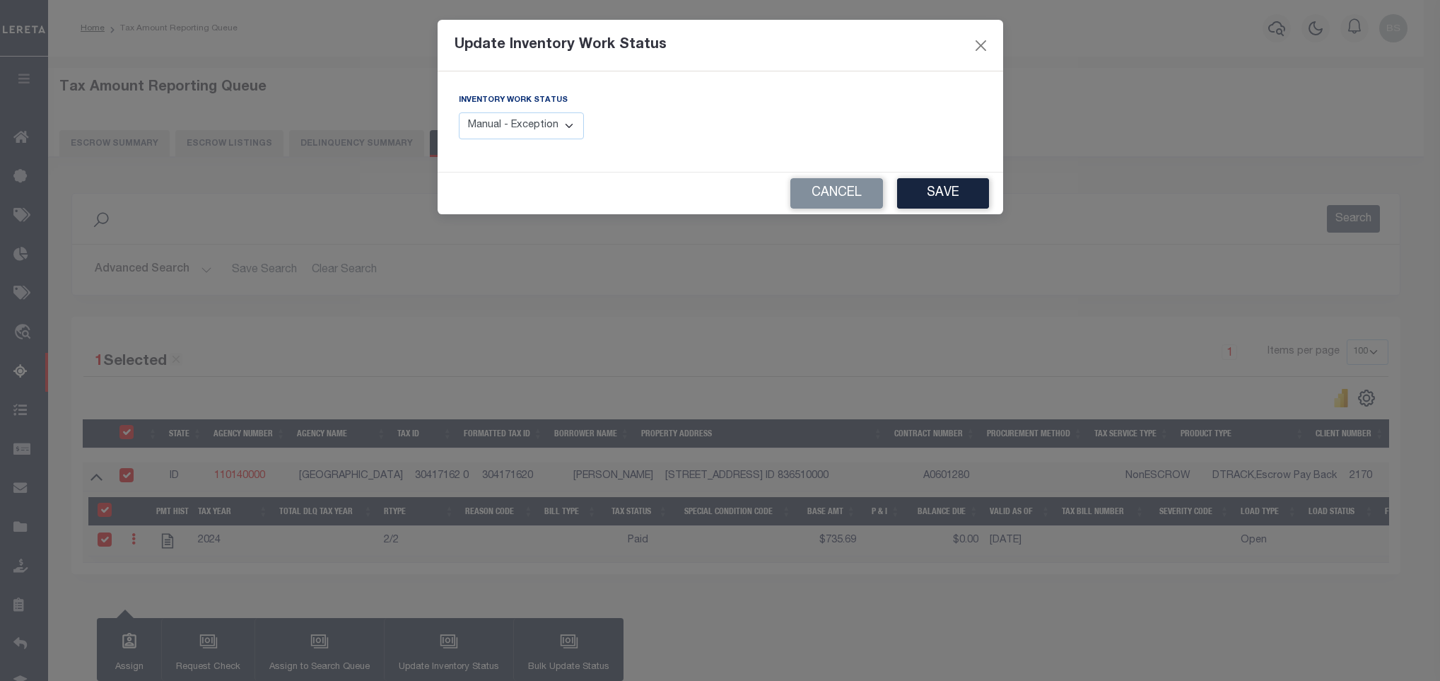
click at [542, 134] on select "Manual - Exception Pended - Awaiting Search Late Add Exception Completed" at bounding box center [522, 126] width 126 height 28
select select "4"
click at [459, 113] on select "Manual - Exception Pended - Awaiting Search Late Add Exception Completed" at bounding box center [522, 126] width 126 height 28
click at [961, 192] on button "Save" at bounding box center [943, 193] width 92 height 30
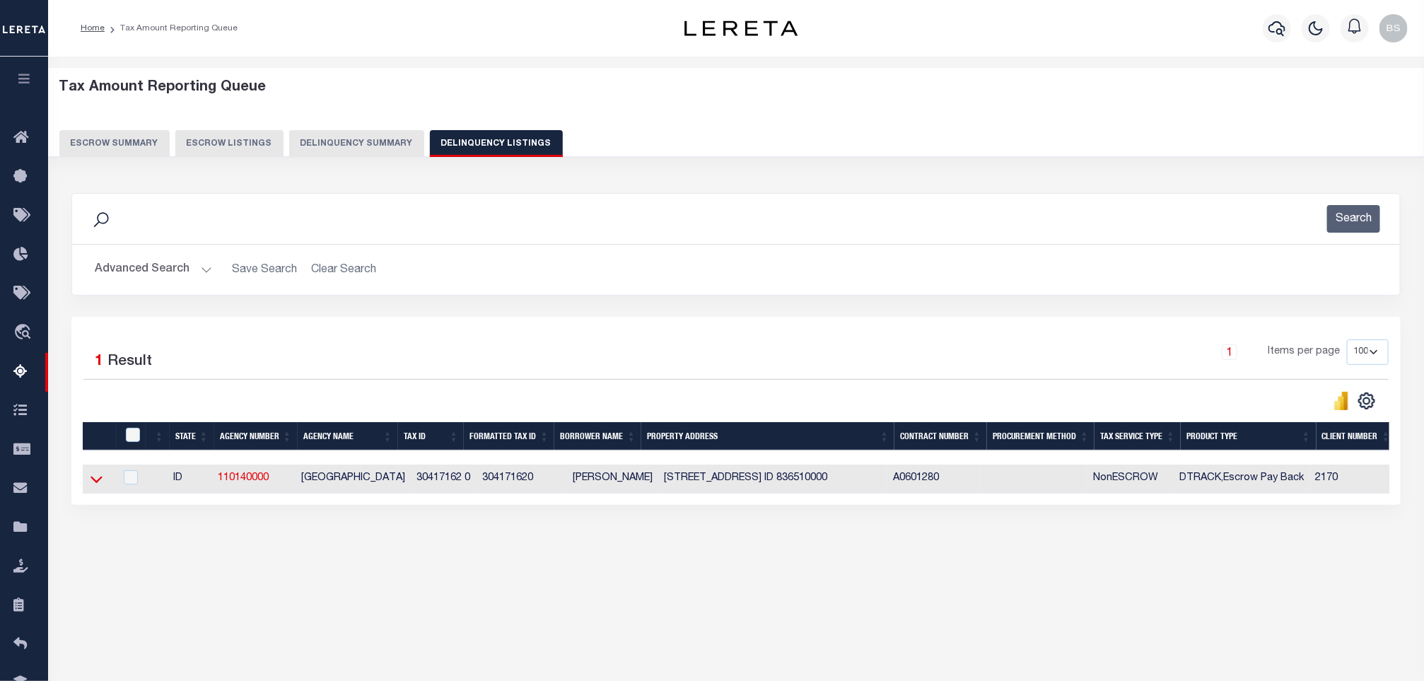
click at [98, 482] on icon at bounding box center [97, 479] width 12 height 15
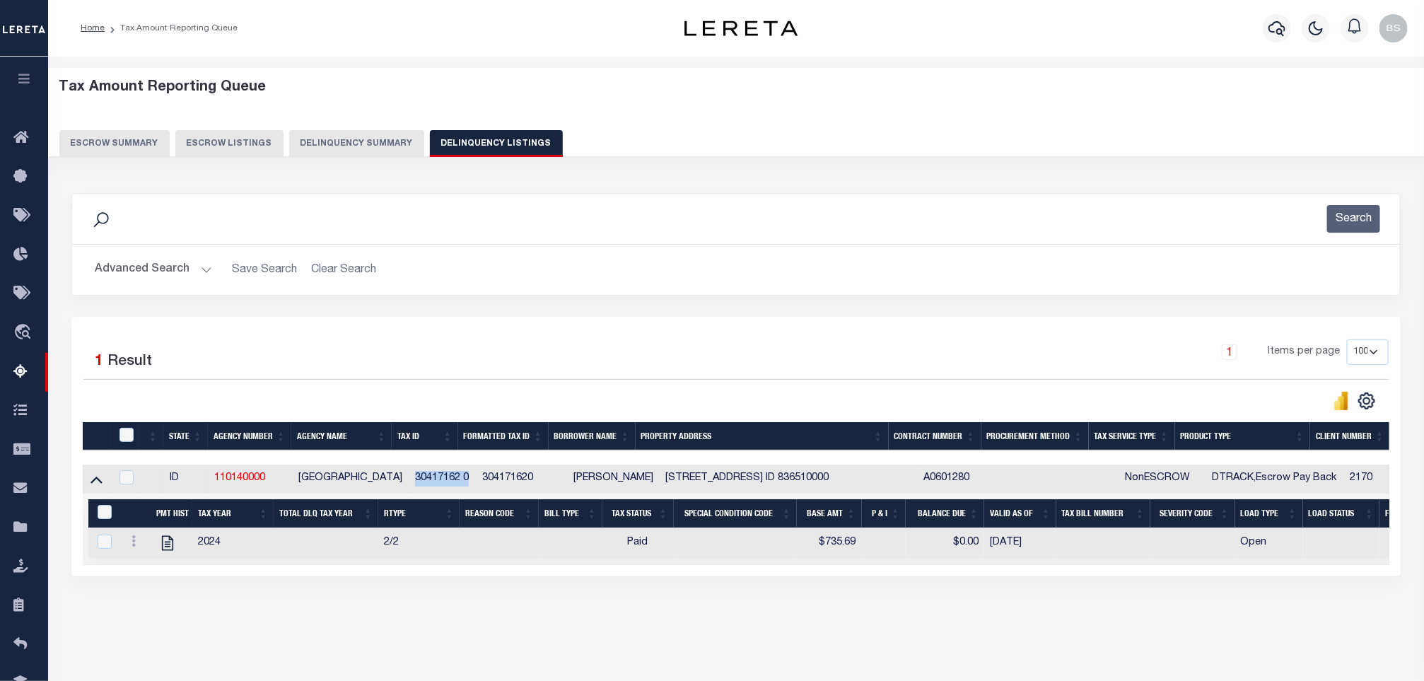
click at [612, 359] on div "1 Items per page 10 25 50 100 500" at bounding box center [902, 357] width 974 height 37
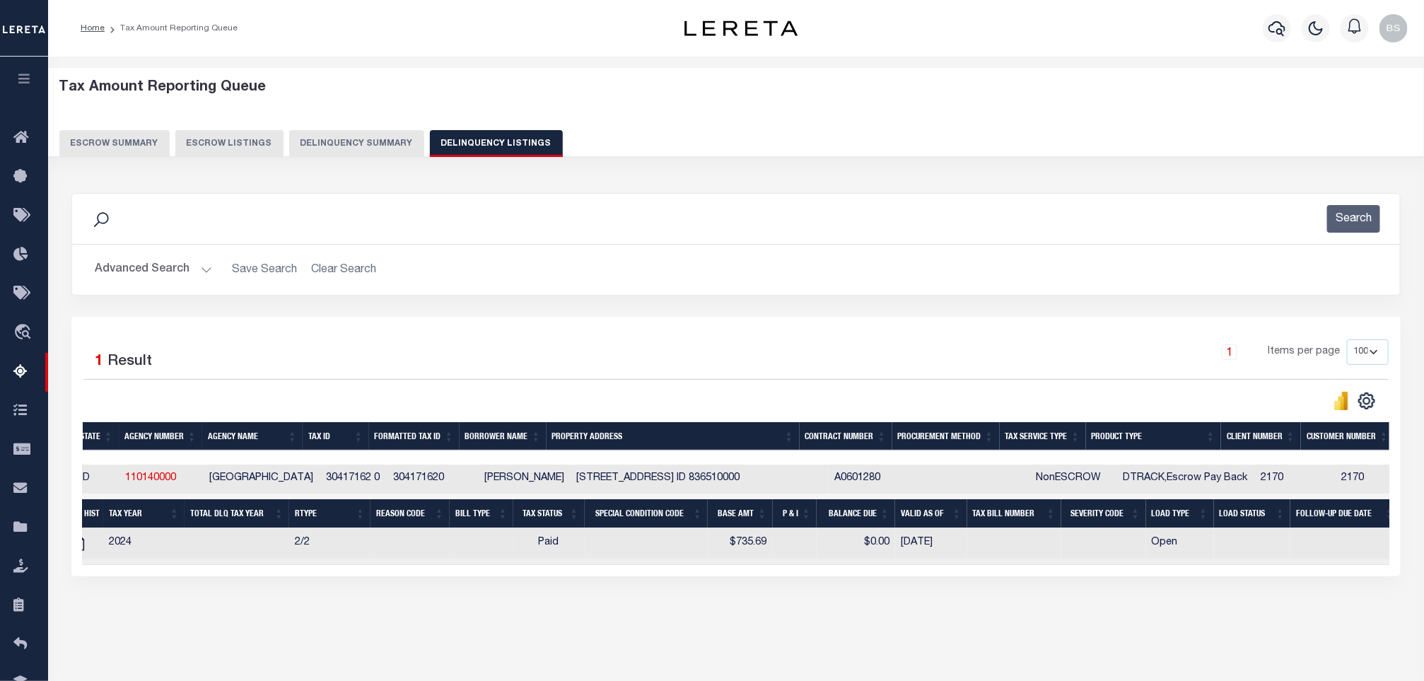
scroll to position [0, 0]
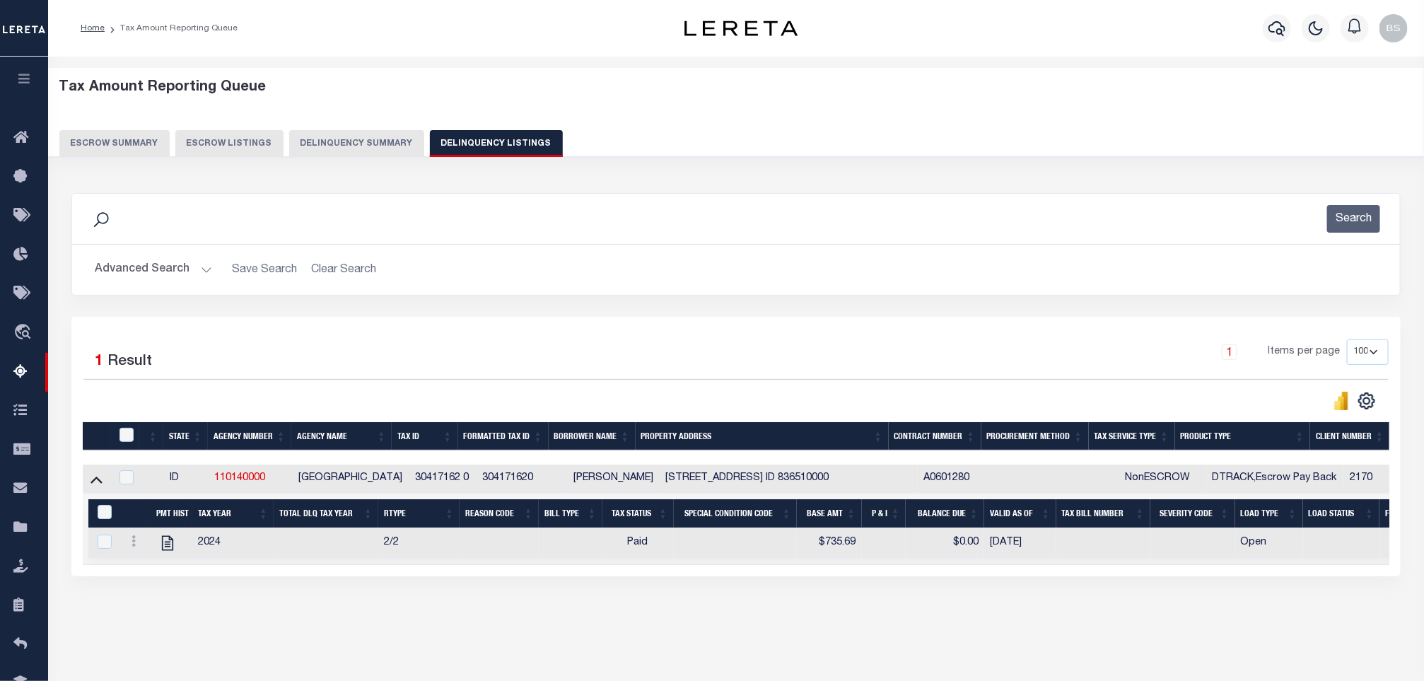
click at [177, 263] on button "Advanced Search" at bounding box center [153, 270] width 117 height 28
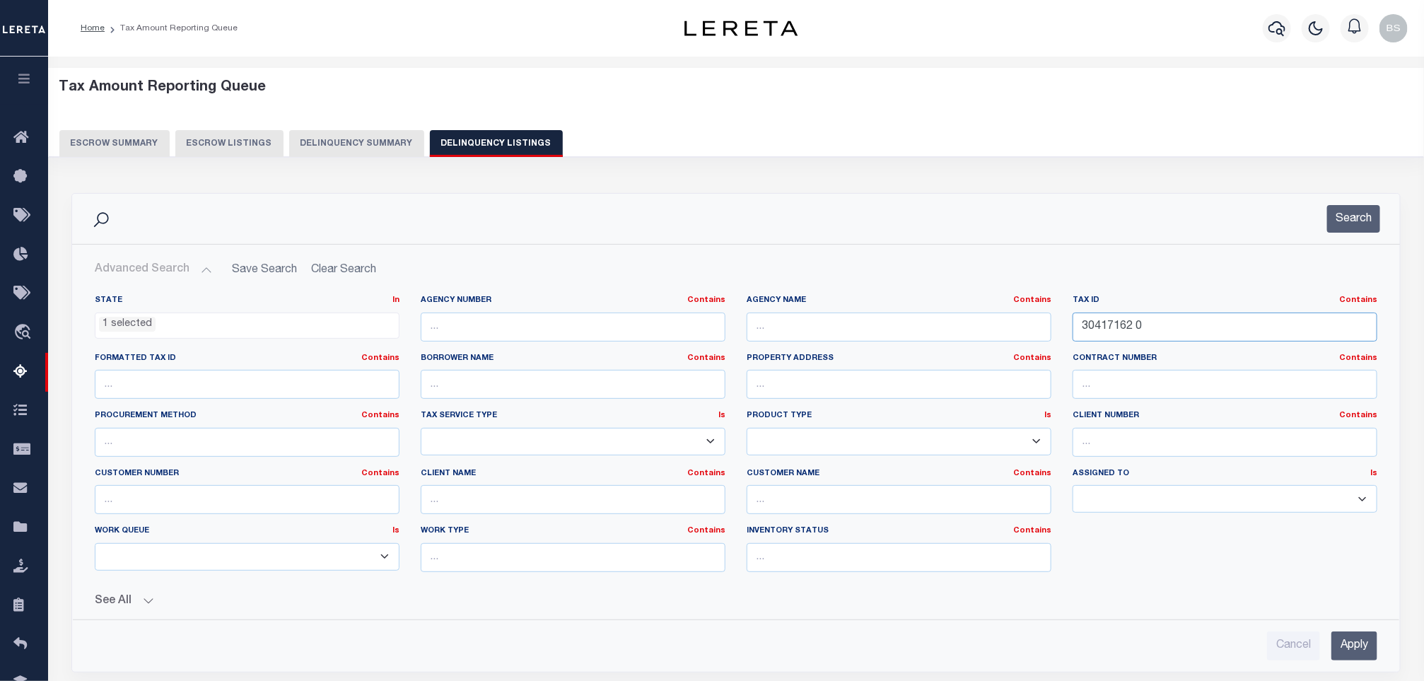
click at [1235, 337] on input "30417162 0" at bounding box center [1225, 327] width 305 height 29
drag, startPoint x: 1215, startPoint y: 332, endPoint x: 976, endPoint y: 325, distance: 239.8
click at [978, 327] on div "State In In AK AL AR AZ CA CO CT DC DE FL GA GU HI IA ID IL IN KS KY LA MA MD M…" at bounding box center [736, 439] width 1304 height 288
paste input "4"
type input "30417164 0"
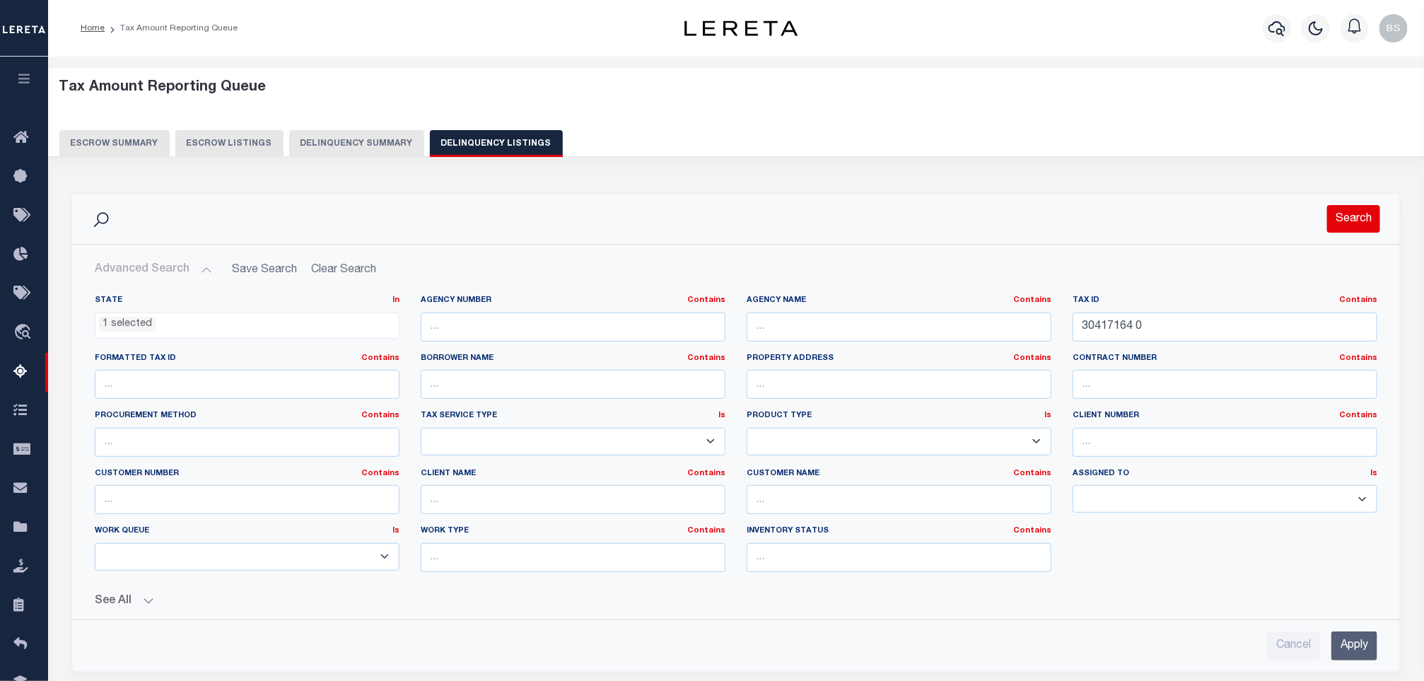
click at [1347, 206] on button "Search" at bounding box center [1353, 219] width 53 height 28
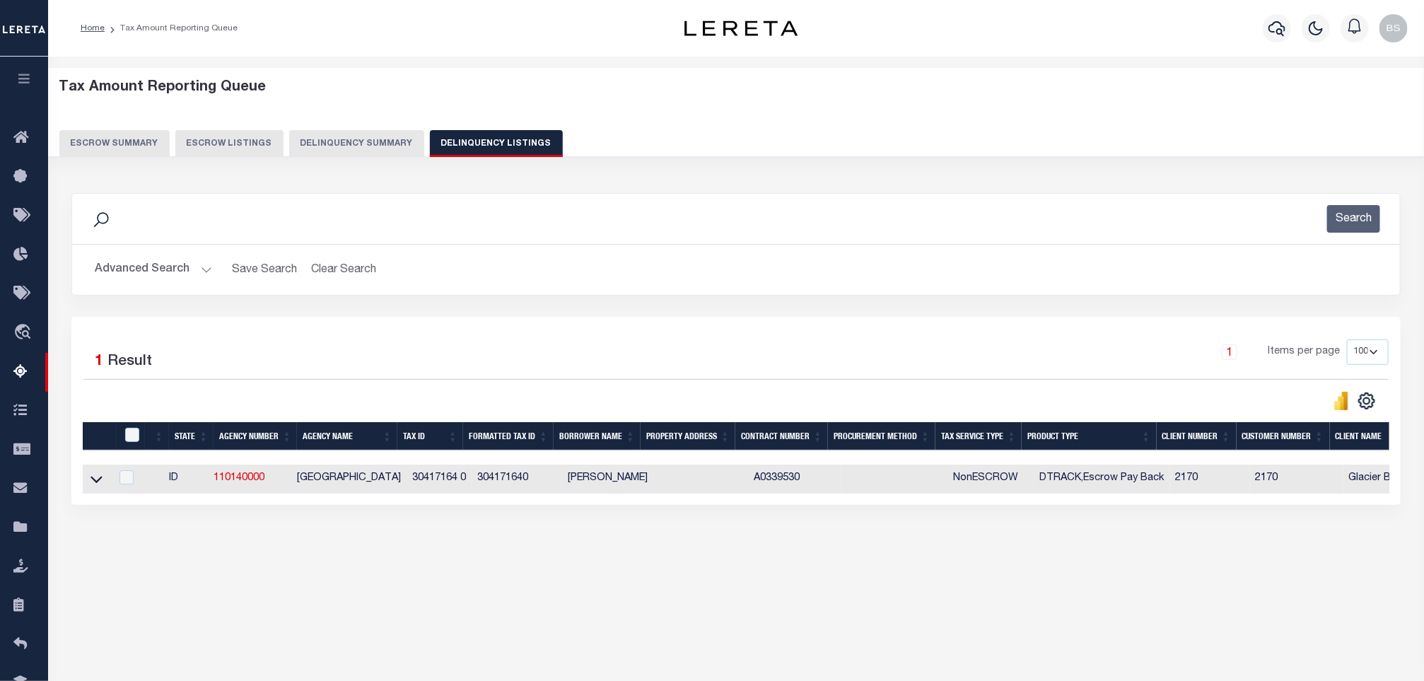
drag, startPoint x: 106, startPoint y: 493, endPoint x: 125, endPoint y: 490, distance: 19.3
click at [109, 489] on td at bounding box center [97, 479] width 28 height 29
checkbox input "true"
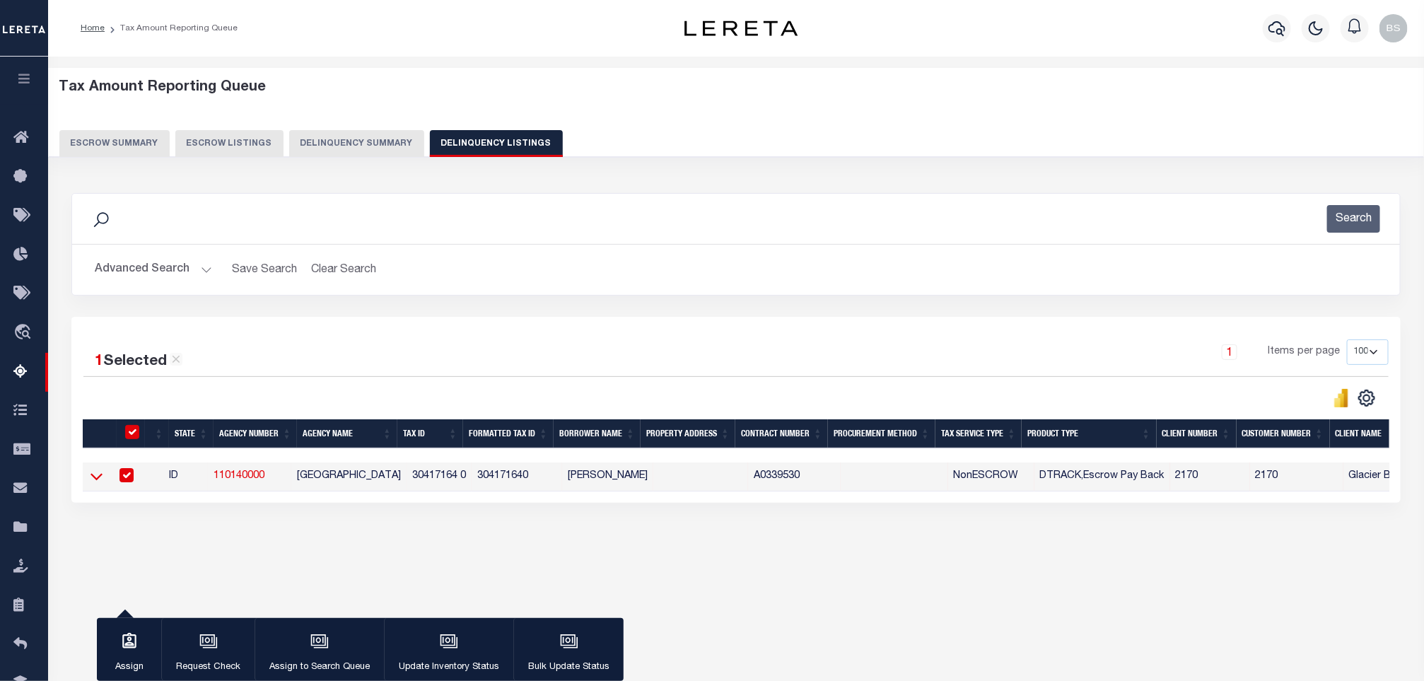
click at [94, 481] on icon at bounding box center [97, 477] width 12 height 7
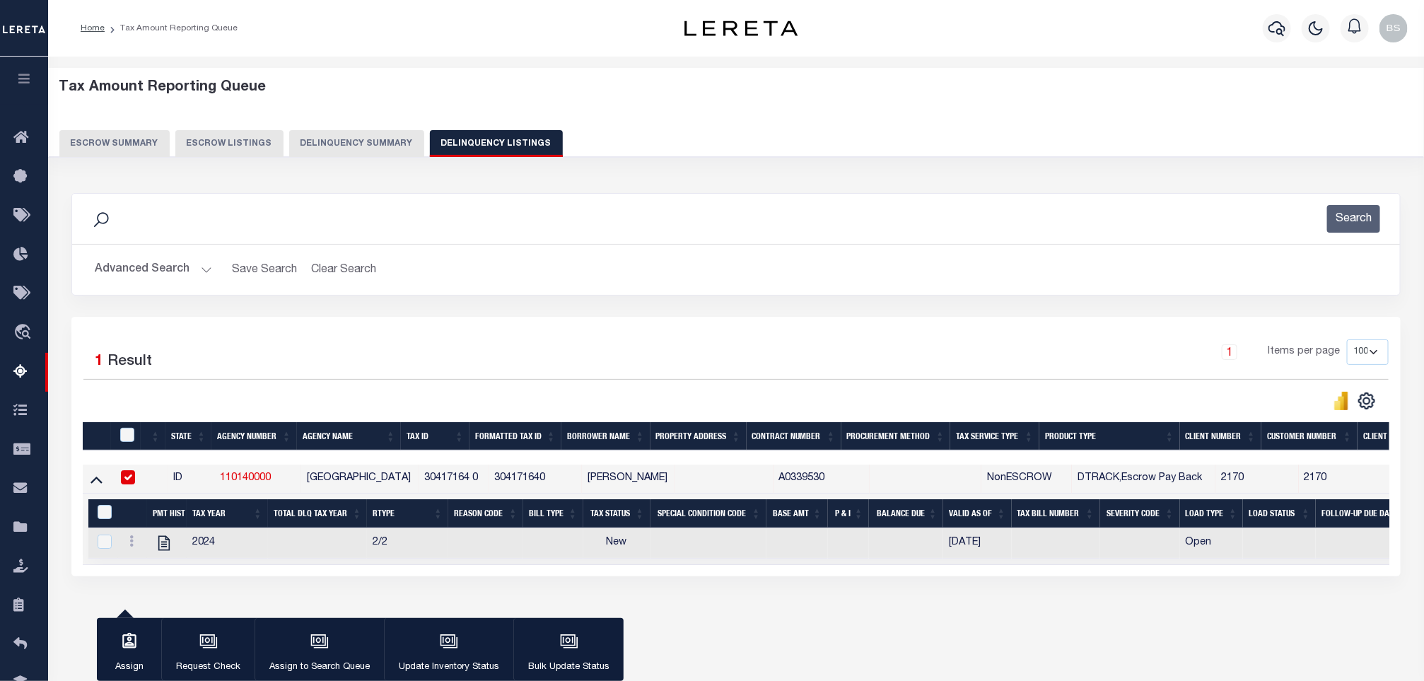
click at [130, 482] on input "checkbox" at bounding box center [128, 477] width 14 height 14
checkbox input "false"
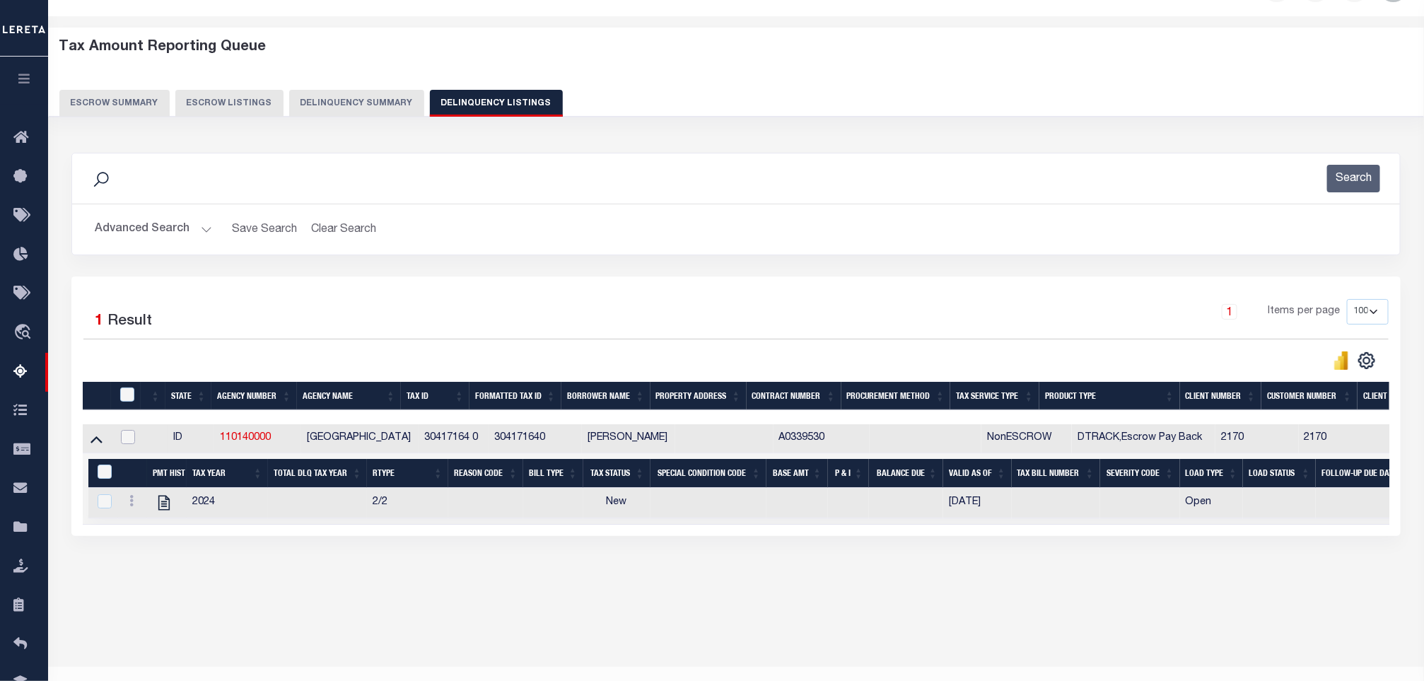
scroll to position [69, 0]
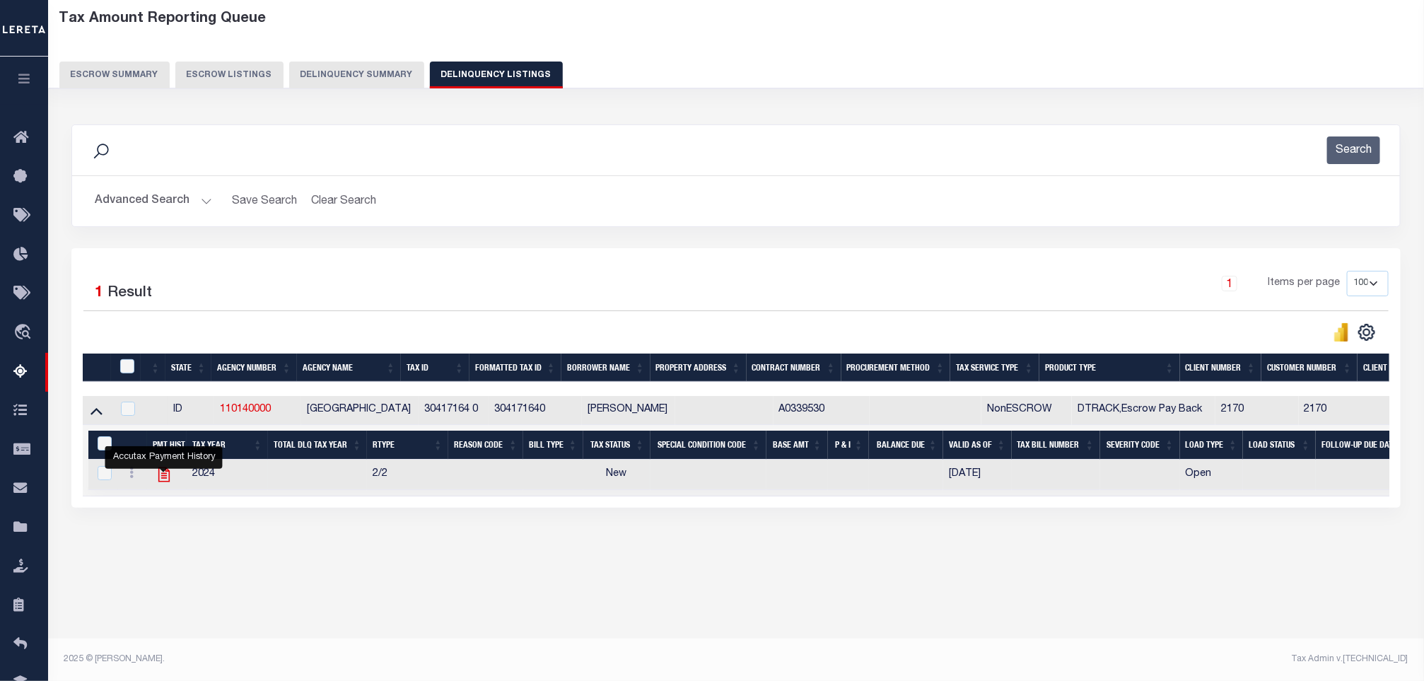
click at [162, 484] on icon "" at bounding box center [164, 474] width 18 height 18
checkbox input "true"
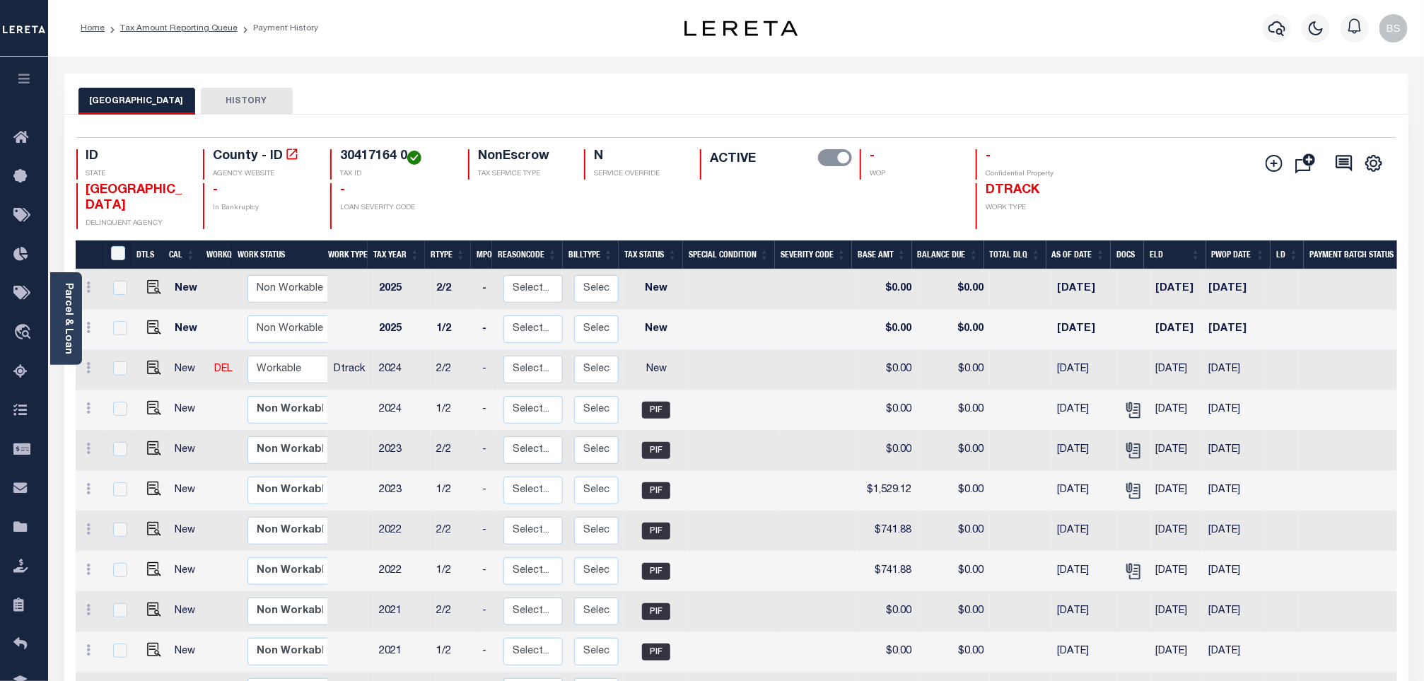
click at [890, 83] on div "CANYON COUNTY HISTORY" at bounding box center [736, 94] width 1344 height 41
click at [92, 371] on link at bounding box center [89, 369] width 16 height 11
click at [134, 426] on link at bounding box center [123, 416] width 48 height 23
select select "NW2"
type input "$0.00"
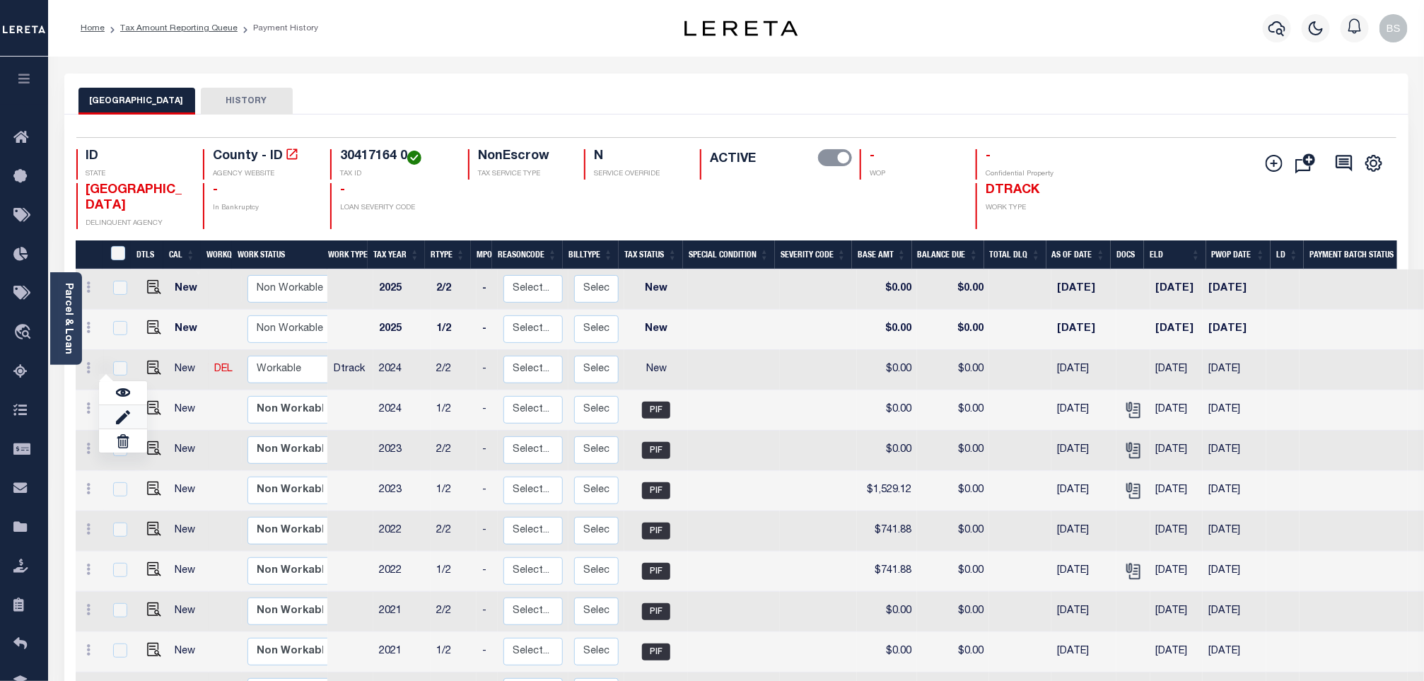
type input "$0.00"
type input "[DATE]"
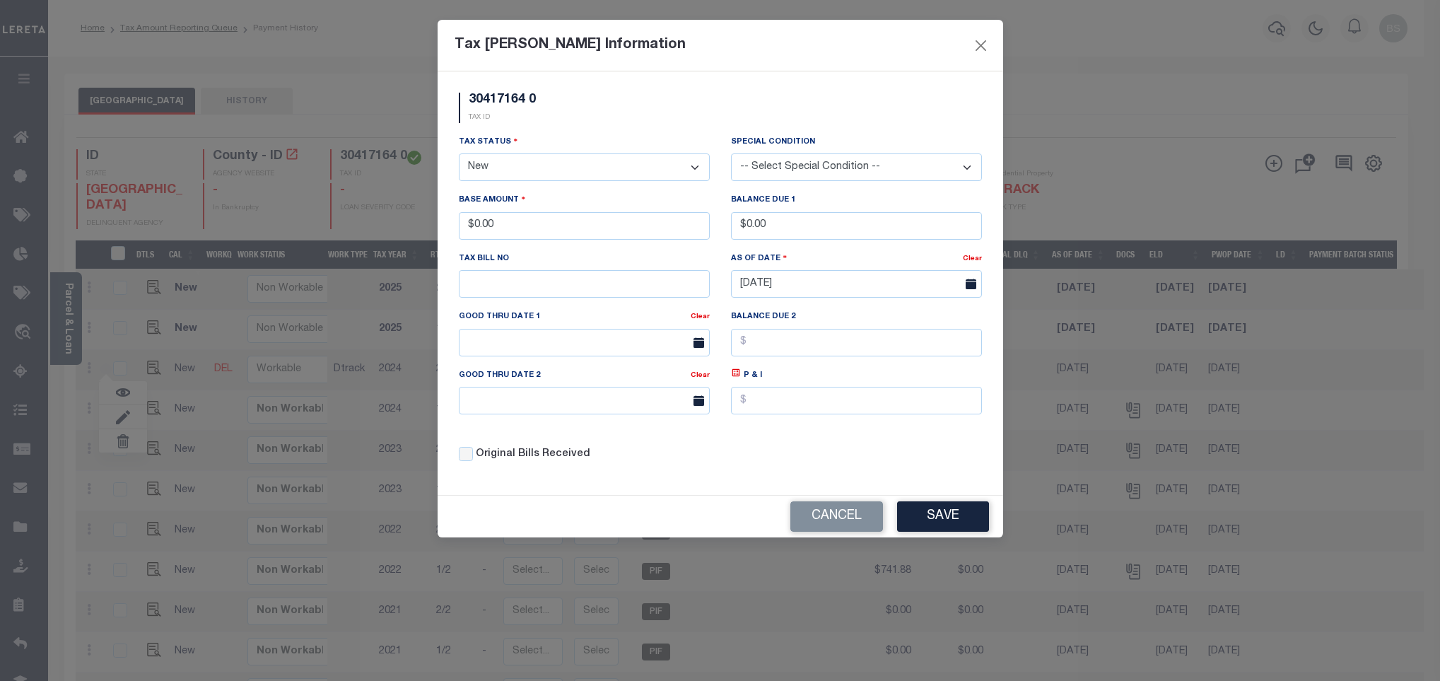
click at [535, 166] on select "- Select Status - Open Due/Unpaid Paid Incomplete No Tax Due Internal Refund Pr…" at bounding box center [584, 167] width 251 height 28
select select "PYD"
click at [459, 155] on select "- Select Status - Open Due/Unpaid Paid Incomplete No Tax Due Internal Refund Pr…" at bounding box center [584, 167] width 251 height 28
drag, startPoint x: 529, startPoint y: 221, endPoint x: 460, endPoint y: 221, distance: 68.6
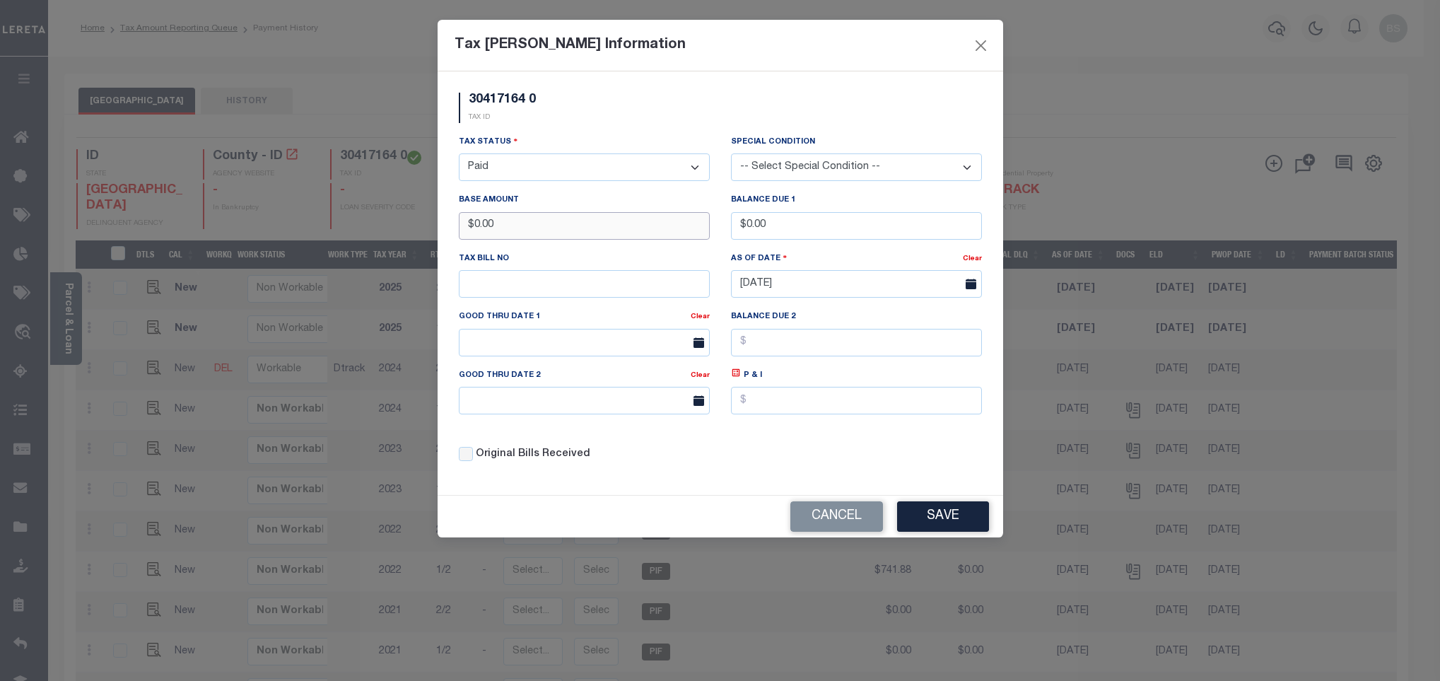
click at [460, 221] on input "$0.00" at bounding box center [584, 226] width 251 height 28
type input "$735.69"
click at [931, 513] on button "Save" at bounding box center [943, 516] width 92 height 30
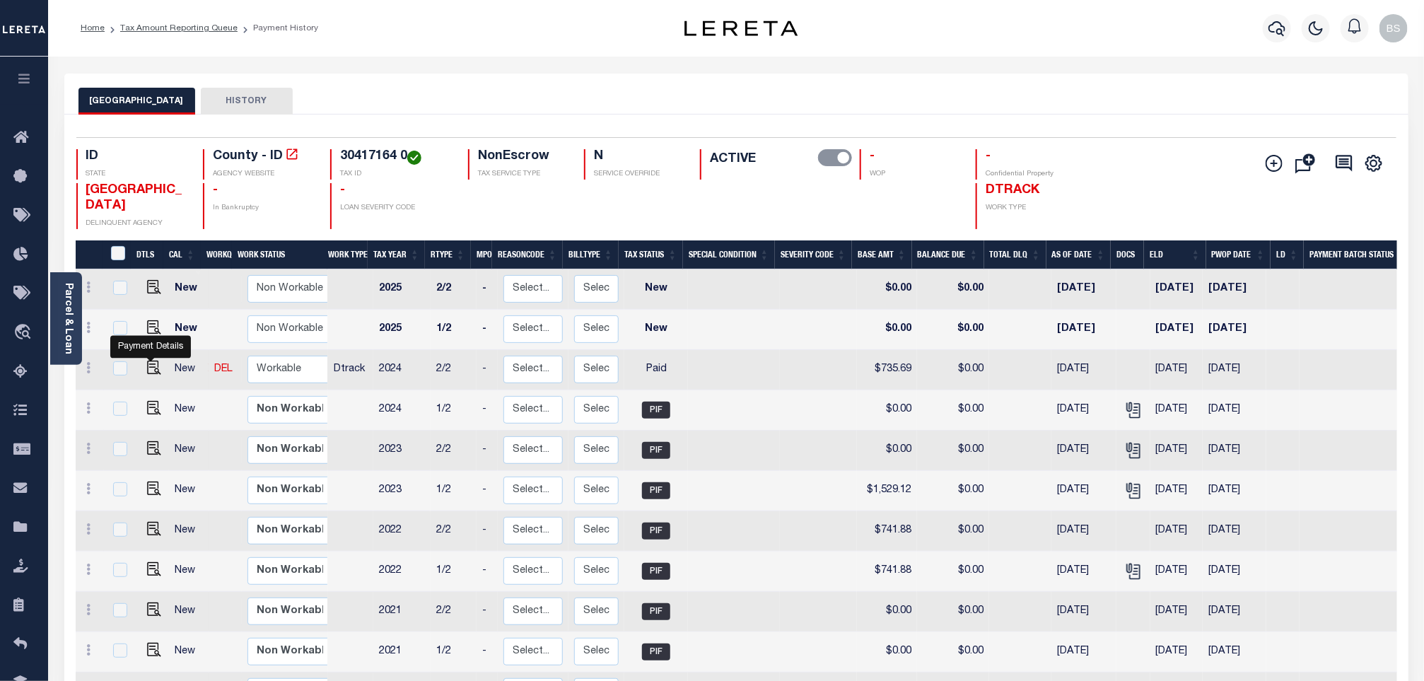
click at [151, 363] on div at bounding box center [150, 360] width 9 height 4
click at [147, 366] on img at bounding box center [154, 368] width 14 height 14
checkbox input "true"
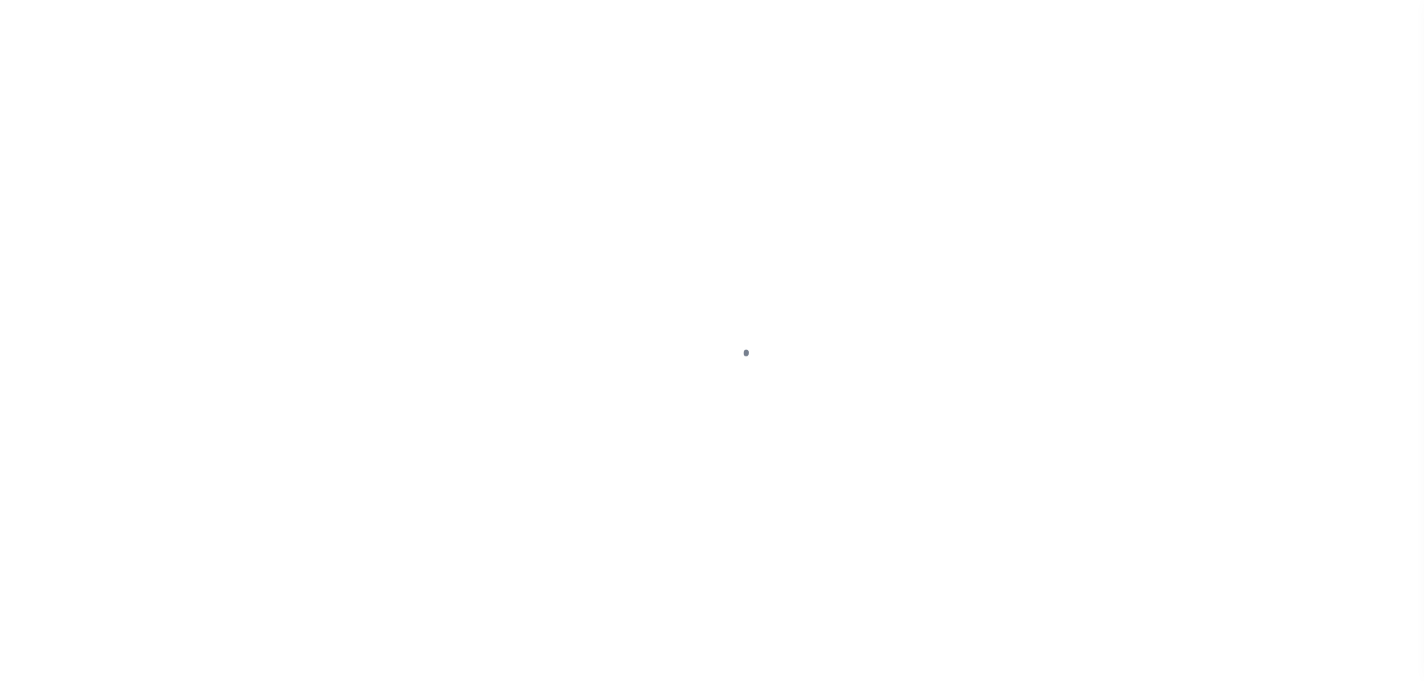
select select "PYD"
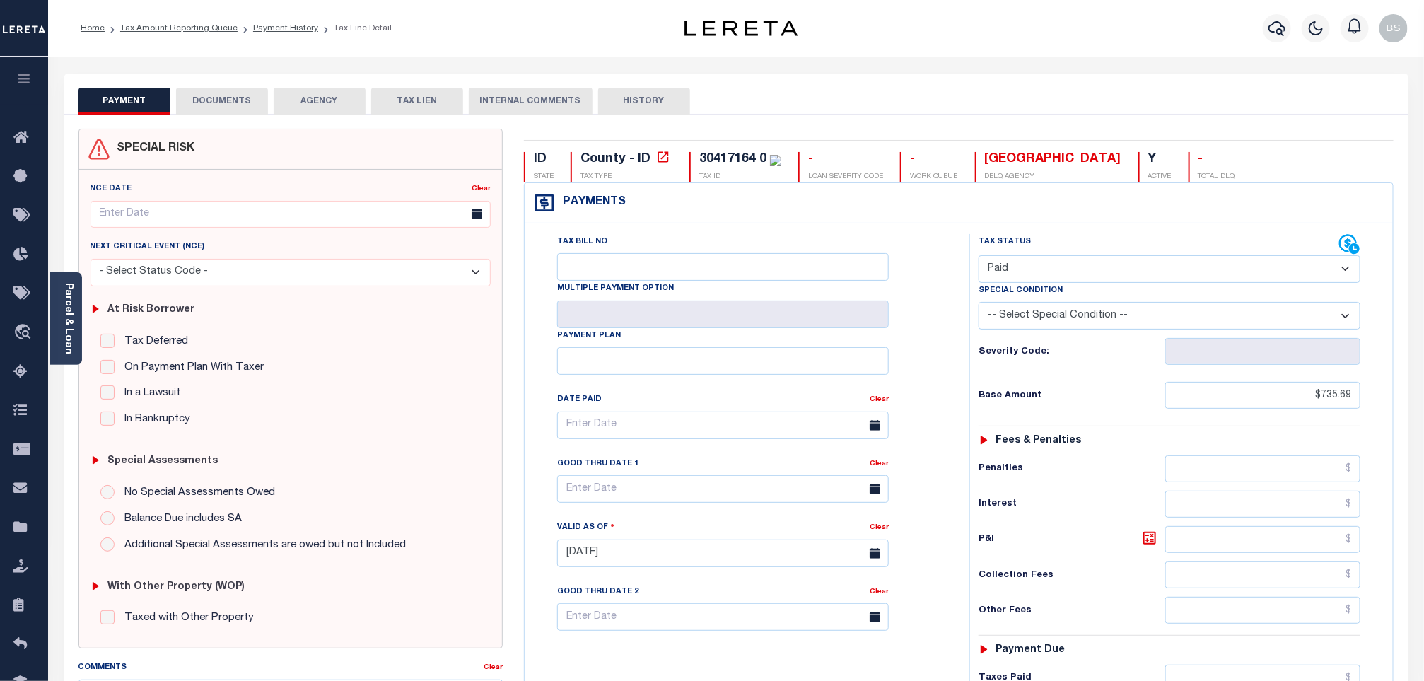
click at [240, 95] on button "DOCUMENTS" at bounding box center [222, 101] width 92 height 27
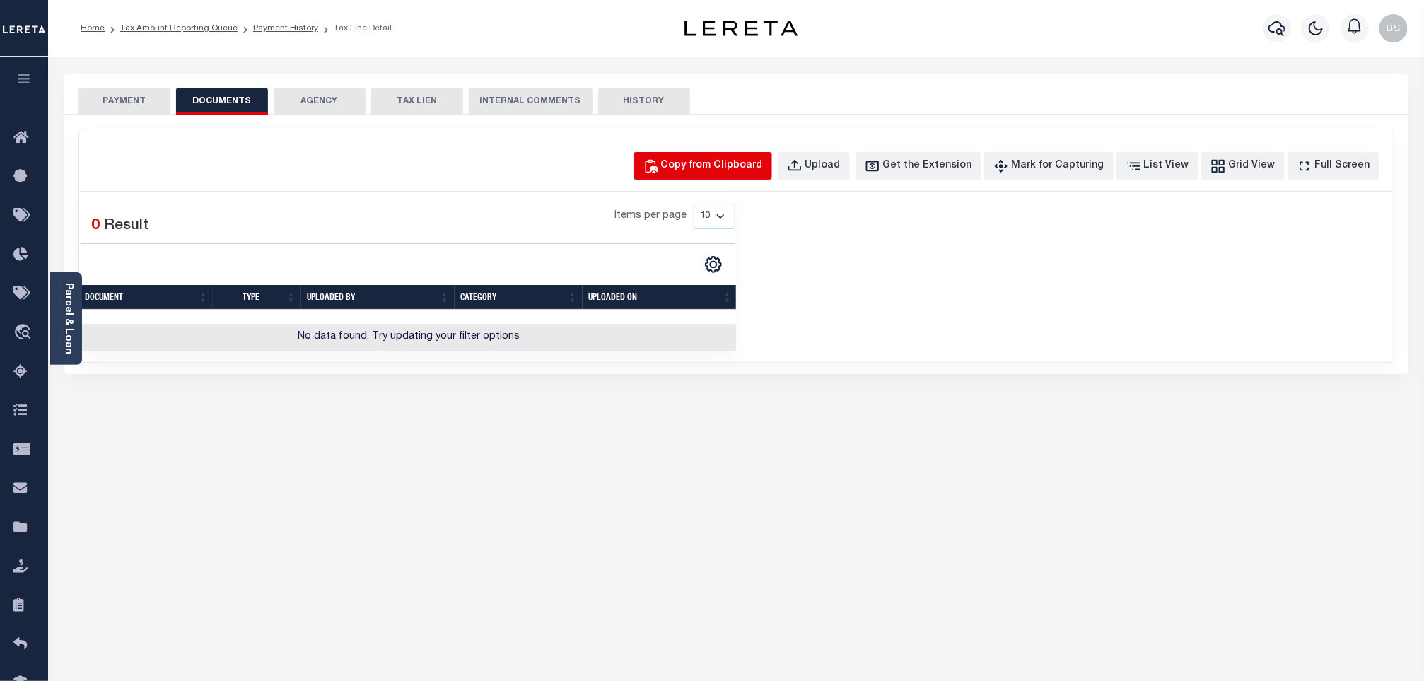
click at [722, 175] on button "Copy from Clipboard" at bounding box center [703, 166] width 139 height 28
select select "POP"
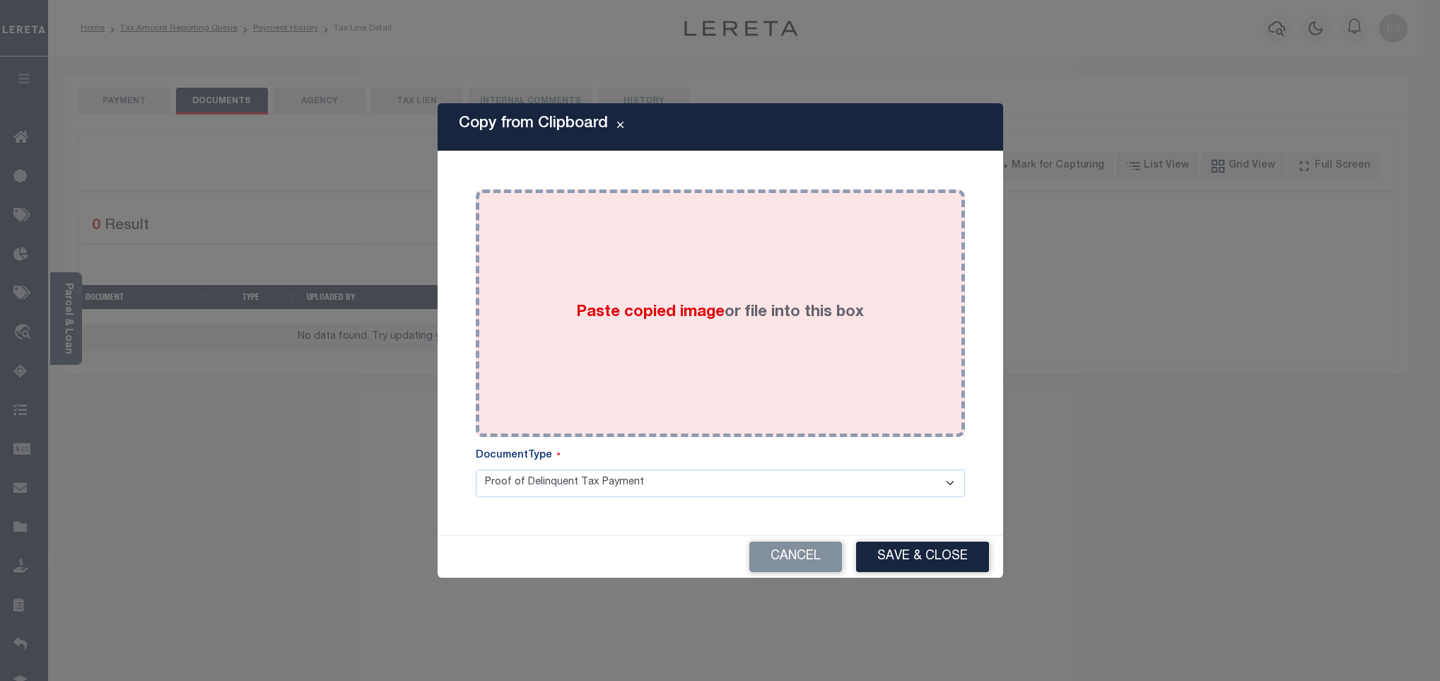
click at [631, 259] on div "Paste copied image or file into this box" at bounding box center [720, 313] width 468 height 226
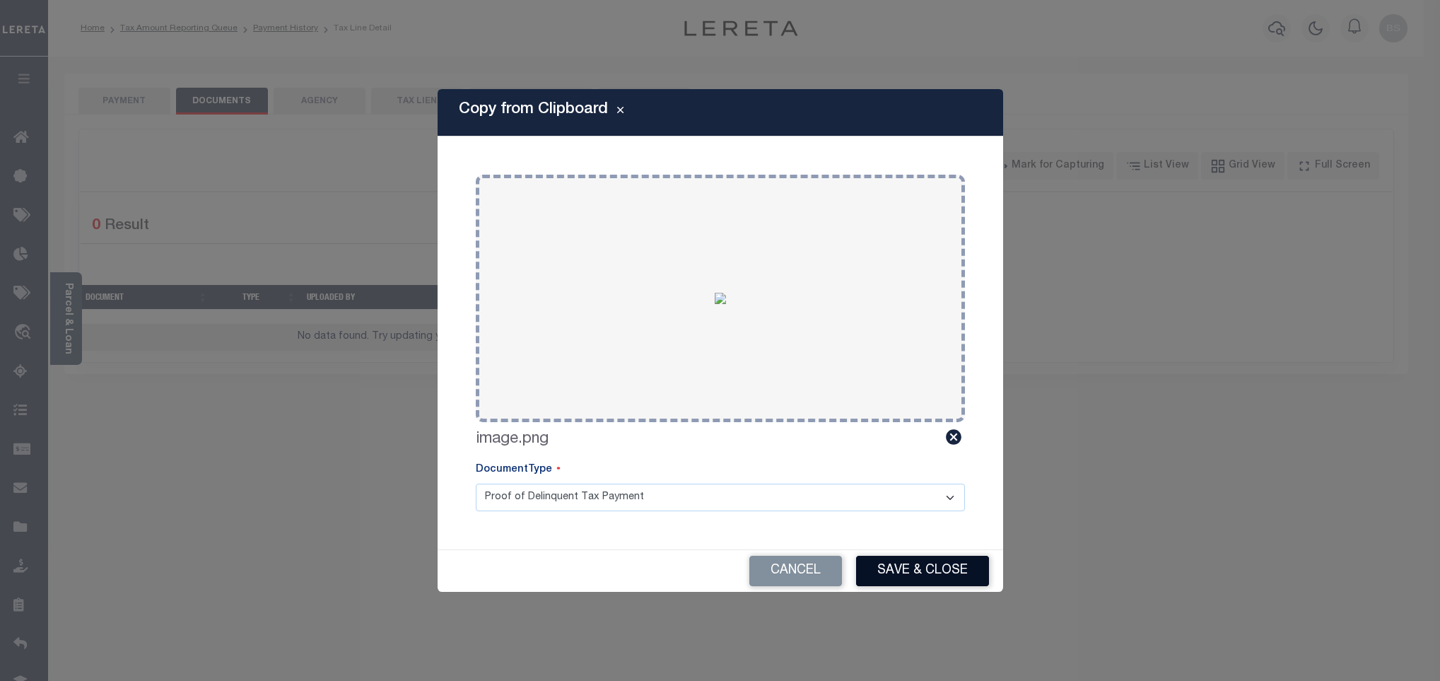
click at [935, 569] on button "Save & Close" at bounding box center [922, 571] width 133 height 30
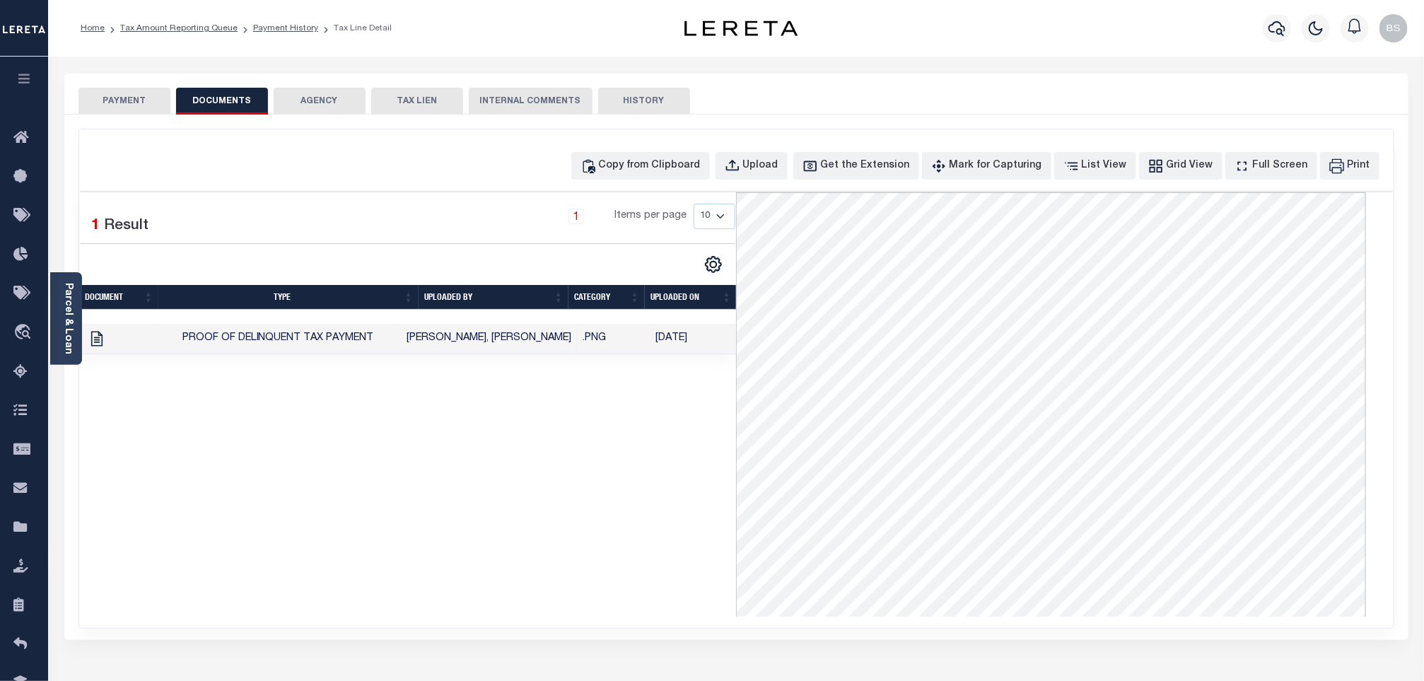
click at [181, 35] on ol "Home Tax Amount Reporting Queue Payment History Tax Line Detail" at bounding box center [236, 28] width 334 height 30
click at [181, 34] on li "Tax Amount Reporting Queue" at bounding box center [171, 28] width 133 height 13
click at [168, 26] on link "Tax Amount Reporting Queue" at bounding box center [178, 28] width 117 height 8
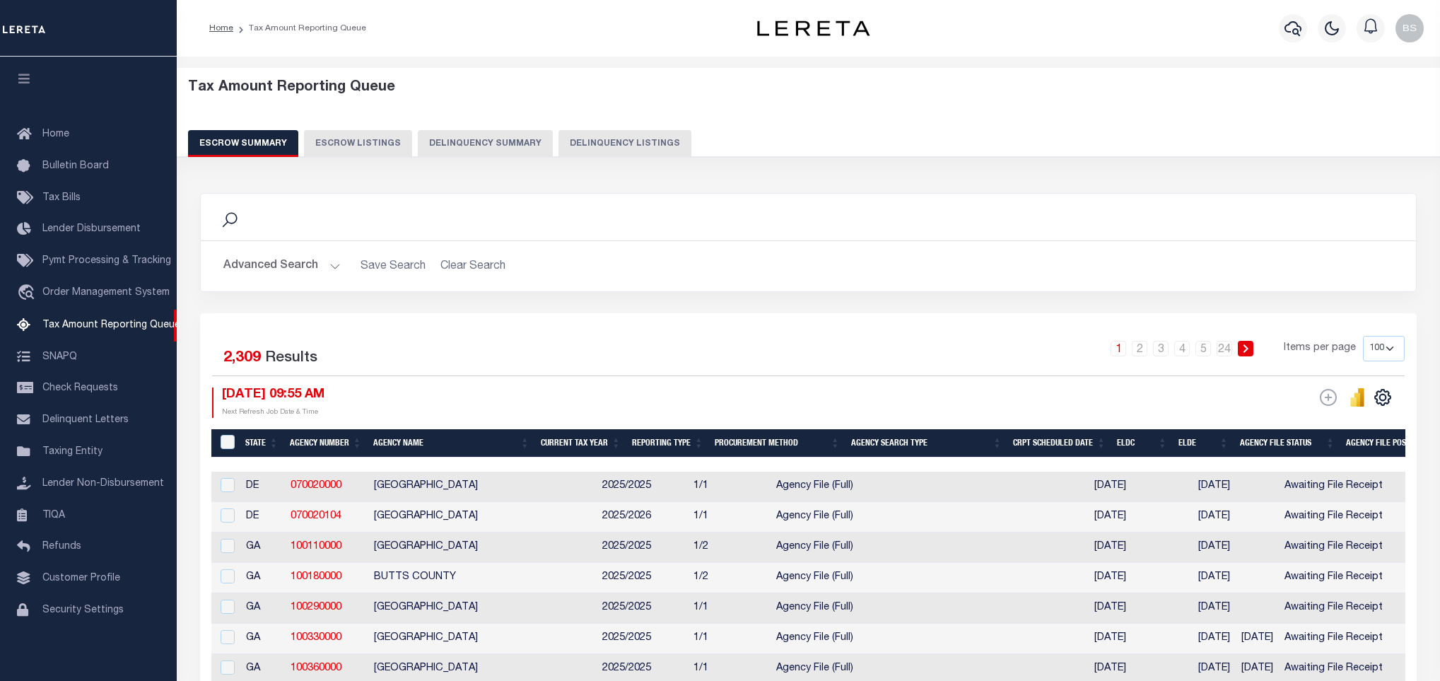
select select "100"
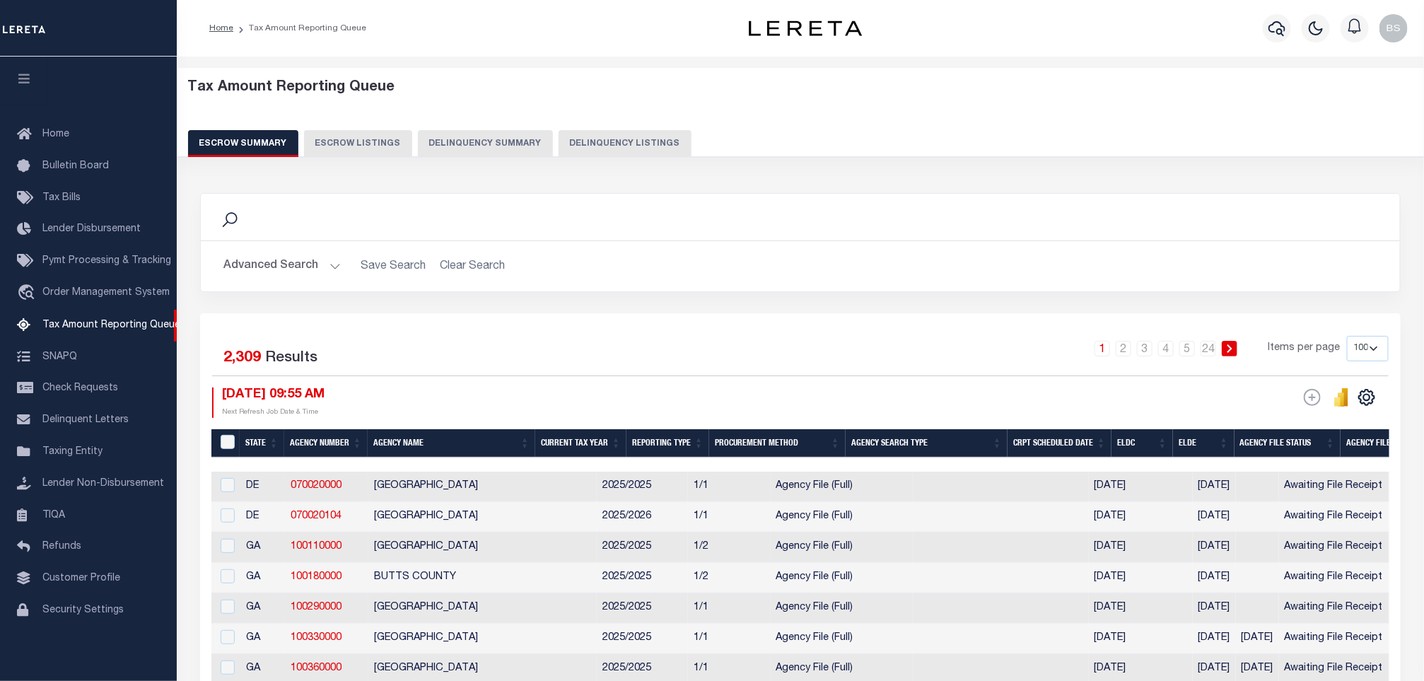
click at [607, 143] on button "Delinquency Listings" at bounding box center [625, 143] width 133 height 27
select select "100"
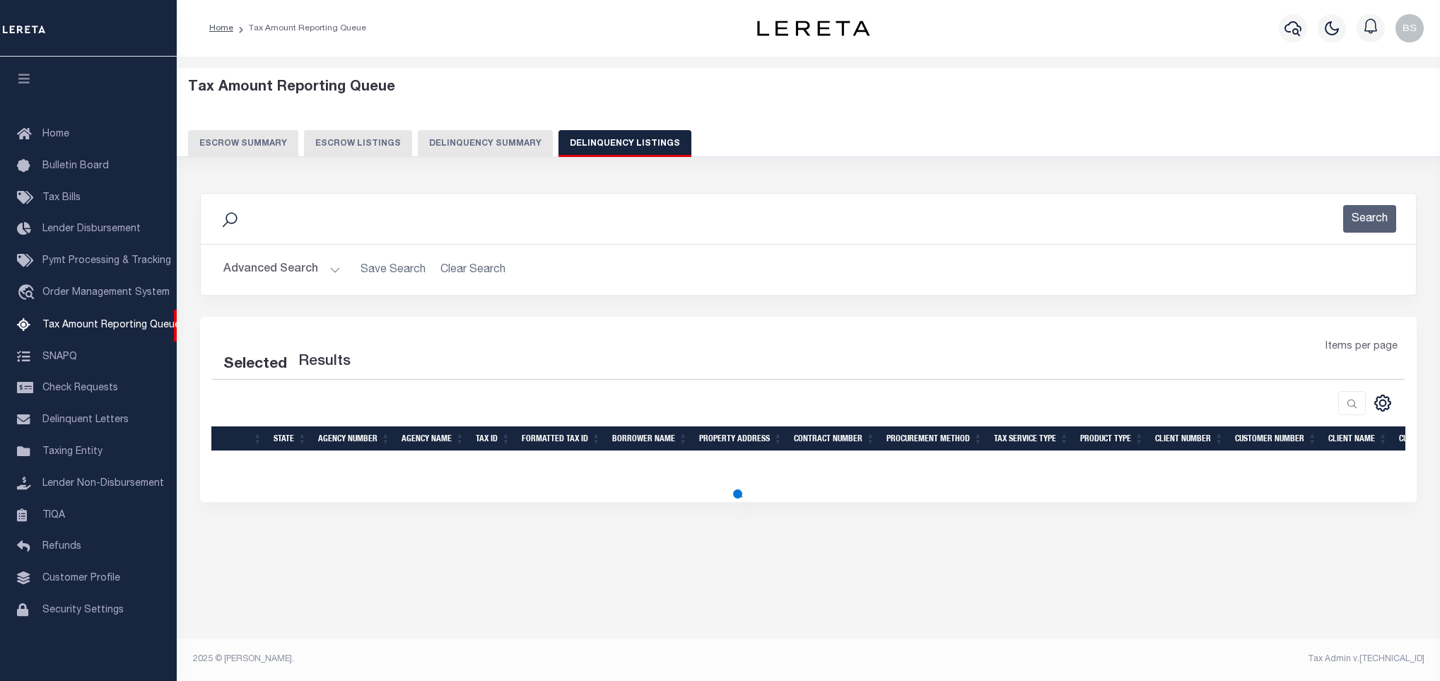
select select "100"
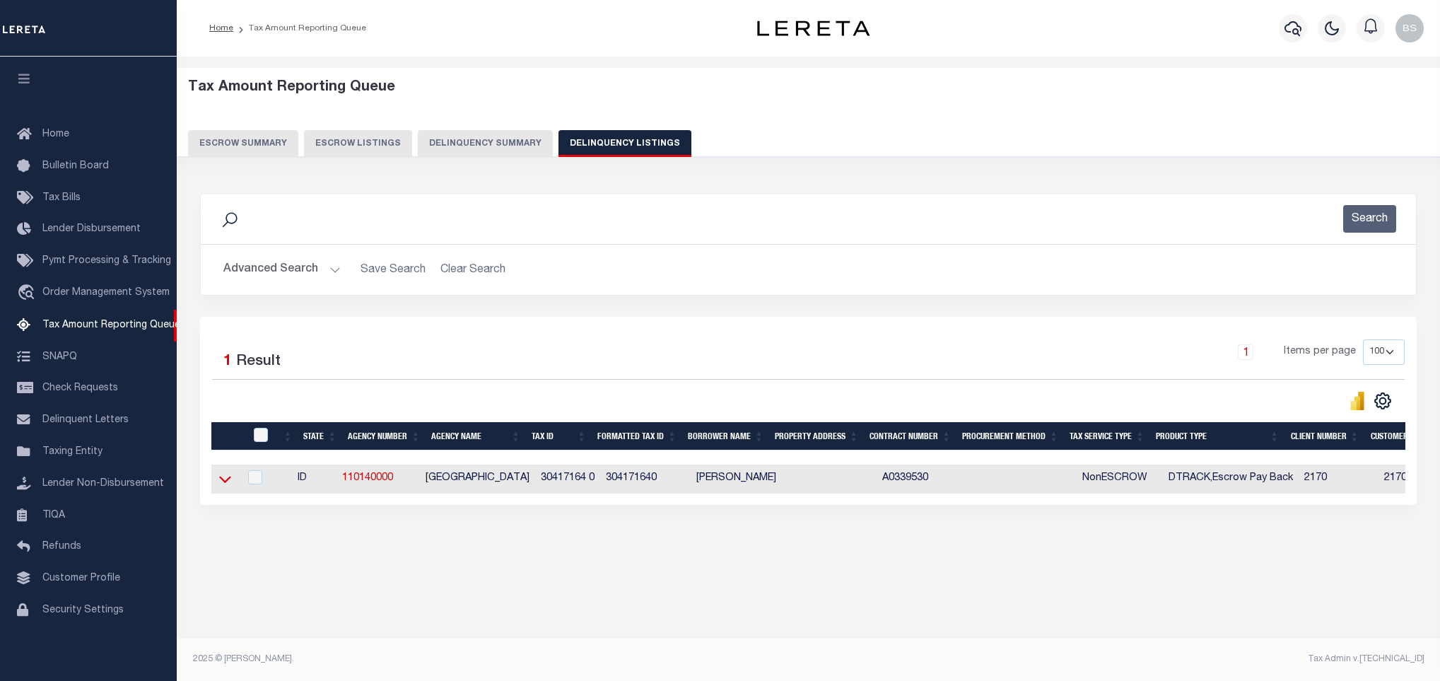
click at [223, 482] on icon at bounding box center [225, 479] width 12 height 15
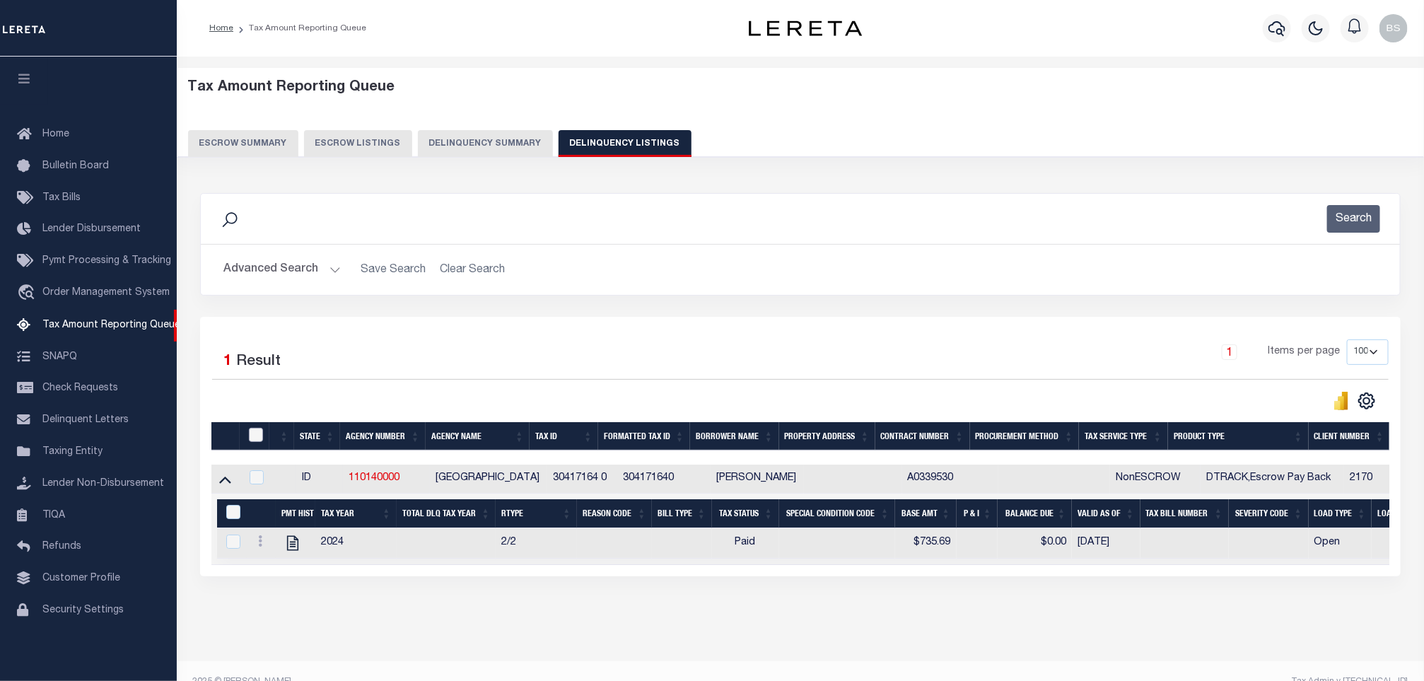
click at [259, 442] on input "checkbox" at bounding box center [256, 435] width 14 height 14
checkbox input "true"
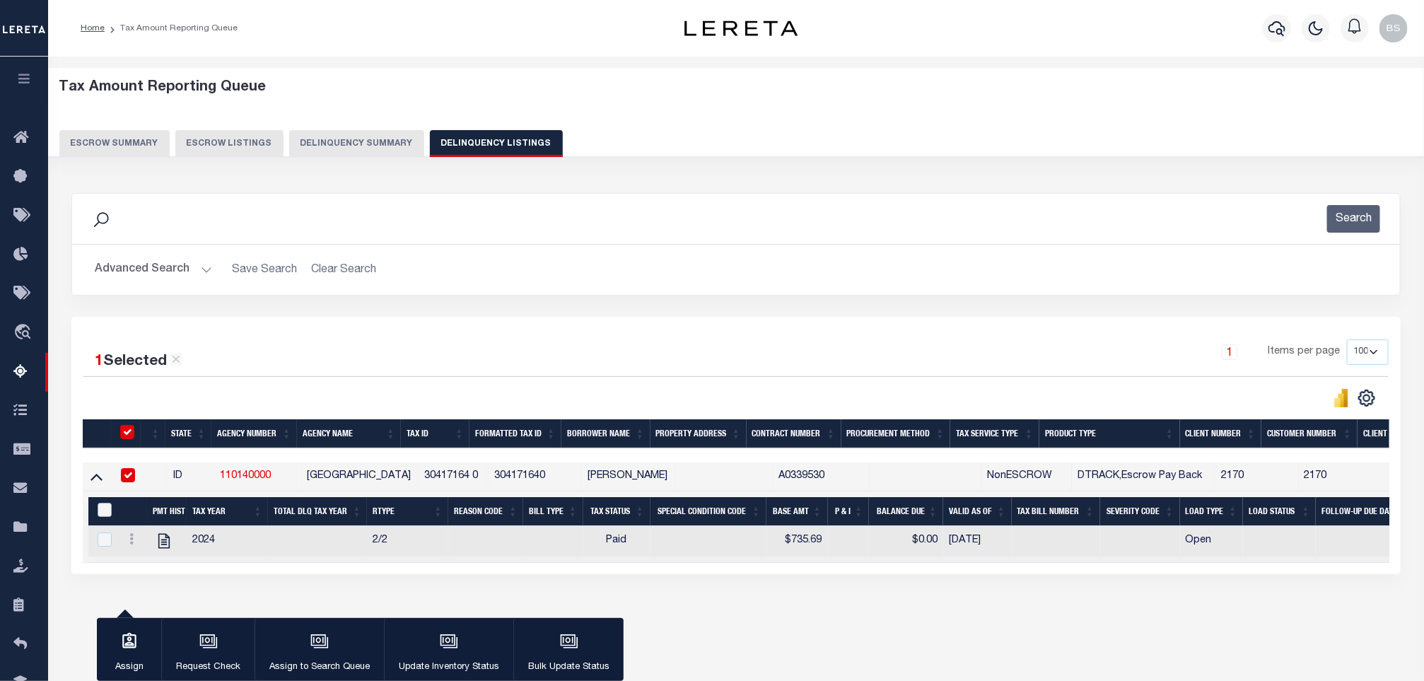
click at [102, 509] on input "&nbsp;" at bounding box center [105, 510] width 14 height 14
checkbox input "true"
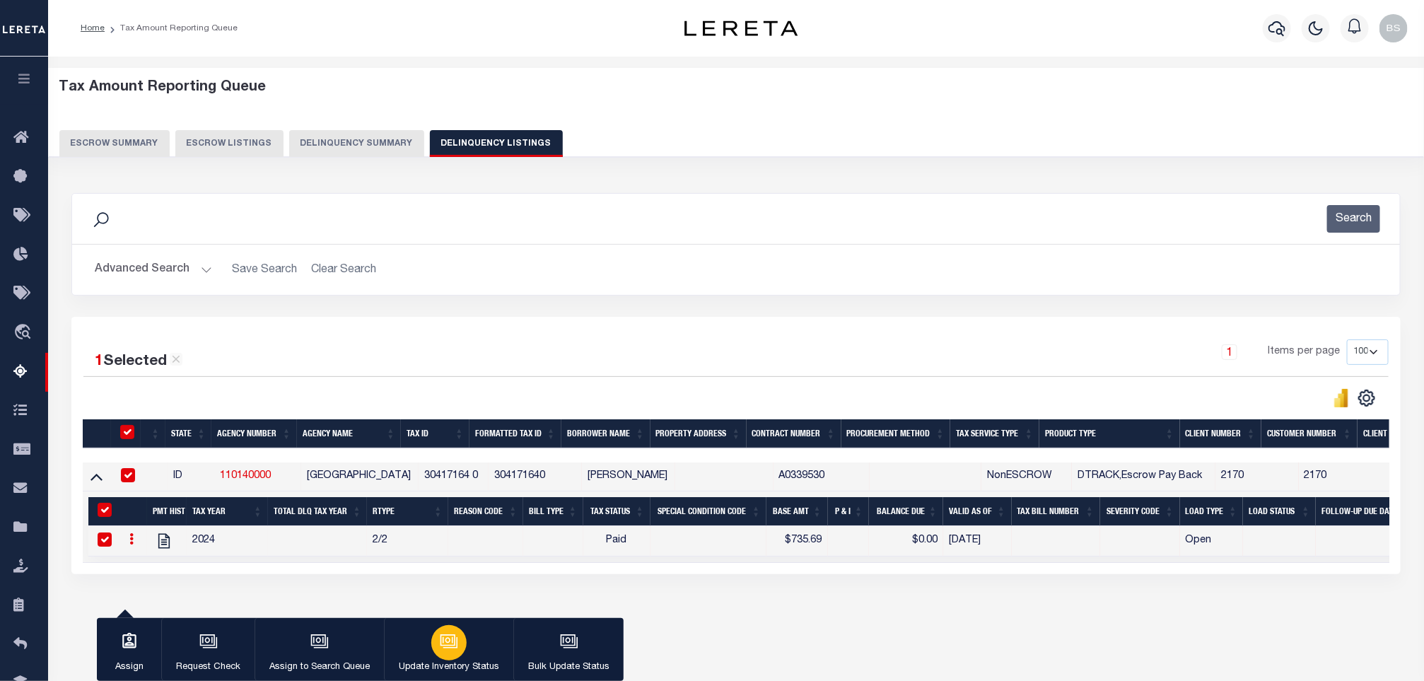
click at [460, 629] on button "Update Inventory Status" at bounding box center [448, 650] width 129 height 64
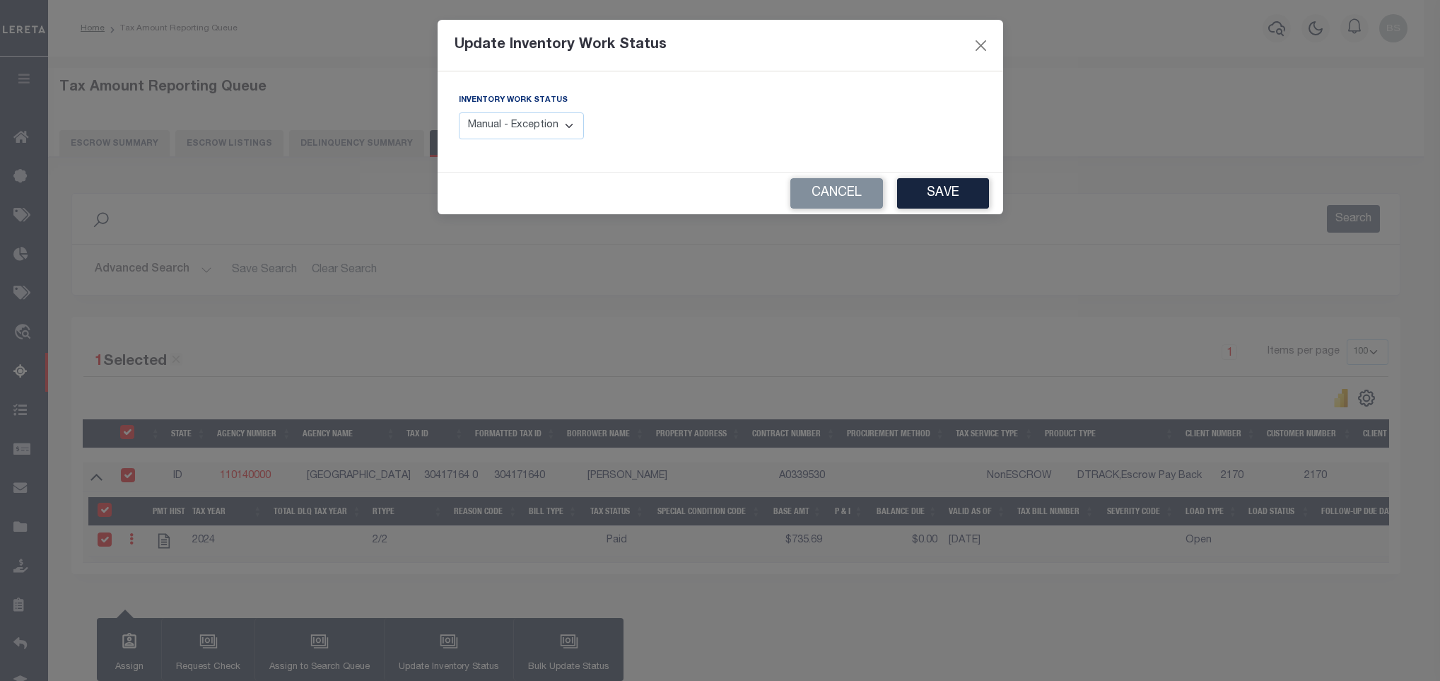
click at [522, 157] on div "Inventory Work Status Manual - Exception Pended - Awaiting Search Late Add Exce…" at bounding box center [721, 121] width 566 height 100
click at [509, 134] on select "Manual - Exception Pended - Awaiting Search Late Add Exception Completed" at bounding box center [522, 126] width 126 height 28
select select "4"
click at [459, 113] on select "Manual - Exception Pended - Awaiting Search Late Add Exception Completed" at bounding box center [522, 126] width 126 height 28
click at [927, 199] on button "Save" at bounding box center [943, 193] width 92 height 30
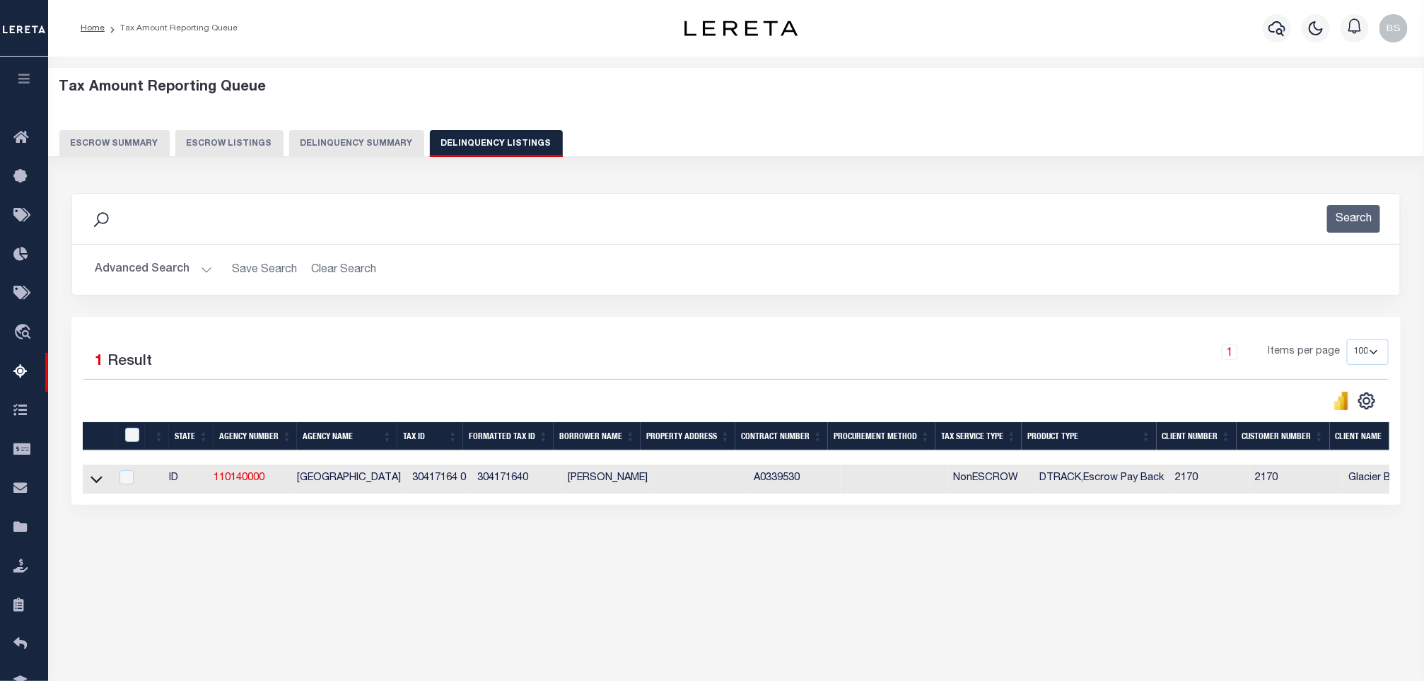
click at [164, 268] on button "Advanced Search" at bounding box center [153, 270] width 117 height 28
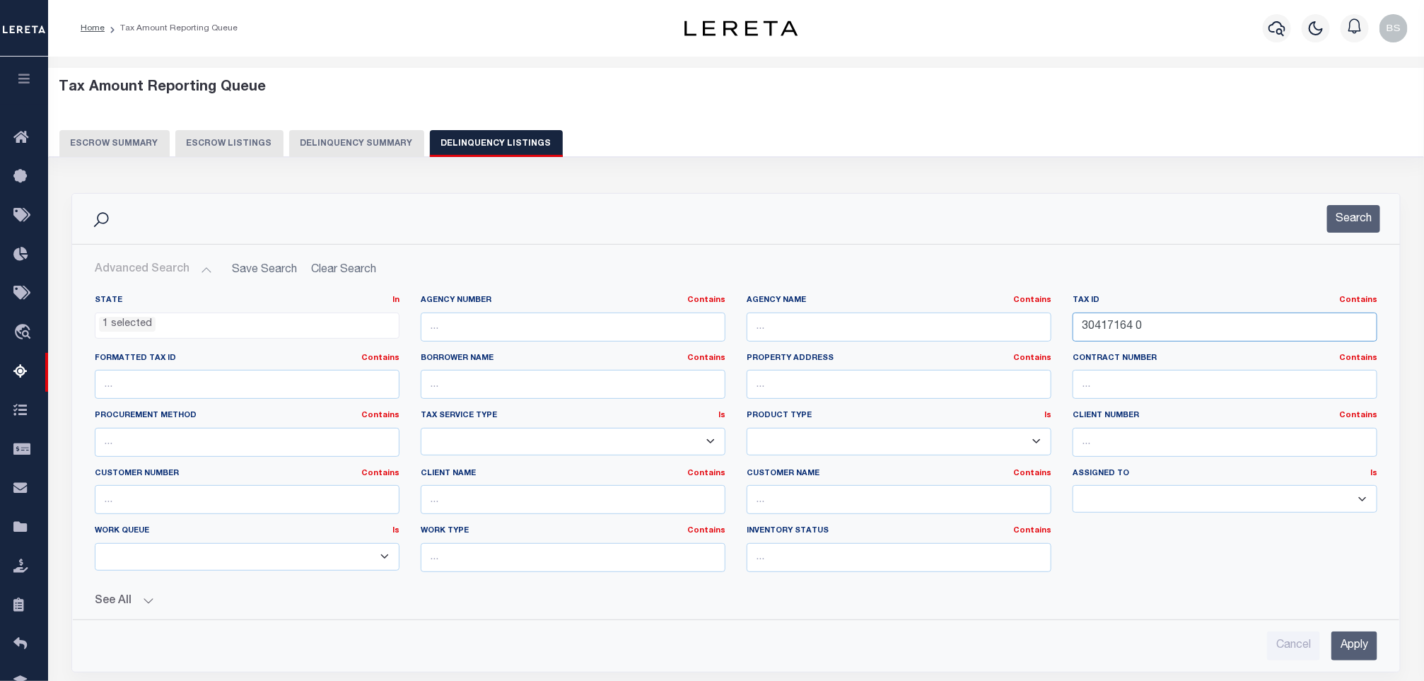
drag, startPoint x: 1140, startPoint y: 322, endPoint x: 1033, endPoint y: 317, distance: 106.9
click at [1044, 318] on div "State In In AK AL AR AZ CA CO CT DC DE FL GA GU HI IA ID IL IN KS KY LA MA MD M…" at bounding box center [736, 439] width 1304 height 288
paste input "6"
type input "30417166 0"
click at [1367, 218] on button "Search" at bounding box center [1353, 219] width 53 height 28
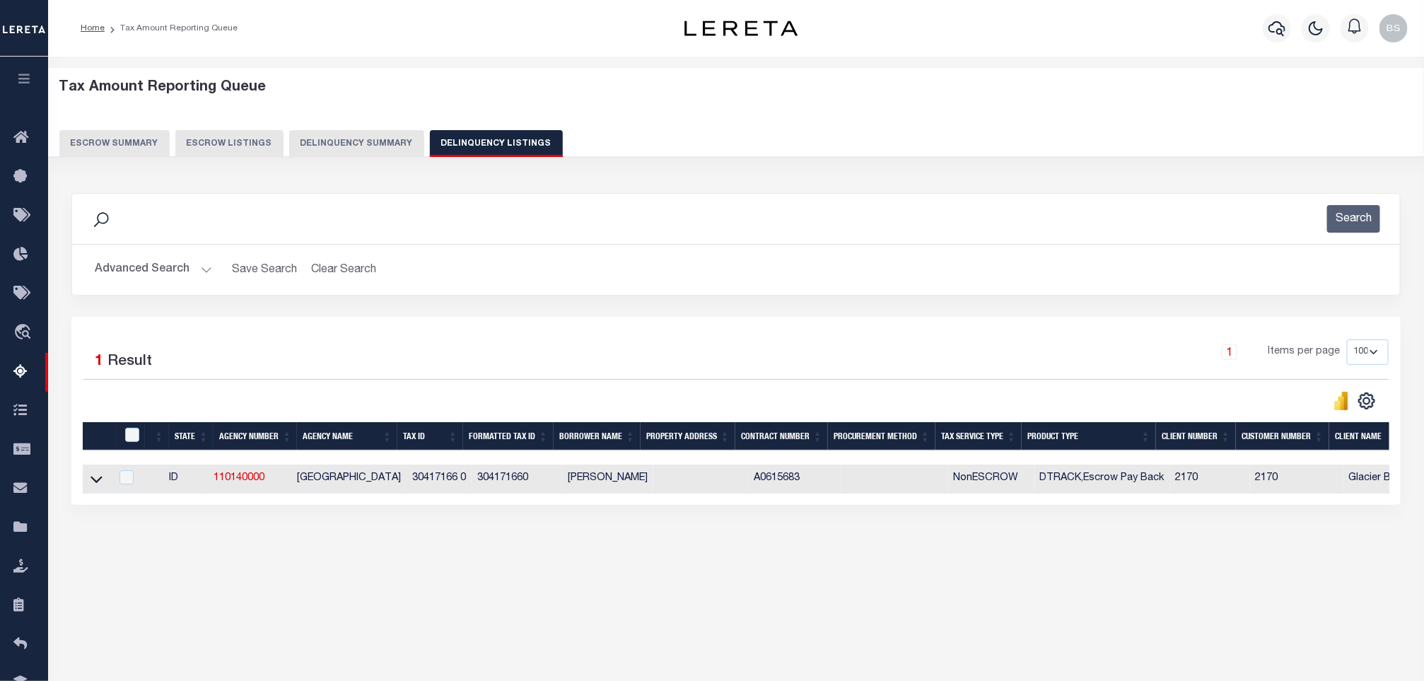
click at [98, 482] on icon at bounding box center [97, 479] width 12 height 15
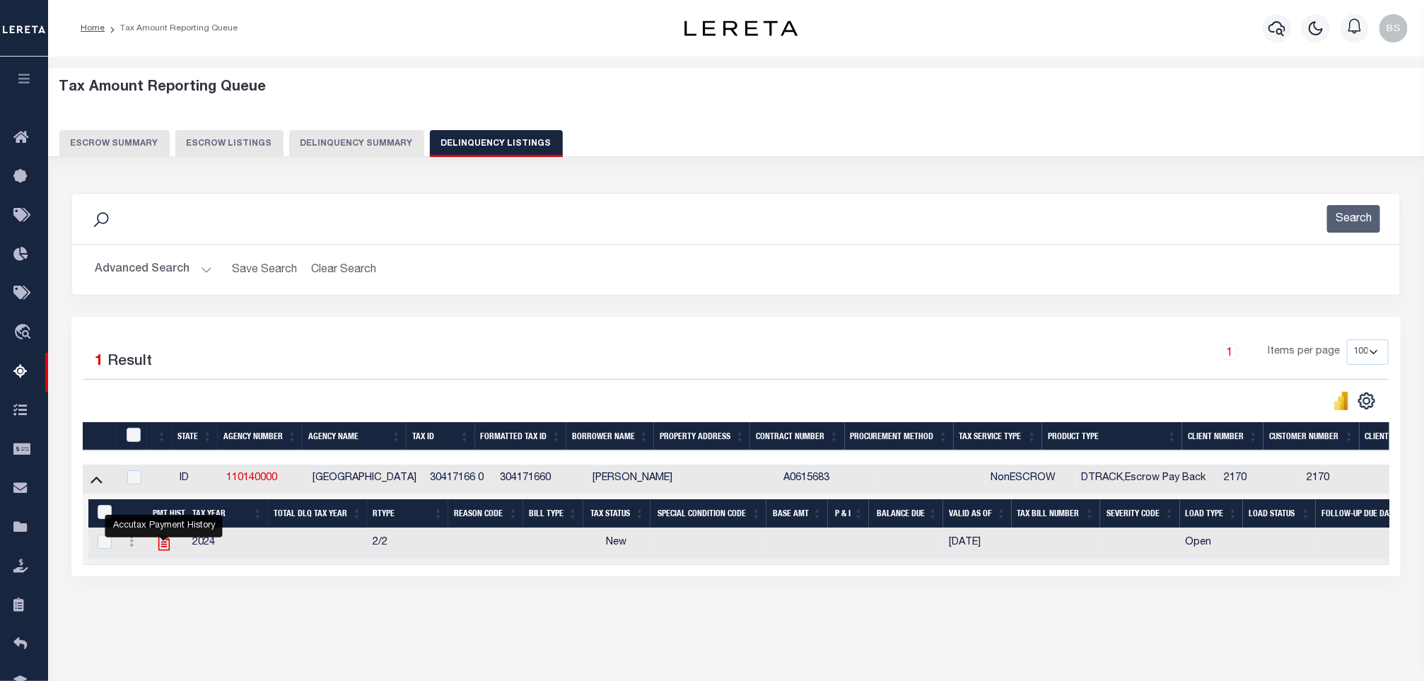
click at [164, 551] on icon "" at bounding box center [163, 543] width 11 height 15
checkbox input "true"
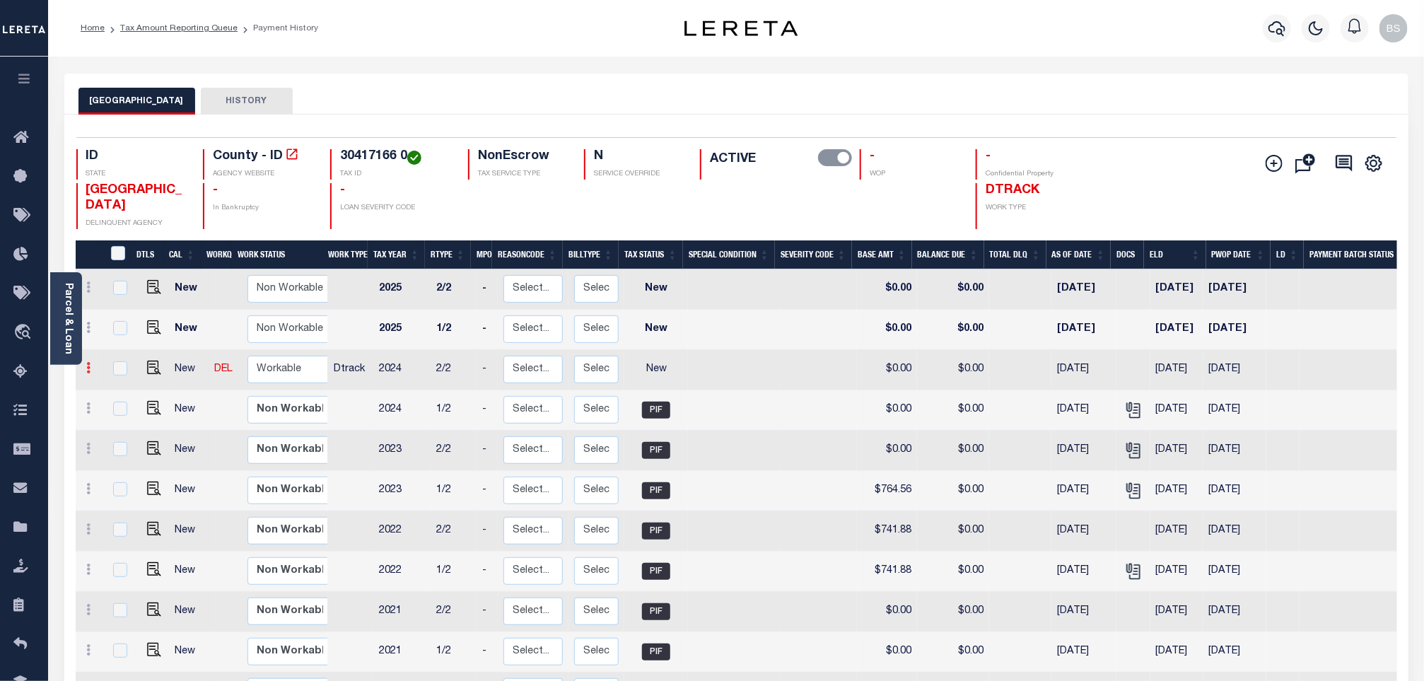
click at [87, 371] on icon at bounding box center [89, 367] width 4 height 11
click at [116, 419] on img at bounding box center [123, 416] width 14 height 15
select select "NW2"
type input "$0.00"
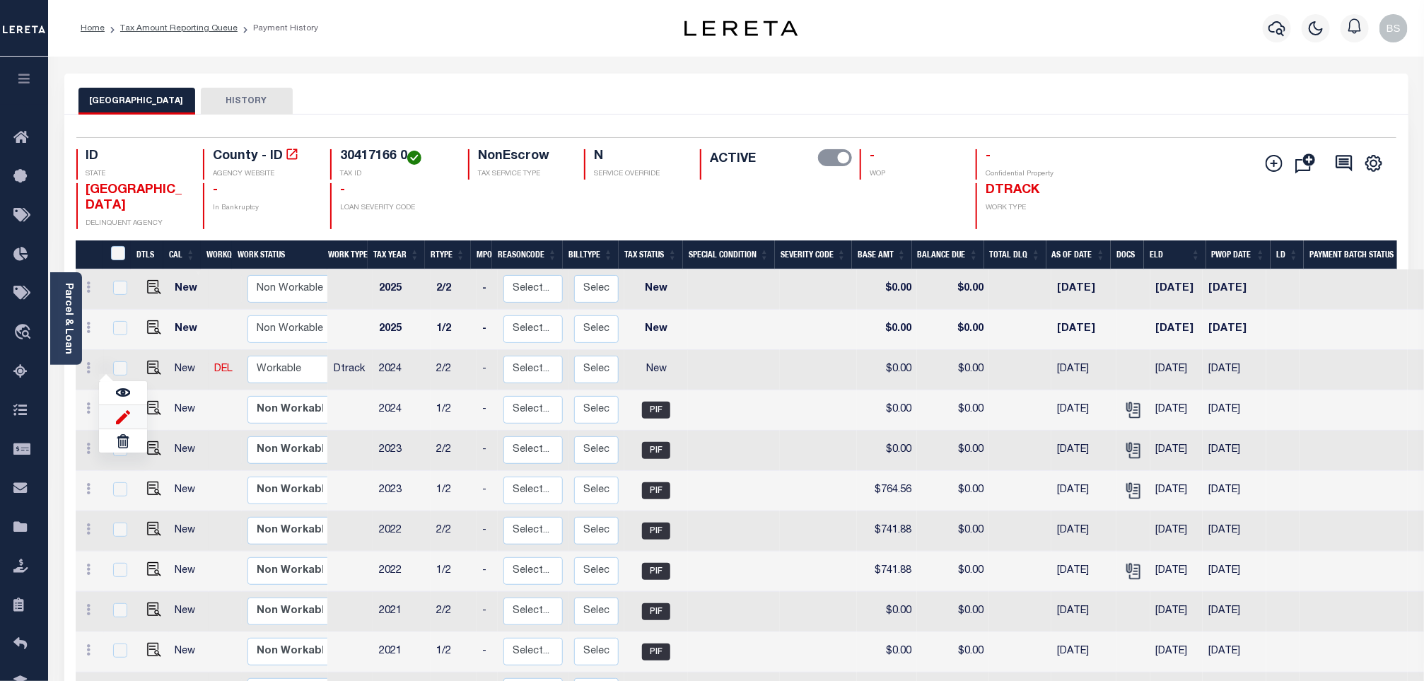
type input "[DATE]"
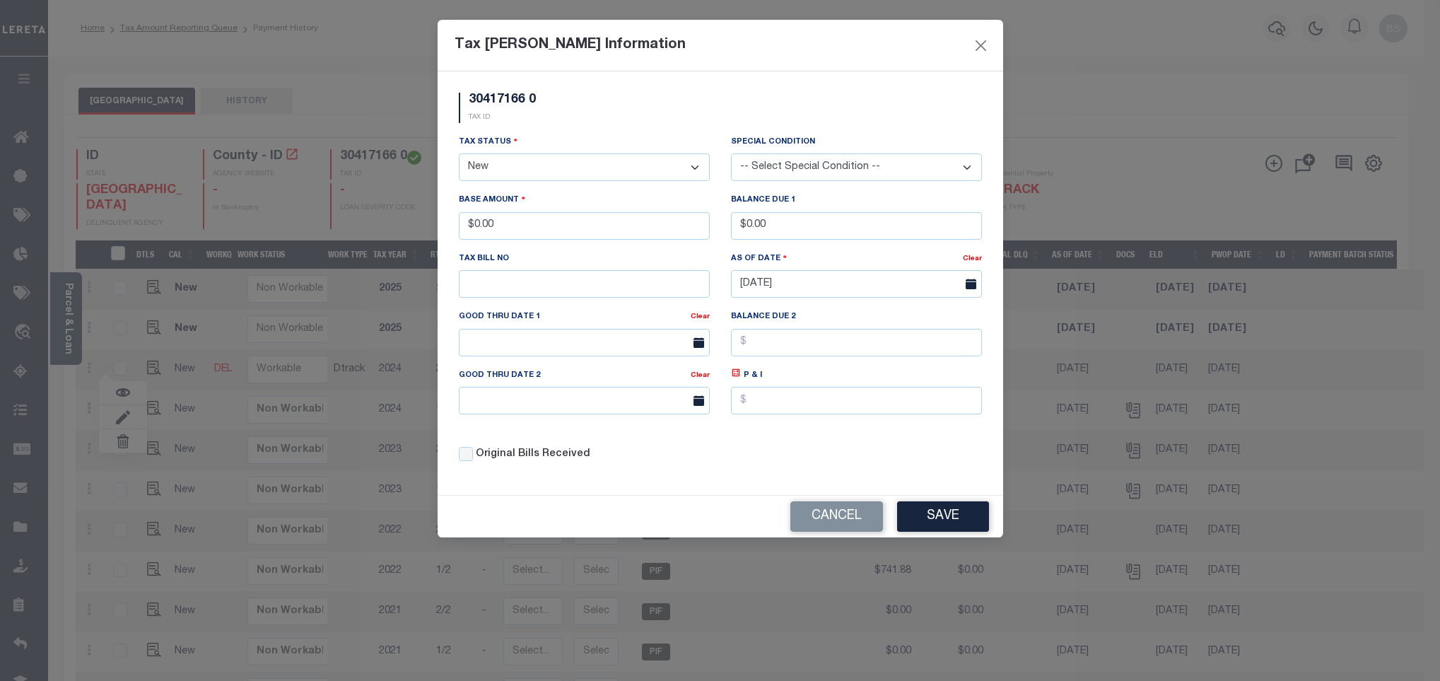
click at [705, 104] on div "30417166 0 TAX ID" at bounding box center [720, 114] width 544 height 42
drag, startPoint x: 577, startPoint y: 230, endPoint x: 444, endPoint y: 221, distance: 133.2
click at [444, 221] on div "30417166 0 TAX ID Installment: TaxID: 30417166 0 Tax Status" at bounding box center [721, 283] width 566 height 424
click at [562, 226] on input "$0.00" at bounding box center [584, 226] width 251 height 28
click at [845, 68] on div "Tax [PERSON_NAME] Information" at bounding box center [721, 46] width 566 height 52
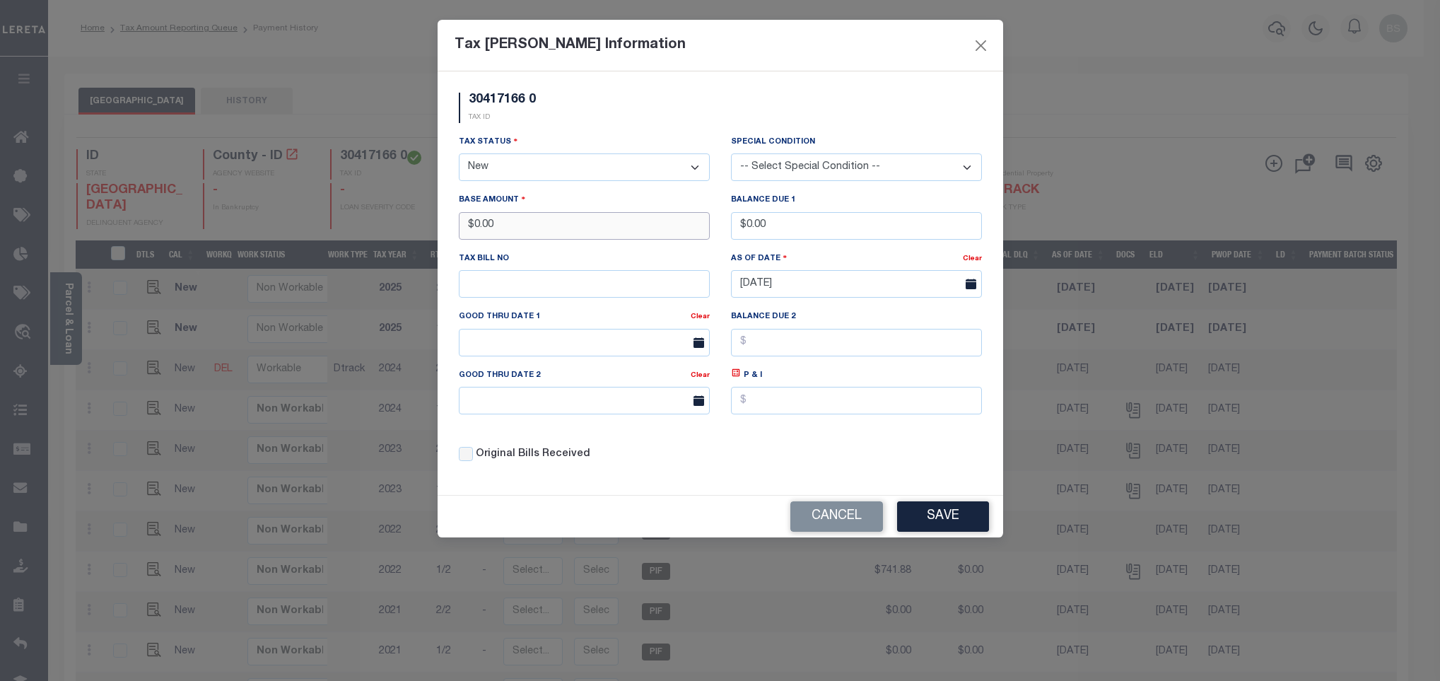
drag, startPoint x: 539, startPoint y: 229, endPoint x: 445, endPoint y: 228, distance: 94.1
click at [445, 228] on div "30417166 0 TAX ID Installment: TaxID: 30417166 0 Tax Status" at bounding box center [721, 283] width 566 height 424
type input "$735.69"
click at [962, 527] on button "Save" at bounding box center [943, 516] width 92 height 30
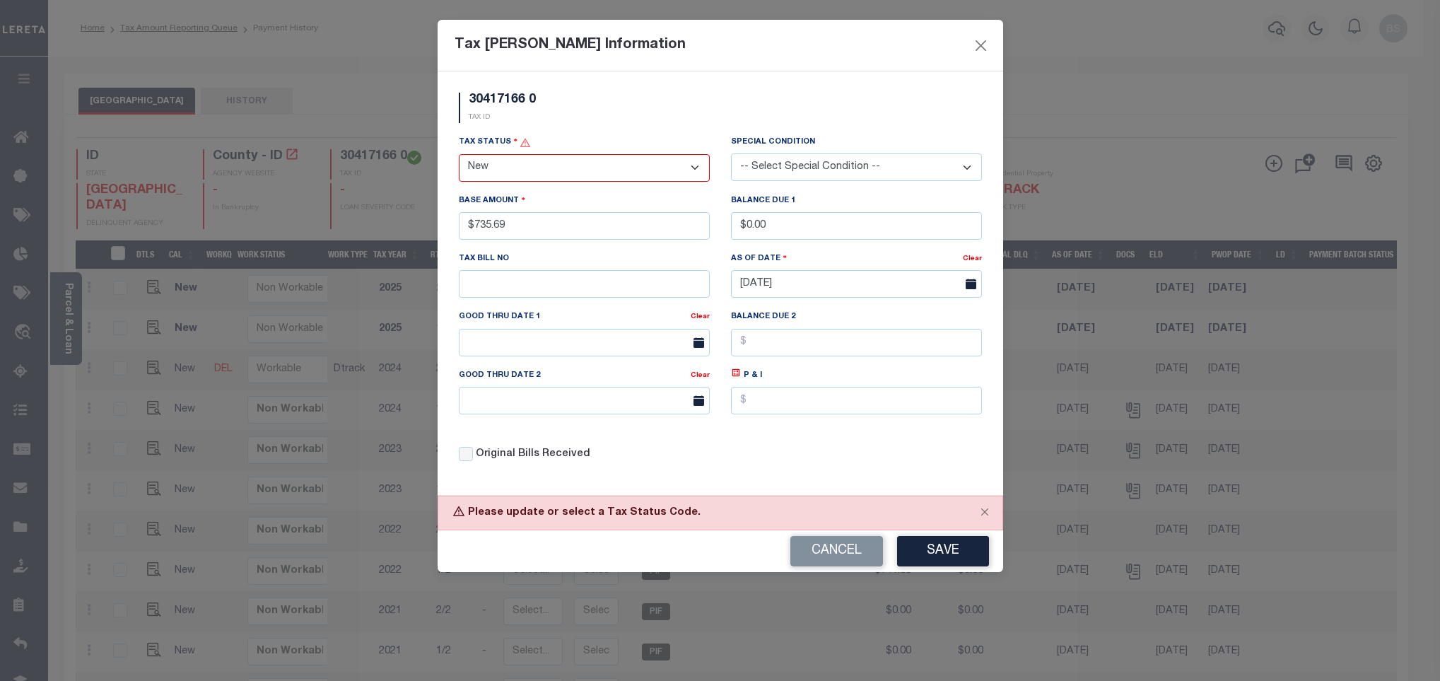
click at [537, 153] on div "Tax Status - Select Status - Open Due/Unpaid Paid Incomplete No Tax Due Interna…" at bounding box center [584, 157] width 251 height 47
click at [512, 170] on select "- Select Status - Open Due/Unpaid Paid Incomplete No Tax Due Internal Refund Pr…" at bounding box center [584, 168] width 251 height 28
select select "PYD"
click at [459, 155] on select "- Select Status - Open Due/Unpaid Paid Incomplete No Tax Due Internal Refund Pr…" at bounding box center [584, 168] width 251 height 28
click at [925, 554] on button "Save" at bounding box center [943, 551] width 92 height 30
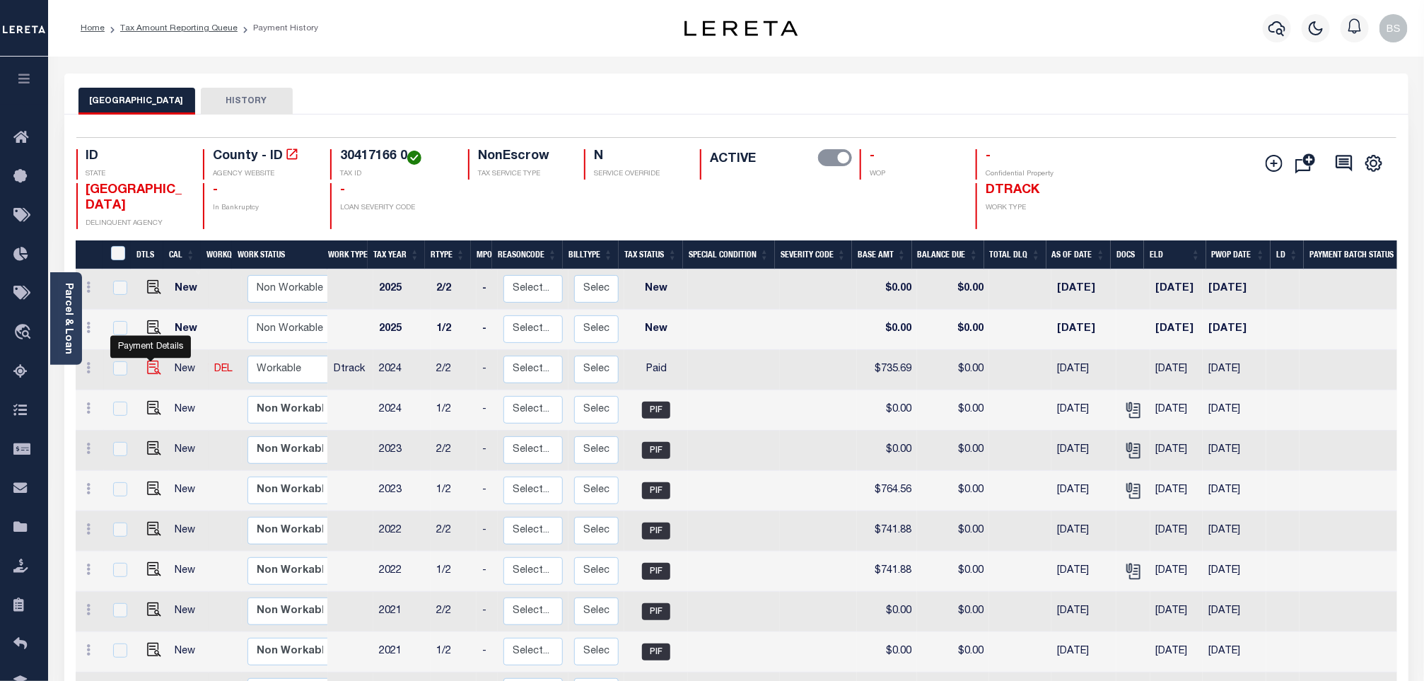
click at [151, 367] on img at bounding box center [154, 368] width 14 height 14
checkbox input "true"
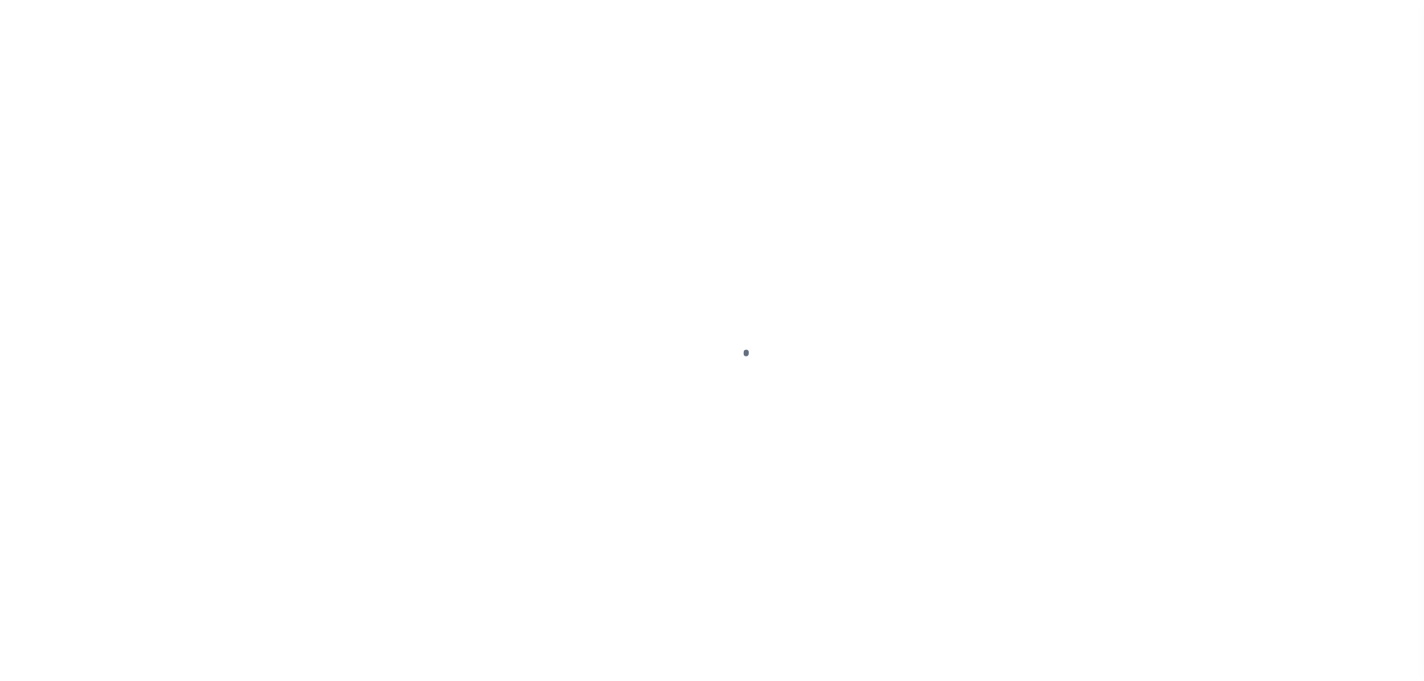
select select "PYD"
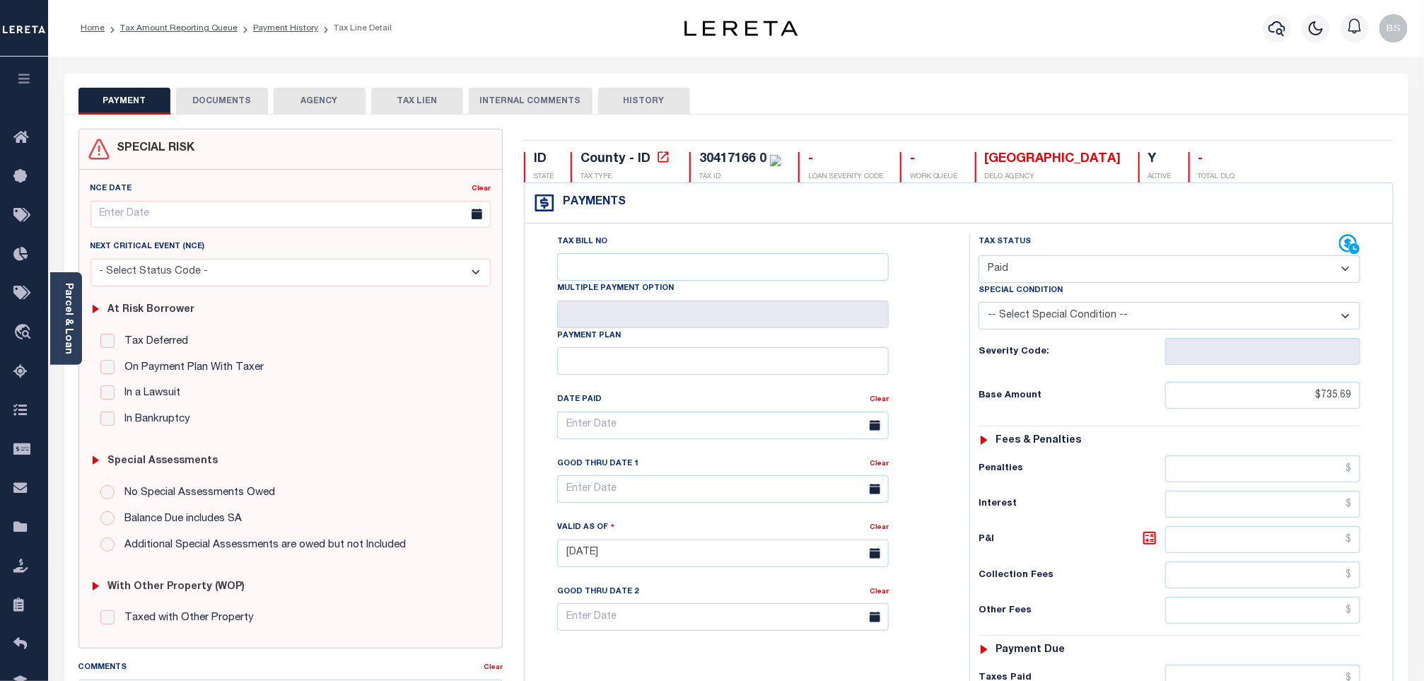
click at [240, 100] on button "DOCUMENTS" at bounding box center [222, 101] width 92 height 27
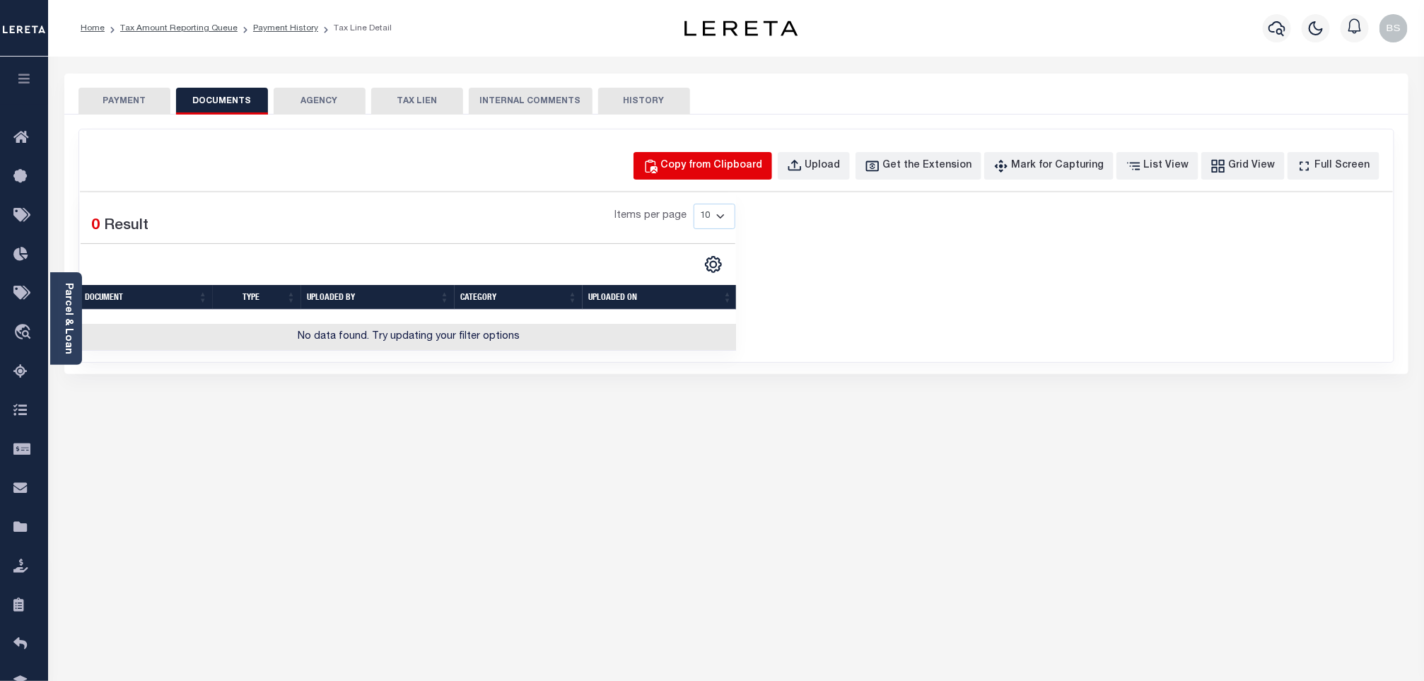
click at [726, 168] on div "Copy from Clipboard" at bounding box center [712, 166] width 102 height 16
select select "POP"
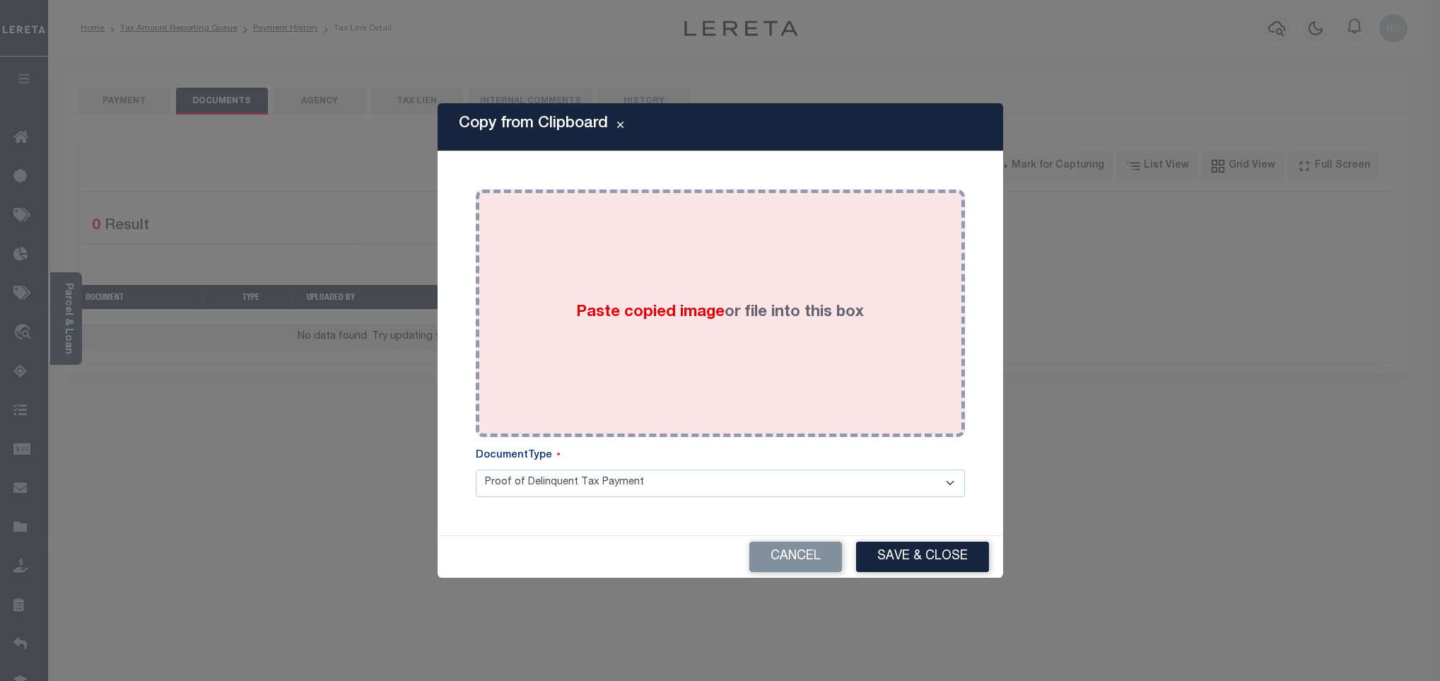
click at [696, 259] on div "Paste copied image or file into this box" at bounding box center [720, 313] width 468 height 226
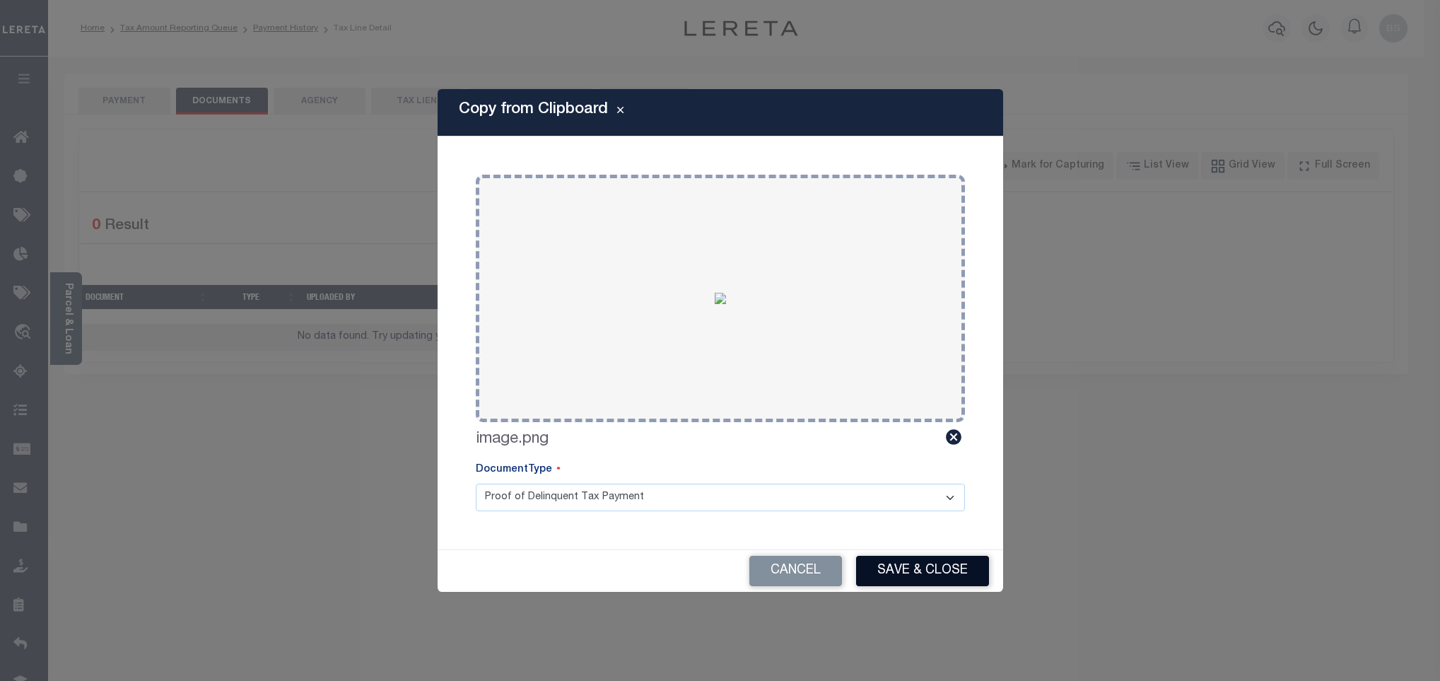
click at [893, 576] on button "Save & Close" at bounding box center [922, 571] width 133 height 30
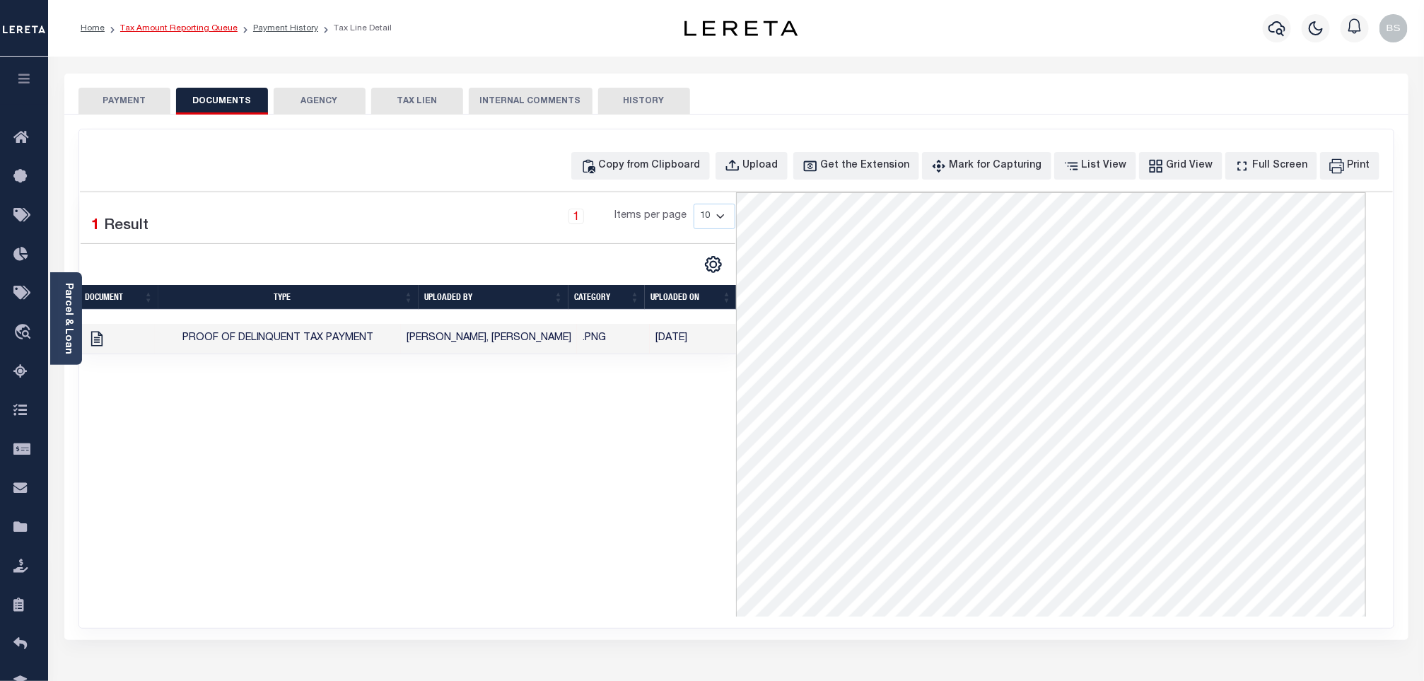
click at [187, 26] on link "Tax Amount Reporting Queue" at bounding box center [178, 28] width 117 height 8
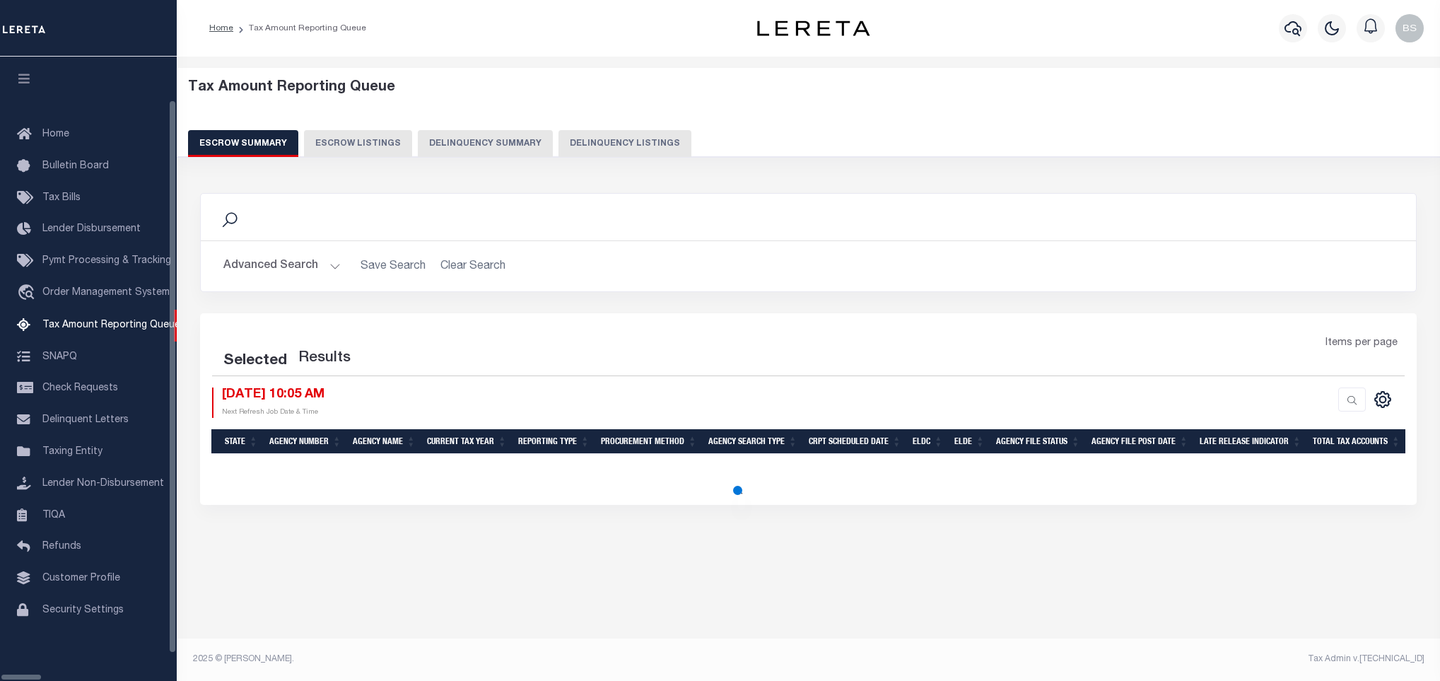
click at [559, 142] on button "Delinquency Listings" at bounding box center [625, 143] width 133 height 27
select select "100"
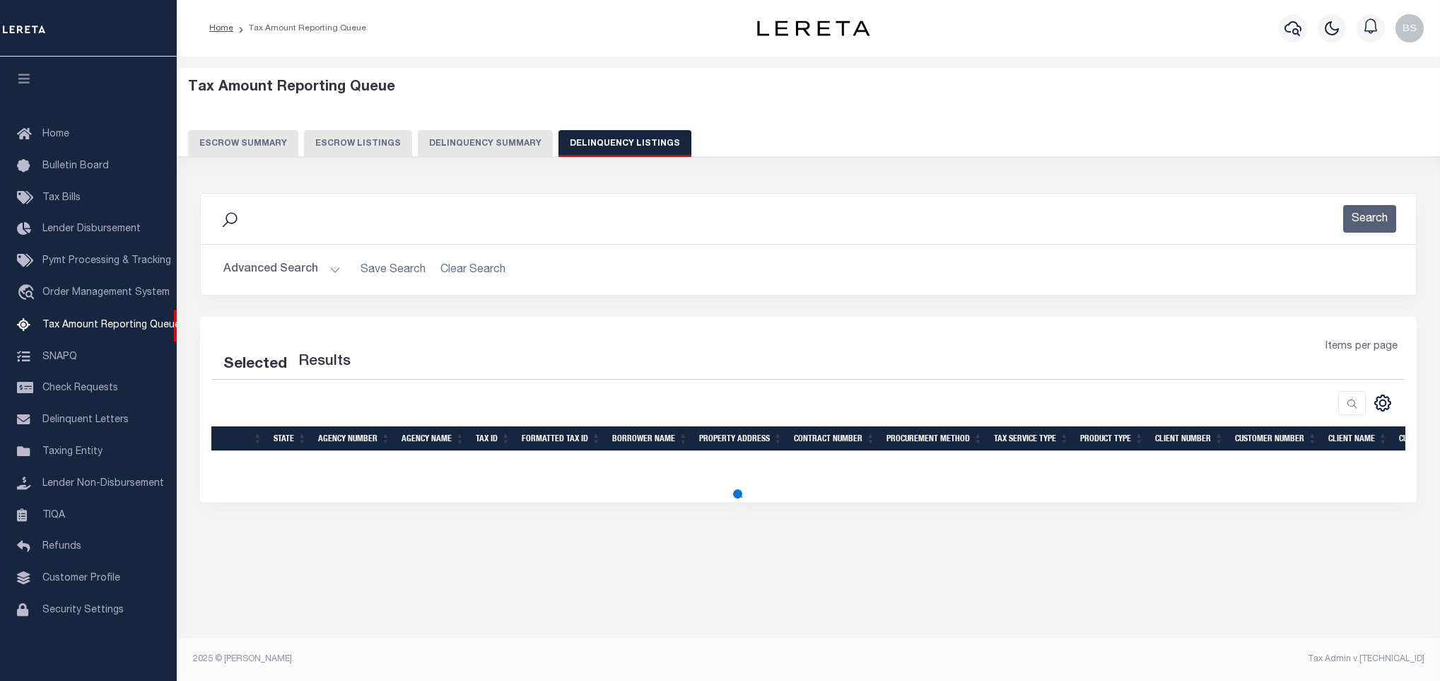
select select "100"
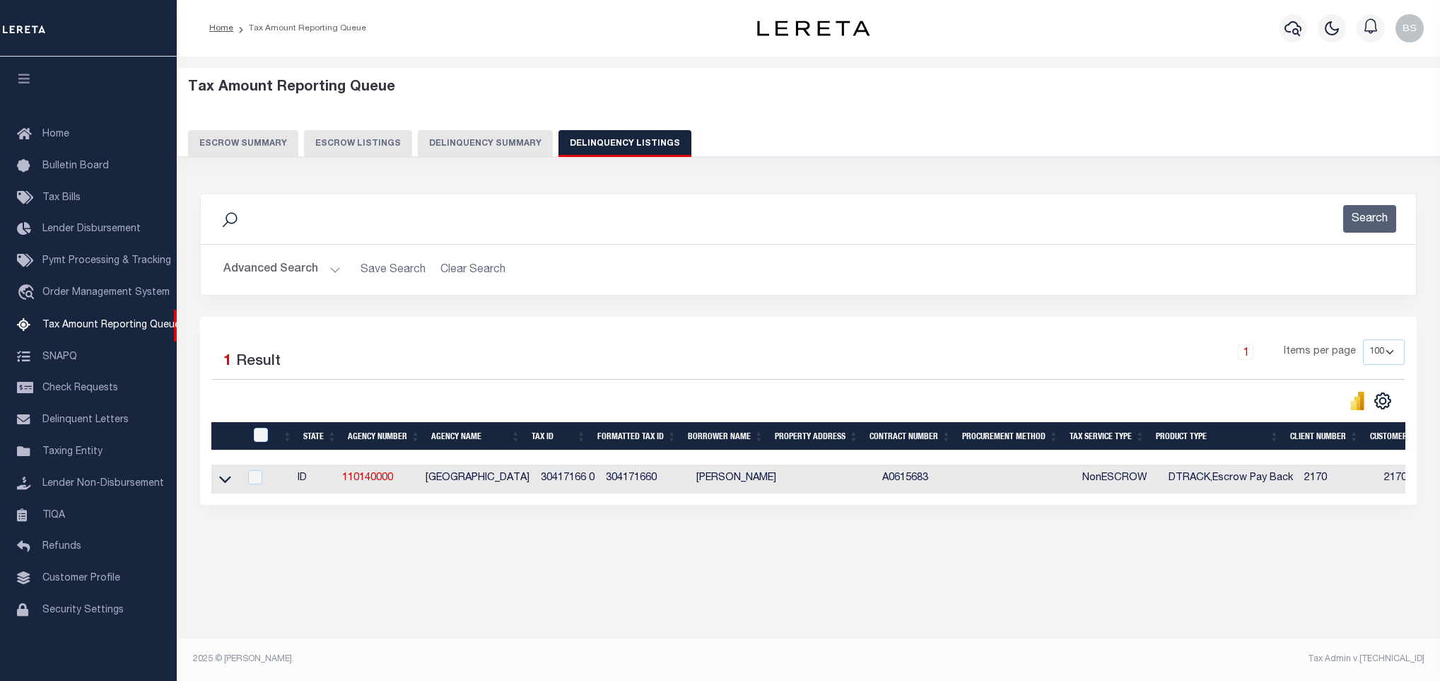
click at [223, 484] on icon at bounding box center [225, 480] width 12 height 7
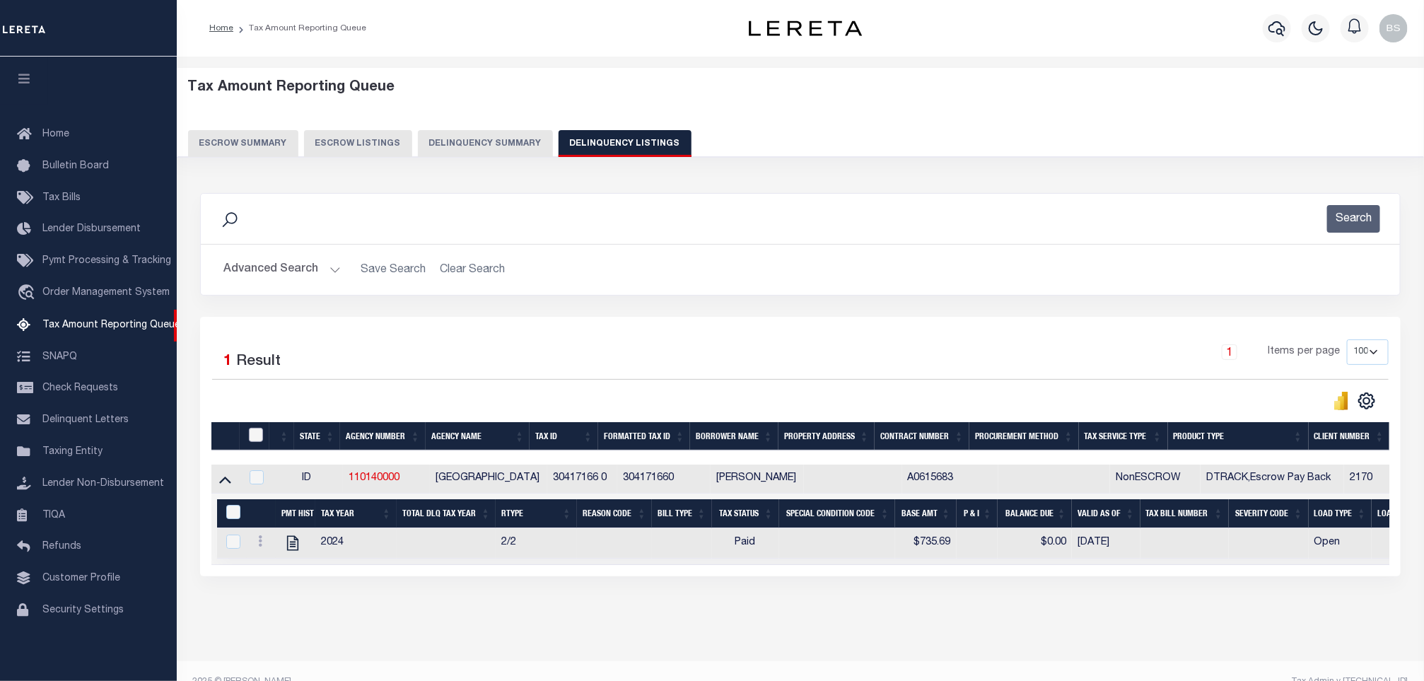
click at [259, 441] on input "checkbox" at bounding box center [256, 435] width 14 height 14
checkbox input "true"
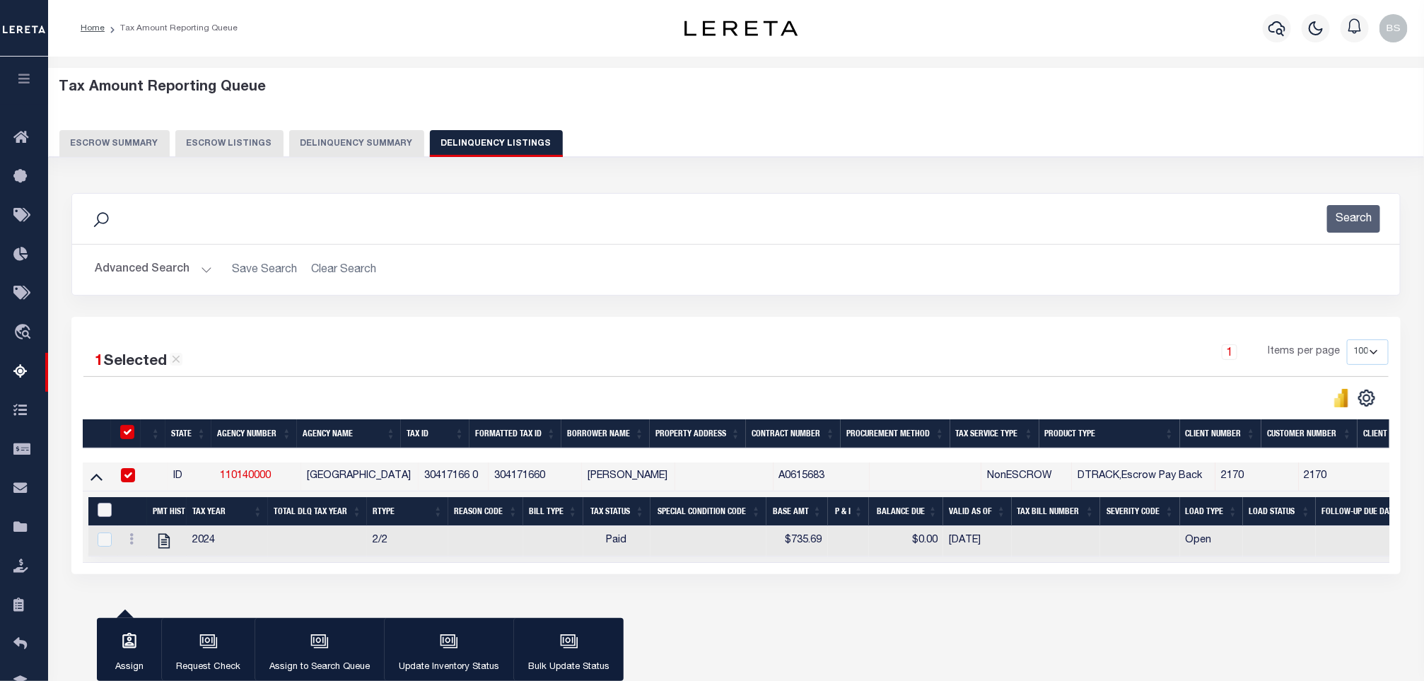
click at [102, 516] on input "&nbsp;" at bounding box center [105, 510] width 14 height 14
checkbox input "true"
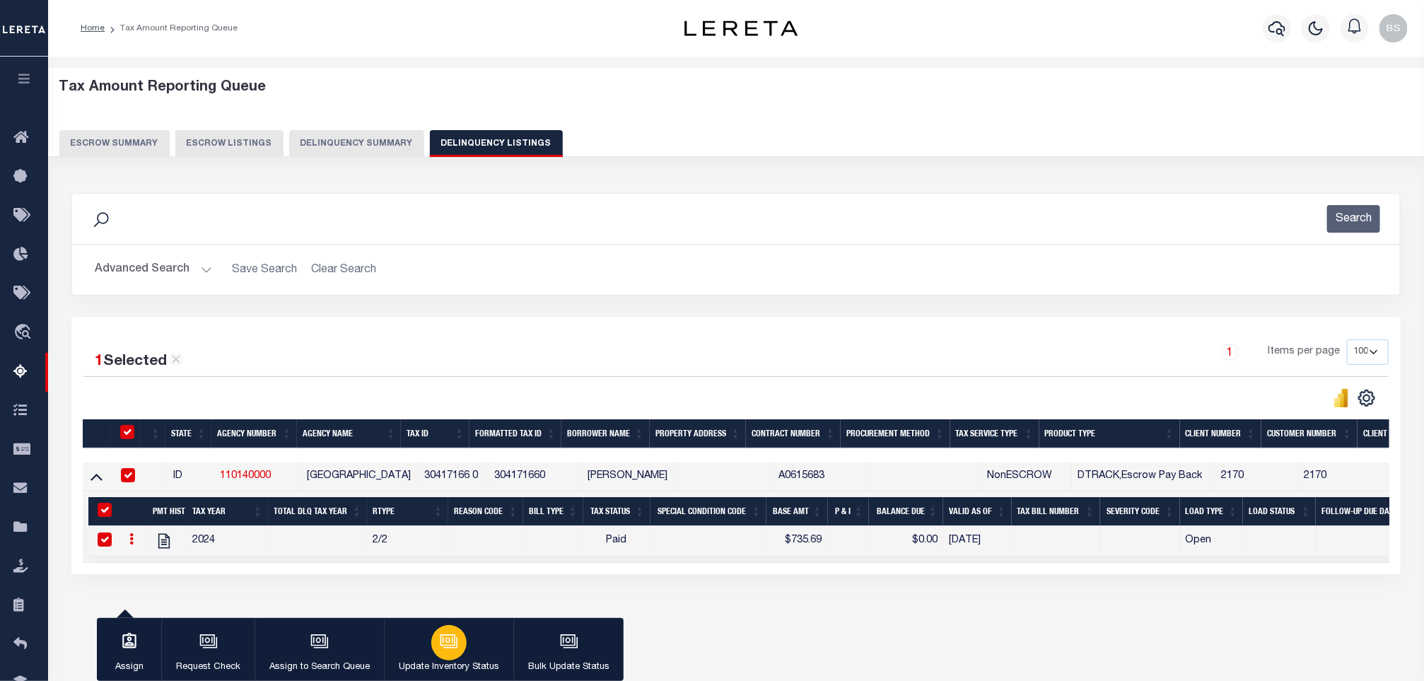
click at [440, 633] on icon "button" at bounding box center [449, 641] width 18 height 18
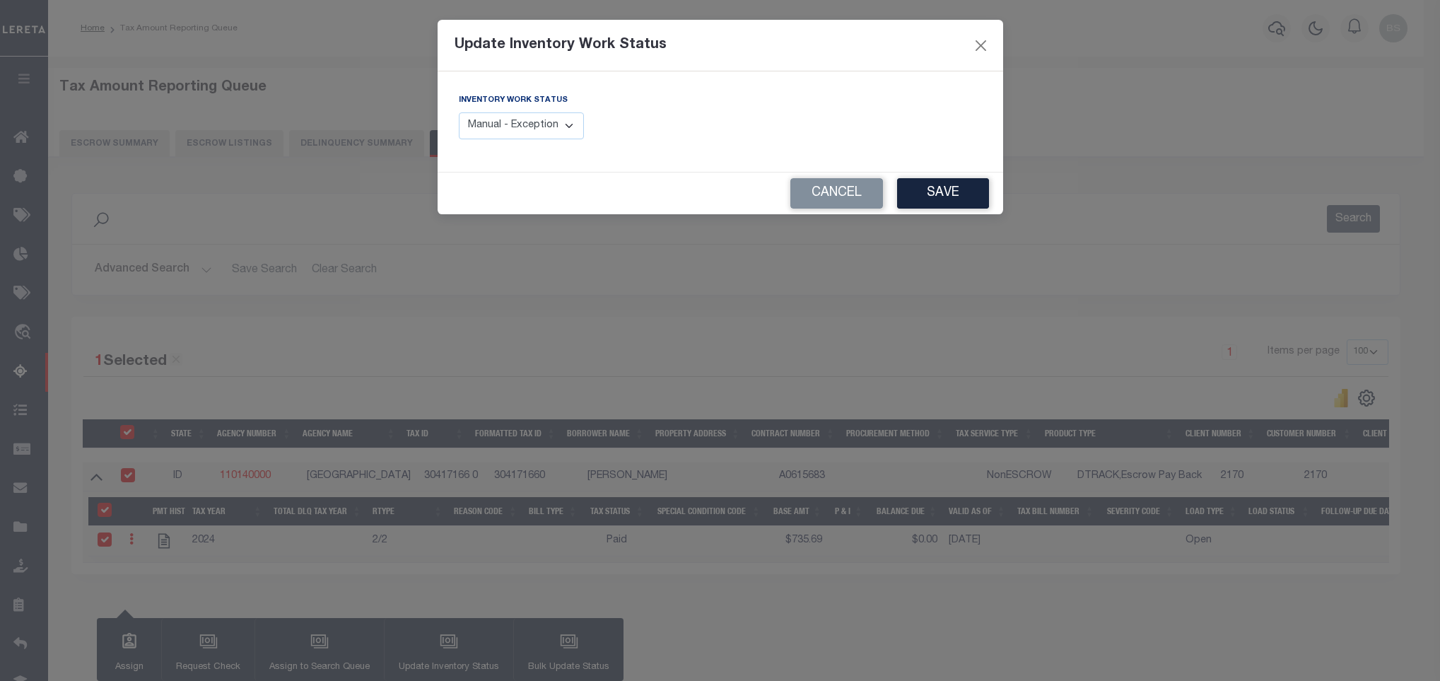
click at [509, 121] on select "Manual - Exception Pended - Awaiting Search Late Add Exception Completed" at bounding box center [522, 126] width 126 height 28
select select "4"
click at [459, 113] on select "Manual - Exception Pended - Awaiting Search Late Add Exception Completed" at bounding box center [522, 126] width 126 height 28
click at [970, 196] on button "Save" at bounding box center [943, 193] width 92 height 30
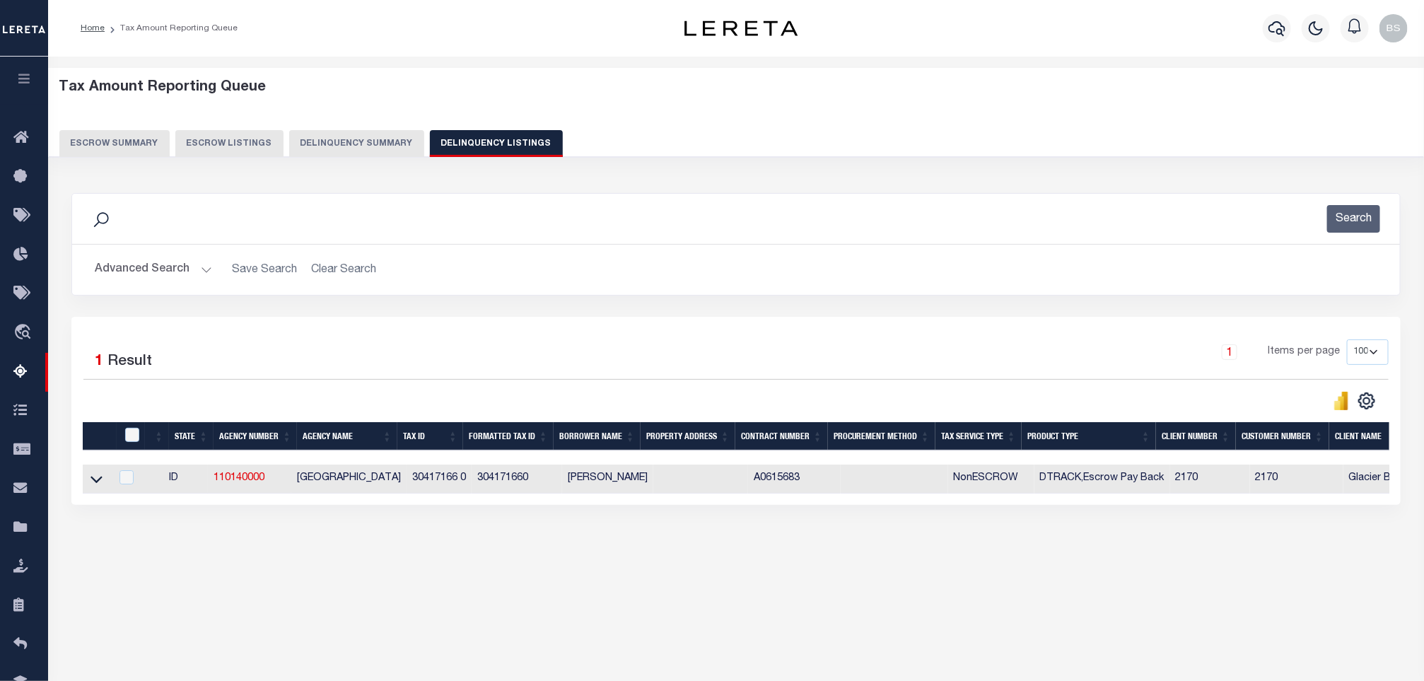
click at [153, 263] on button "Advanced Search" at bounding box center [153, 270] width 117 height 28
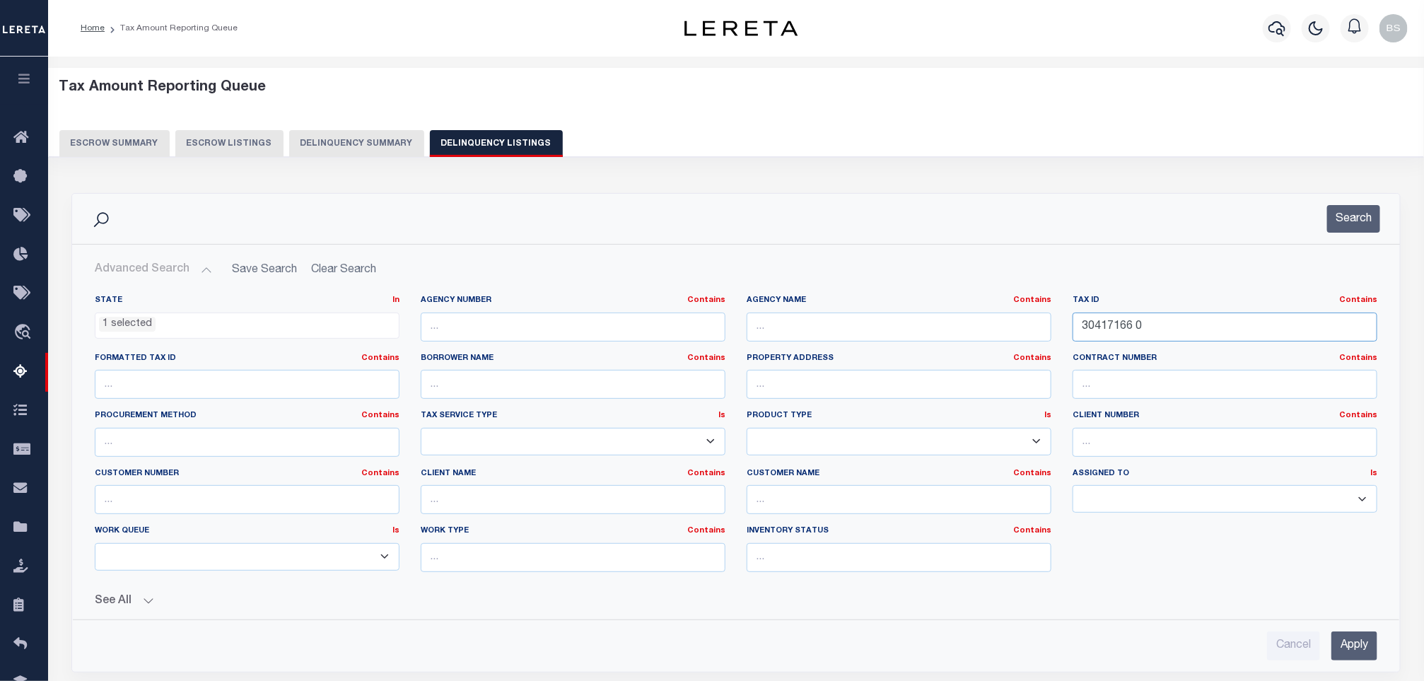
drag, startPoint x: 1174, startPoint y: 322, endPoint x: 1063, endPoint y: 325, distance: 111.0
click at [1065, 323] on div "Tax ID Contains Contains Is 30417166 0" at bounding box center [1225, 324] width 326 height 58
paste input "7"
type input "30417167 0"
click at [1356, 217] on button "Search" at bounding box center [1353, 219] width 53 height 28
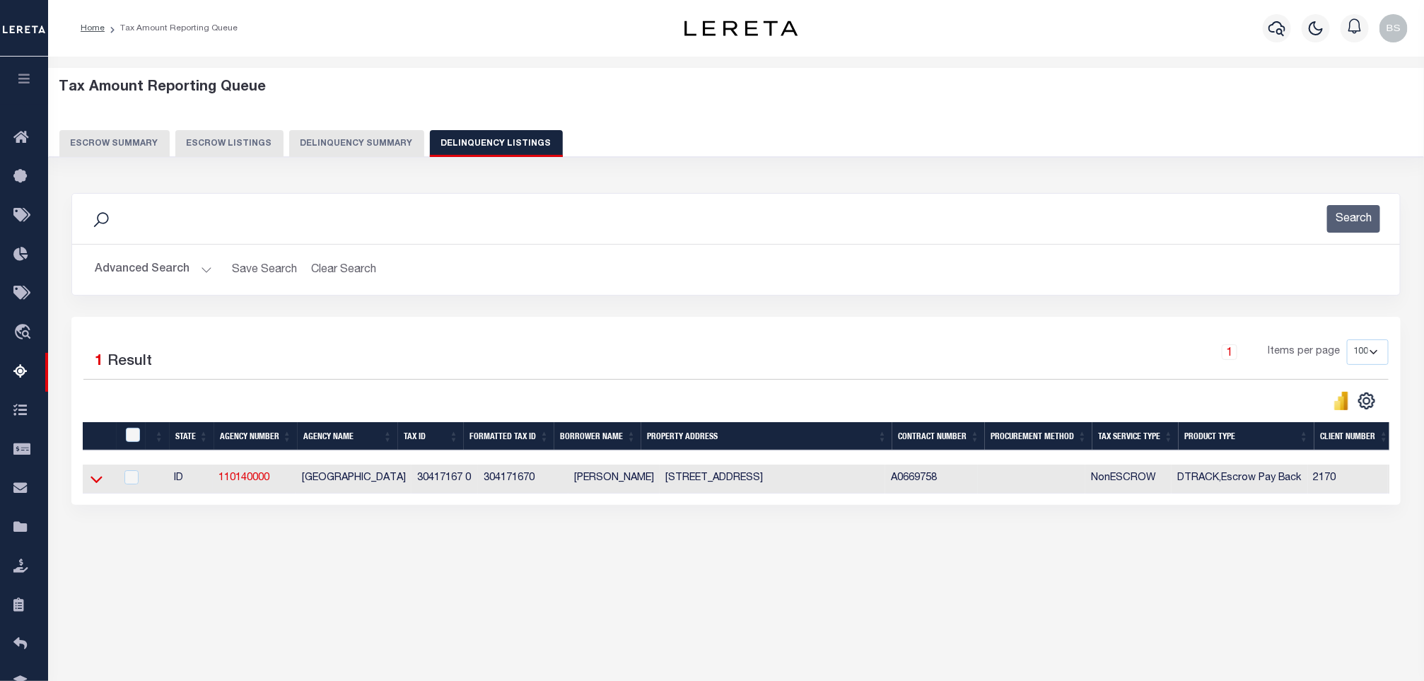
click at [96, 482] on icon at bounding box center [97, 479] width 12 height 15
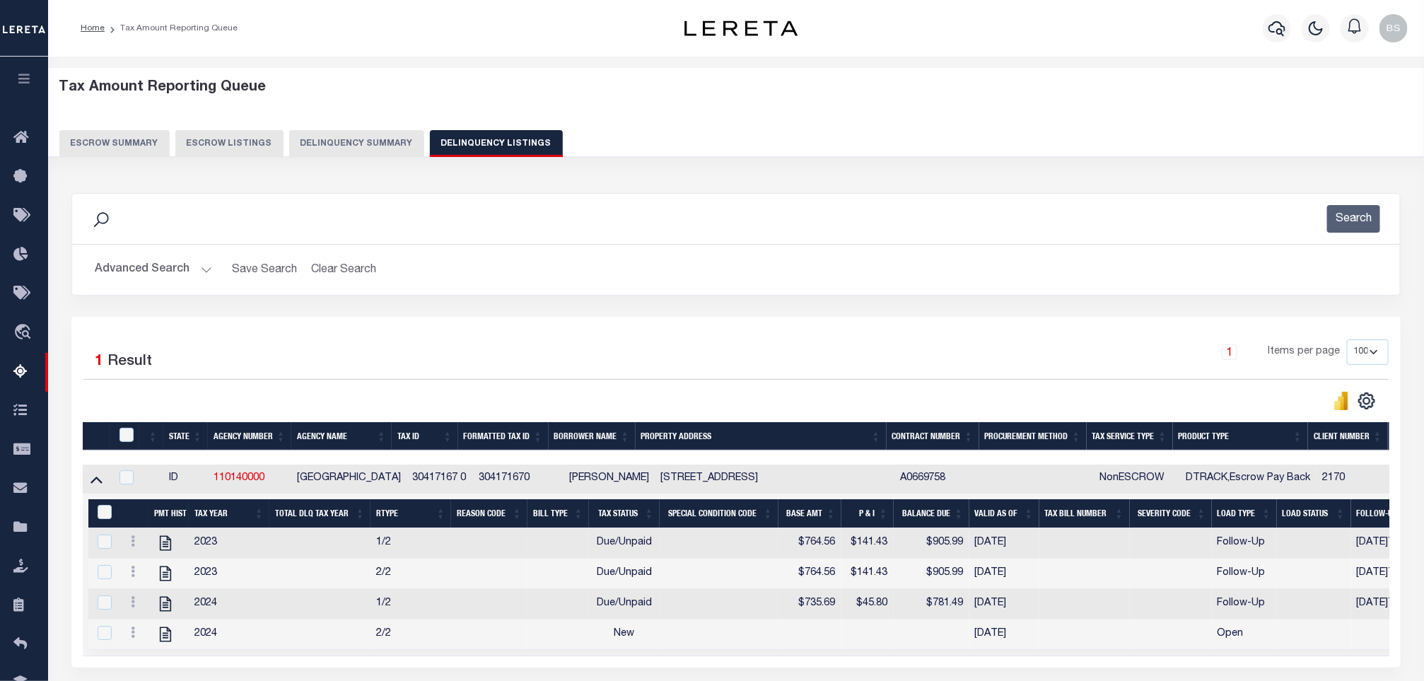
scroll to position [106, 0]
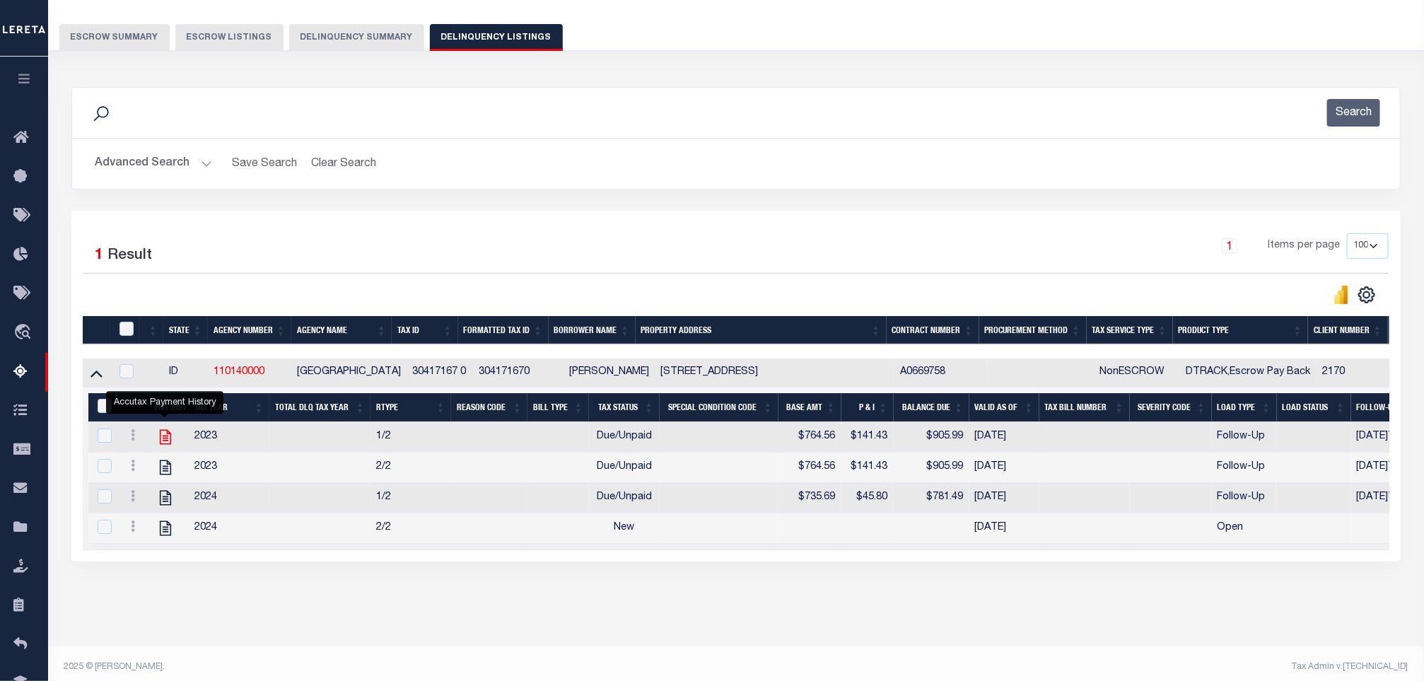
click at [160, 439] on icon "" at bounding box center [165, 437] width 11 height 15
checkbox input "false"
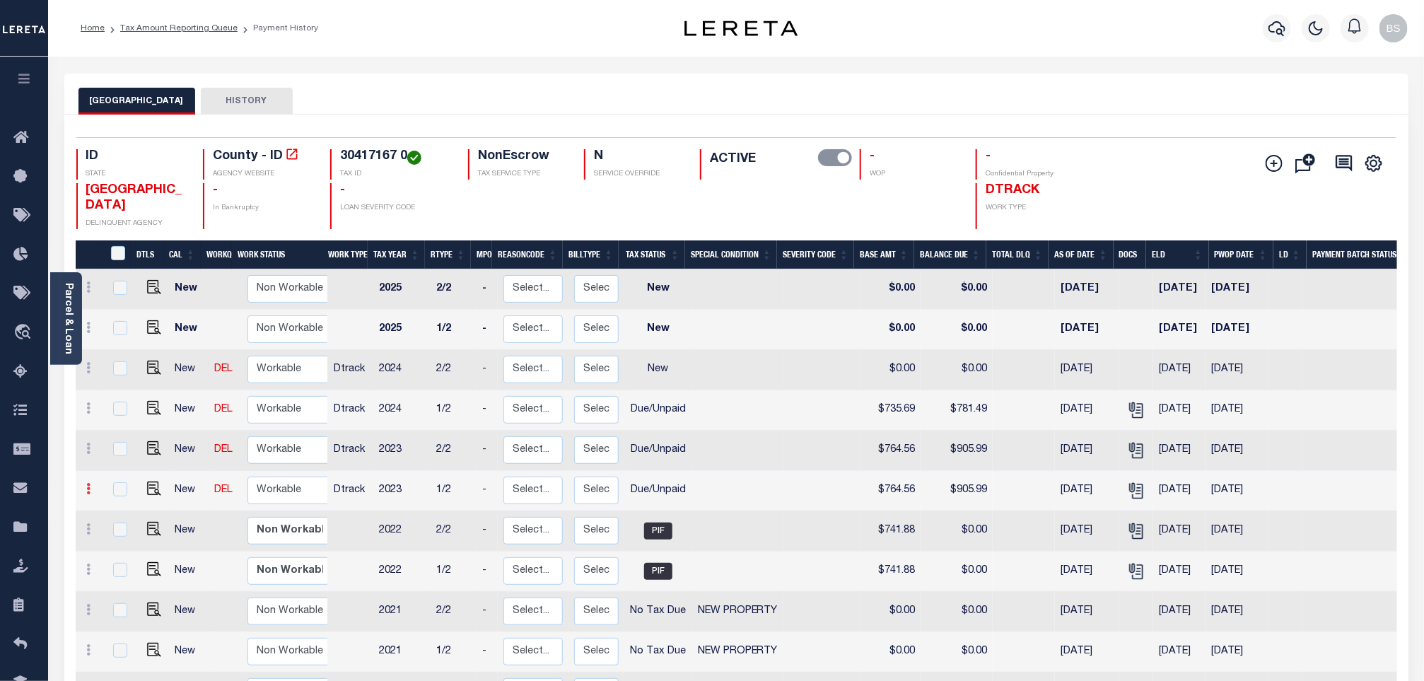
click at [89, 494] on icon at bounding box center [89, 488] width 4 height 11
click at [91, 494] on link at bounding box center [89, 490] width 16 height 11
click at [119, 544] on img at bounding box center [123, 537] width 14 height 15
select select "DUE"
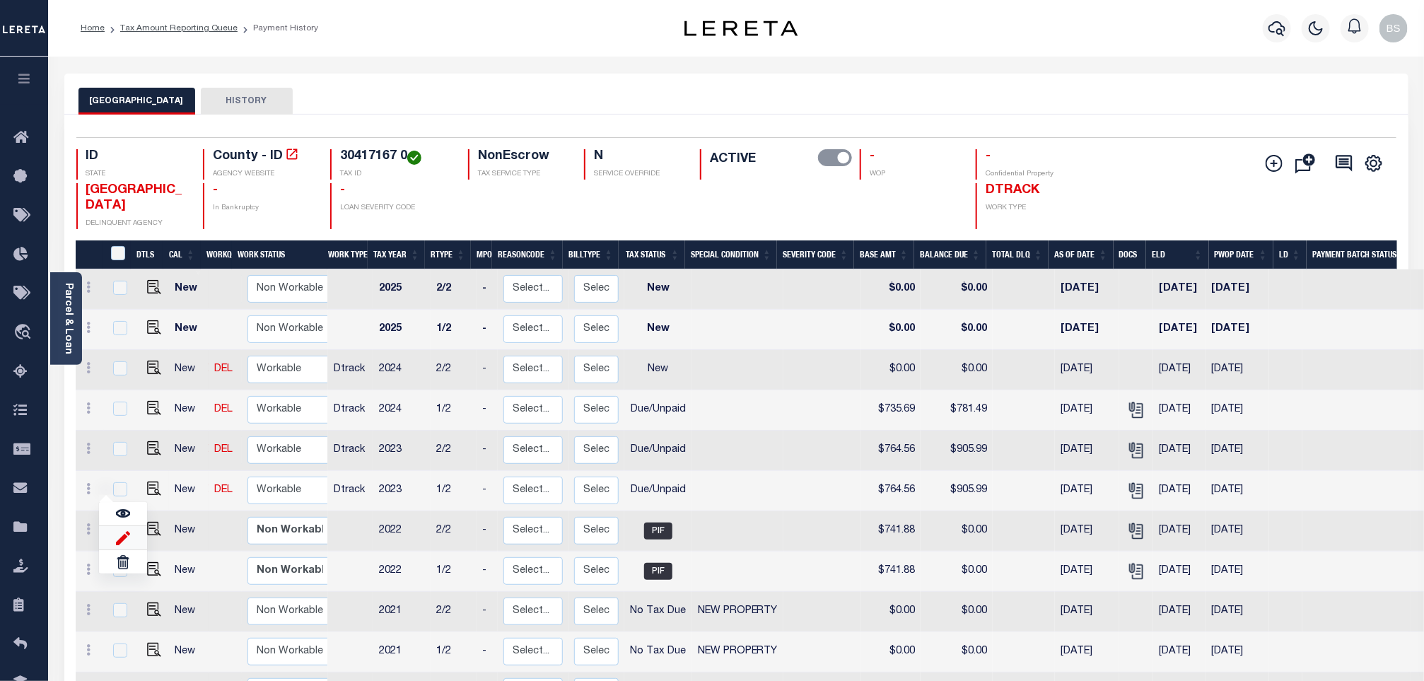
type input "$764.56"
type input "$905.99"
type input "[DATE]"
type input "$141.43"
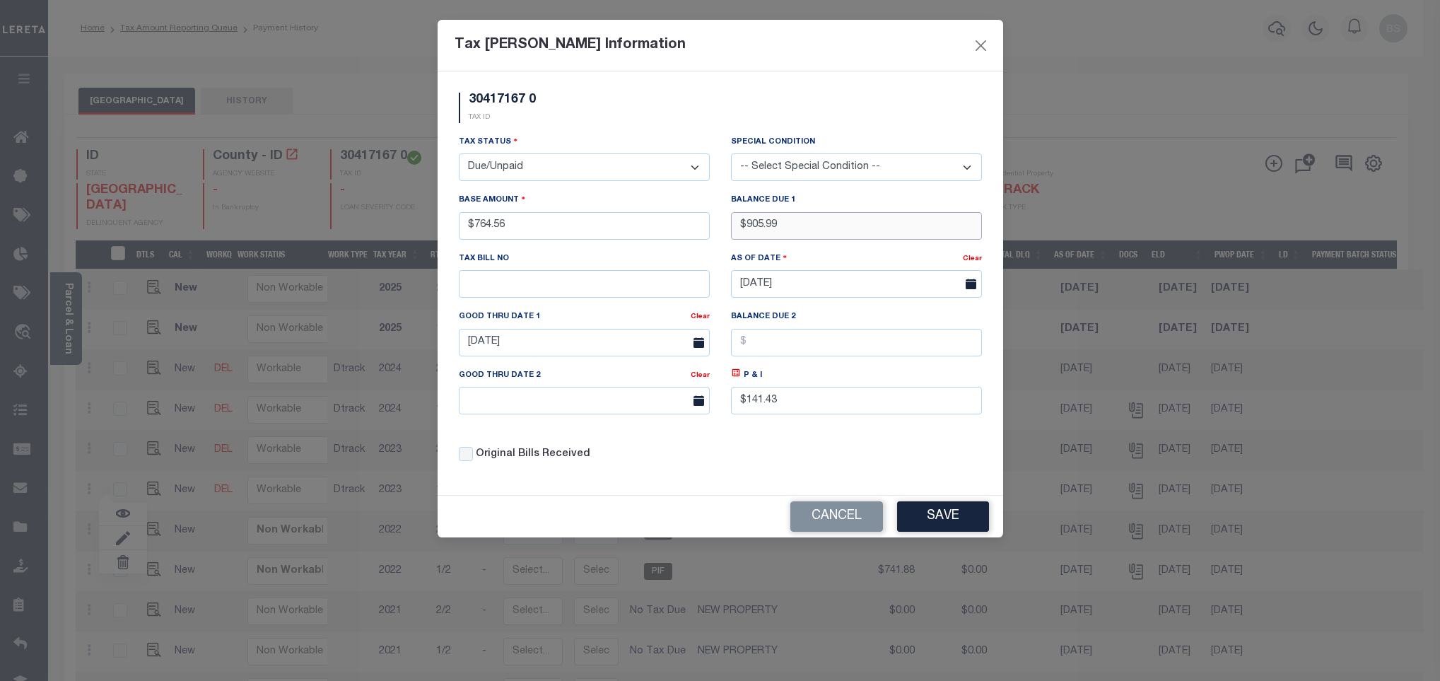
drag, startPoint x: 785, startPoint y: 230, endPoint x: 751, endPoint y: 223, distance: 34.7
click at [751, 223] on input "$905.99" at bounding box center [856, 226] width 251 height 28
click at [755, 232] on input "$905.99" at bounding box center [856, 226] width 251 height 28
click at [817, 236] on input "$905.99" at bounding box center [856, 226] width 251 height 28
drag, startPoint x: 813, startPoint y: 232, endPoint x: 745, endPoint y: 219, distance: 69.1
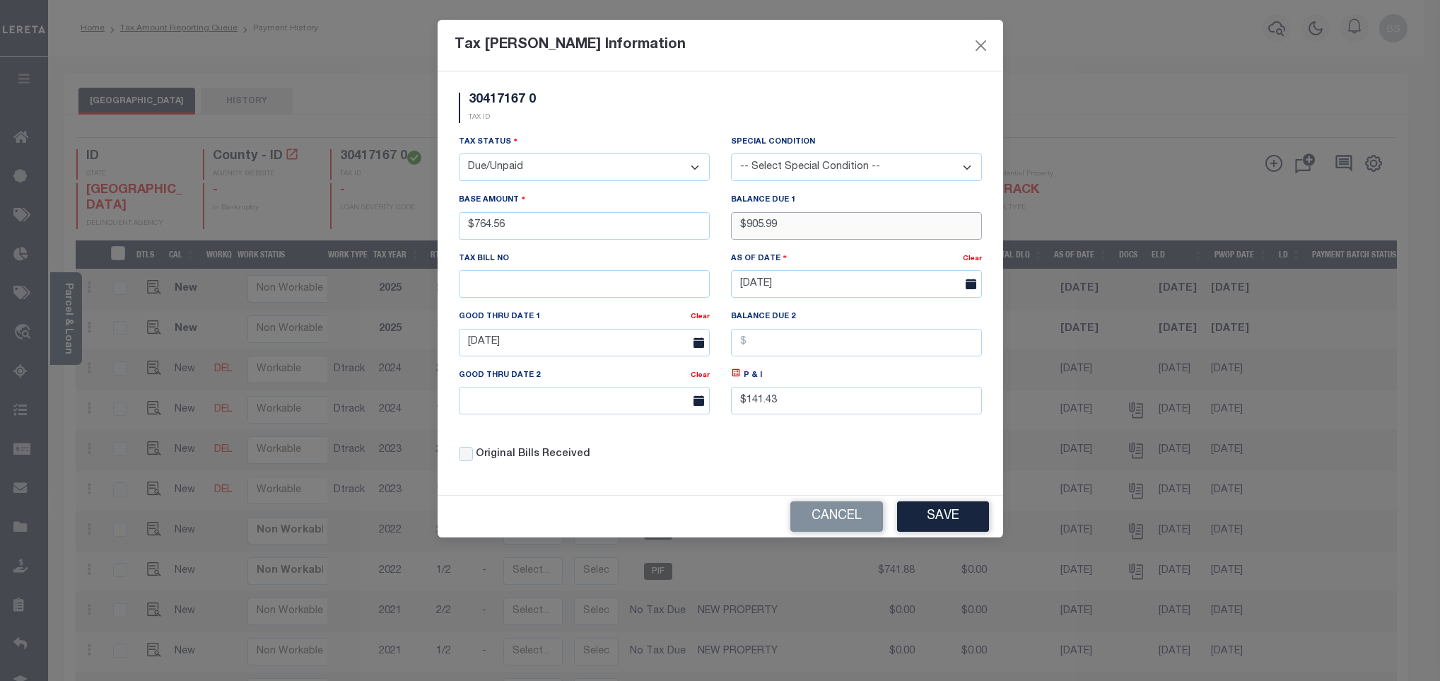
click at [745, 219] on input "$905.99" at bounding box center [856, 226] width 251 height 28
type input "$931.38"
click at [739, 377] on icon at bounding box center [736, 373] width 8 height 8
type input "$166.82"
click at [613, 346] on input "[DATE]" at bounding box center [584, 343] width 251 height 28
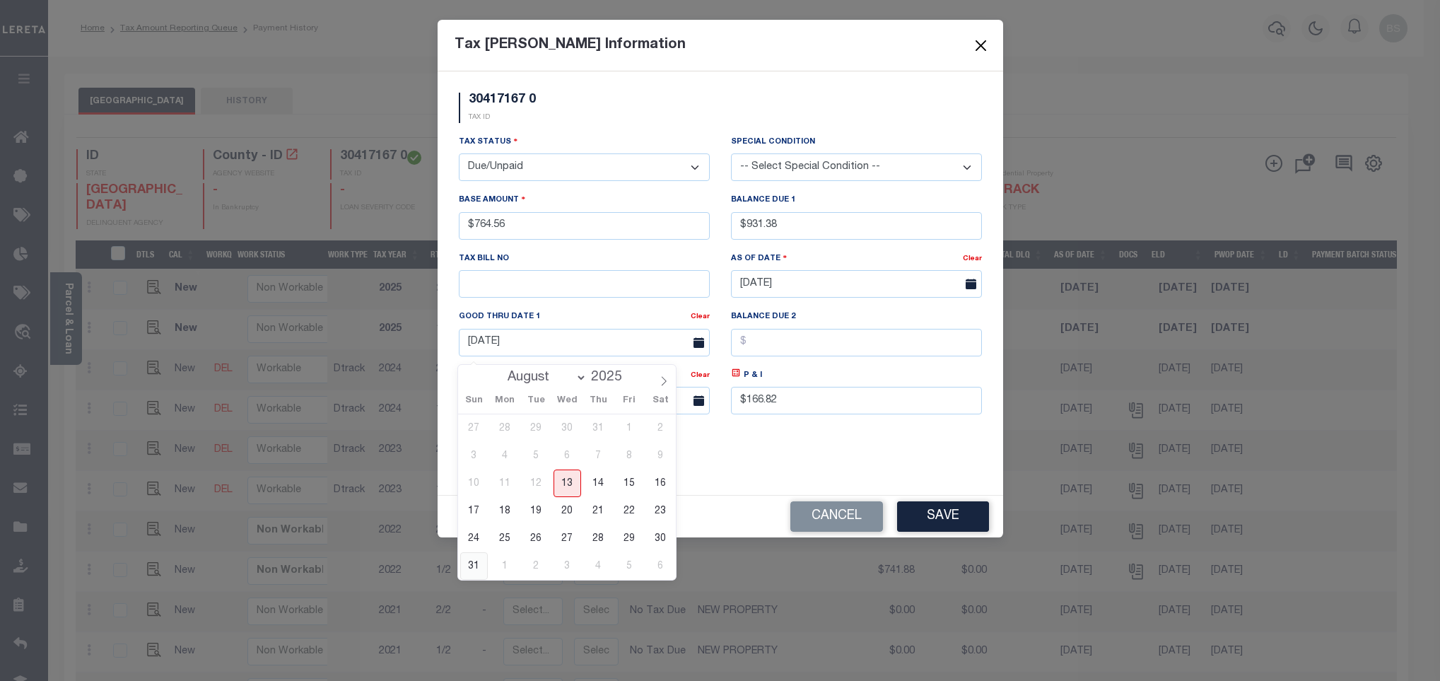
click at [476, 564] on span "31" at bounding box center [474, 566] width 28 height 28
type input "[DATE]"
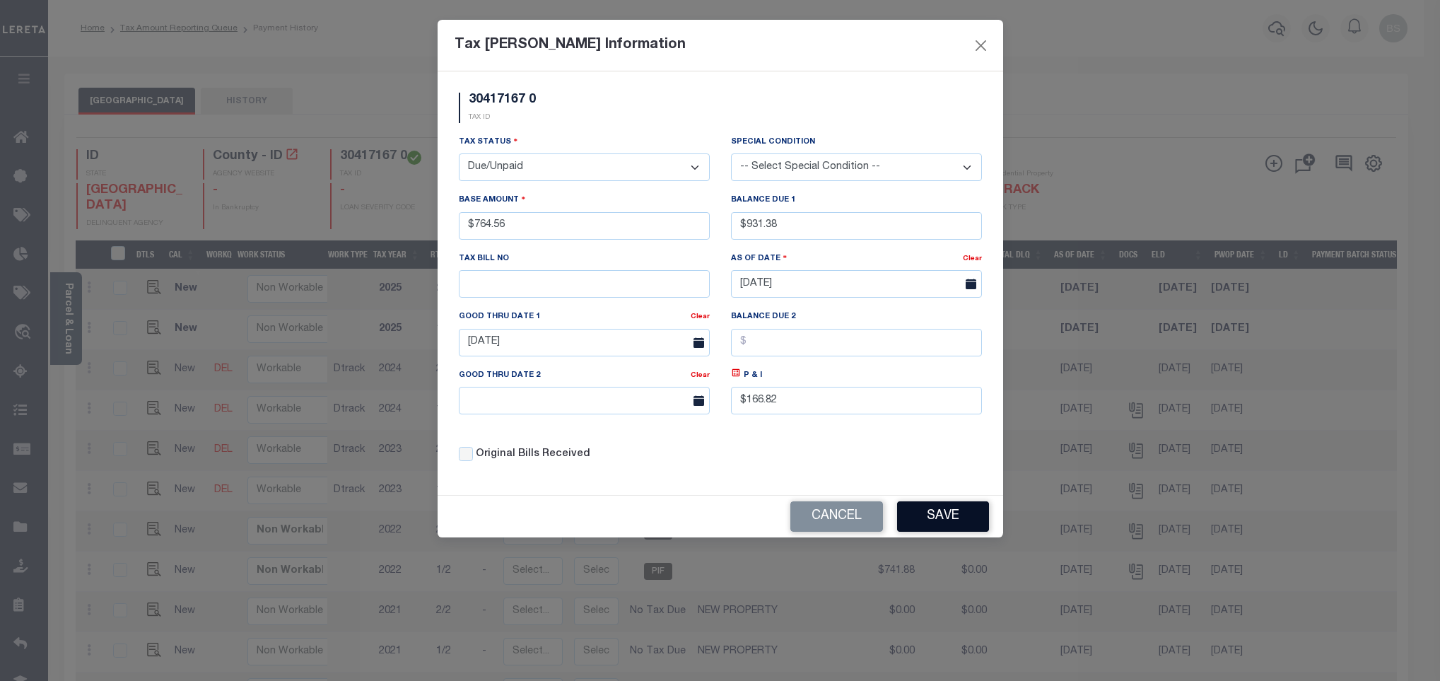
click at [957, 523] on button "Save" at bounding box center [943, 516] width 92 height 30
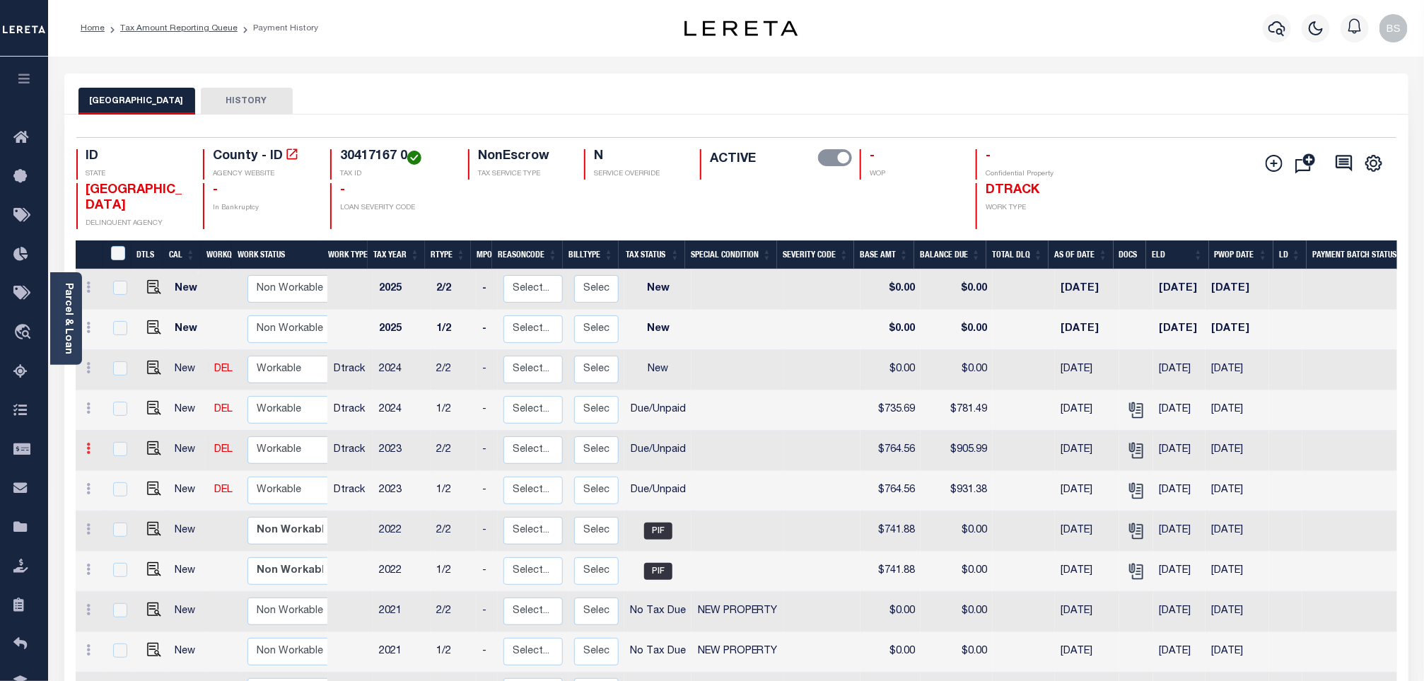
click at [90, 454] on icon at bounding box center [89, 448] width 4 height 11
click at [119, 496] on img at bounding box center [123, 497] width 14 height 15
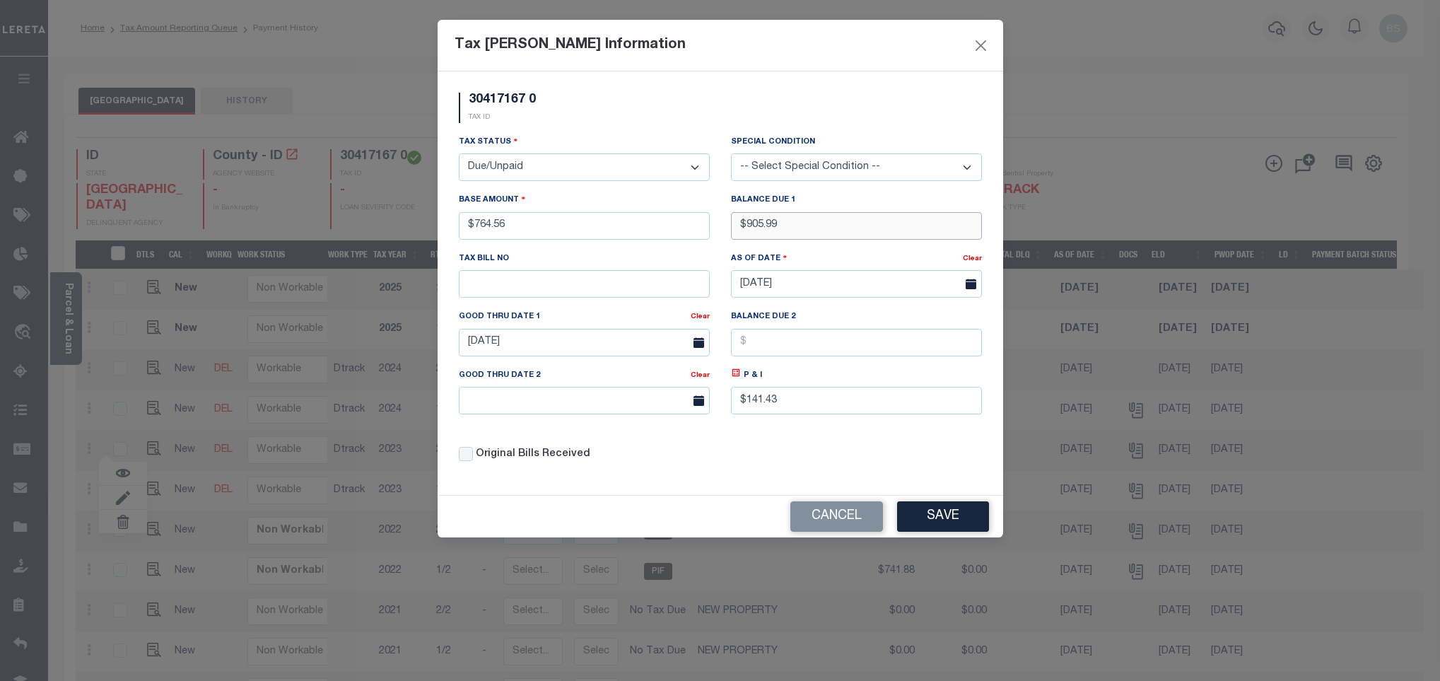
drag, startPoint x: 794, startPoint y: 228, endPoint x: 751, endPoint y: 216, distance: 44.6
click at [751, 216] on input "$905.99" at bounding box center [856, 226] width 251 height 28
click at [803, 215] on input "$905.99" at bounding box center [856, 226] width 251 height 28
click at [800, 227] on input "$905.99" at bounding box center [856, 226] width 251 height 28
drag, startPoint x: 800, startPoint y: 227, endPoint x: 752, endPoint y: 226, distance: 48.8
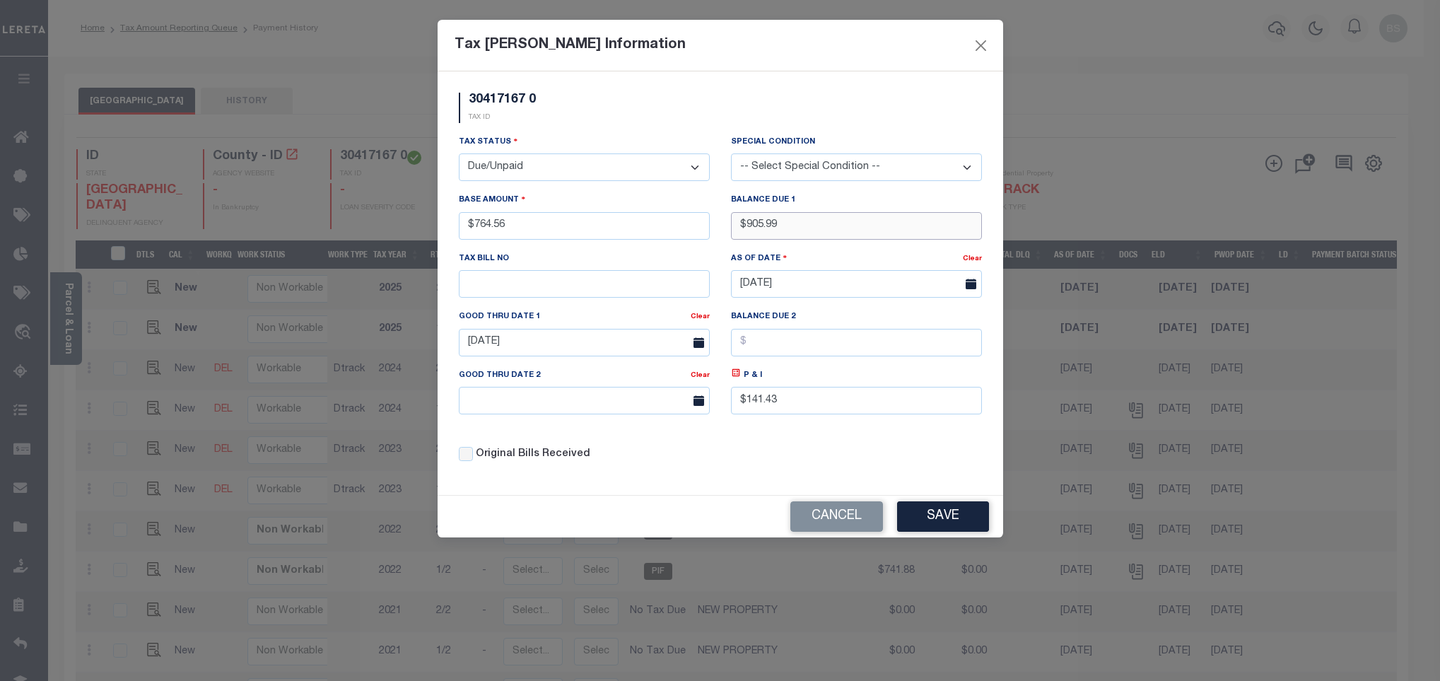
click at [752, 226] on input "$905.99" at bounding box center [856, 226] width 251 height 28
type input "$931.38"
click at [735, 378] on icon at bounding box center [736, 373] width 11 height 11
type input "$166.82"
click at [489, 335] on input "05/06/2025" at bounding box center [584, 343] width 251 height 28
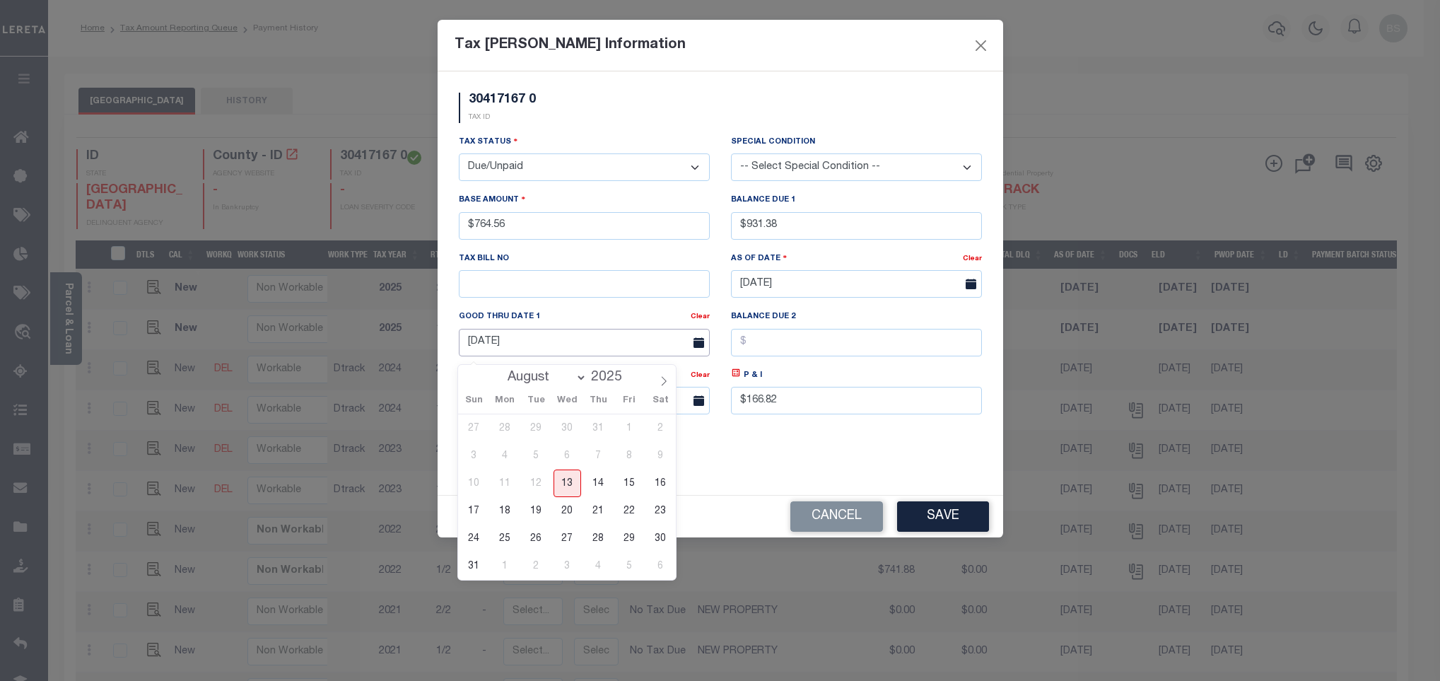
click at [496, 342] on input "05/06/2025" at bounding box center [584, 343] width 251 height 28
click at [472, 568] on span "31" at bounding box center [474, 566] width 28 height 28
type input "08/31/2025"
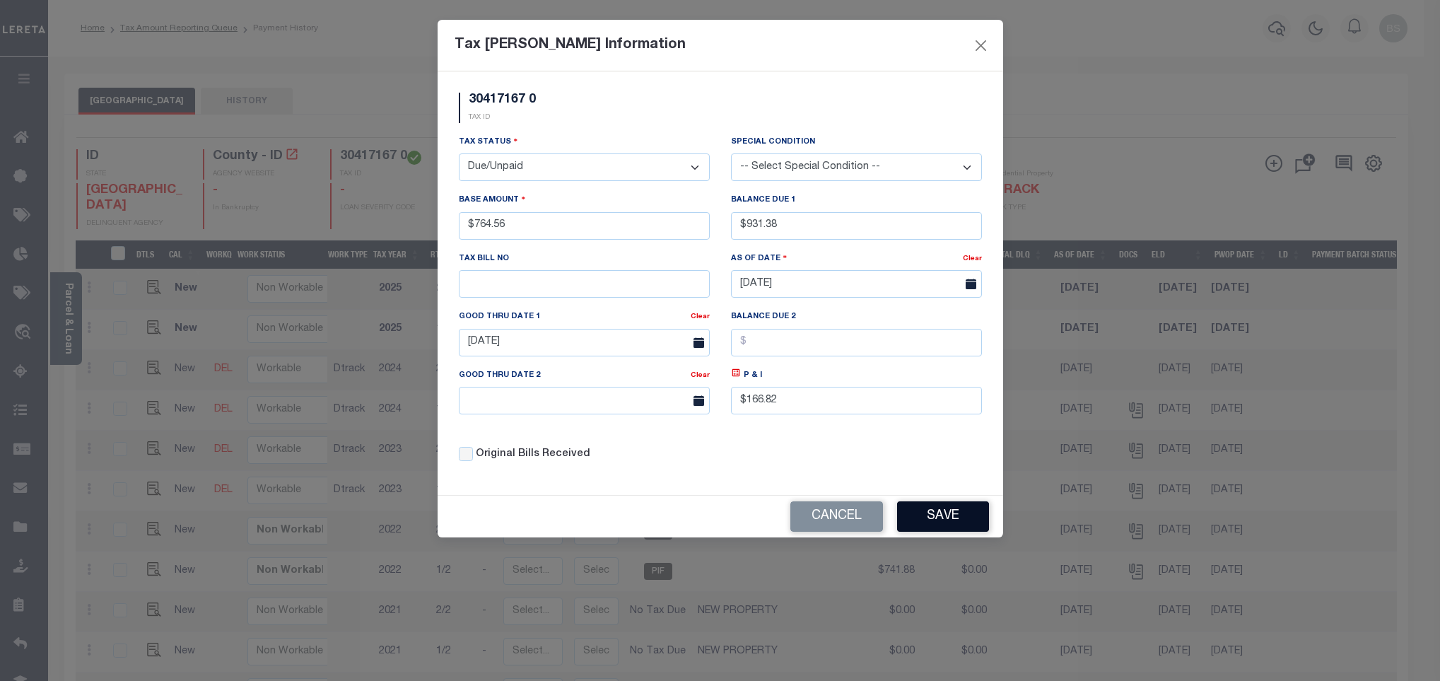
click at [961, 524] on button "Save" at bounding box center [943, 516] width 92 height 30
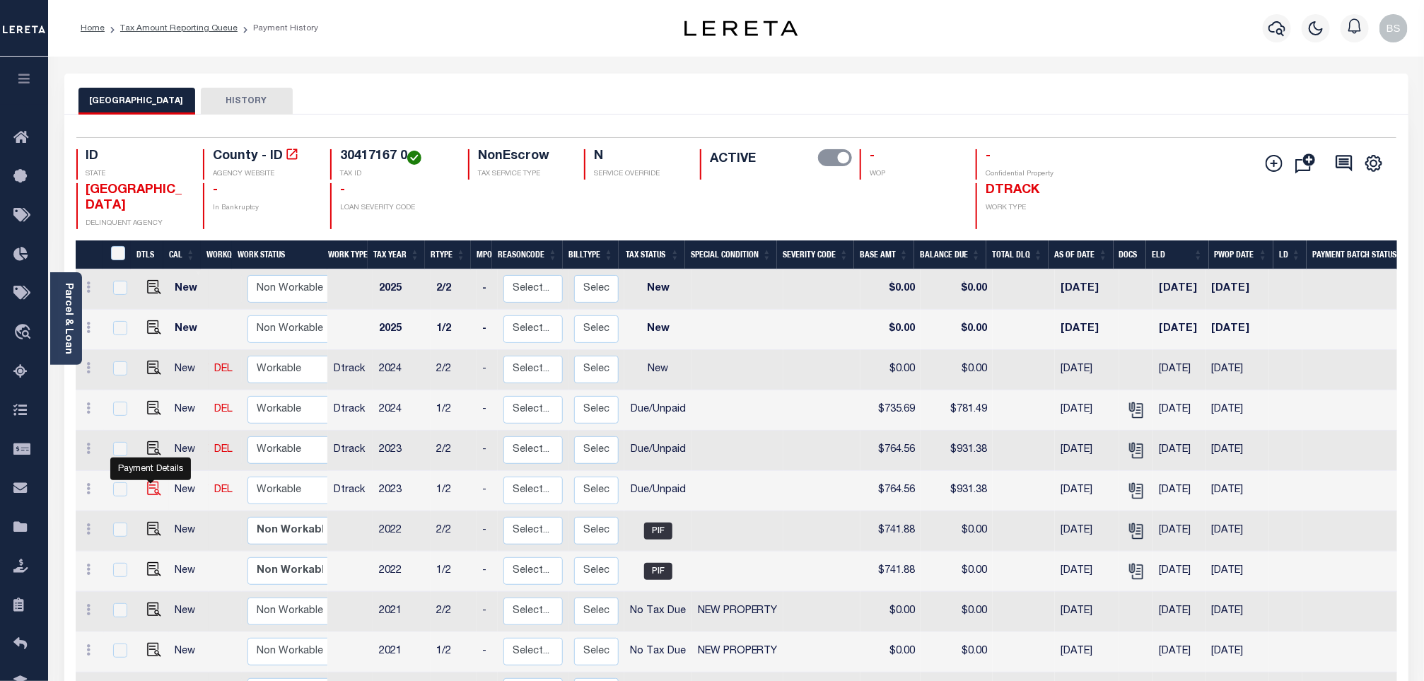
click at [153, 493] on img at bounding box center [154, 489] width 14 height 14
checkbox input "true"
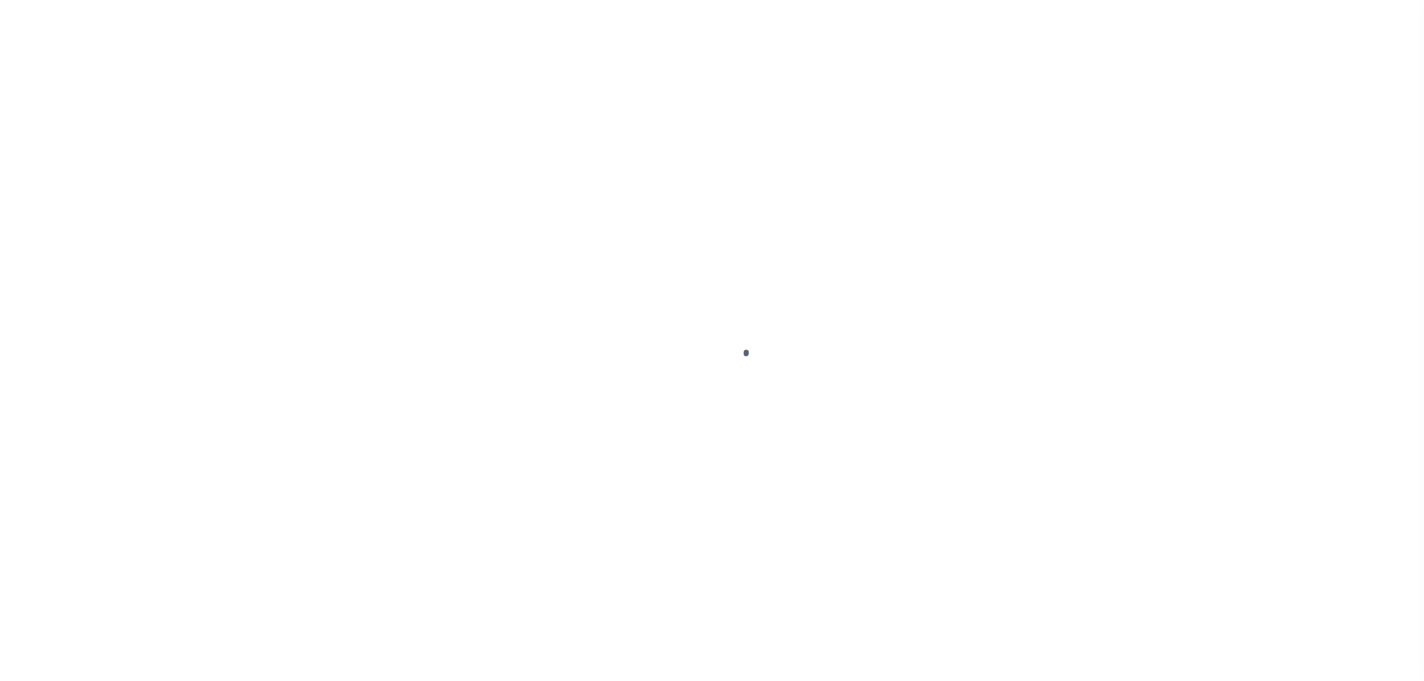
select select "DUE"
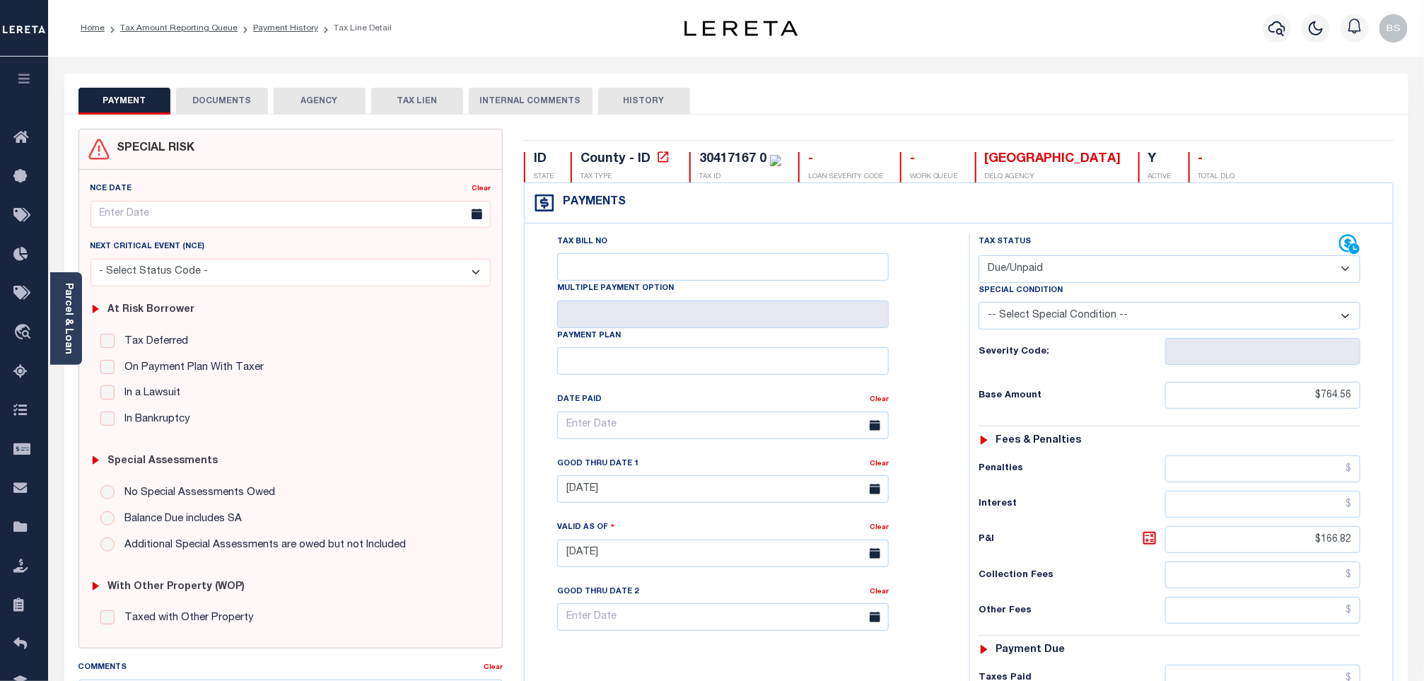
click at [211, 102] on button "DOCUMENTS" at bounding box center [222, 101] width 92 height 27
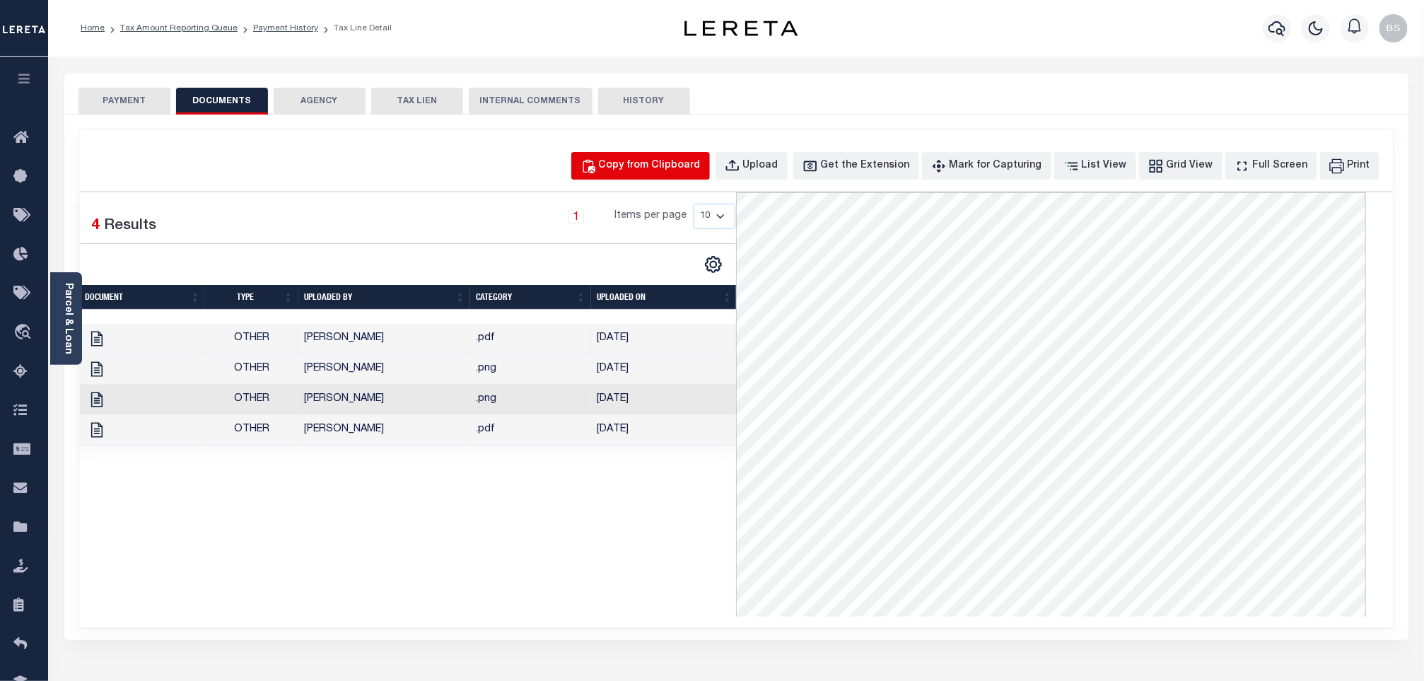
click at [701, 165] on div "Copy from Clipboard" at bounding box center [650, 166] width 102 height 16
select select "POP"
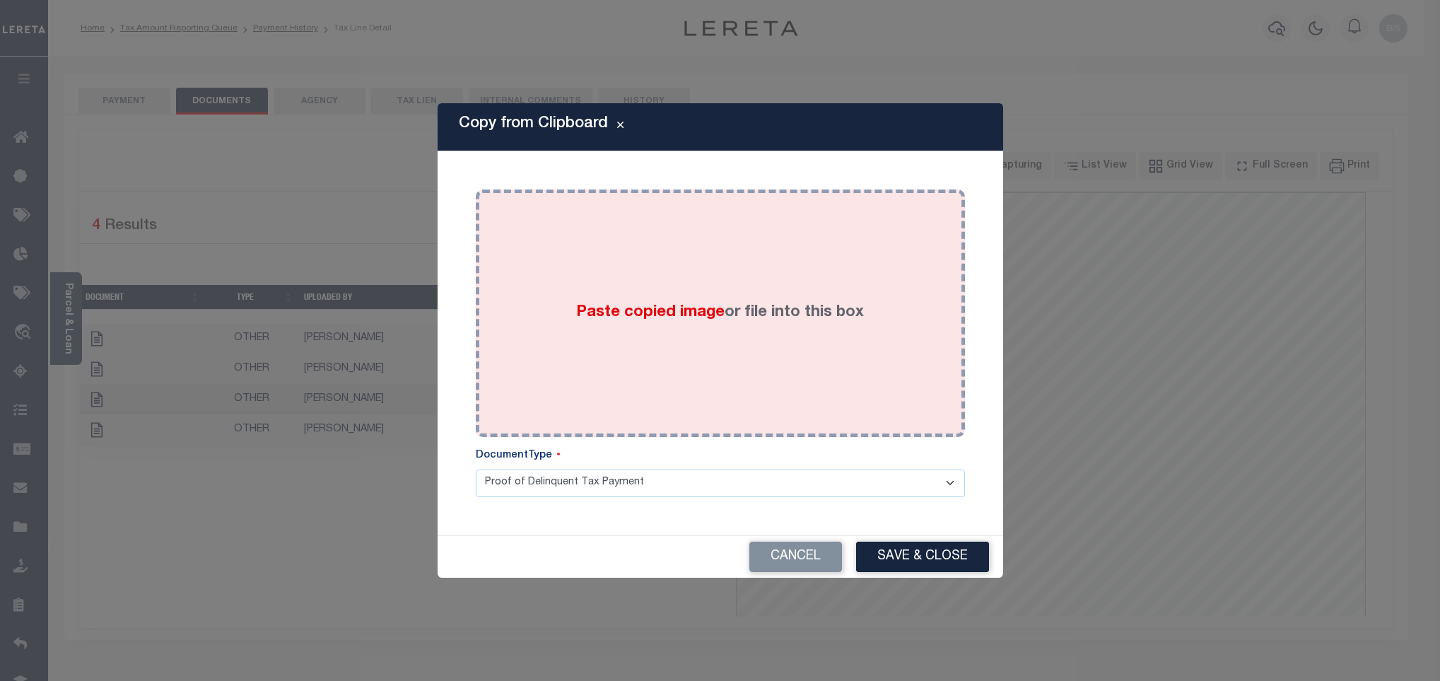
click at [856, 279] on div "Paste copied image or file into this box" at bounding box center [720, 313] width 468 height 226
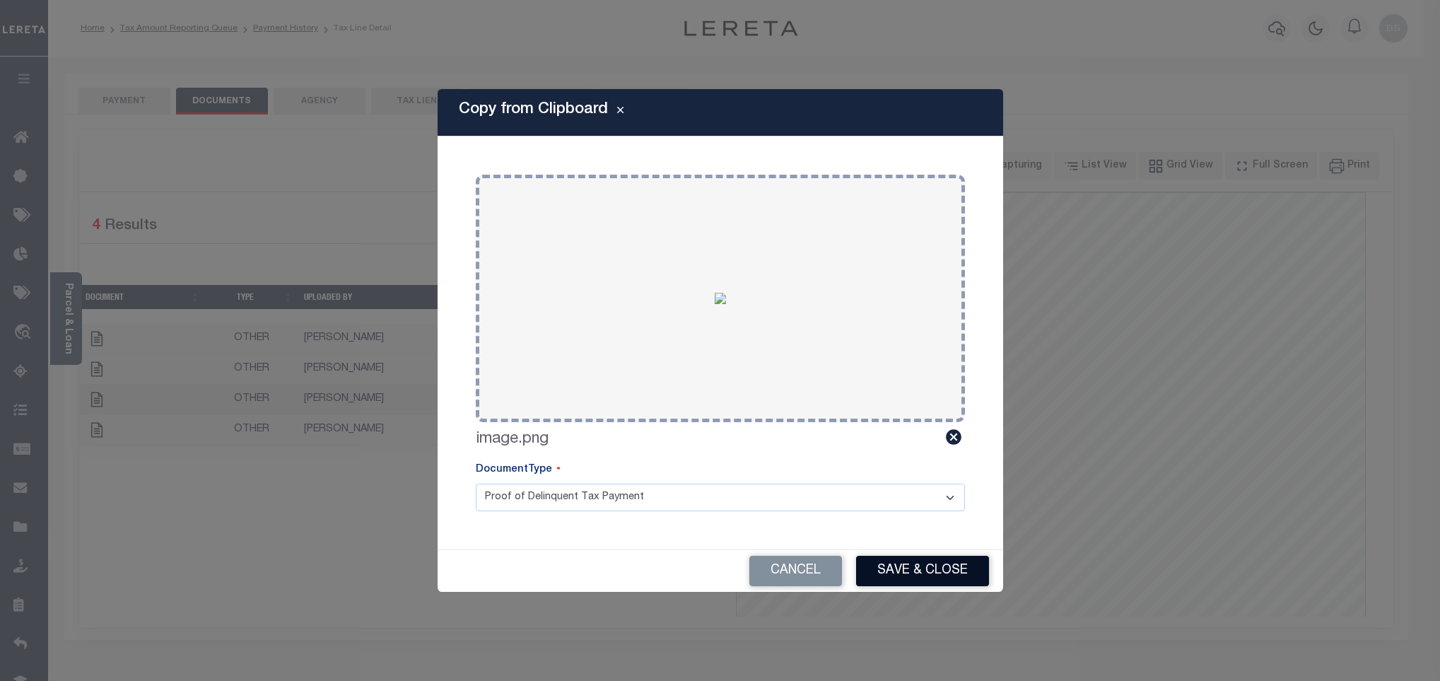
click at [928, 575] on button "Save & Close" at bounding box center [922, 571] width 133 height 30
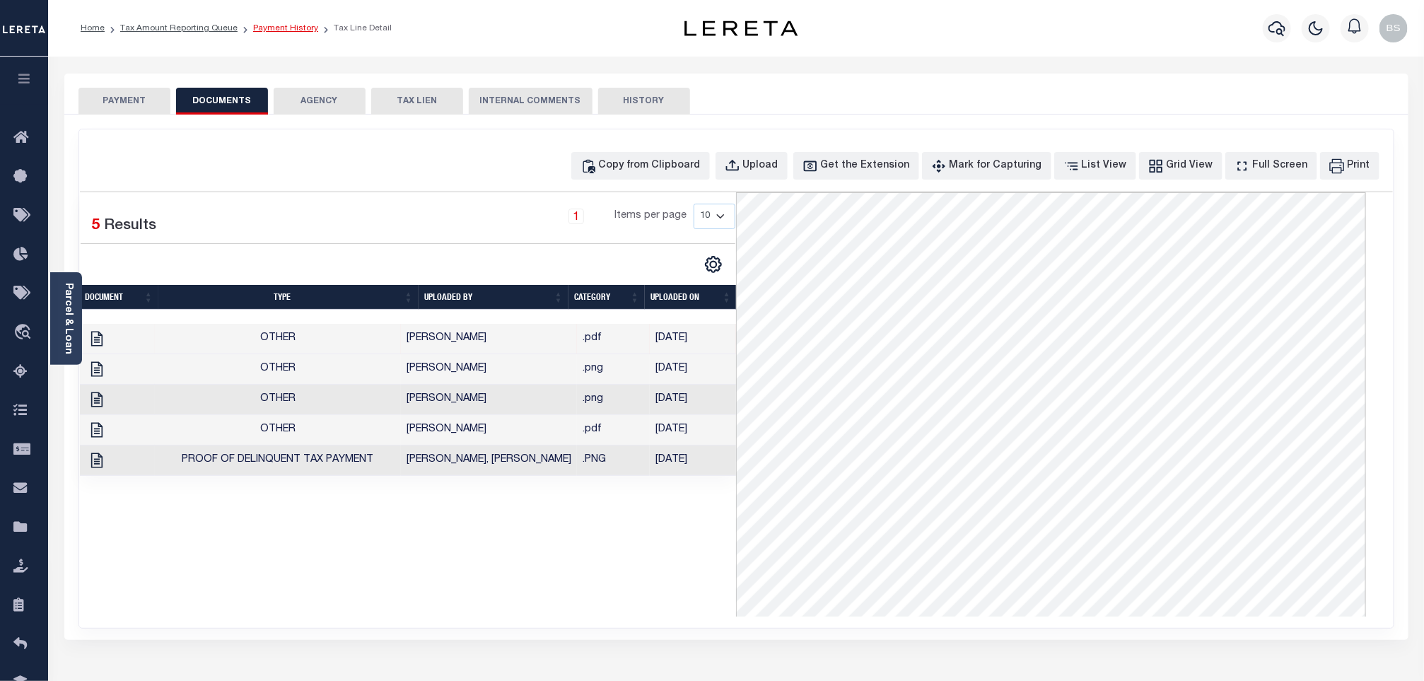
click at [283, 30] on link "Payment History" at bounding box center [285, 28] width 65 height 8
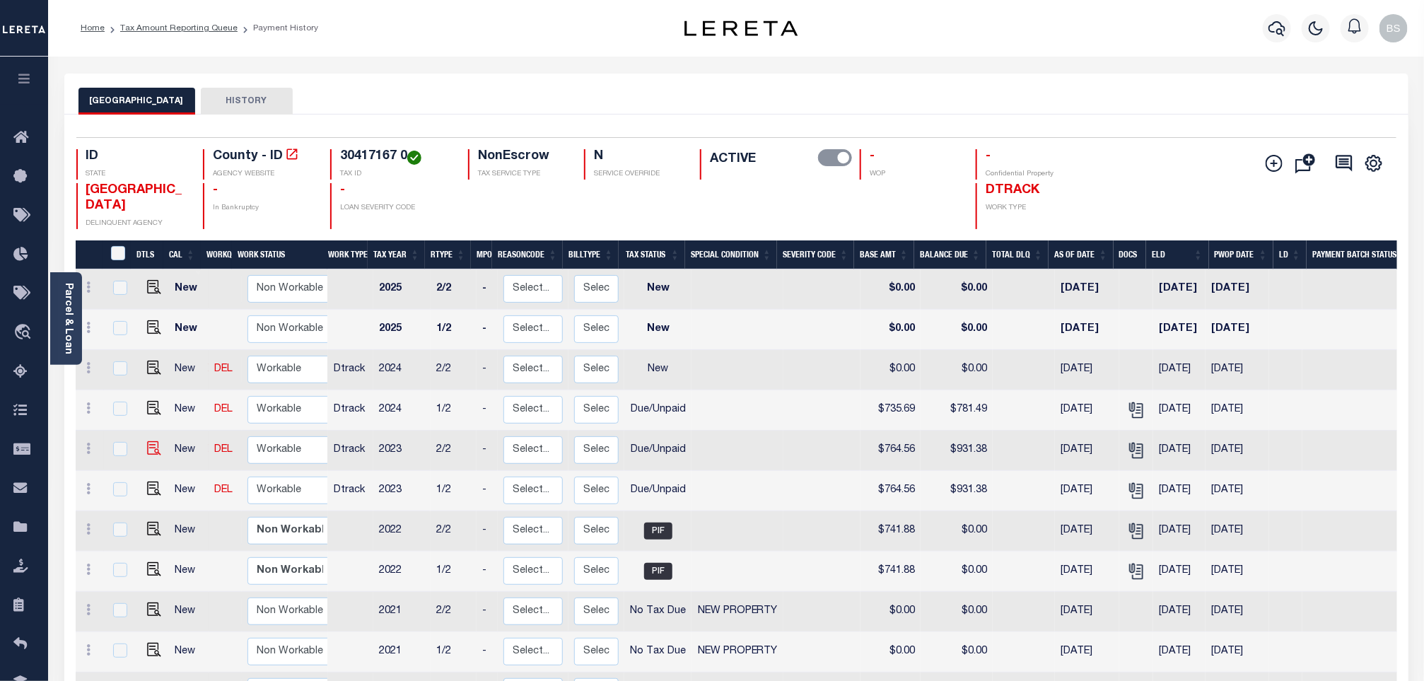
click at [153, 450] on img at bounding box center [154, 448] width 14 height 14
checkbox input "true"
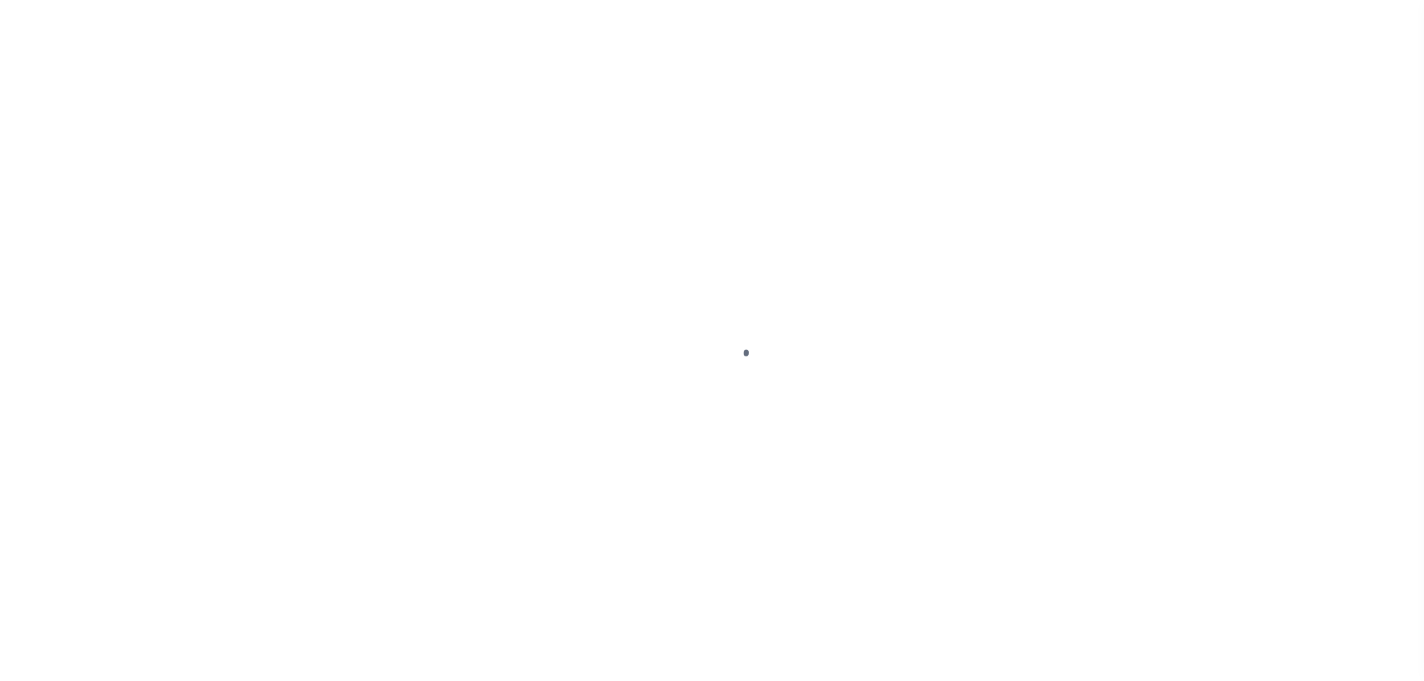
select select "DUE"
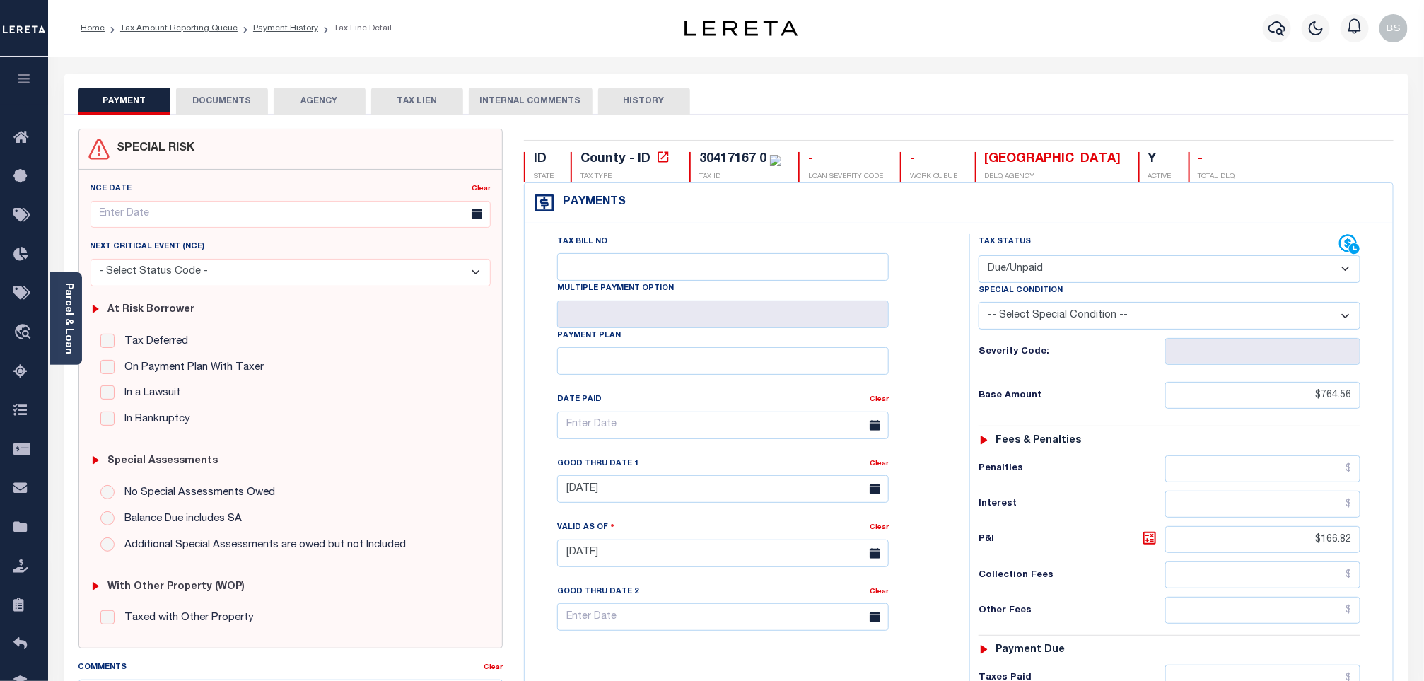
click at [217, 100] on button "DOCUMENTS" at bounding box center [222, 101] width 92 height 27
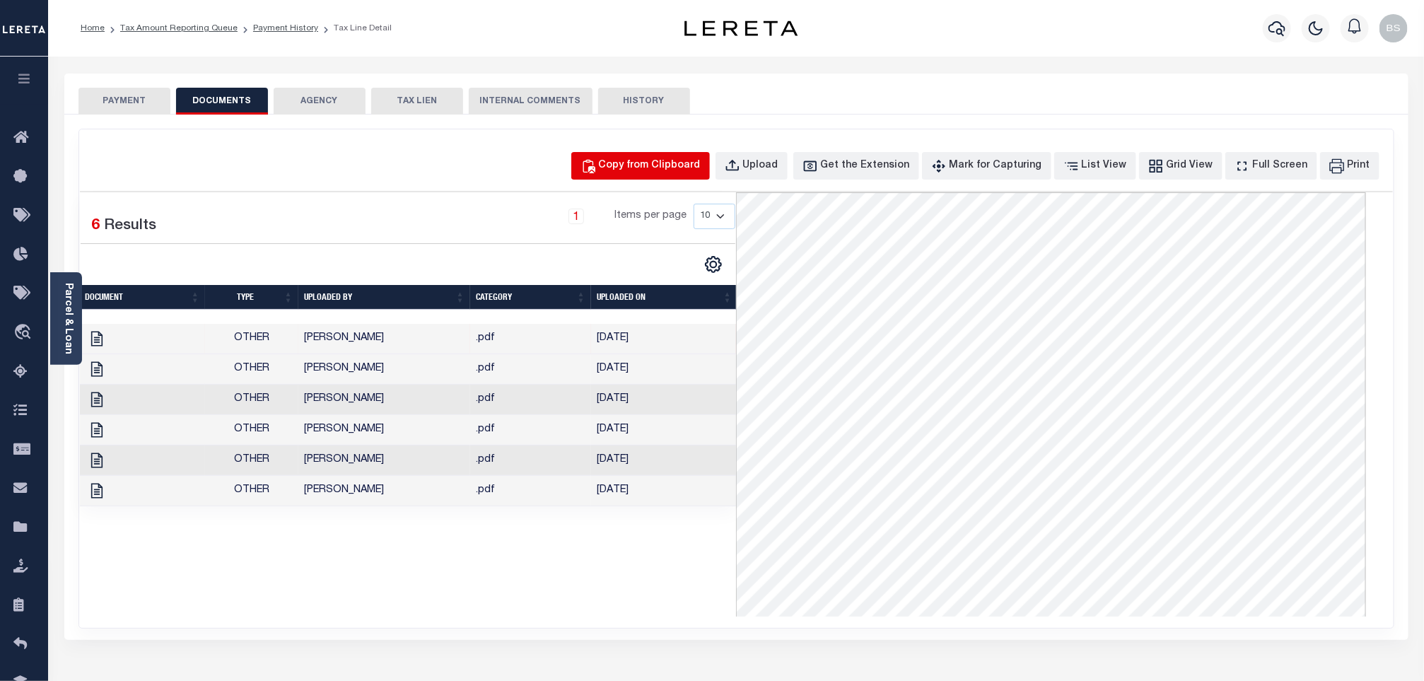
click at [667, 170] on div "Copy from Clipboard" at bounding box center [650, 166] width 102 height 16
select select "POP"
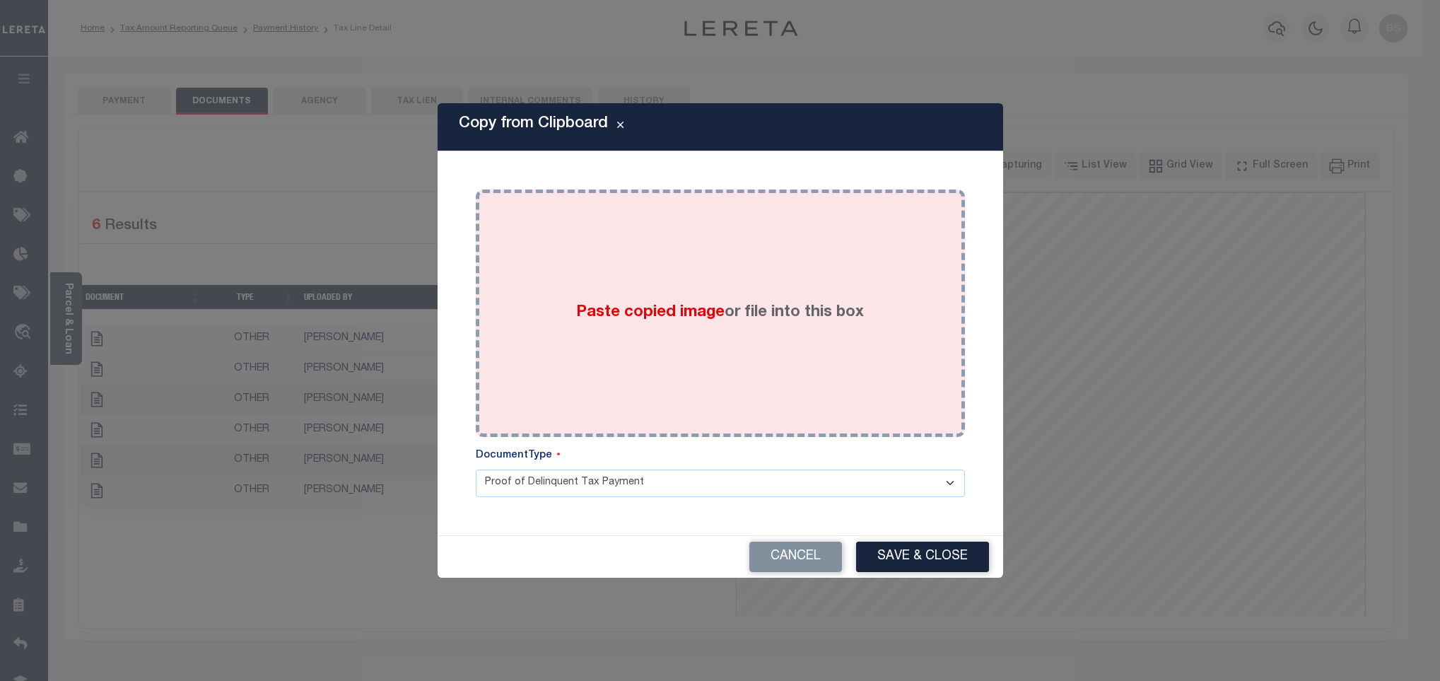
click at [656, 276] on div "Paste copied image or file into this box" at bounding box center [720, 313] width 468 height 226
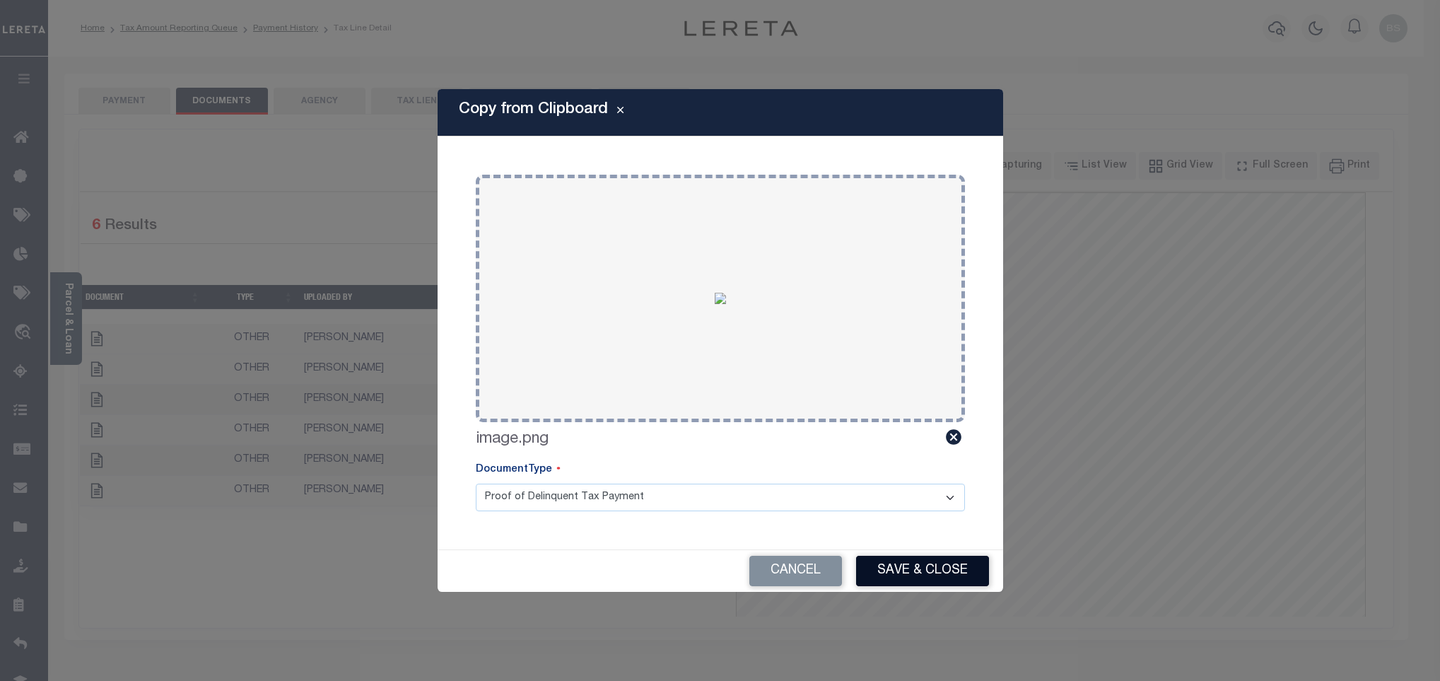
click at [917, 580] on button "Save & Close" at bounding box center [922, 571] width 133 height 30
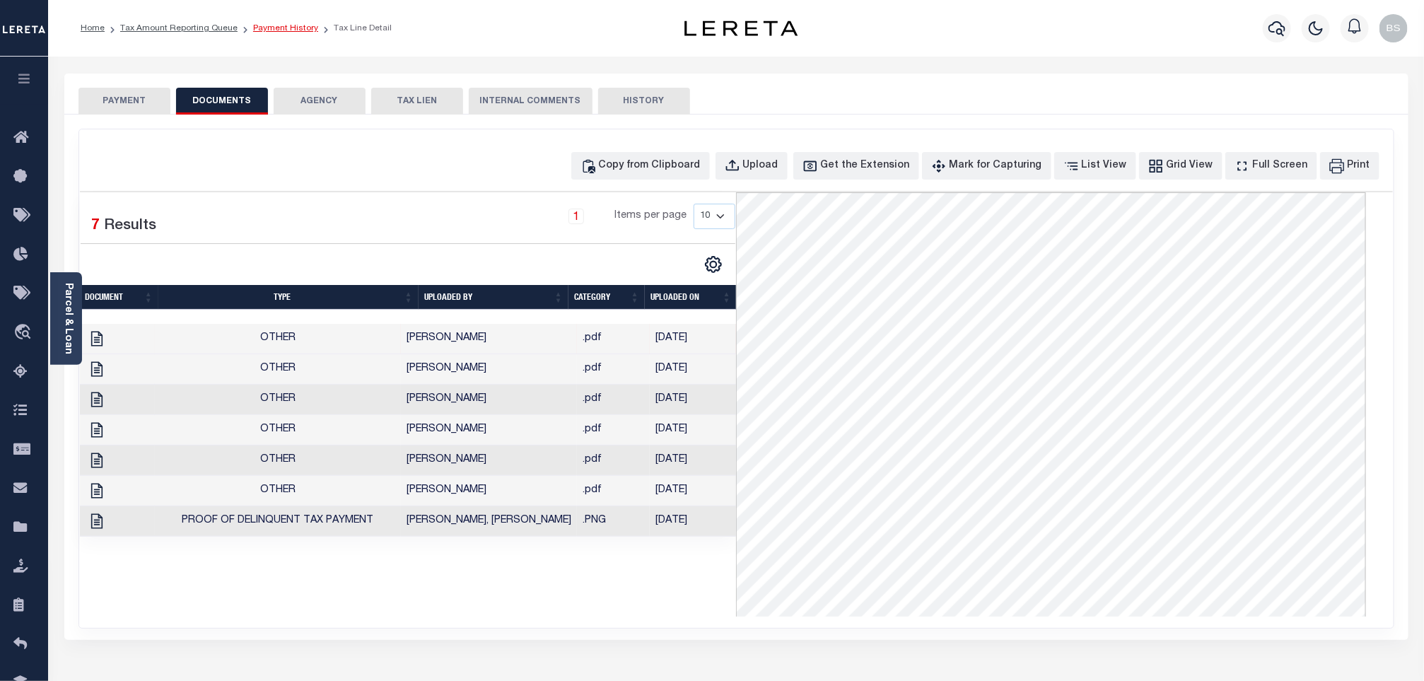
click at [274, 26] on link "Payment History" at bounding box center [285, 28] width 65 height 8
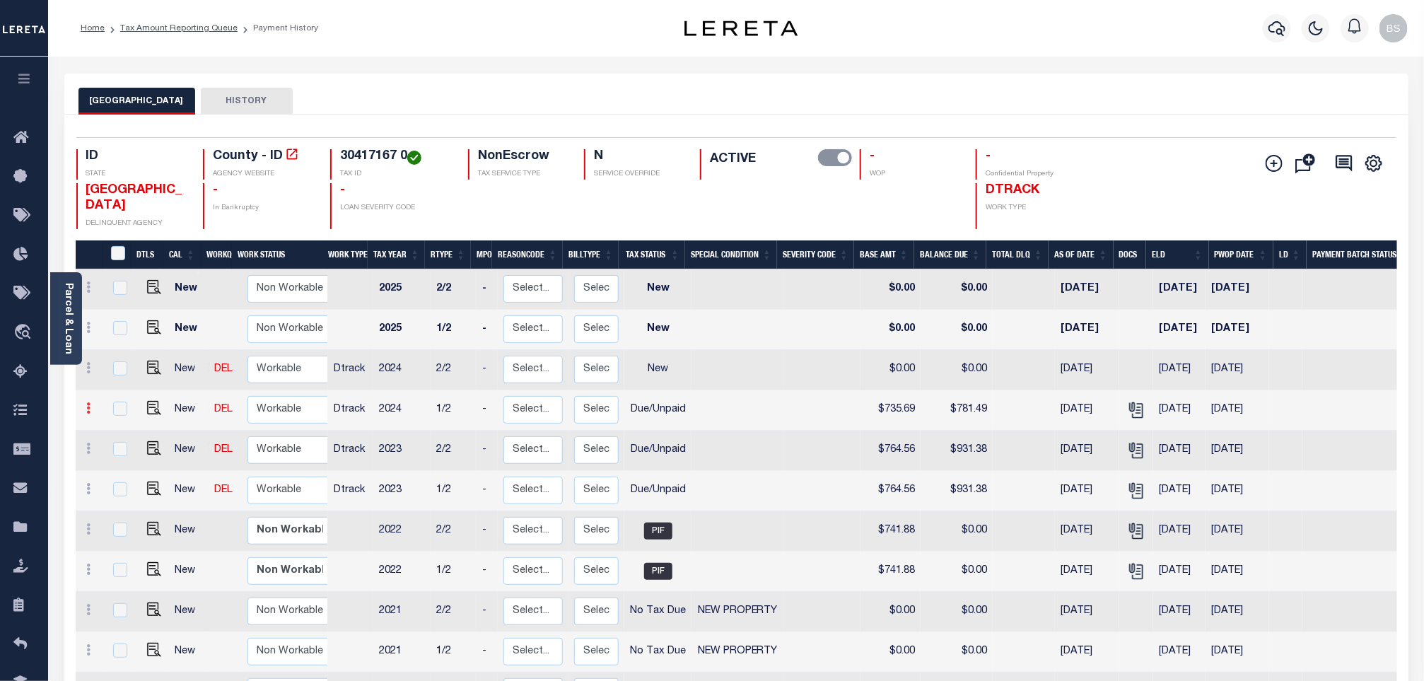
click at [90, 414] on icon at bounding box center [89, 407] width 4 height 11
click at [123, 459] on img at bounding box center [123, 457] width 14 height 15
select select "DUE"
type input "$735.69"
type input "$781.49"
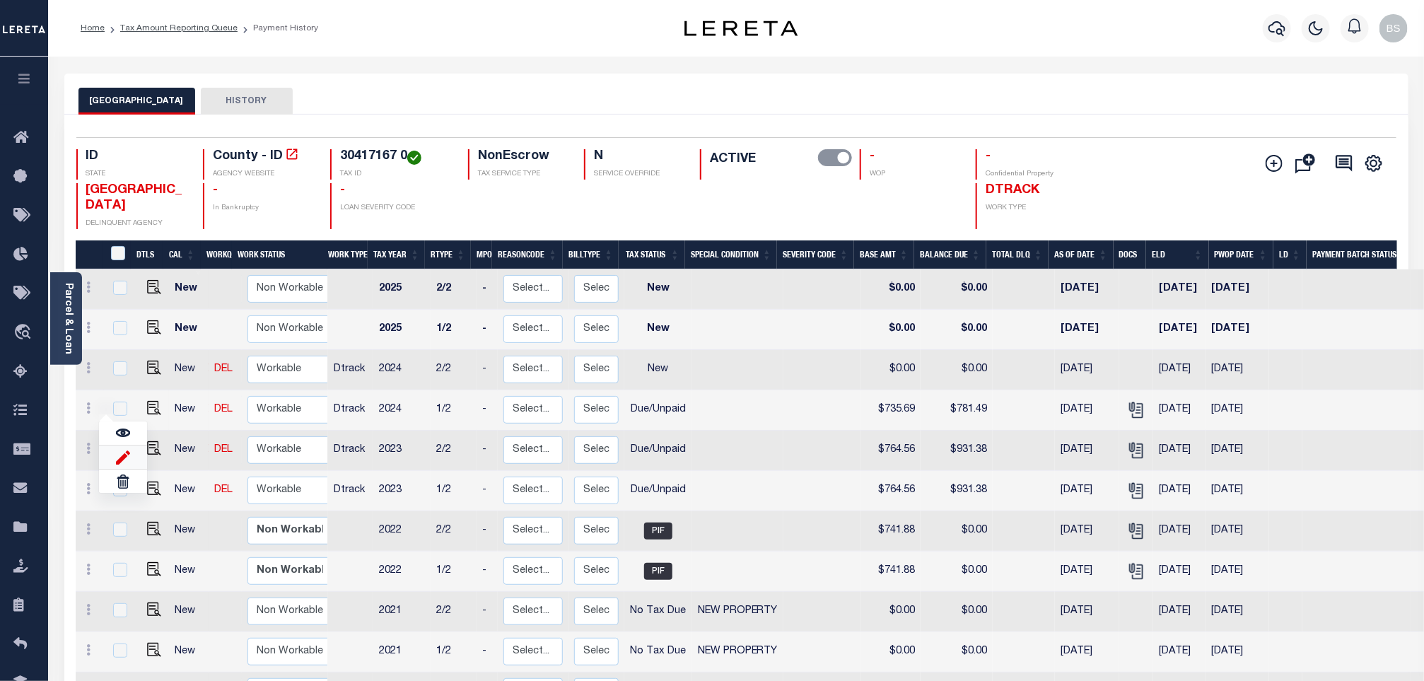
type input "[DATE]"
type input "$45.80"
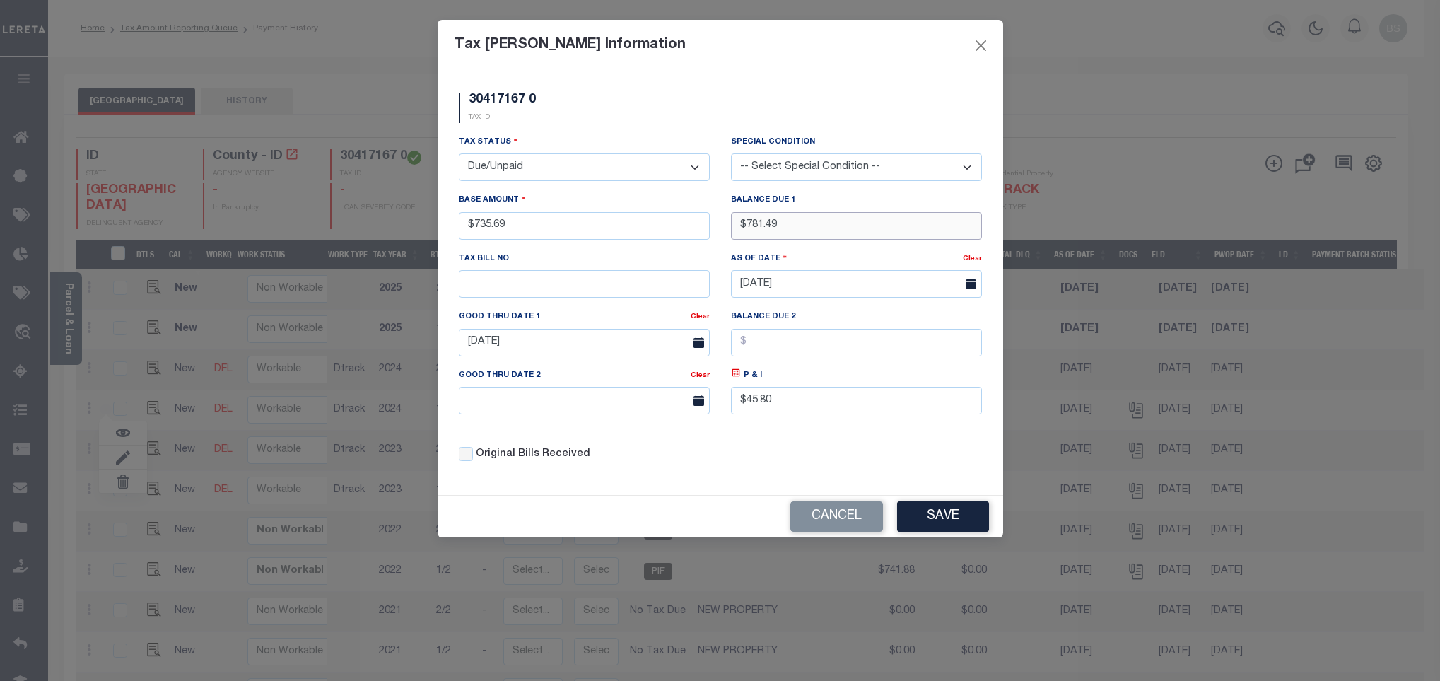
drag, startPoint x: 796, startPoint y: 229, endPoint x: 737, endPoint y: 229, distance: 59.4
click at [737, 229] on input "$781.49" at bounding box center [856, 226] width 251 height 28
type input "$805.91"
click at [735, 375] on icon at bounding box center [735, 373] width 5 height 5
type input "$70.22"
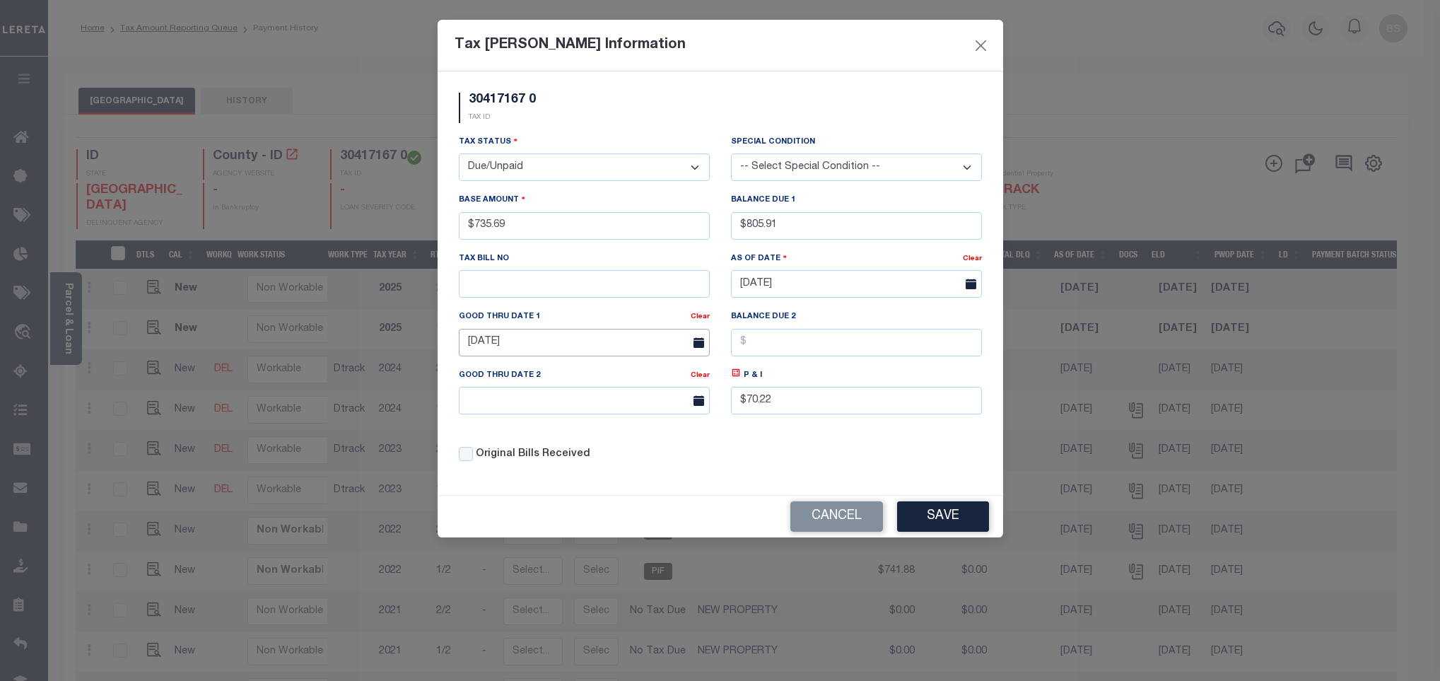
click at [568, 340] on input "05/06/2025" at bounding box center [584, 343] width 251 height 28
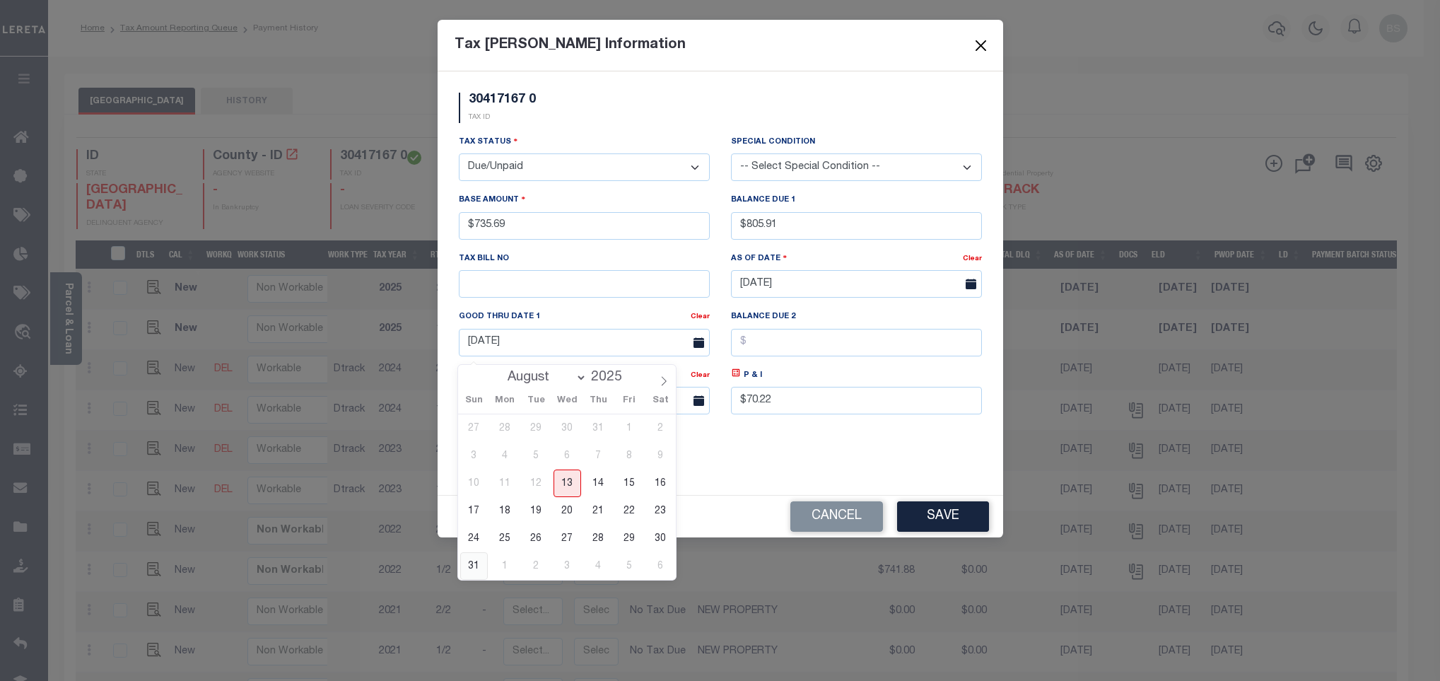
click at [472, 568] on span "31" at bounding box center [474, 566] width 28 height 28
type input "[DATE]"
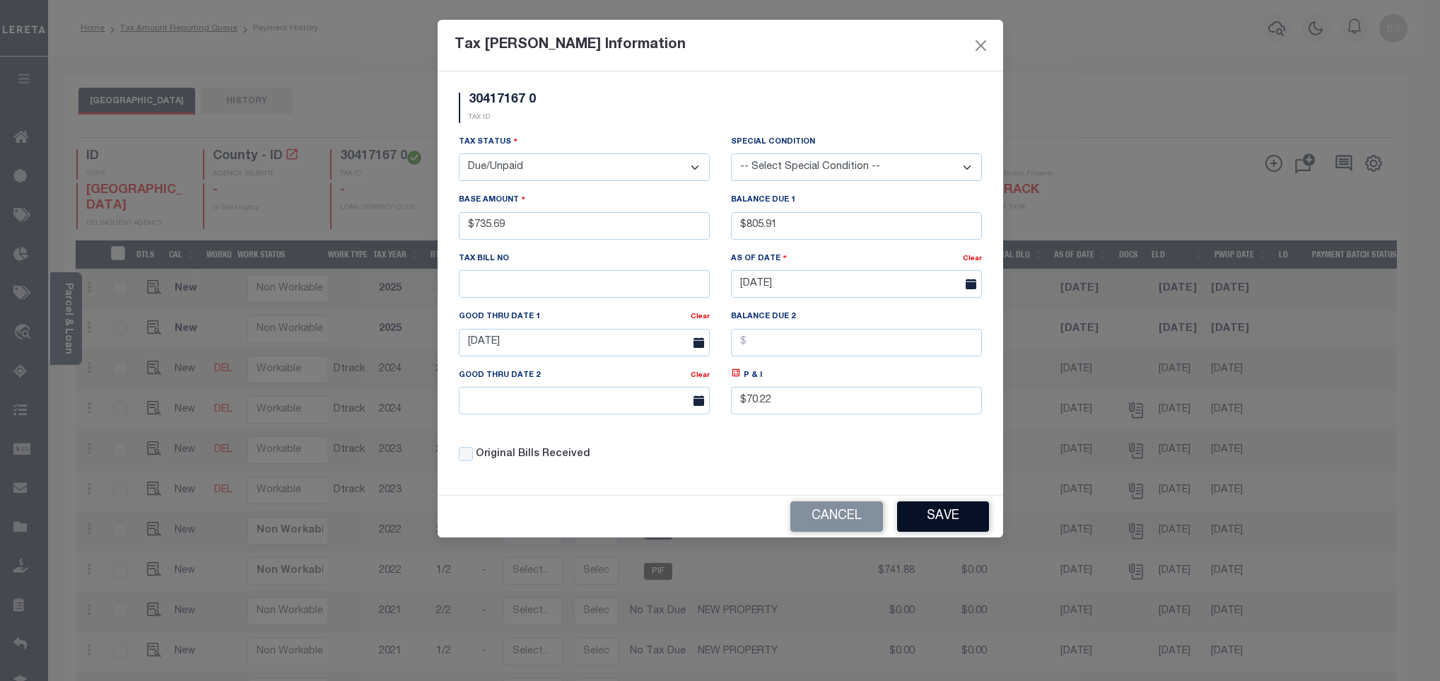
click at [925, 531] on button "Save" at bounding box center [943, 516] width 92 height 30
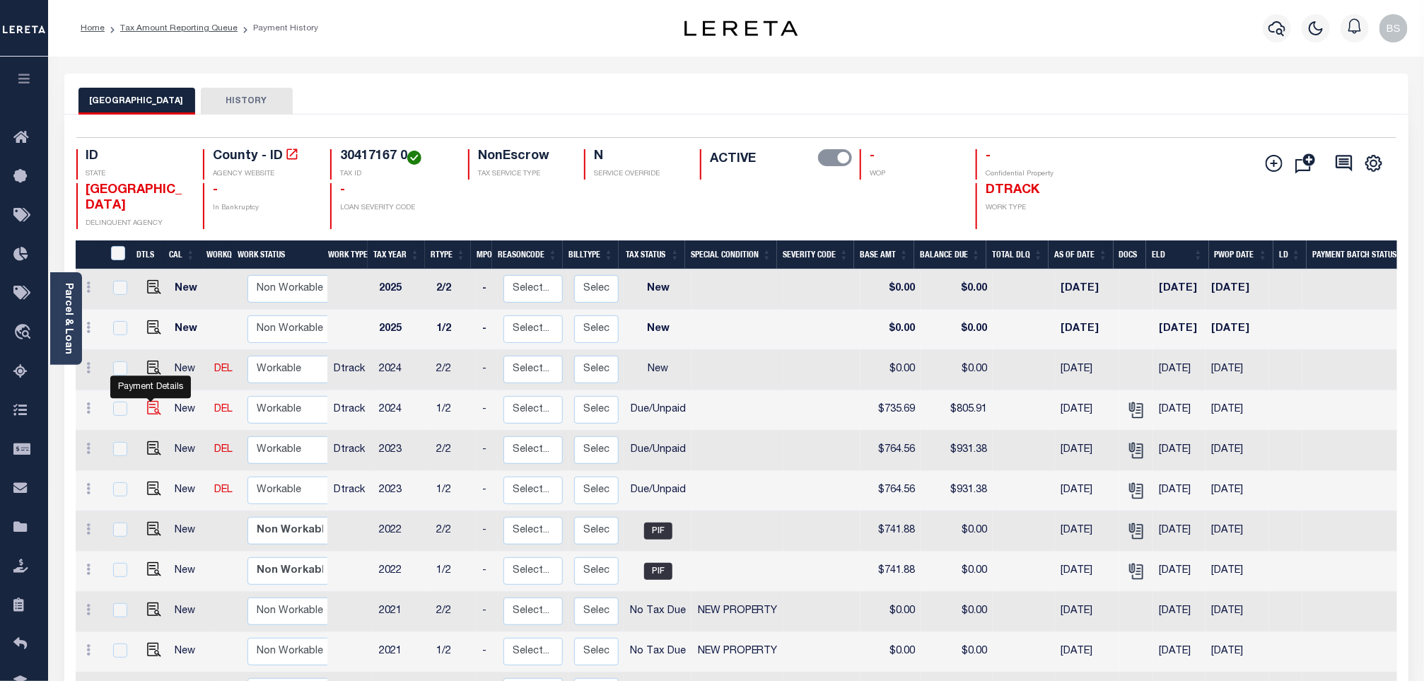
click at [147, 410] on img at bounding box center [154, 408] width 14 height 14
checkbox input "true"
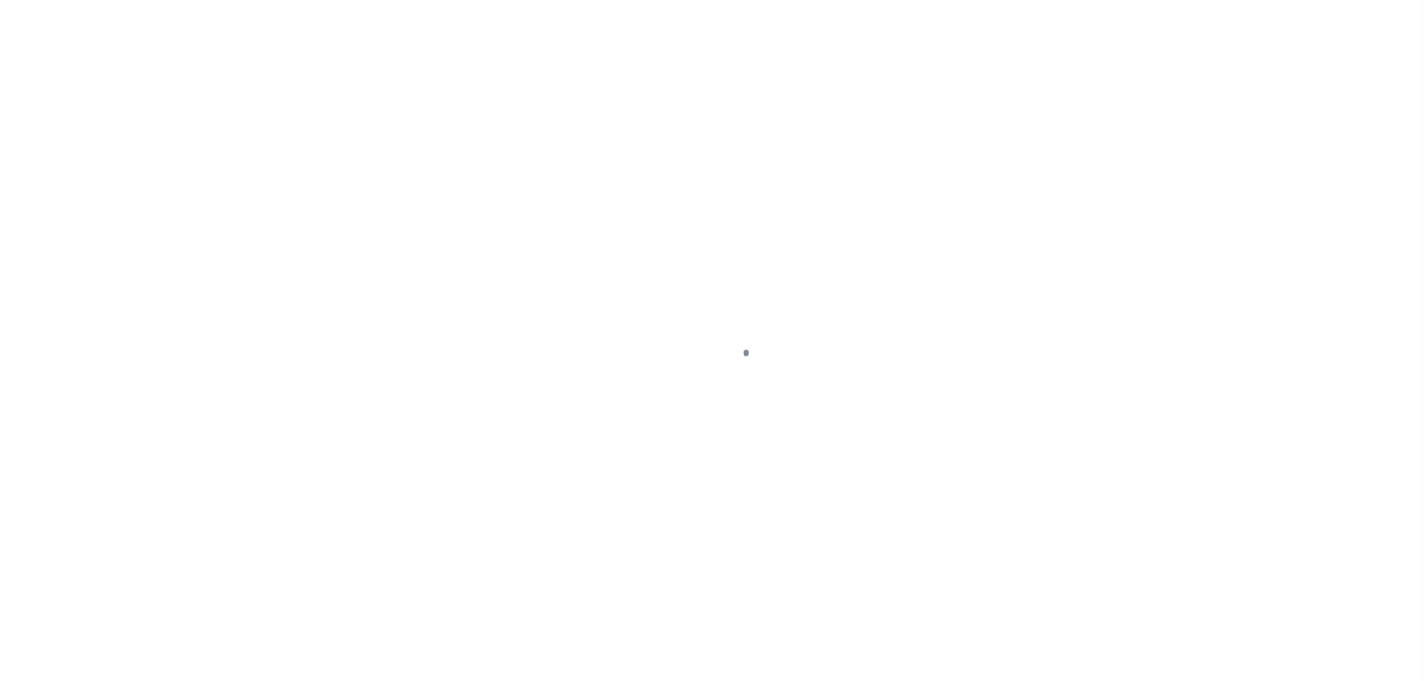
select select "DUE"
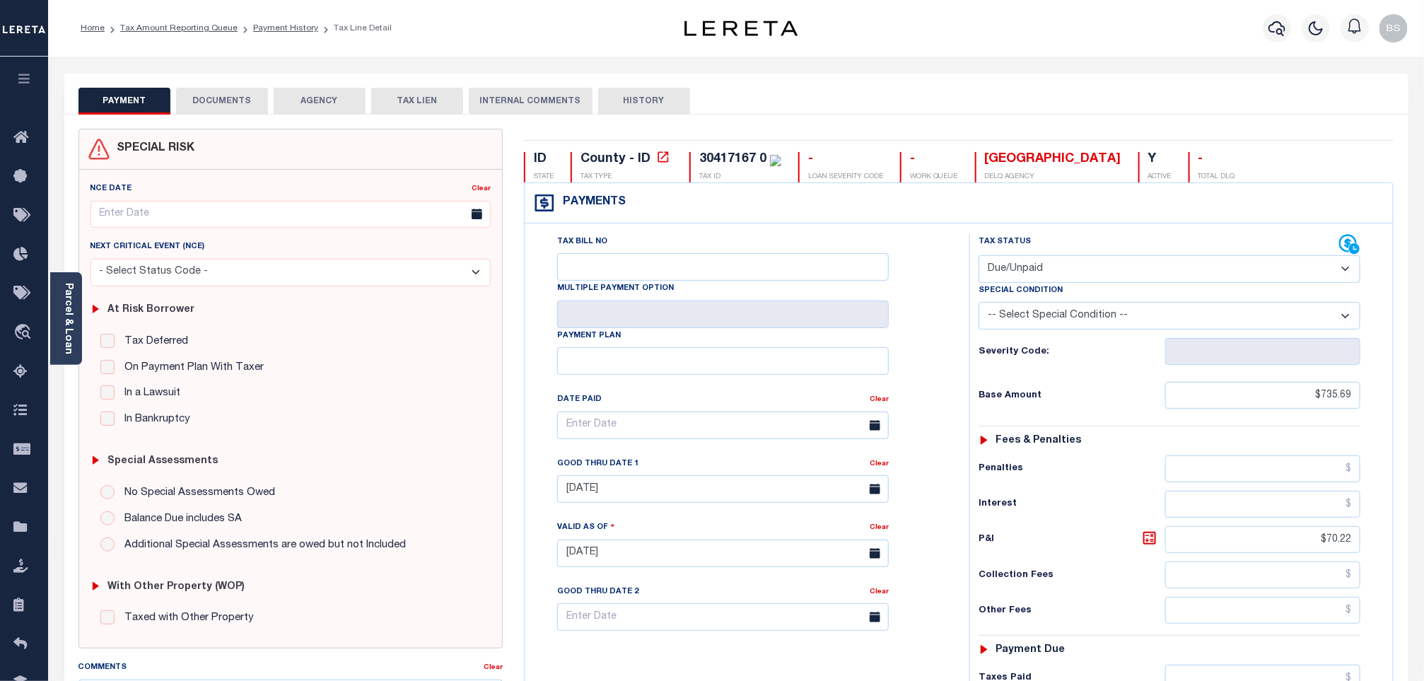
click at [223, 98] on button "DOCUMENTS" at bounding box center [222, 101] width 92 height 27
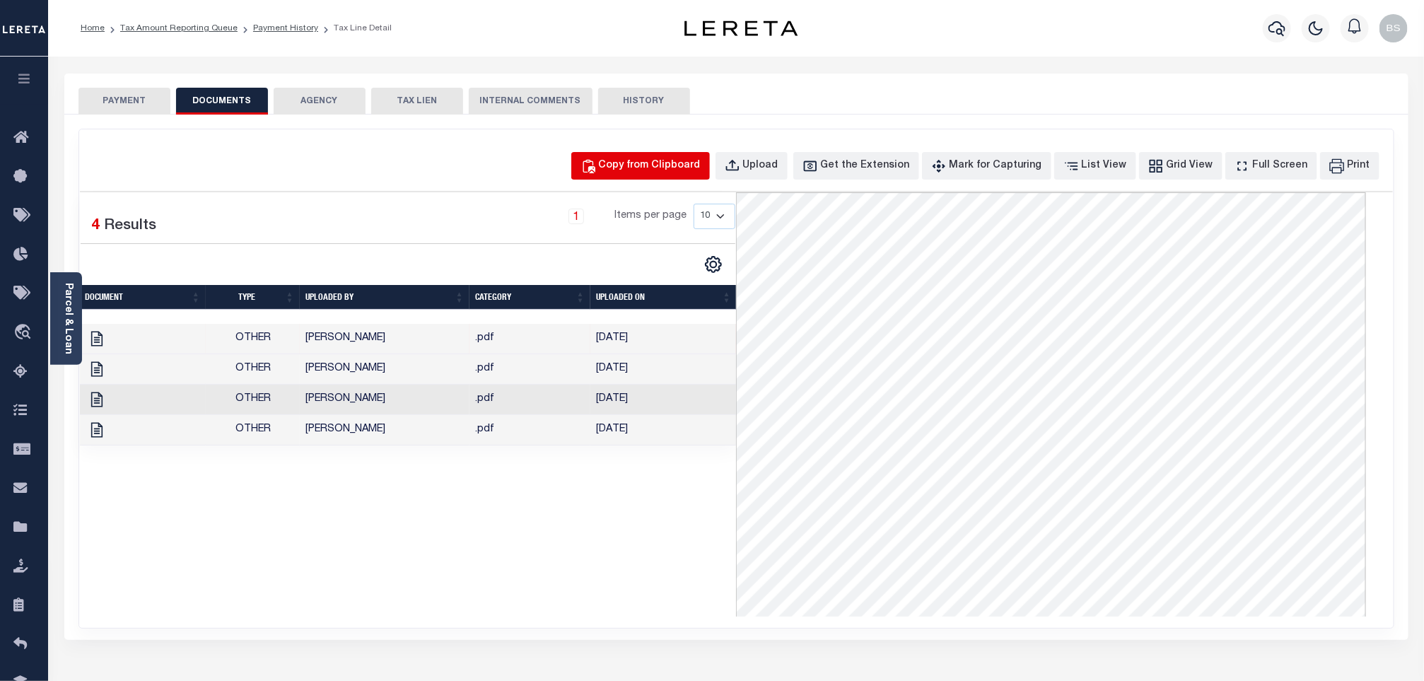
click at [701, 159] on div "Copy from Clipboard" at bounding box center [650, 166] width 102 height 16
select select "POP"
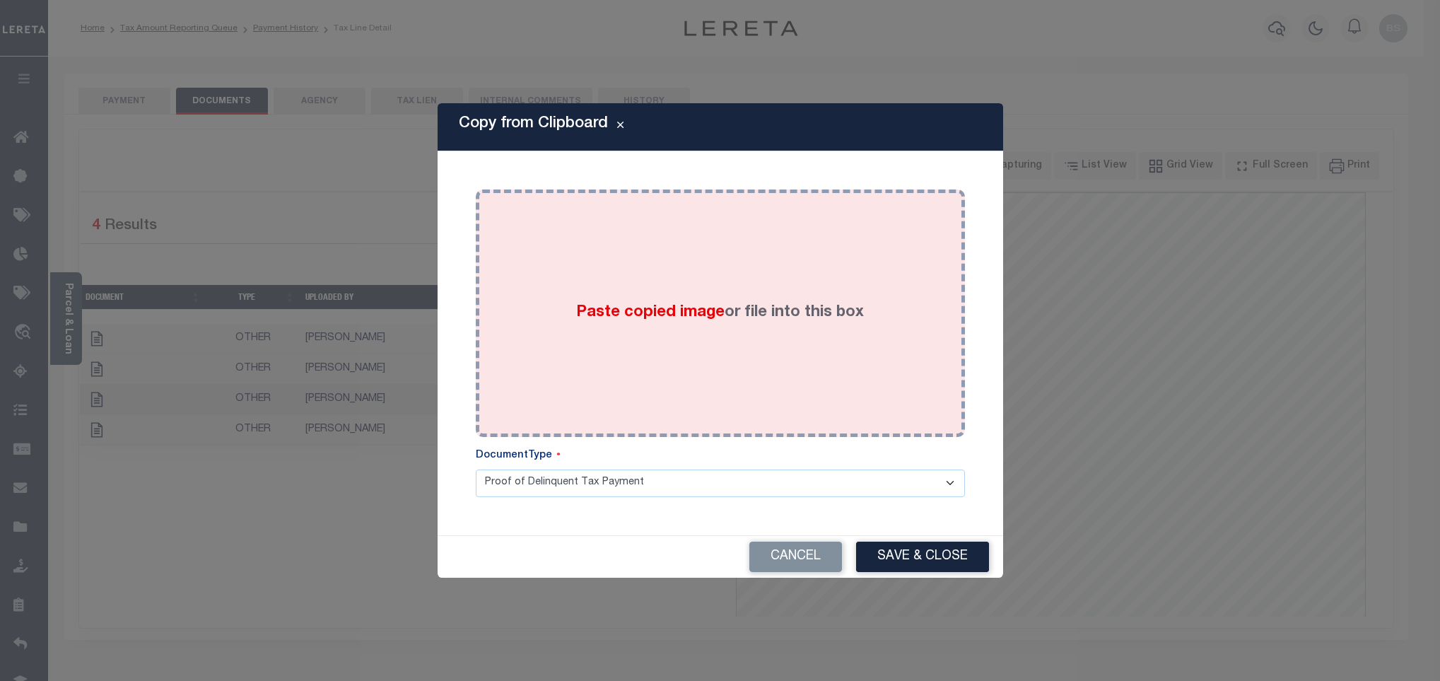
click at [779, 263] on div "Paste copied image or file into this box" at bounding box center [720, 313] width 468 height 226
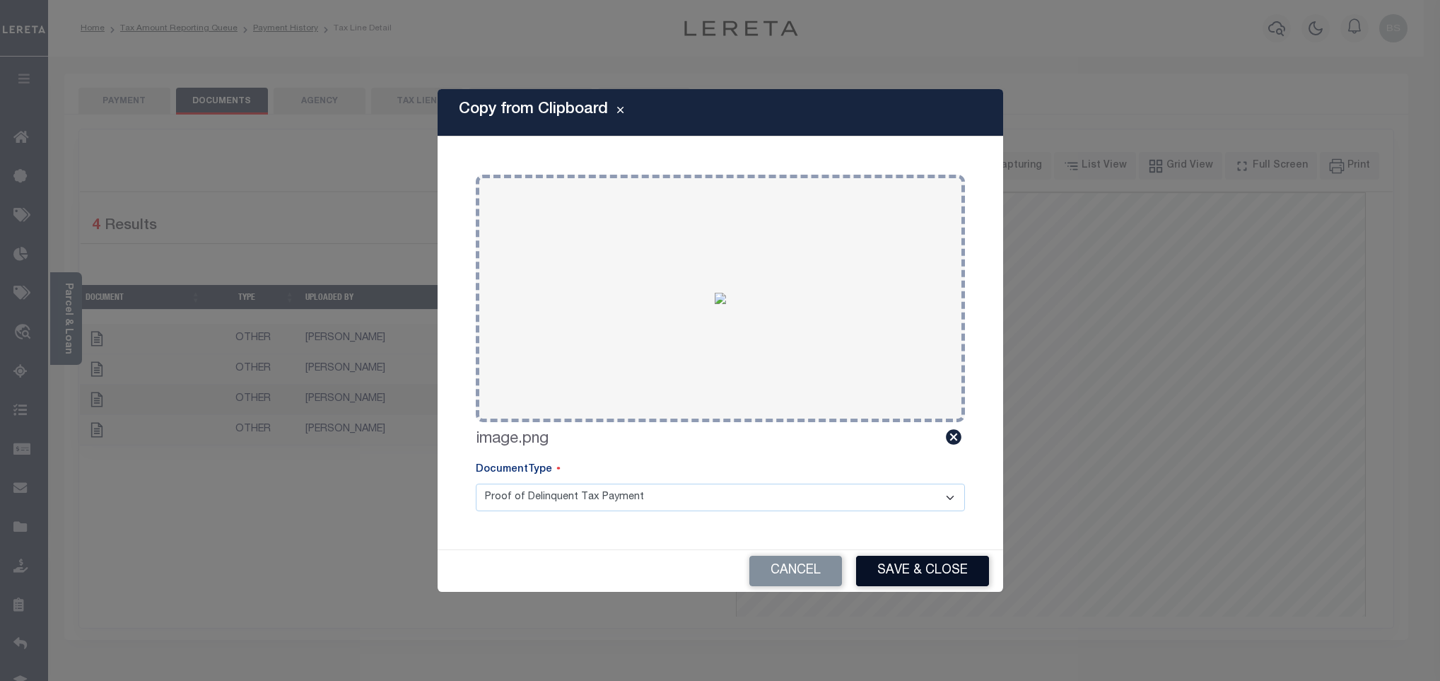
click at [908, 579] on button "Save & Close" at bounding box center [922, 571] width 133 height 30
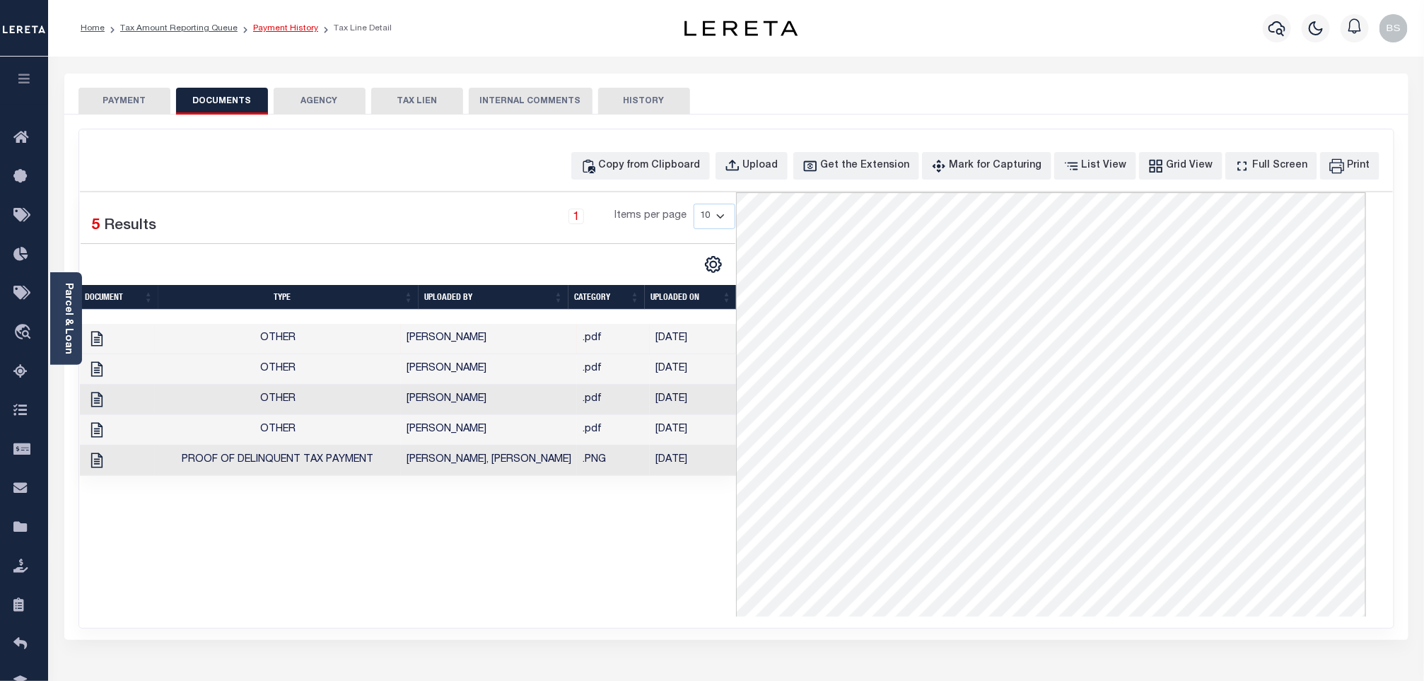
click at [268, 30] on link "Payment History" at bounding box center [285, 28] width 65 height 8
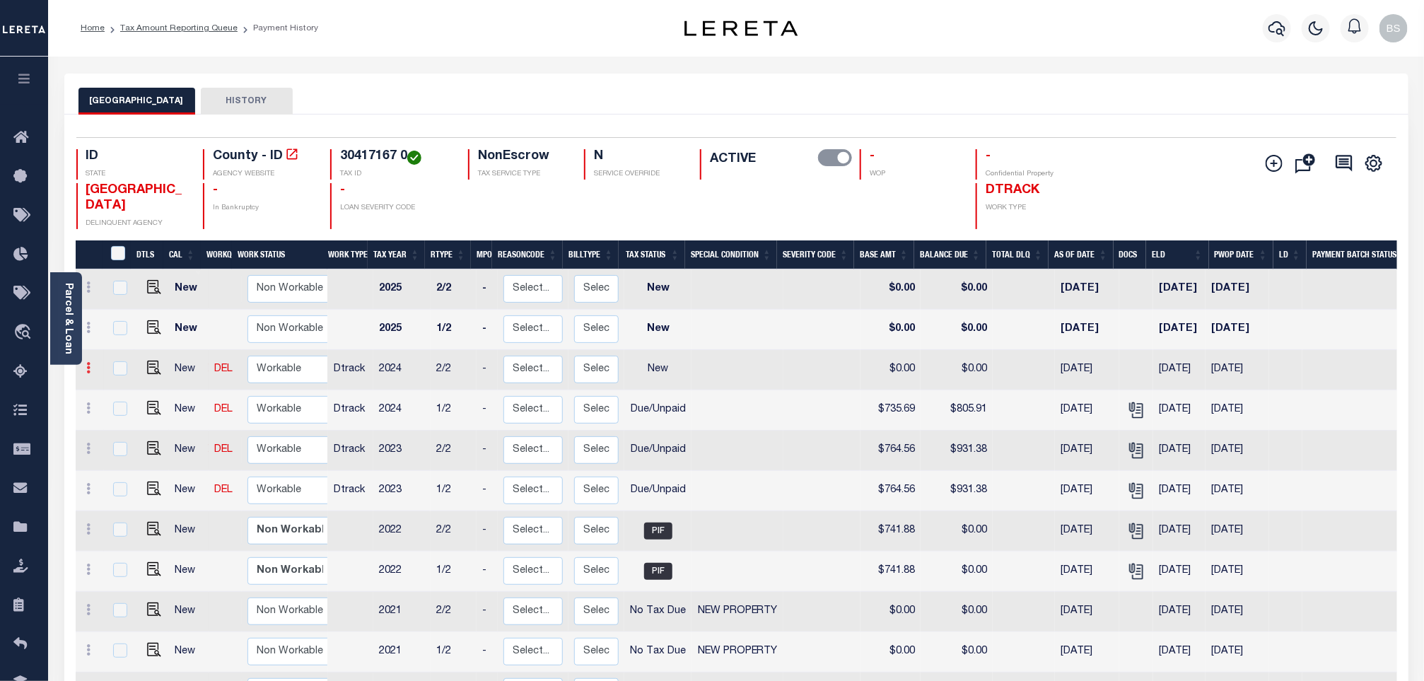
click at [90, 371] on icon at bounding box center [89, 367] width 4 height 11
click at [119, 419] on img at bounding box center [123, 416] width 14 height 15
select select "NW2"
type input "$0.00"
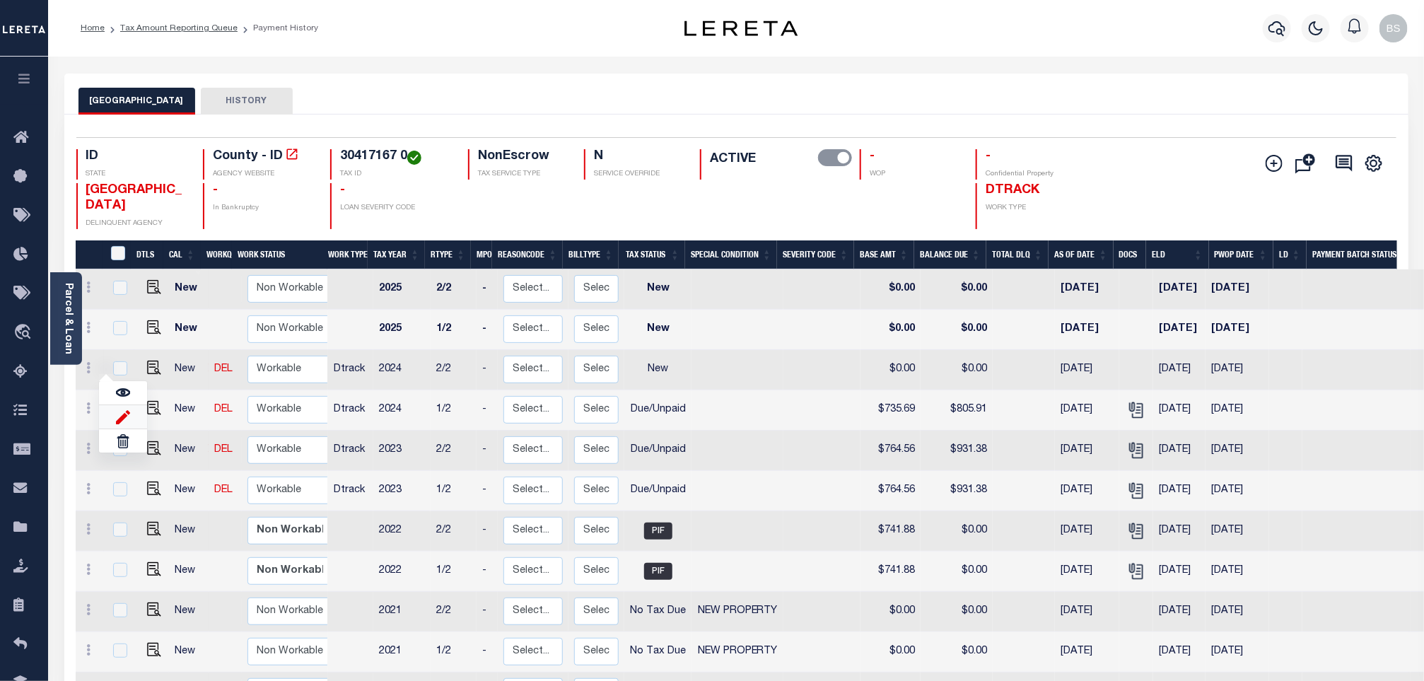
type input "[DATE]"
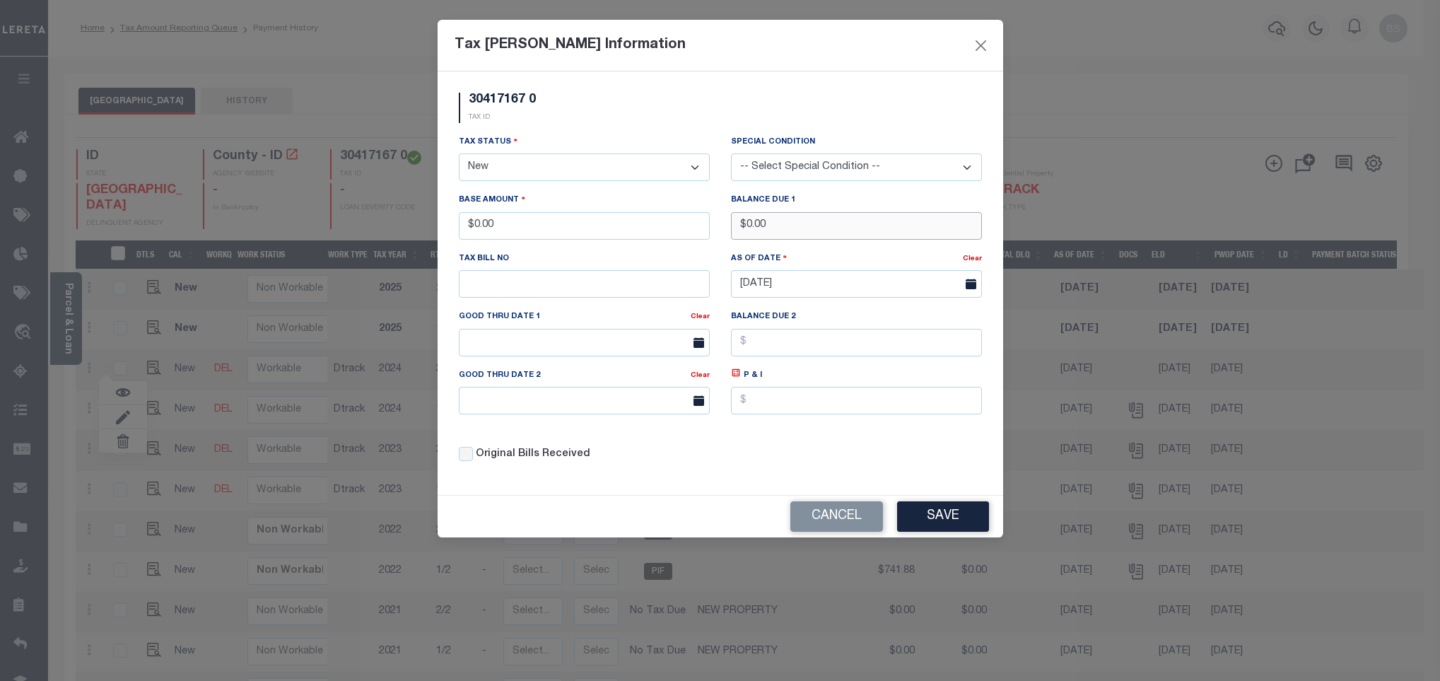
drag, startPoint x: 778, startPoint y: 230, endPoint x: 740, endPoint y: 226, distance: 38.4
click at [740, 226] on input "$0.00" at bounding box center [856, 226] width 251 height 28
click at [742, 221] on input "$0.00" at bounding box center [856, 226] width 251 height 28
drag, startPoint x: 738, startPoint y: 227, endPoint x: 778, endPoint y: 227, distance: 40.3
click at [778, 227] on input "$0.00" at bounding box center [856, 226] width 251 height 28
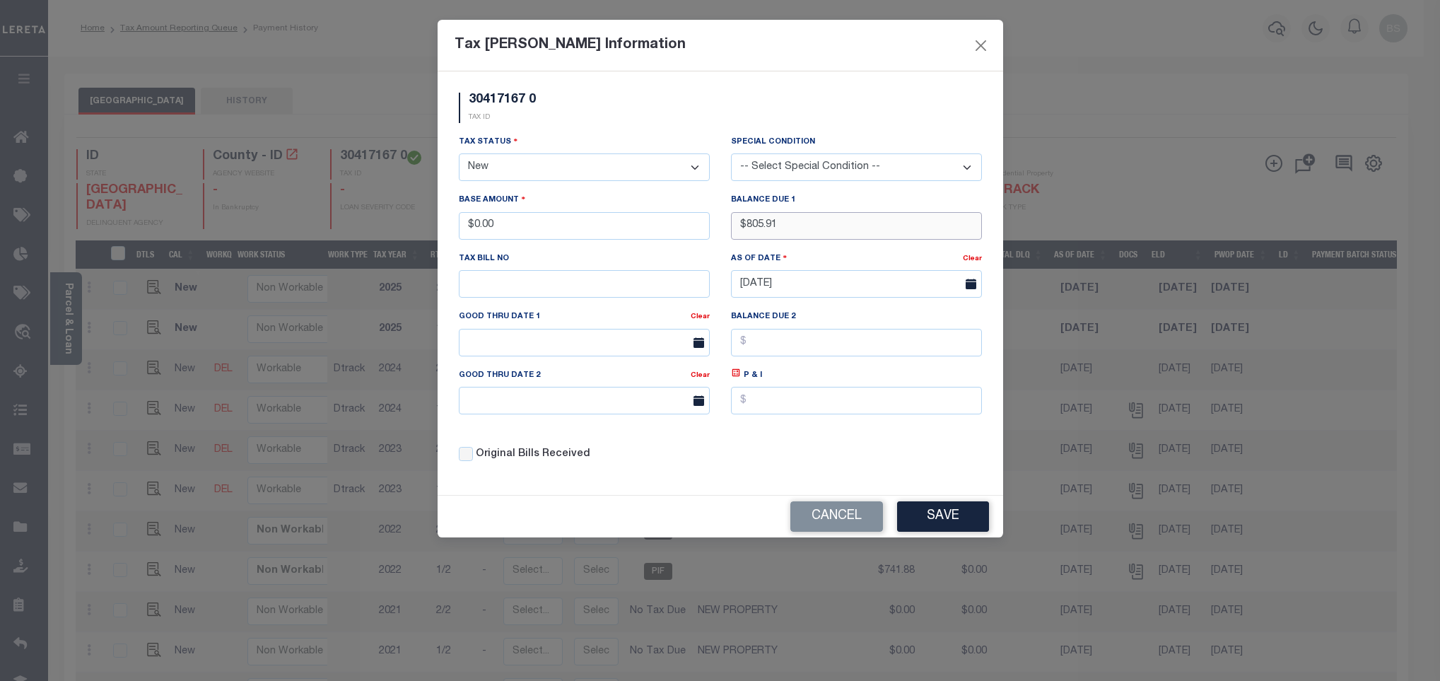
type input "$805.91"
drag, startPoint x: 498, startPoint y: 232, endPoint x: 467, endPoint y: 230, distance: 31.2
click at [467, 230] on input "$0.00" at bounding box center [584, 226] width 251 height 28
type input "$735.69"
click at [738, 377] on icon at bounding box center [736, 373] width 8 height 8
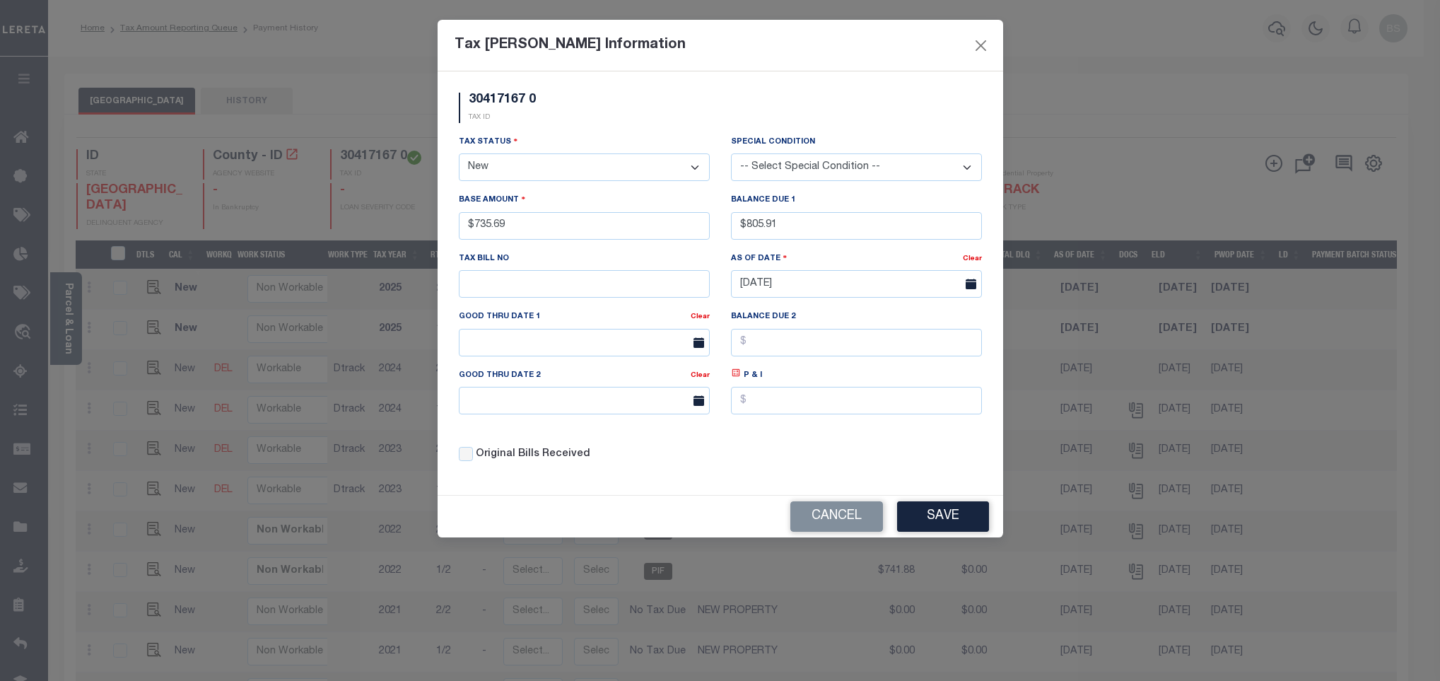
type input "$70.22"
click at [530, 346] on input "text" at bounding box center [584, 343] width 251 height 28
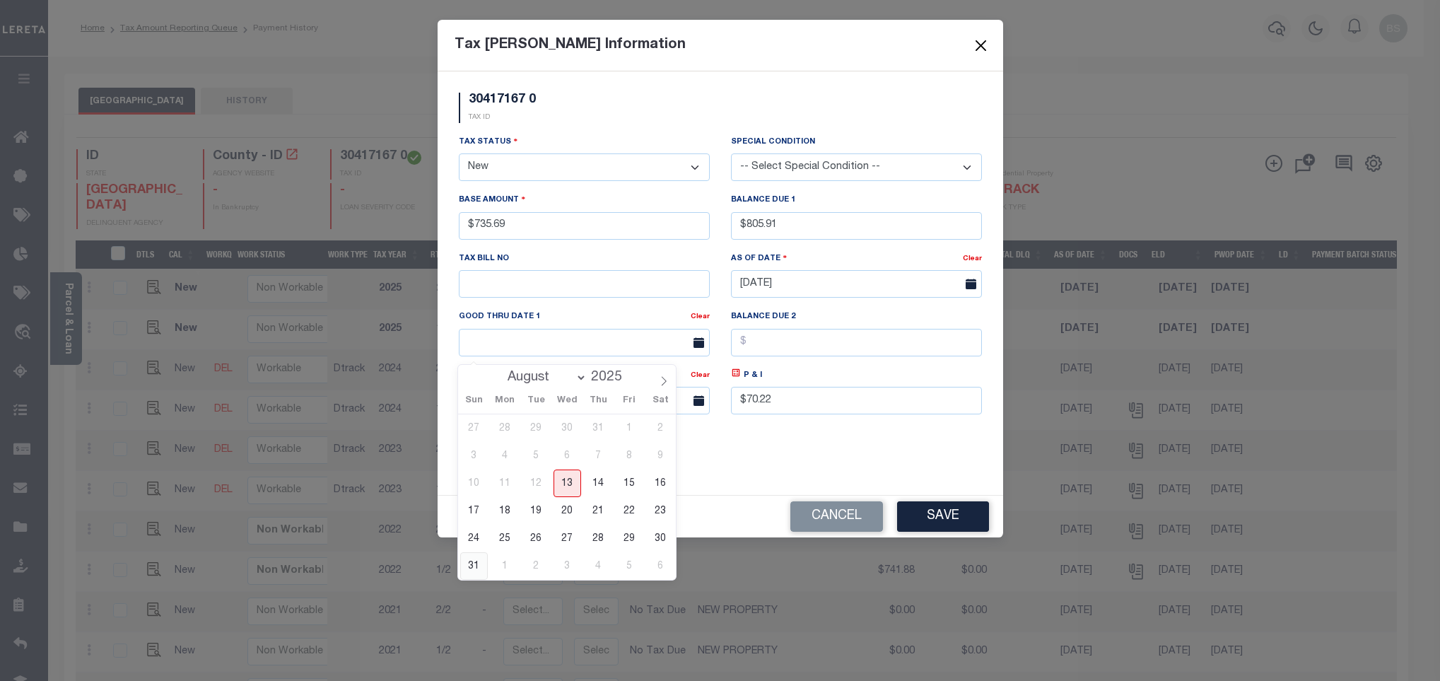
click at [474, 566] on span "31" at bounding box center [474, 566] width 28 height 28
type input "[DATE]"
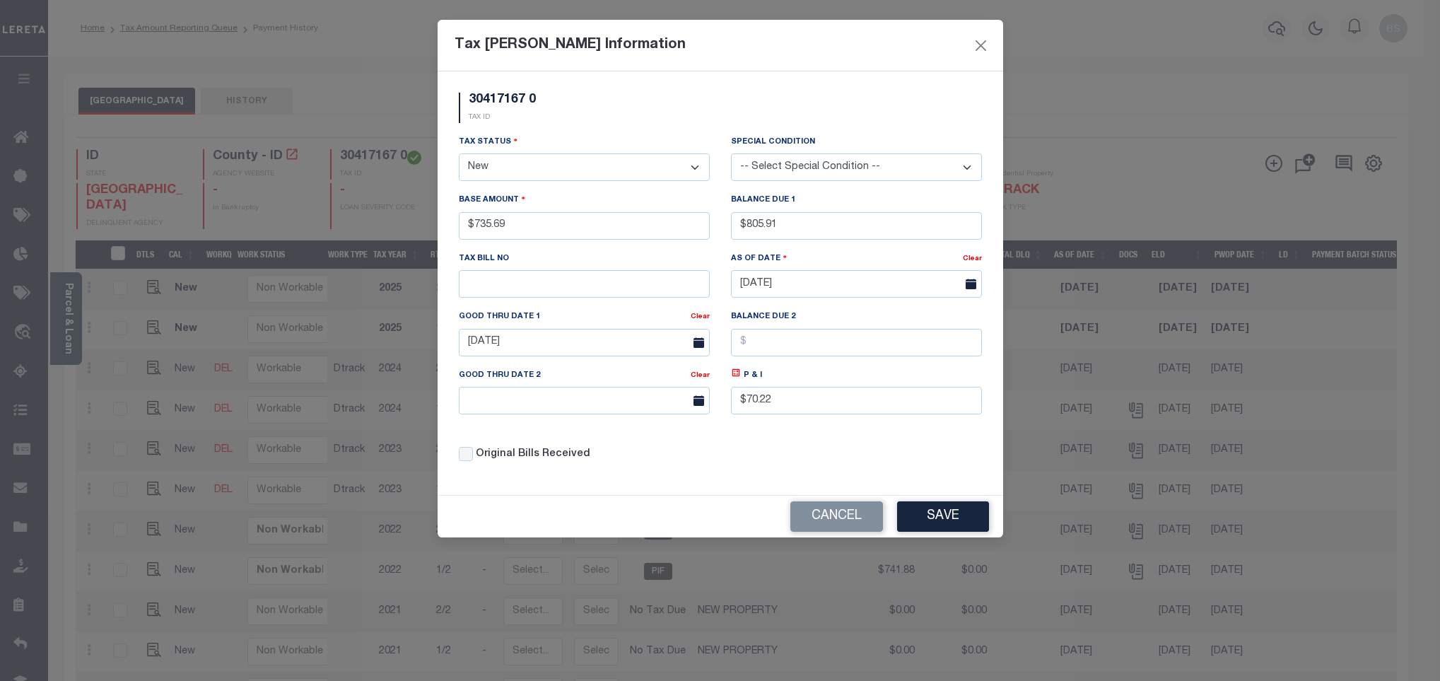
click at [518, 160] on select "- Select Status - Open Due/Unpaid Paid Incomplete No Tax Due Internal Refund Pr…" at bounding box center [584, 167] width 251 height 28
select select "DUE"
click at [459, 155] on select "- Select Status - Open Due/Unpaid Paid Incomplete No Tax Due Internal Refund Pr…" at bounding box center [584, 167] width 251 height 28
click at [949, 532] on button "Save" at bounding box center [943, 516] width 92 height 30
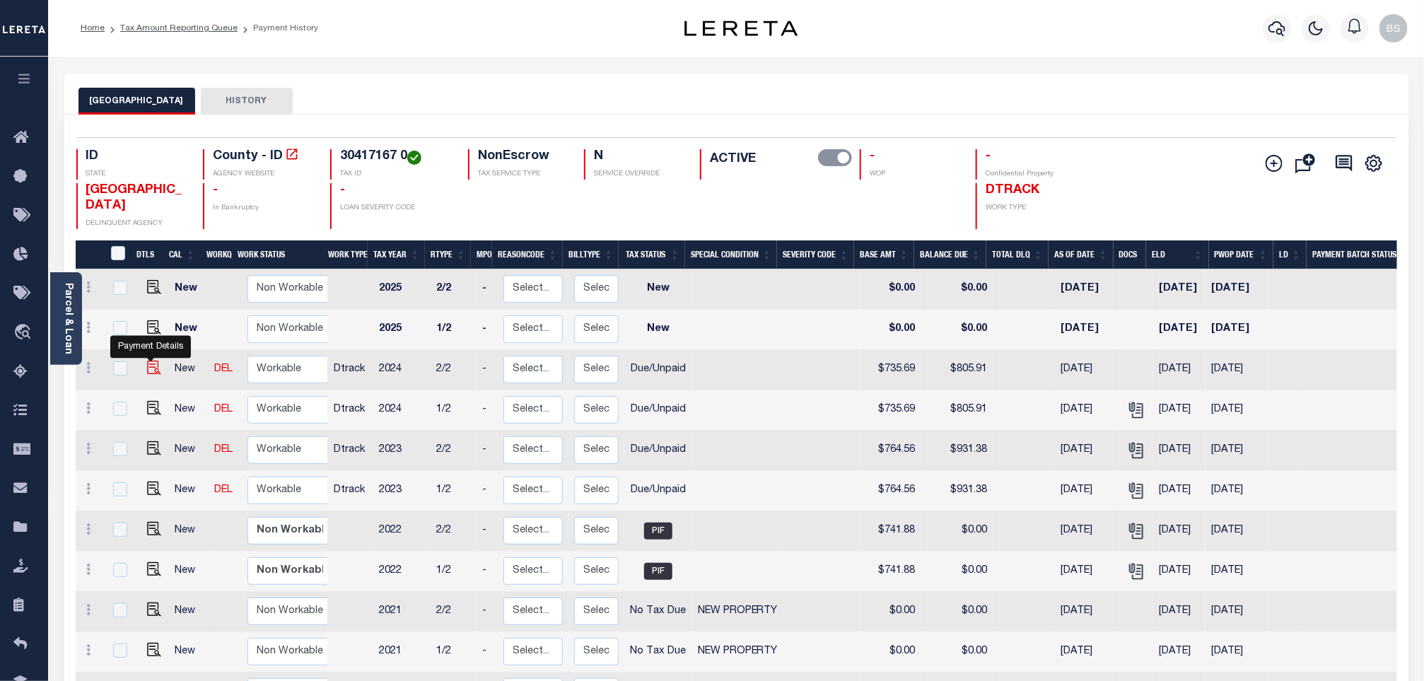
click at [147, 370] on img at bounding box center [154, 368] width 14 height 14
checkbox input "true"
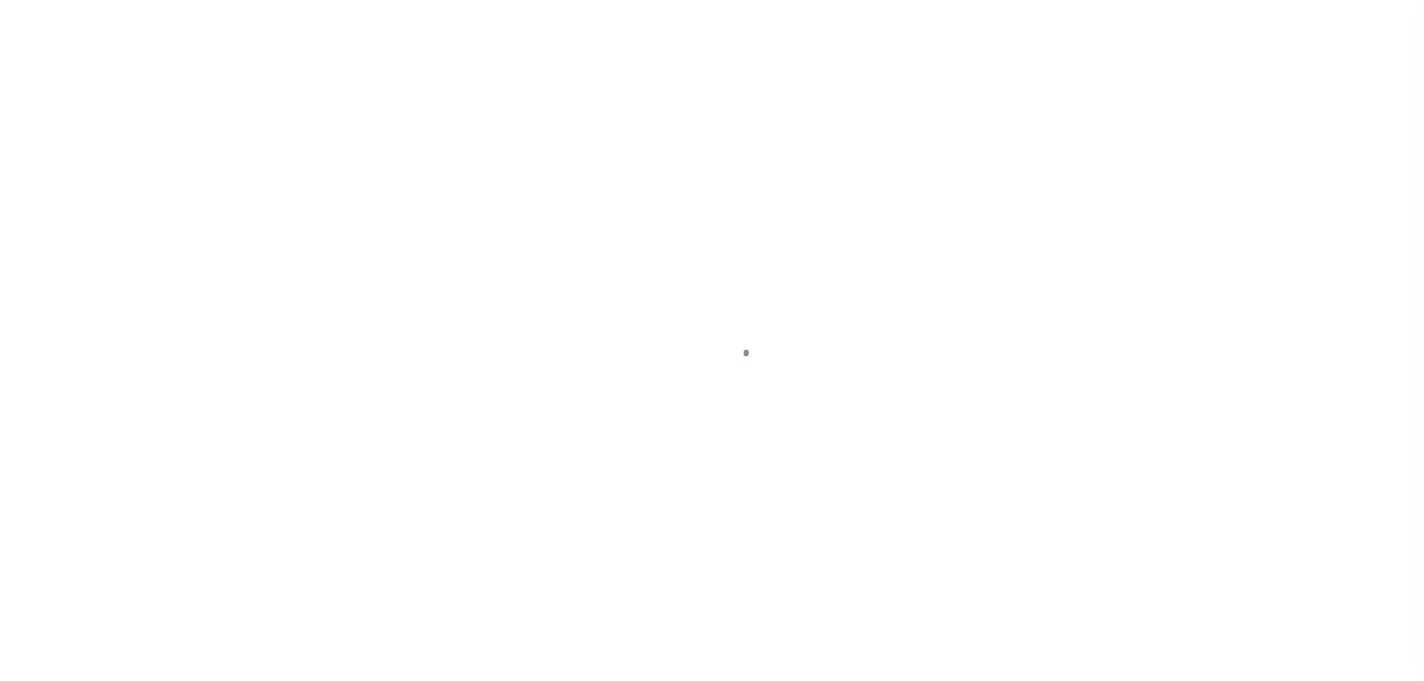
select select "DUE"
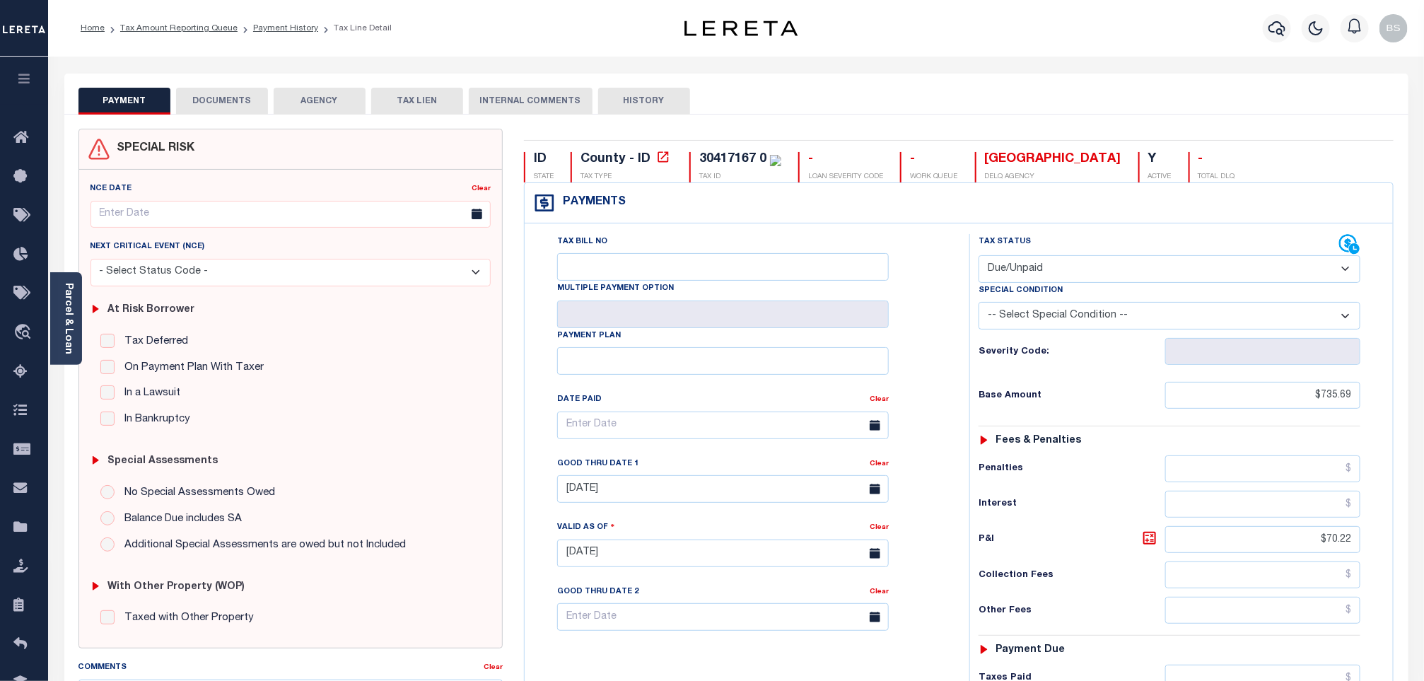
click at [195, 94] on button "DOCUMENTS" at bounding box center [222, 101] width 92 height 27
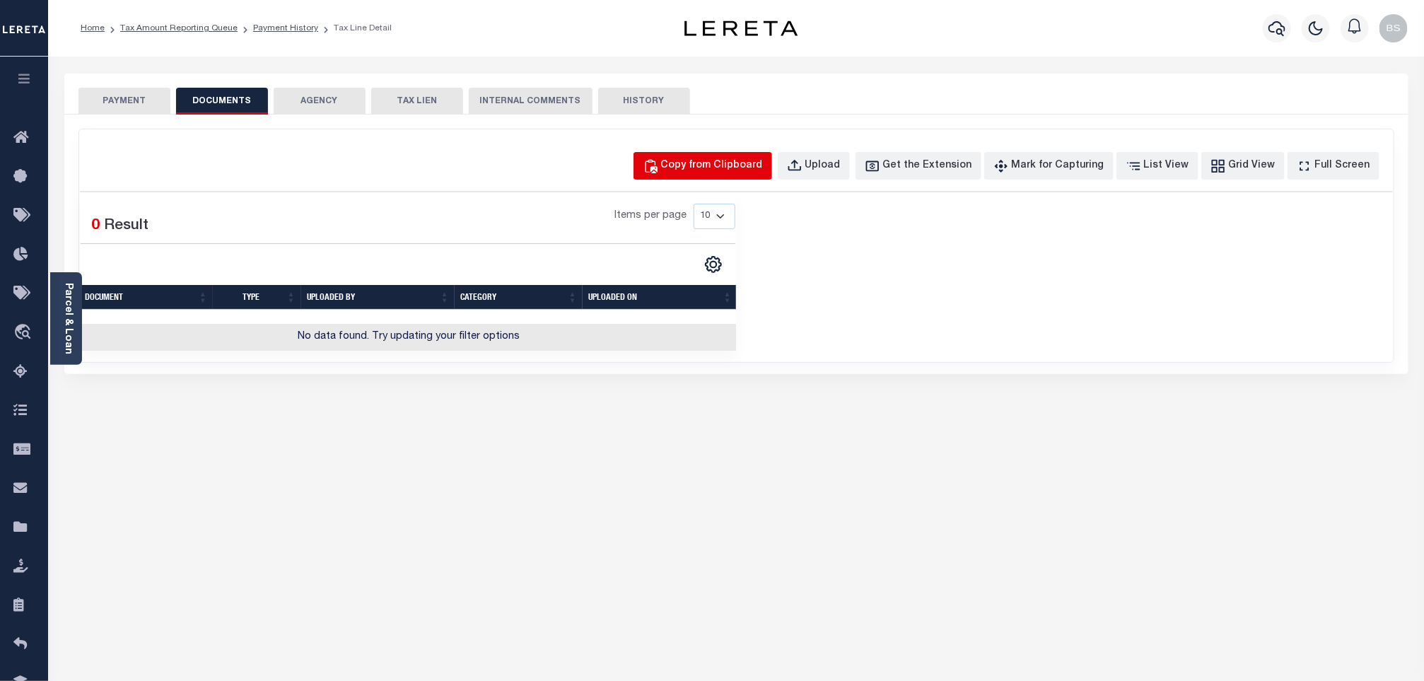
click at [715, 170] on div "Copy from Clipboard" at bounding box center [712, 166] width 102 height 16
select select "POP"
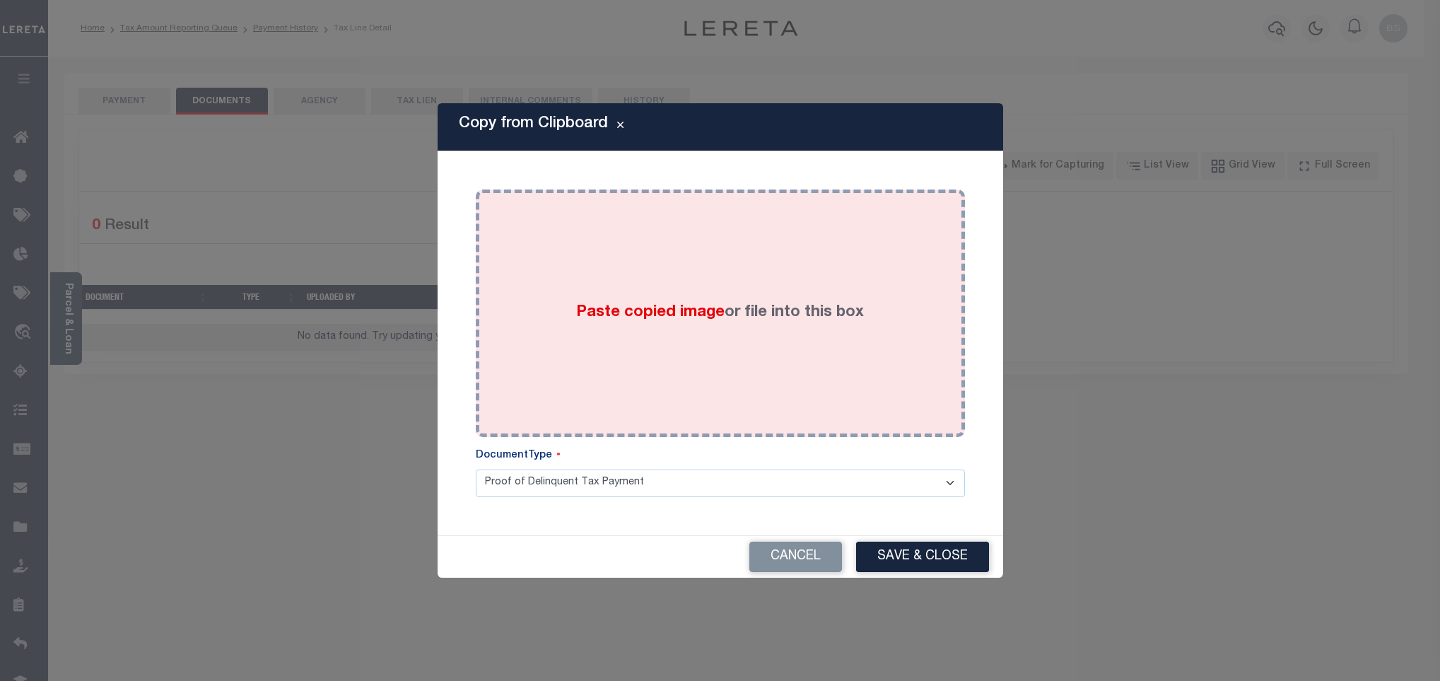
click at [757, 278] on div "Paste copied image or file into this box" at bounding box center [720, 313] width 468 height 226
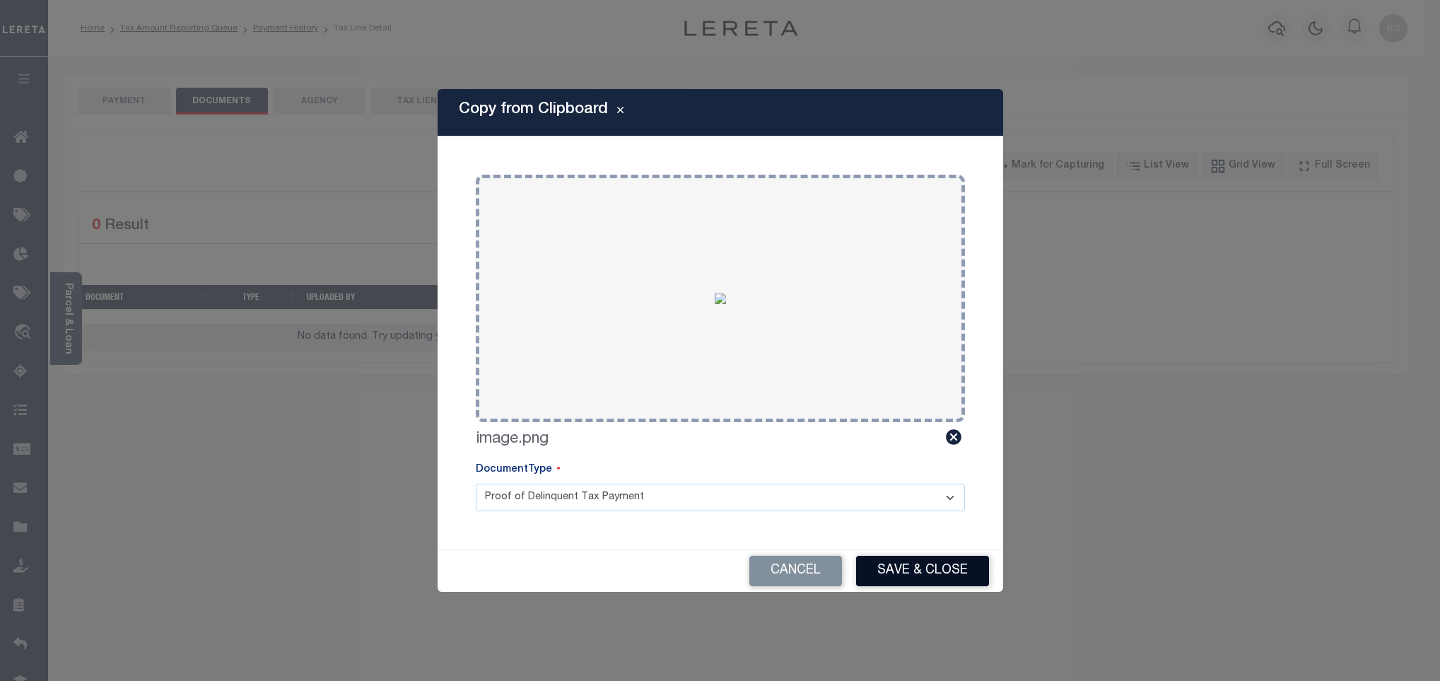
click at [915, 569] on button "Save & Close" at bounding box center [922, 571] width 133 height 30
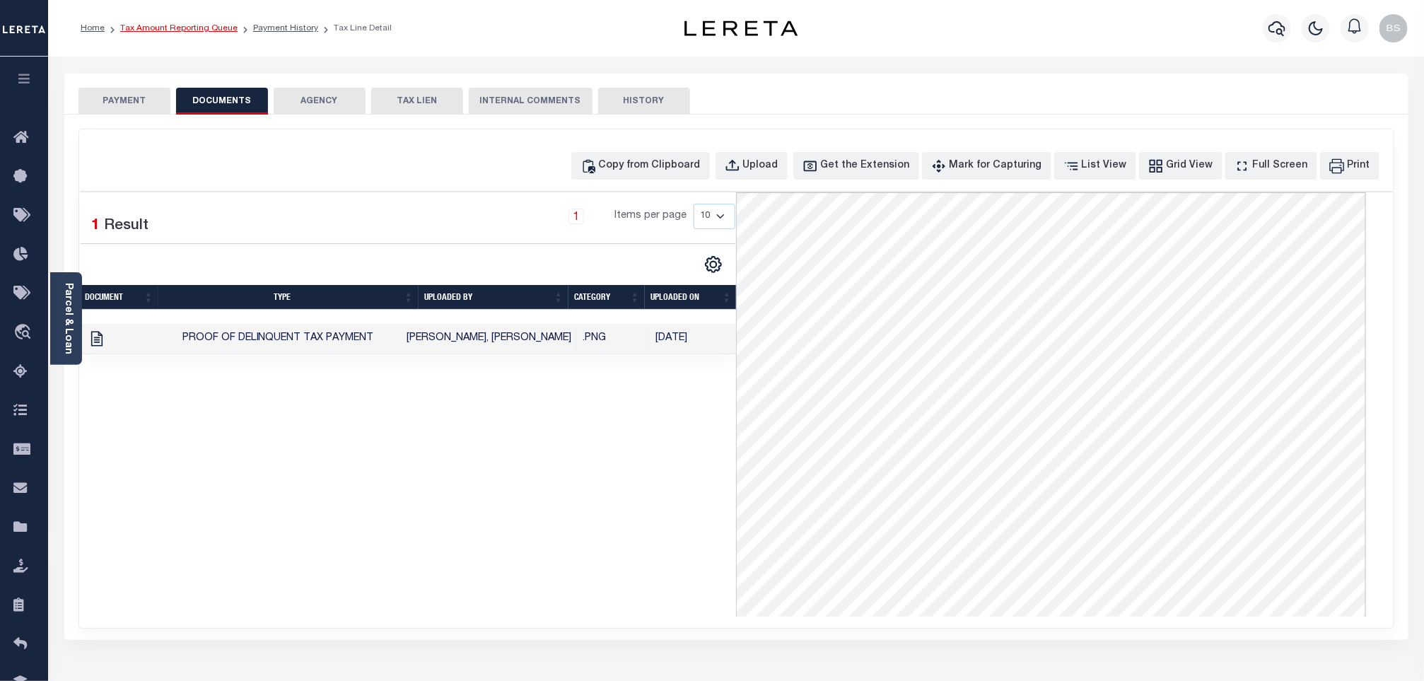
click at [206, 30] on link "Tax Amount Reporting Queue" at bounding box center [178, 28] width 117 height 8
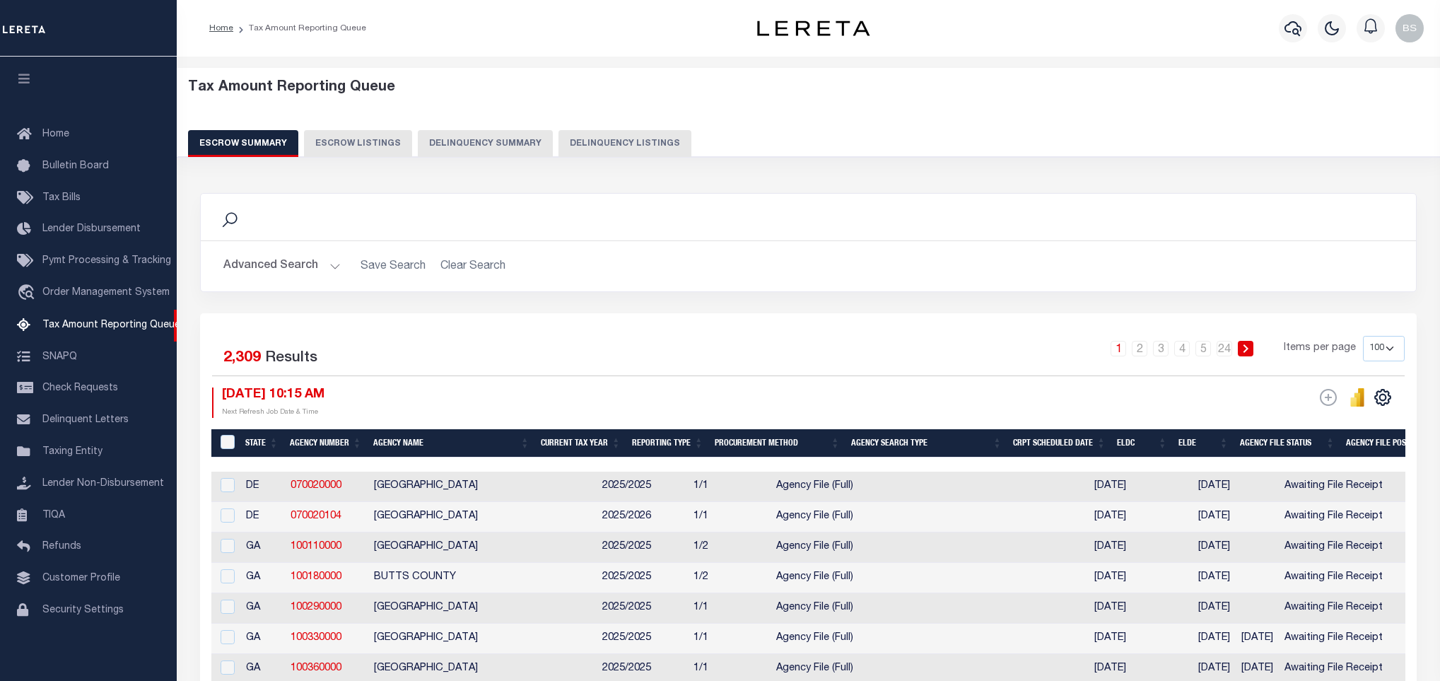
select select "100"
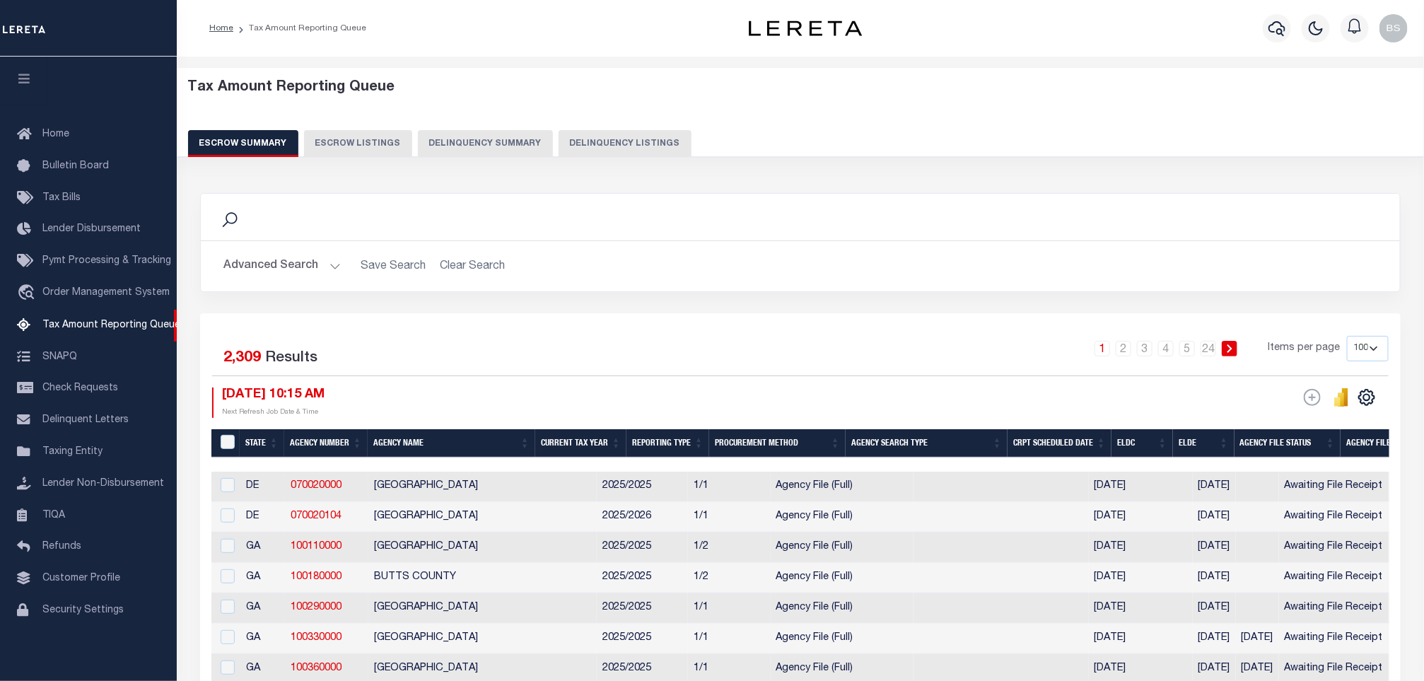
scroll to position [7, 0]
click at [588, 134] on button "Delinquency Listings" at bounding box center [625, 143] width 133 height 27
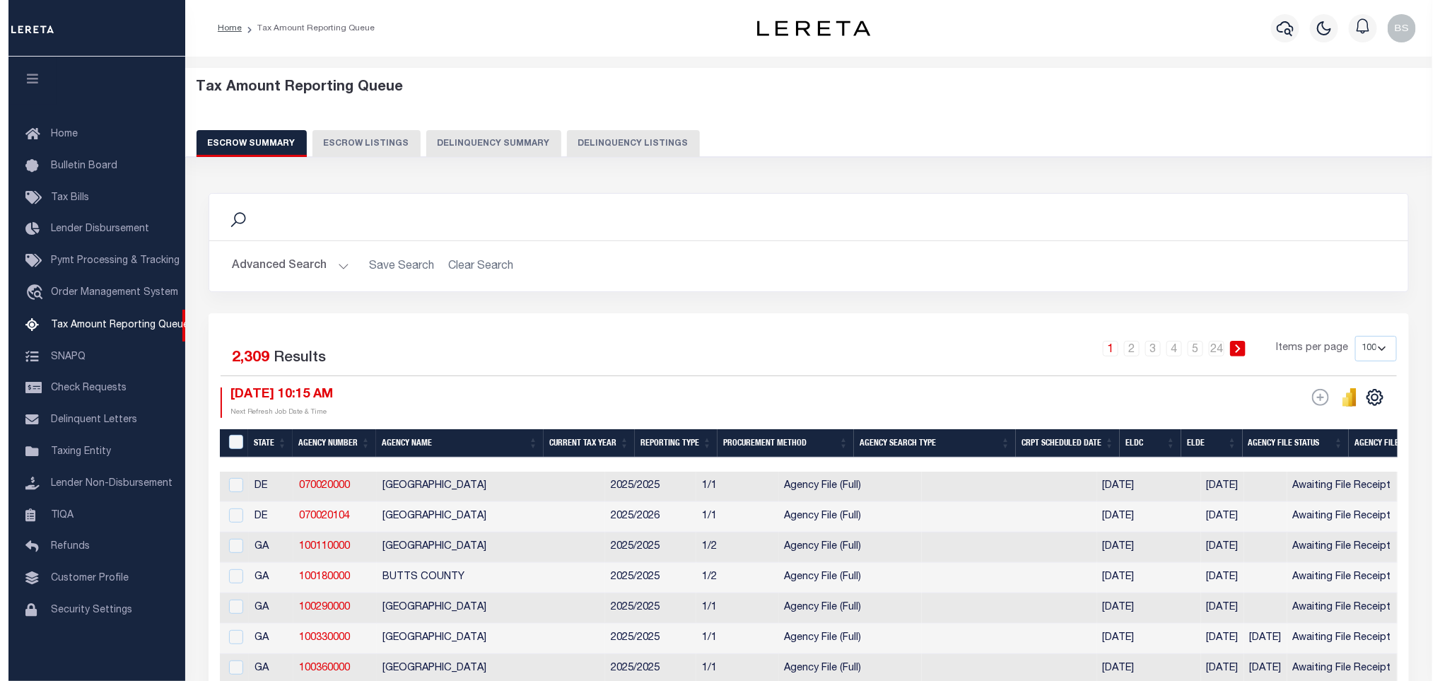
select select "100"
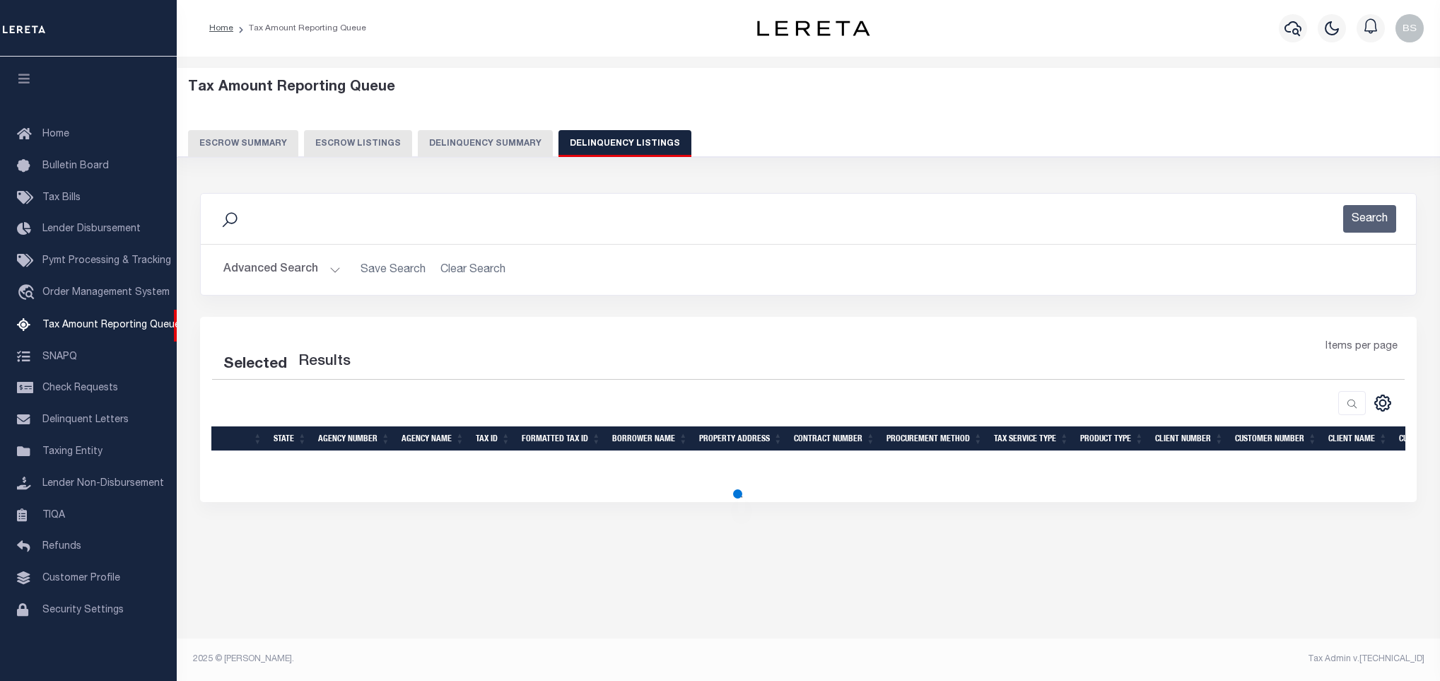
select select "100"
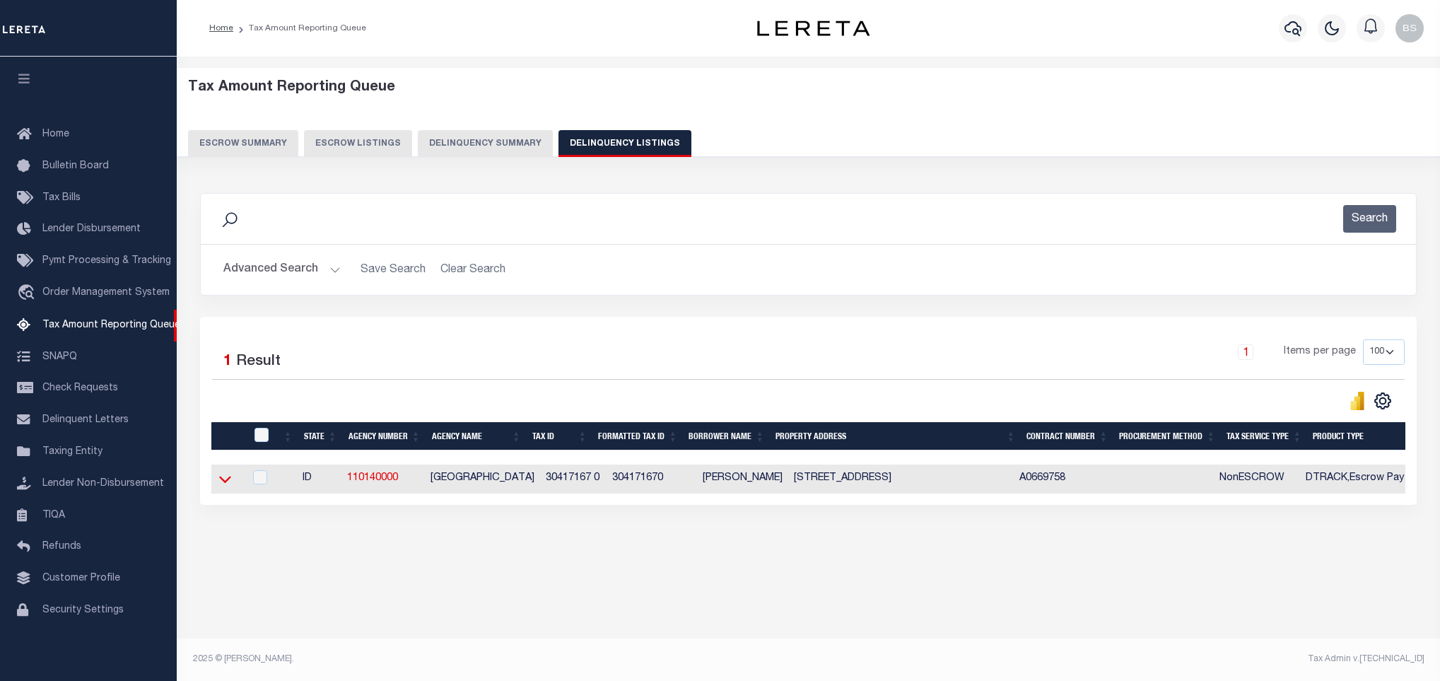
click at [221, 484] on icon at bounding box center [225, 480] width 12 height 7
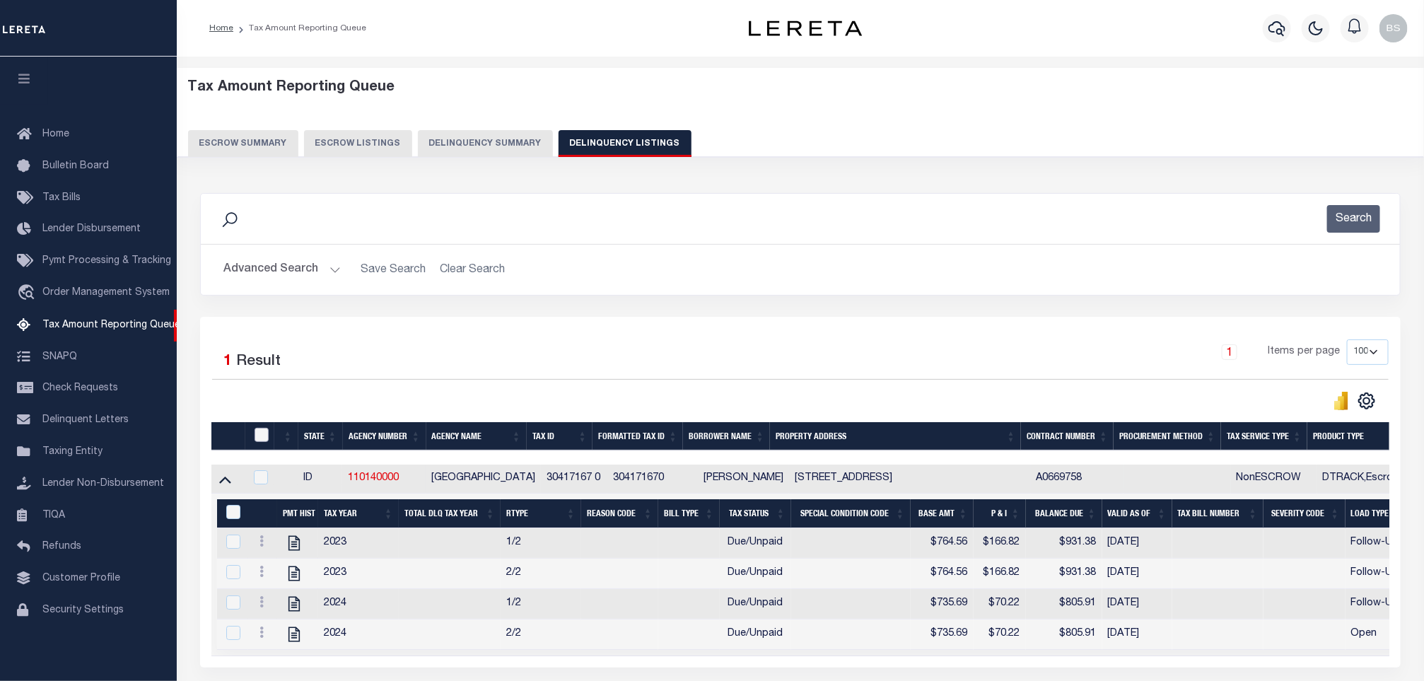
click at [259, 433] on input "checkbox" at bounding box center [262, 435] width 14 height 14
checkbox input "true"
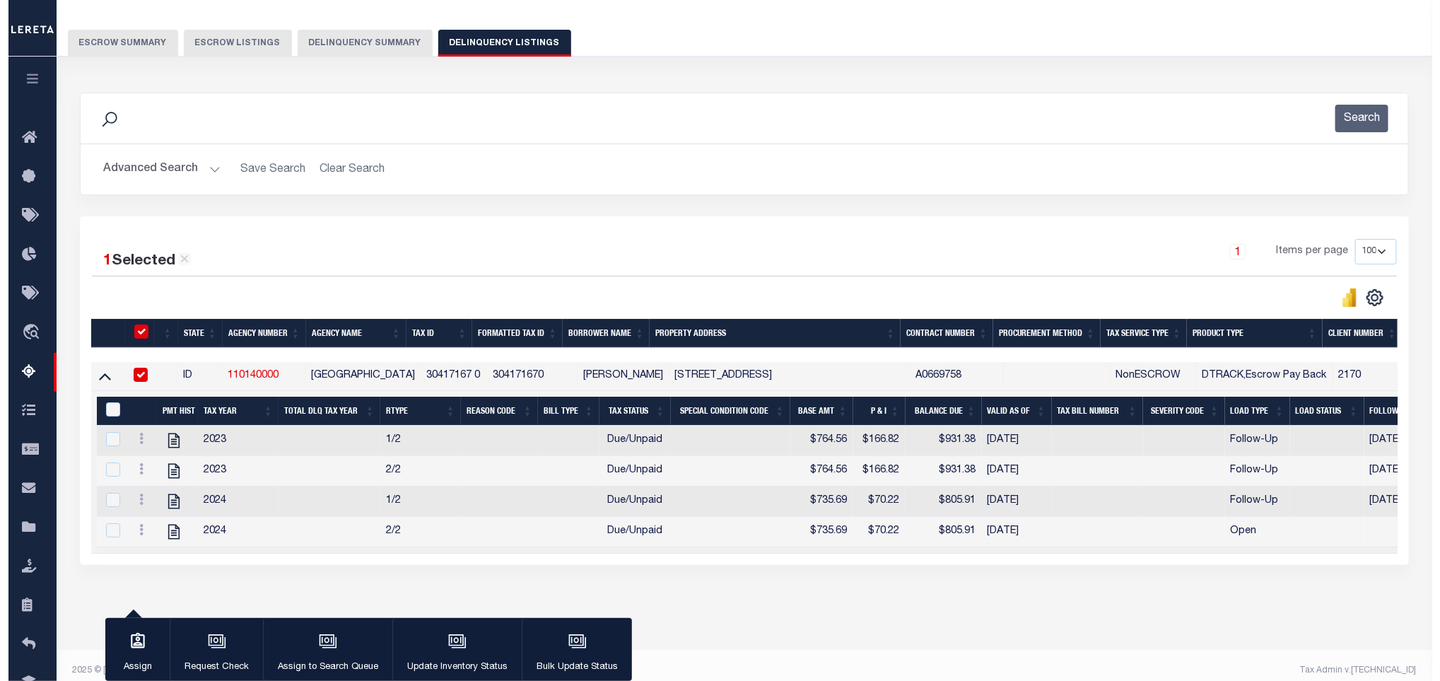
scroll to position [106, 0]
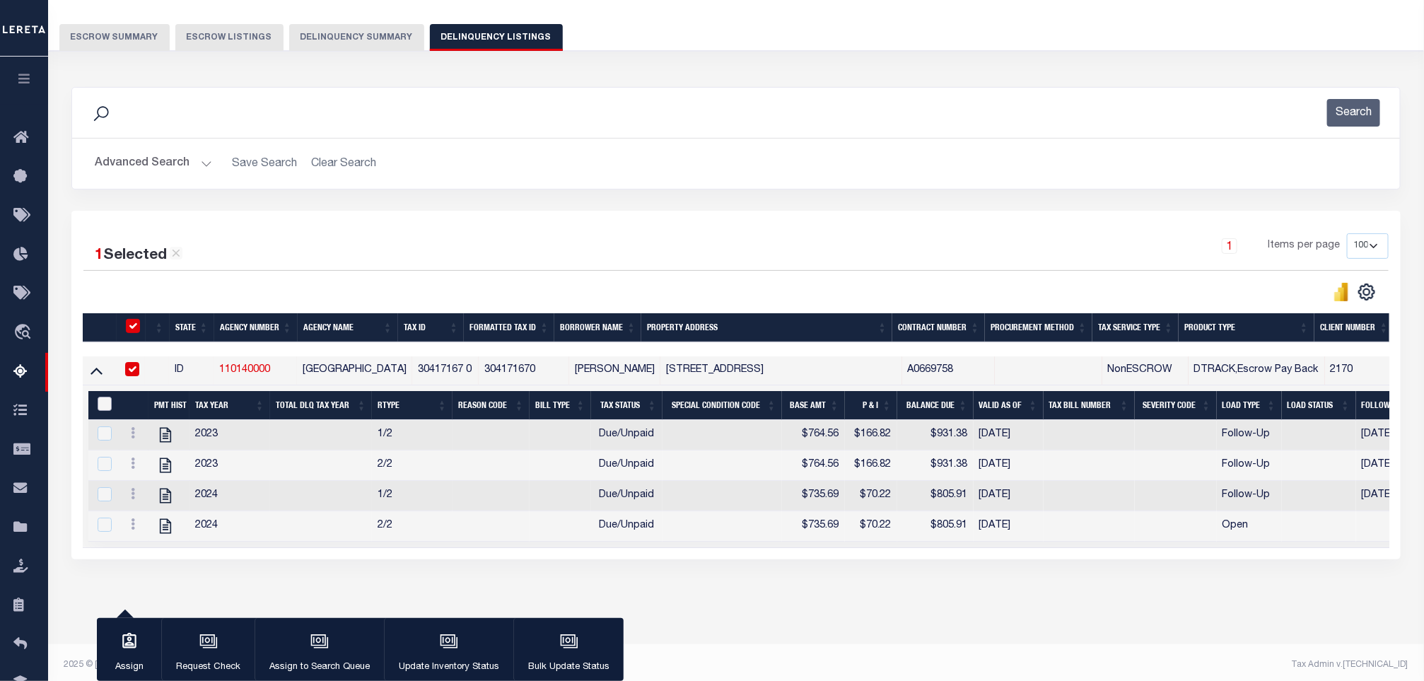
click at [100, 407] on input "&nbsp;" at bounding box center [105, 404] width 14 height 14
checkbox input "true"
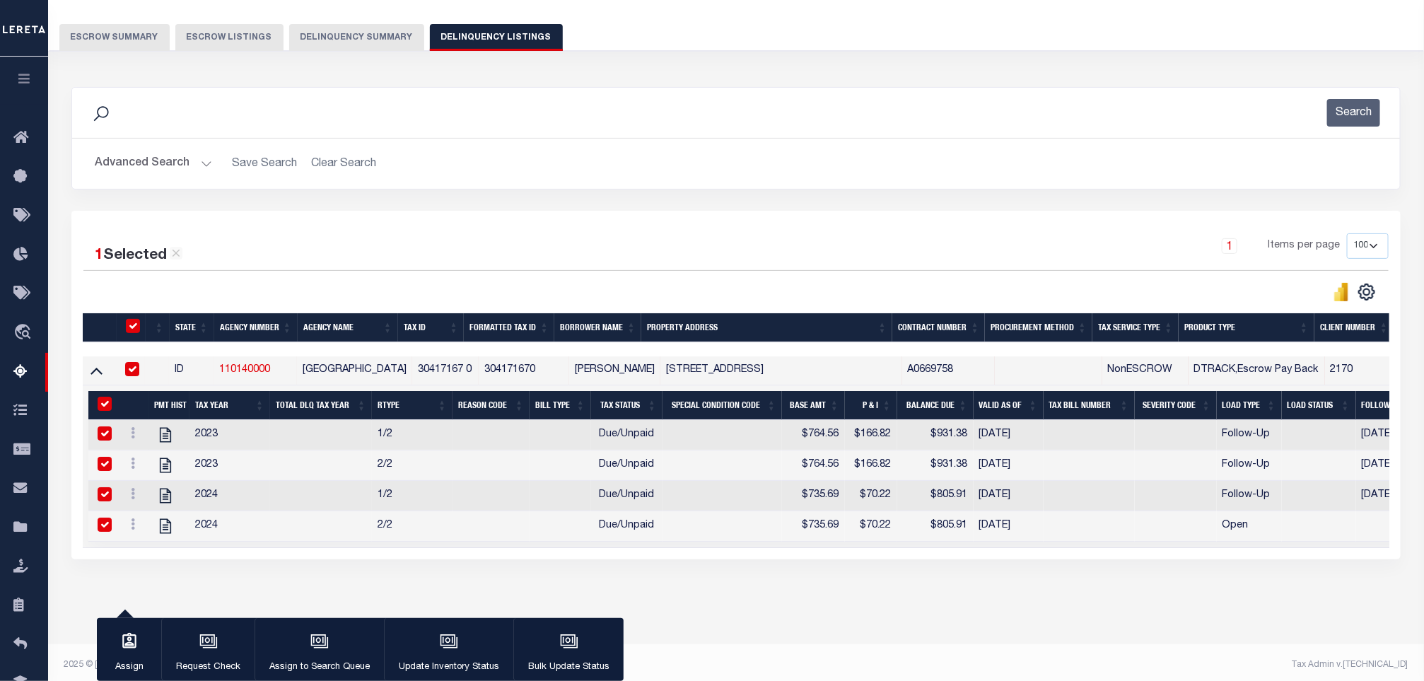
checkbox input "true"
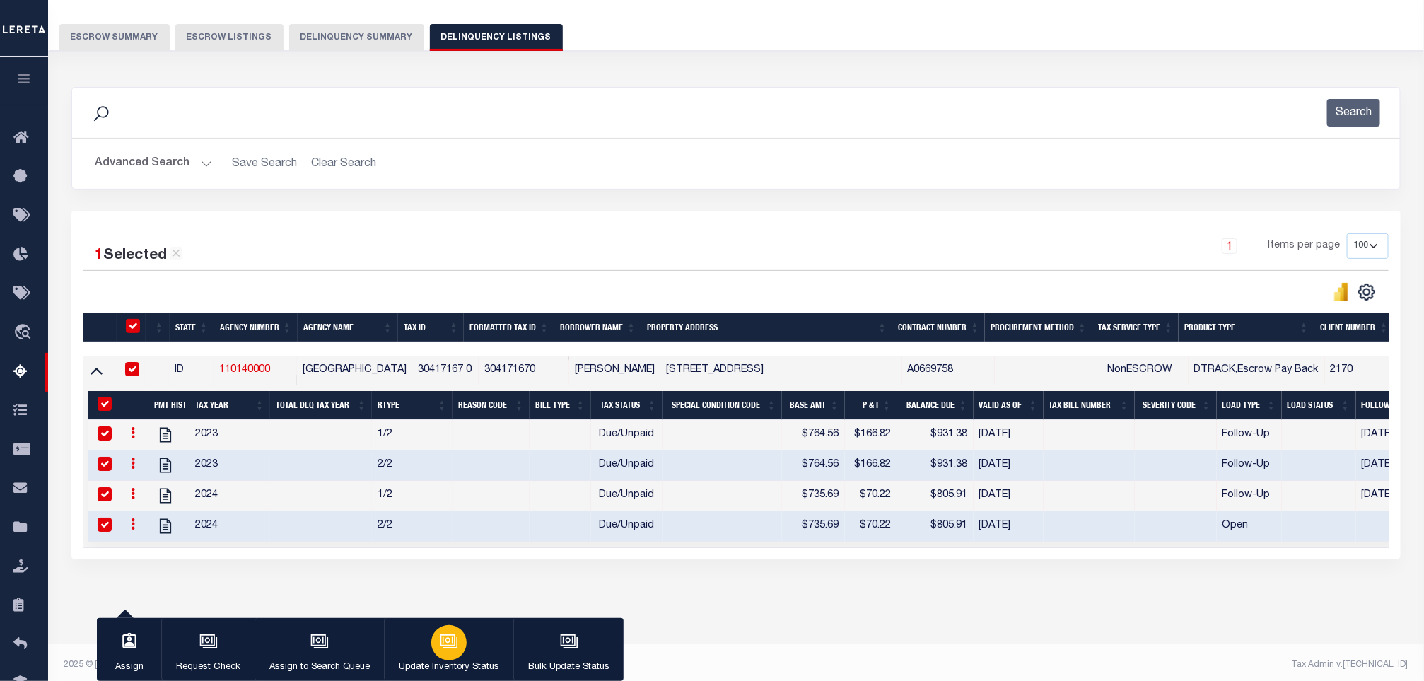
click at [453, 643] on icon "button" at bounding box center [448, 639] width 15 height 11
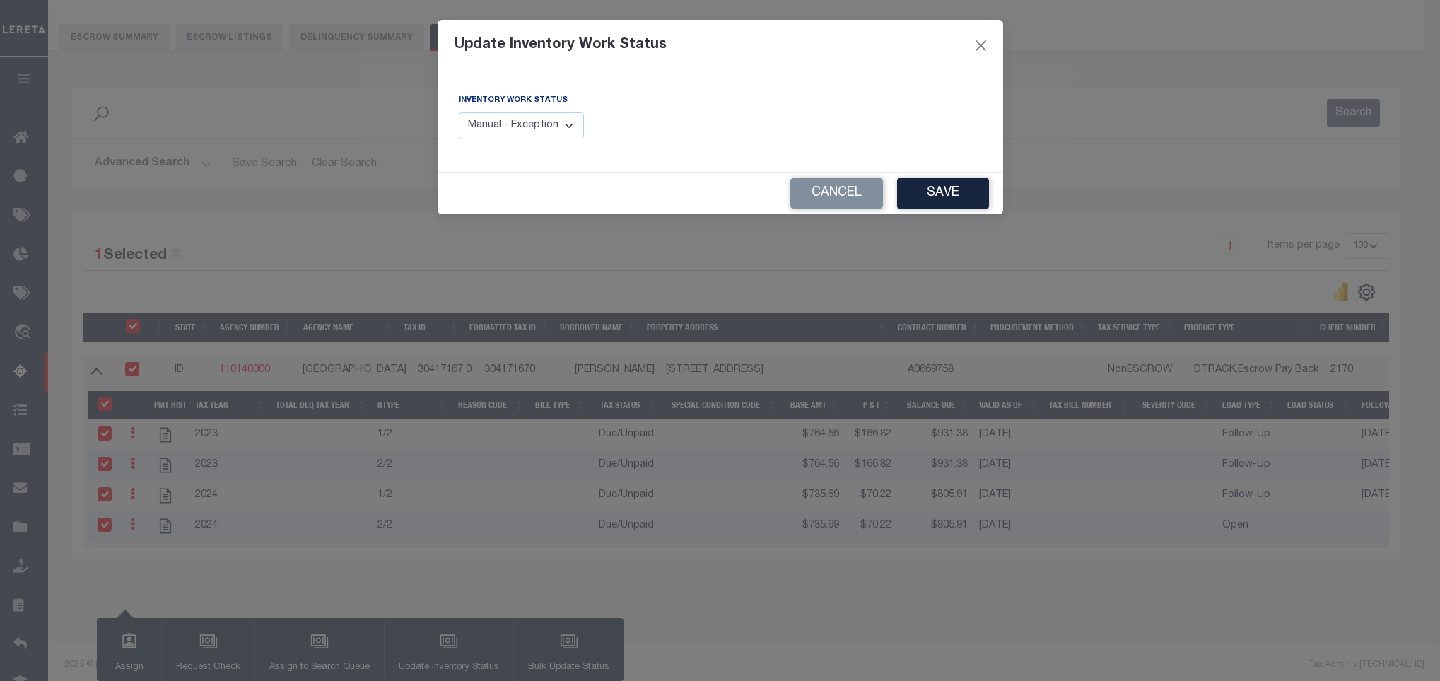
click at [527, 121] on select "Manual - Exception Pended - Awaiting Search Late Add Exception Completed" at bounding box center [522, 126] width 126 height 28
select select "4"
click at [459, 113] on select "Manual - Exception Pended - Awaiting Search Late Add Exception Completed" at bounding box center [522, 126] width 126 height 28
click at [938, 189] on button "Save" at bounding box center [943, 193] width 92 height 30
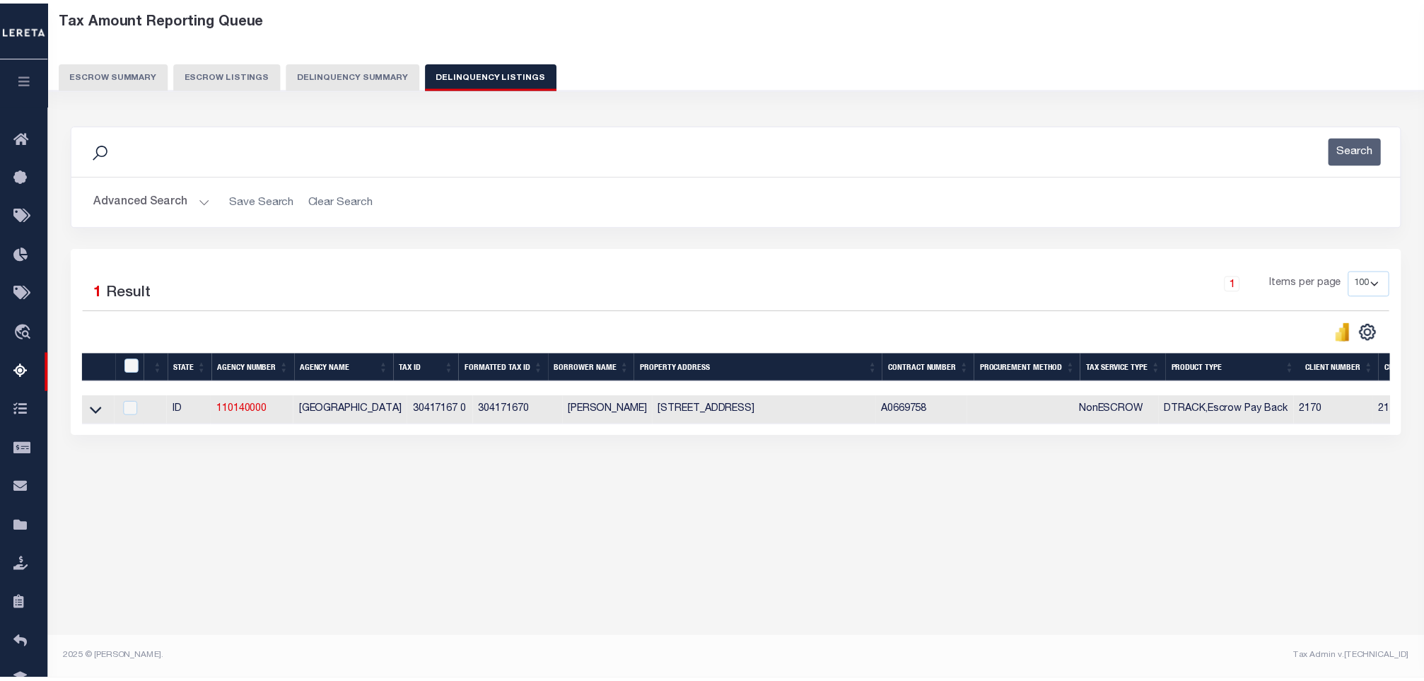
scroll to position [69, 0]
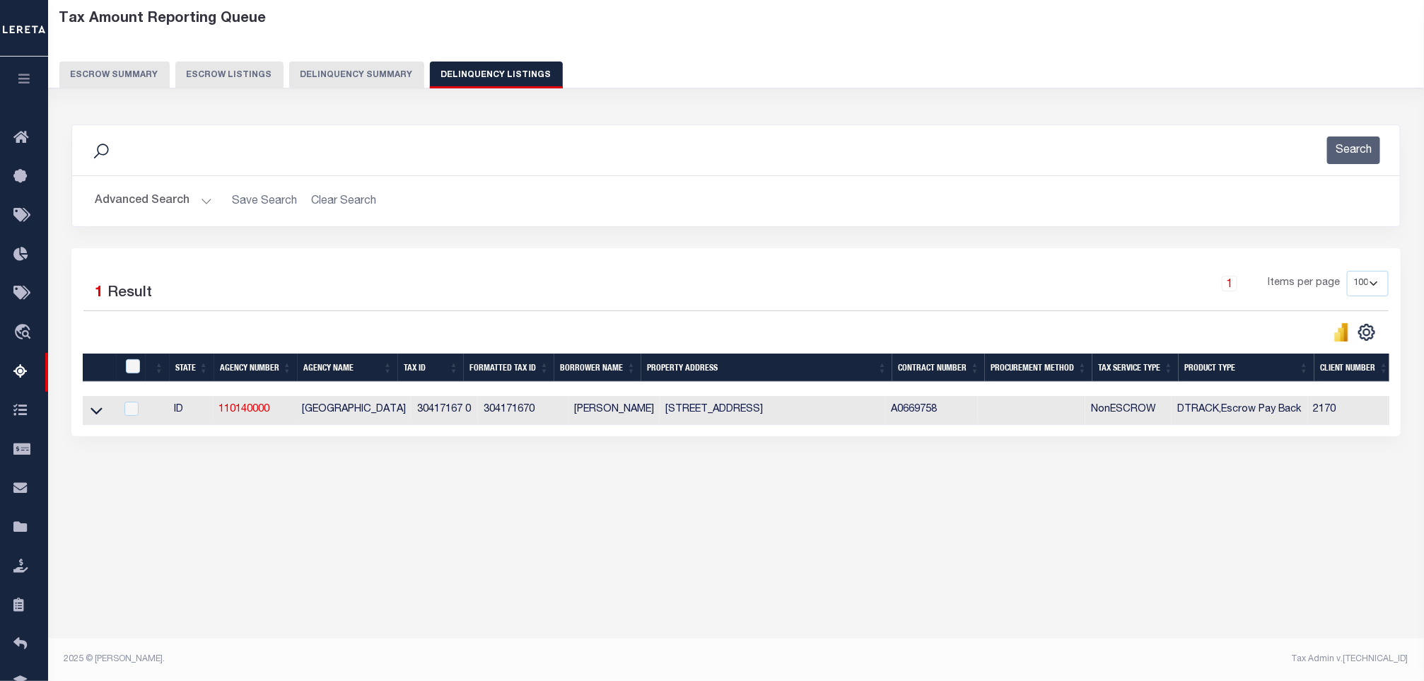
click at [180, 206] on button "Advanced Search" at bounding box center [153, 201] width 117 height 28
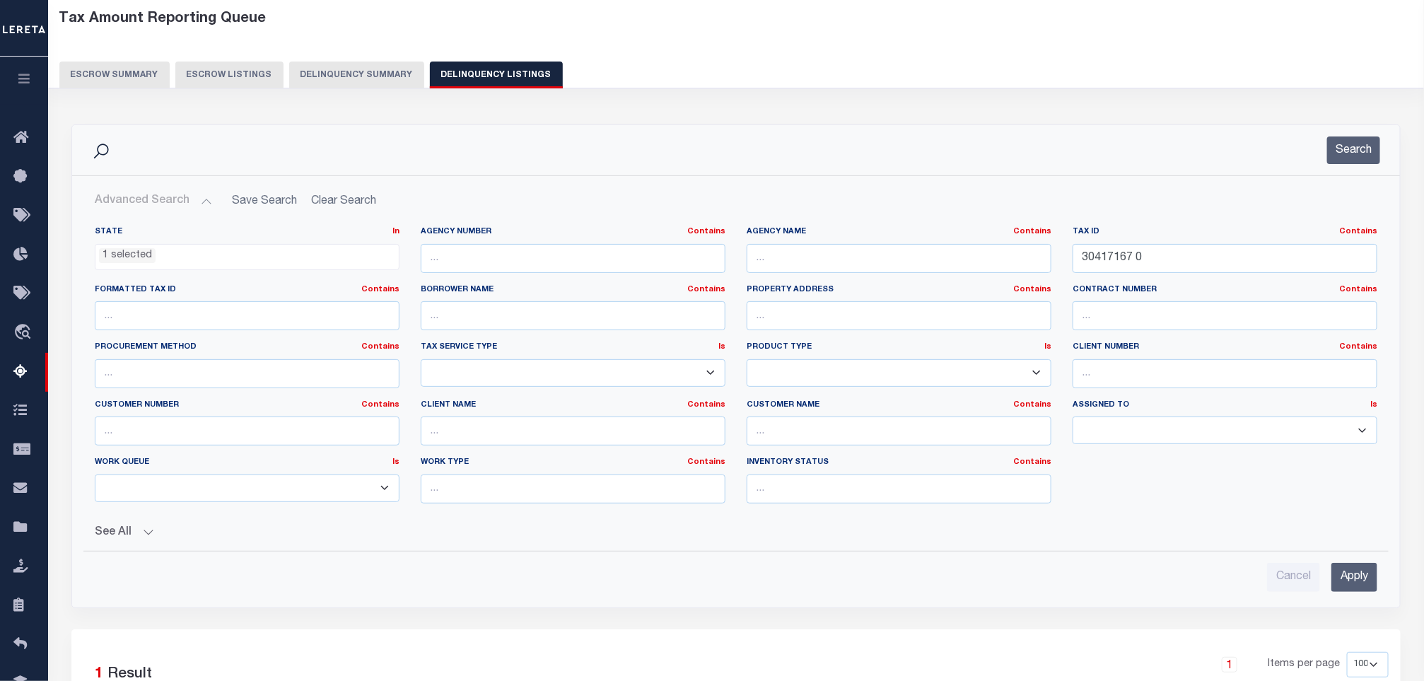
click at [179, 204] on button "Advanced Search" at bounding box center [153, 201] width 117 height 28
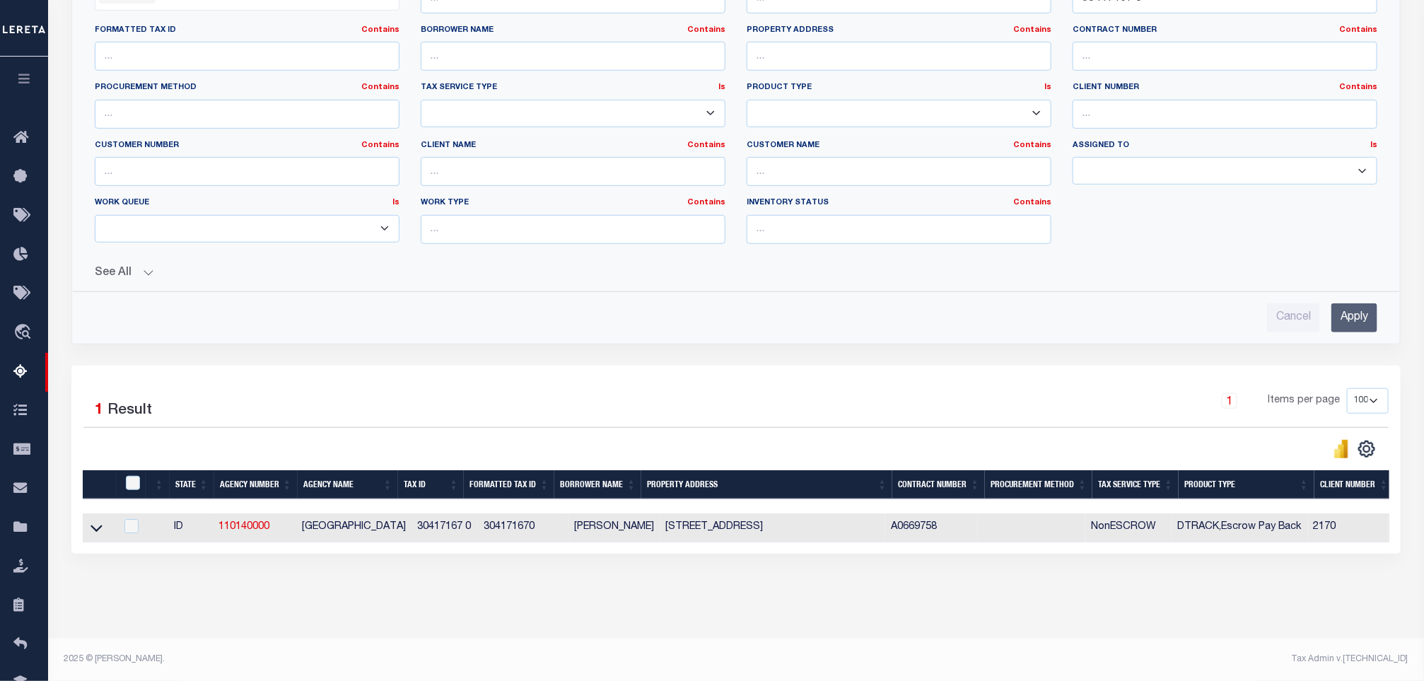
scroll to position [0, 0]
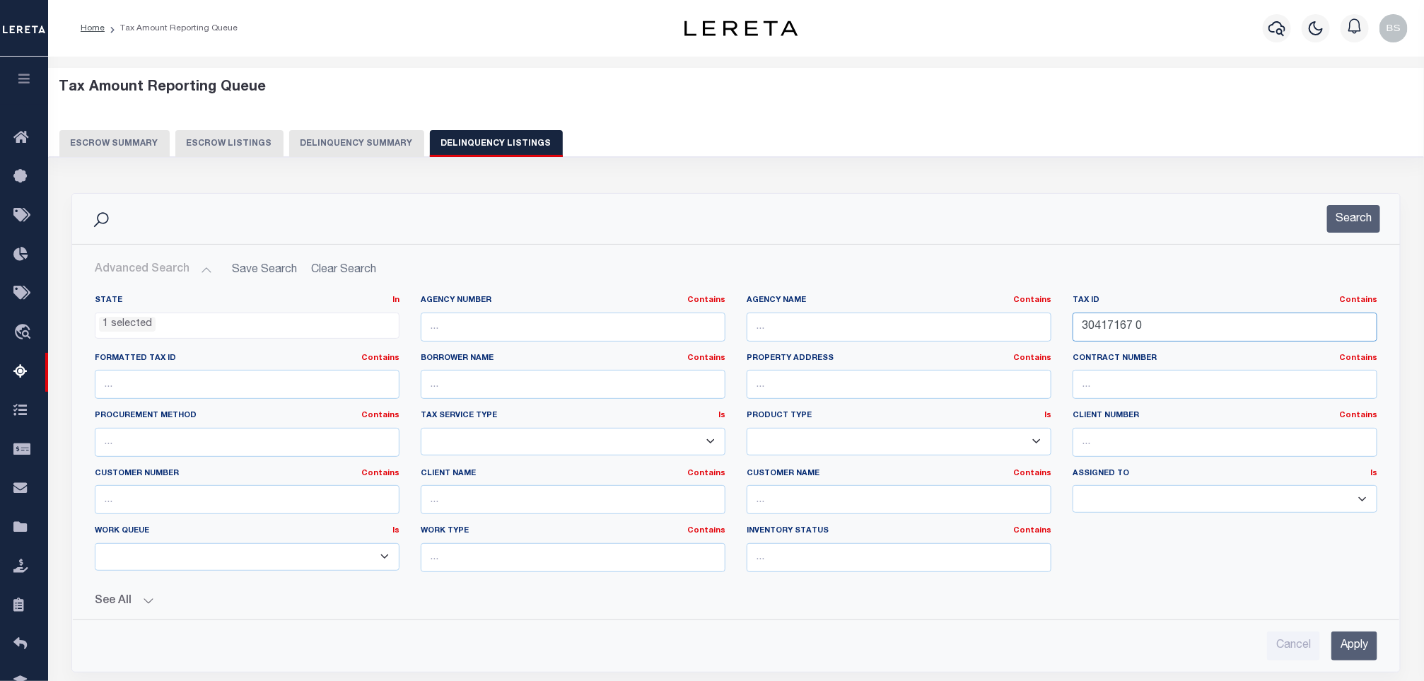
drag, startPoint x: 1141, startPoint y: 327, endPoint x: 1008, endPoint y: 327, distance: 132.9
click at [1013, 327] on div "State In In AK AL AR AZ CA CO CT DC DE FL GA GU HI IA ID IL IN KS KY LA MA MD M…" at bounding box center [736, 439] width 1304 height 288
paste input "71"
type input "30417171 0"
click at [1353, 216] on button "Search" at bounding box center [1353, 219] width 53 height 28
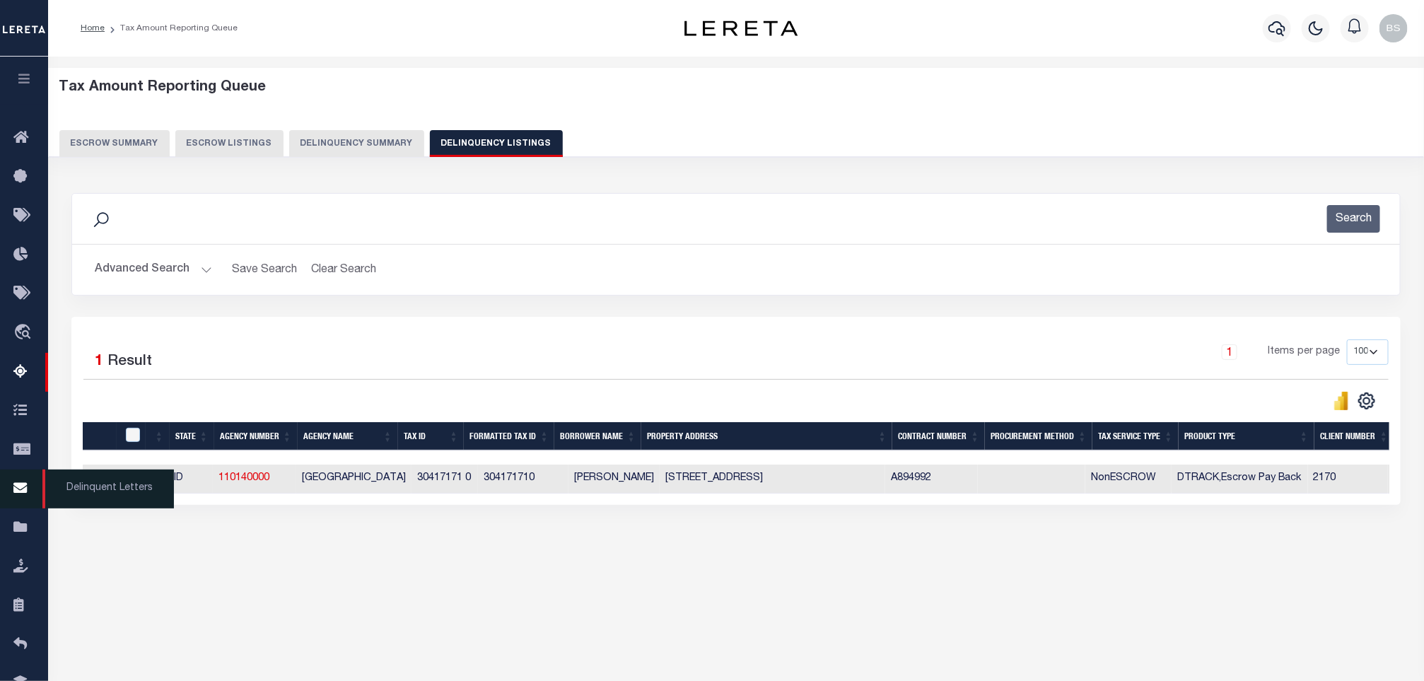
click at [98, 482] on span "Delinquent Letters" at bounding box center [108, 488] width 132 height 39
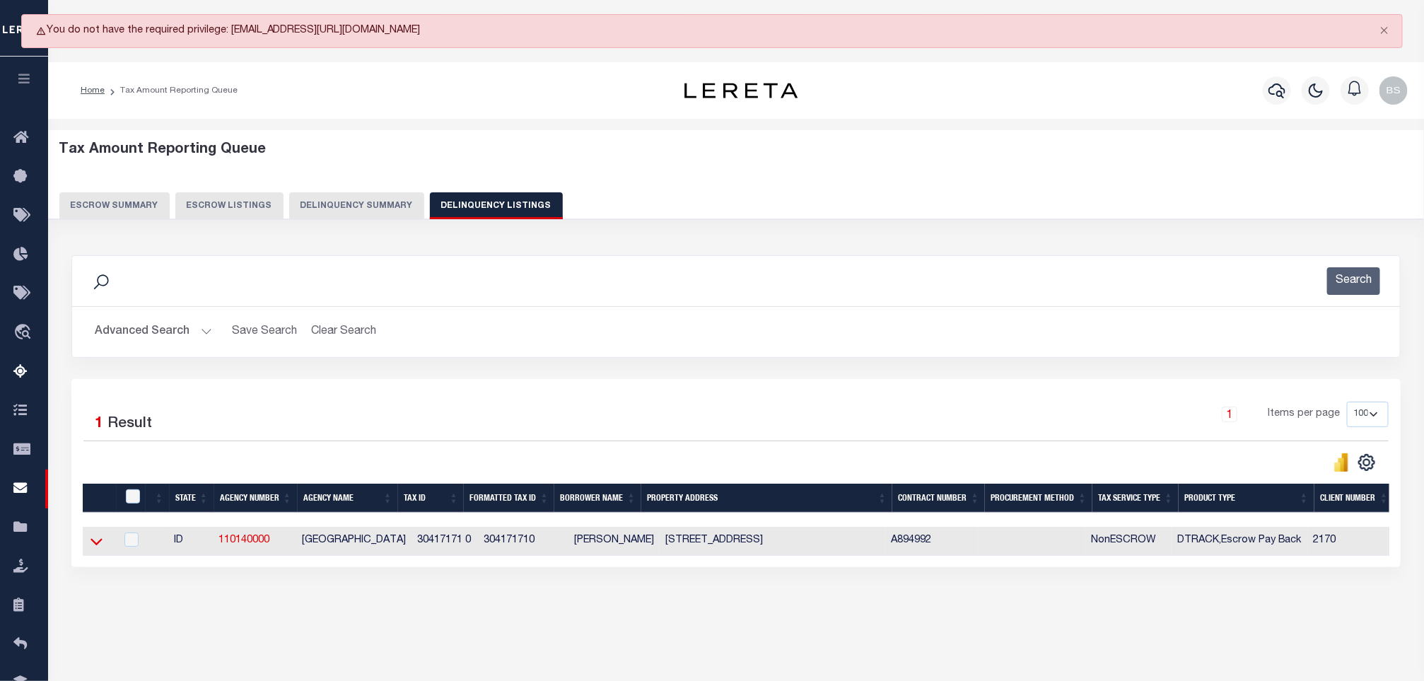
click at [95, 543] on icon at bounding box center [97, 541] width 12 height 15
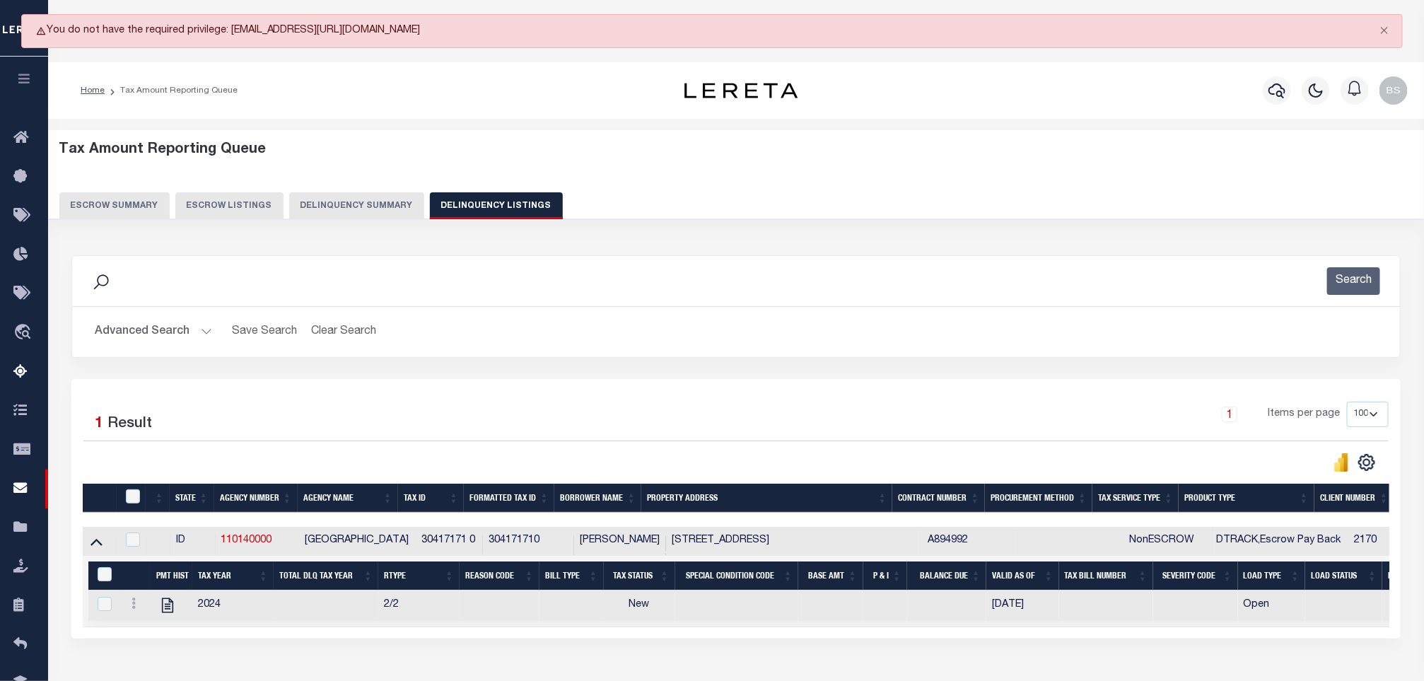
scroll to position [102, 0]
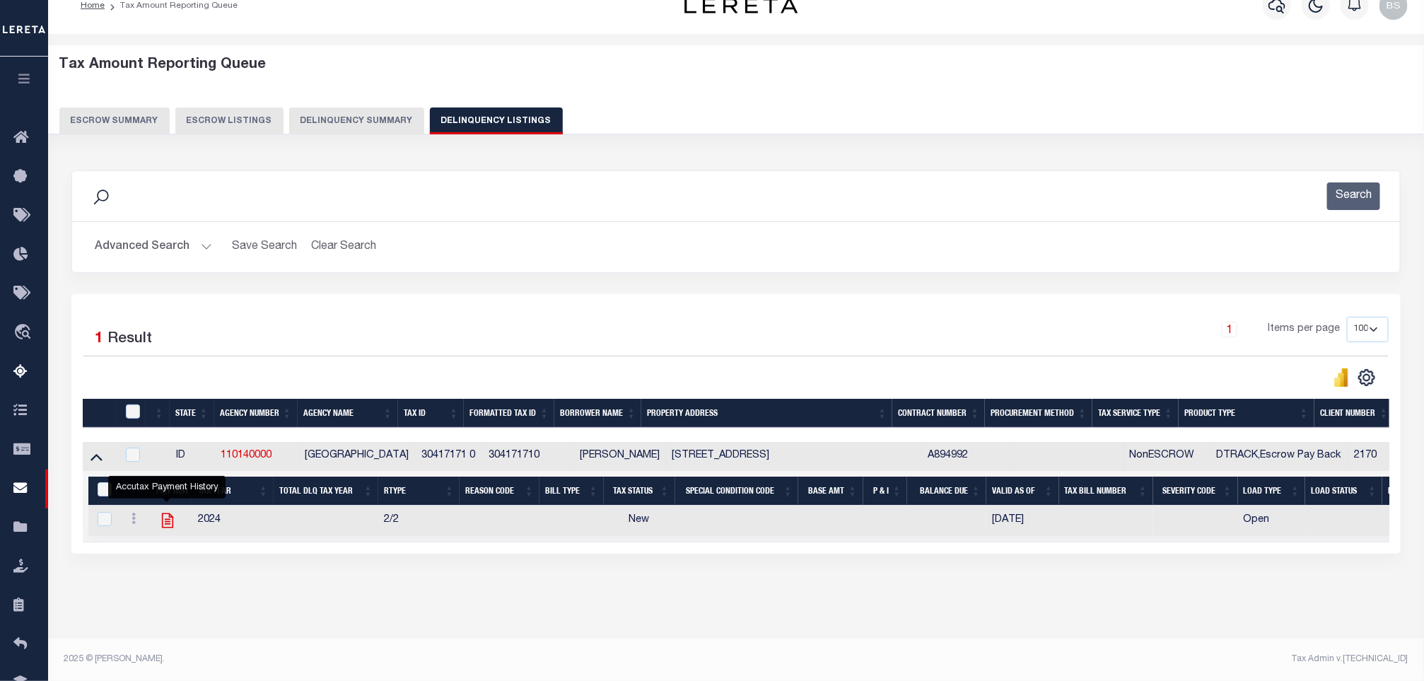
click at [168, 511] on icon "" at bounding box center [167, 520] width 18 height 18
checkbox input "true"
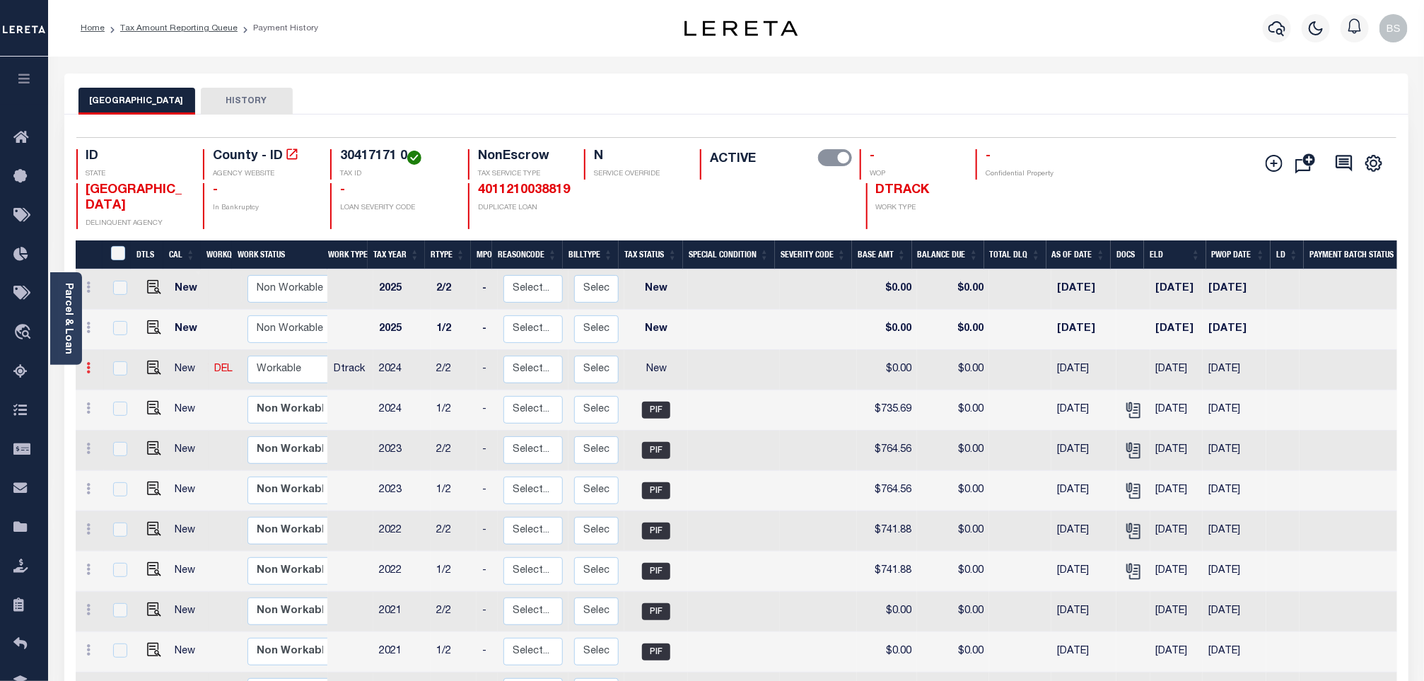
click at [87, 373] on icon at bounding box center [89, 367] width 4 height 11
click at [127, 421] on img at bounding box center [123, 416] width 14 height 15
select select "NW2"
type input "$0.00"
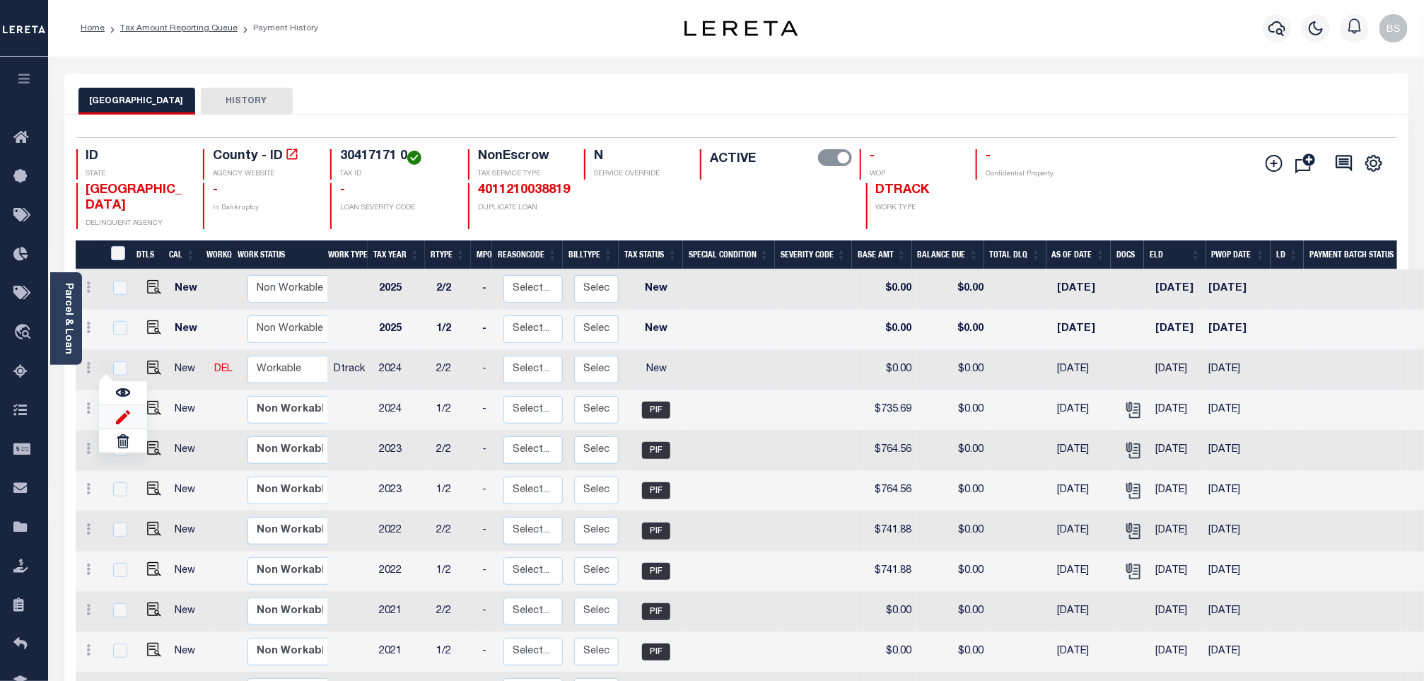
type input "$0.00"
type input "[DATE]"
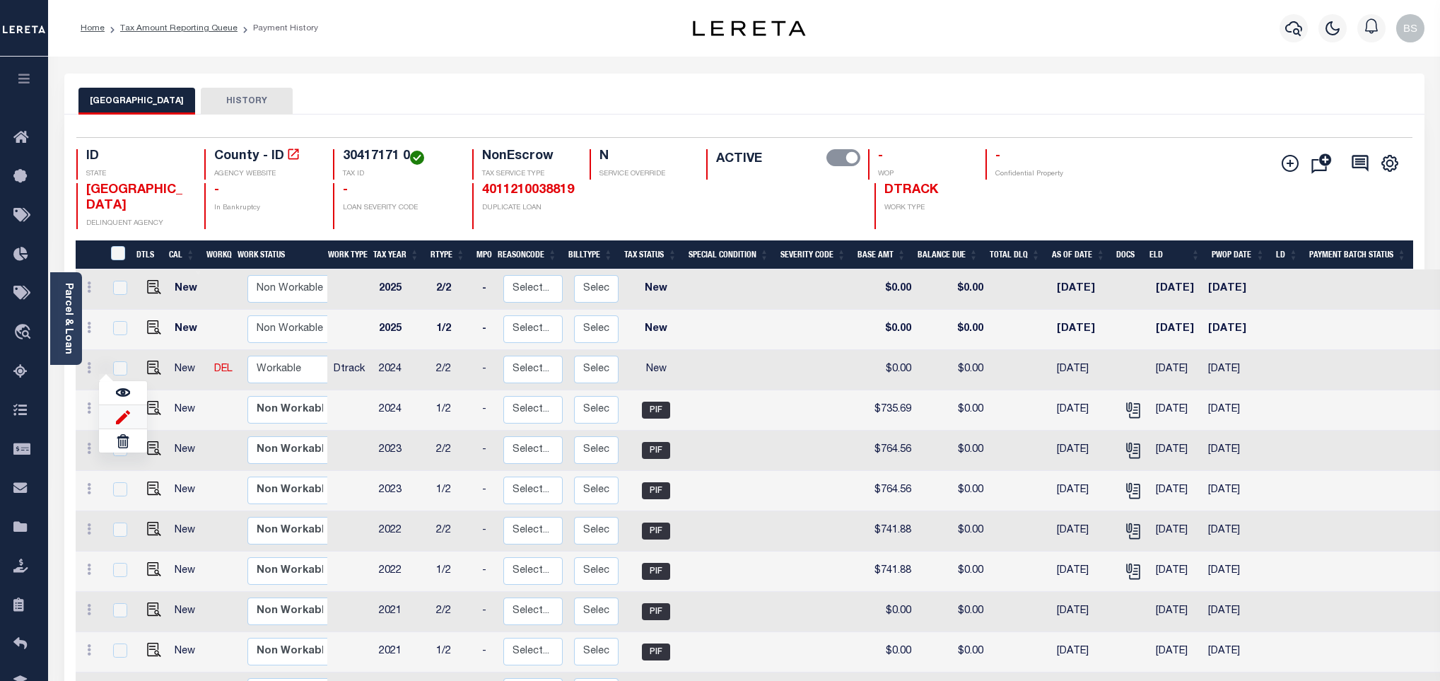
type input "$0.00"
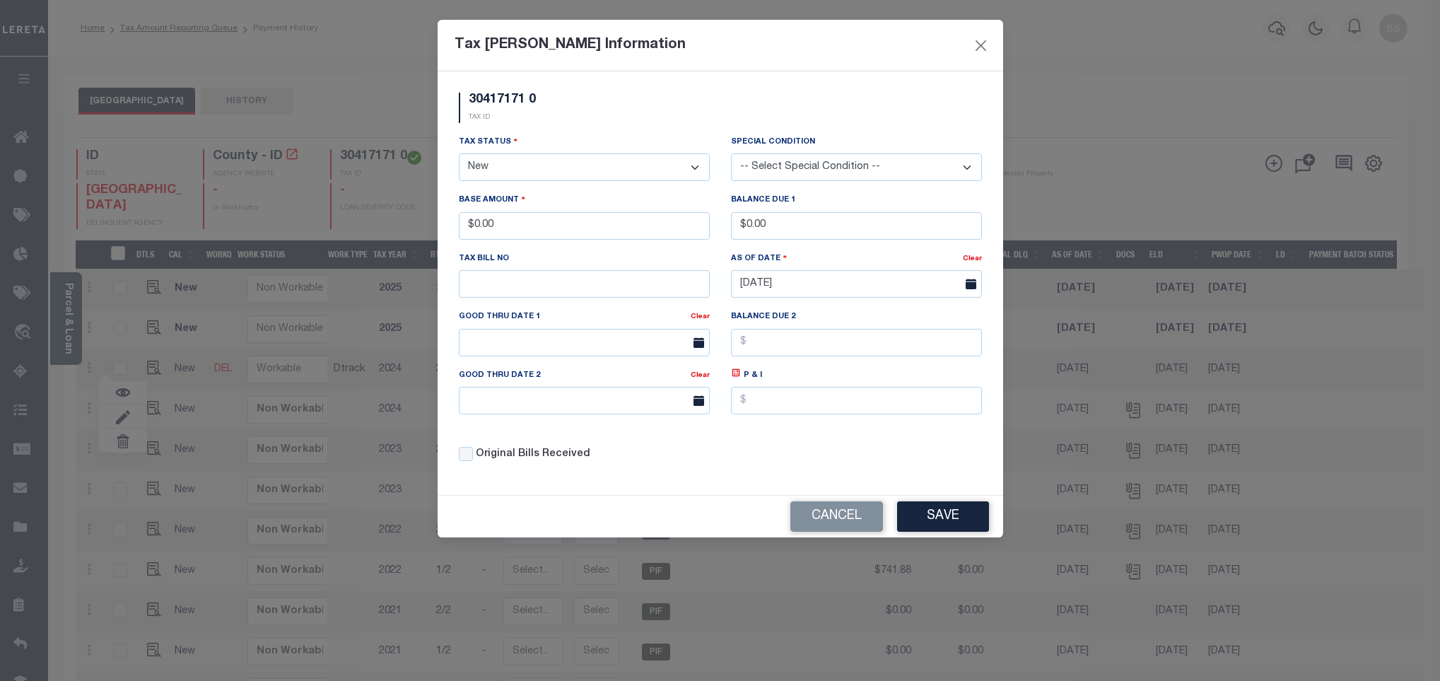
click at [520, 172] on select "- Select Status - Open Due/Unpaid Paid Incomplete No Tax Due Internal Refund Pr…" at bounding box center [584, 167] width 251 height 28
click at [515, 173] on select "- Select Status - Open Due/Unpaid Paid Incomplete No Tax Due Internal Refund Pr…" at bounding box center [584, 167] width 251 height 28
select select "PYD"
click at [459, 155] on select "- Select Status - Open Due/Unpaid Paid Incomplete No Tax Due Internal Refund Pr…" at bounding box center [584, 167] width 251 height 28
drag, startPoint x: 508, startPoint y: 235, endPoint x: 463, endPoint y: 234, distance: 44.6
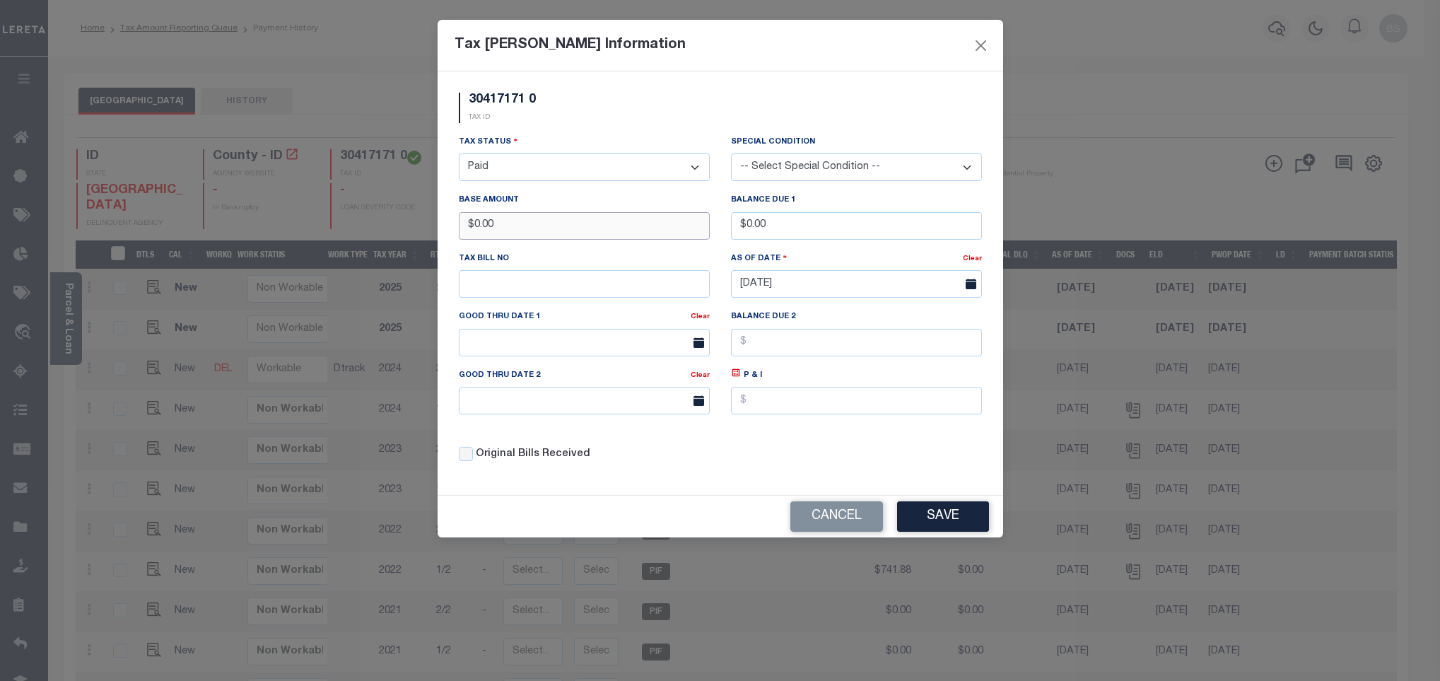
click at [463, 234] on input "$0.00" at bounding box center [584, 226] width 251 height 28
type input "$735.69"
click at [936, 514] on button "Save" at bounding box center [943, 516] width 92 height 30
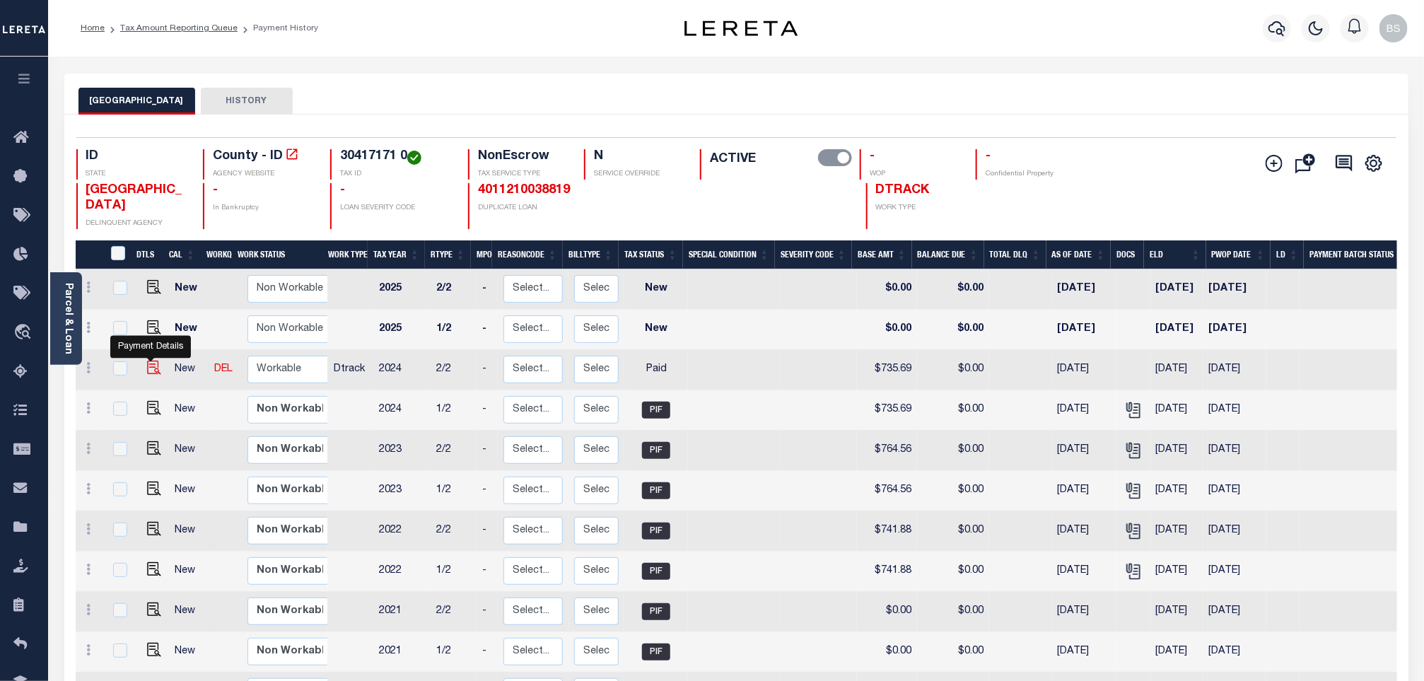
click at [153, 369] on img at bounding box center [154, 368] width 14 height 14
checkbox input "true"
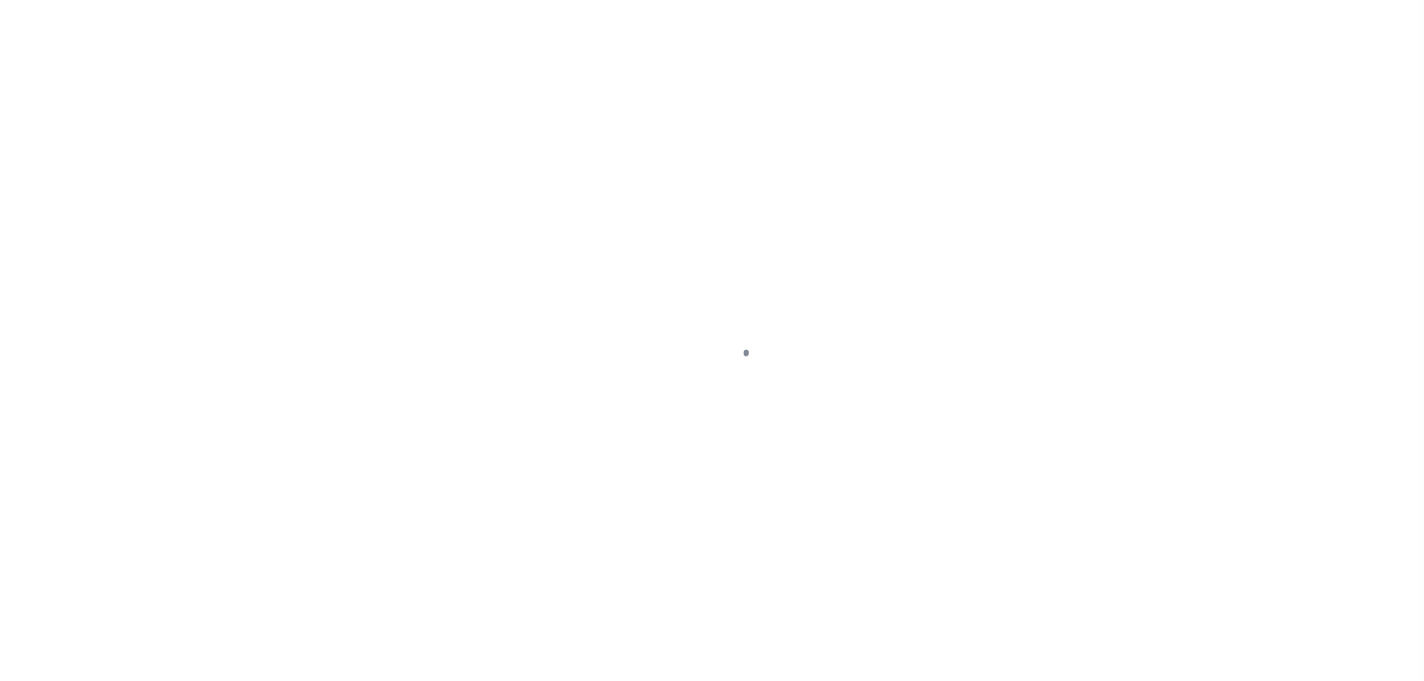
select select "PYD"
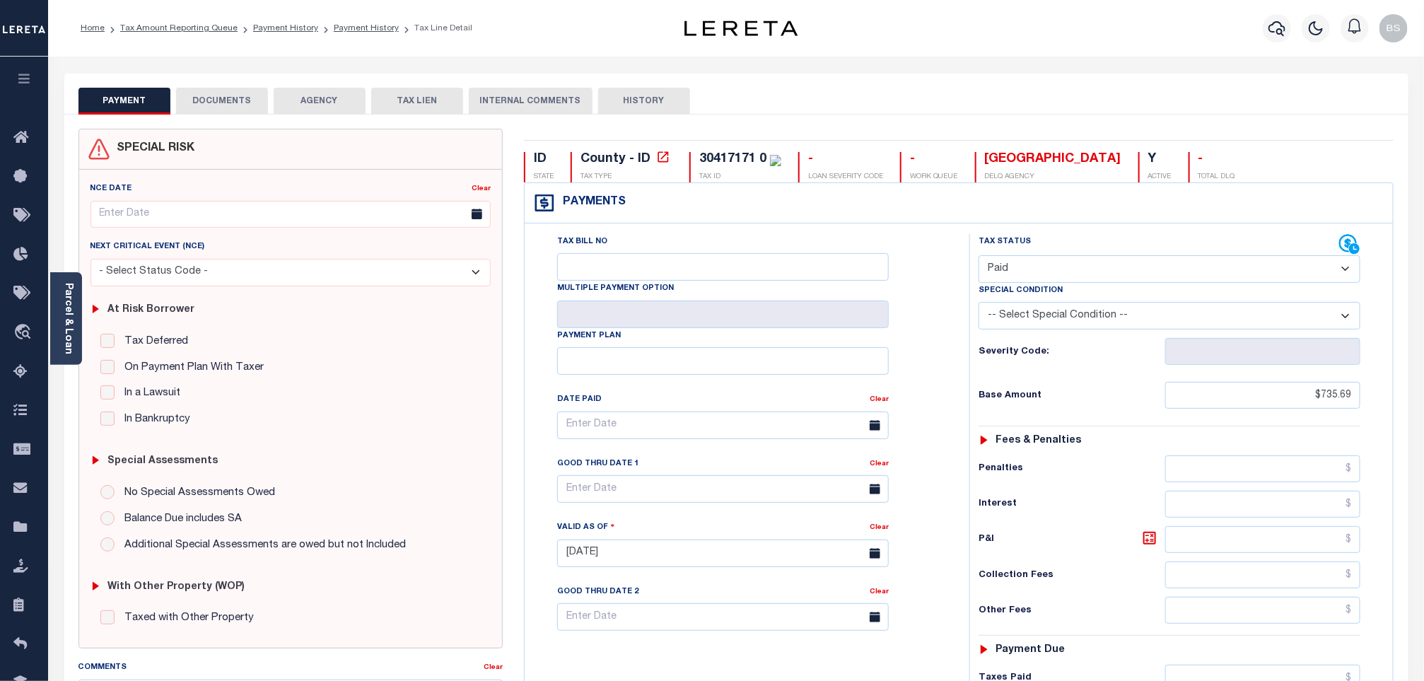
click at [218, 106] on button "DOCUMENTS" at bounding box center [222, 101] width 92 height 27
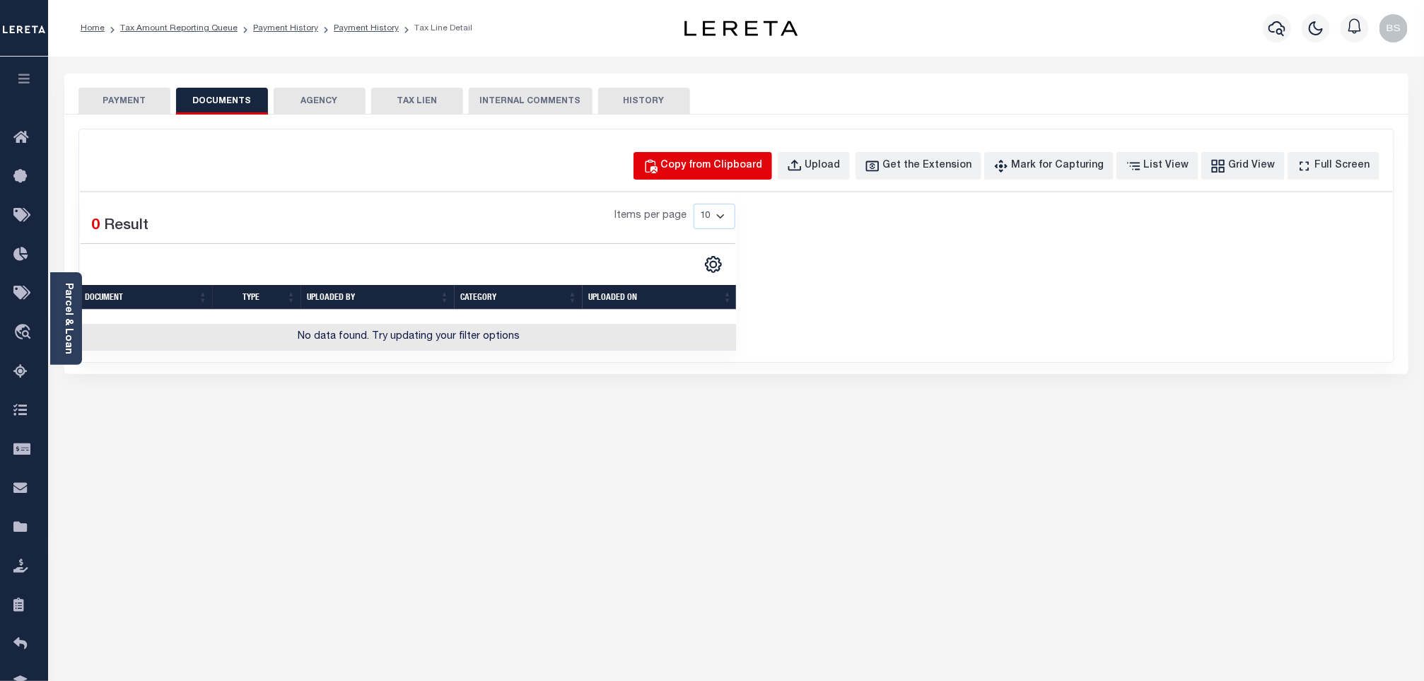
click at [742, 162] on div "Copy from Clipboard" at bounding box center [712, 166] width 102 height 16
select select "POP"
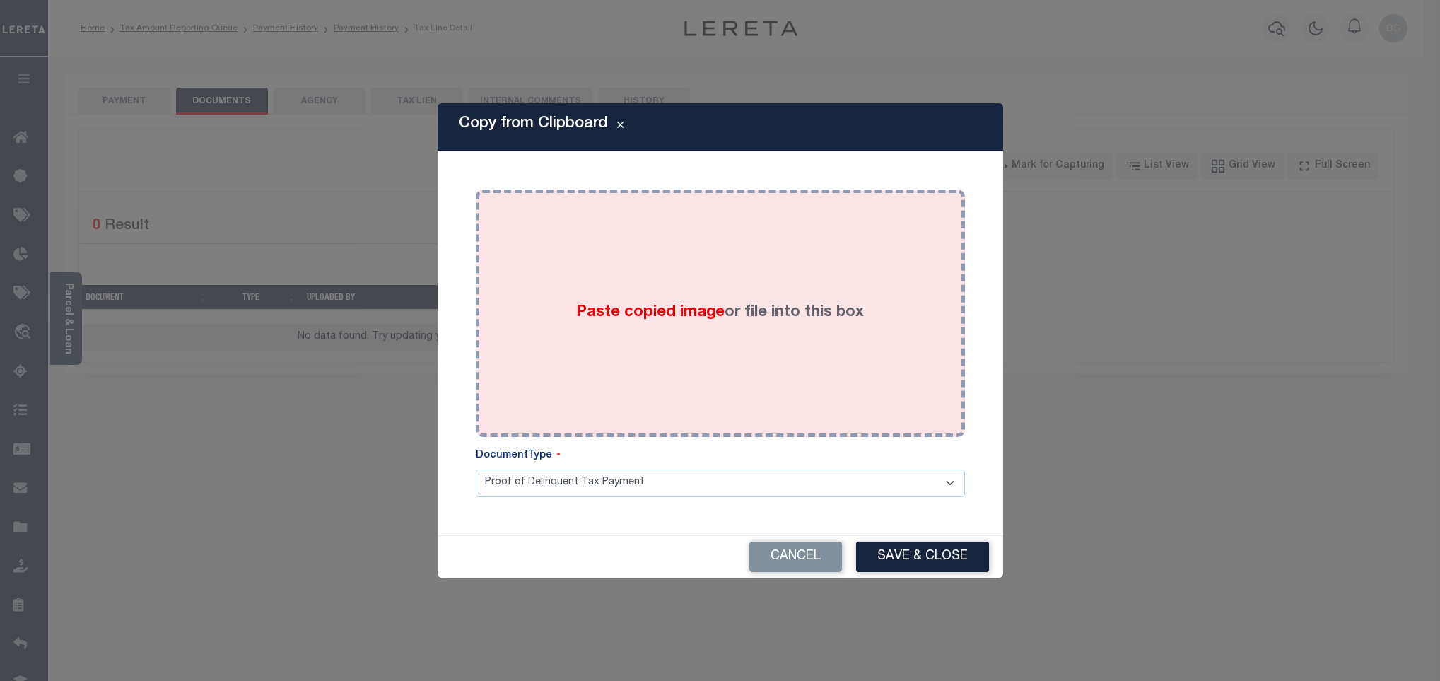
click at [684, 213] on div "Paste copied image or file into this box" at bounding box center [720, 313] width 468 height 226
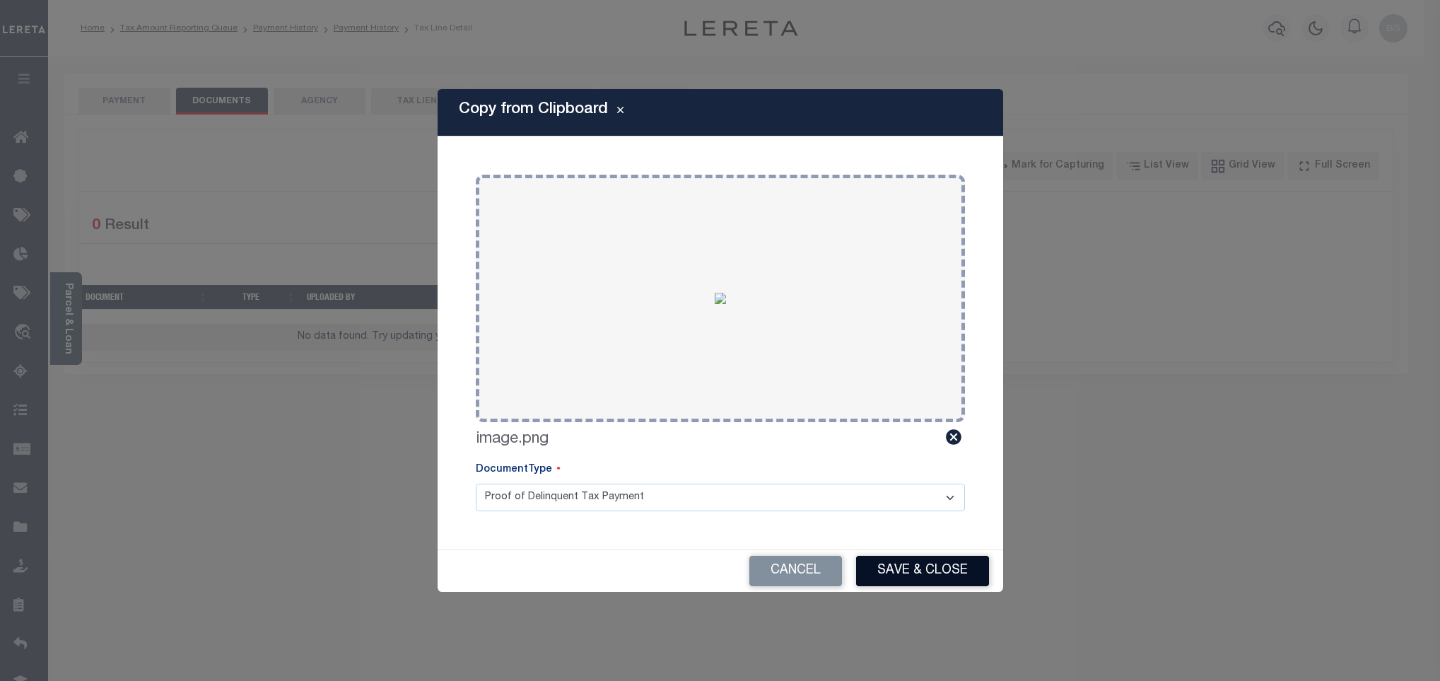
click at [906, 575] on button "Save & Close" at bounding box center [922, 571] width 133 height 30
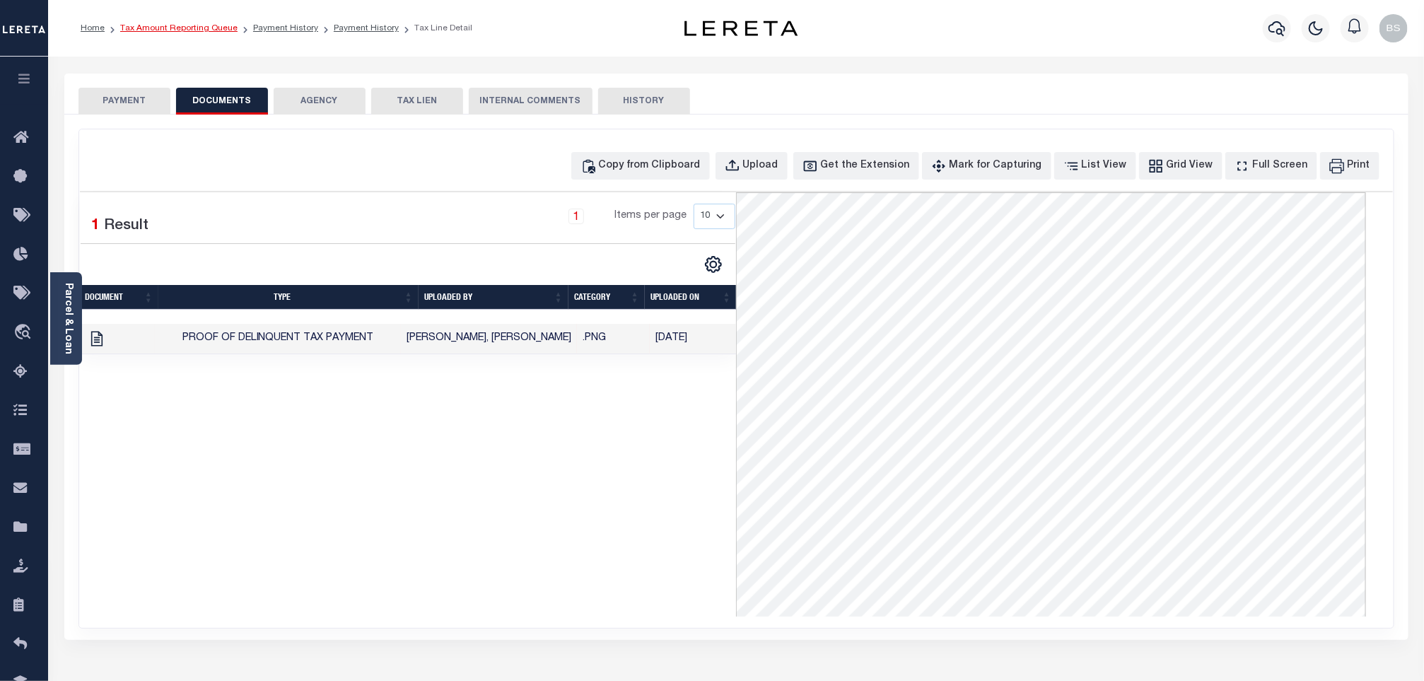
click at [180, 30] on link "Tax Amount Reporting Queue" at bounding box center [178, 28] width 117 height 8
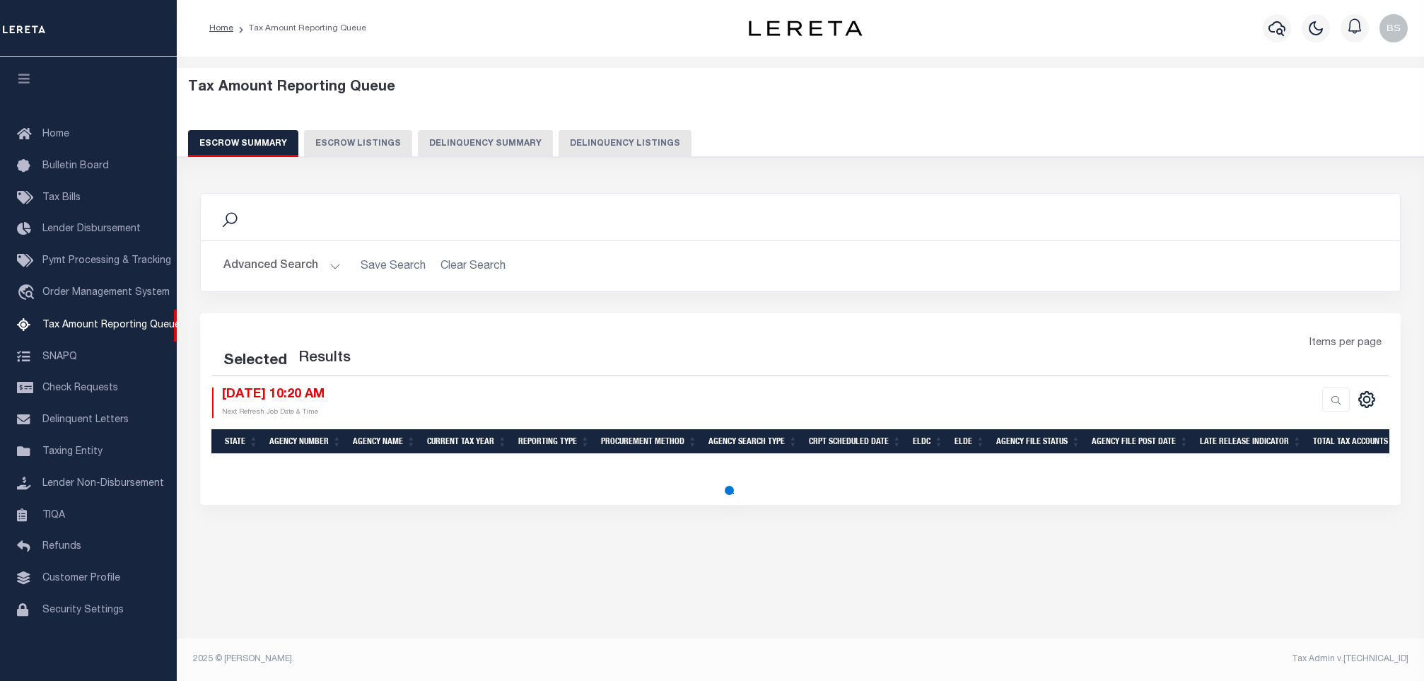
click at [596, 142] on button "Delinquency Listings" at bounding box center [625, 143] width 133 height 27
select select "100"
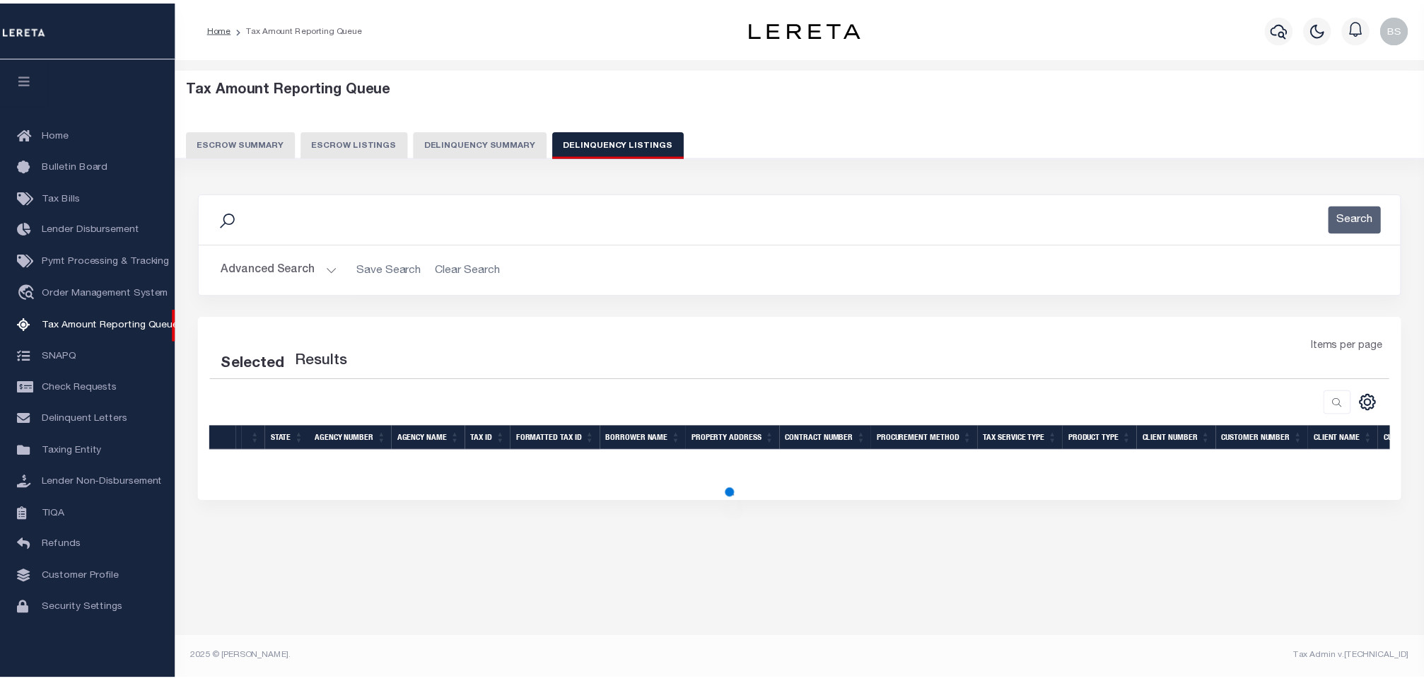
scroll to position [7, 0]
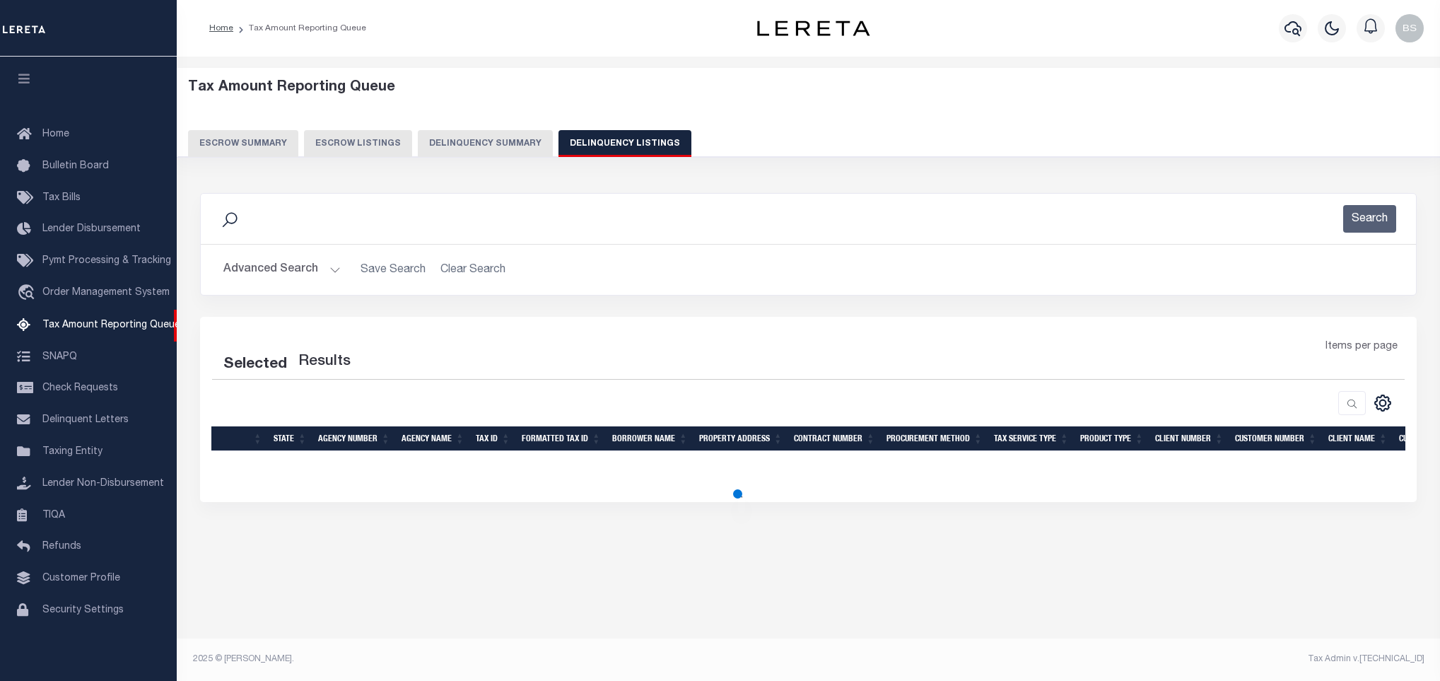
select select "100"
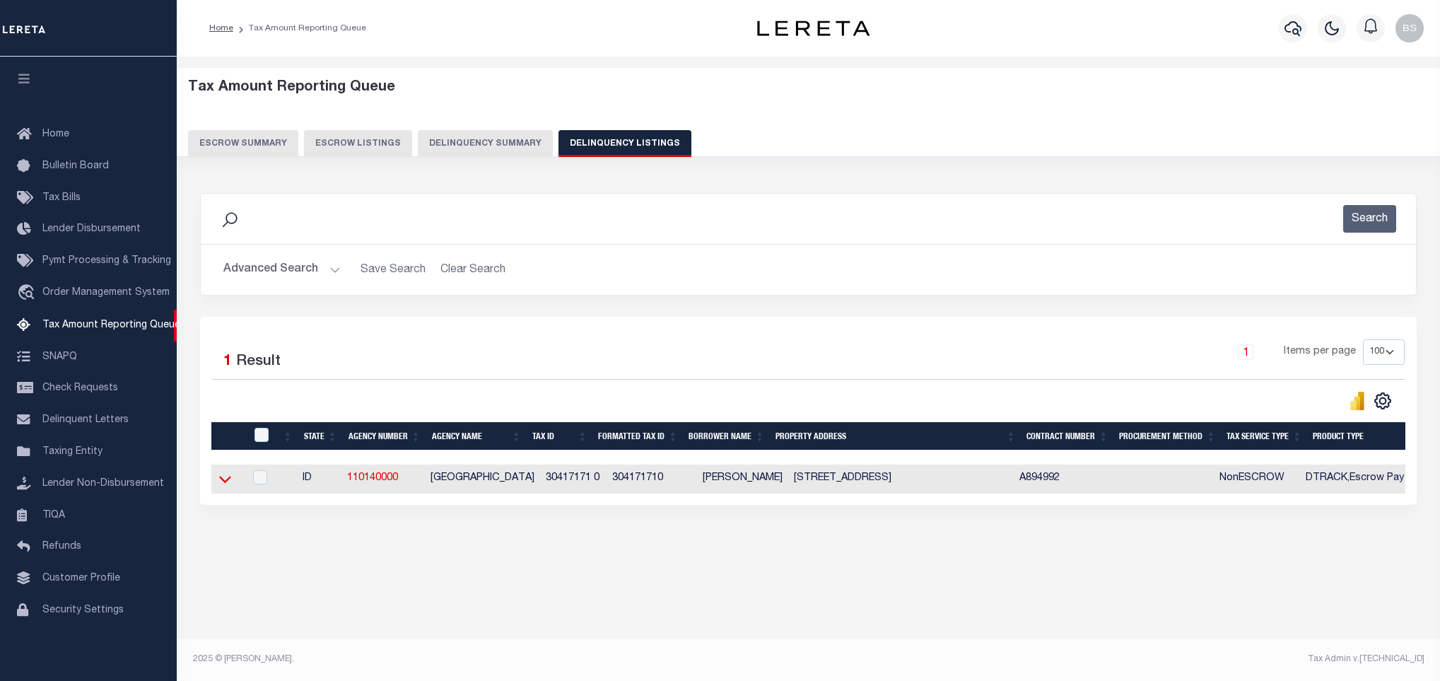
click at [229, 482] on icon at bounding box center [225, 479] width 12 height 15
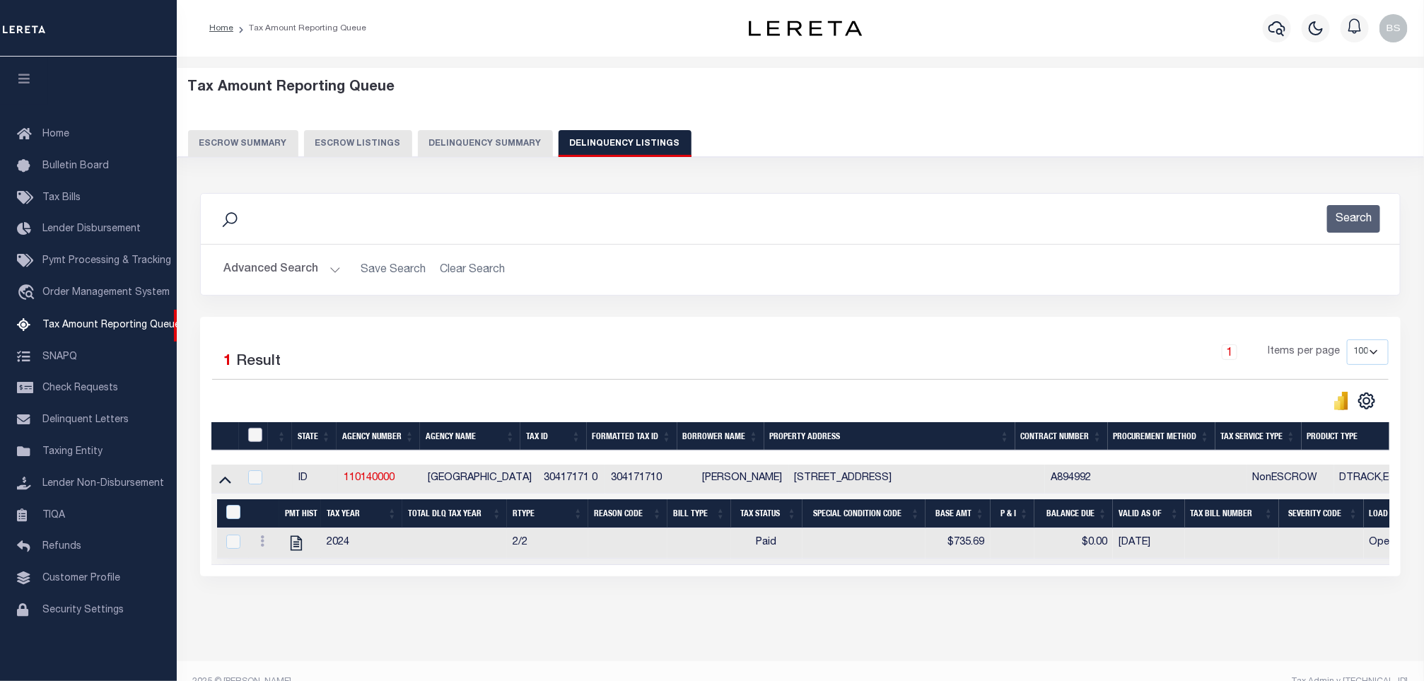
click at [252, 439] on input "checkbox" at bounding box center [255, 435] width 14 height 14
checkbox input "true"
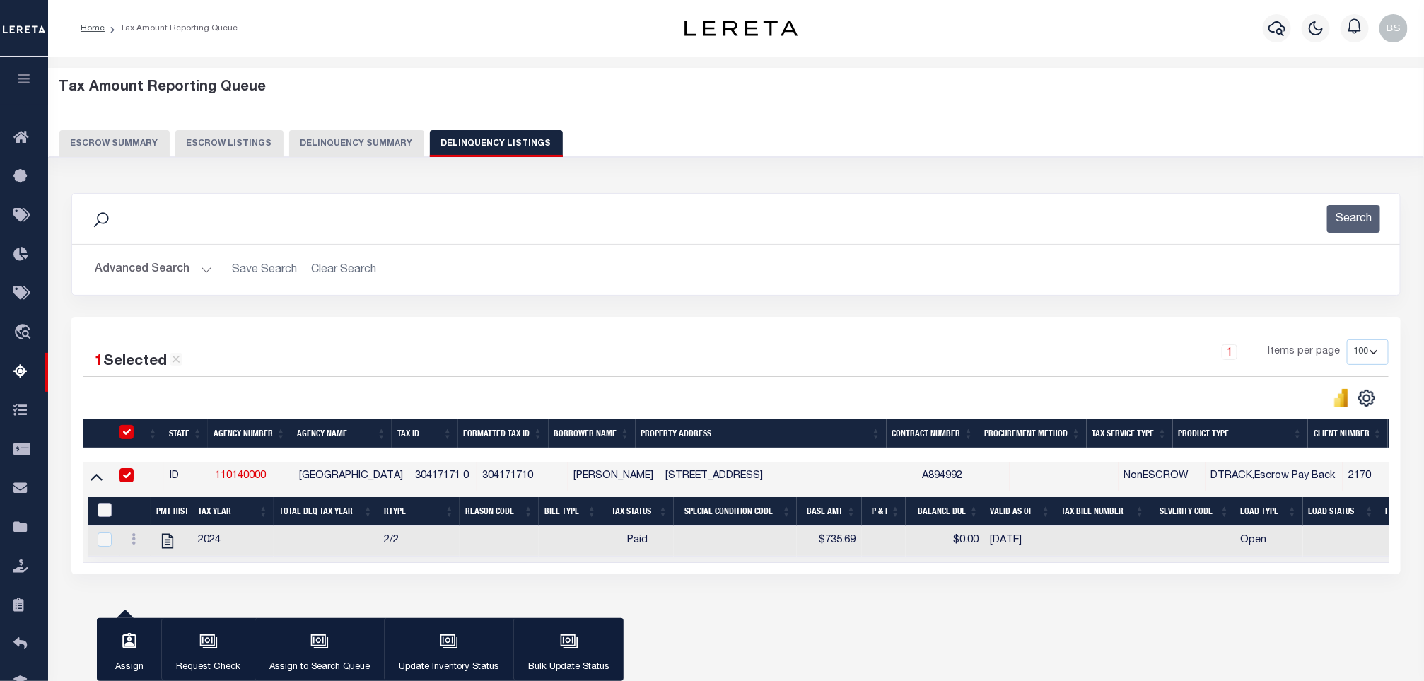
click at [104, 511] on input "&nbsp;" at bounding box center [105, 510] width 14 height 14
checkbox input "true"
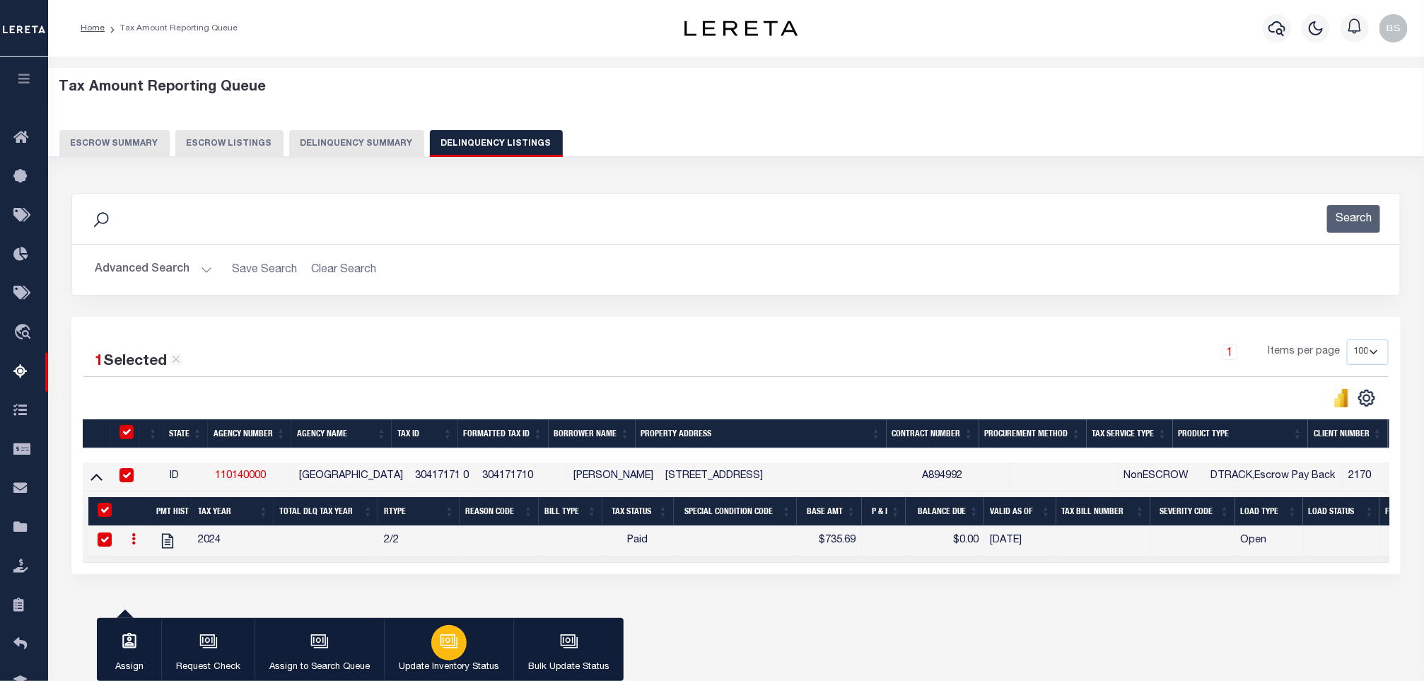
click at [463, 643] on div "button" at bounding box center [448, 642] width 35 height 35
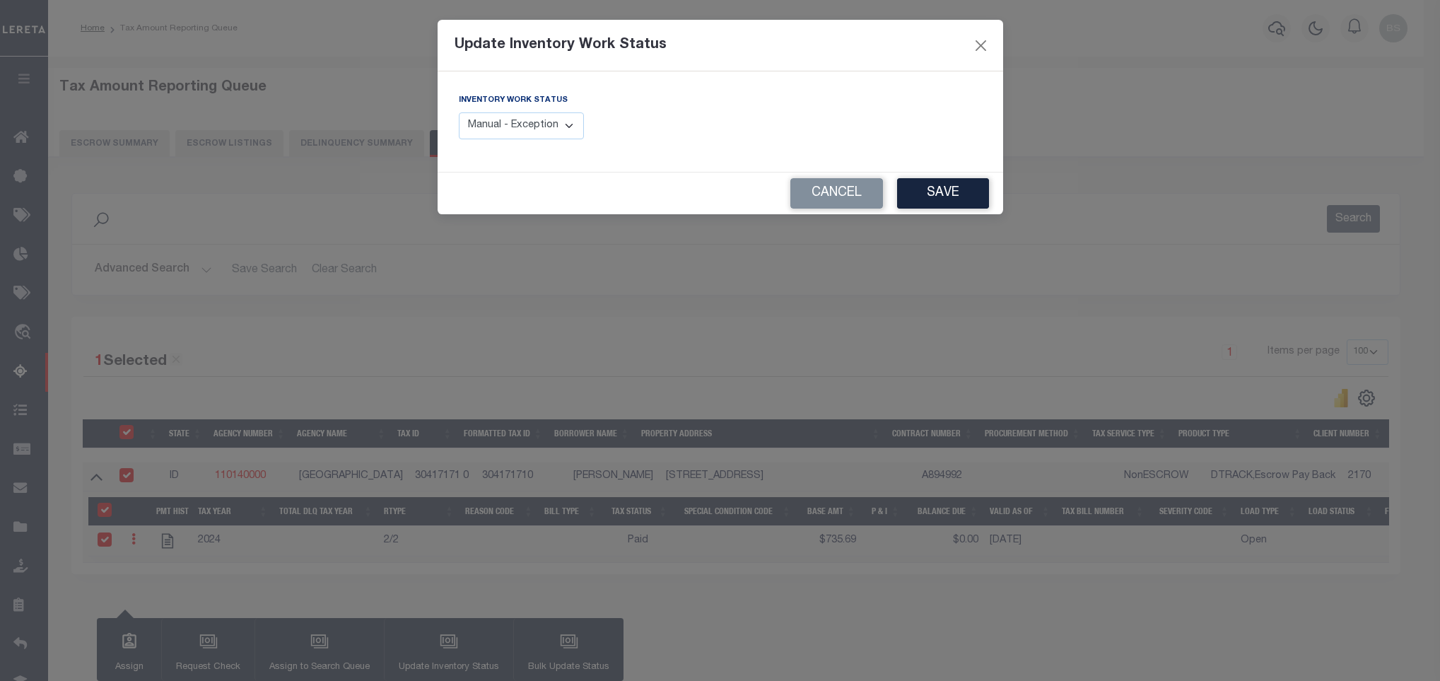
click at [513, 113] on select "Manual - Exception Pended - Awaiting Search Late Add Exception Completed" at bounding box center [522, 126] width 126 height 28
select select "4"
click at [459, 113] on select "Manual - Exception Pended - Awaiting Search Late Add Exception Completed" at bounding box center [522, 126] width 126 height 28
click at [936, 187] on button "Save" at bounding box center [943, 193] width 92 height 30
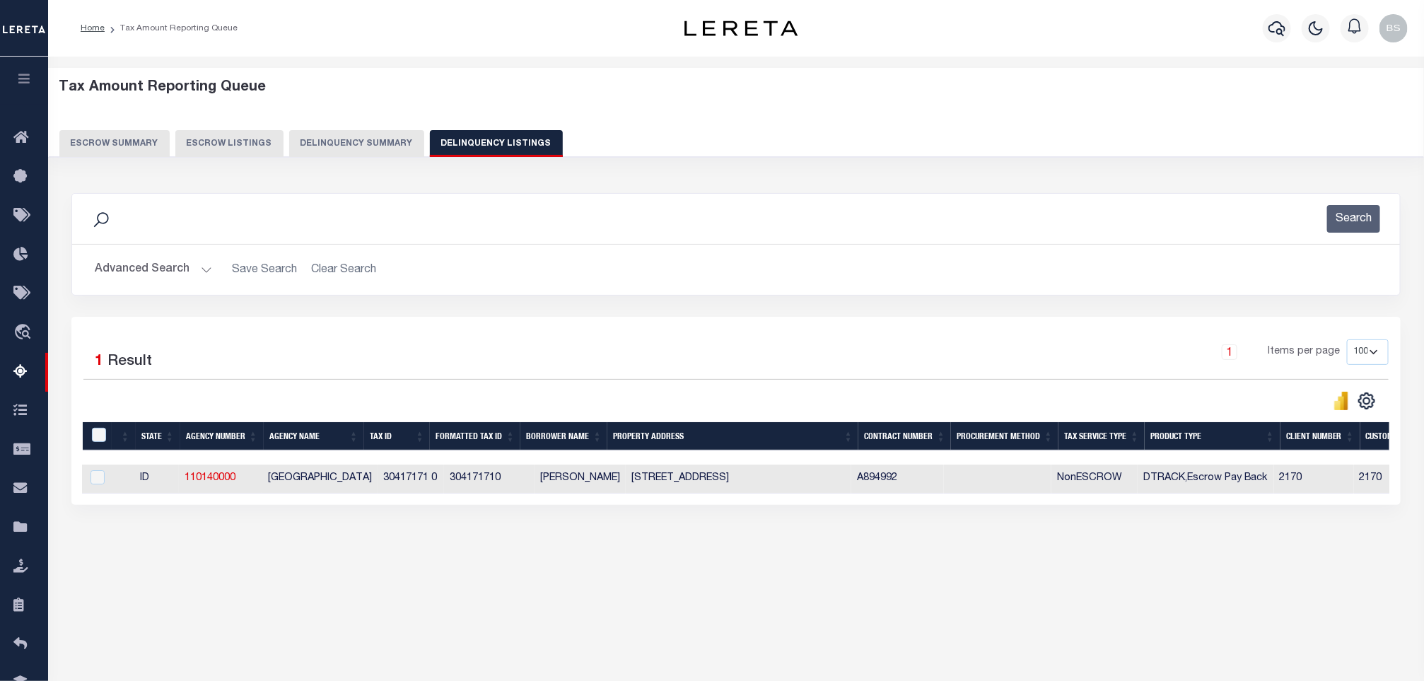
scroll to position [0, 0]
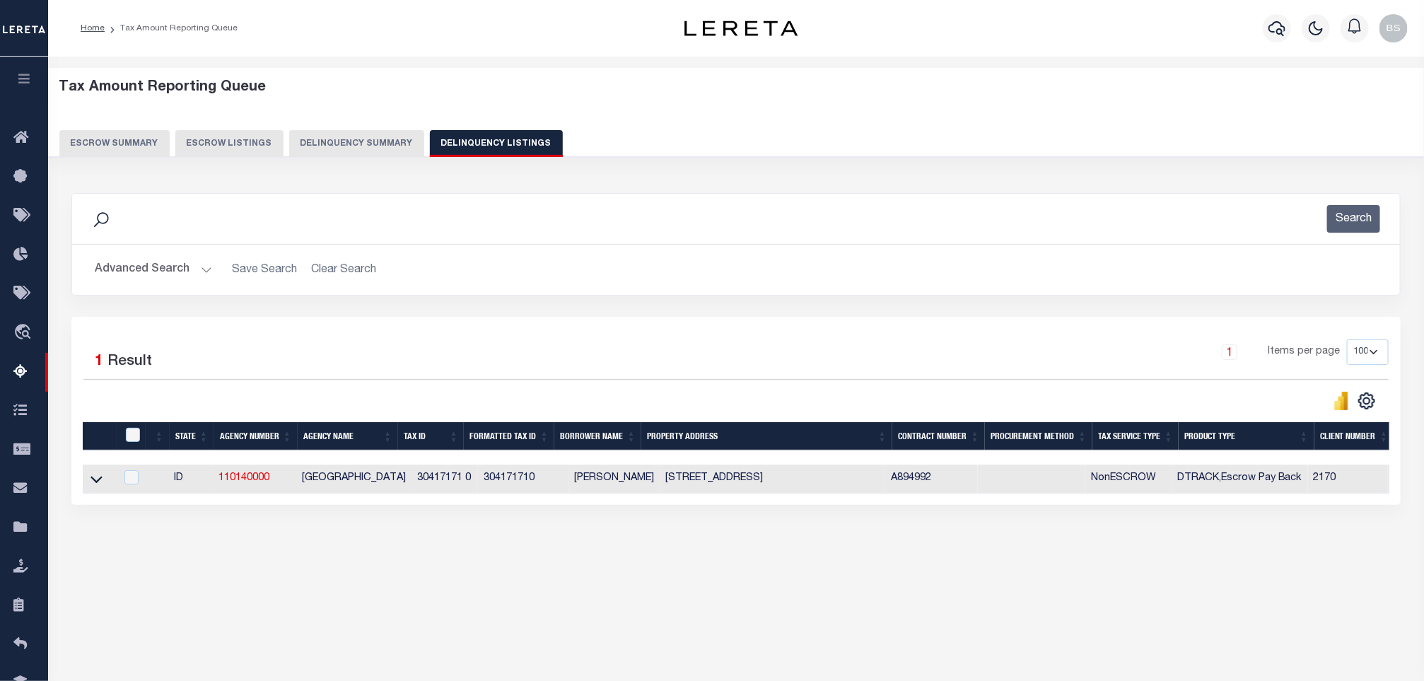
click at [180, 270] on button "Advanced Search" at bounding box center [153, 270] width 117 height 28
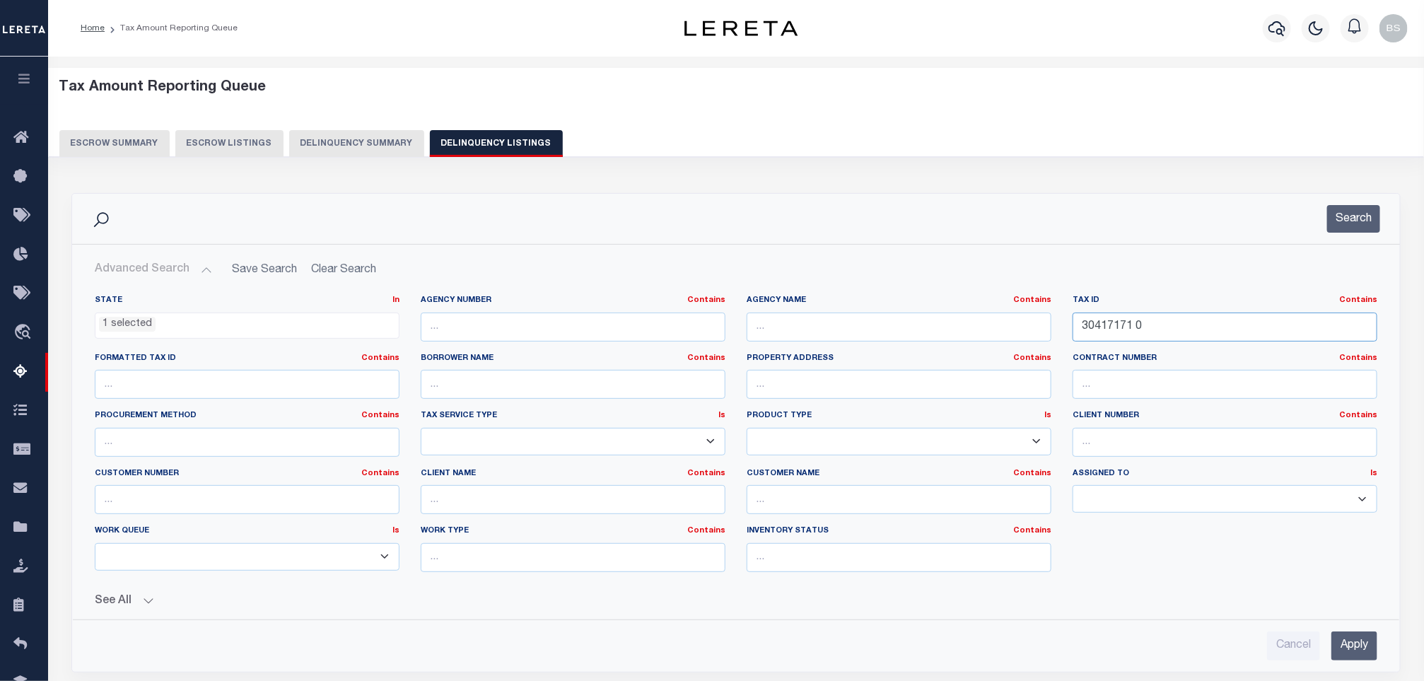
drag, startPoint x: 1186, startPoint y: 323, endPoint x: 1069, endPoint y: 316, distance: 116.9
click at [1069, 316] on div "Tax ID Contains Contains Is 30417171 0" at bounding box center [1225, 324] width 326 height 58
paste input "3"
type input "30417173 0"
click at [1367, 223] on button "Search" at bounding box center [1353, 219] width 53 height 28
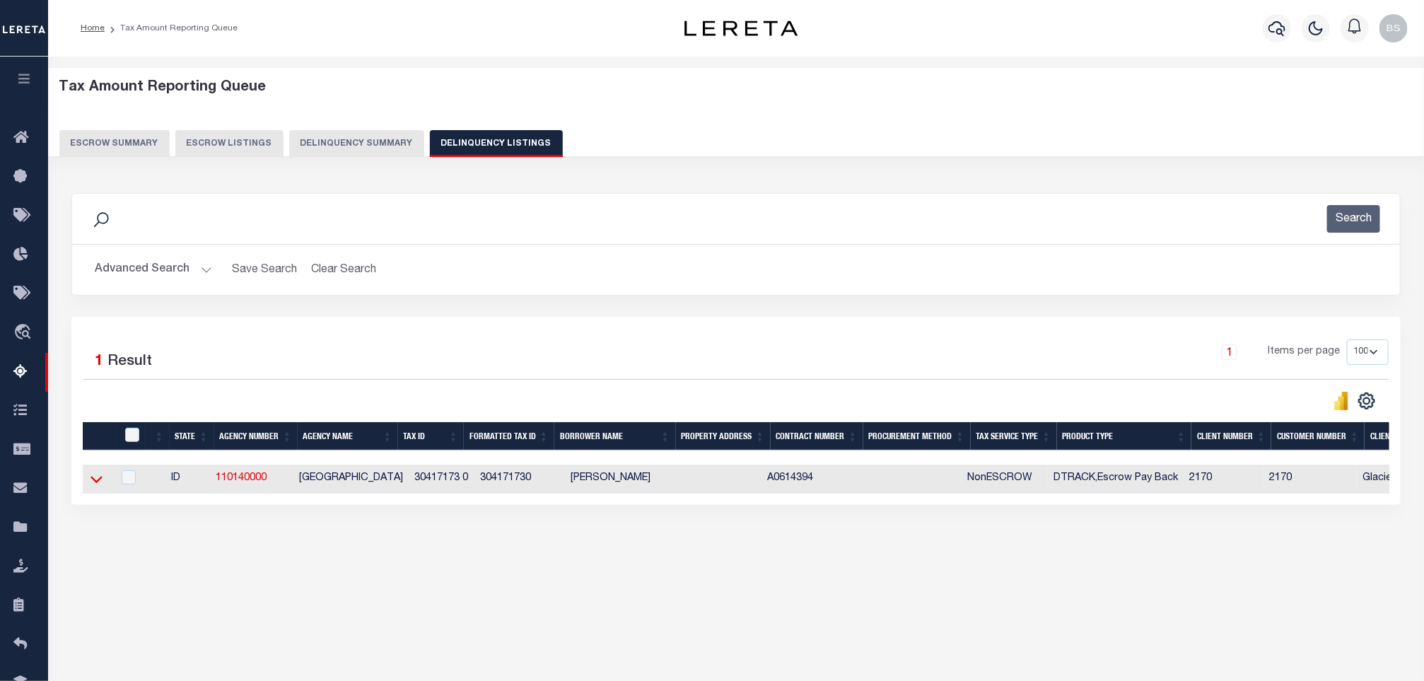
click at [95, 484] on icon at bounding box center [97, 479] width 12 height 15
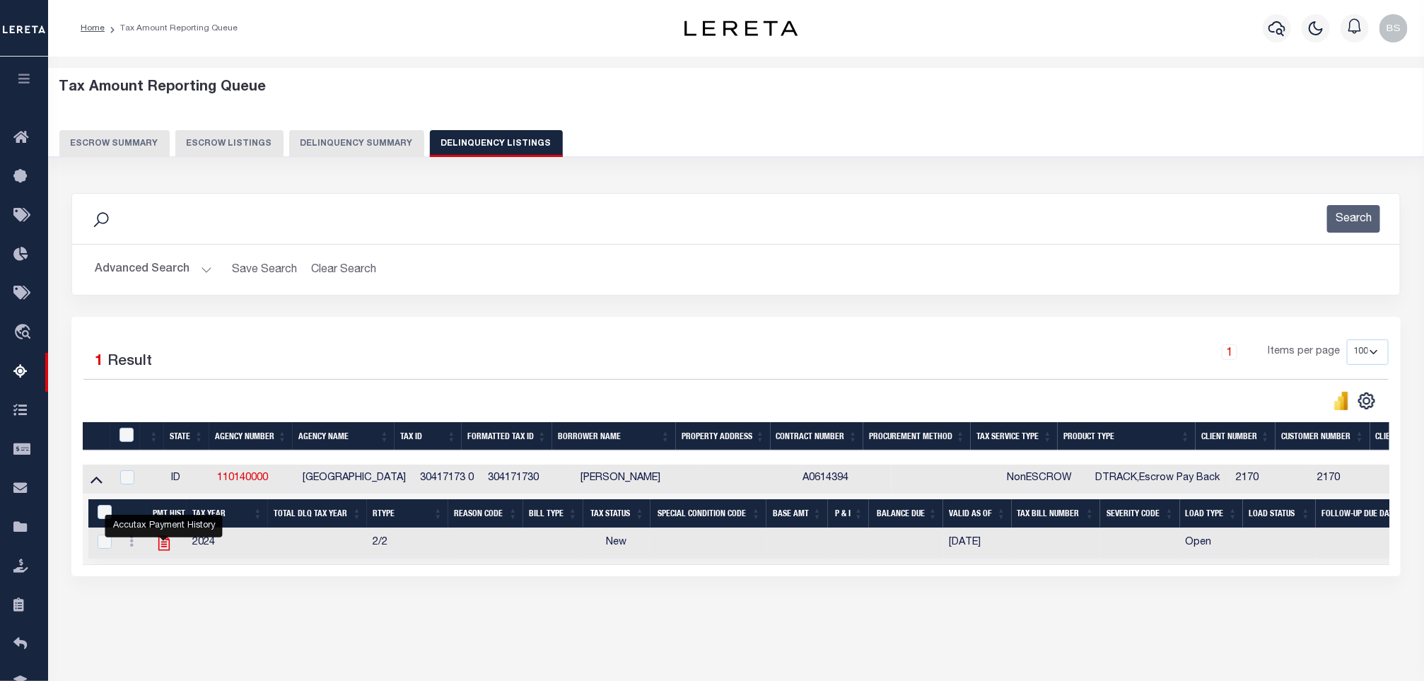
click at [164, 545] on icon "" at bounding box center [164, 543] width 18 height 18
checkbox input "true"
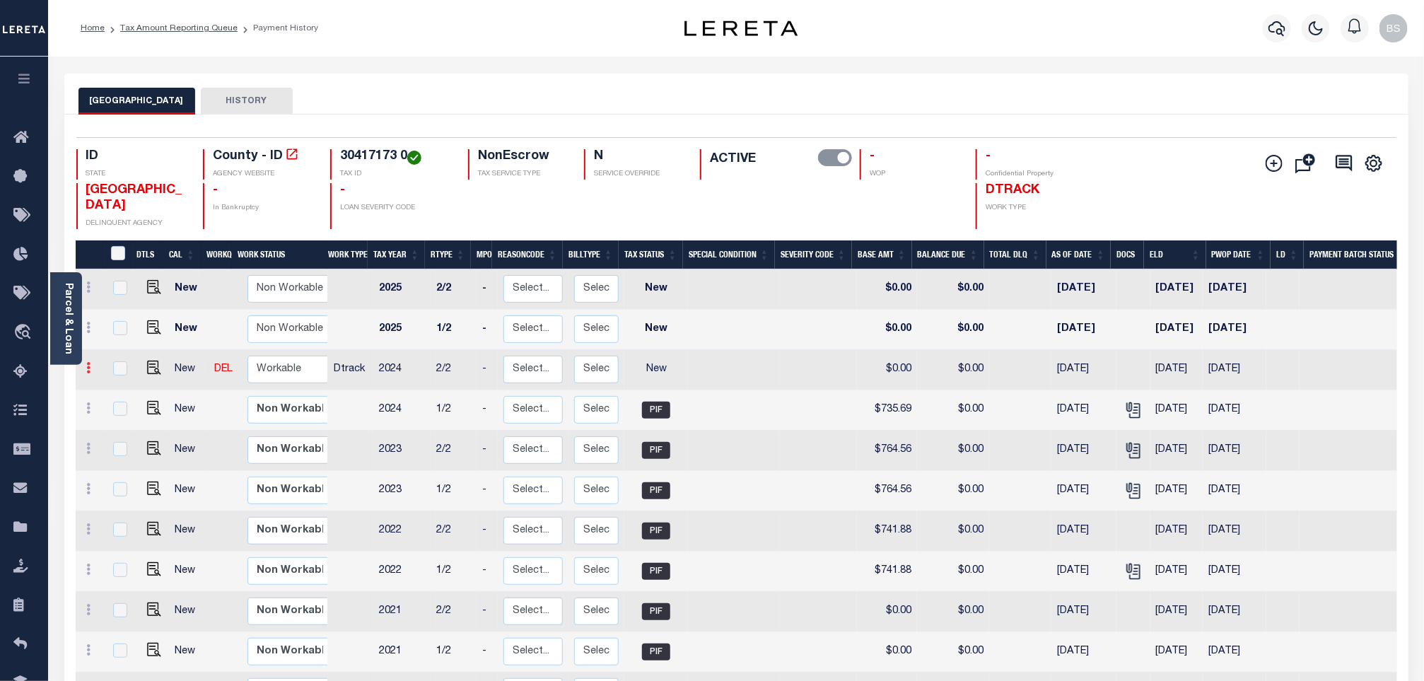
click at [83, 368] on link at bounding box center [89, 369] width 16 height 11
click at [125, 421] on img at bounding box center [123, 416] width 14 height 15
select select "NW2"
type input "$0.00"
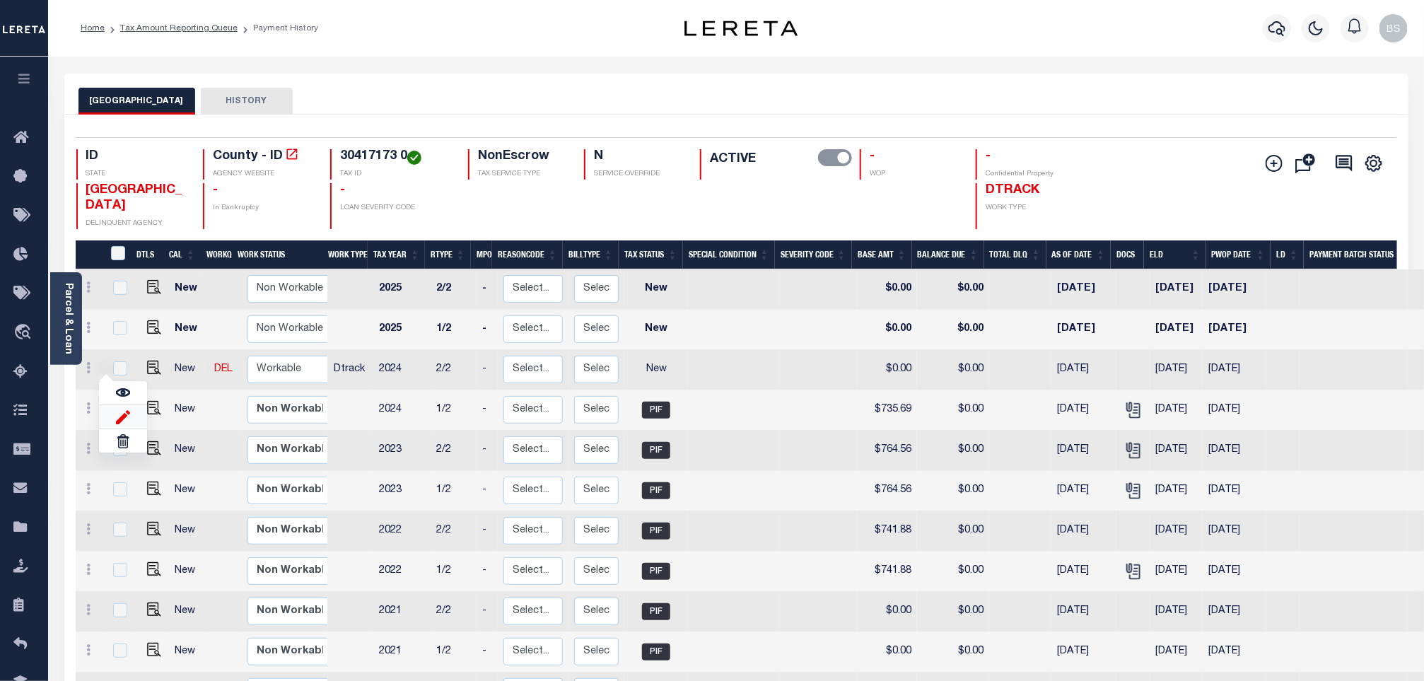
type input "[DATE]"
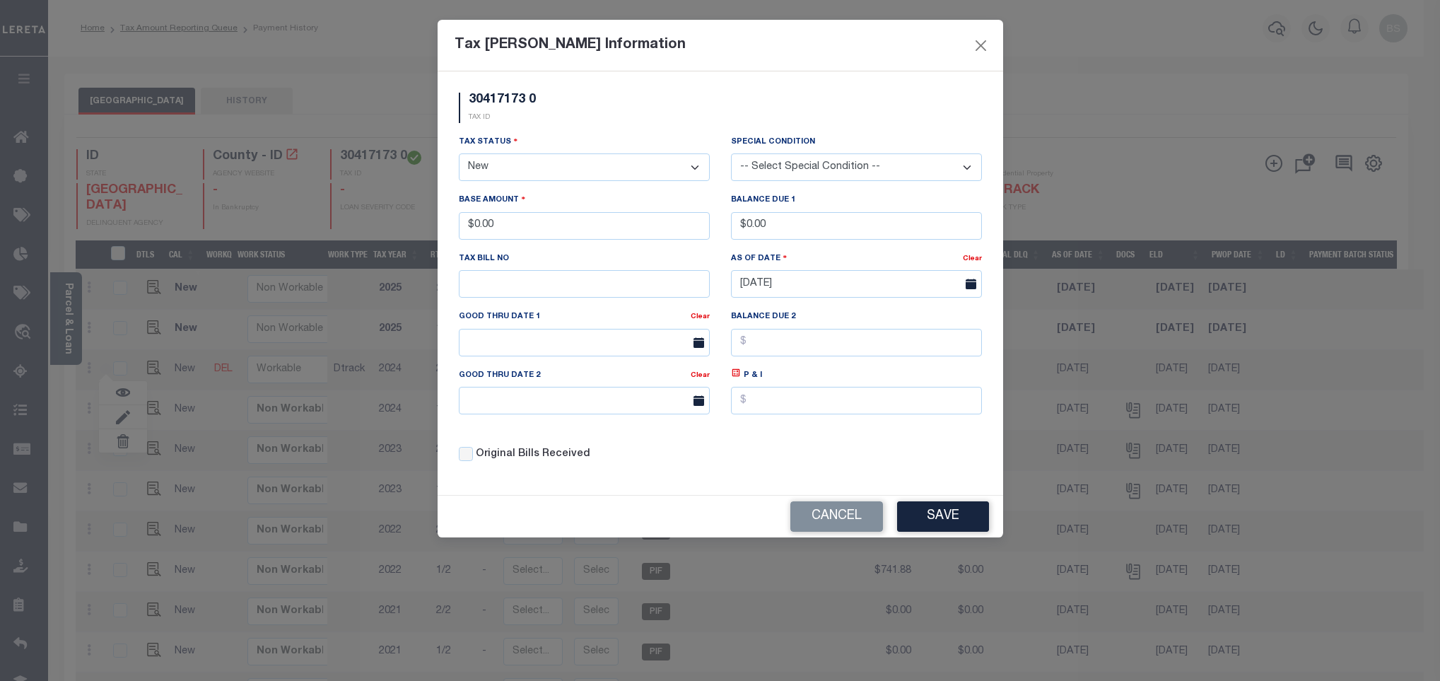
click at [527, 179] on select "- Select Status - Open Due/Unpaid Paid Incomplete No Tax Due Internal Refund Pr…" at bounding box center [584, 167] width 251 height 28
select select "PYD"
click at [459, 155] on select "- Select Status - Open Due/Unpaid Paid Incomplete No Tax Due Internal Refund Pr…" at bounding box center [584, 167] width 251 height 28
drag, startPoint x: 520, startPoint y: 229, endPoint x: 416, endPoint y: 214, distance: 105.7
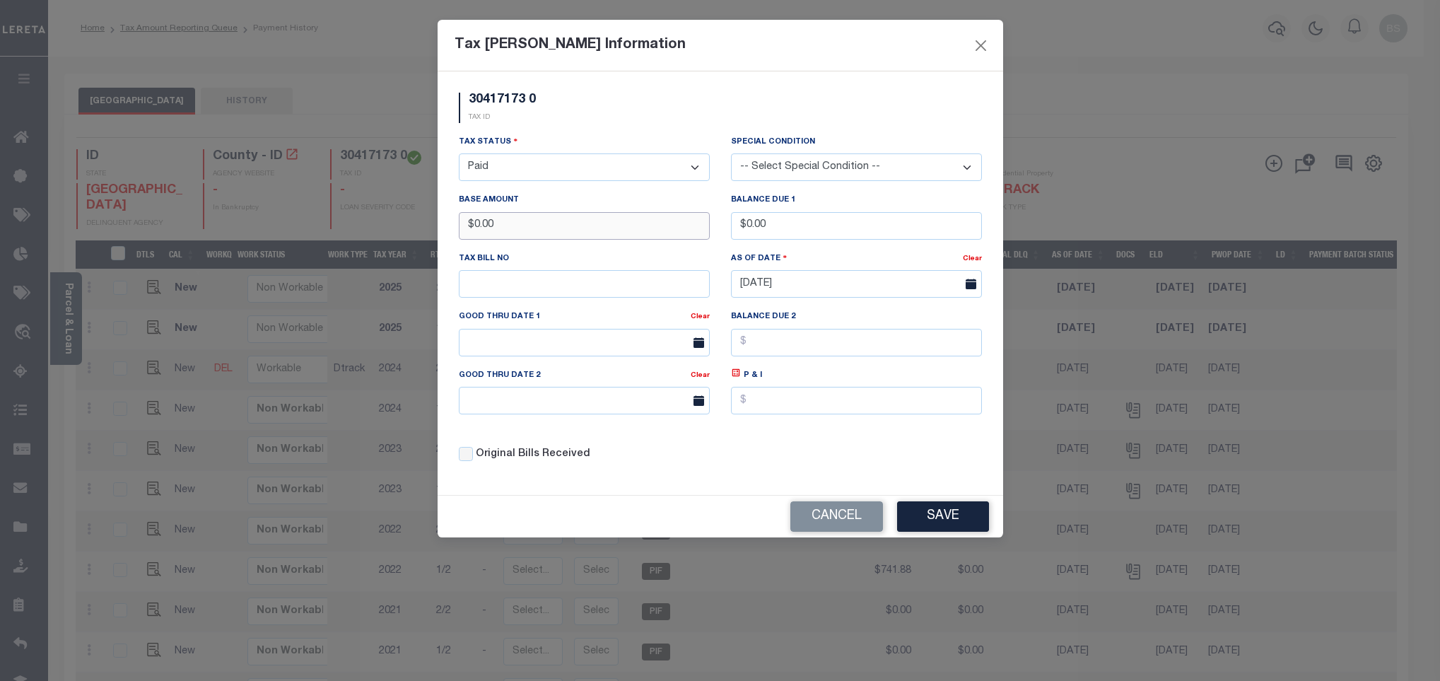
click at [416, 214] on div "Tax [PERSON_NAME] Information 30417173 0 TAX ID Installment: TaxID: 30417173 0 …" at bounding box center [720, 340] width 1440 height 681
type input "$735.69"
click at [911, 528] on button "Save" at bounding box center [943, 516] width 92 height 30
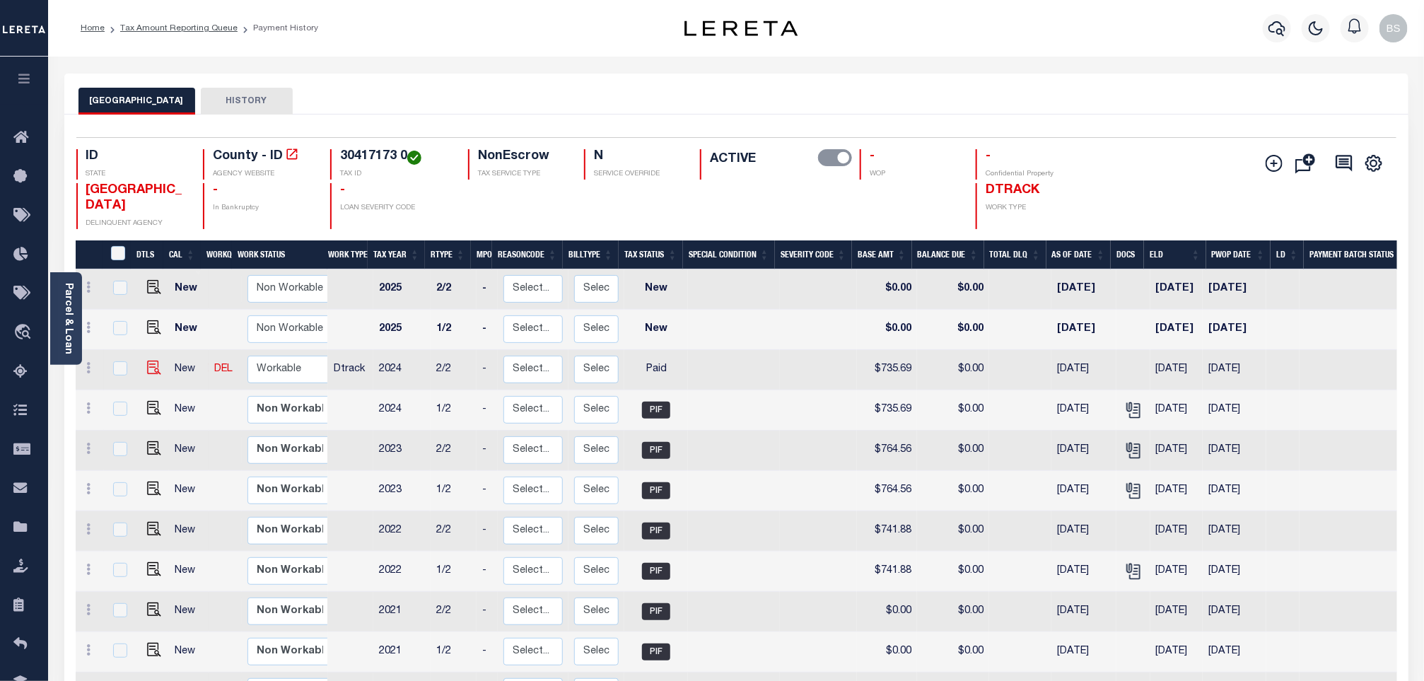
click at [153, 371] on img at bounding box center [154, 368] width 14 height 14
checkbox input "true"
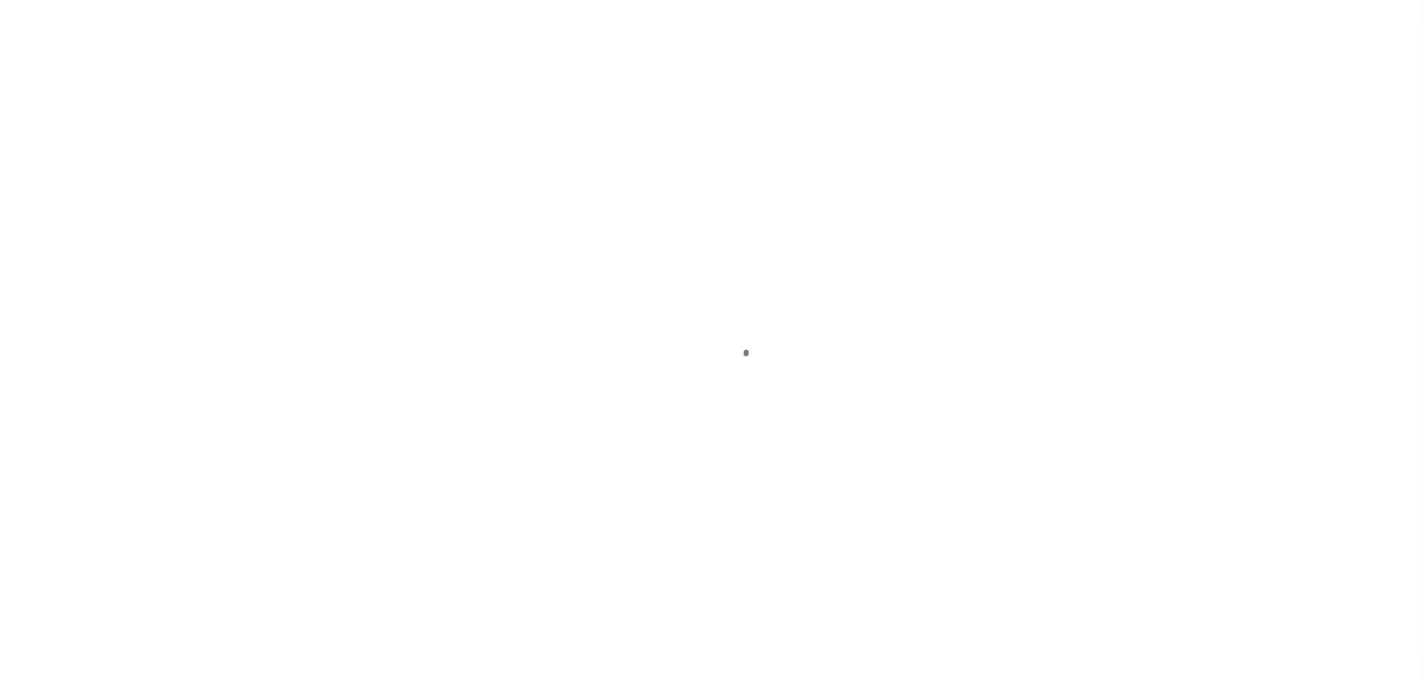
select select "PYD"
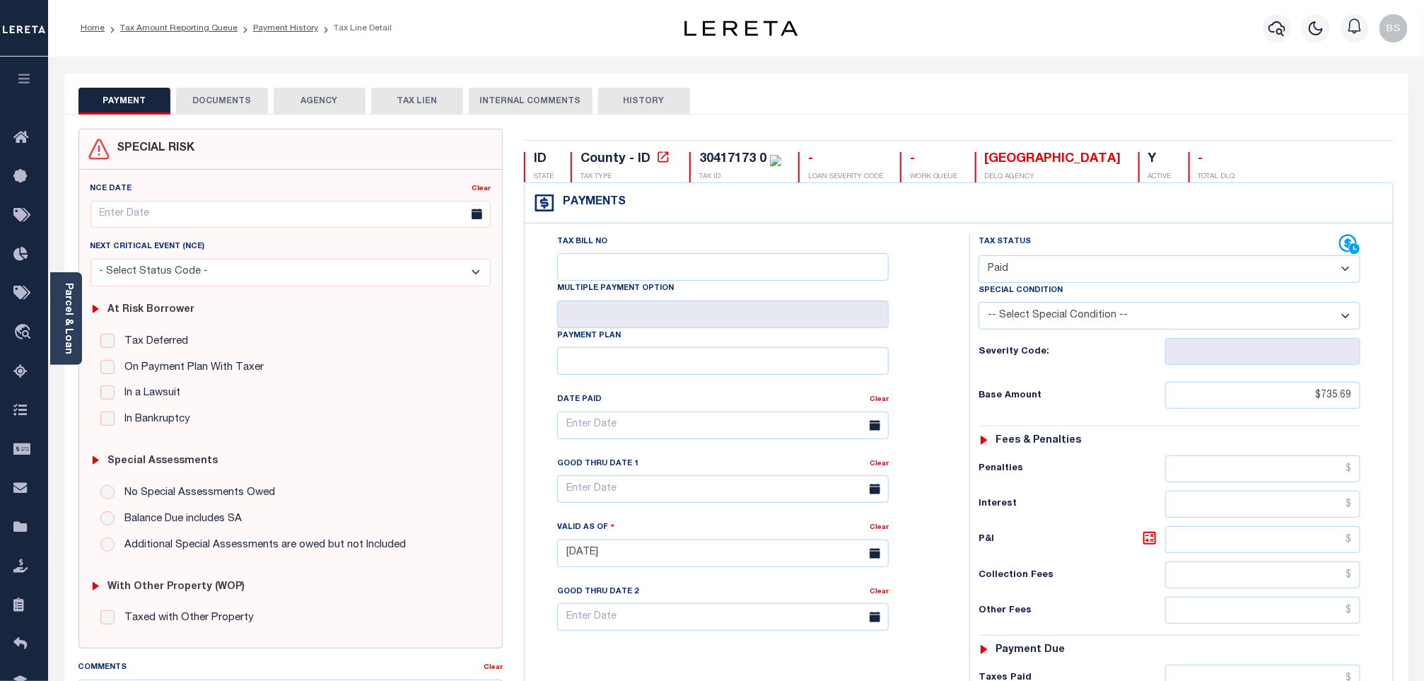
click at [223, 104] on button "DOCUMENTS" at bounding box center [222, 101] width 92 height 27
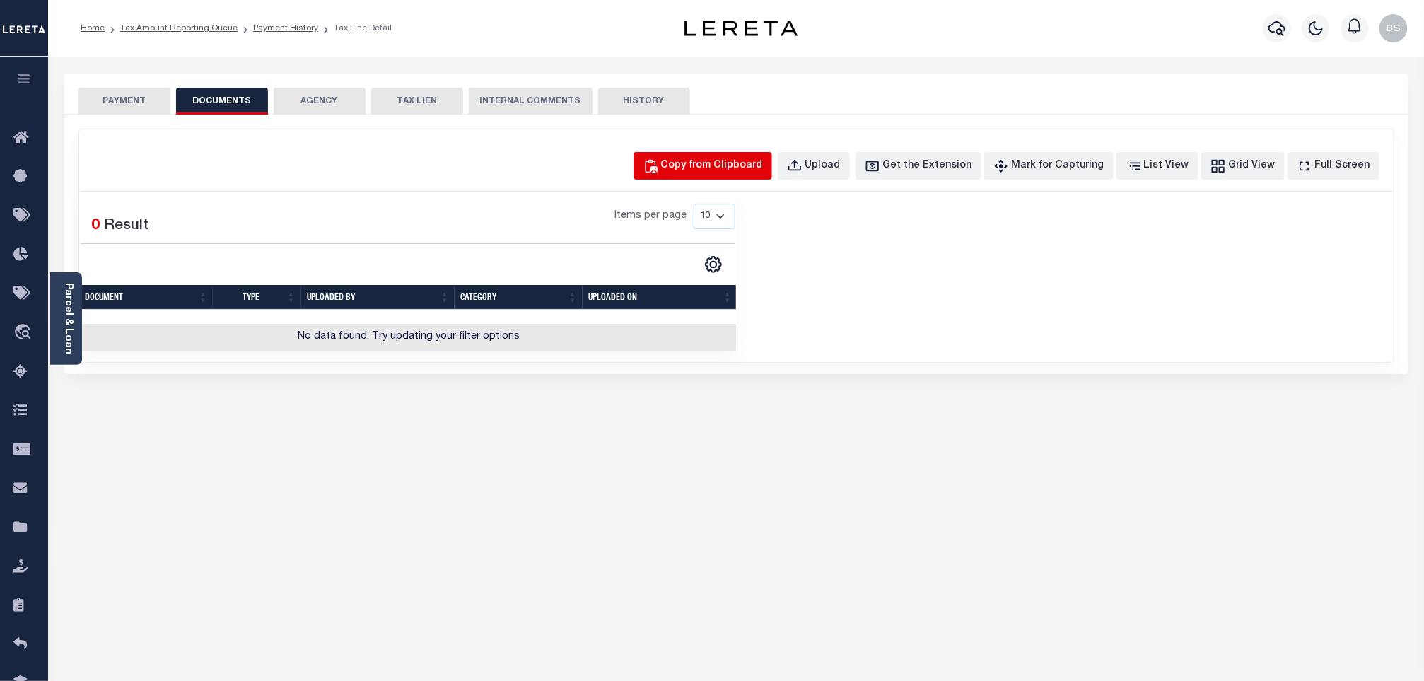
click at [716, 175] on button "Copy from Clipboard" at bounding box center [703, 166] width 139 height 28
select select "POP"
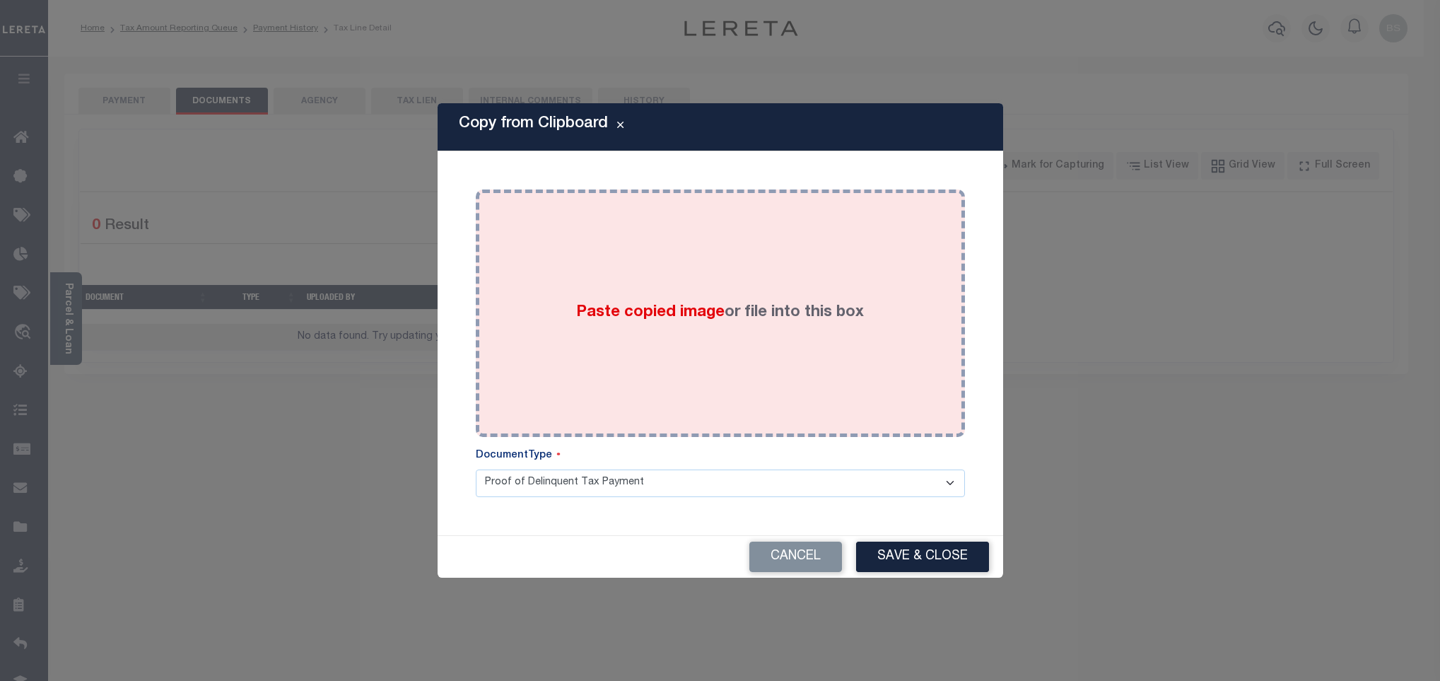
click at [682, 281] on div "Paste copied image or file into this box" at bounding box center [720, 313] width 468 height 226
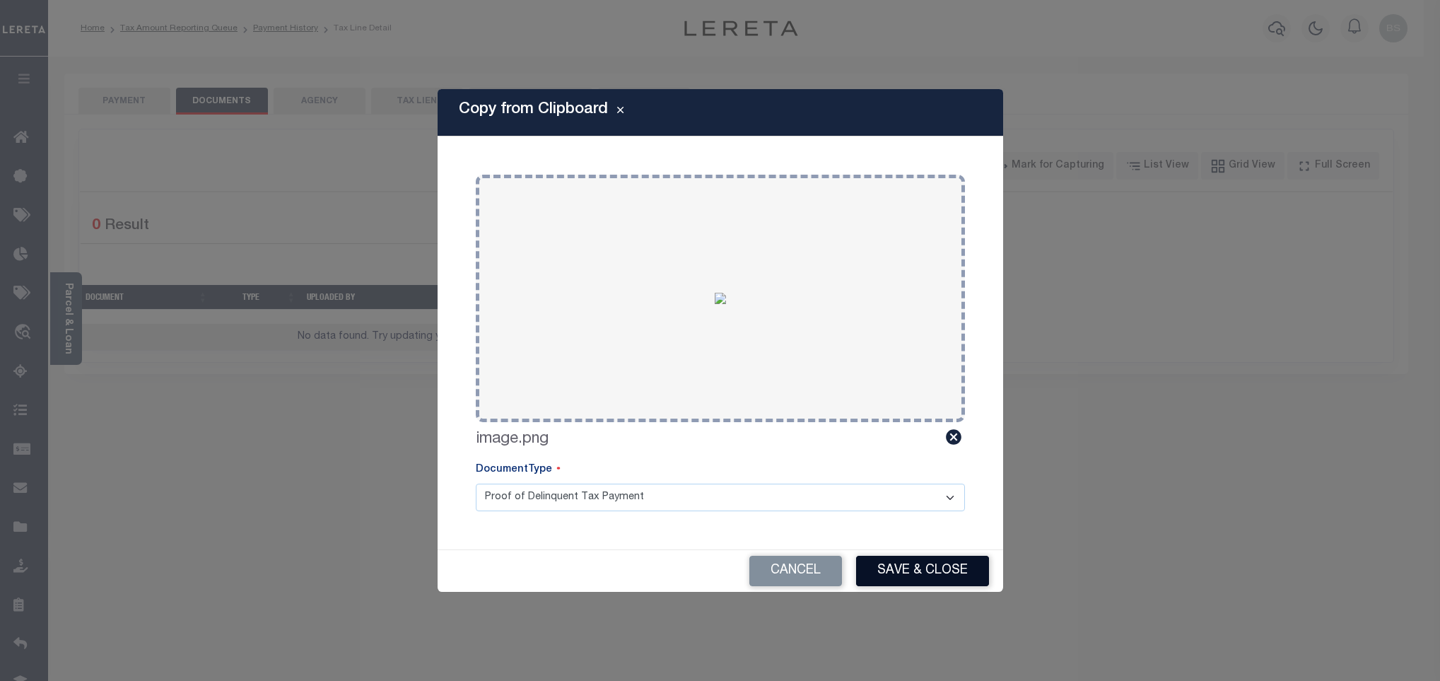
click at [921, 568] on button "Save & Close" at bounding box center [922, 571] width 133 height 30
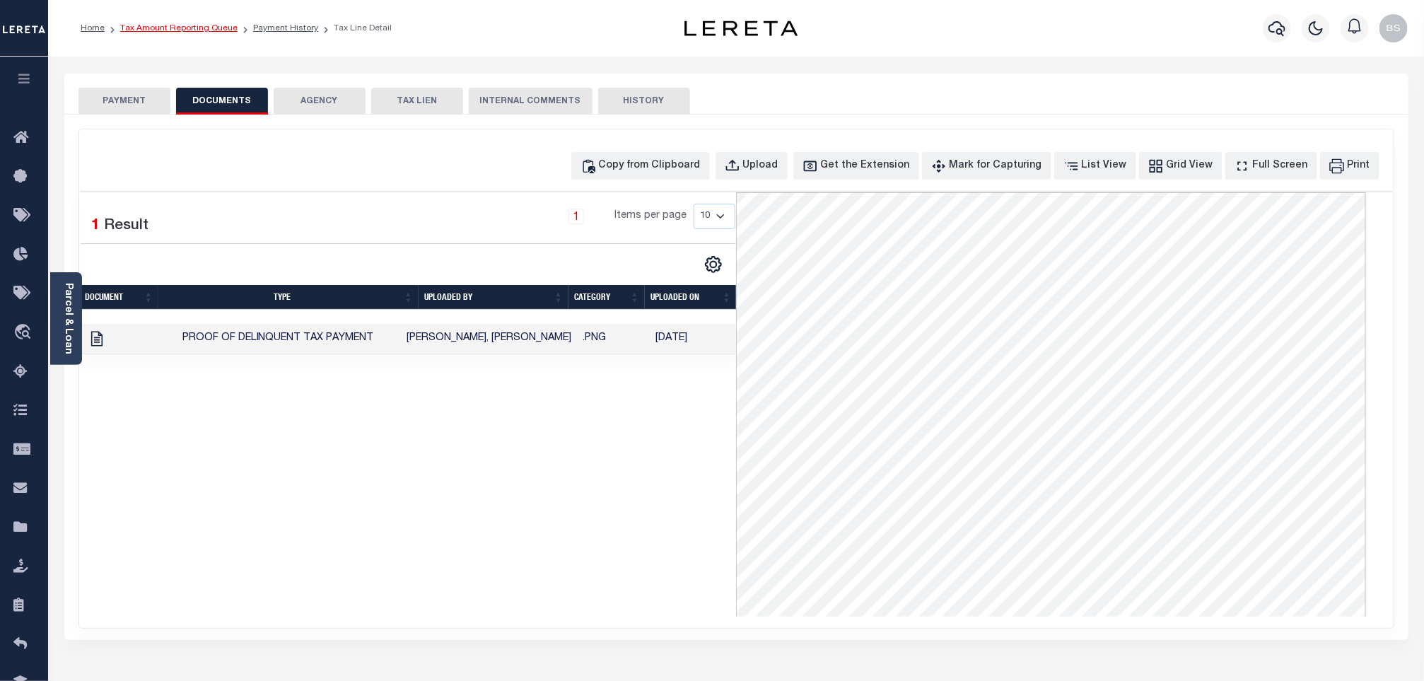
click at [189, 28] on link "Tax Amount Reporting Queue" at bounding box center [178, 28] width 117 height 8
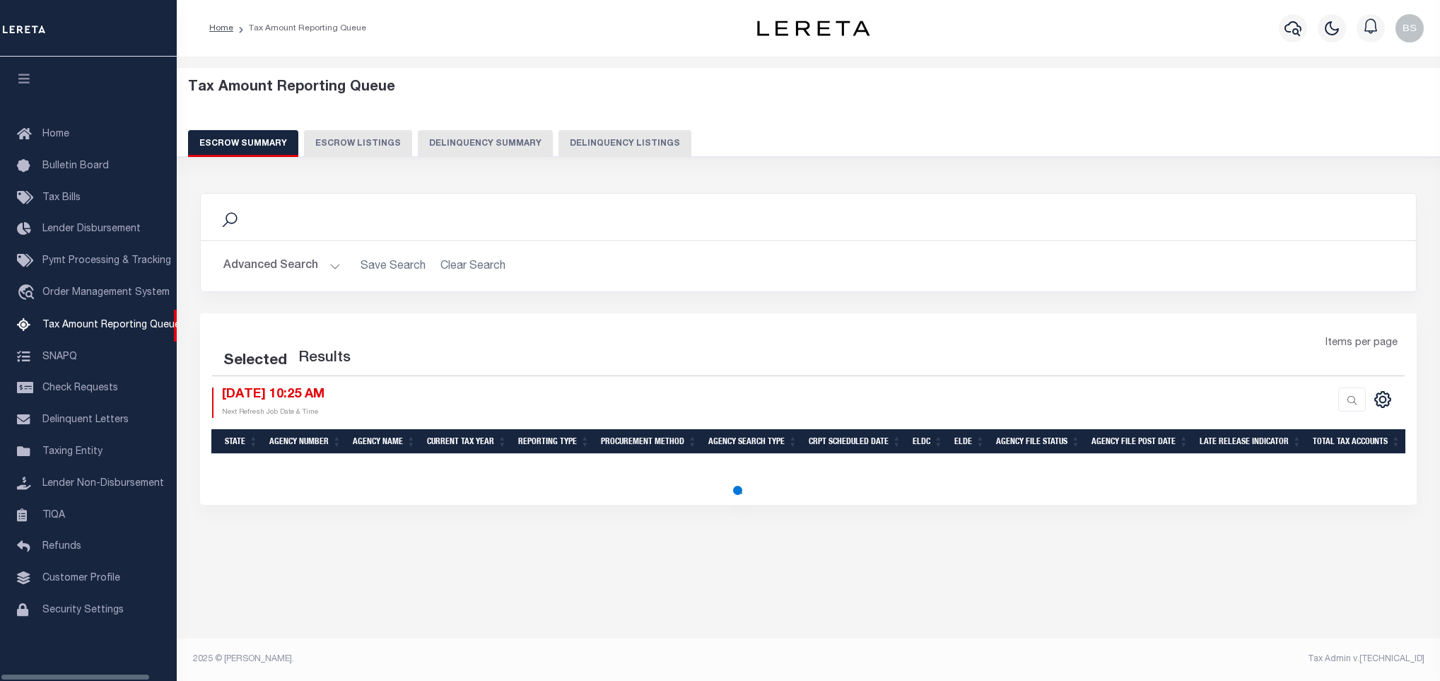
click at [592, 146] on button "Delinquency Listings" at bounding box center [625, 143] width 133 height 27
select select "100"
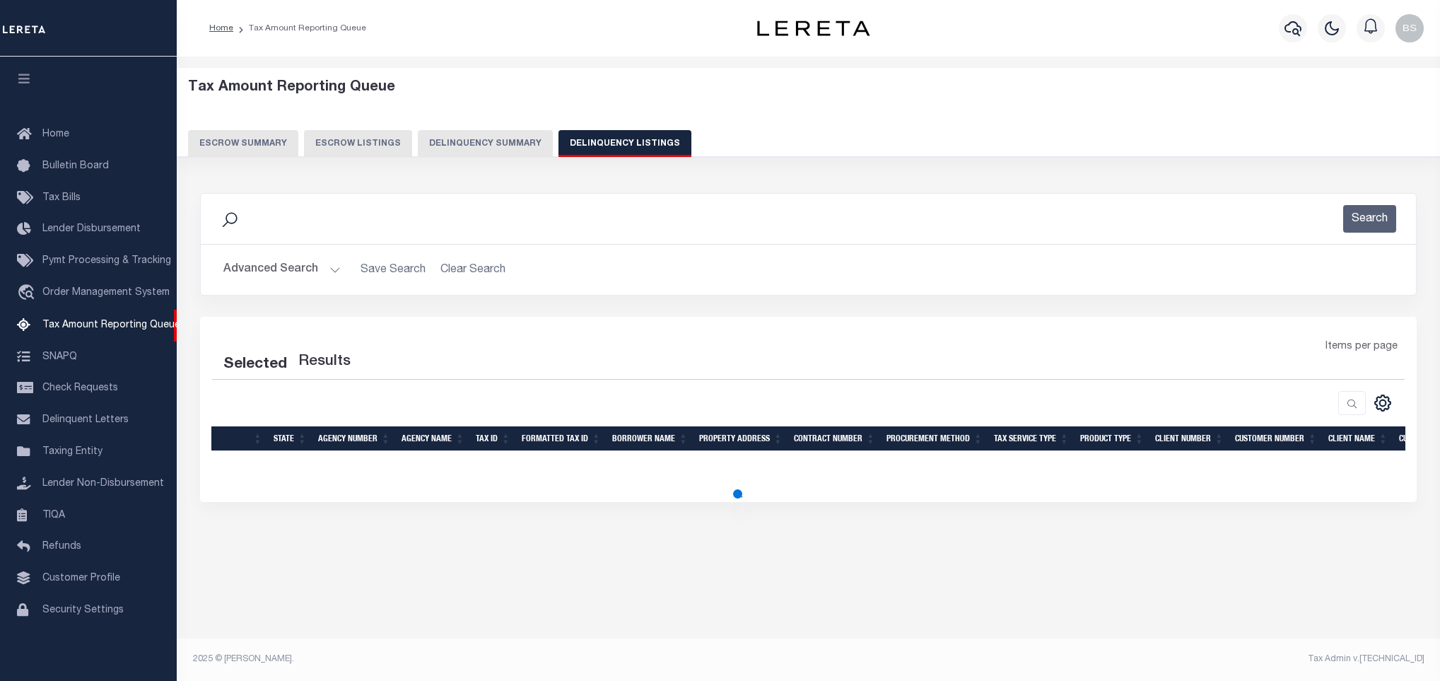
select select "100"
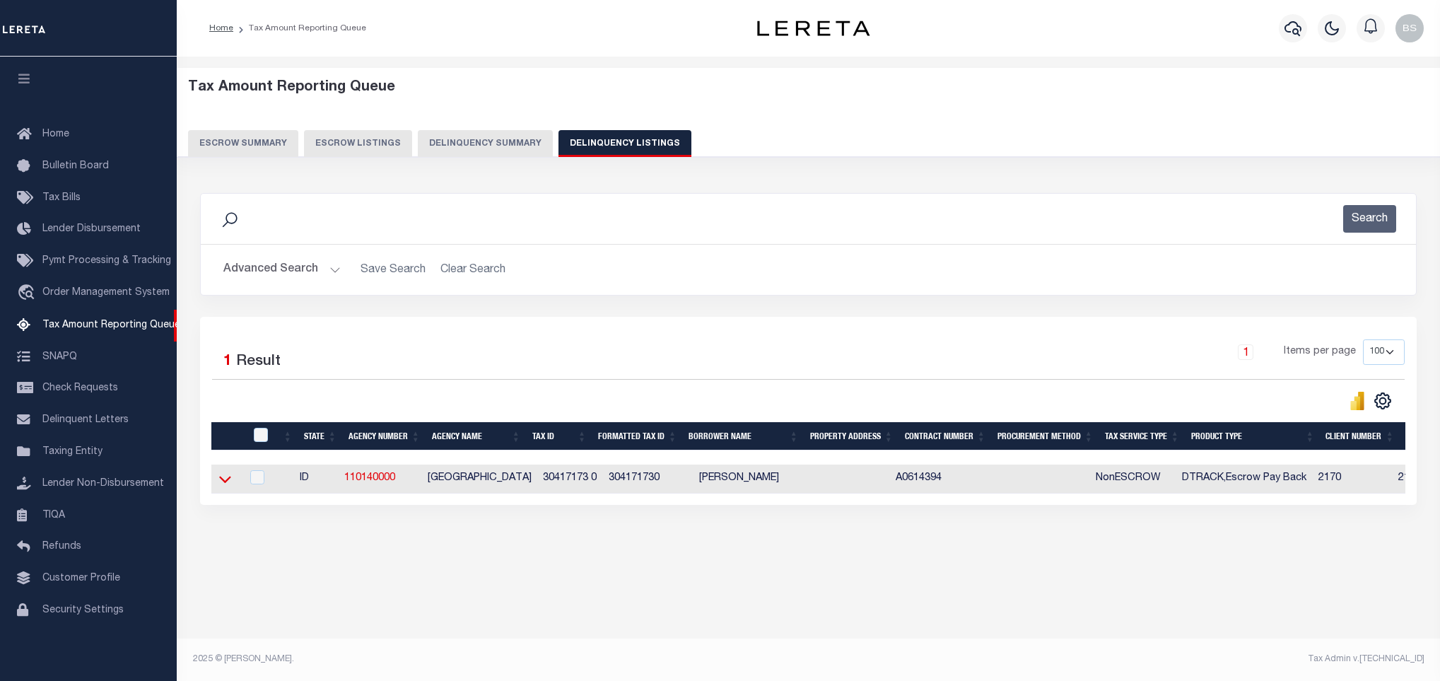
click at [226, 486] on icon at bounding box center [225, 479] width 12 height 15
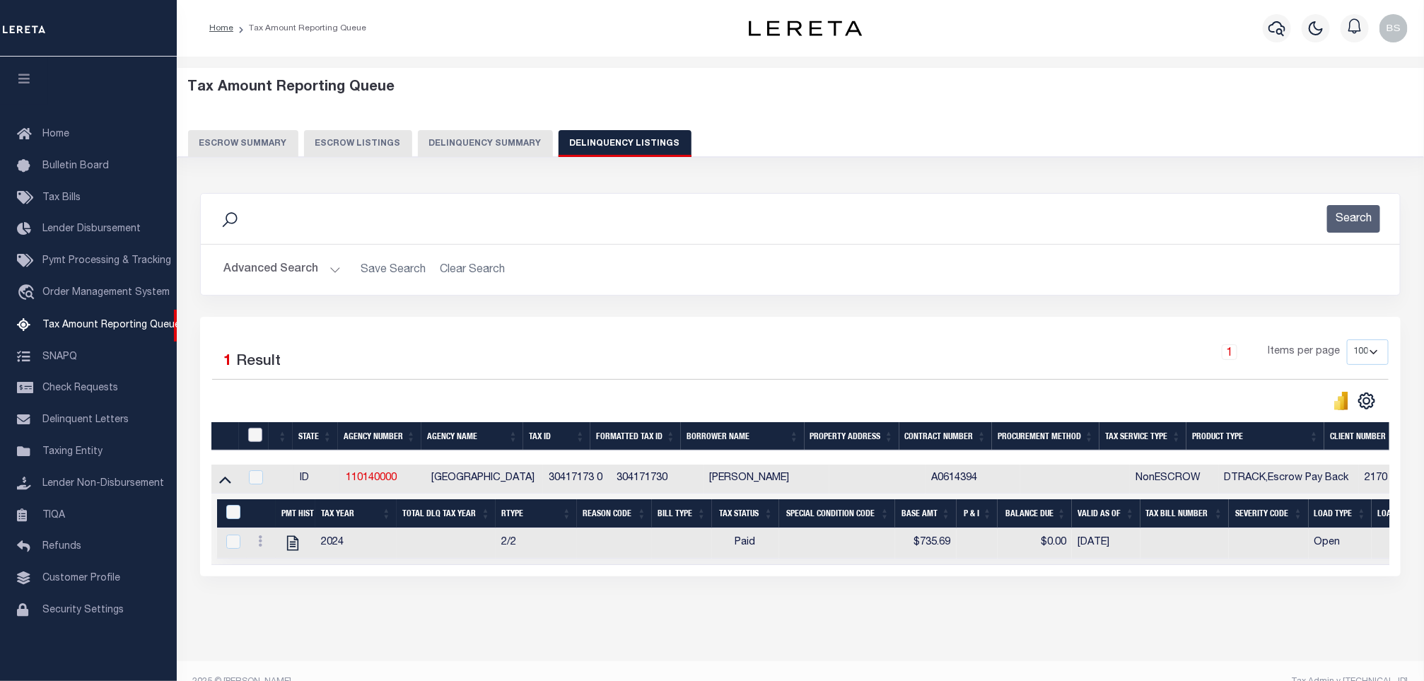
click at [259, 439] on input "checkbox" at bounding box center [255, 435] width 14 height 14
checkbox input "true"
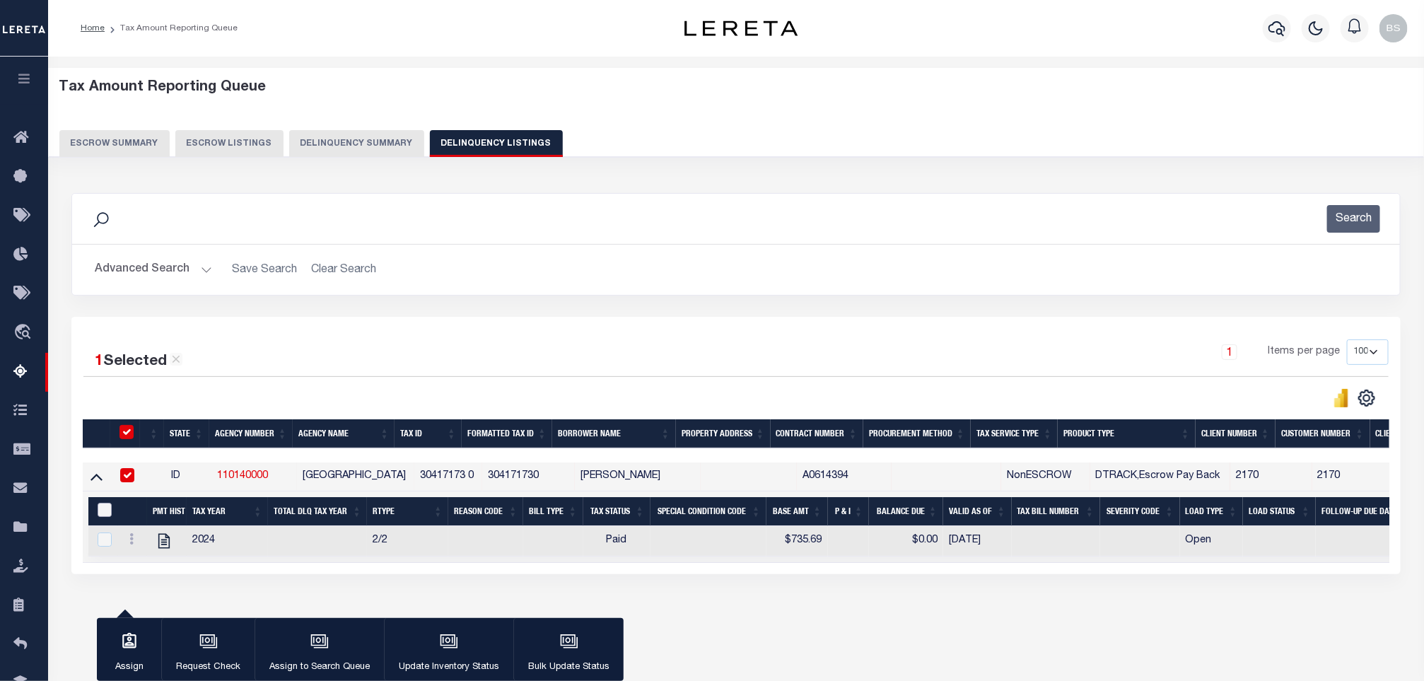
click at [100, 517] on input "&nbsp;" at bounding box center [105, 510] width 14 height 14
checkbox input "true"
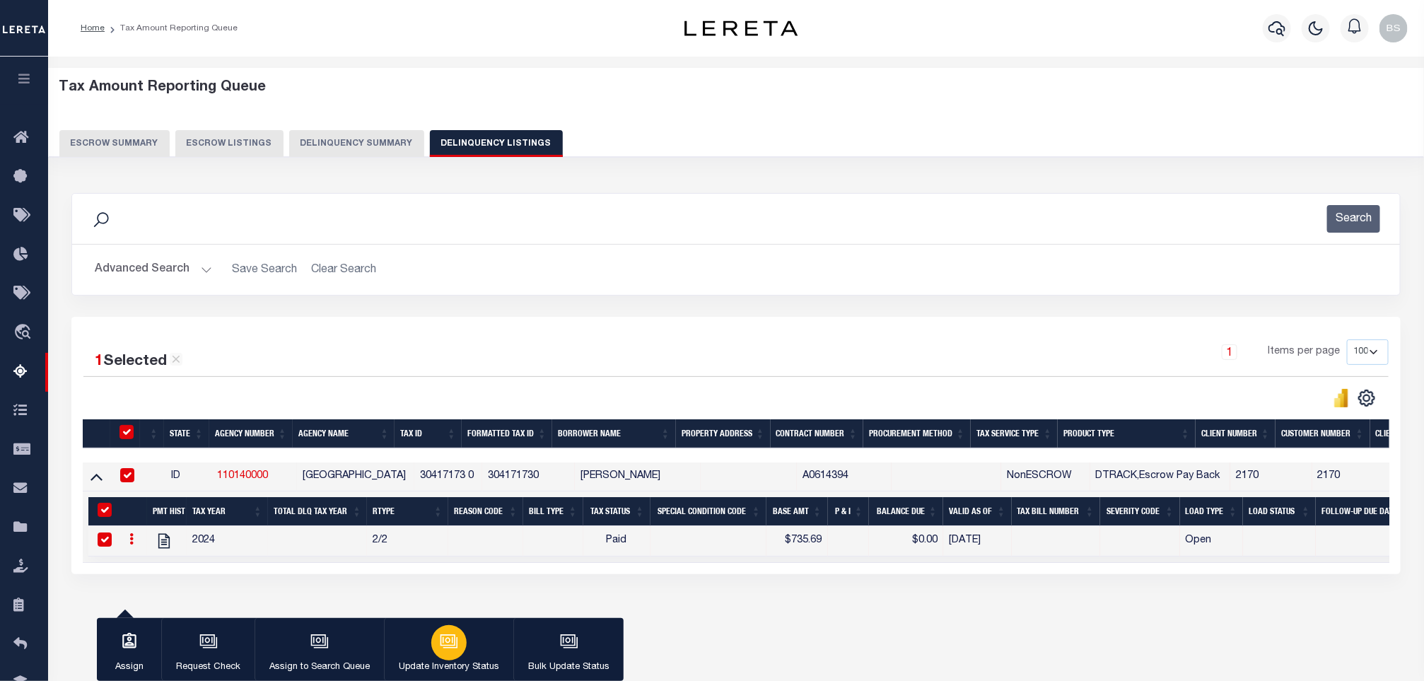
click at [441, 649] on icon "button" at bounding box center [449, 641] width 18 height 18
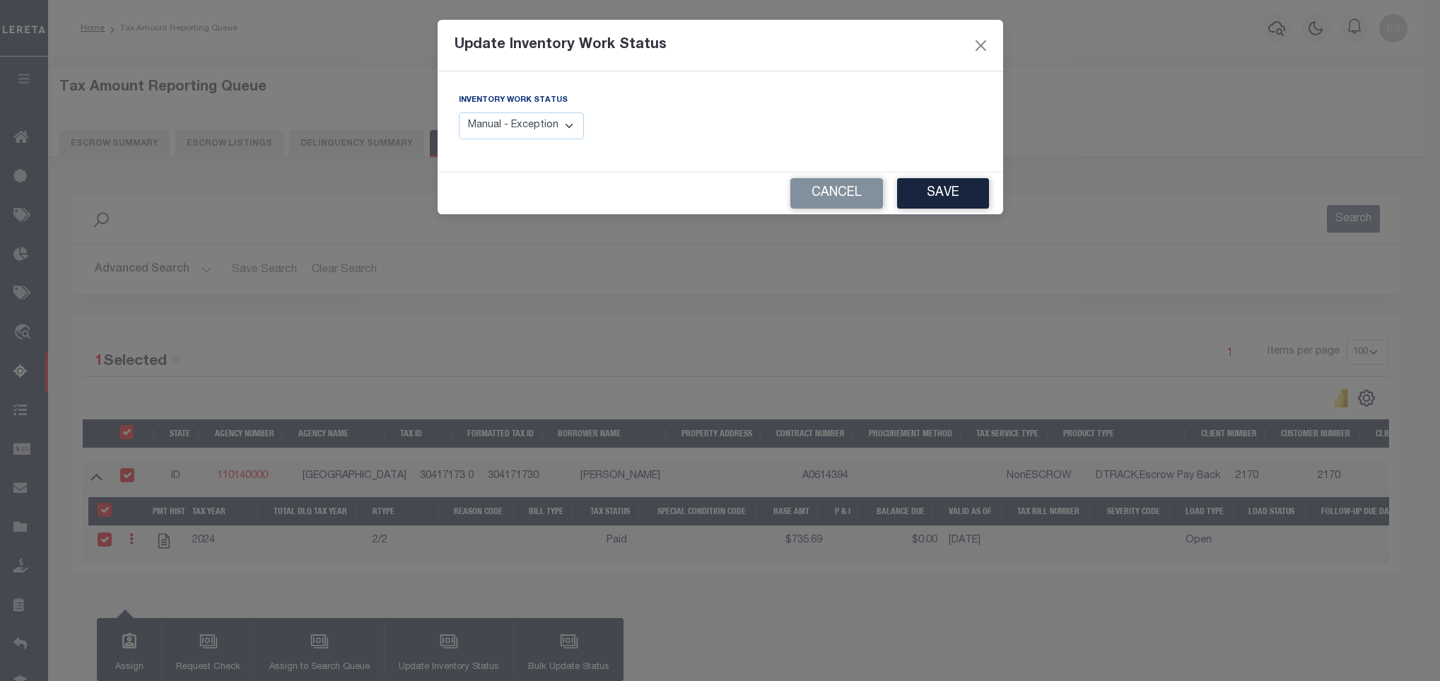
click at [526, 124] on select "Manual - Exception Pended - Awaiting Search Late Add Exception Completed" at bounding box center [522, 126] width 126 height 28
select select "4"
click at [459, 113] on select "Manual - Exception Pended - Awaiting Search Late Add Exception Completed" at bounding box center [522, 126] width 126 height 28
click at [930, 206] on button "Save" at bounding box center [943, 193] width 92 height 30
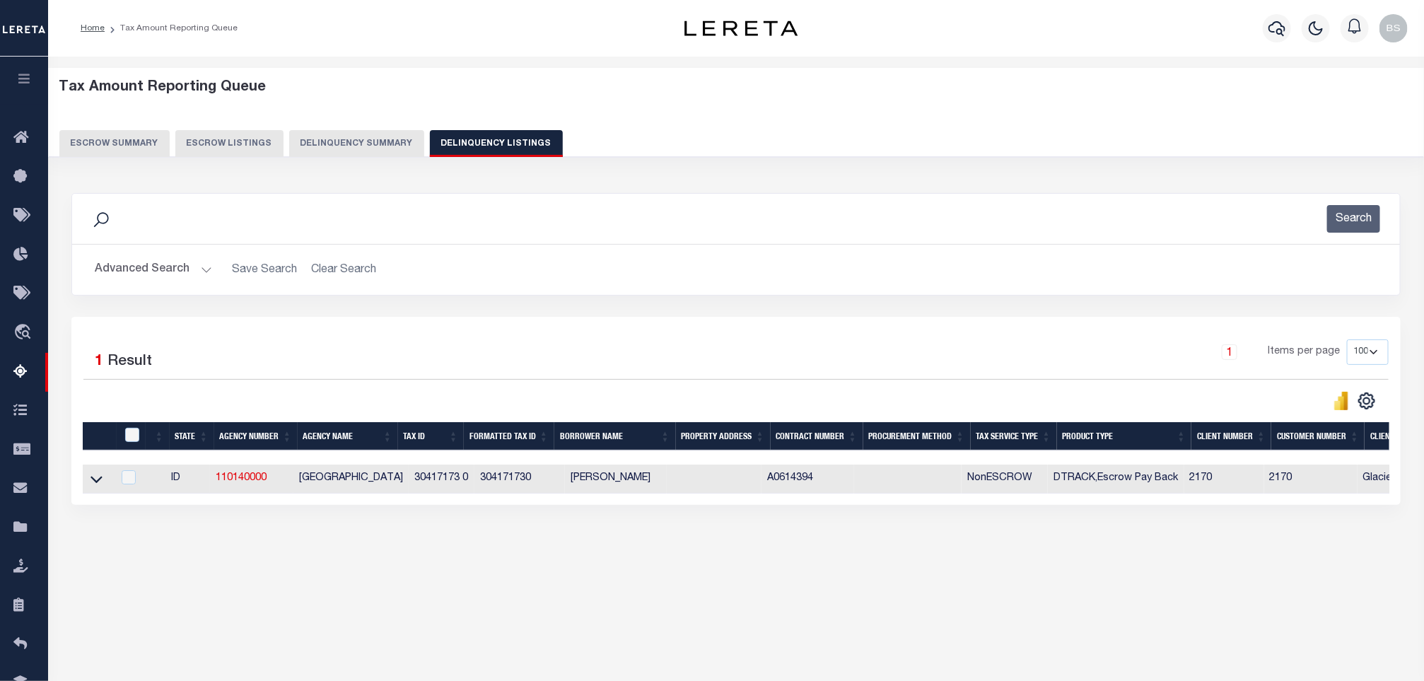
click at [183, 274] on button "Advanced Search" at bounding box center [153, 270] width 117 height 28
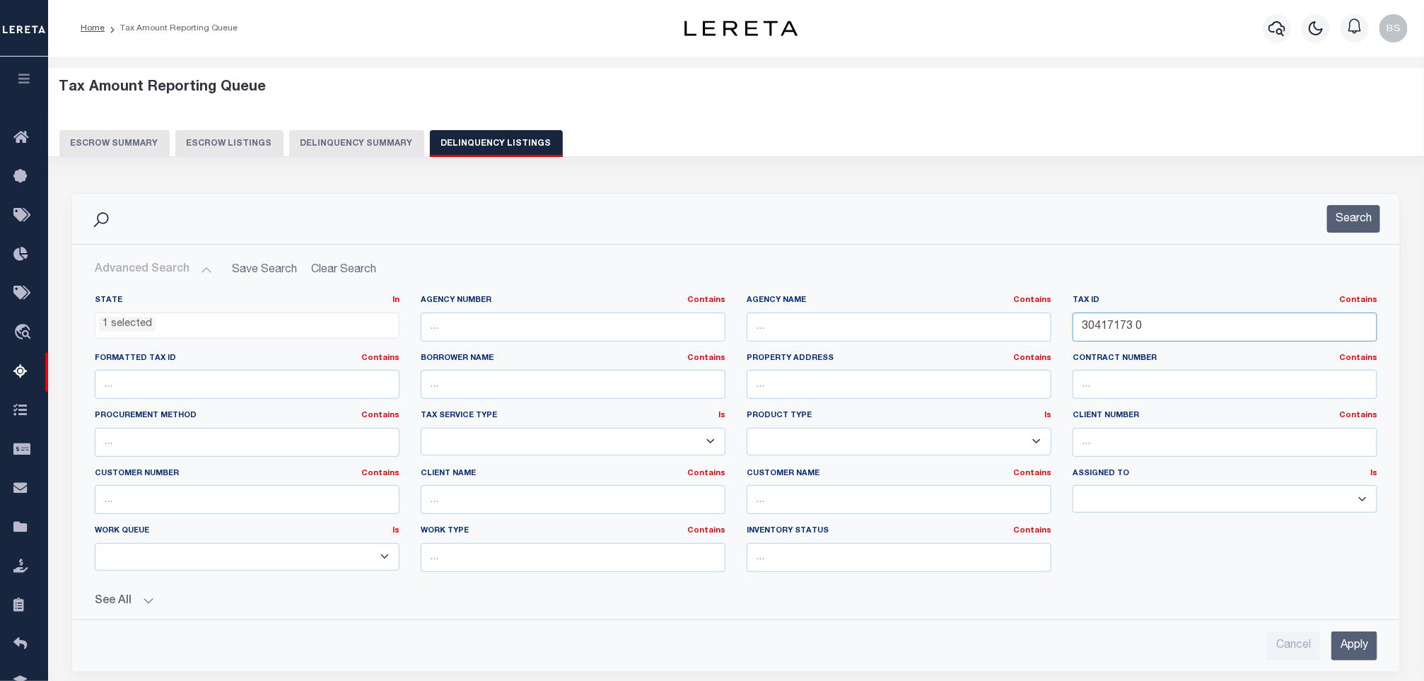
drag, startPoint x: 1049, startPoint y: 320, endPoint x: 923, endPoint y: 316, distance: 125.2
click at [926, 317] on div "State In In AK AL AR AZ CA CO CT DC DE FL GA GU HI IA ID IL IN KS KY LA MA MD M…" at bounding box center [736, 439] width 1304 height 288
paste input "5"
type input "30417175 0"
click at [1370, 204] on div "Search" at bounding box center [736, 219] width 1328 height 50
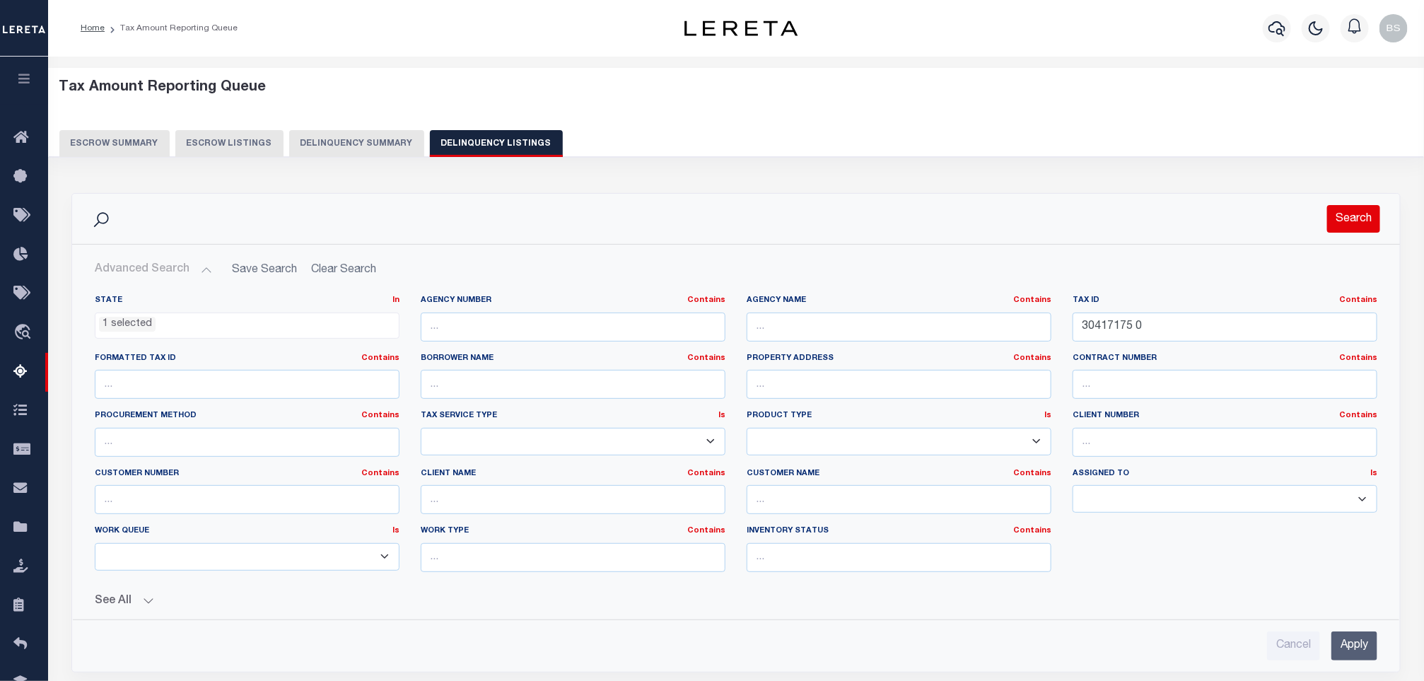
click at [1343, 219] on button "Search" at bounding box center [1353, 219] width 53 height 28
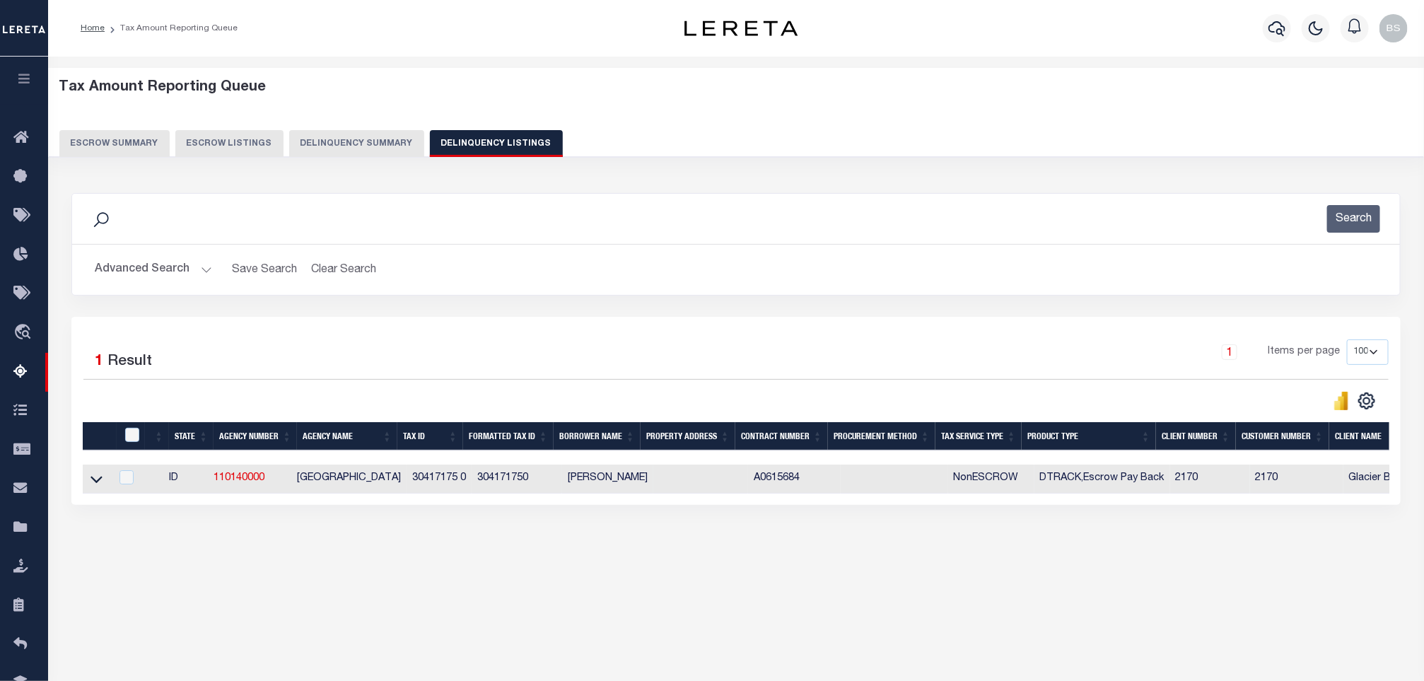
click at [103, 479] on link at bounding box center [96, 478] width 16 height 10
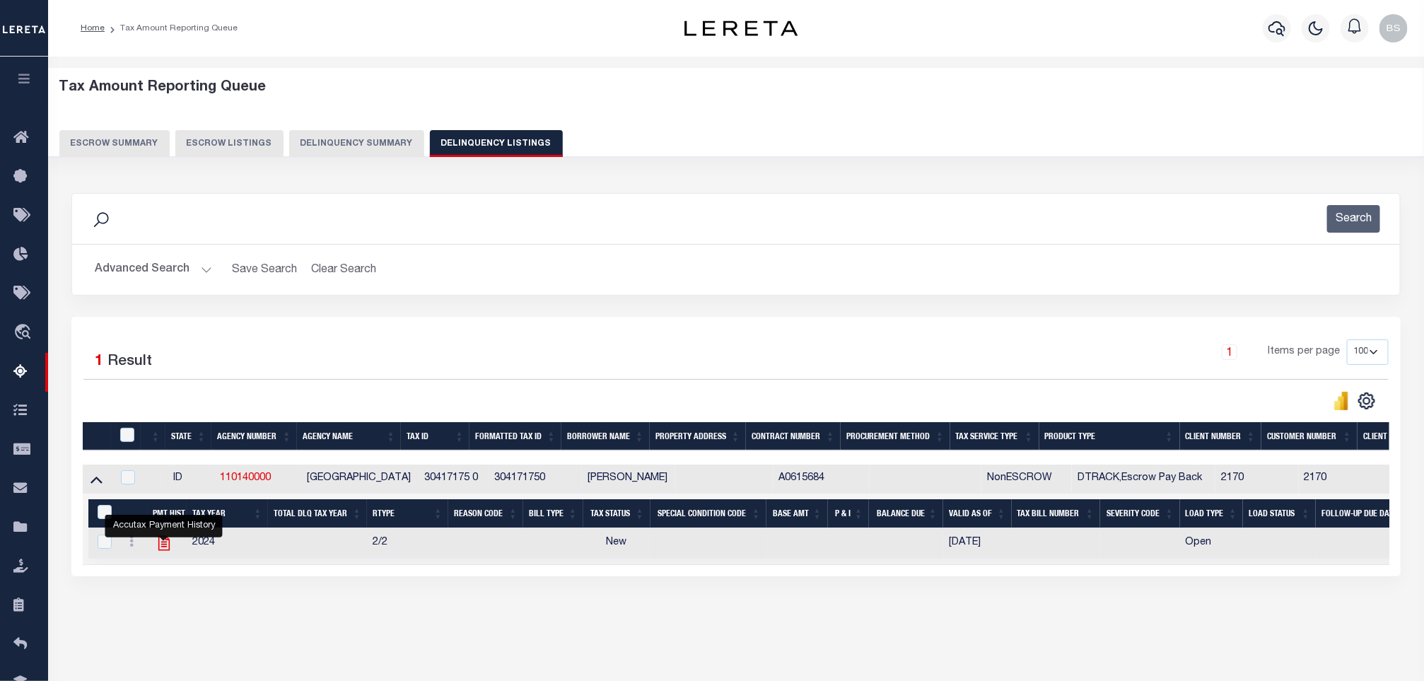
click at [160, 552] on icon "" at bounding box center [164, 543] width 18 height 18
checkbox input "true"
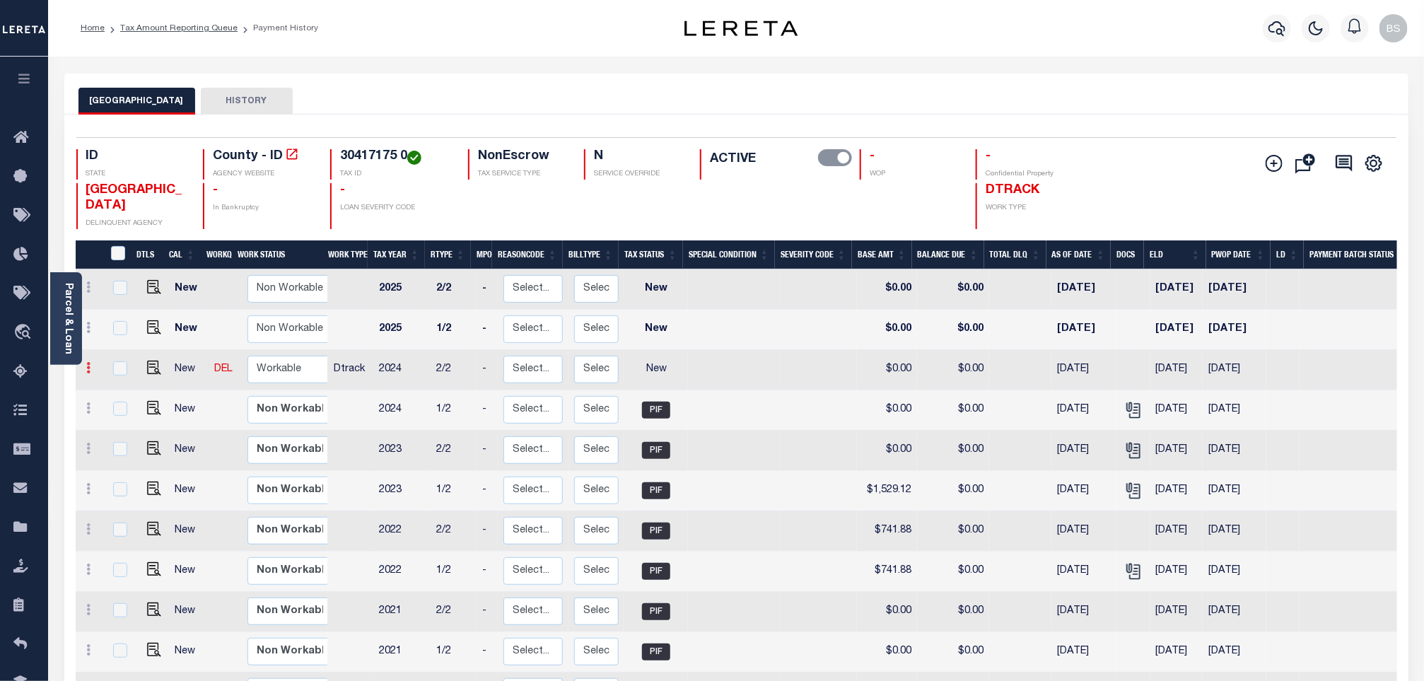
click at [91, 371] on link at bounding box center [89, 369] width 16 height 11
click at [126, 424] on img at bounding box center [123, 416] width 14 height 15
select select "NW2"
type input "$0.00"
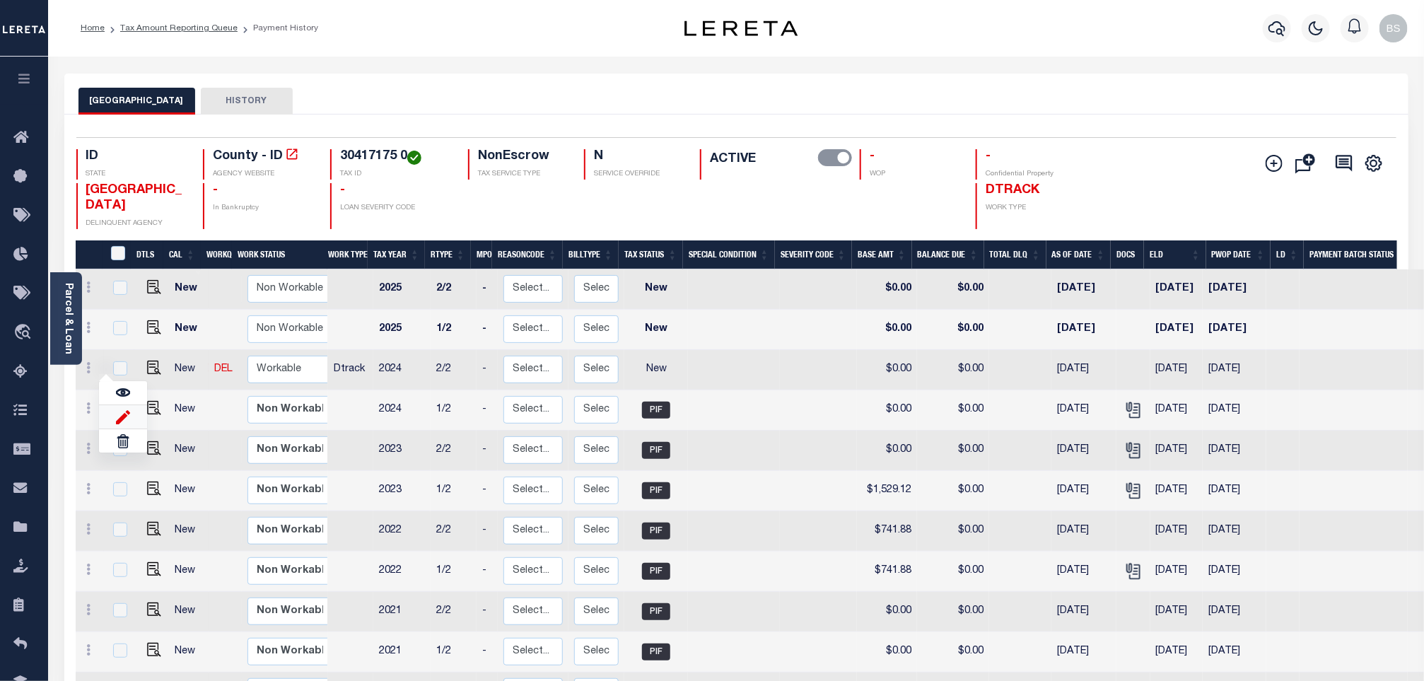
type input "$0.00"
type input "[DATE]"
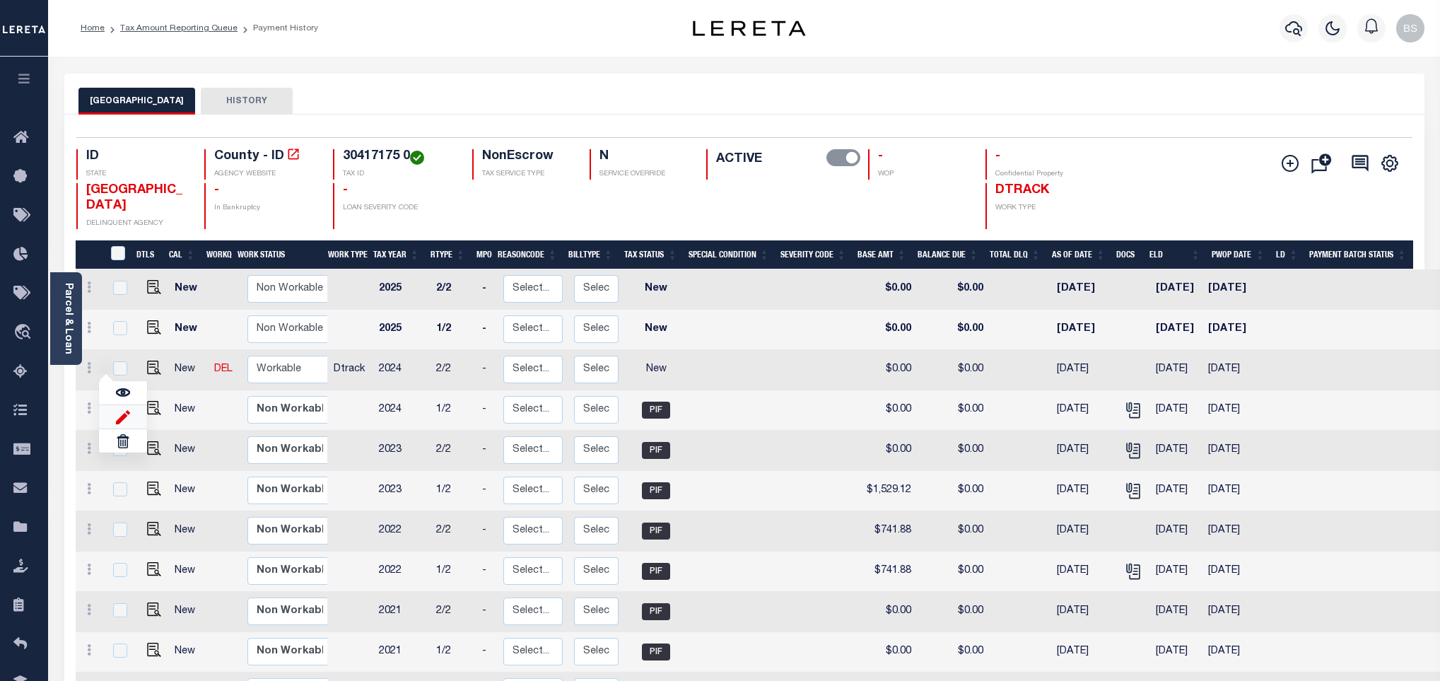
type input "$0.00"
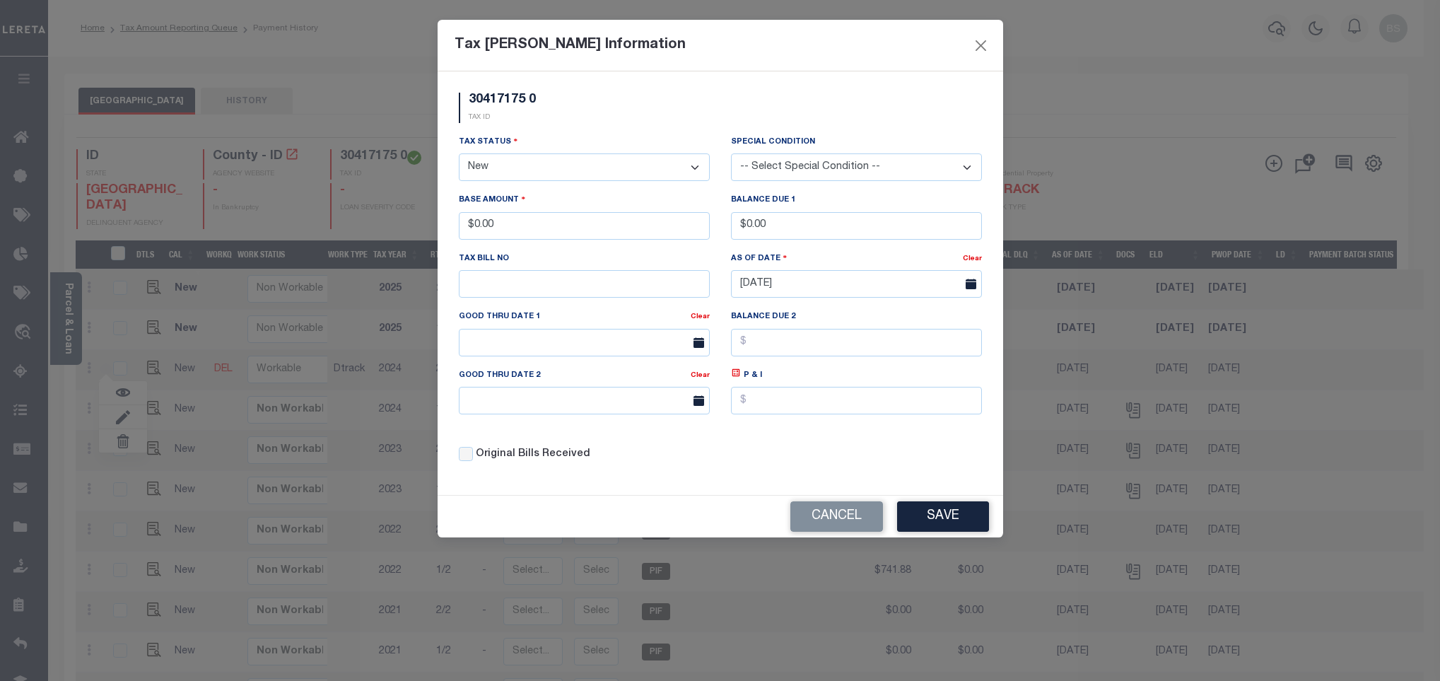
click at [546, 166] on select "- Select Status - Open Due/Unpaid Paid Incomplete No Tax Due Internal Refund Pr…" at bounding box center [584, 167] width 251 height 28
click at [491, 170] on select "- Select Status - Open Due/Unpaid Paid Incomplete No Tax Due Internal Refund Pr…" at bounding box center [584, 167] width 251 height 28
select select "DUE"
click at [459, 155] on select "- Select Status - Open Due/Unpaid Paid Incomplete No Tax Due Internal Refund Pr…" at bounding box center [584, 167] width 251 height 28
drag, startPoint x: 518, startPoint y: 232, endPoint x: 469, endPoint y: 234, distance: 48.8
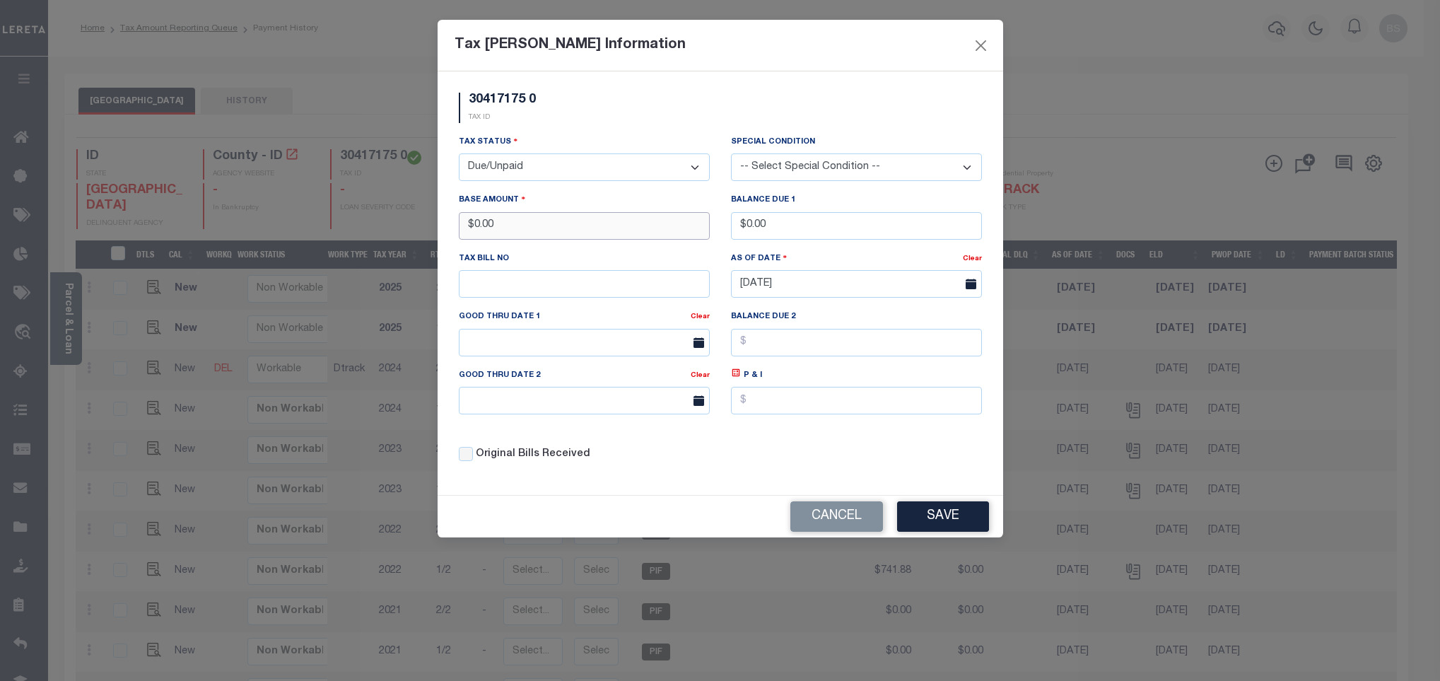
click at [469, 234] on input "$0.00" at bounding box center [584, 226] width 251 height 28
type input "$735.69"
drag, startPoint x: 791, startPoint y: 231, endPoint x: 742, endPoint y: 228, distance: 48.9
click at [742, 228] on input "$0.00" at bounding box center [856, 226] width 251 height 28
type input "$16.65"
